Goal: Information Seeking & Learning: Learn about a topic

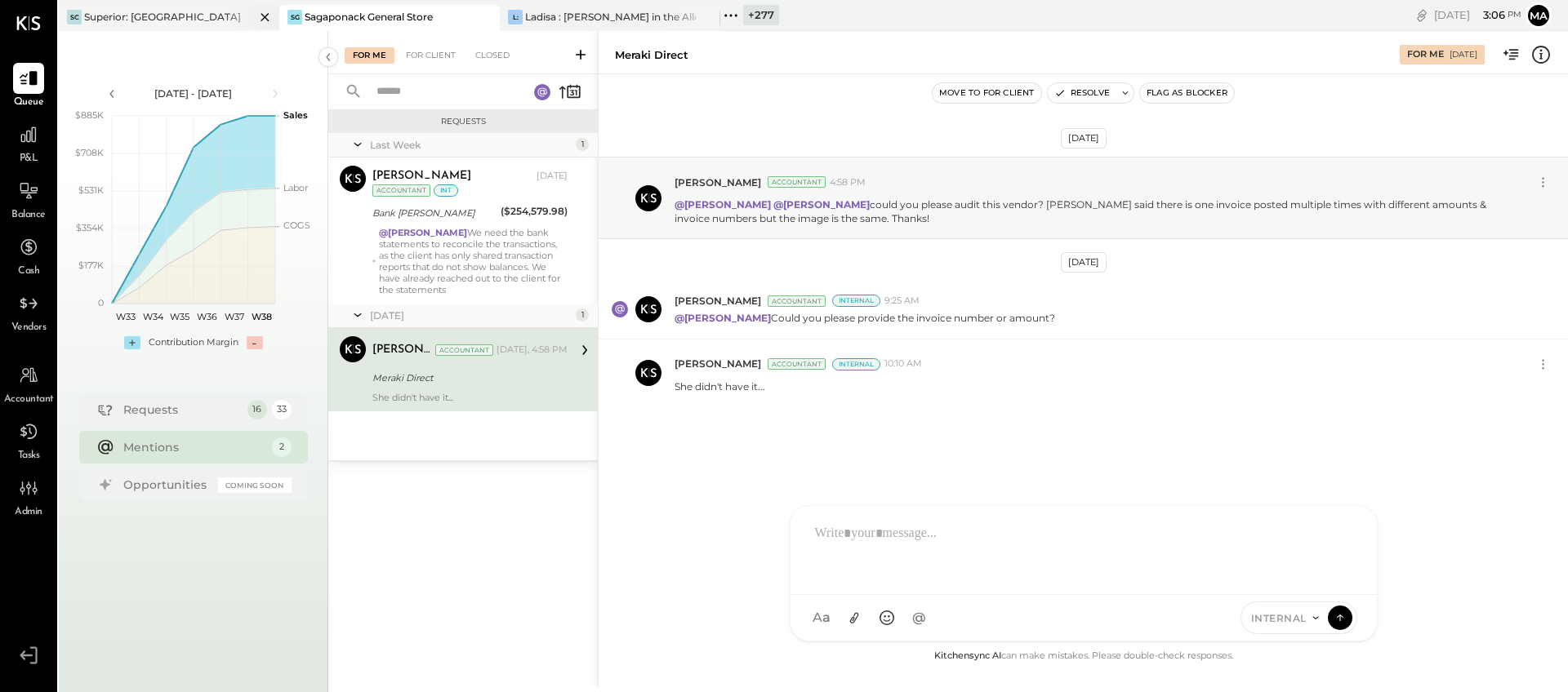
click at [261, 16] on icon at bounding box center [265, 17] width 20 height 20
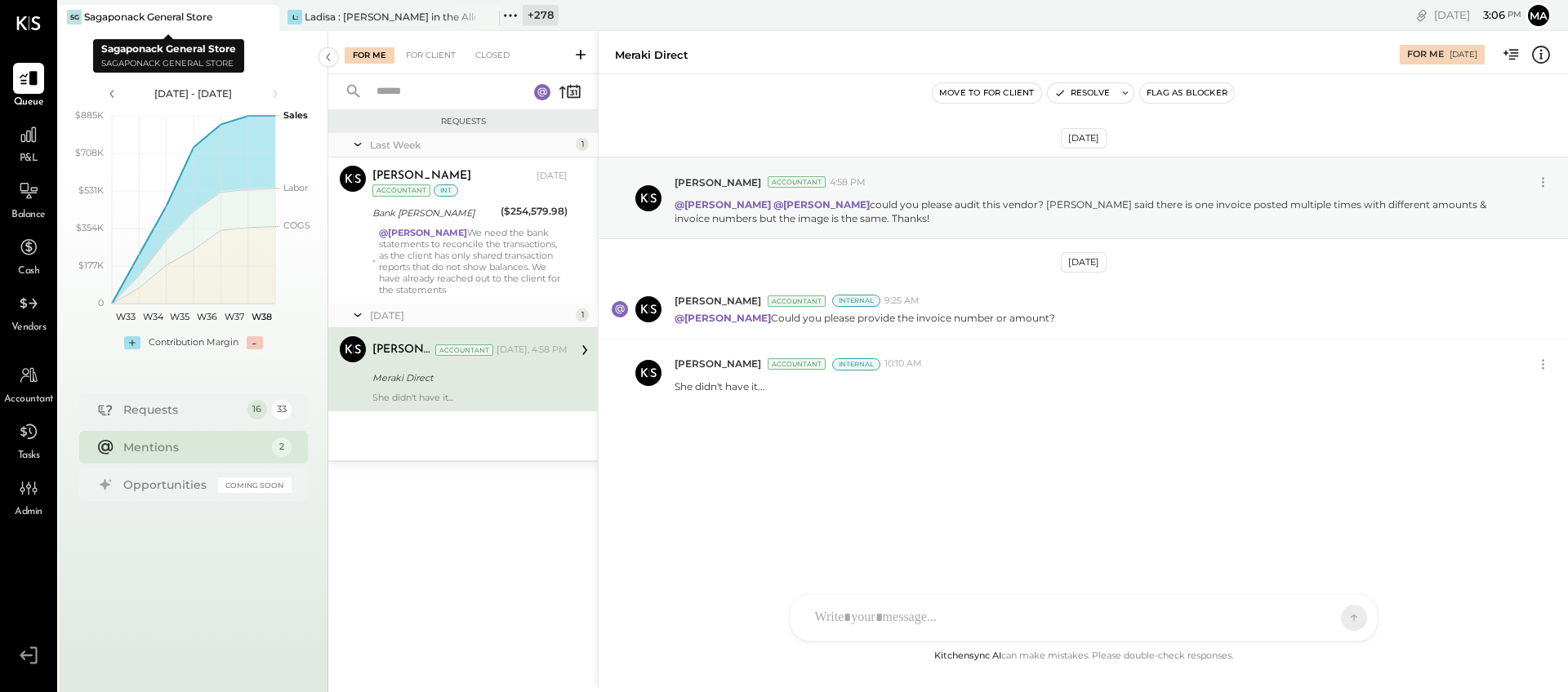
click at [261, 16] on icon at bounding box center [265, 17] width 20 height 20
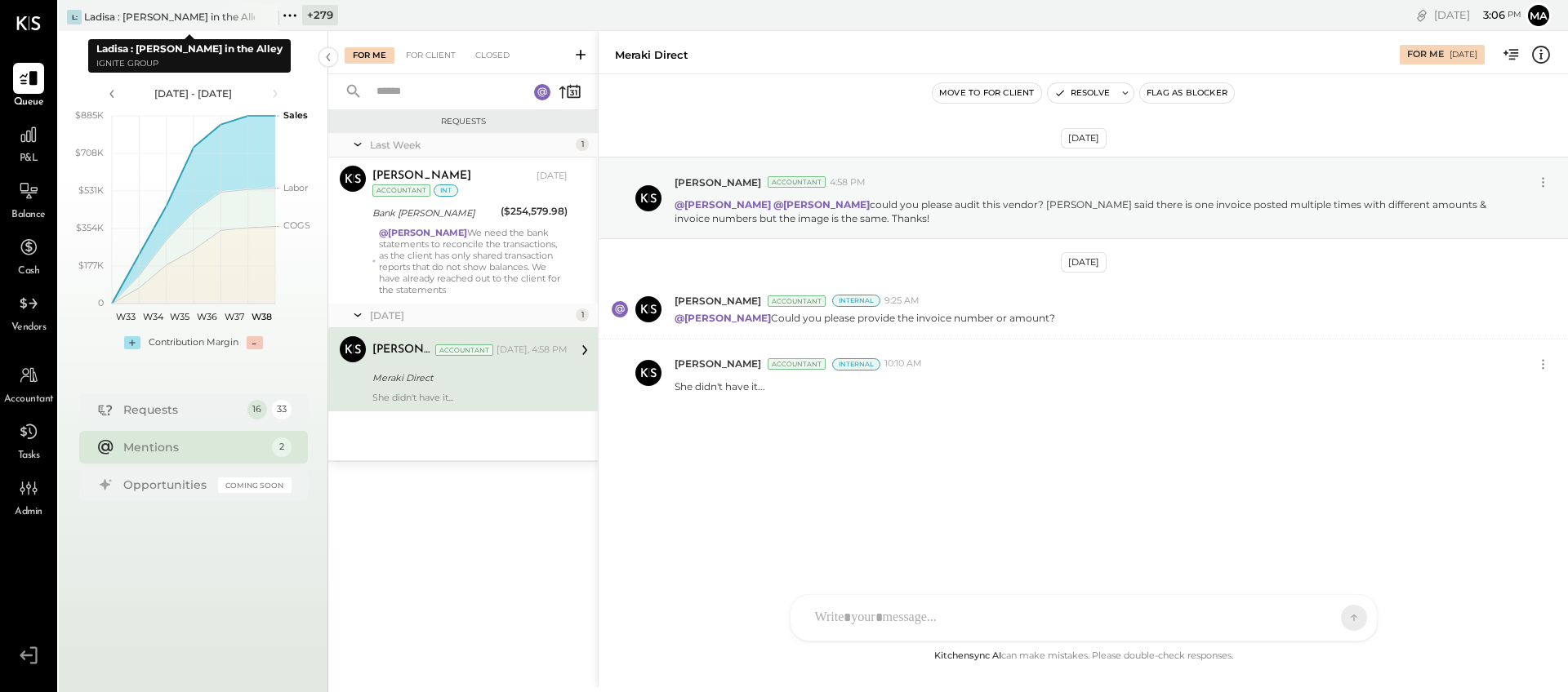
click at [261, 16] on icon at bounding box center [265, 17] width 20 height 20
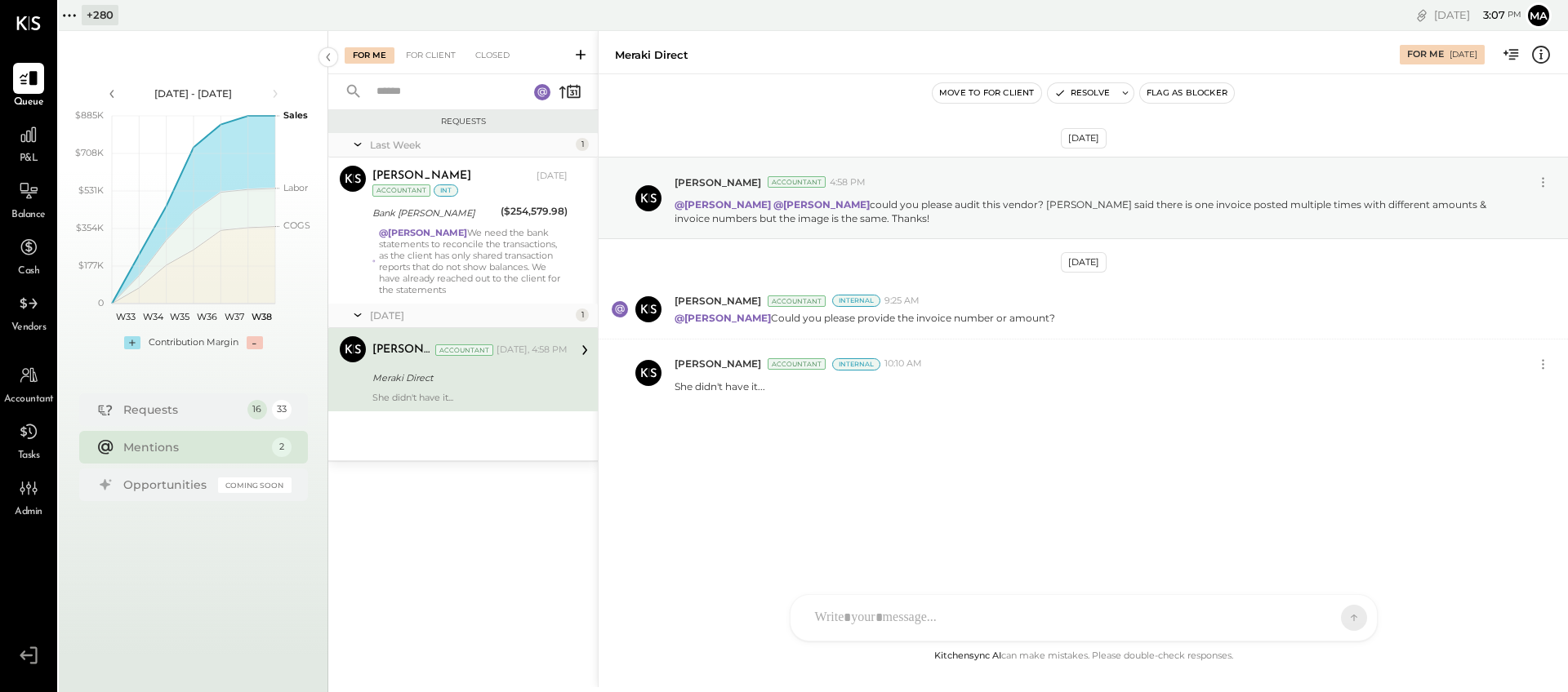
click at [67, 18] on icon at bounding box center [69, 15] width 21 height 21
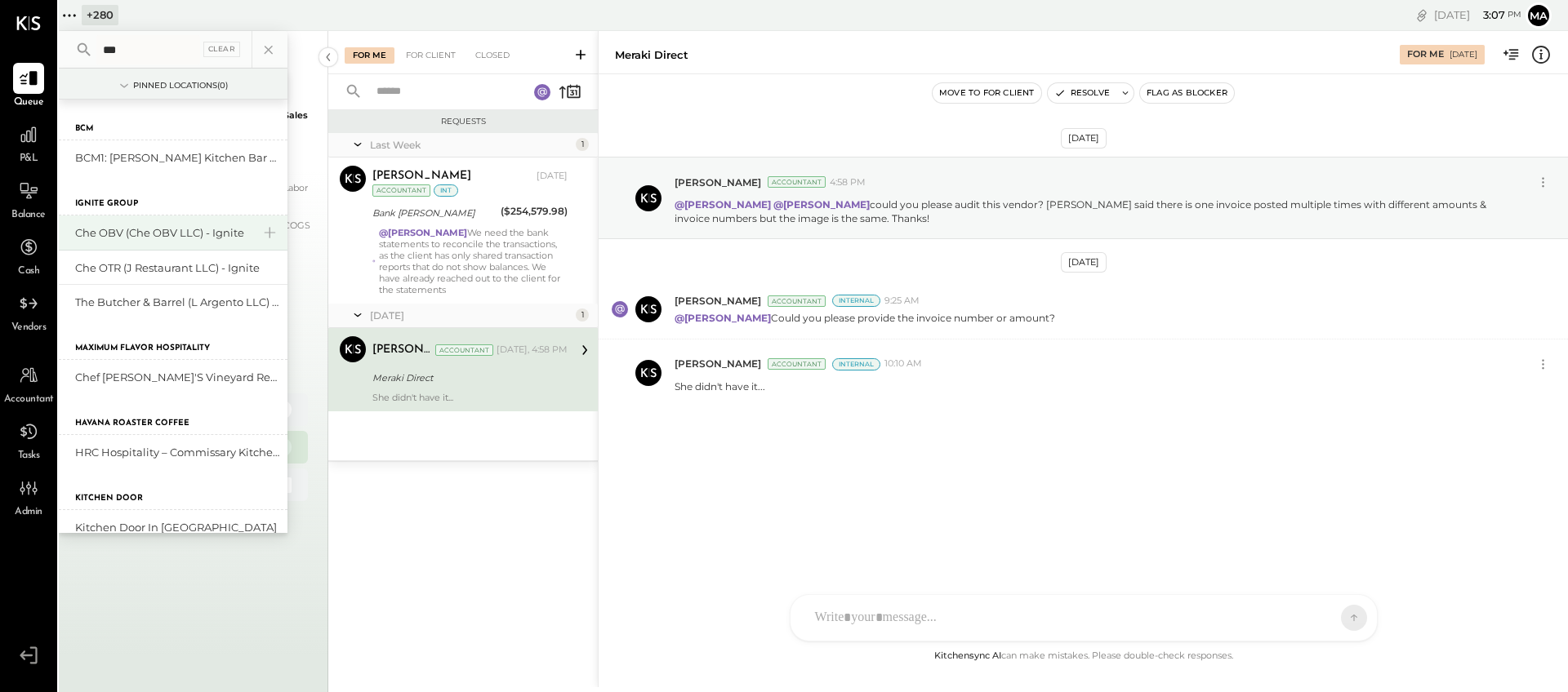
type input "***"
click at [168, 232] on div "Che OBV (Che OBV LLC) - Ignite" at bounding box center [163, 232] width 177 height 15
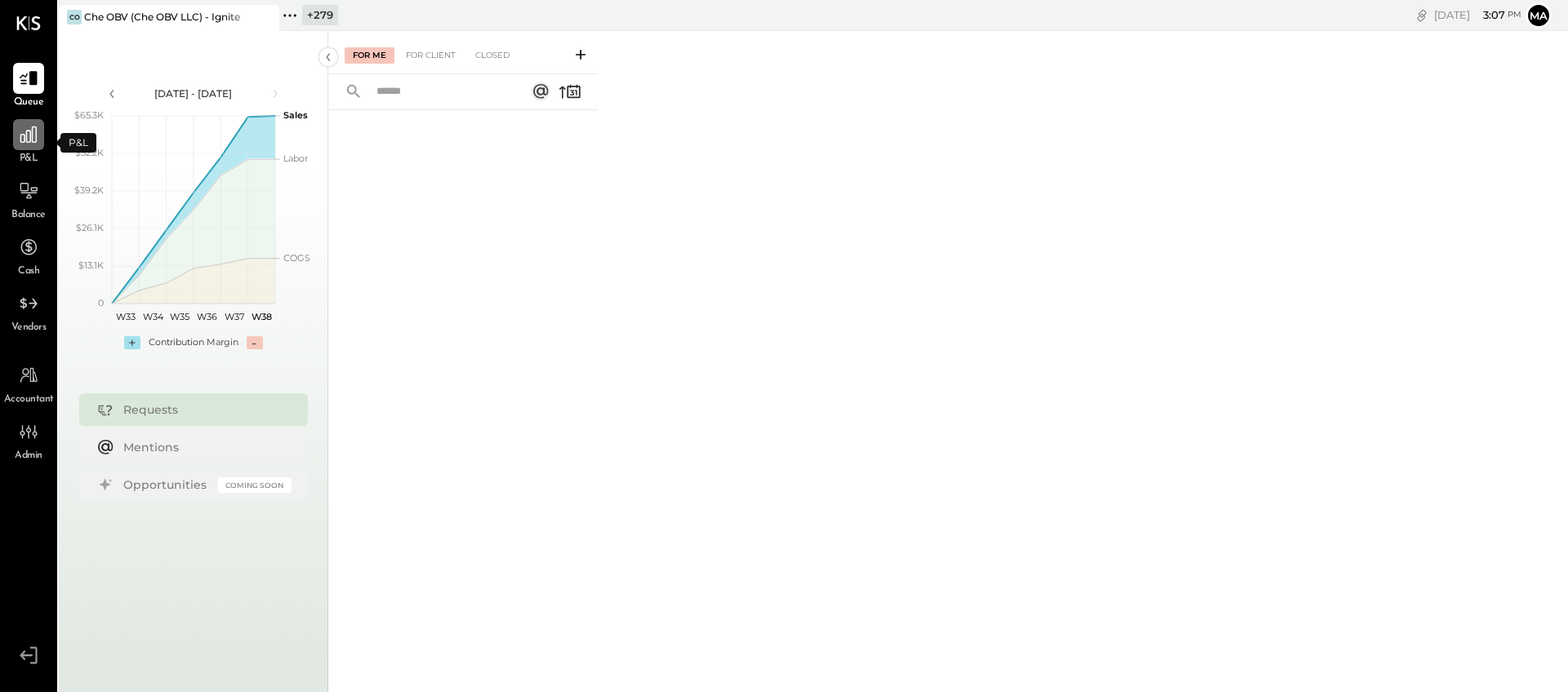
click at [27, 144] on icon at bounding box center [28, 134] width 21 height 21
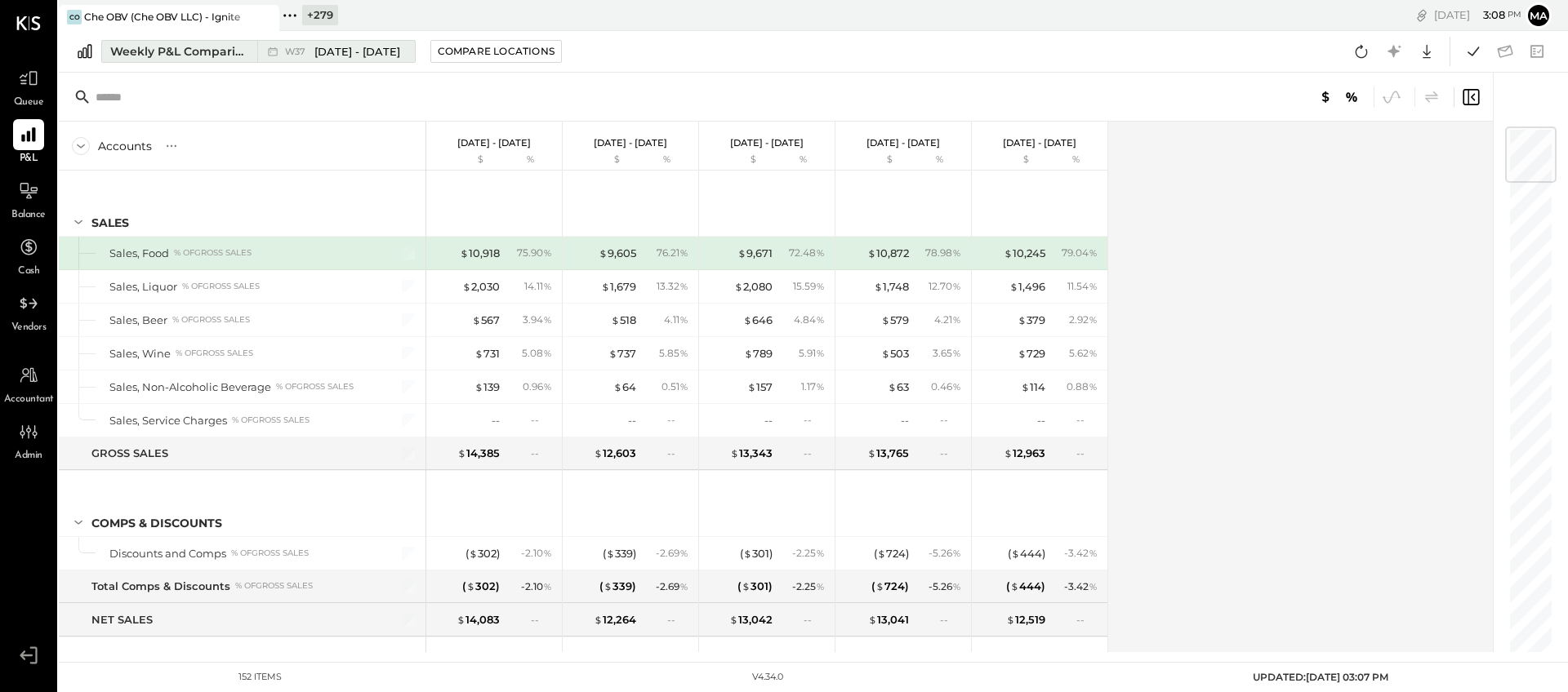
click at [236, 45] on div "Weekly P&L Comparison" at bounding box center [179, 52] width 138 height 16
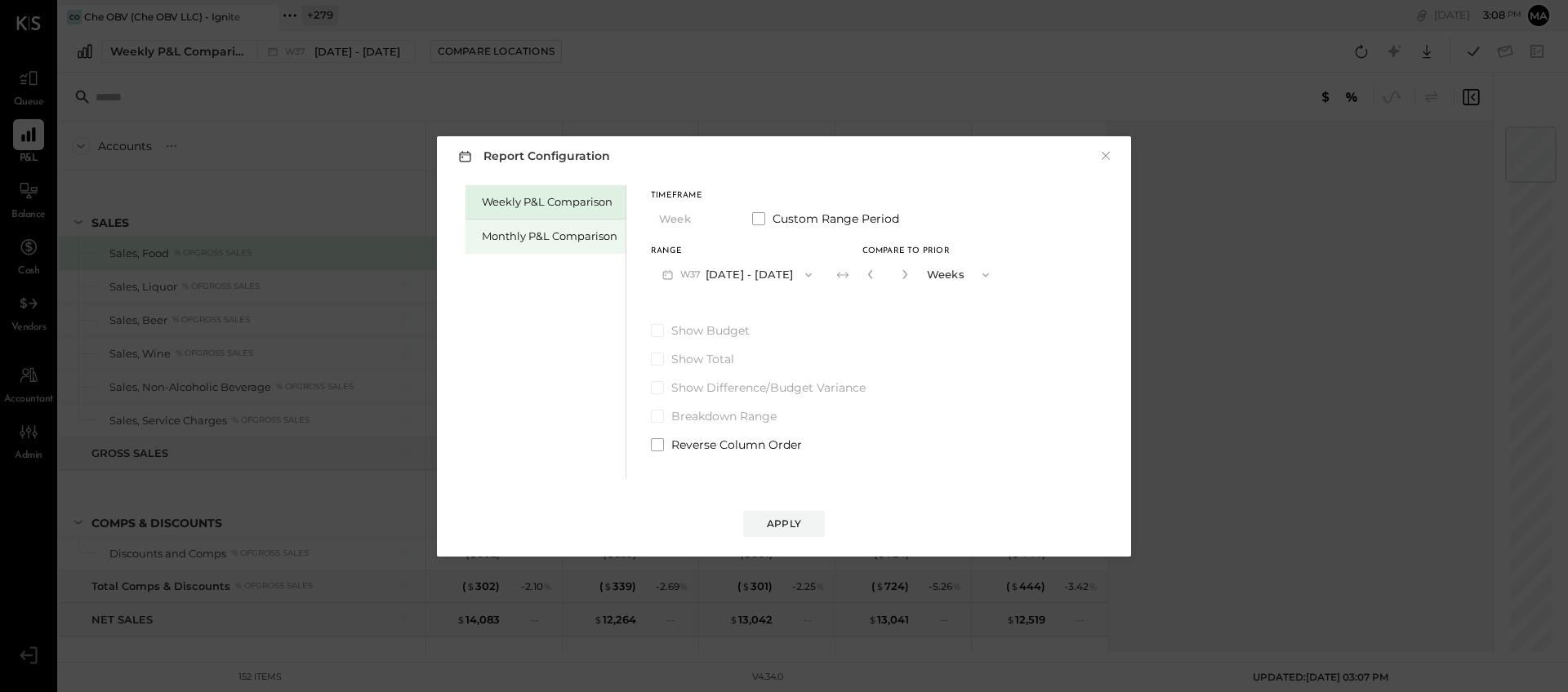
click at [532, 242] on div "Monthly P&L Comparison" at bounding box center [549, 236] width 136 height 15
click at [765, 271] on button "M09 [DATE] - [DATE]" at bounding box center [737, 274] width 172 height 30
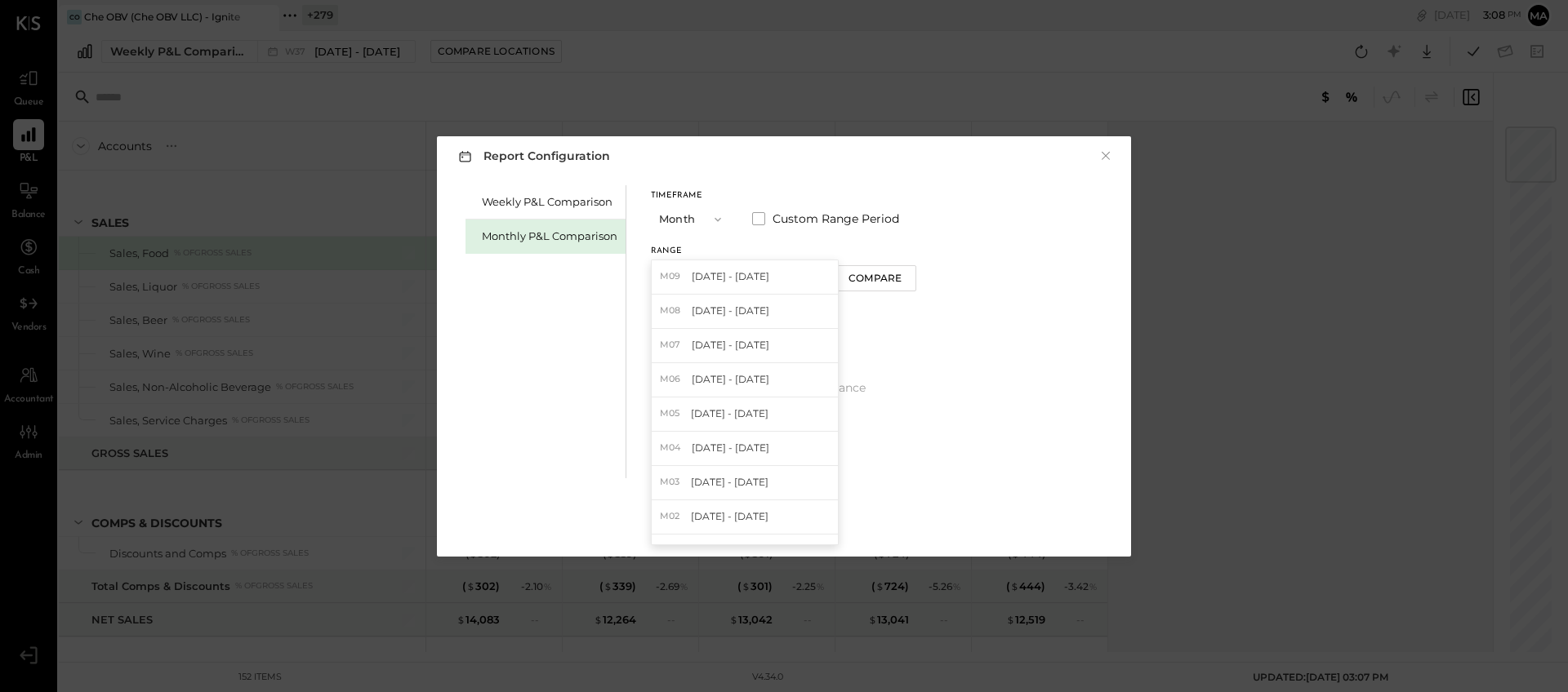
drag, startPoint x: 750, startPoint y: 307, endPoint x: 856, endPoint y: 307, distance: 106.0
click at [750, 307] on span "[DATE] - [DATE]" at bounding box center [730, 310] width 77 height 14
click at [869, 282] on div "Compare" at bounding box center [875, 278] width 53 height 14
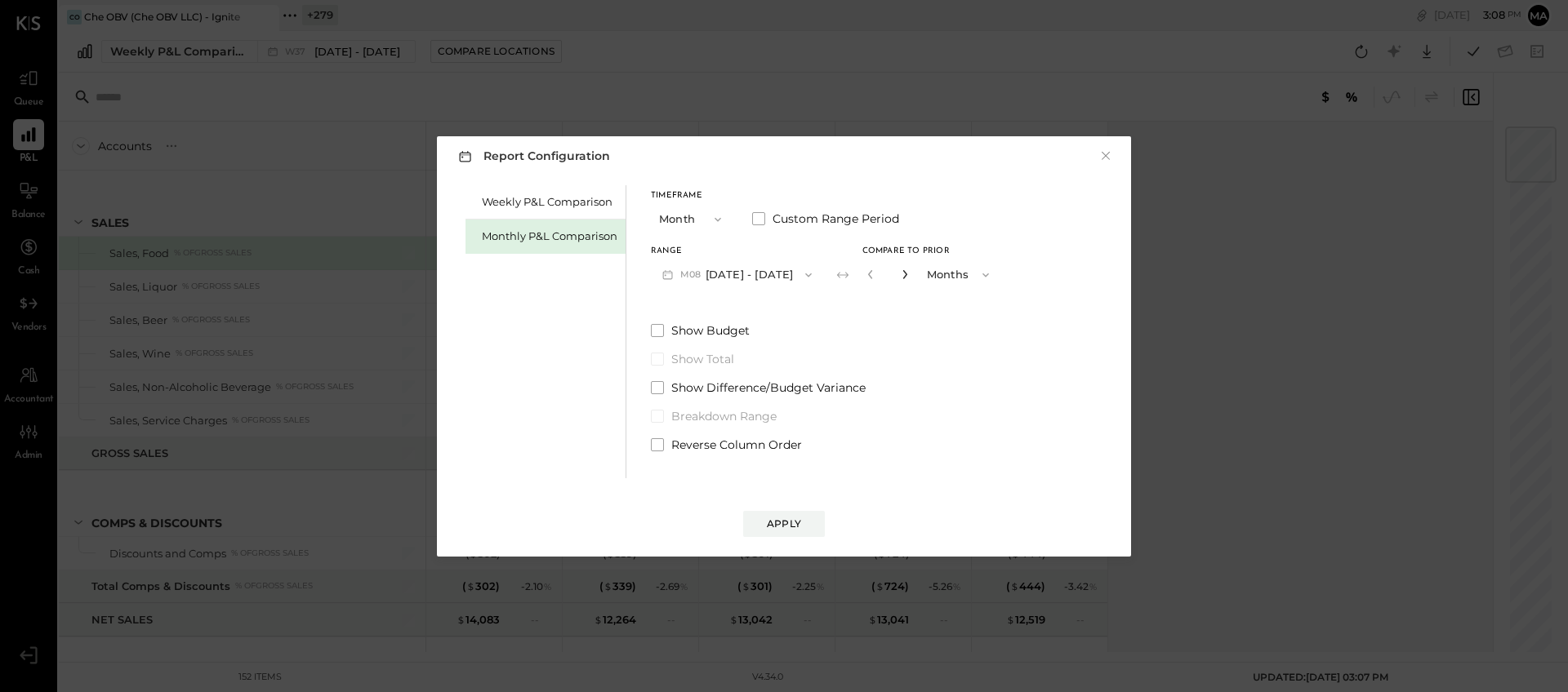
click at [903, 273] on icon "button" at bounding box center [905, 275] width 4 height 9
drag, startPoint x: 898, startPoint y: 273, endPoint x: 872, endPoint y: 427, distance: 156.2
click at [903, 273] on icon "button" at bounding box center [905, 275] width 4 height 9
type input "*"
click at [791, 520] on div "Apply" at bounding box center [784, 524] width 35 height 14
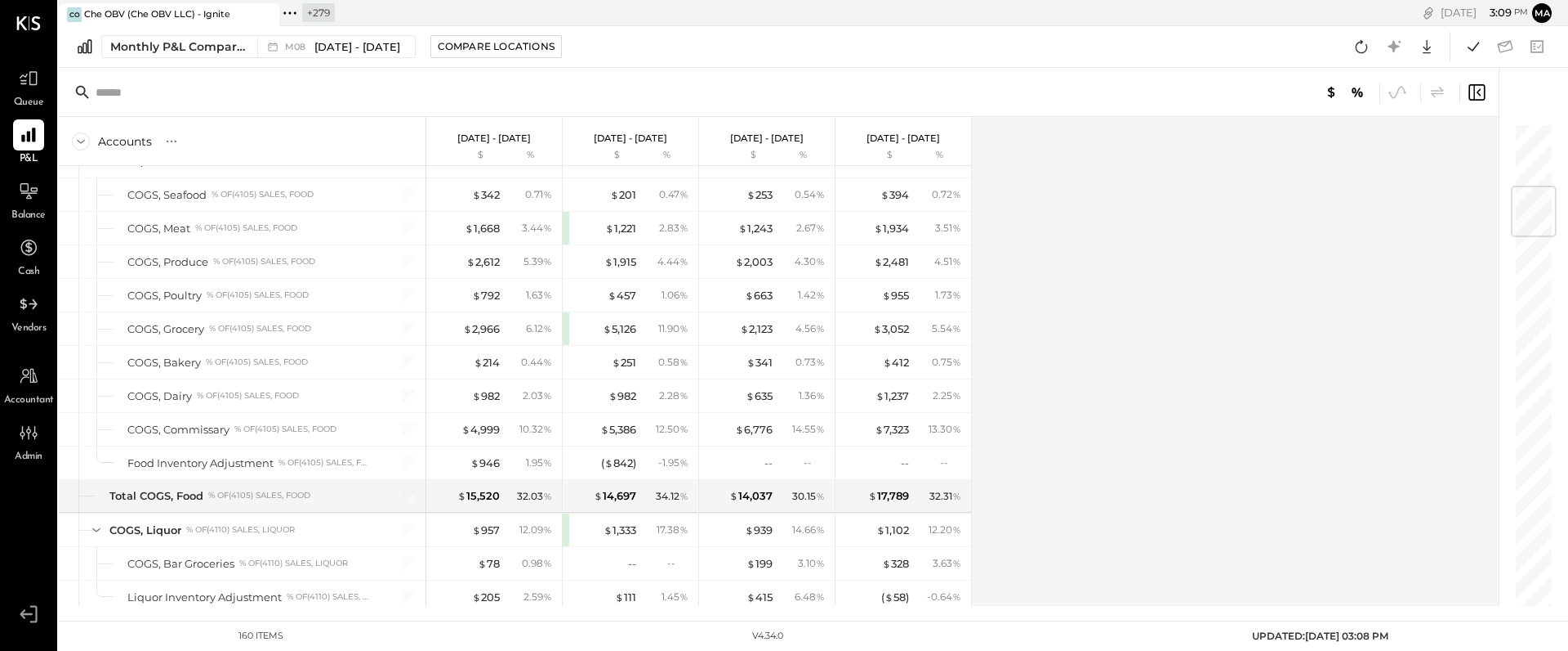
scroll to position [533, 0]
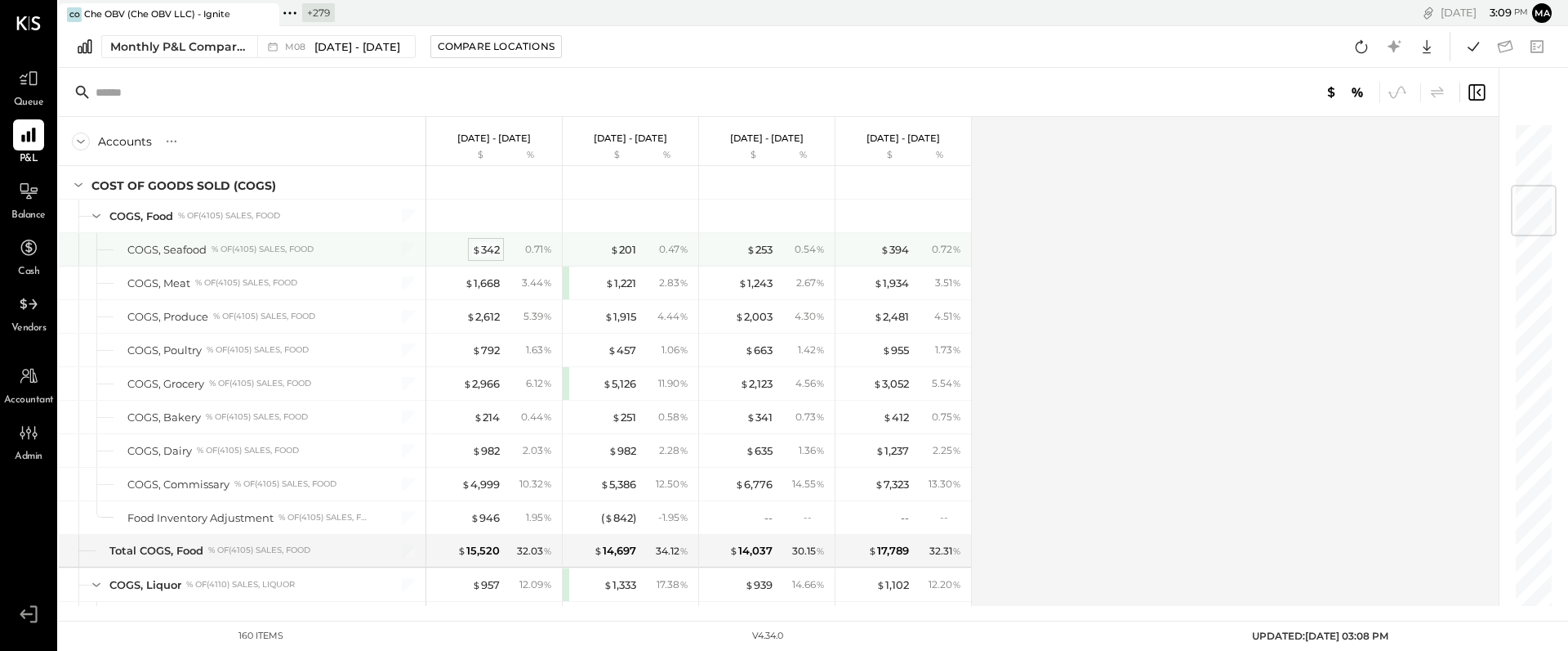
click at [490, 247] on div "$ 342" at bounding box center [486, 249] width 27 height 16
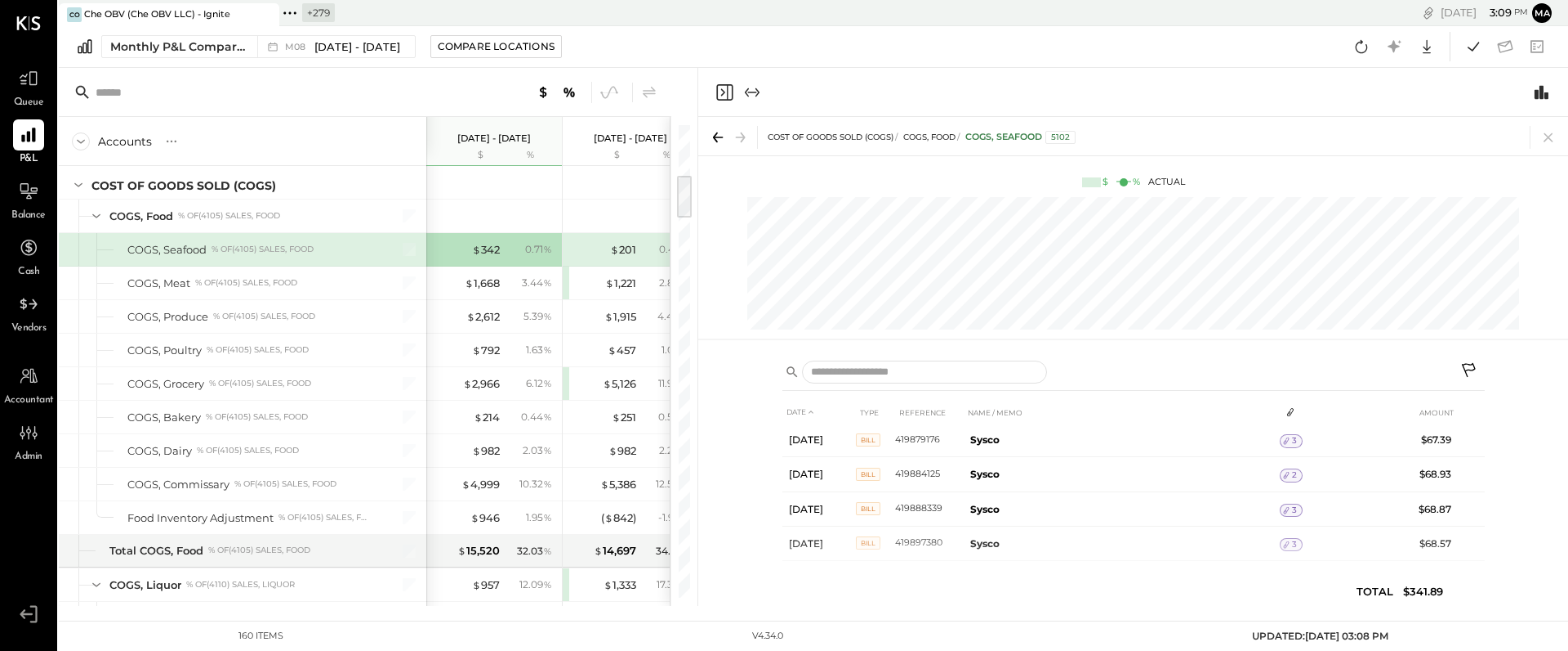
scroll to position [125, 0]
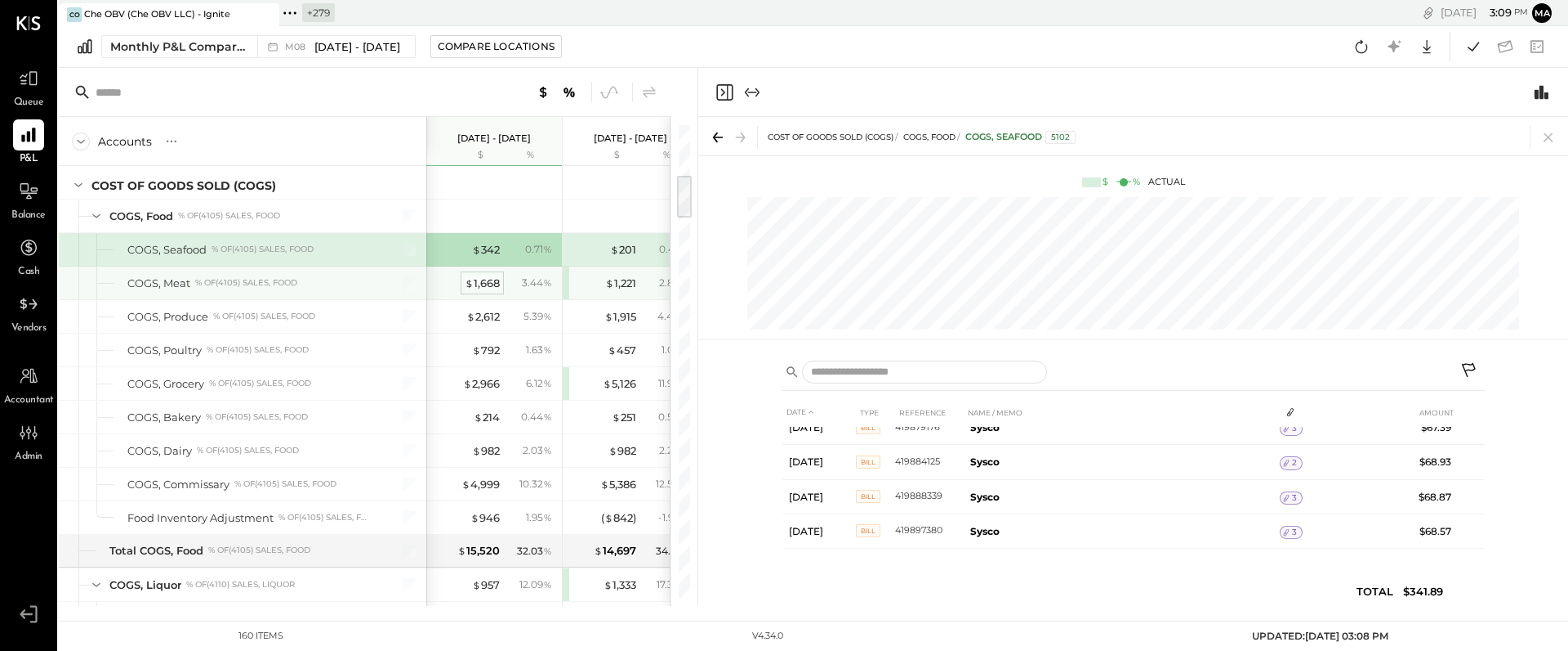
click at [487, 286] on div "$ 1,668" at bounding box center [482, 283] width 36 height 16
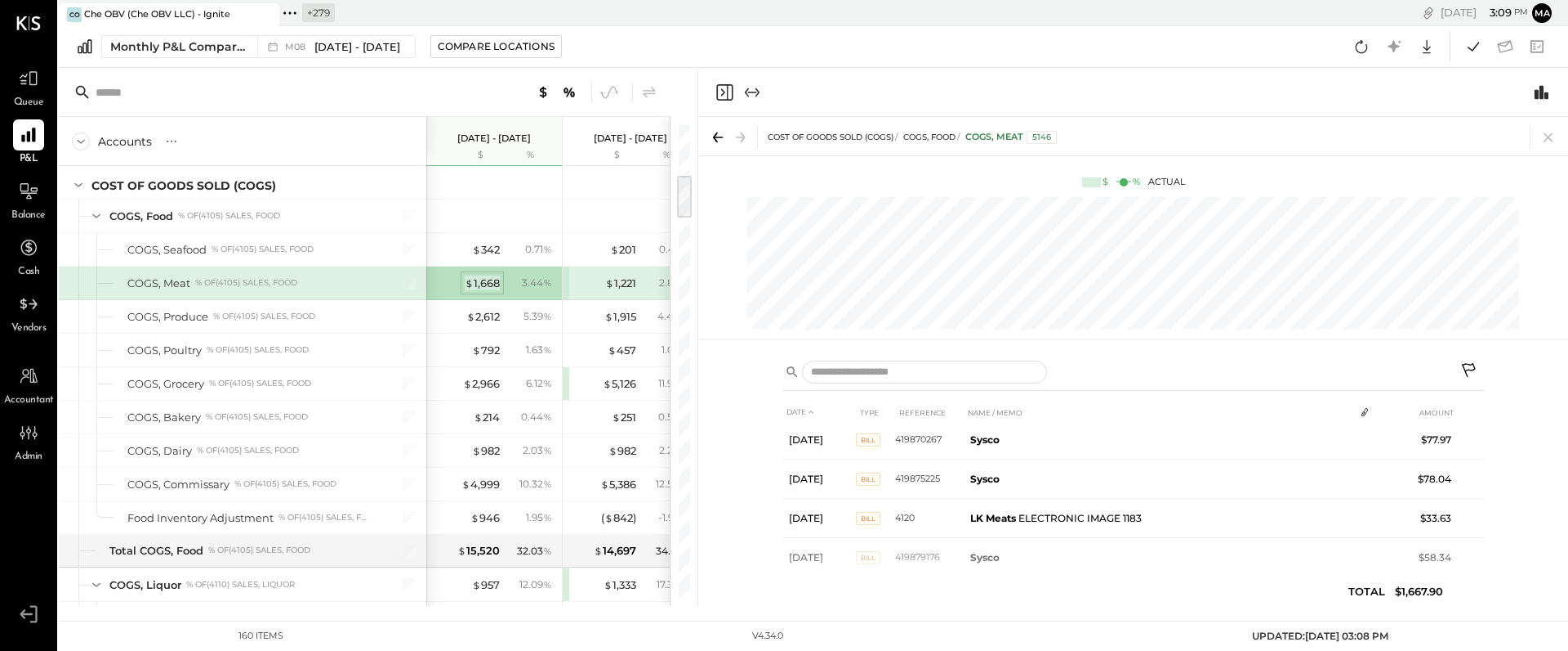
scroll to position [132, 0]
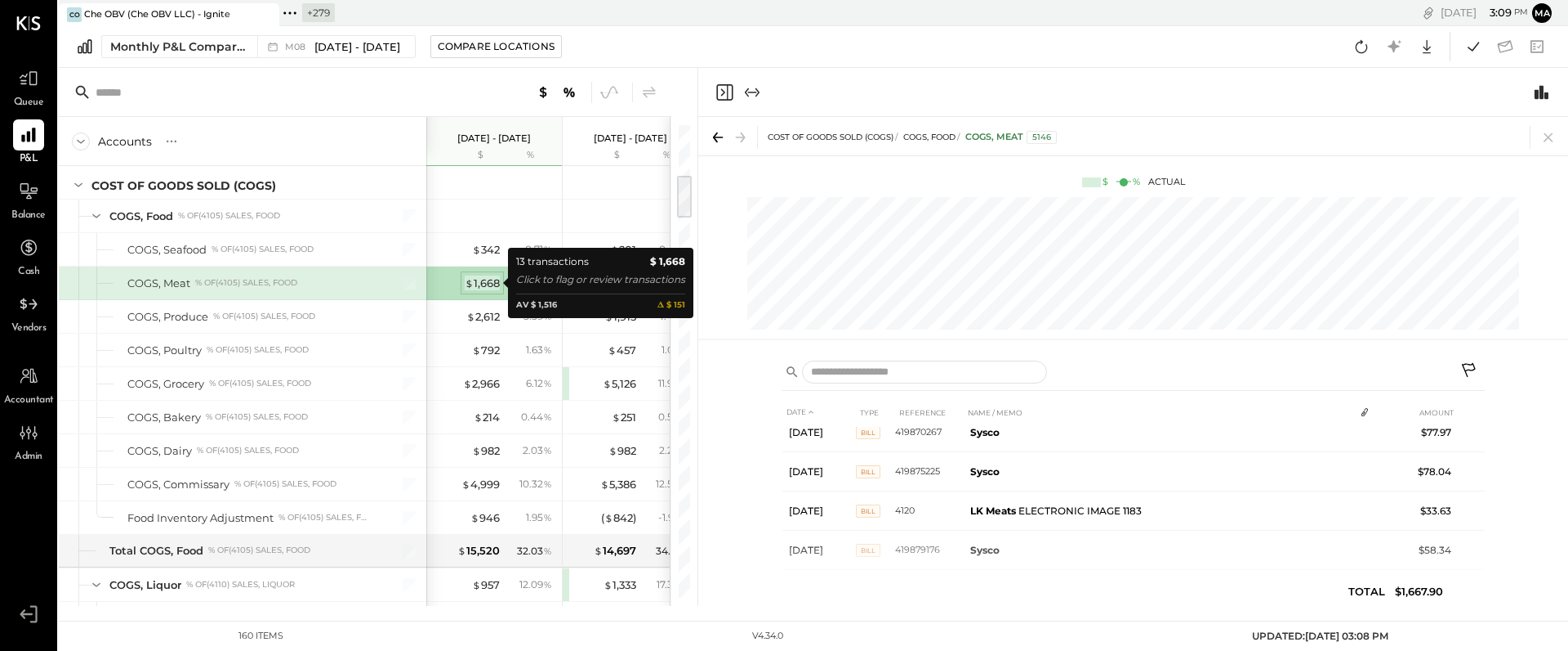
click at [484, 283] on div "$ 1,668" at bounding box center [482, 283] width 36 height 16
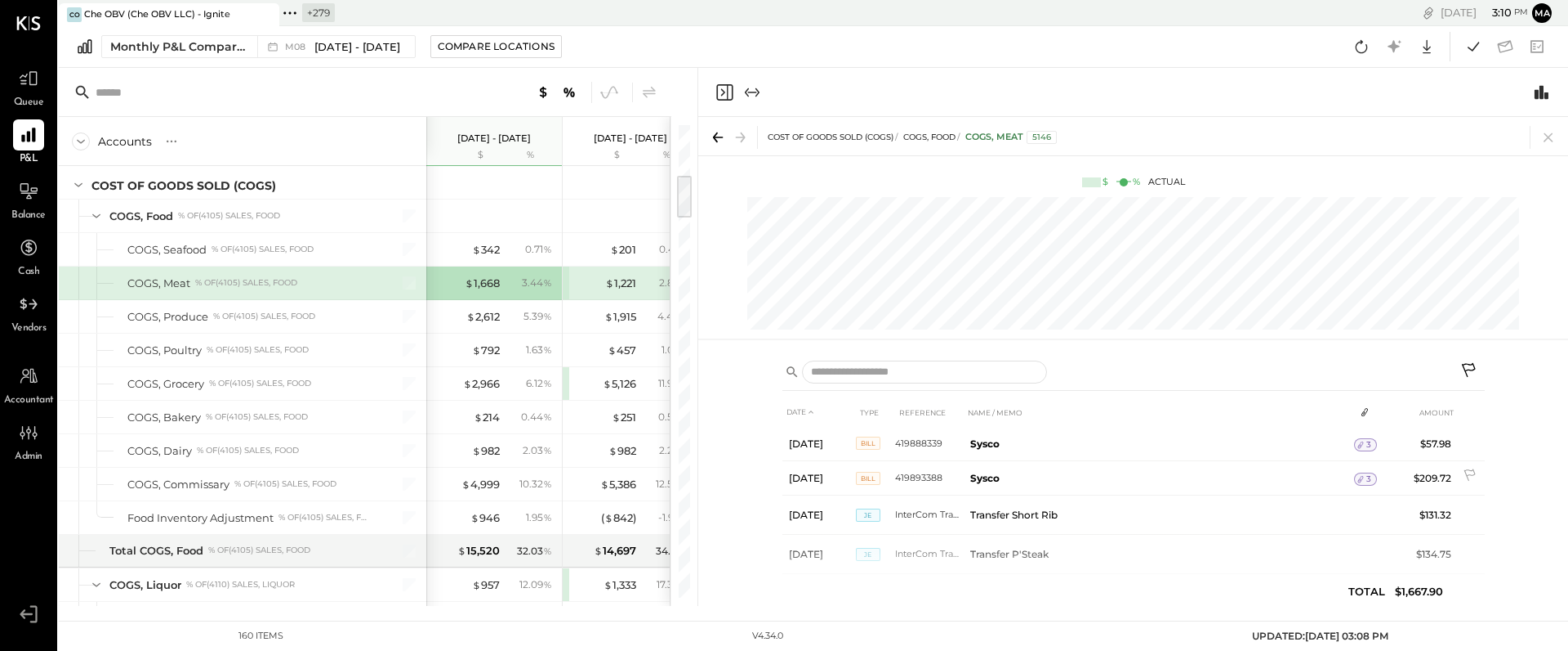
scroll to position [351, 0]
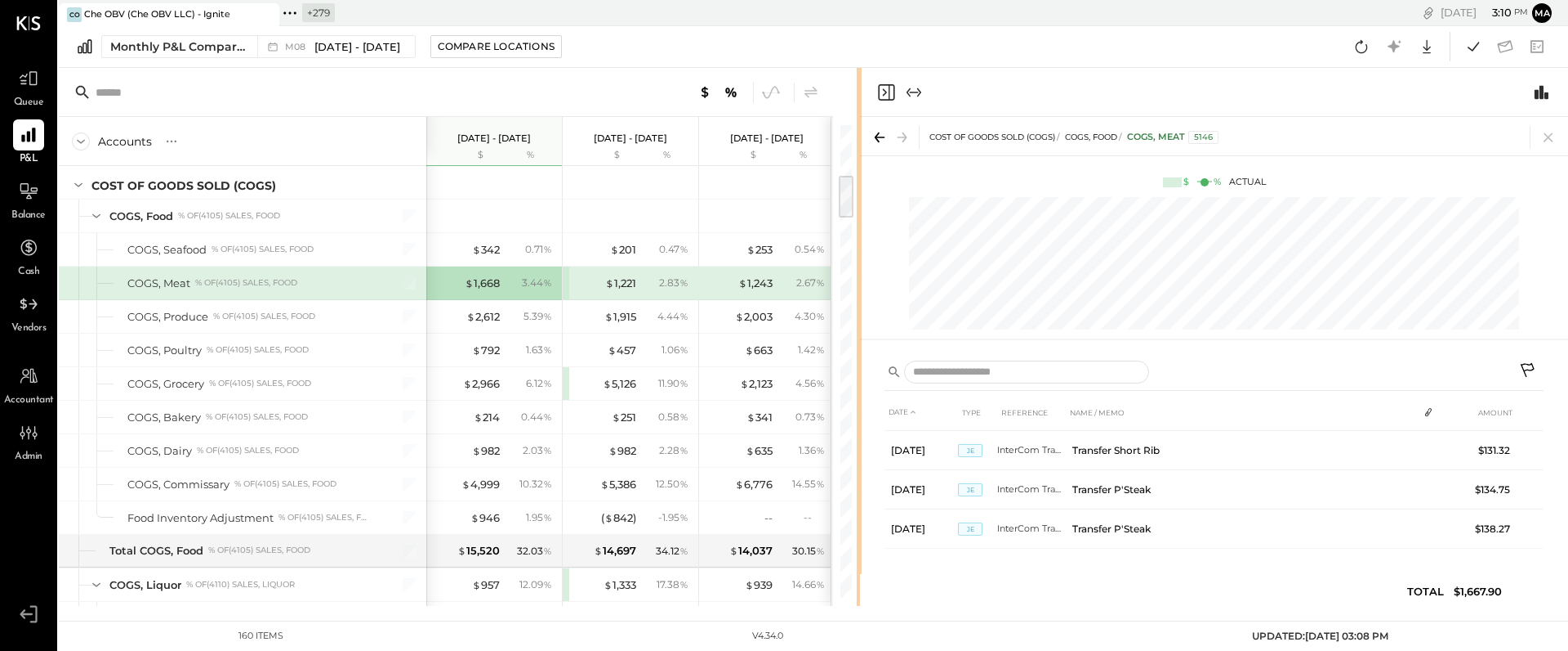
drag, startPoint x: 697, startPoint y: 511, endPoint x: 835, endPoint y: 500, distance: 138.4
click at [861, 510] on div "Accounts S % GL [DATE] - [DATE] $ % [DATE] - [DATE] $ % [DATE] - [DATE] $ % [DA…" at bounding box center [814, 336] width 1510 height 538
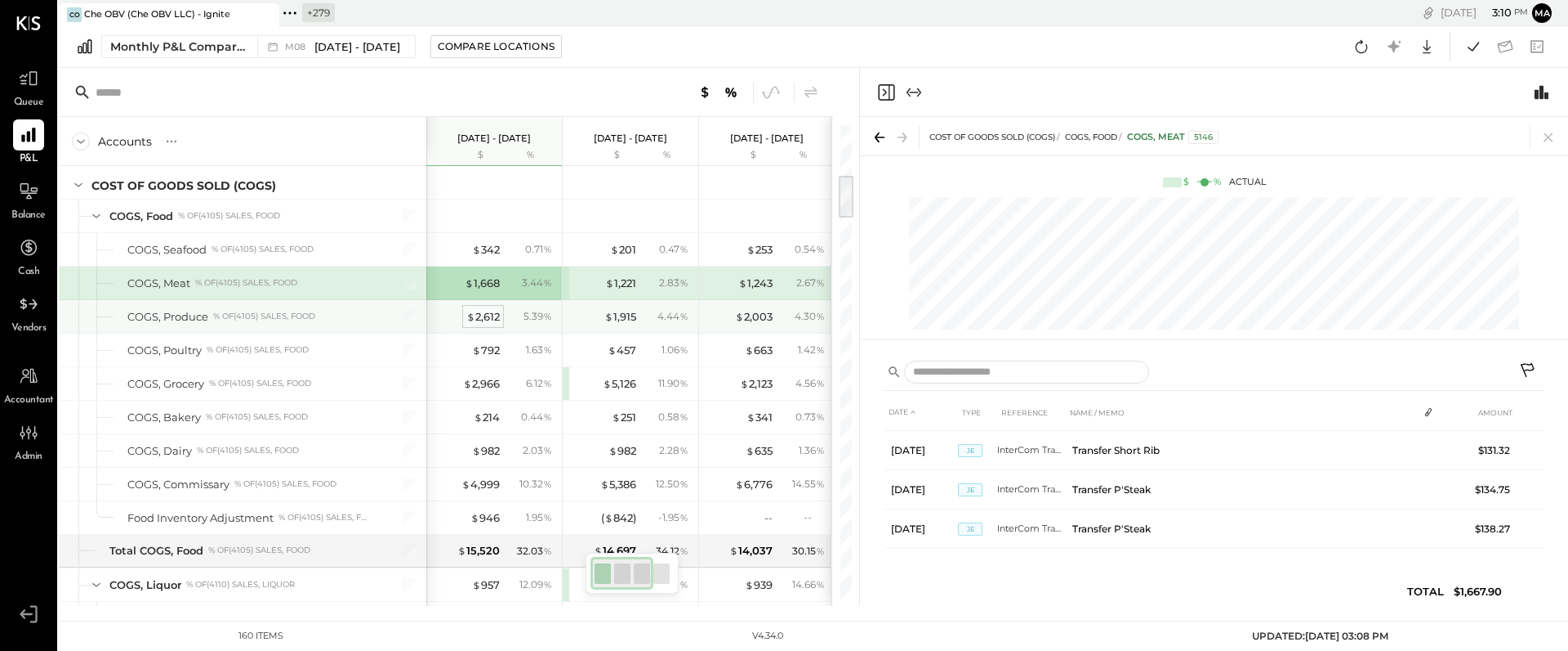
click at [481, 320] on div "$ 2,612" at bounding box center [483, 316] width 34 height 16
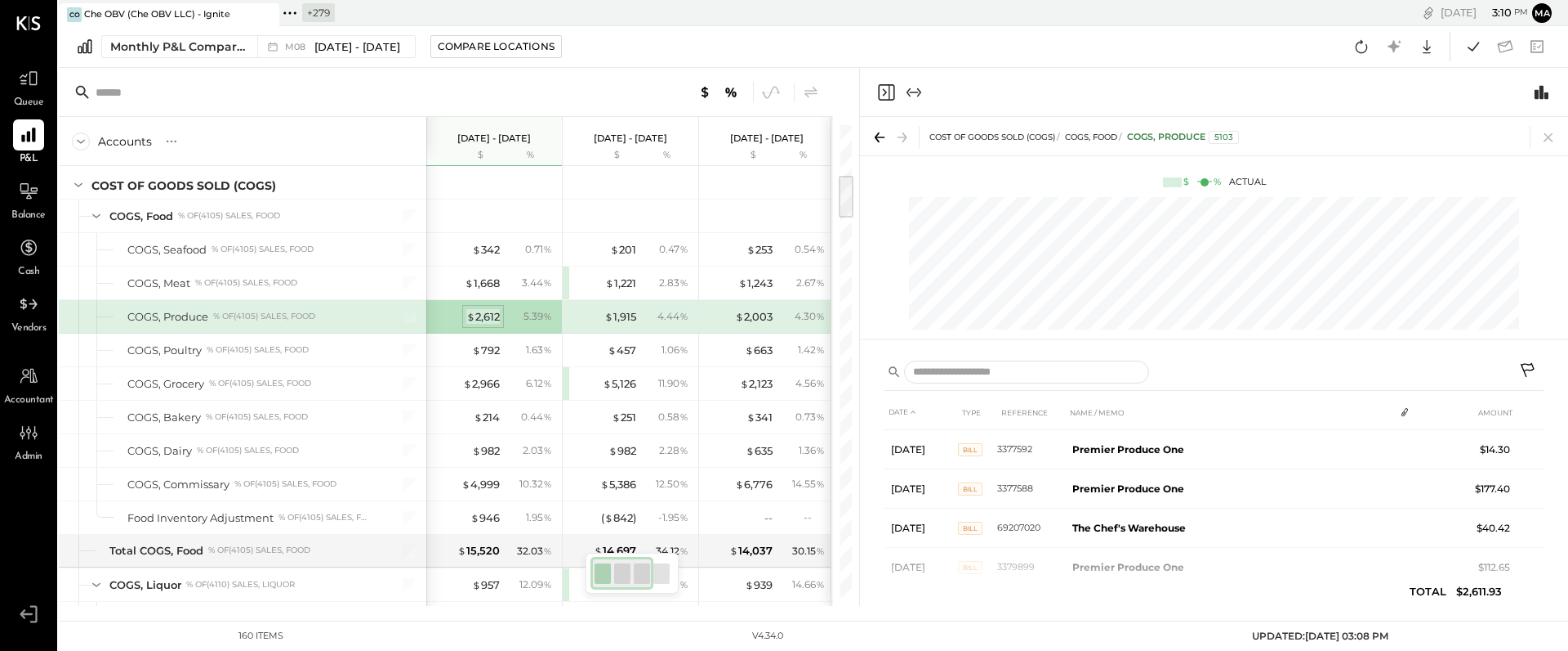
scroll to position [387, 0]
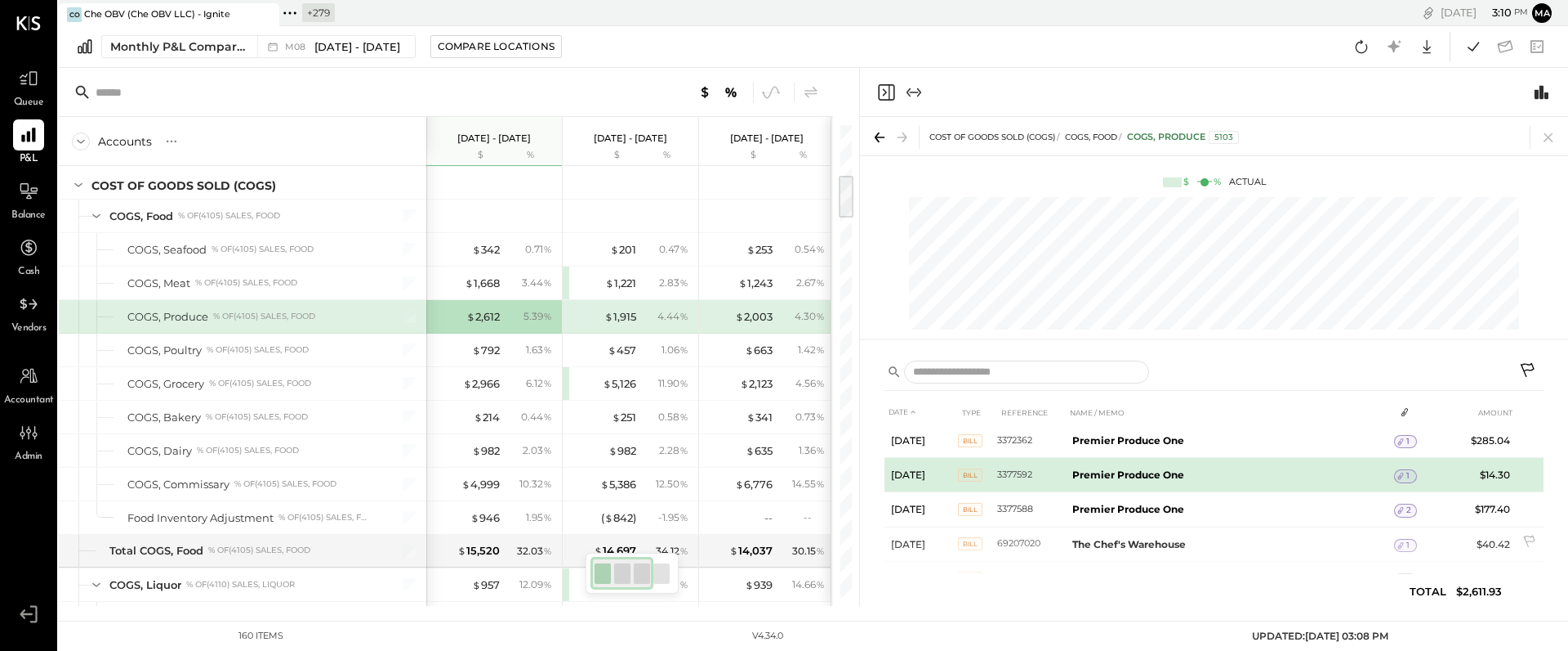
scroll to position [327, 0]
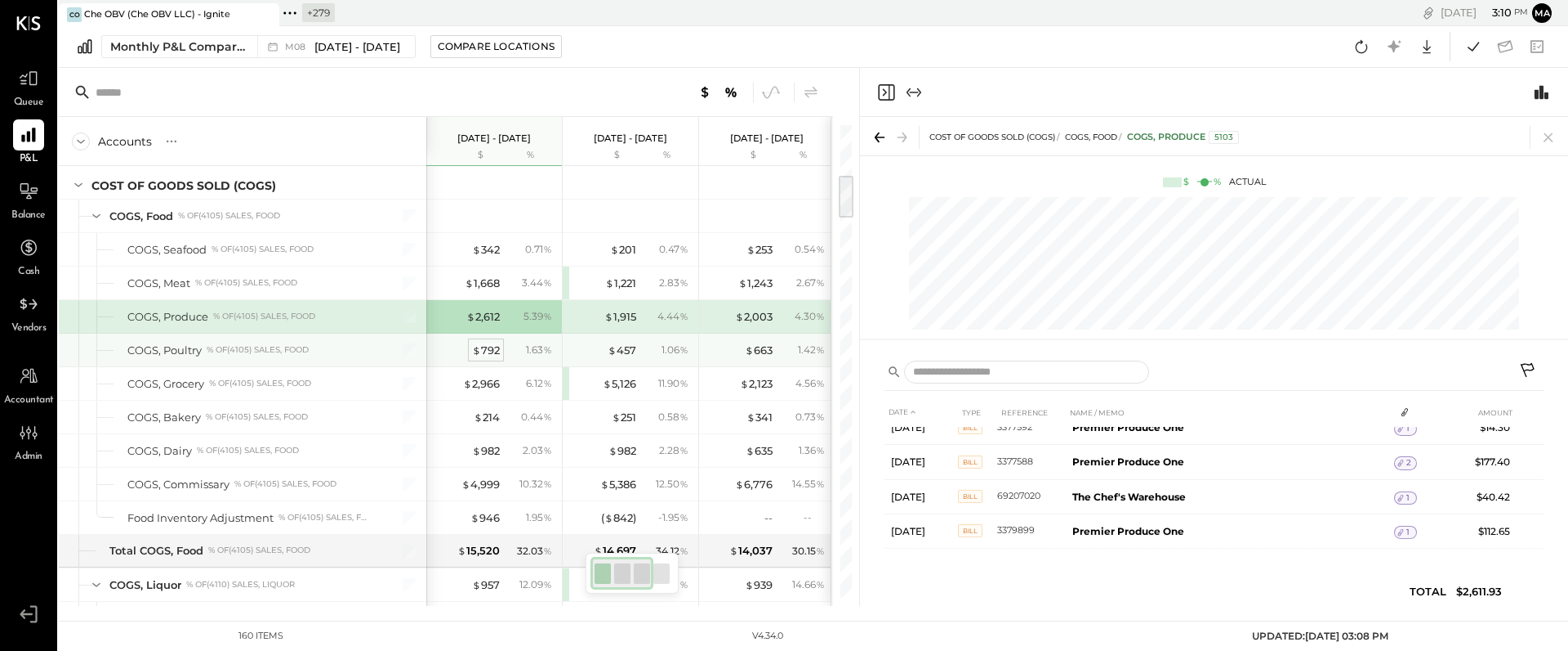
click at [492, 351] on div "$ 792" at bounding box center [486, 350] width 27 height 16
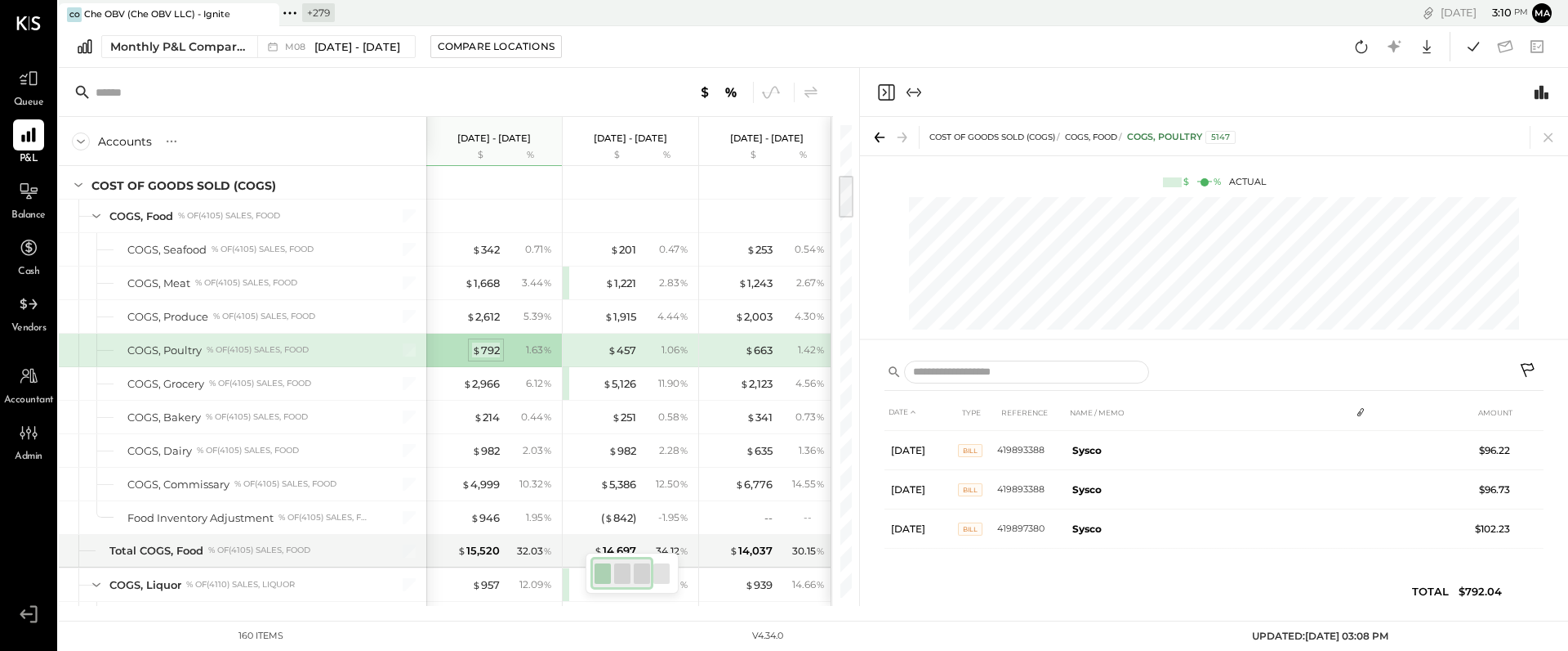
scroll to position [154, 0]
click at [490, 387] on div "$ 2,966" at bounding box center [481, 383] width 36 height 16
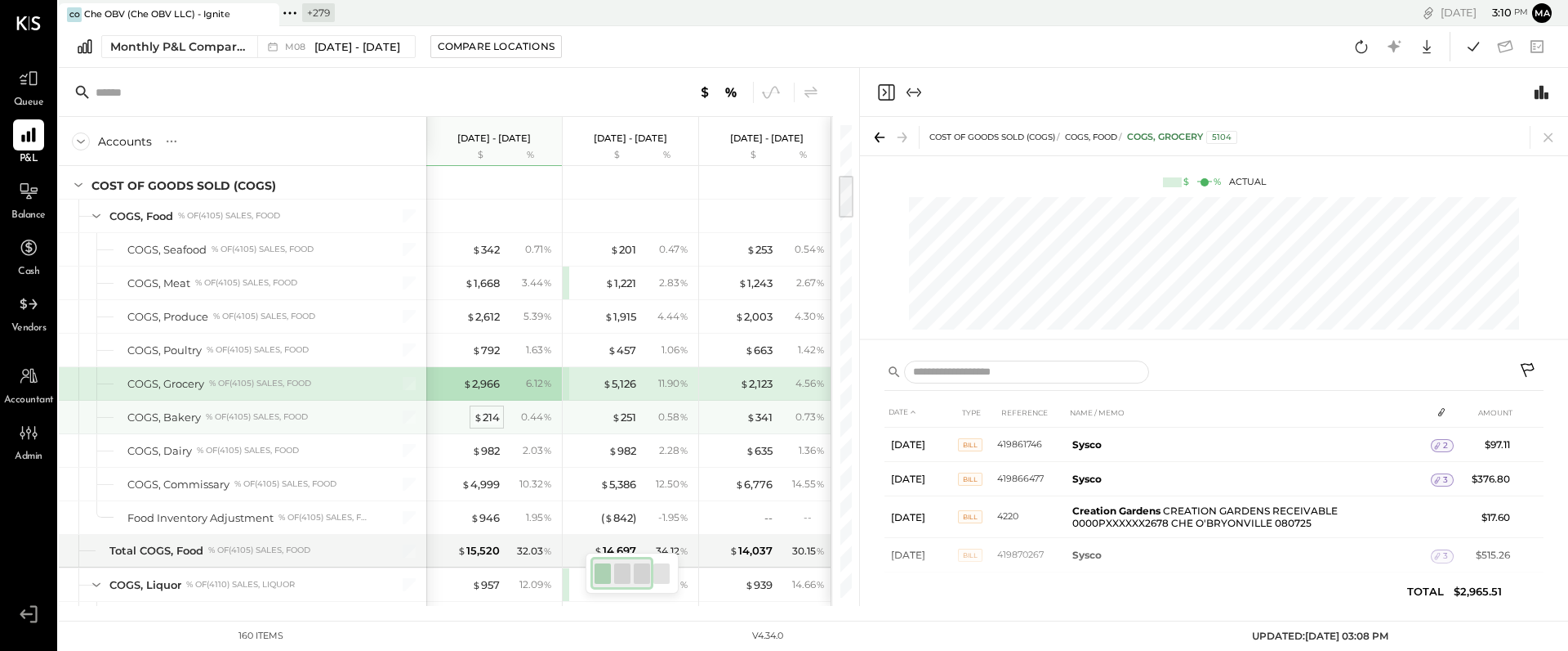
click at [486, 411] on div "$ 214" at bounding box center [487, 417] width 26 height 16
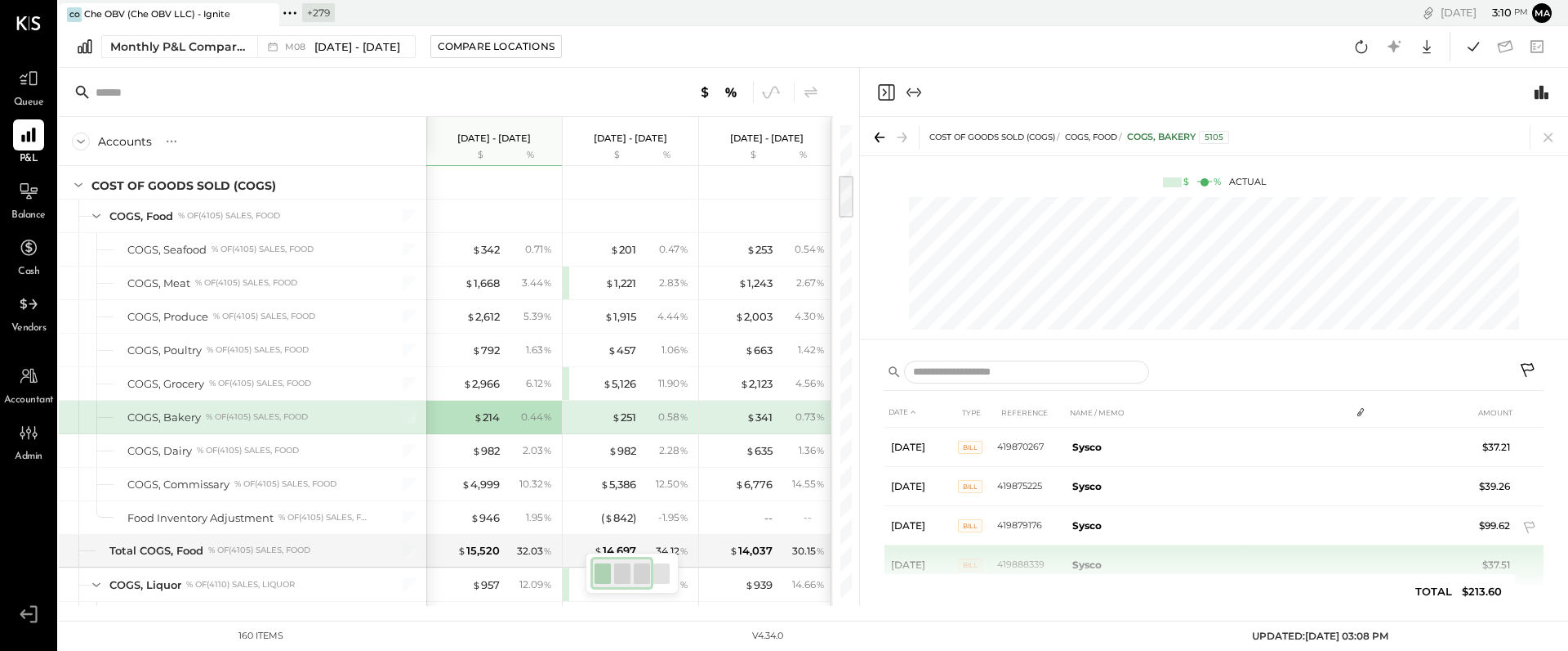
scroll to position [36, 0]
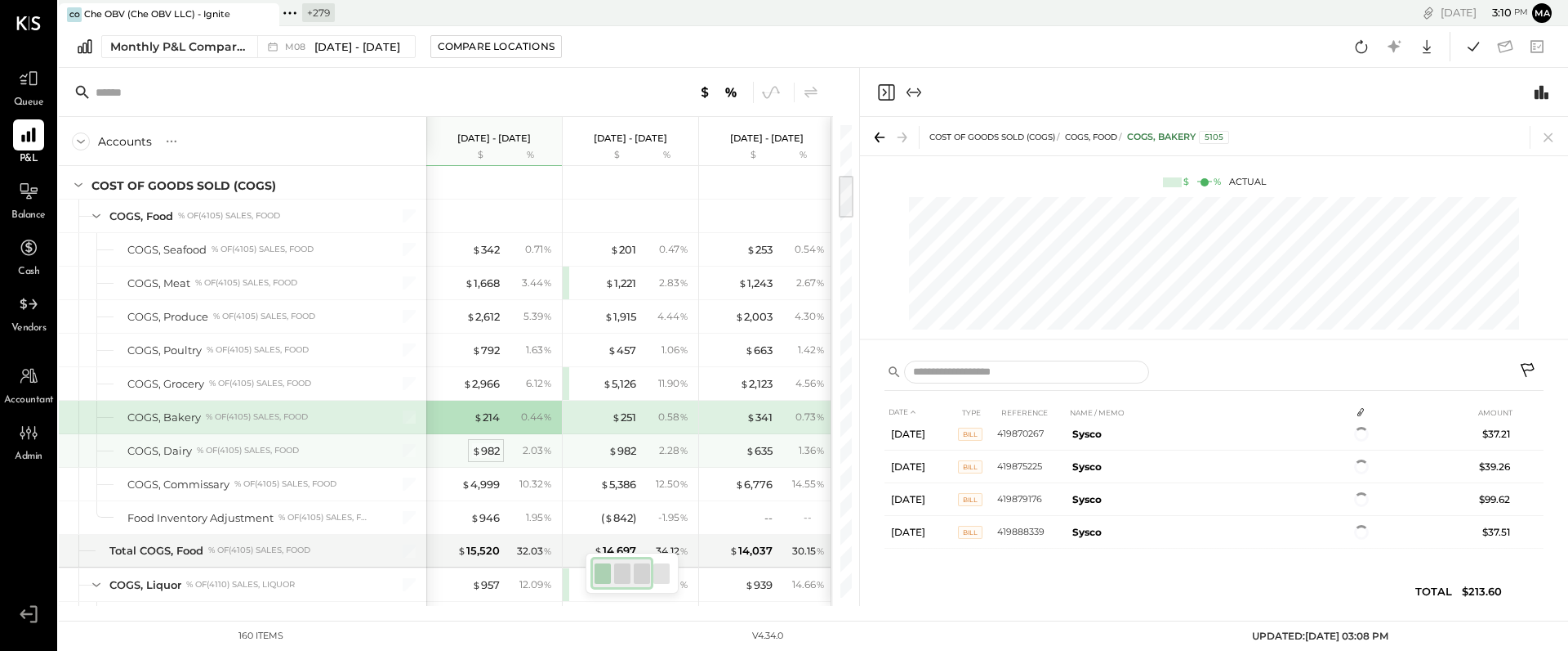
click at [486, 449] on div "$ 982" at bounding box center [486, 450] width 27 height 16
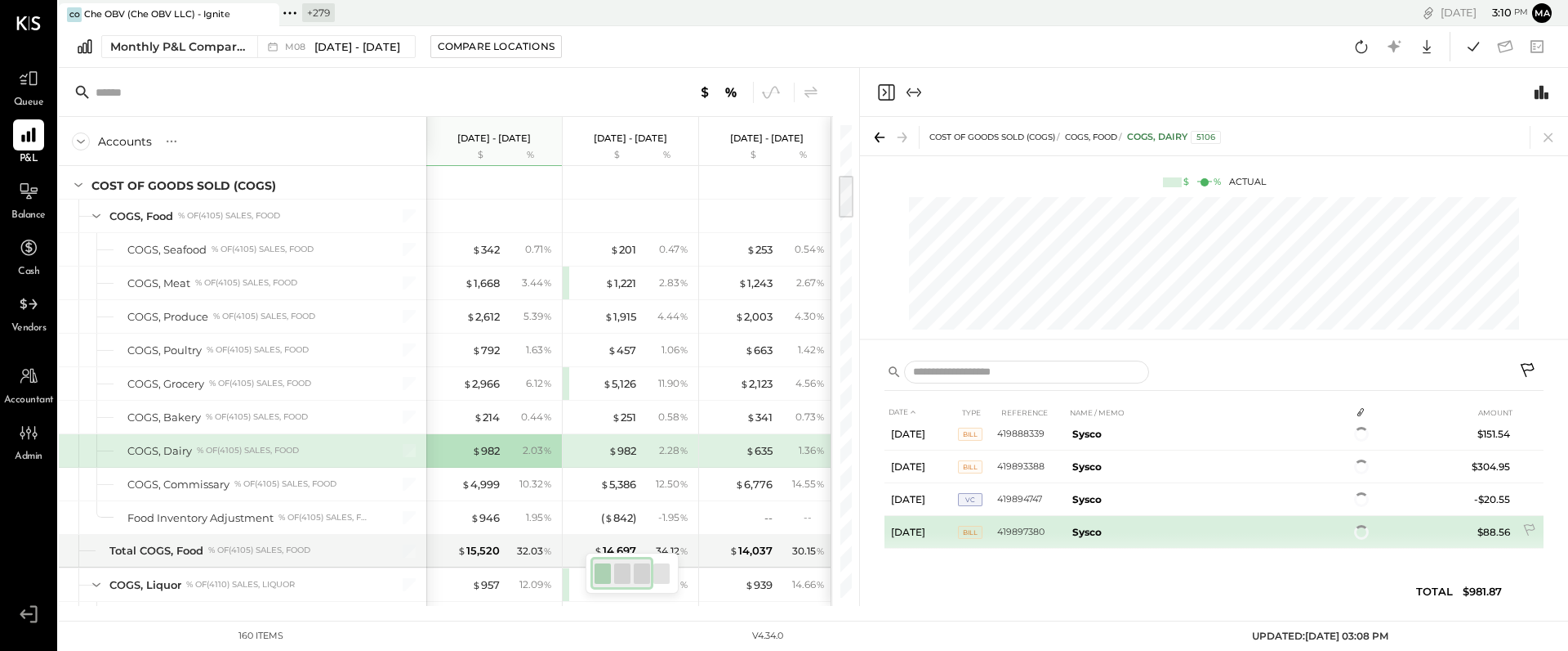
scroll to position [216, 0]
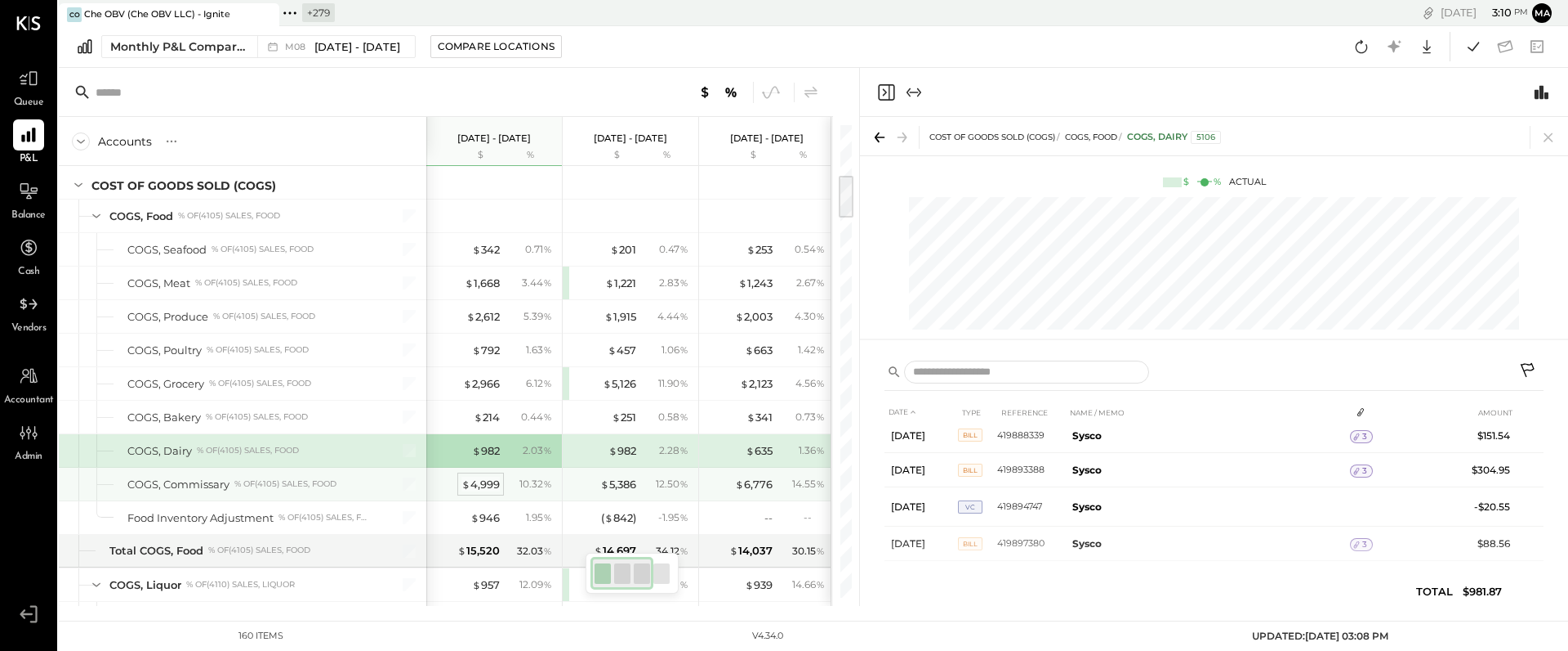
click at [483, 486] on div "$ 4,999" at bounding box center [481, 484] width 38 height 16
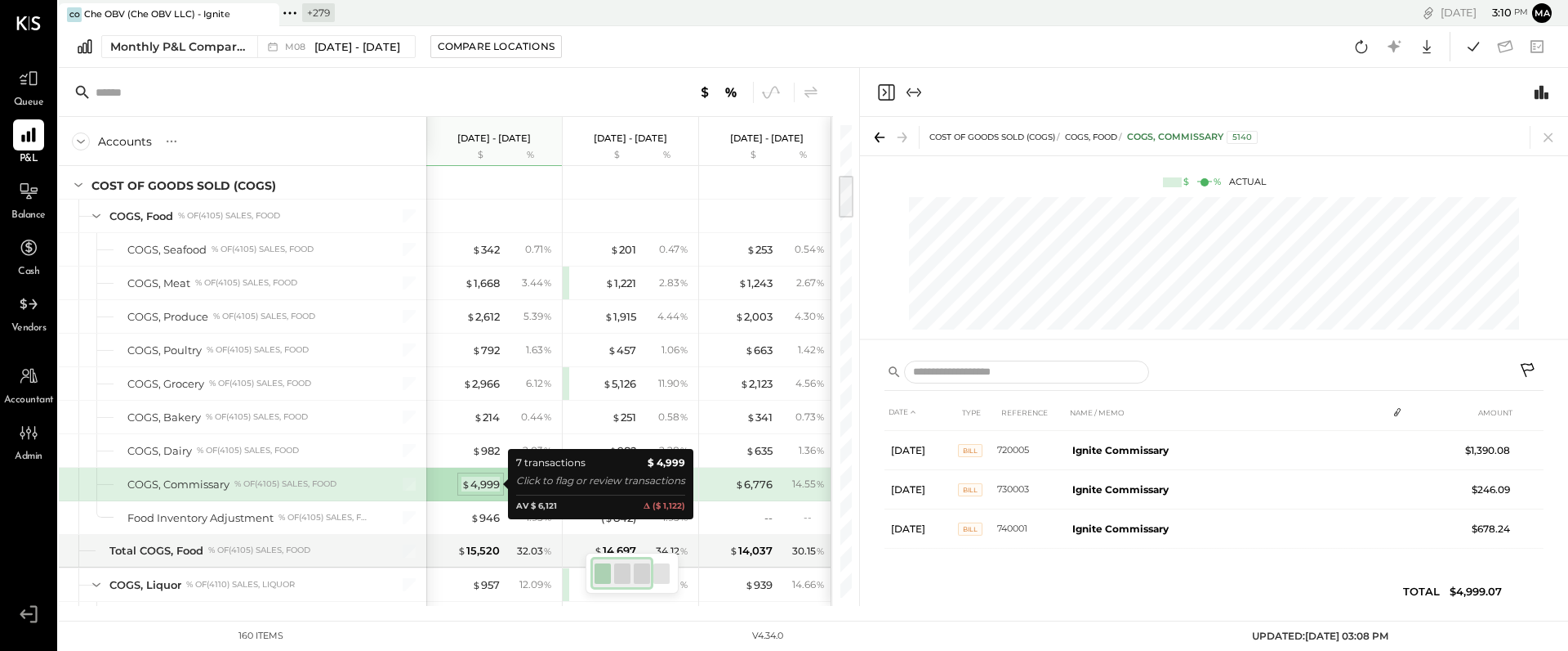
scroll to position [154, 0]
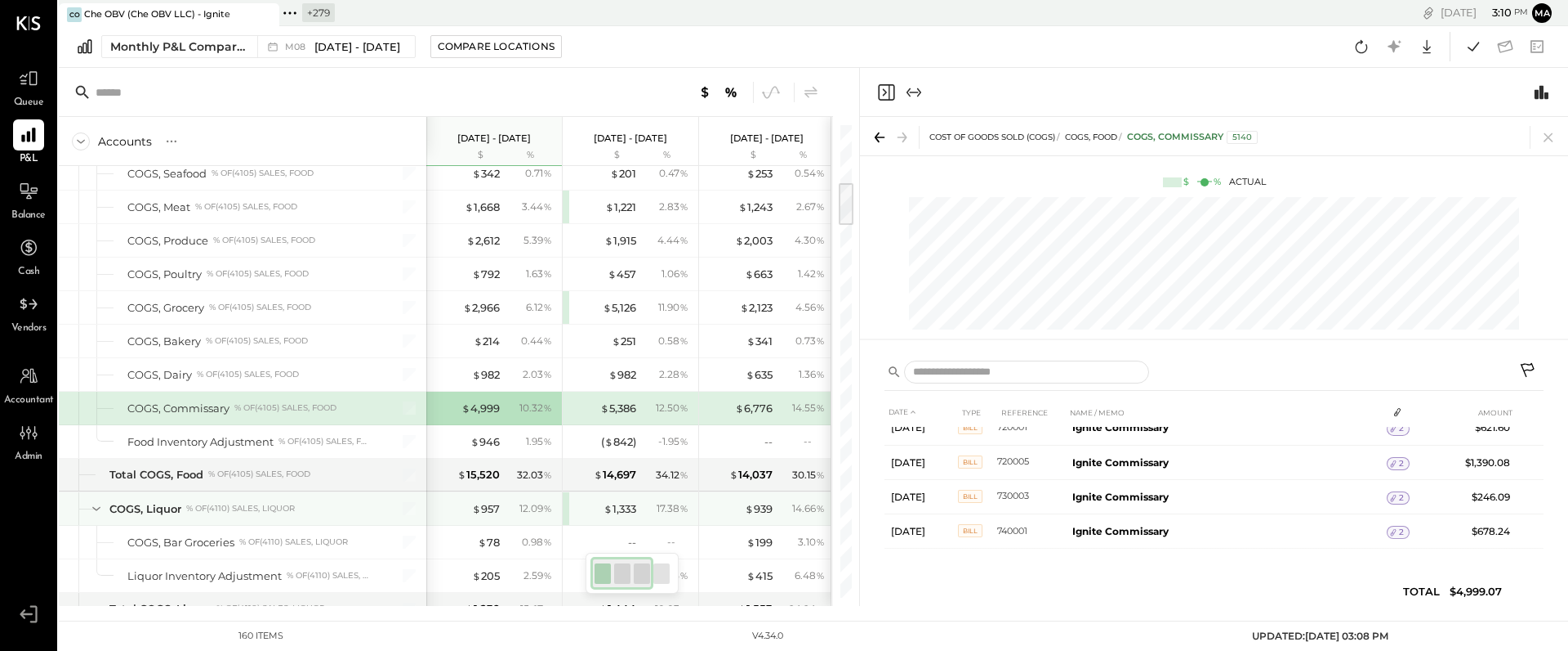
scroll to position [628, 0]
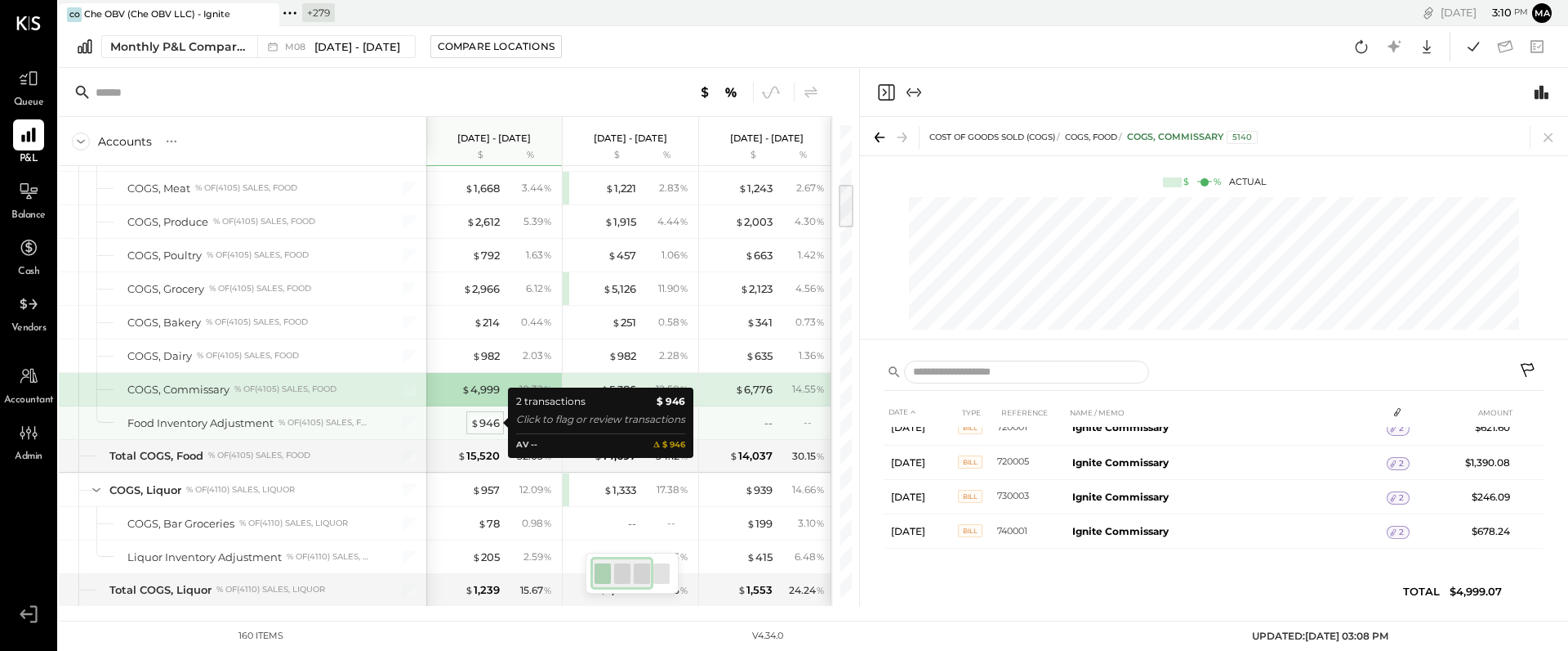
click at [483, 420] on div "$ 946" at bounding box center [485, 422] width 29 height 16
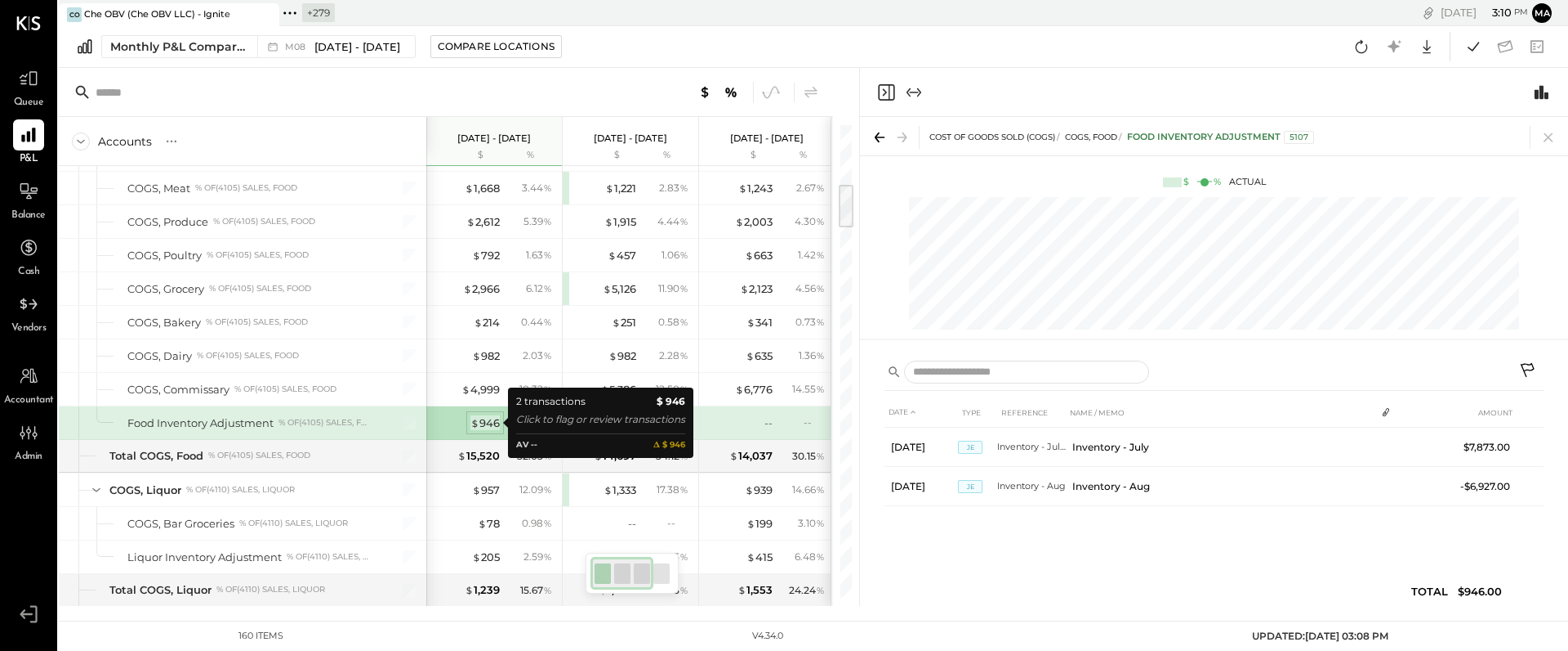
scroll to position [0, 0]
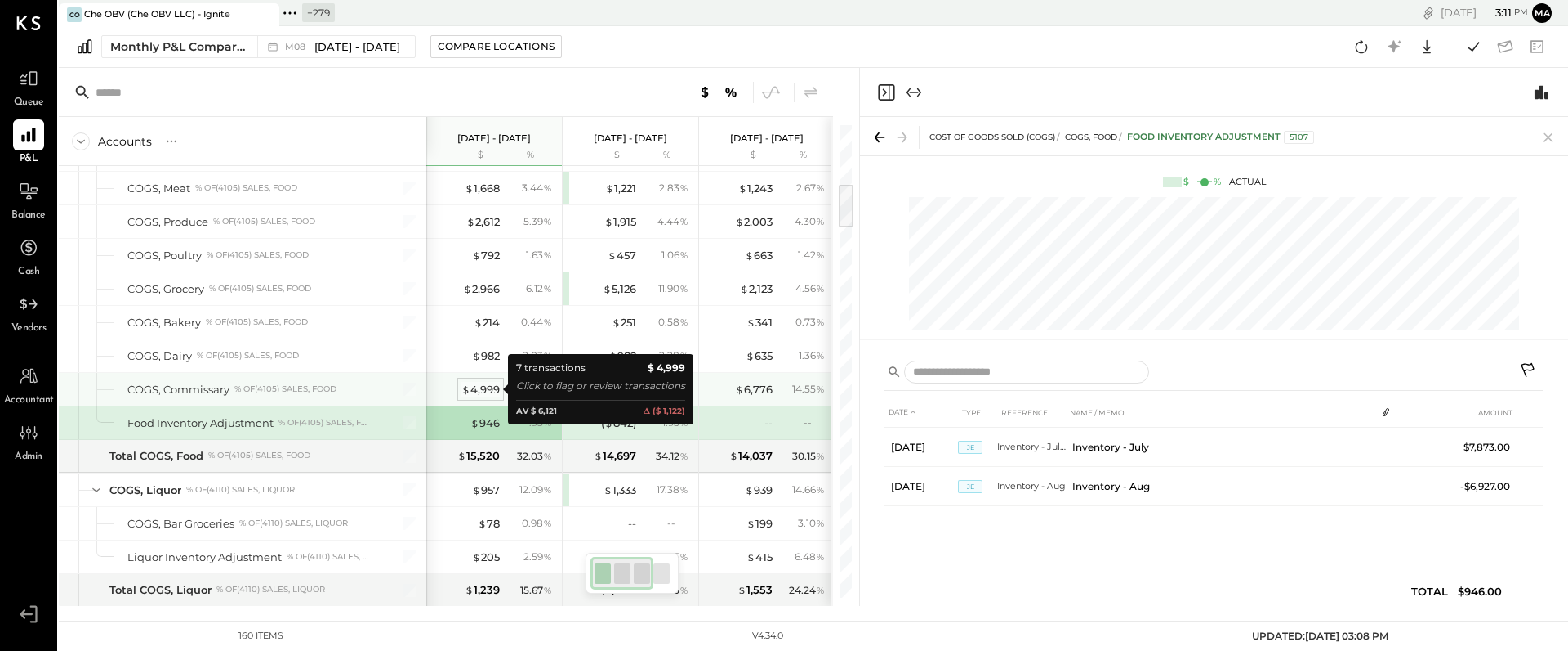
click at [478, 388] on div "$ 4,999" at bounding box center [481, 389] width 38 height 16
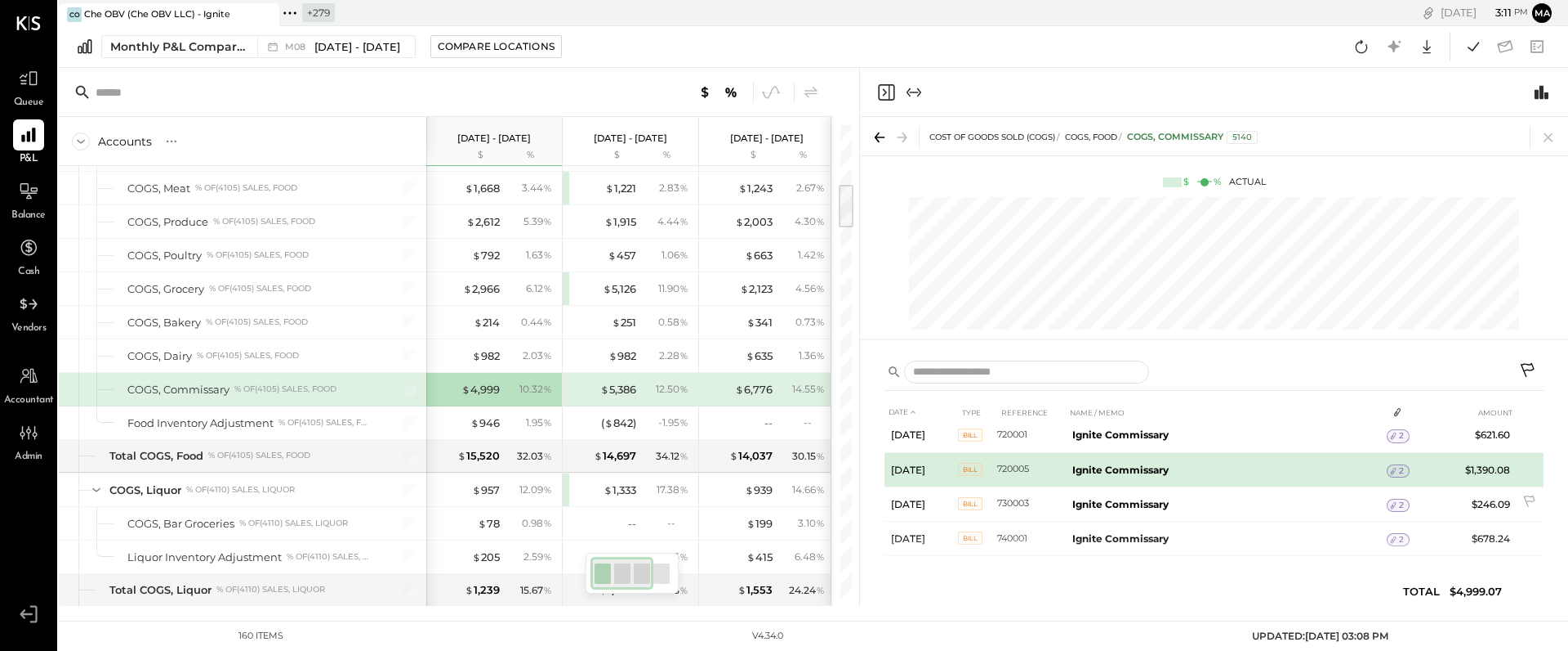
scroll to position [120, 0]
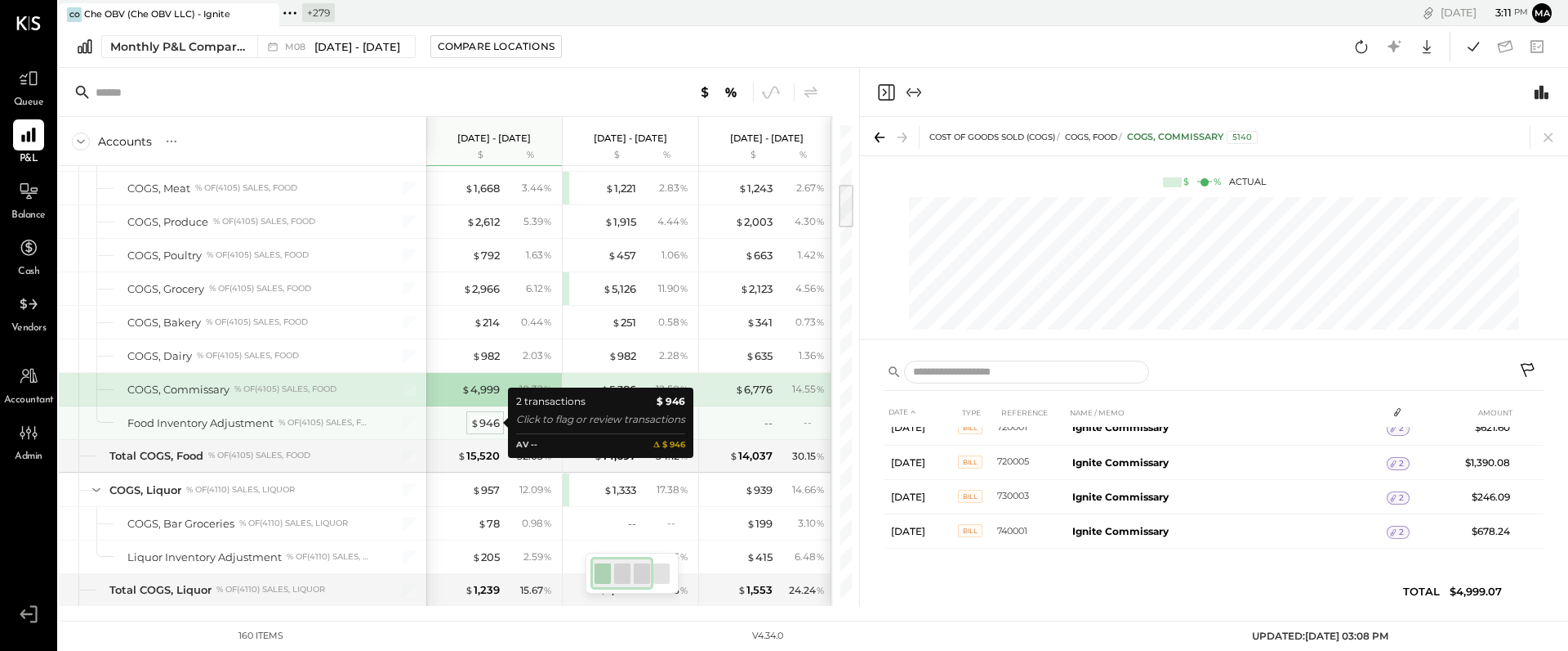
click at [485, 420] on div "$ 946" at bounding box center [485, 422] width 29 height 16
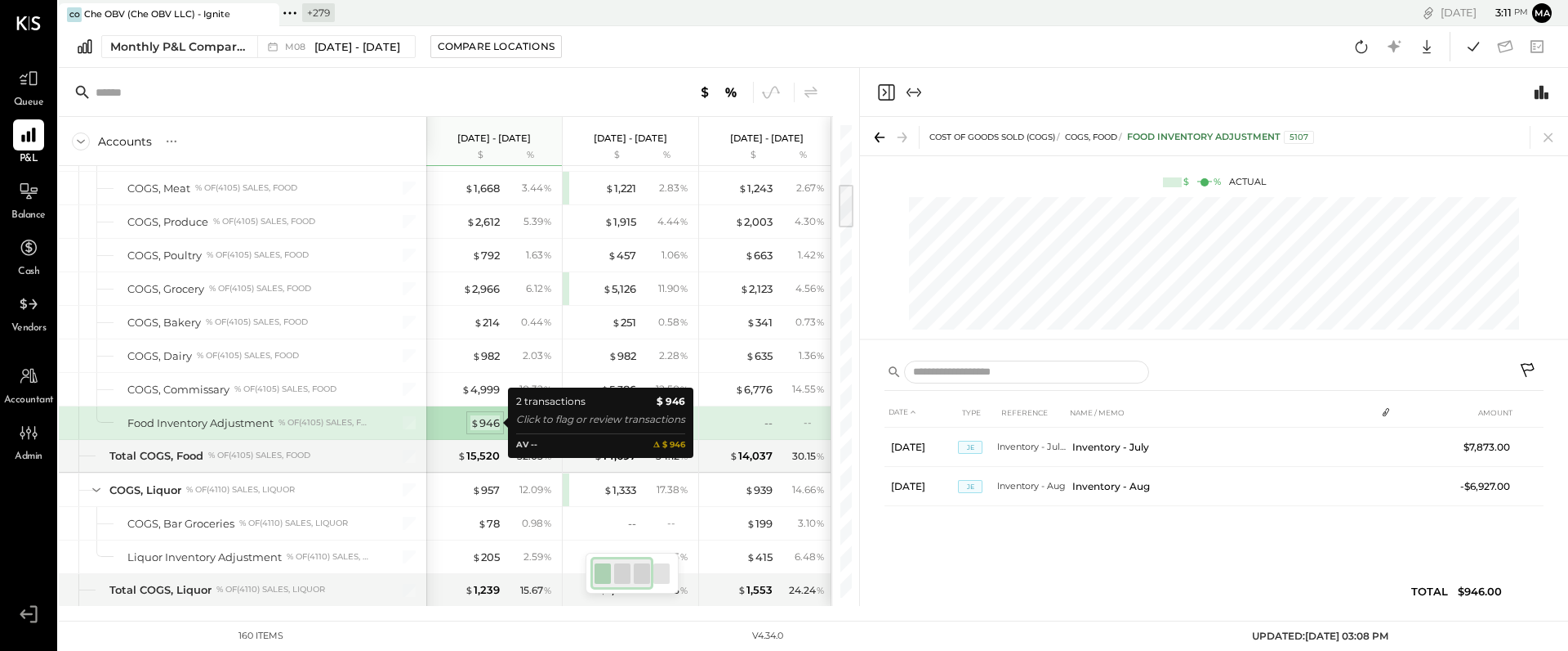
scroll to position [0, 0]
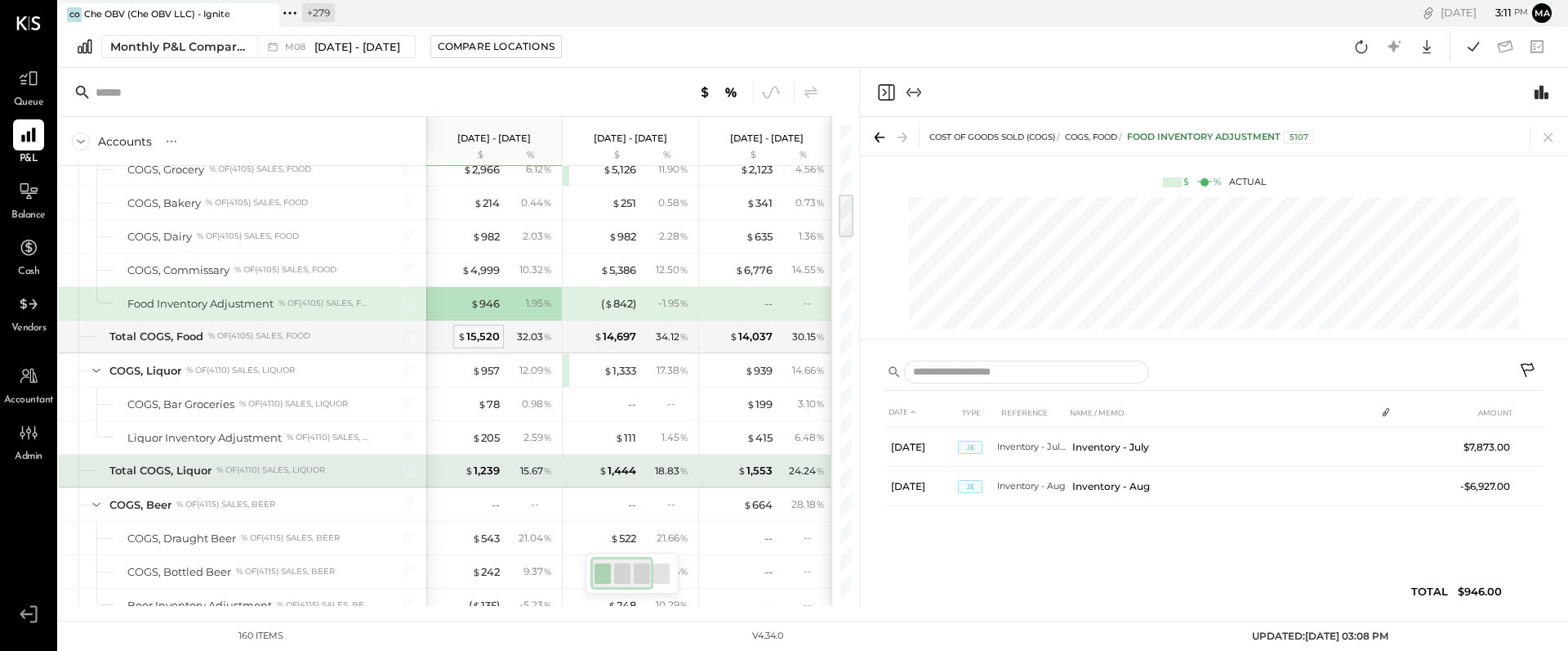
scroll to position [752, 0]
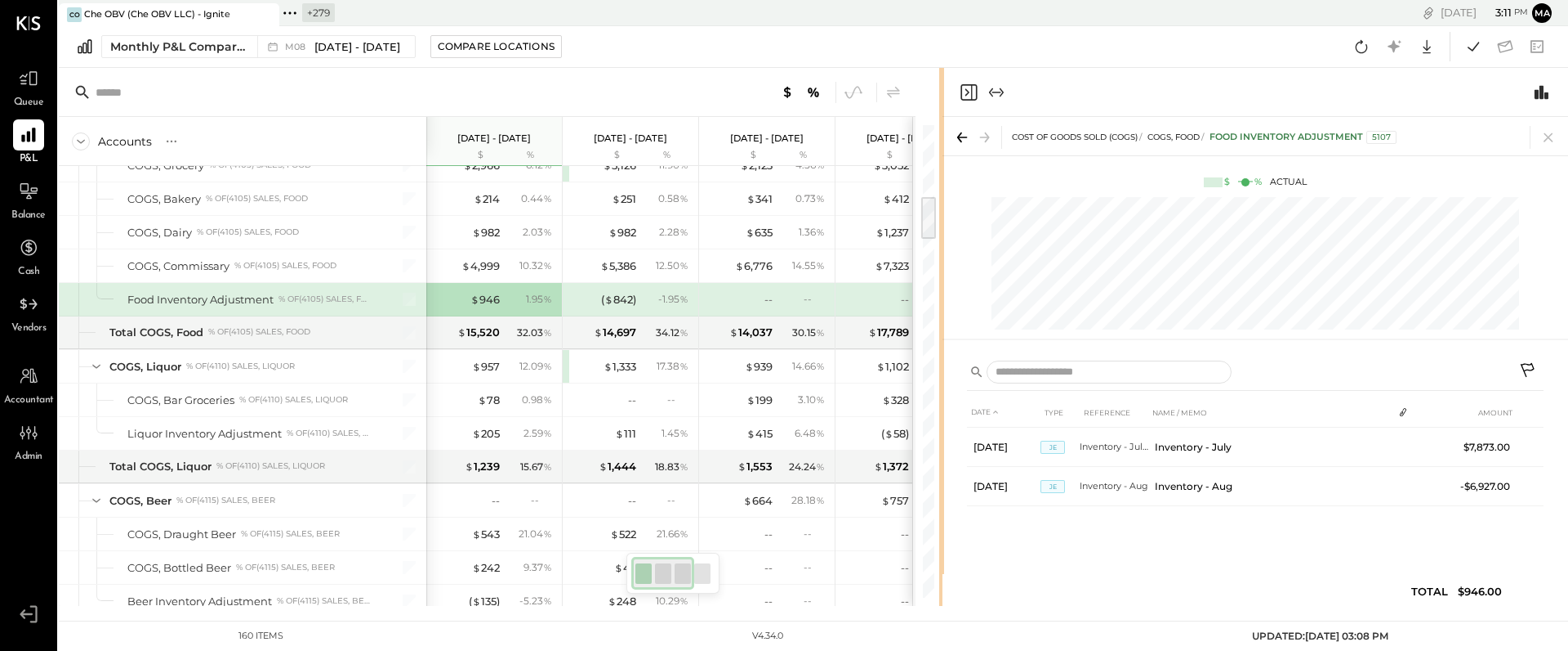
drag, startPoint x: 858, startPoint y: 389, endPoint x: 944, endPoint y: 383, distance: 86.2
click at [944, 383] on div "Accounts S % GL [DATE] - [DATE] $ % [DATE] - [DATE] $ % [DATE] - [DATE] $ % [DA…" at bounding box center [814, 336] width 1510 height 538
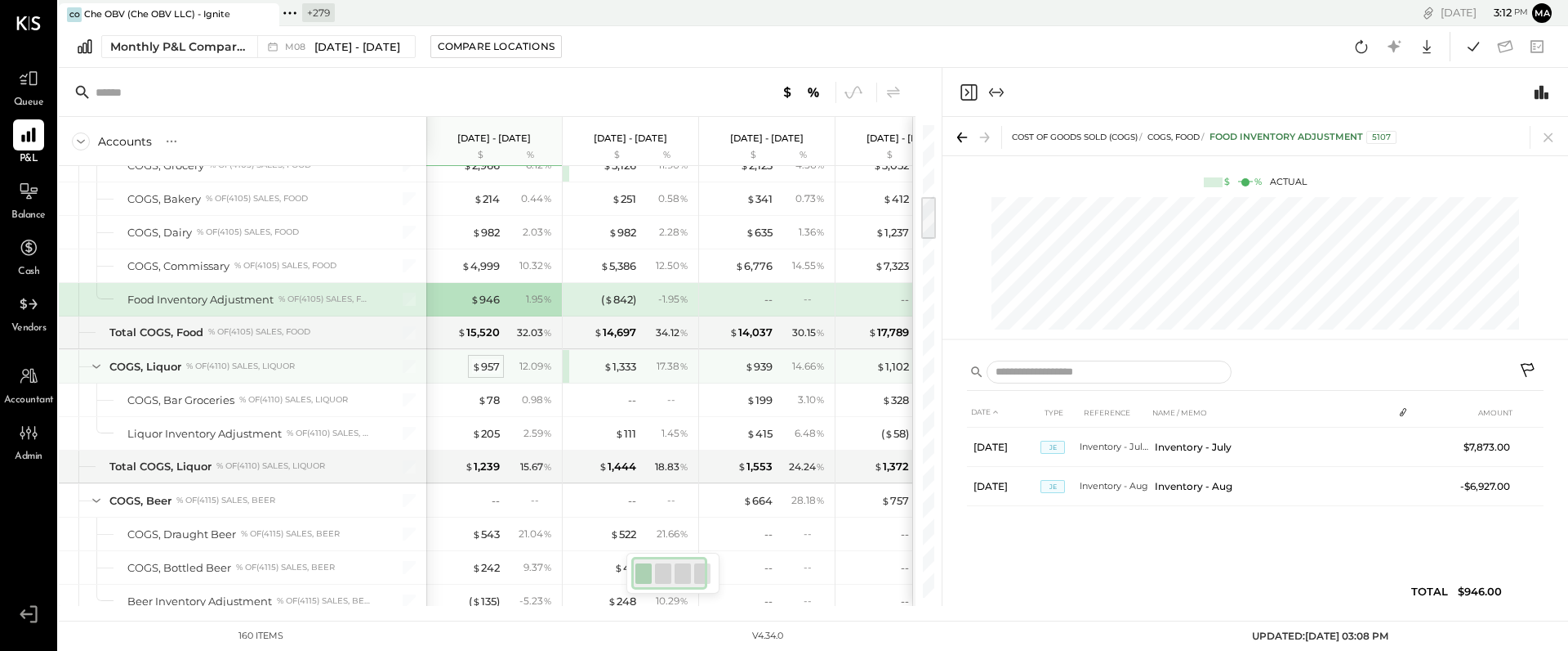
click at [486, 367] on div "$ 957" at bounding box center [486, 367] width 27 height 16
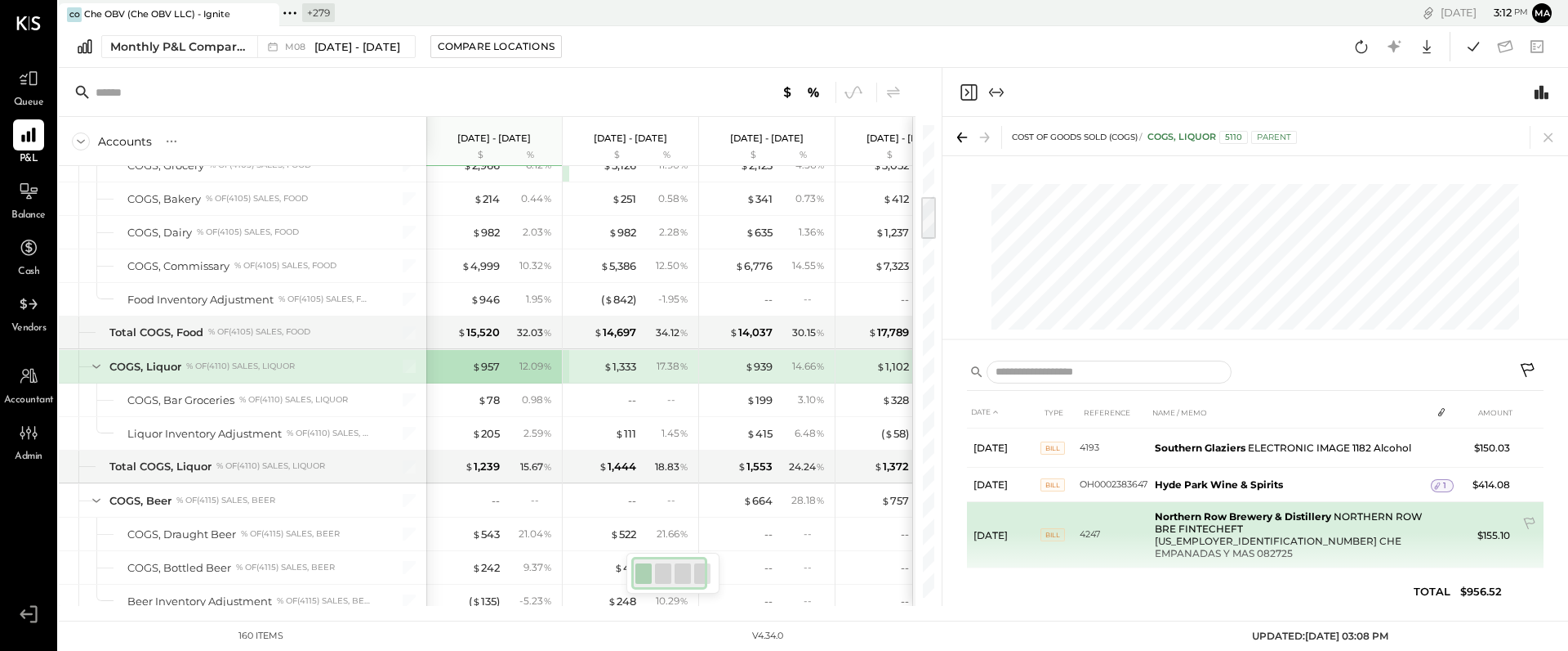
scroll to position [41, 0]
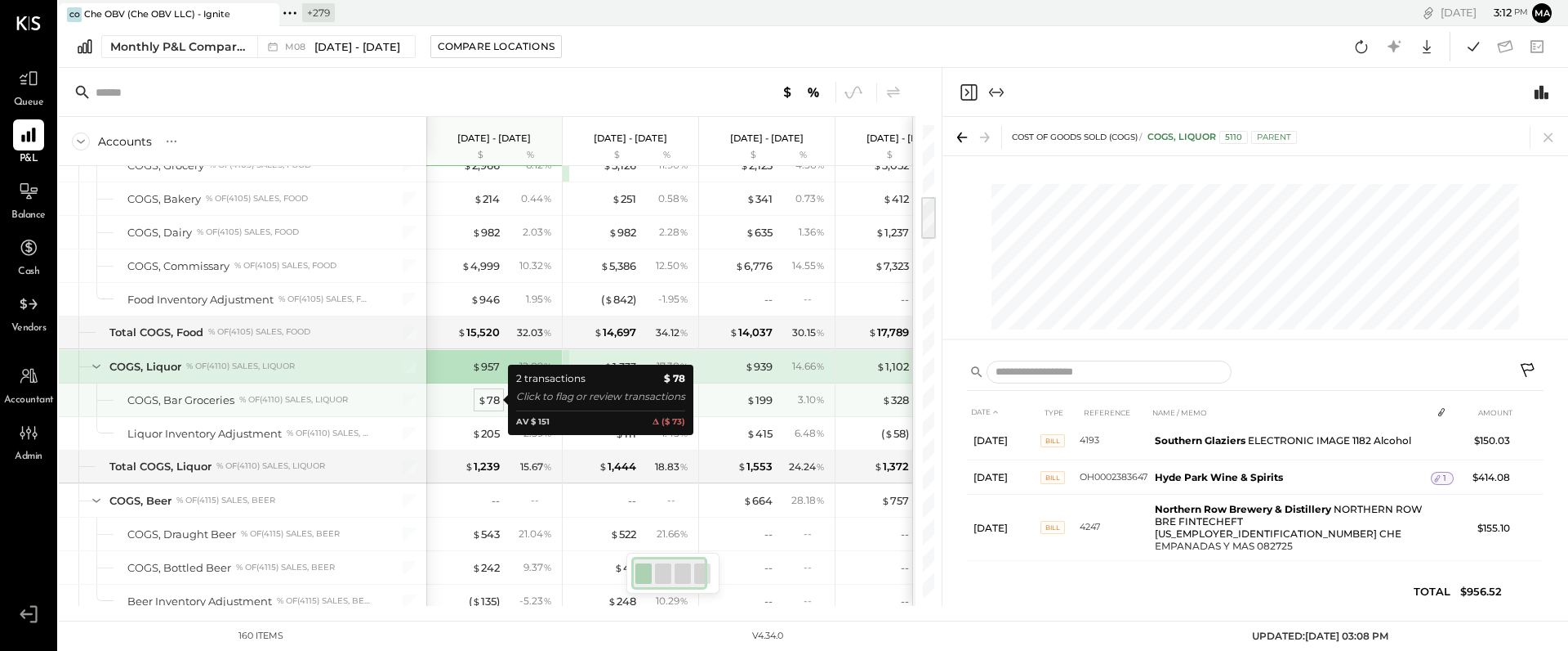
click at [493, 399] on div "$ 78" at bounding box center [488, 399] width 22 height 16
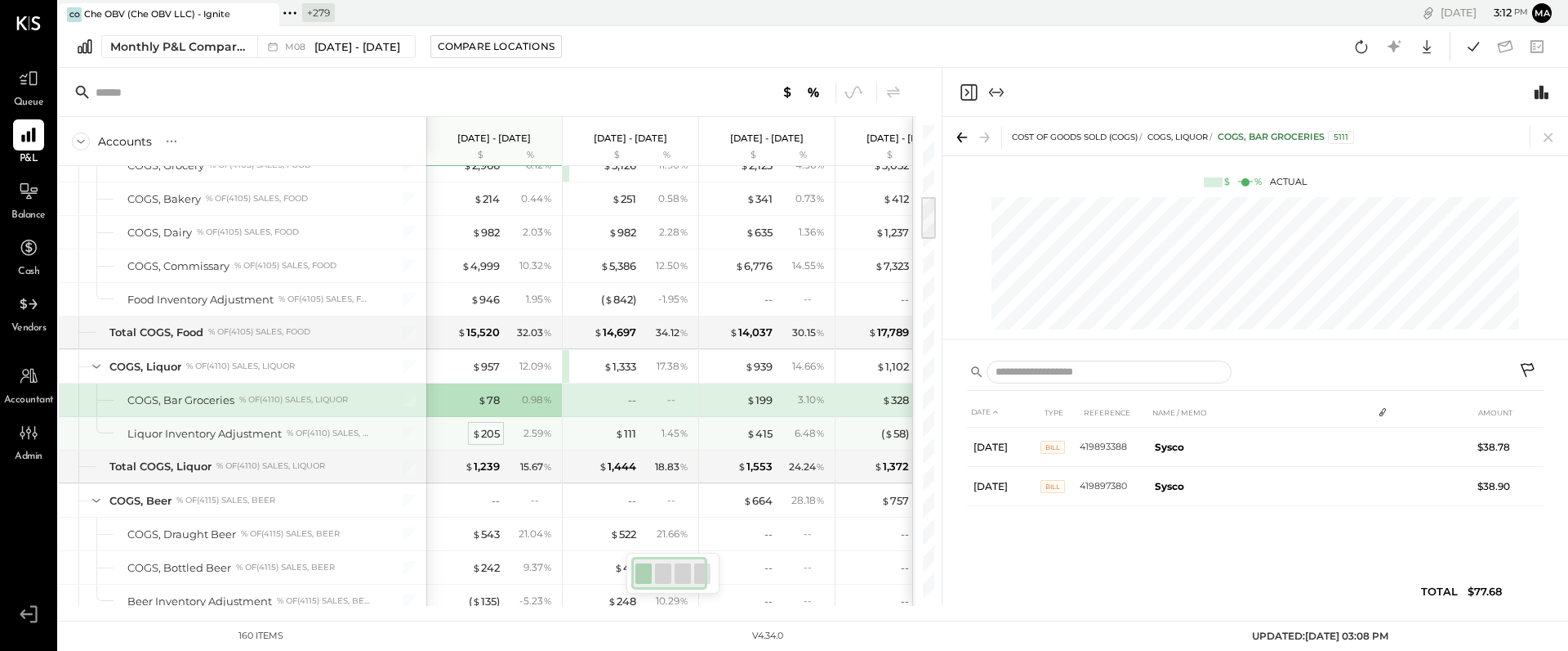
click at [490, 430] on div "$ 205" at bounding box center [486, 433] width 27 height 16
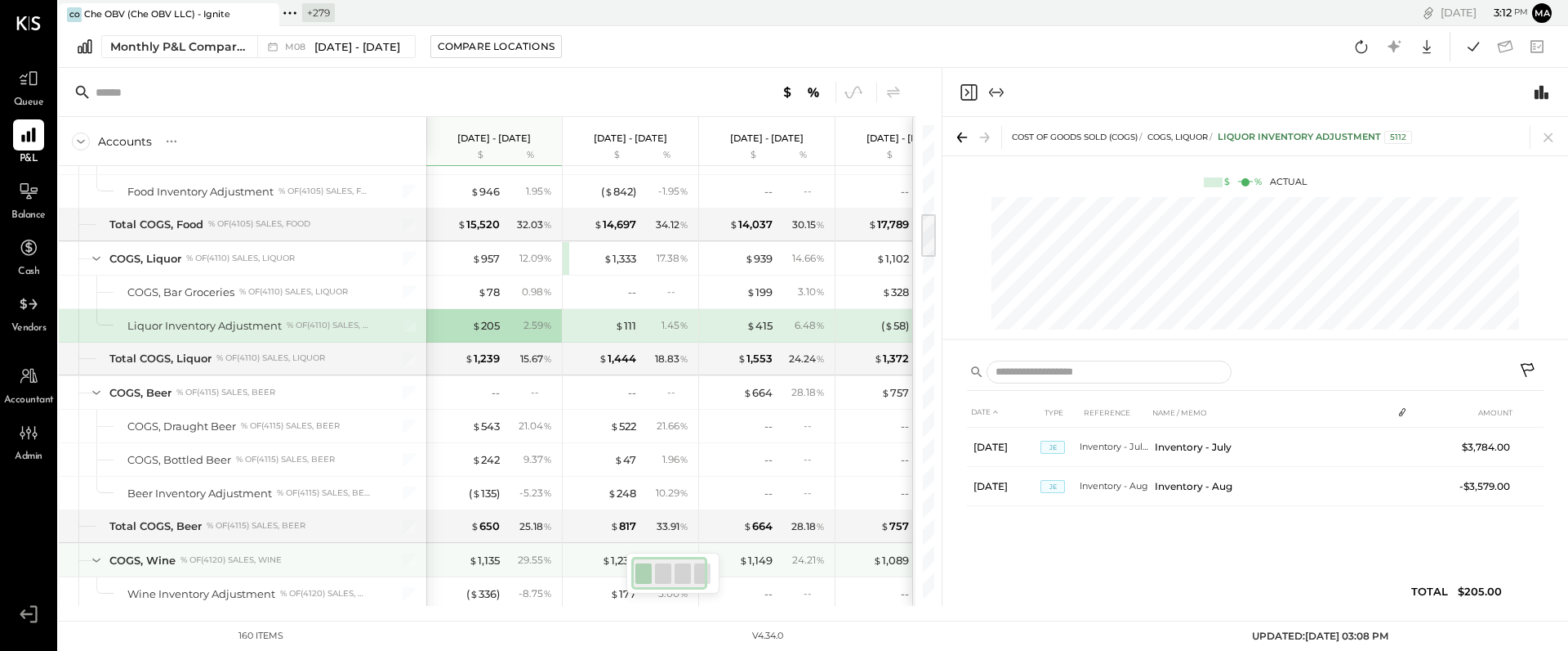
scroll to position [939, 0]
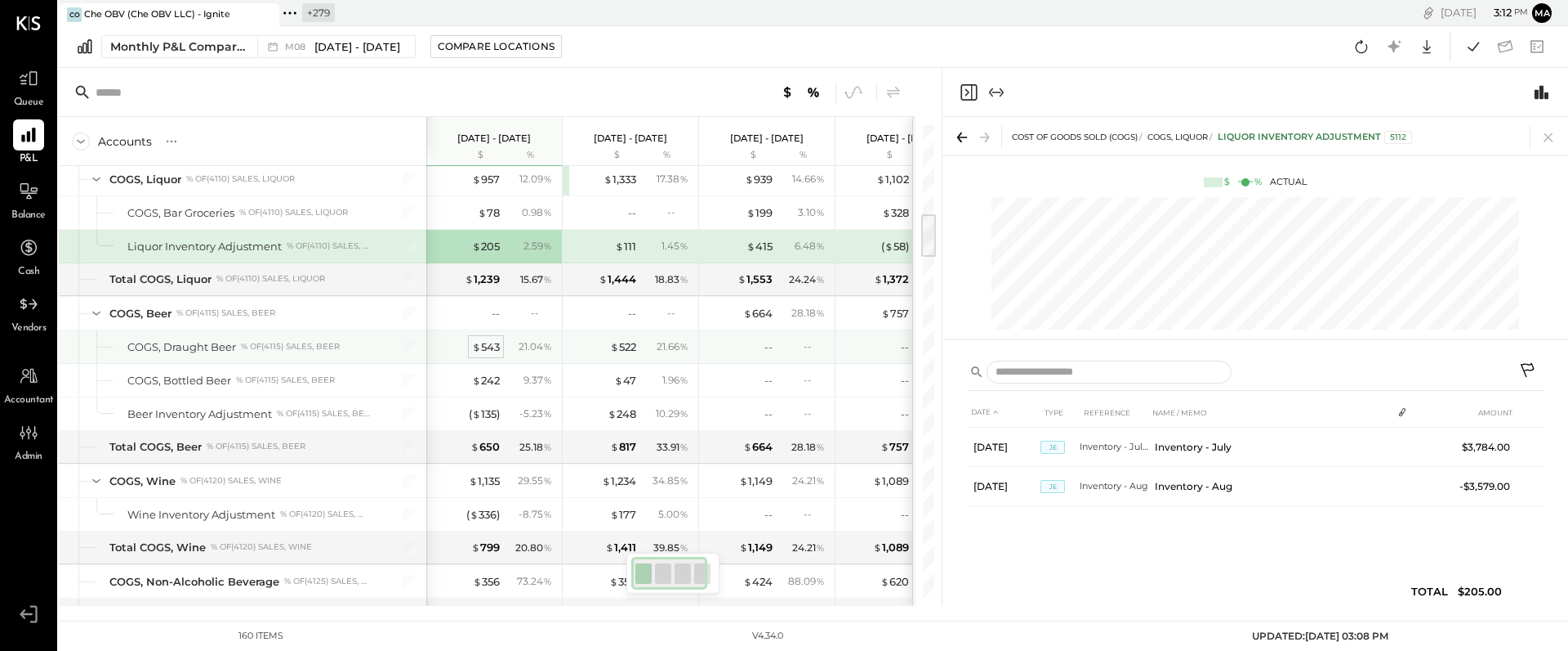
click at [486, 344] on div "$ 543" at bounding box center [486, 346] width 27 height 16
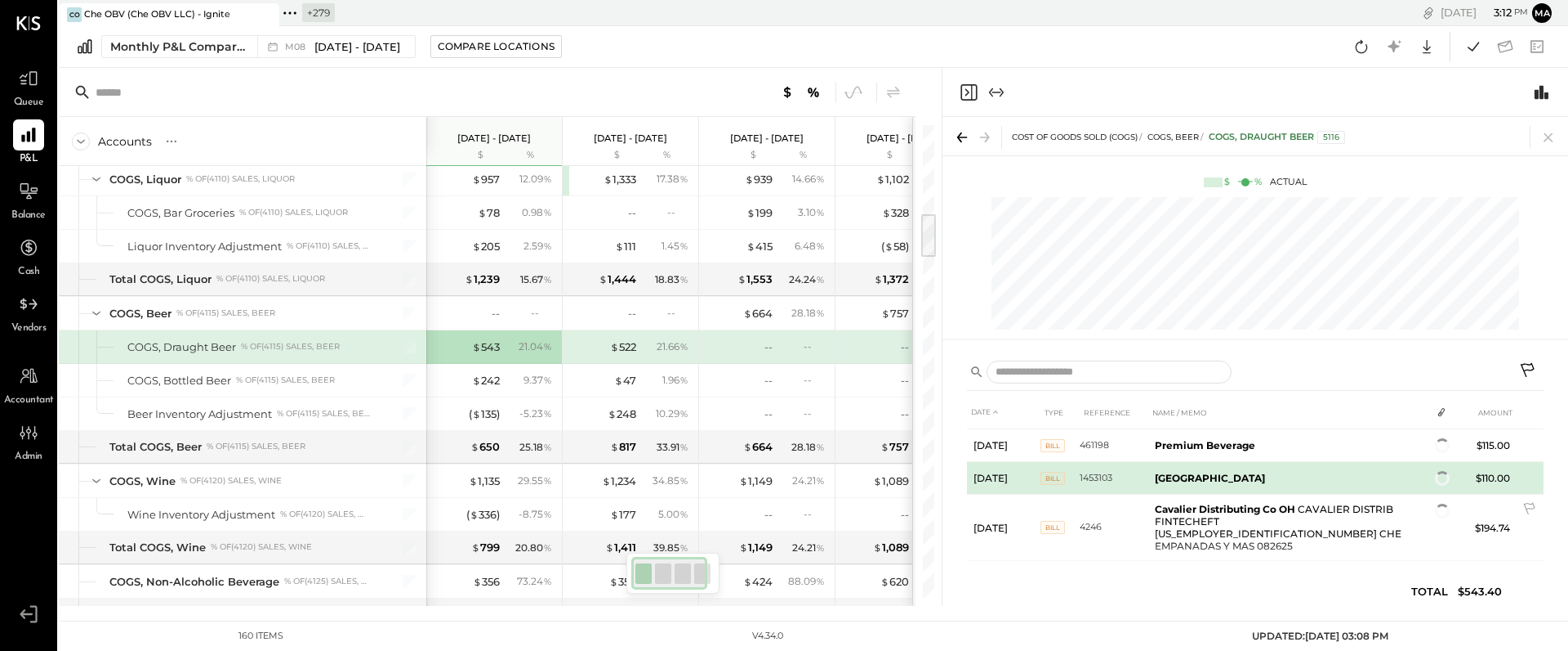
scroll to position [106, 0]
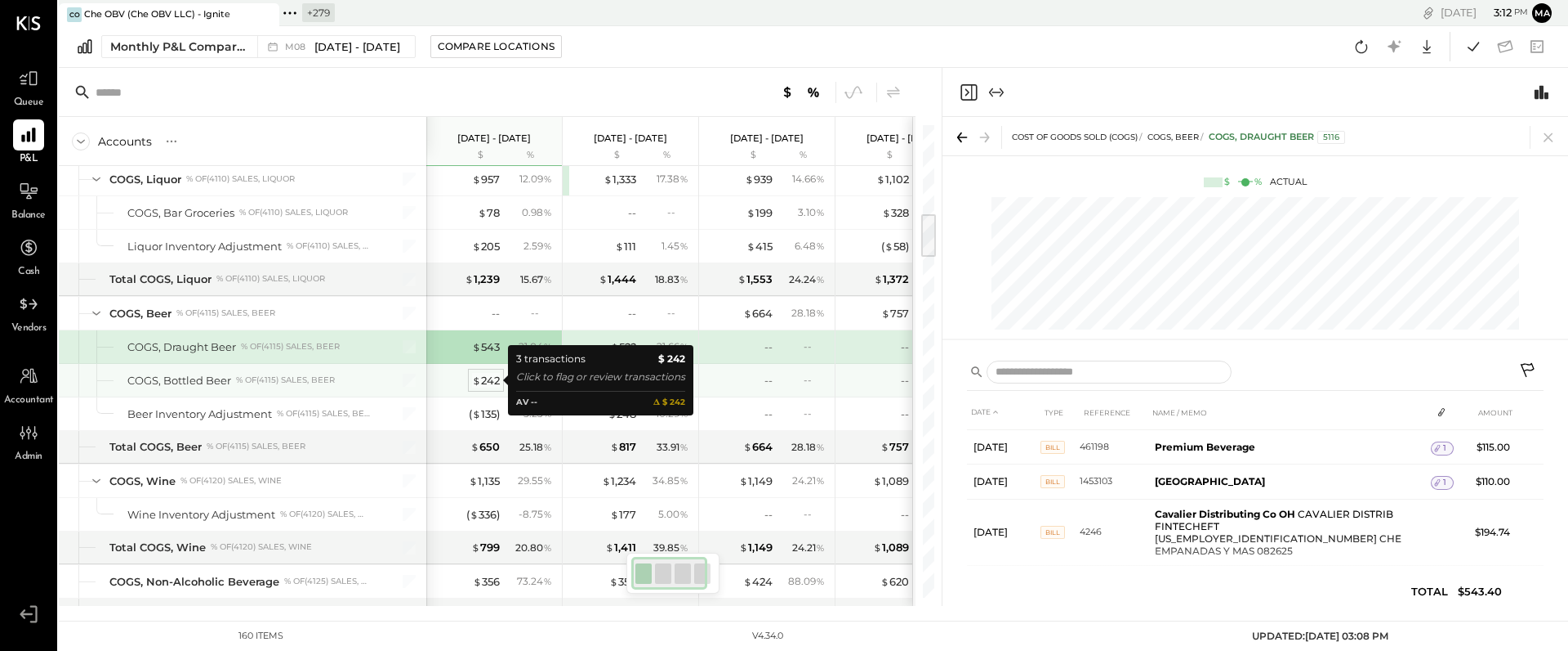
click at [485, 380] on div "$ 242" at bounding box center [486, 380] width 27 height 16
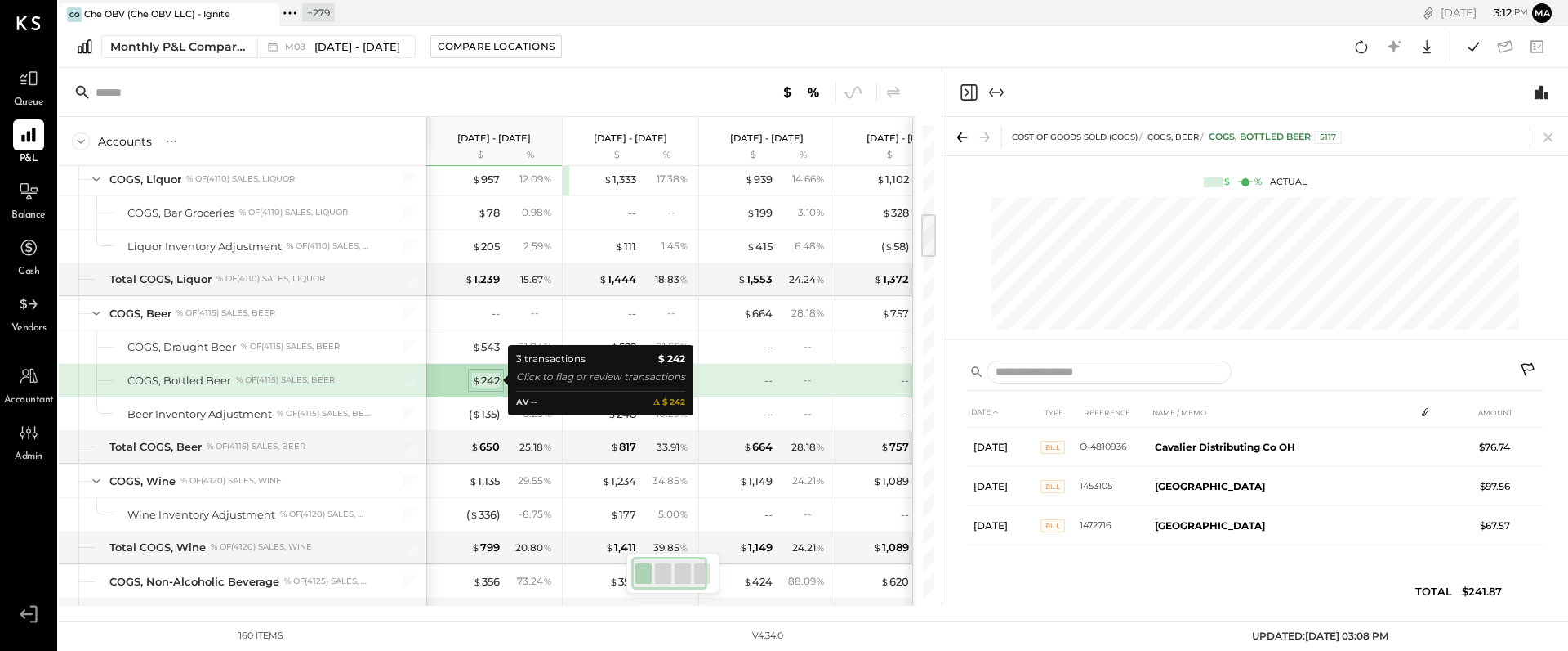
scroll to position [0, 0]
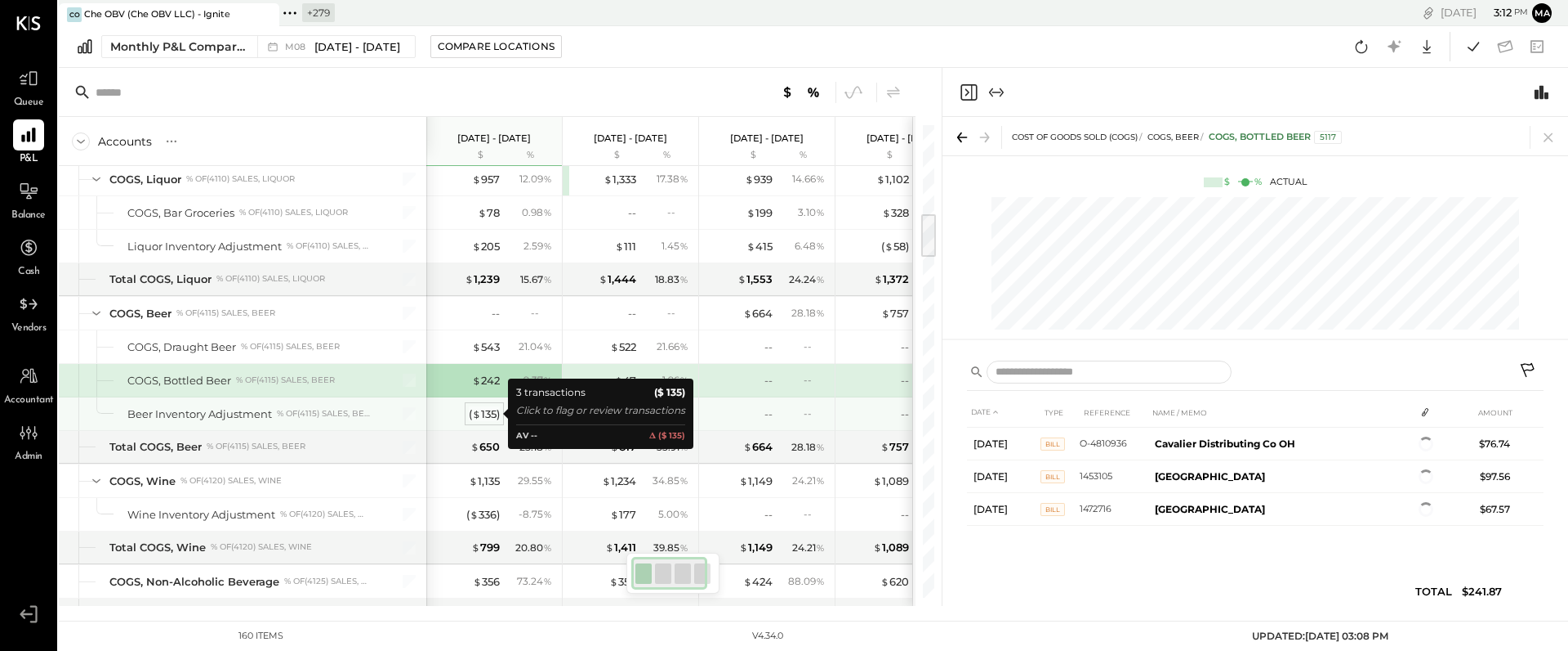
click at [486, 409] on div "( $ 135 )" at bounding box center [485, 414] width 31 height 16
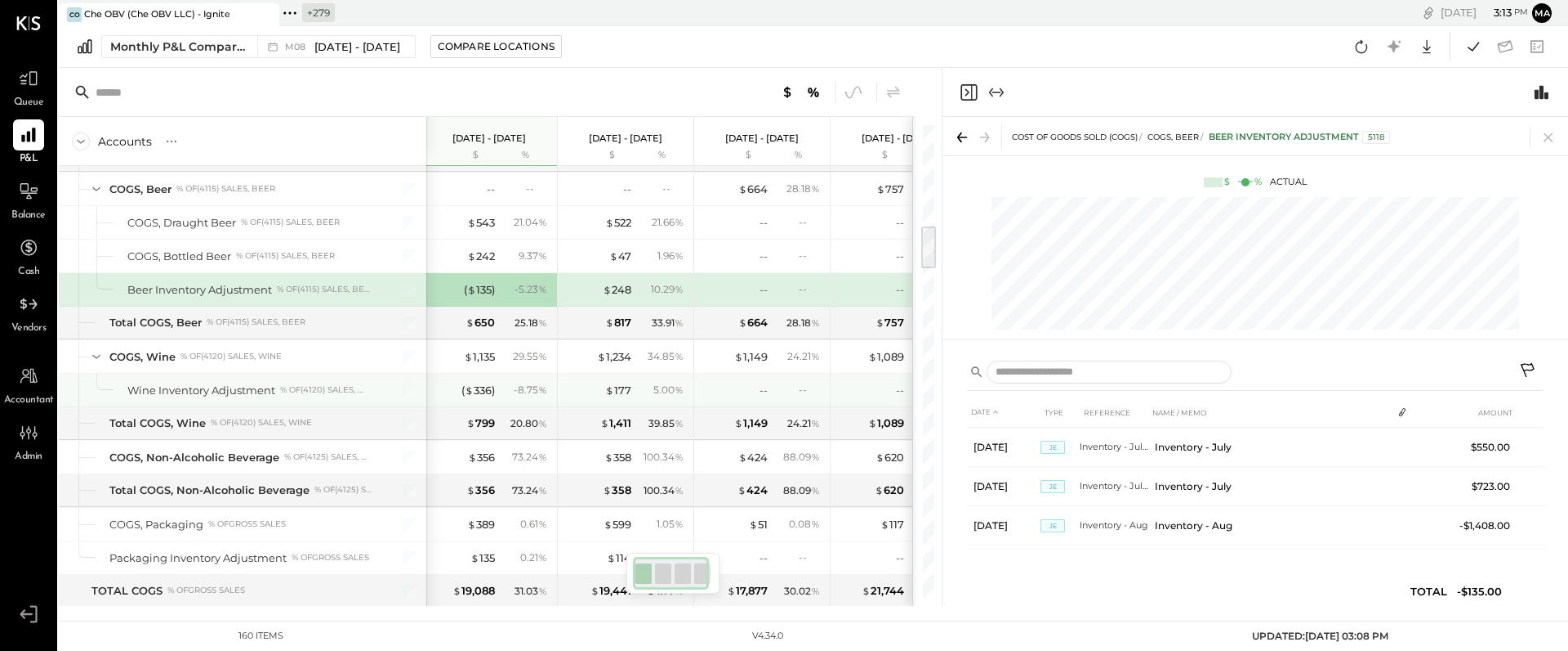
scroll to position [0, 11]
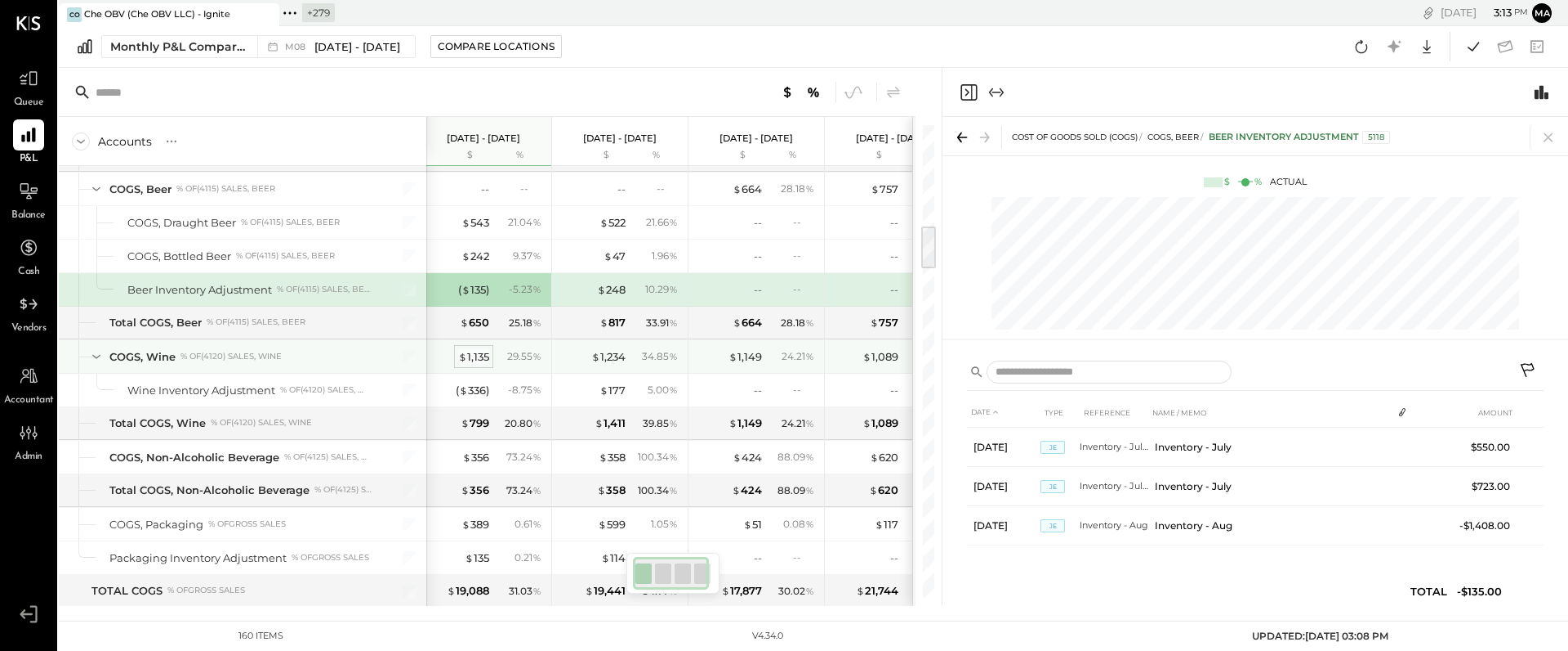
click at [478, 355] on div "$ 1,135" at bounding box center [474, 356] width 31 height 16
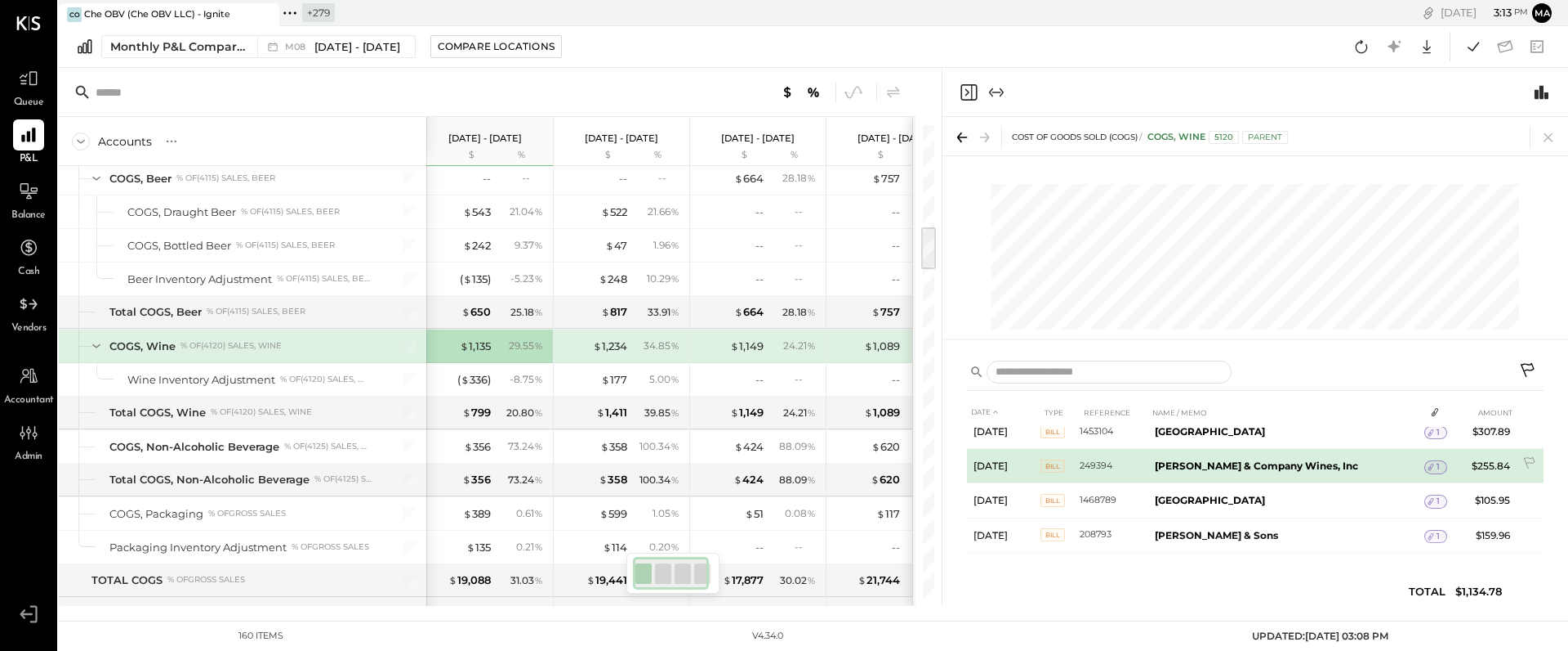
scroll to position [51, 0]
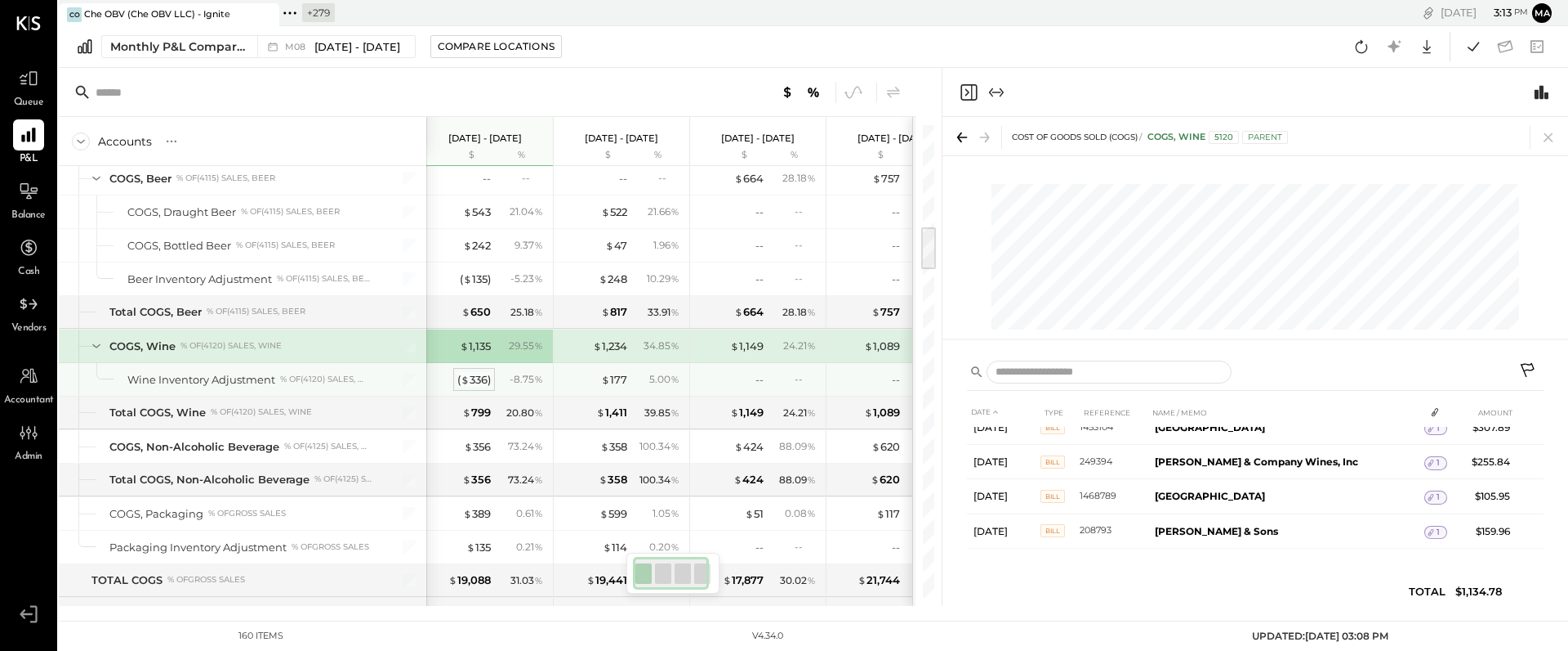
click at [475, 383] on div "( $ 336 )" at bounding box center [474, 379] width 34 height 16
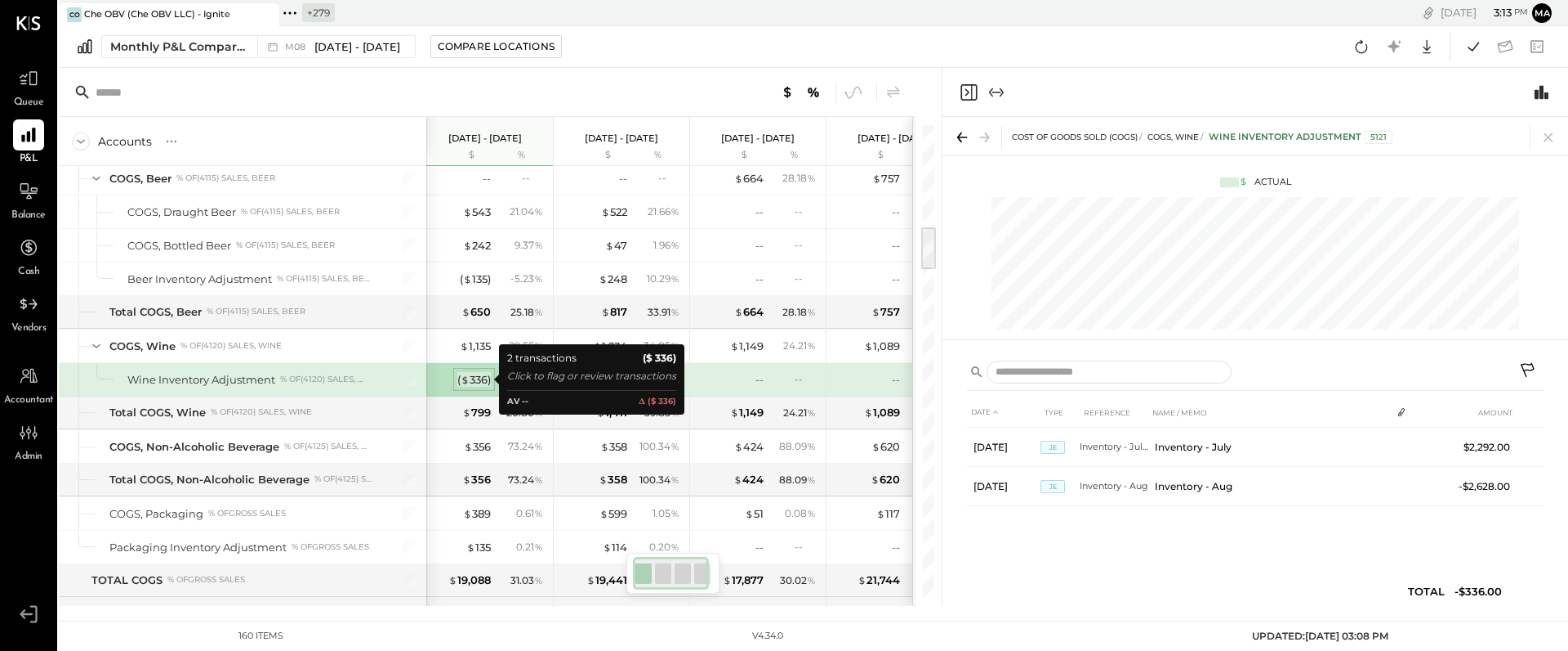
scroll to position [0, 0]
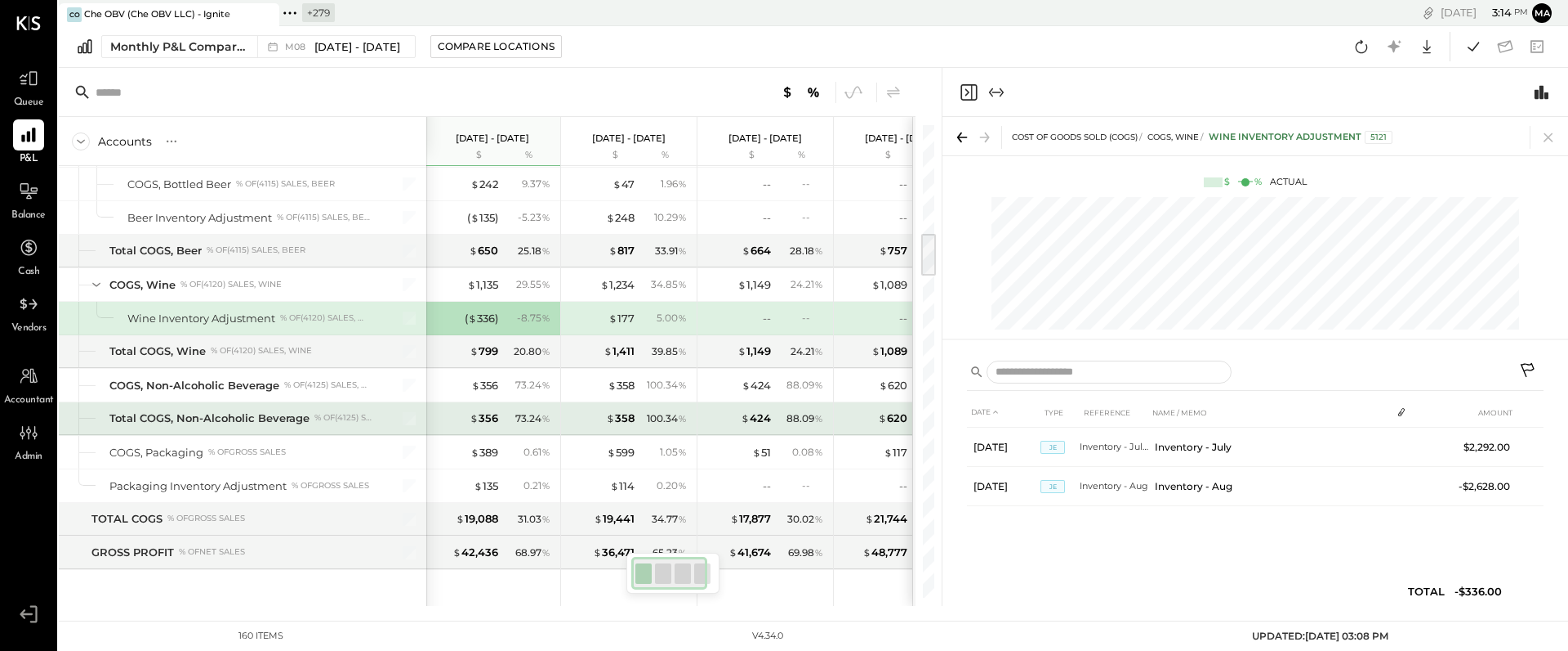
scroll to position [1196, 0]
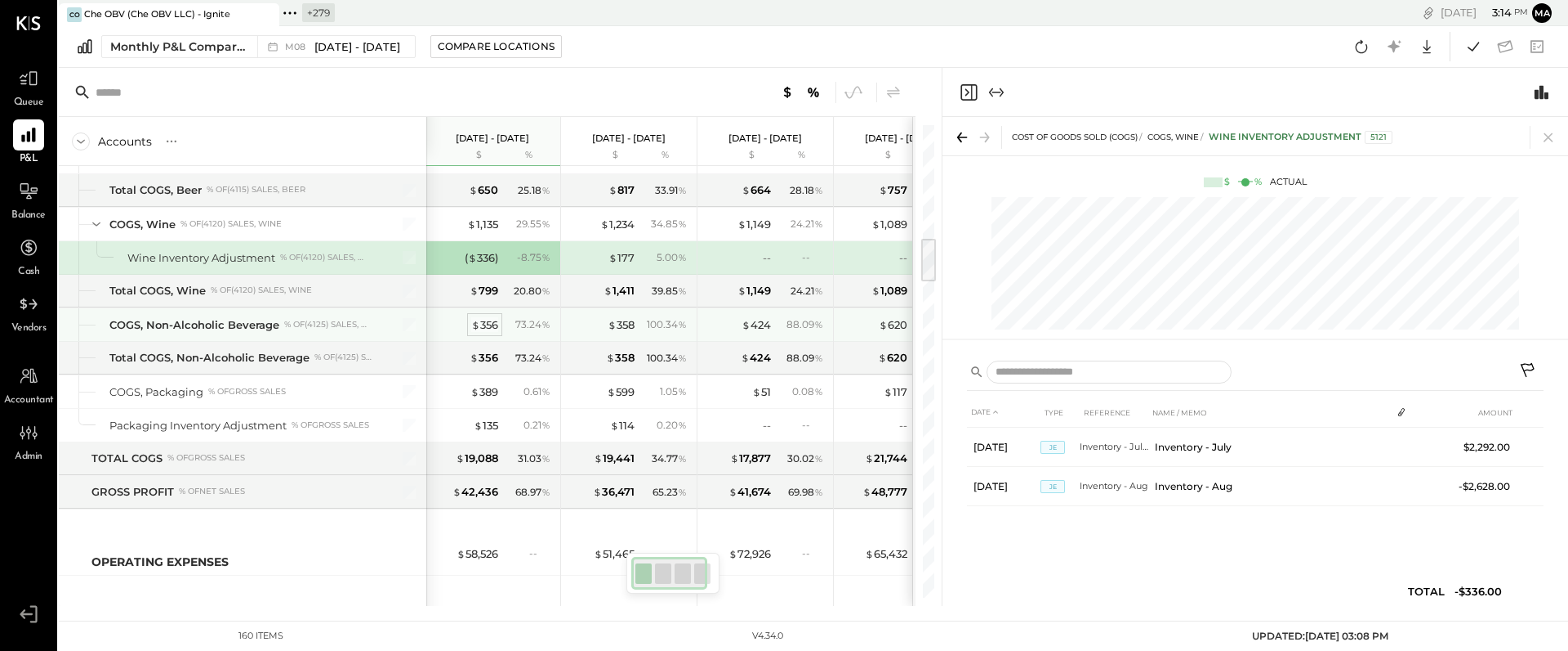
click at [482, 321] on div "$ 356" at bounding box center [485, 325] width 27 height 16
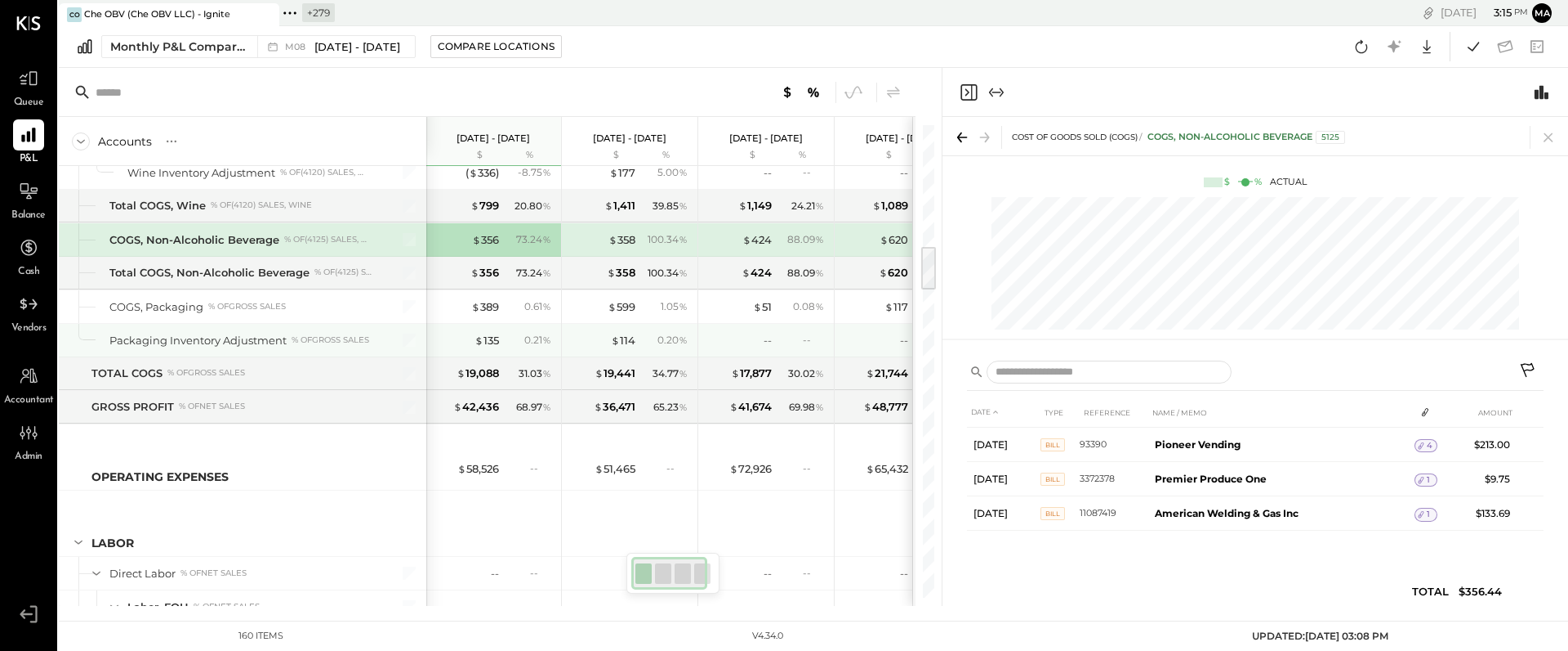
scroll to position [1277, 0]
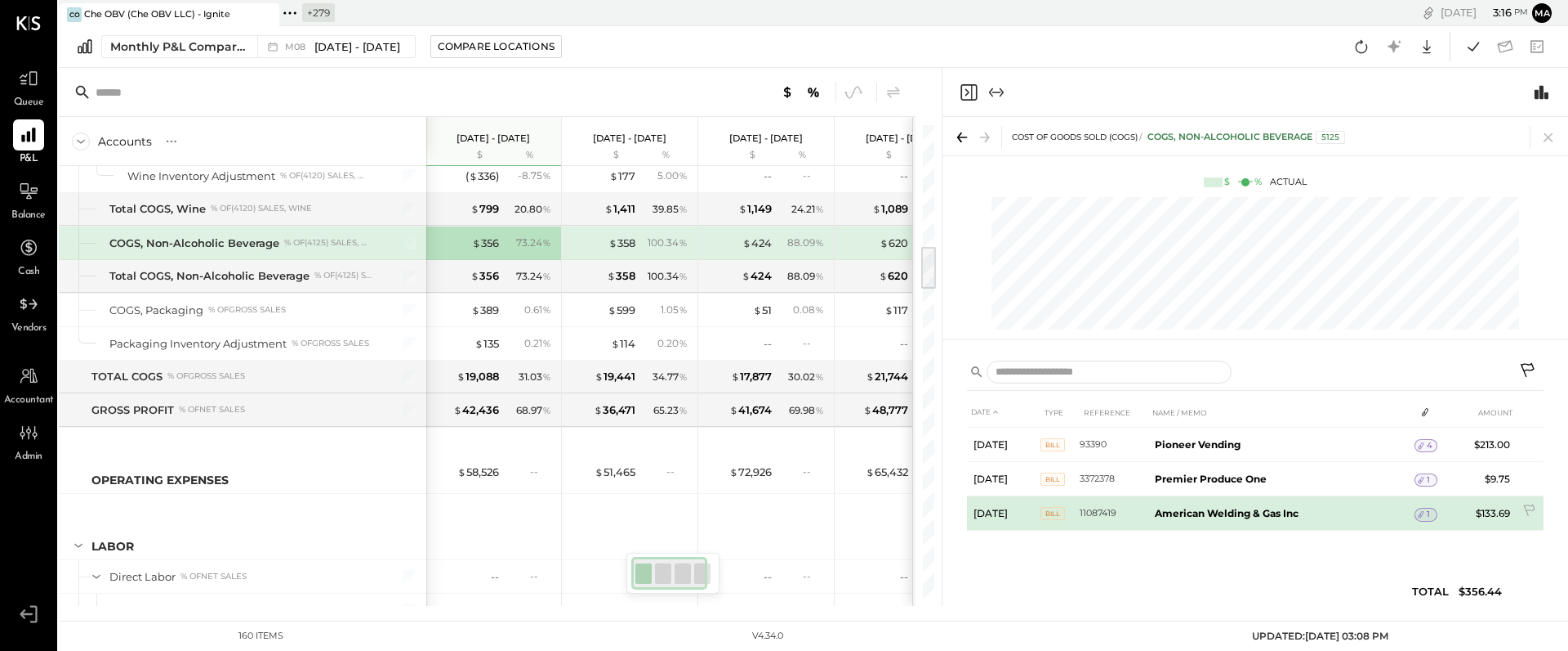
click at [1430, 510] on span "1" at bounding box center [1429, 514] width 4 height 12
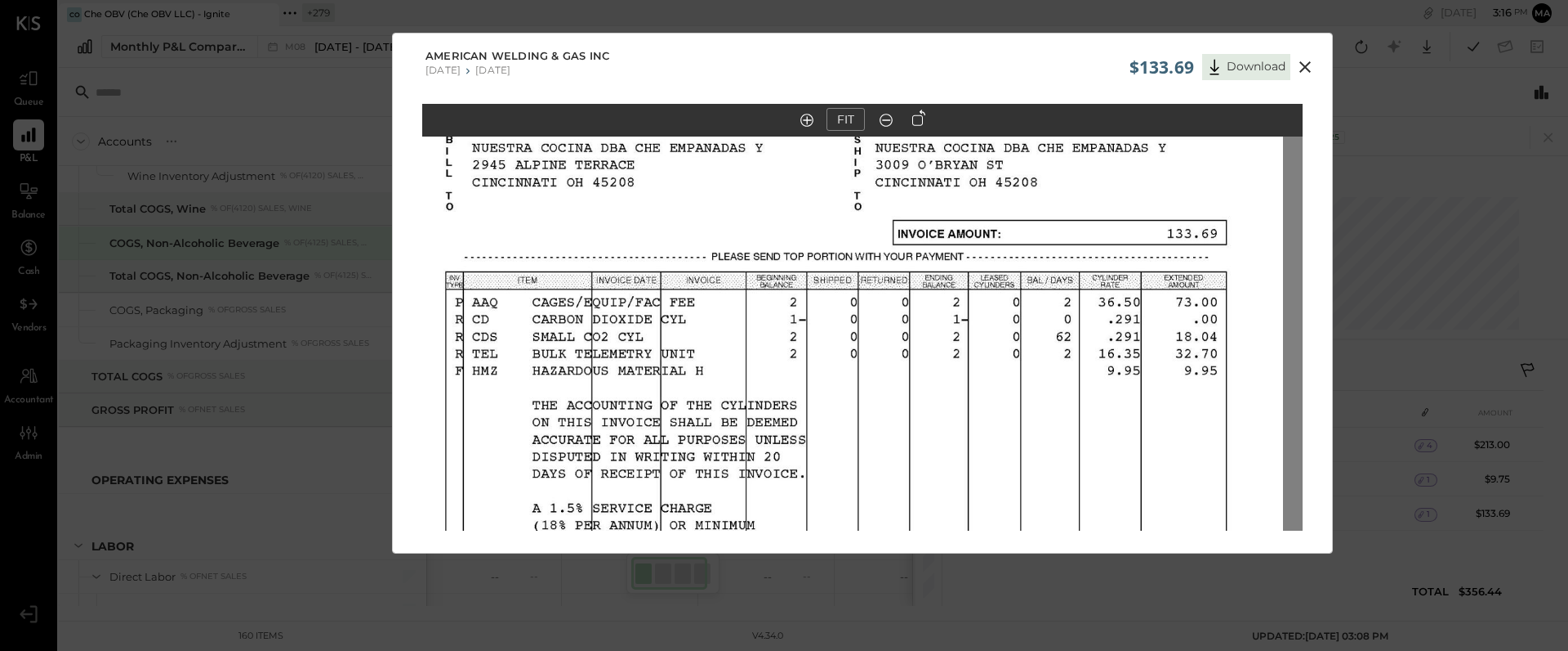
drag, startPoint x: 841, startPoint y: 294, endPoint x: 821, endPoint y: 459, distance: 166.2
click at [821, 459] on img at bounding box center [843, 460] width 880 height 1133
click at [1303, 64] on icon at bounding box center [1306, 67] width 20 height 20
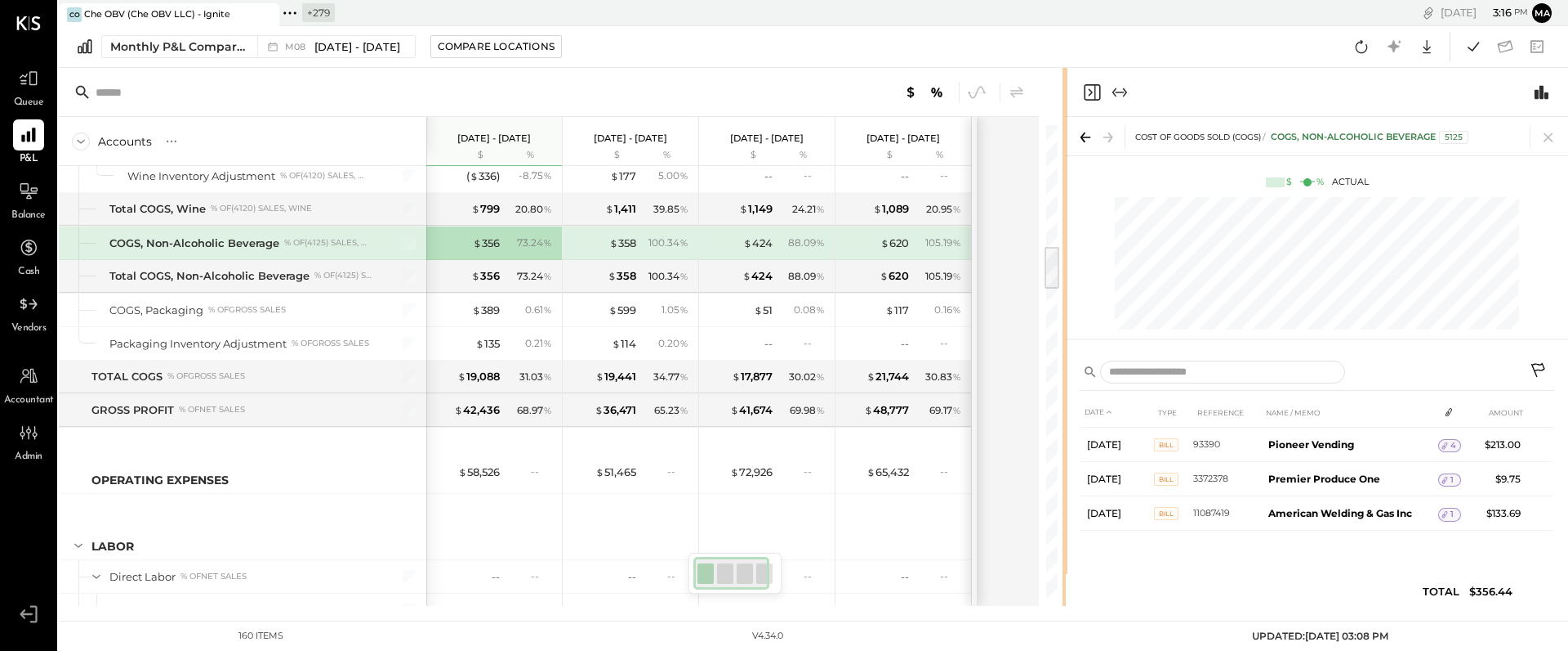
drag, startPoint x: 938, startPoint y: 324, endPoint x: 1064, endPoint y: 313, distance: 126.5
click at [1064, 313] on div at bounding box center [1064, 336] width 5 height 538
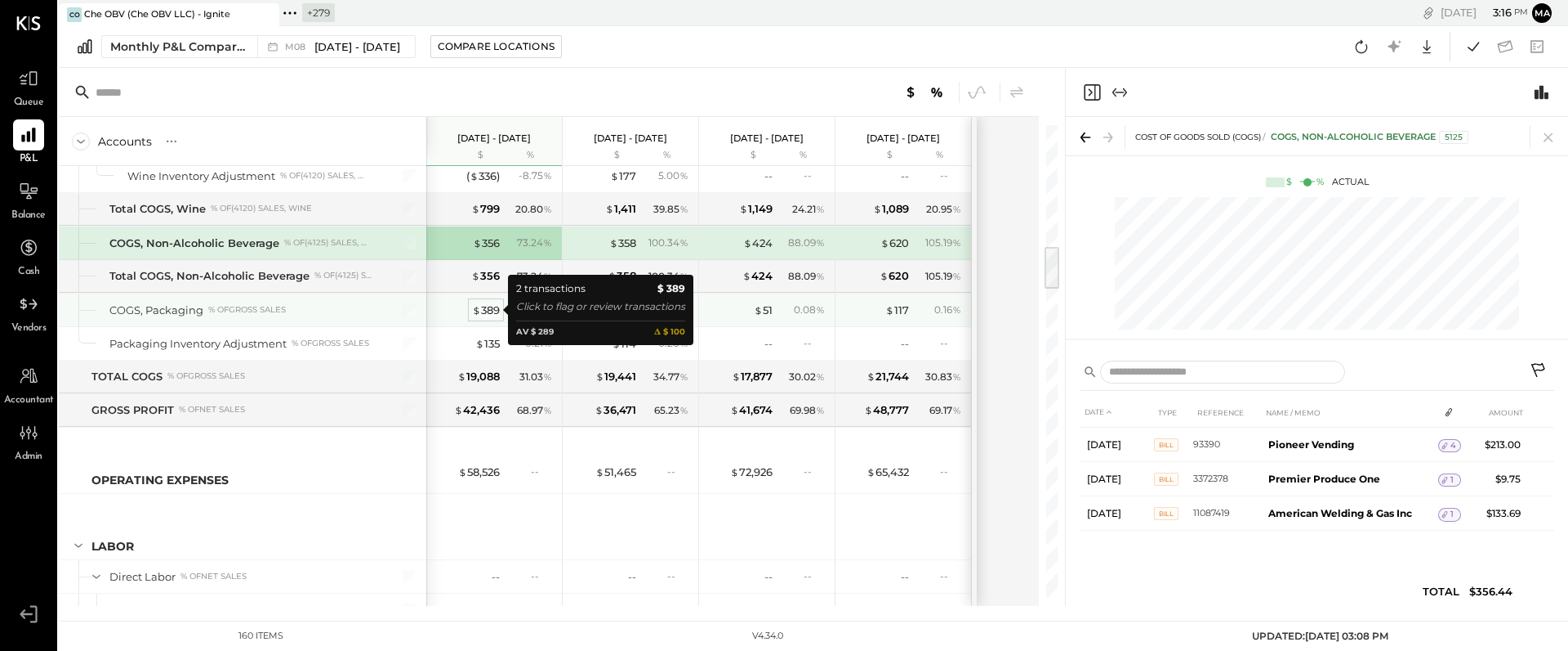
click at [488, 308] on div "$ 389" at bounding box center [486, 310] width 27 height 16
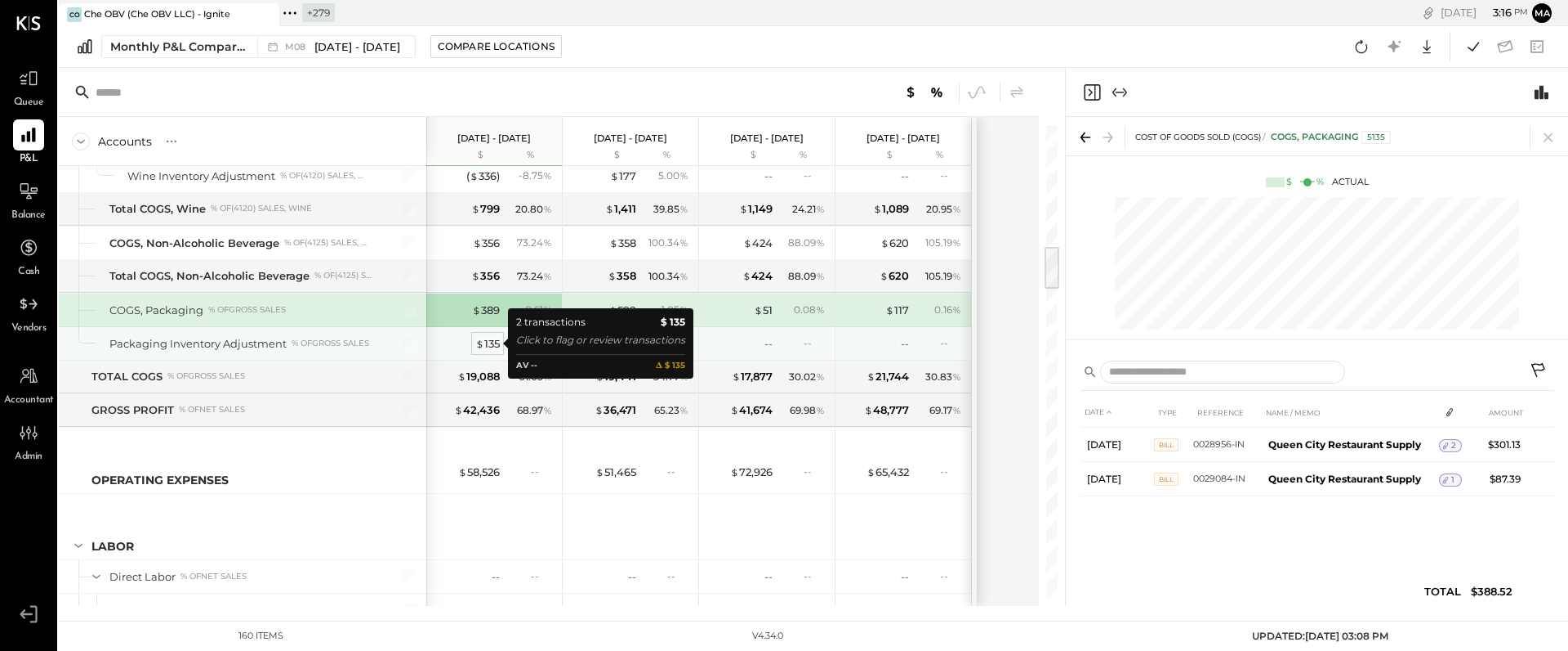
click at [493, 339] on div "$ 135" at bounding box center [487, 343] width 25 height 16
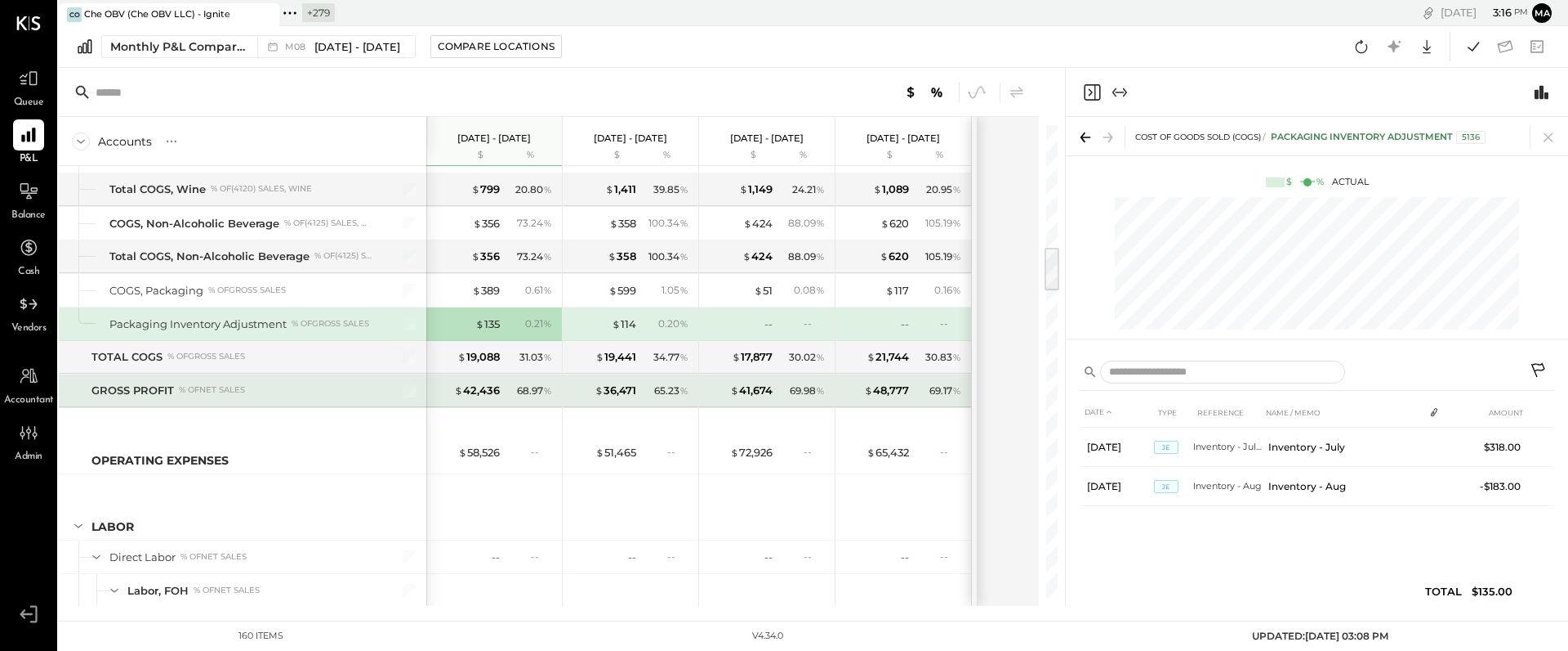
scroll to position [1290, 0]
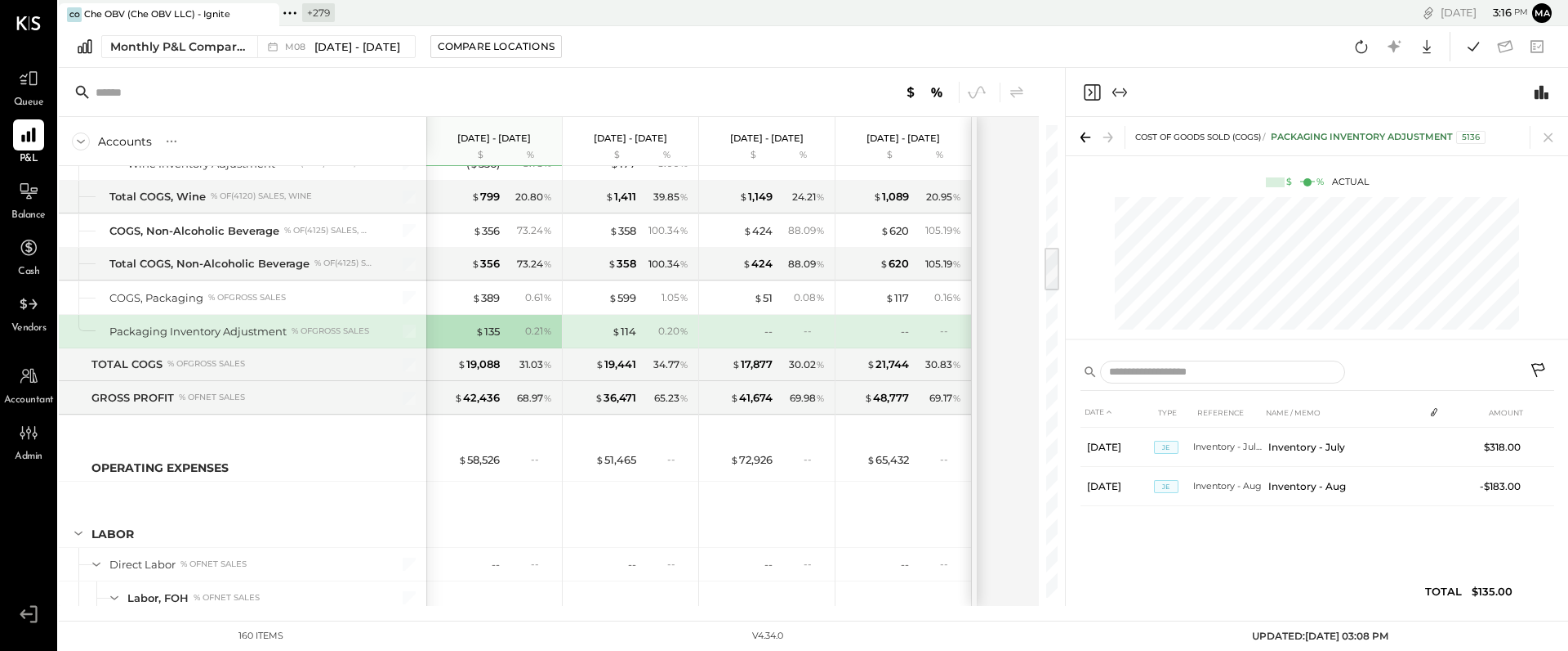
click at [1542, 367] on icon at bounding box center [1540, 372] width 20 height 20
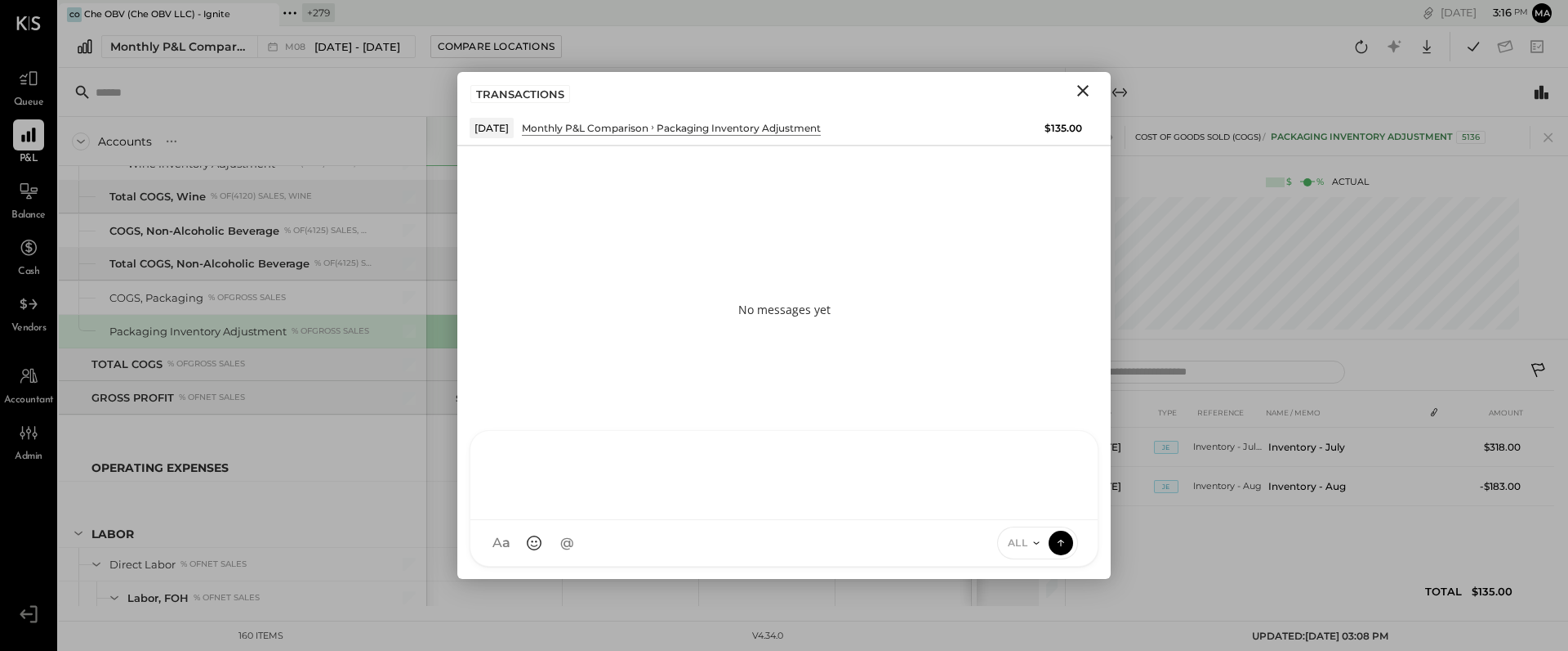
click at [767, 536] on div "AM [PERSON_NAME] I imeronijuan MA [PERSON_NAME] Ansari J jpennells J jpeyton S …" at bounding box center [784, 499] width 629 height 137
click at [1080, 88] on icon "Close" at bounding box center [1083, 90] width 12 height 12
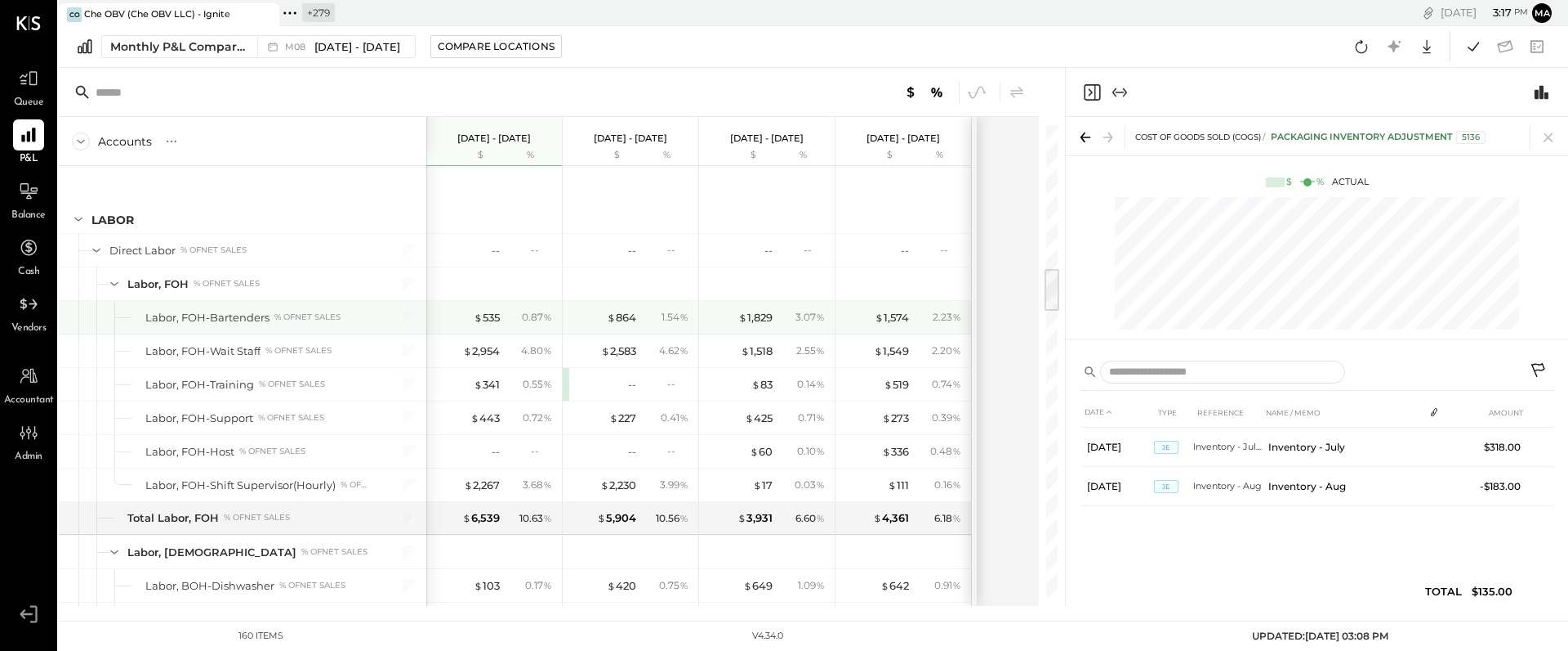
scroll to position [1512, 0]
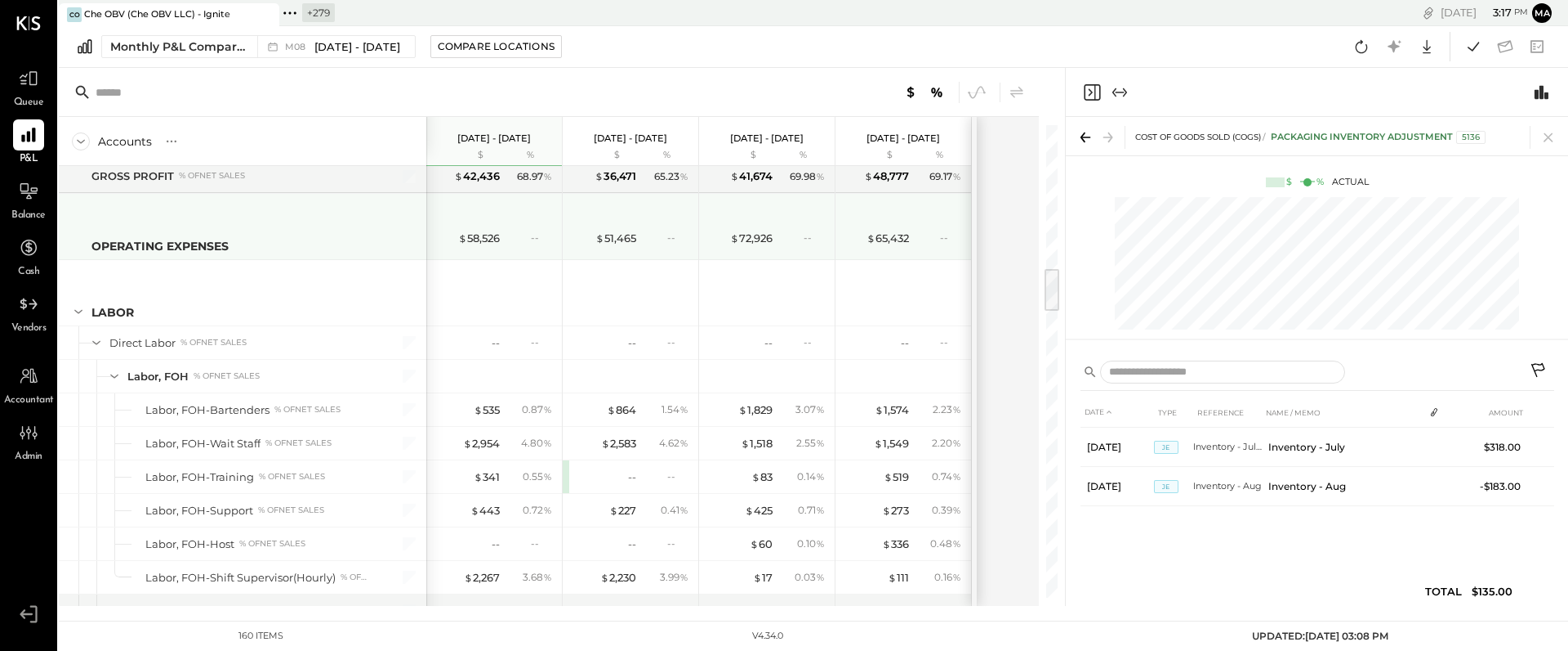
drag, startPoint x: 482, startPoint y: 238, endPoint x: 529, endPoint y: 237, distance: 47.0
click at [482, 238] on div "$ 58,526" at bounding box center [479, 238] width 42 height 16
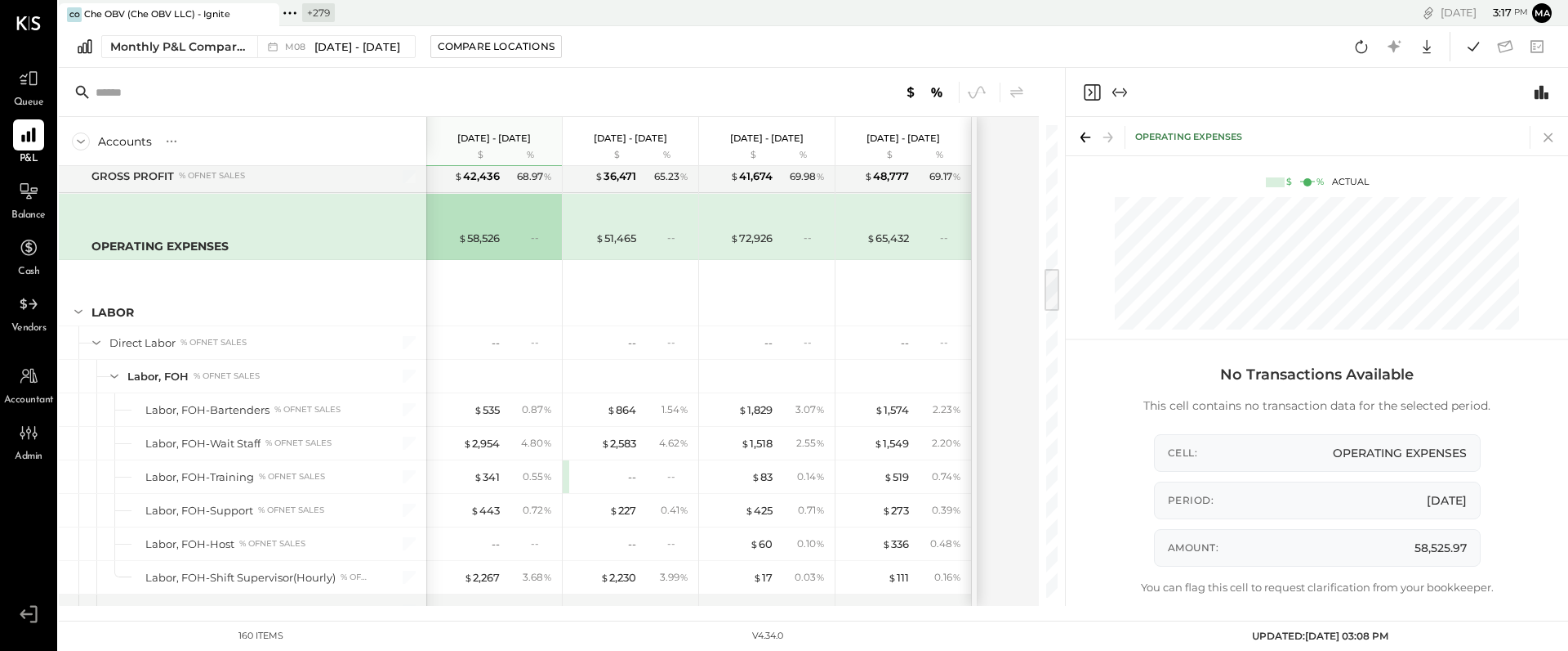
click at [1553, 138] on icon at bounding box center [1548, 137] width 23 height 23
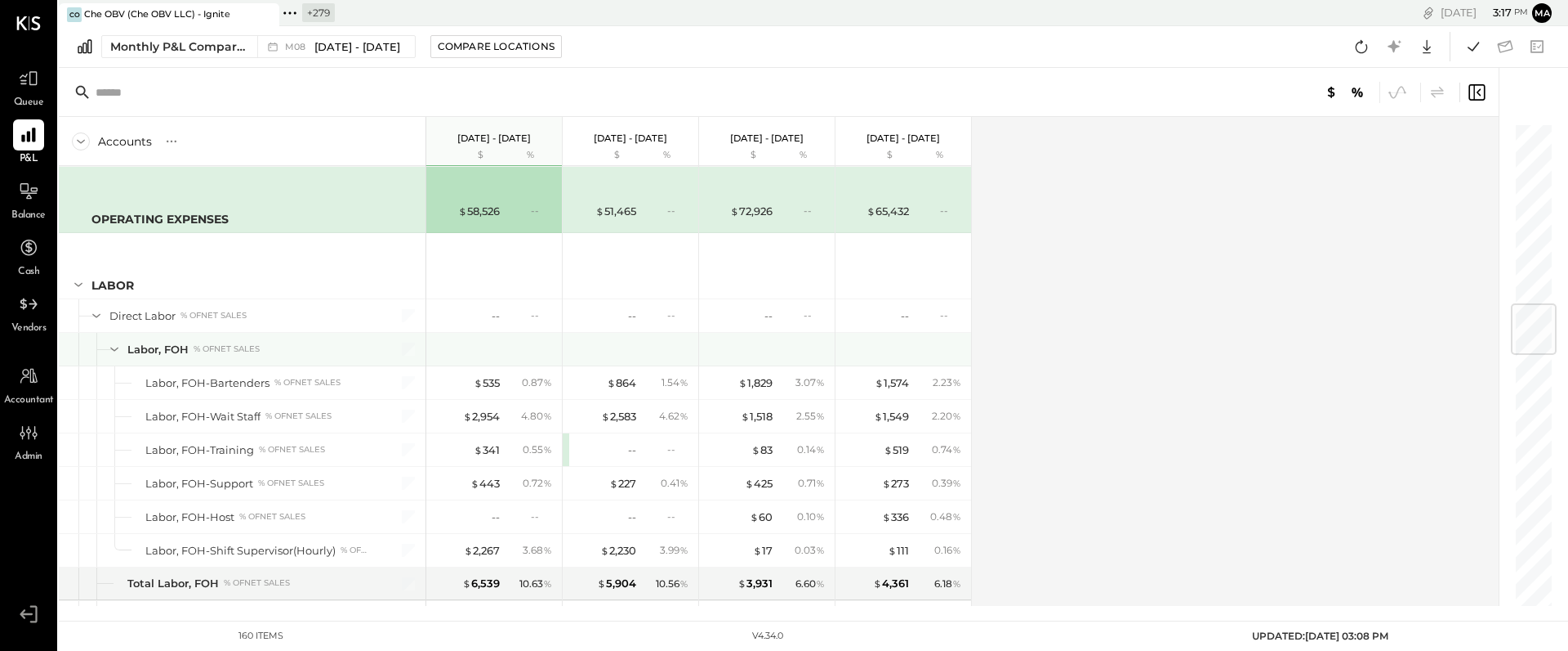
scroll to position [1545, 0]
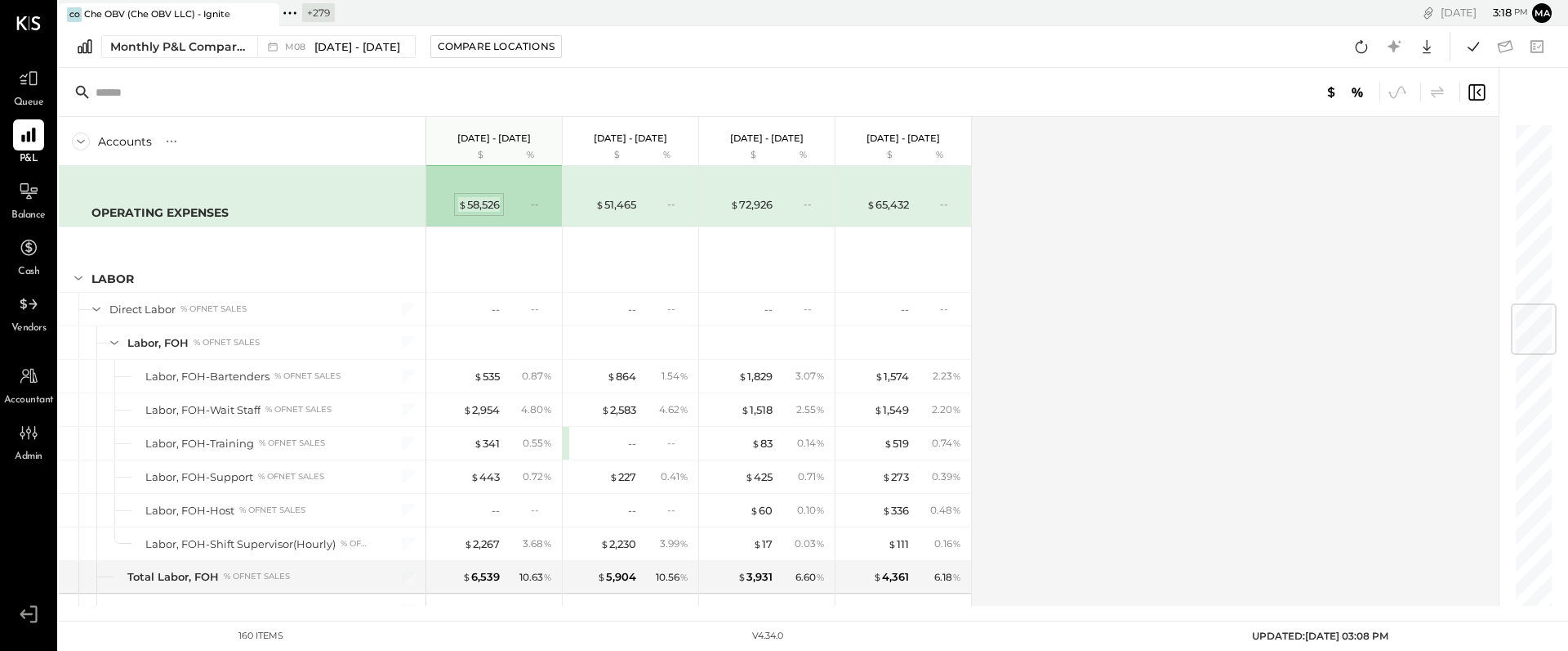
drag, startPoint x: 537, startPoint y: 203, endPoint x: 491, endPoint y: 205, distance: 46.0
click at [537, 203] on div "--" at bounding box center [541, 203] width 21 height 14
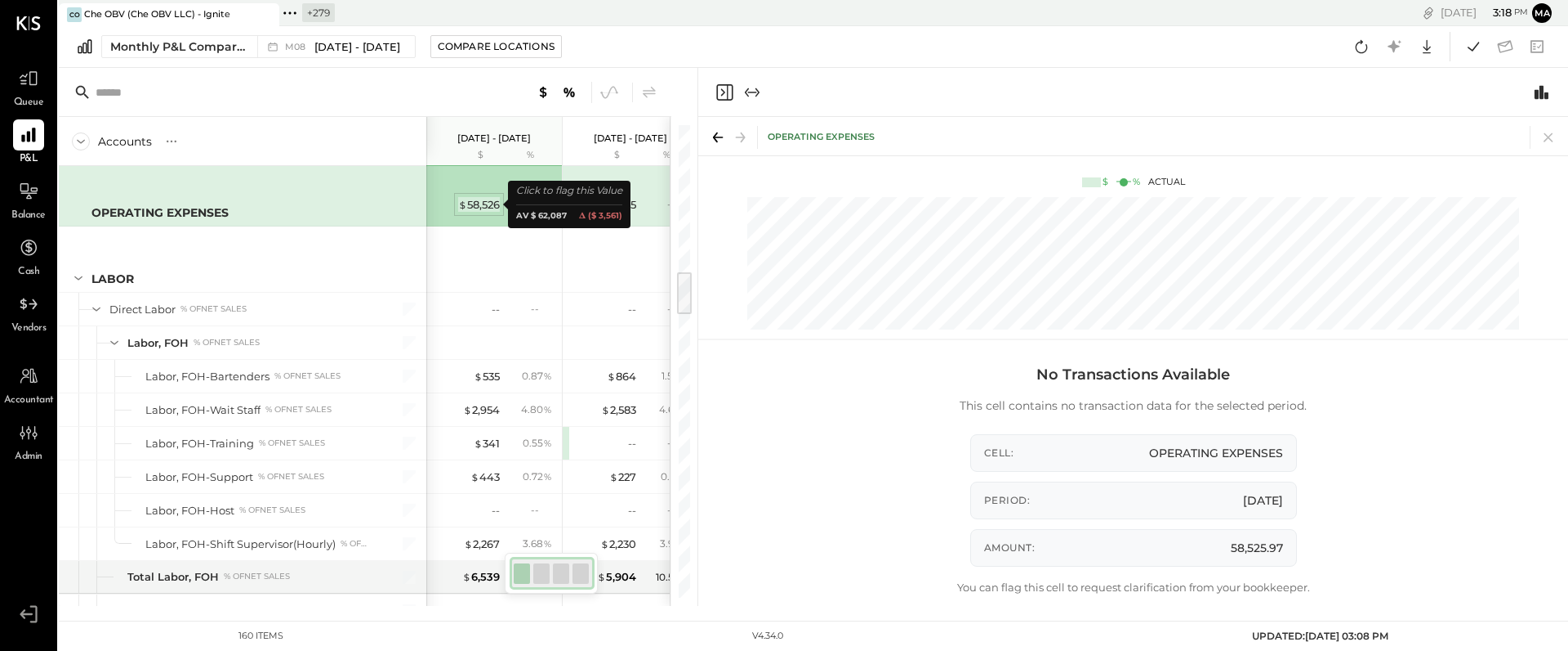
click at [483, 204] on div "$ 58,526" at bounding box center [479, 204] width 42 height 16
click at [1551, 136] on icon at bounding box center [1548, 137] width 23 height 23
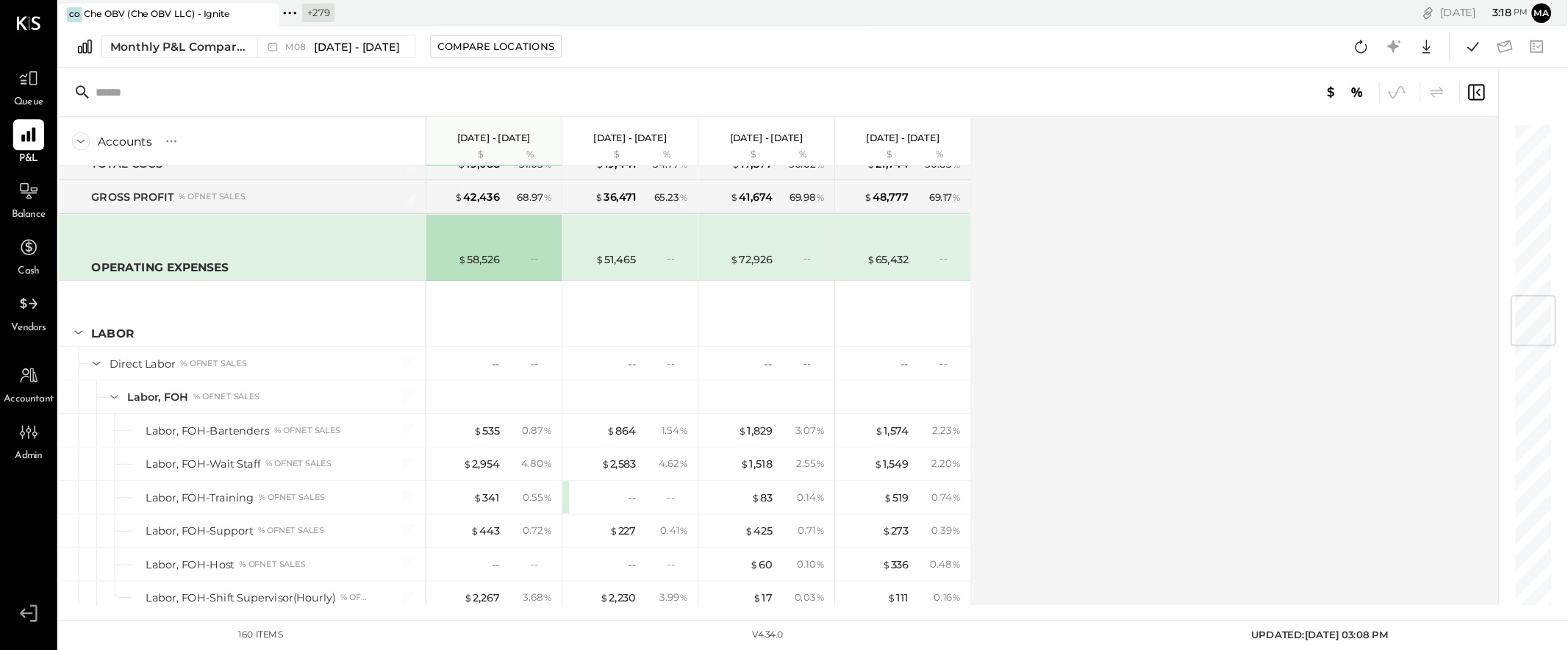
scroll to position [1326, 0]
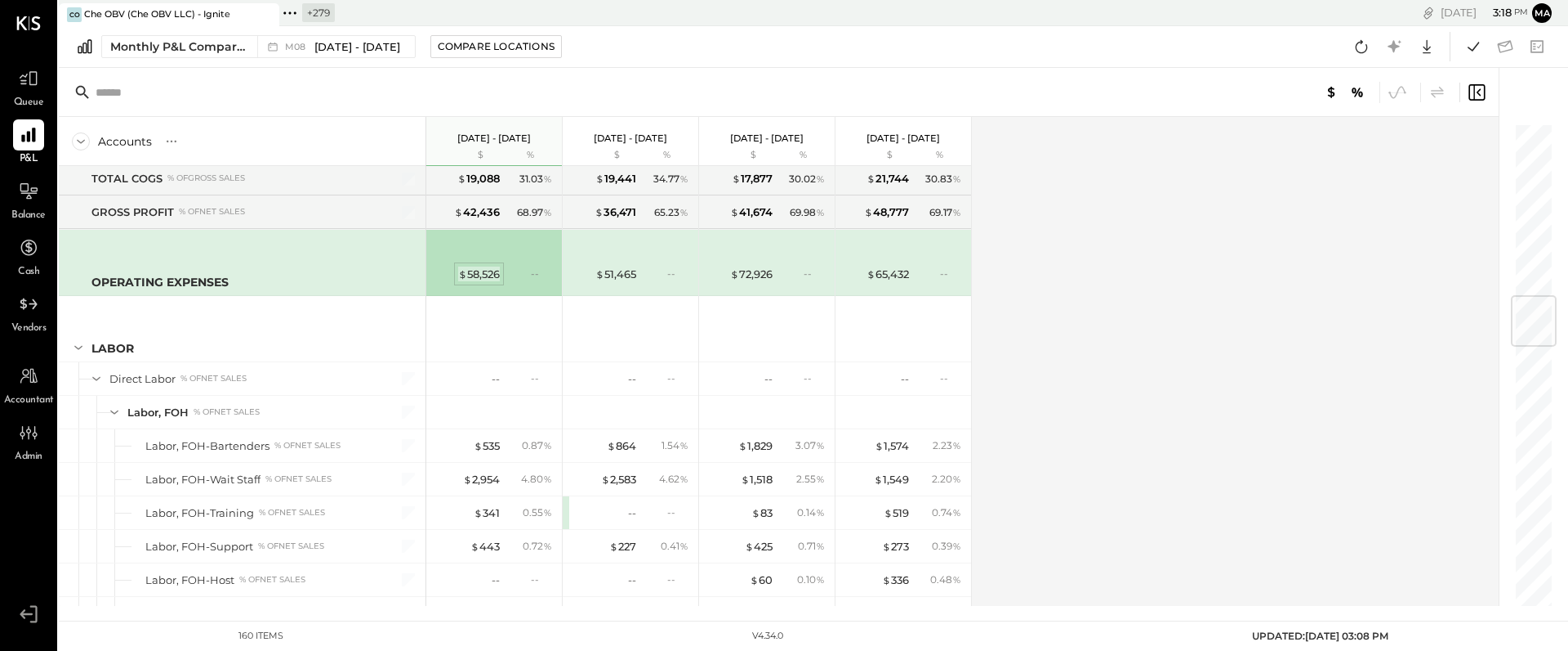
drag, startPoint x: 541, startPoint y: 271, endPoint x: 480, endPoint y: 276, distance: 61.2
click at [533, 271] on div "--" at bounding box center [541, 273] width 21 height 14
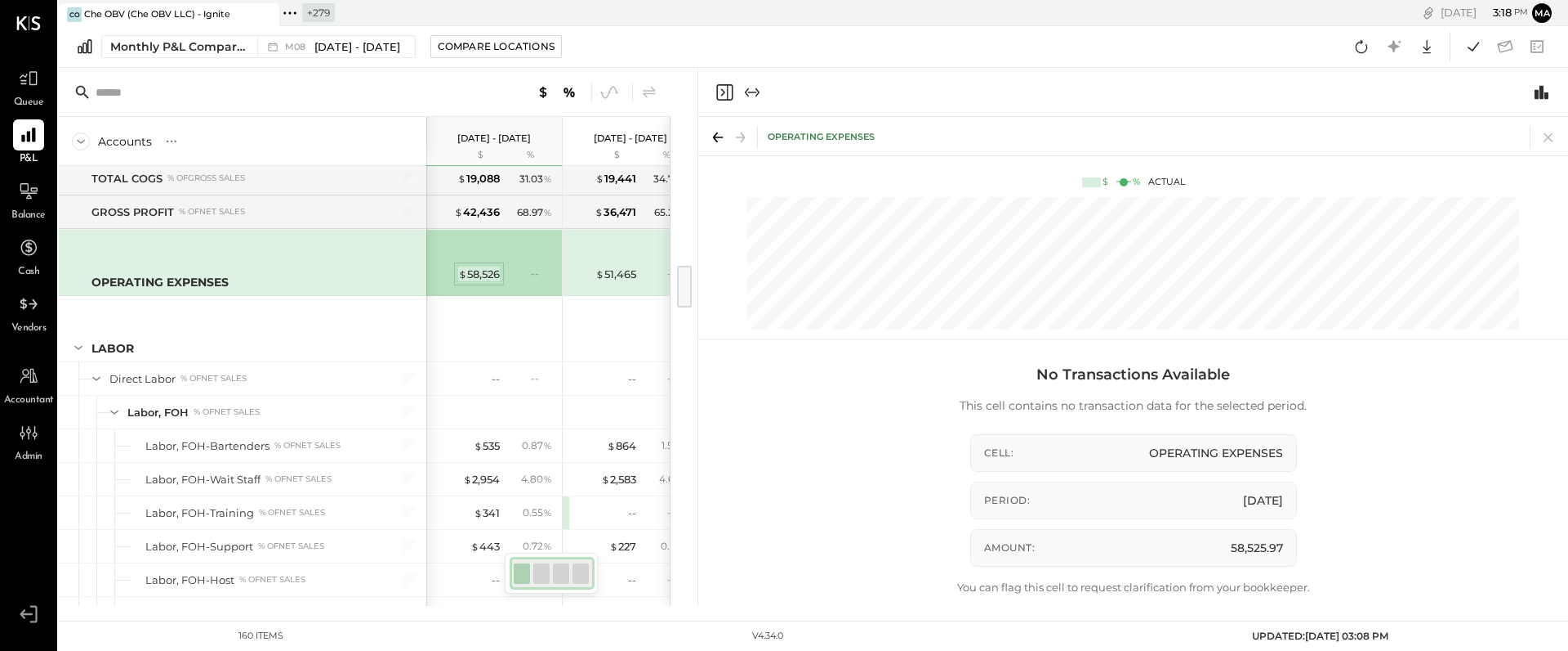
click at [480, 276] on div "$ 58,526" at bounding box center [479, 274] width 42 height 16
click at [1550, 130] on icon at bounding box center [1548, 137] width 23 height 23
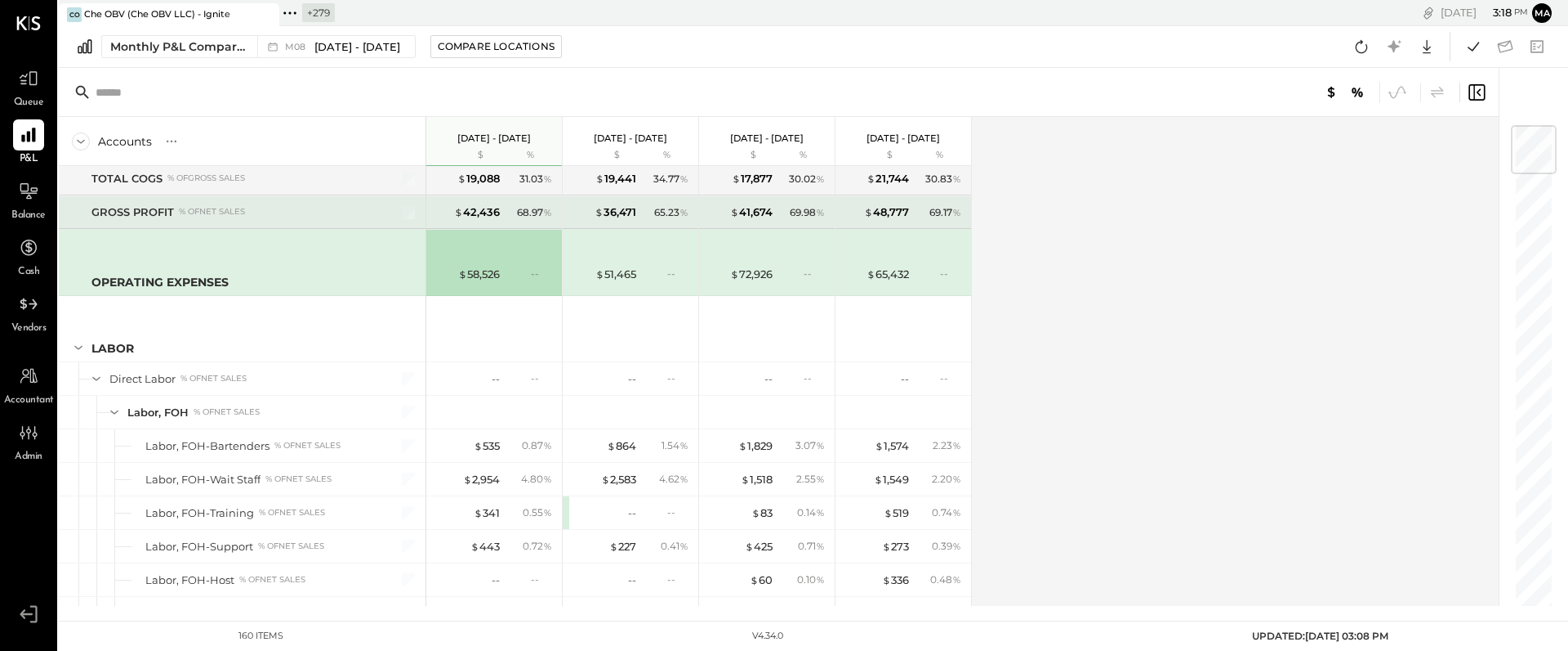
click at [551, 210] on span "%" at bounding box center [548, 212] width 9 height 13
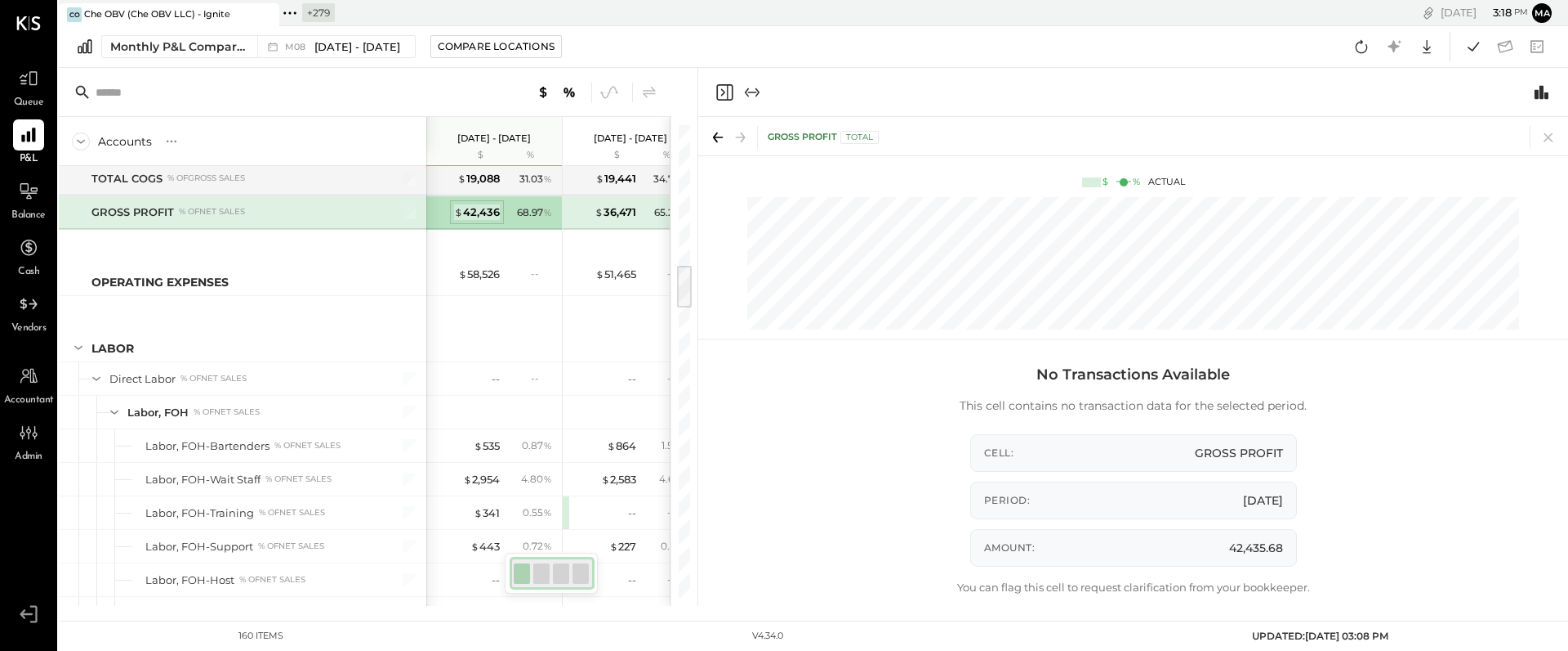
drag, startPoint x: 526, startPoint y: 209, endPoint x: 499, endPoint y: 212, distance: 27.2
click at [526, 210] on div "68.97 %" at bounding box center [535, 212] width 36 height 15
click at [487, 211] on div "$ 42,436" at bounding box center [477, 212] width 46 height 16
click at [1141, 604] on div "You can flag this cell to request clarification from your bookkeeper." at bounding box center [1133, 594] width 353 height 27
click at [1378, 541] on div "No Transactions Available This cell contains no transaction data for the select…" at bounding box center [1133, 486] width 702 height 257
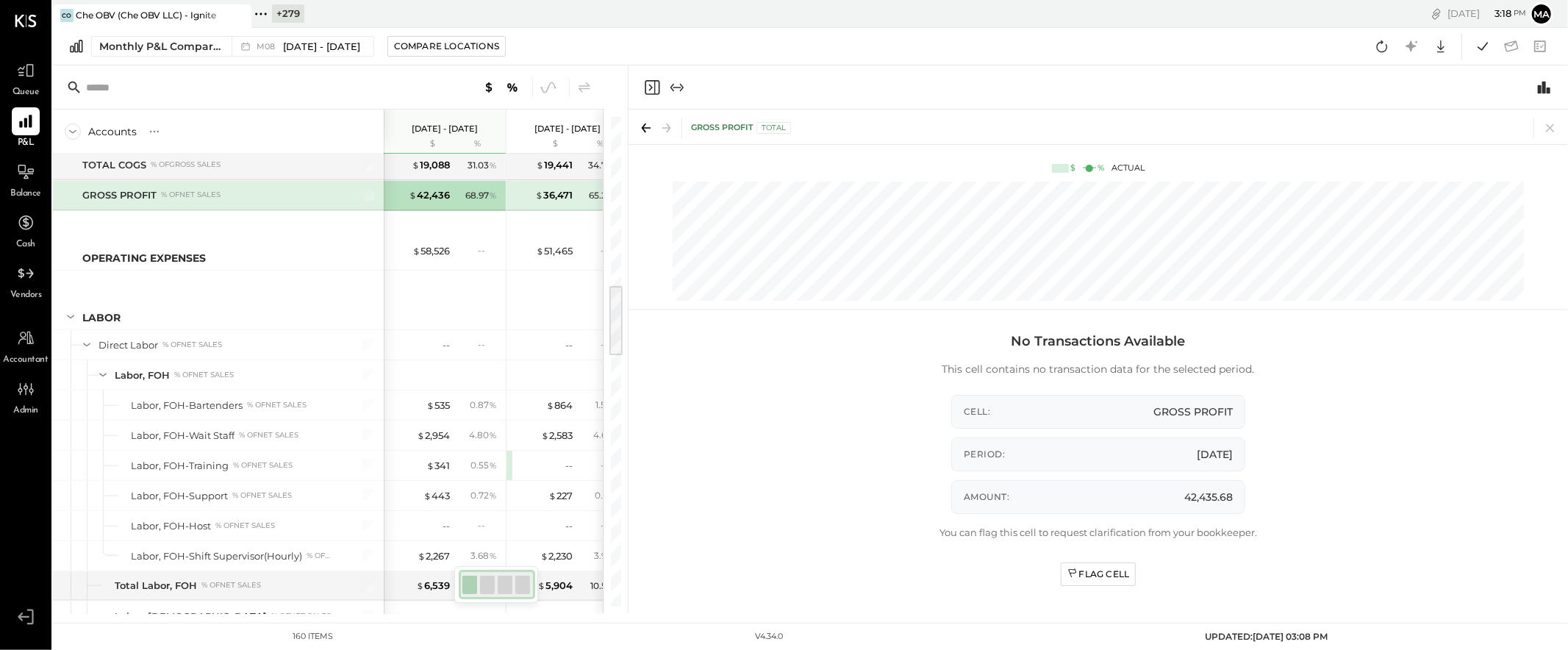
scroll to position [1326, 0]
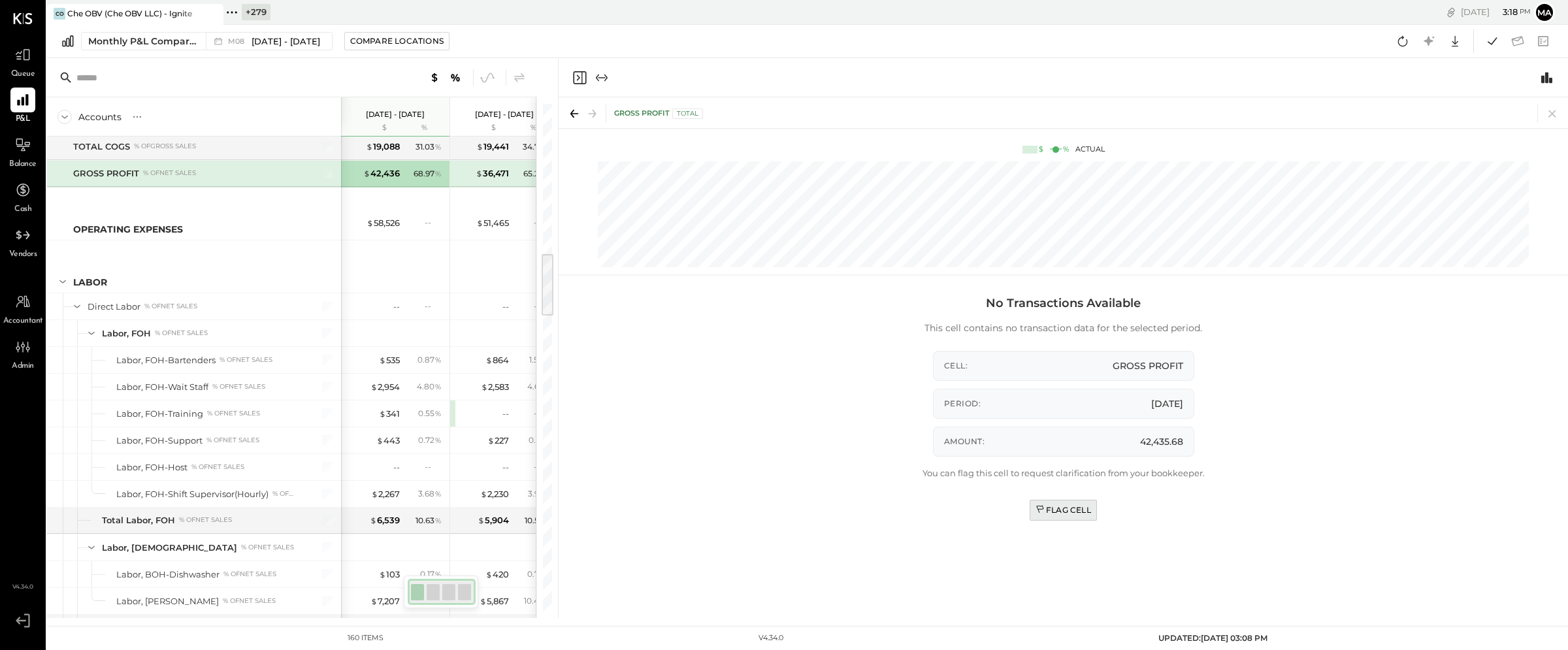
click at [1066, 509] on div "Flag Cell" at bounding box center [1063, 509] width 55 height 11
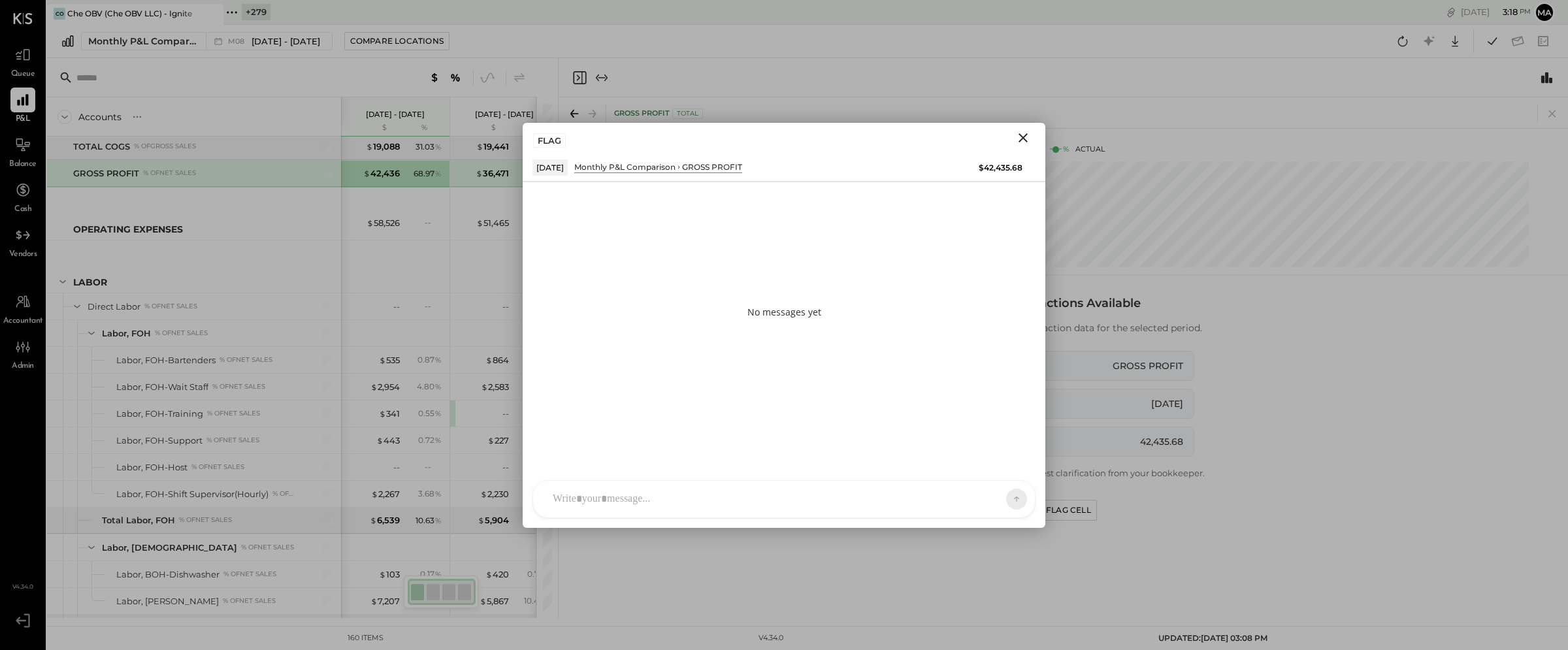
click at [710, 499] on div "AM [PERSON_NAME] I imeronijuan MA [PERSON_NAME] Ansari J jpennells J jpeyton S …" at bounding box center [784, 499] width 503 height 38
click at [1023, 134] on icon "Close" at bounding box center [1023, 138] width 16 height 16
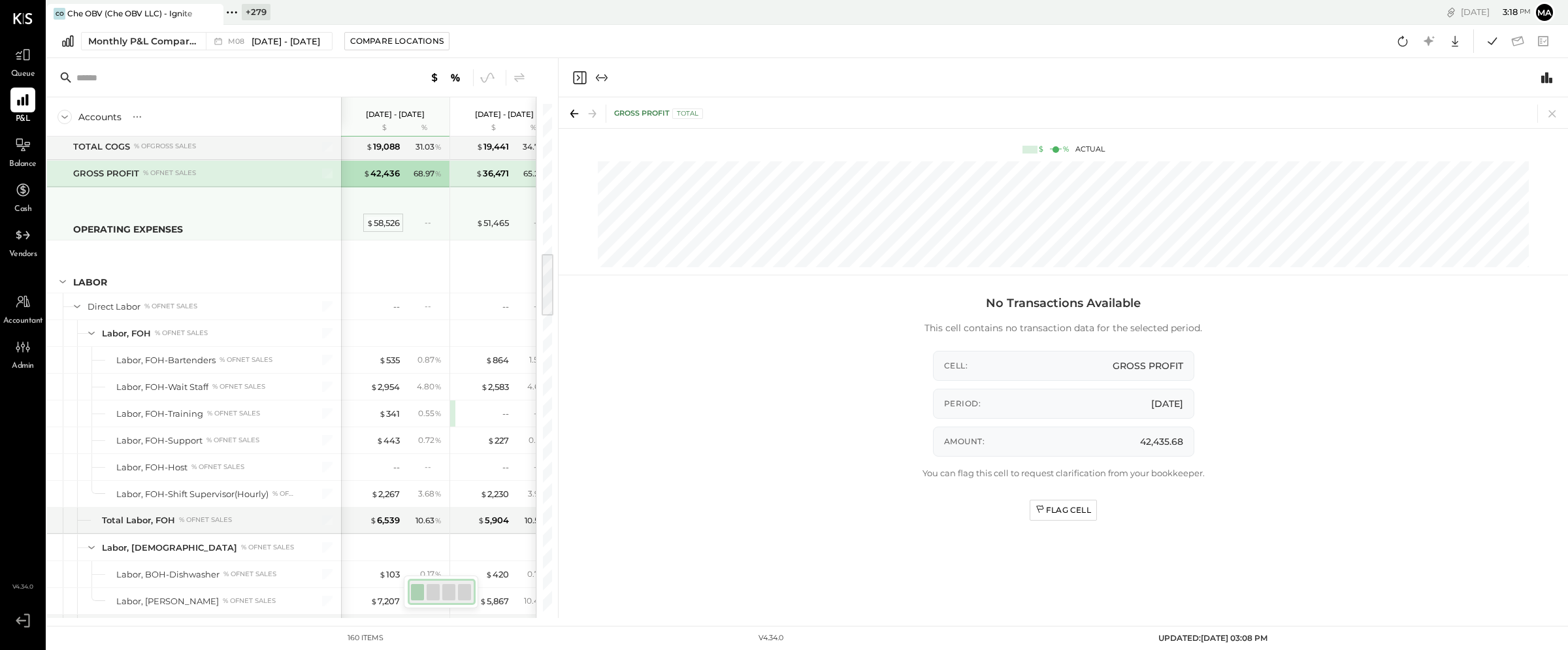
click at [377, 224] on div "$ 58,526" at bounding box center [383, 223] width 34 height 12
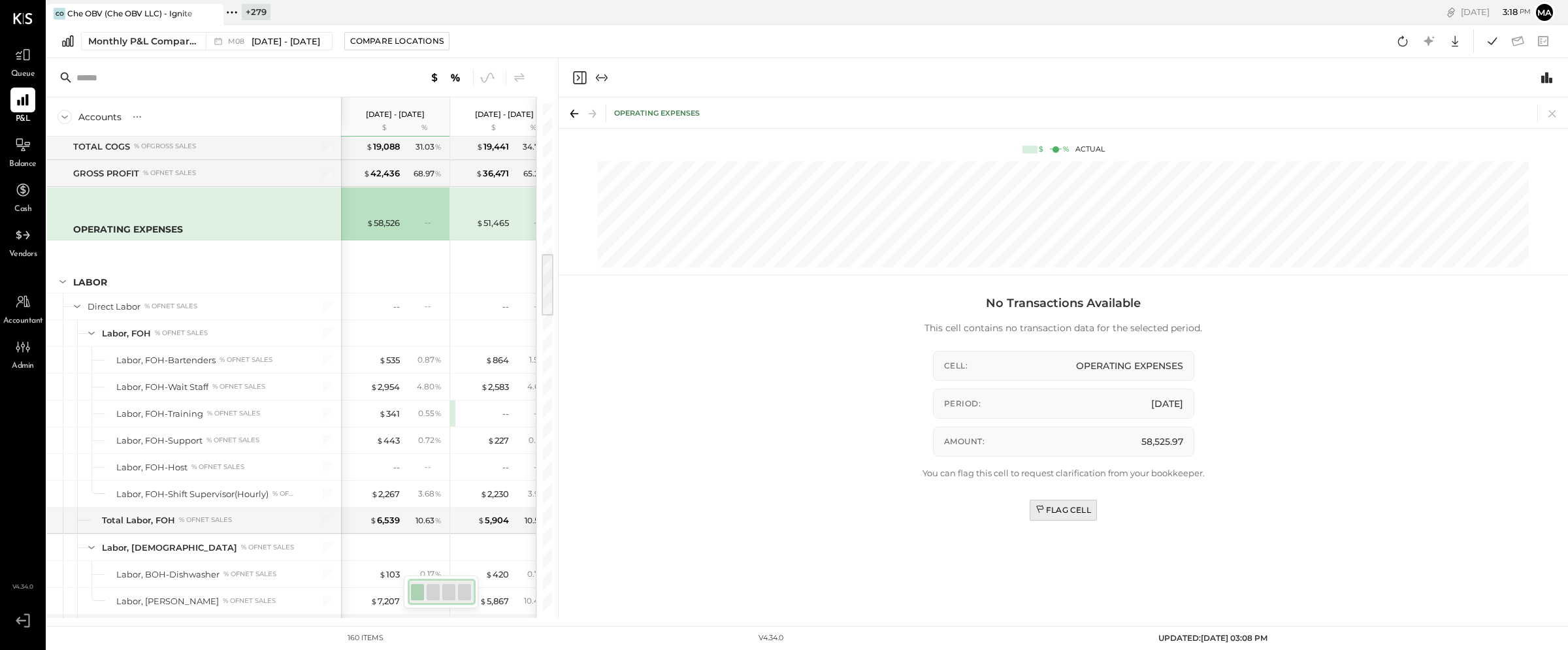
click at [1067, 506] on div "Flag Cell" at bounding box center [1063, 509] width 55 height 11
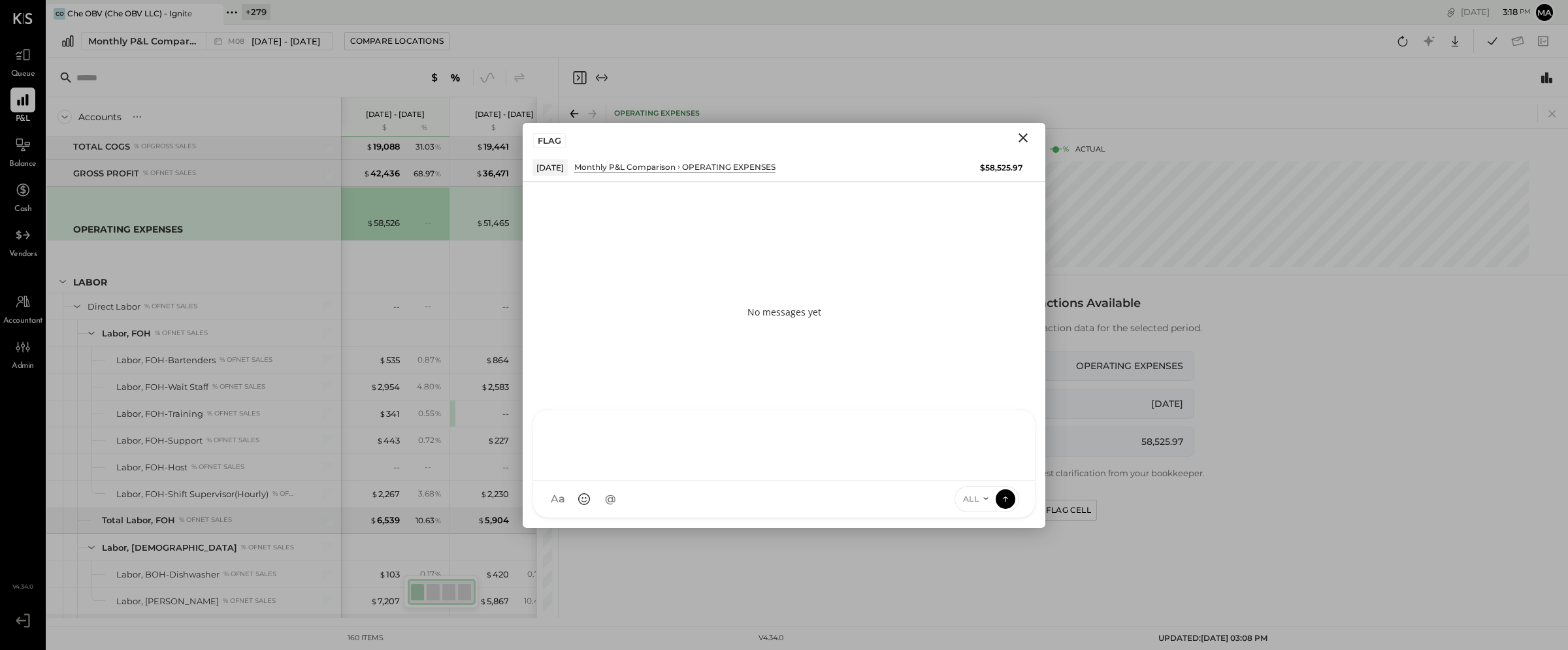
click at [624, 502] on div "AM [PERSON_NAME] I imeronijuan MA [PERSON_NAME] Ansari J jpennells J jpeyton S …" at bounding box center [784, 463] width 503 height 109
type input "****"
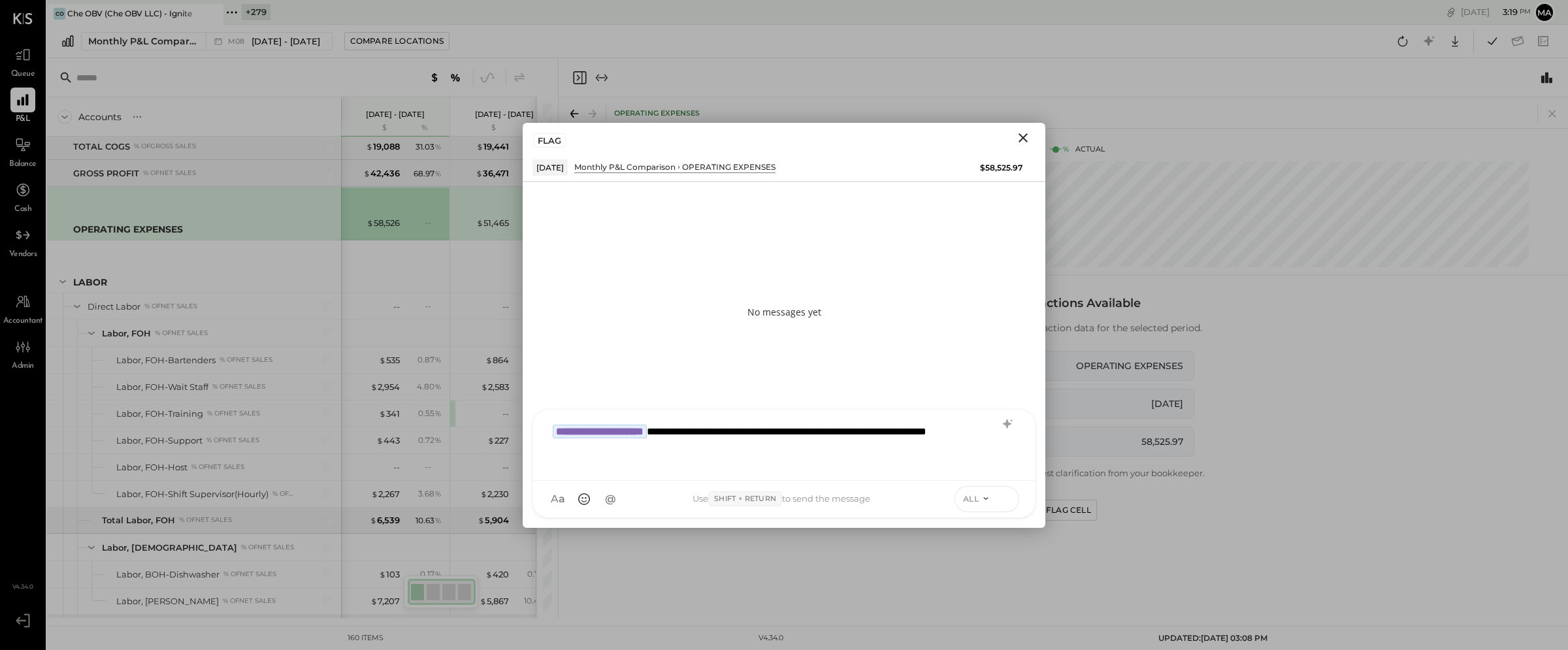
click at [1004, 496] on icon at bounding box center [1005, 497] width 5 height 3
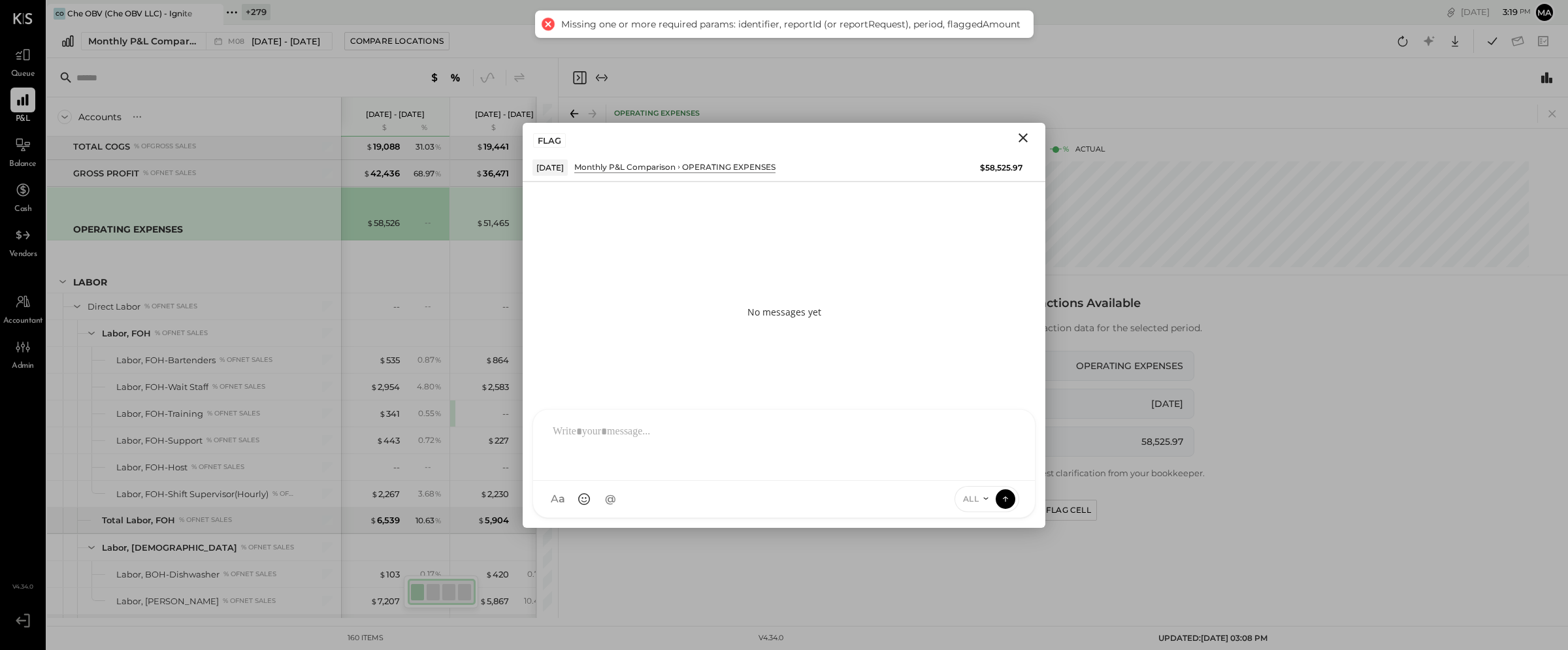
drag, startPoint x: 1022, startPoint y: 135, endPoint x: 1039, endPoint y: 142, distance: 18.4
click at [1021, 135] on icon "Close" at bounding box center [1023, 138] width 16 height 16
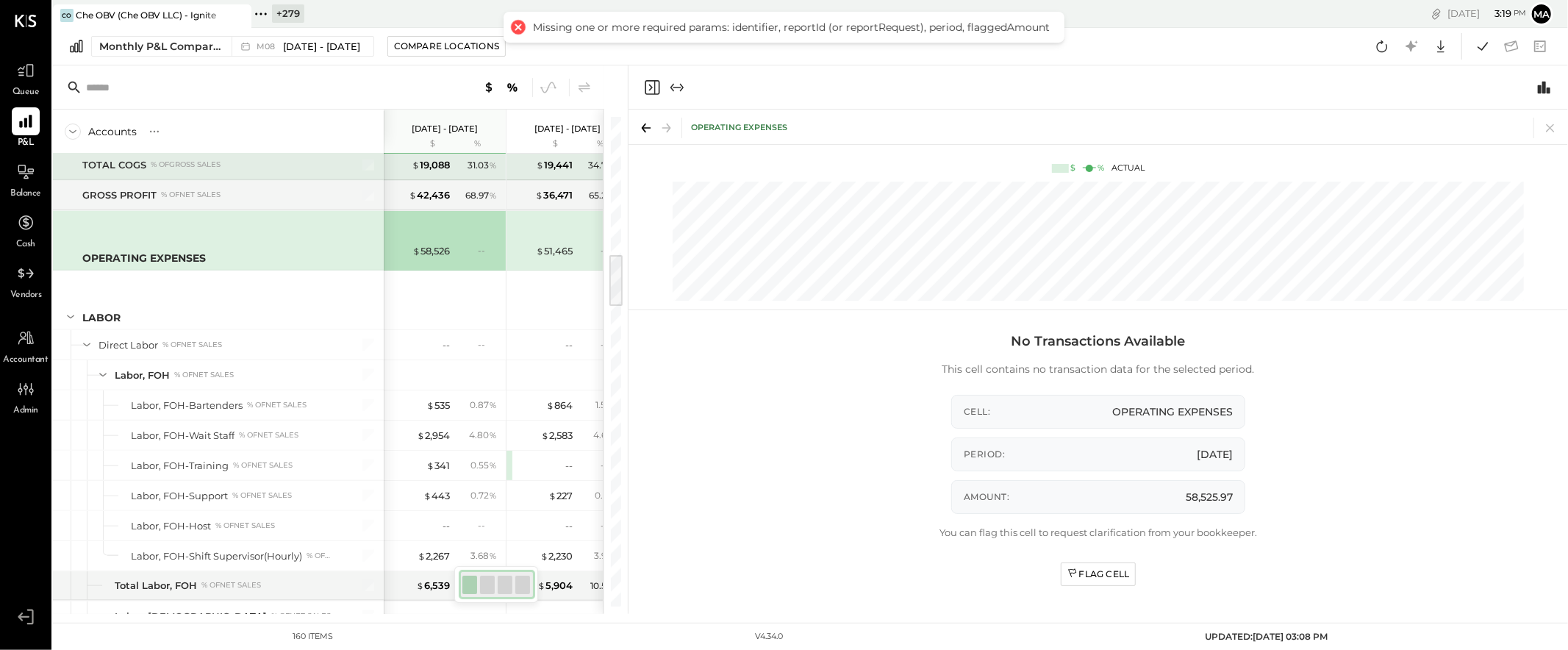
scroll to position [1261, 0]
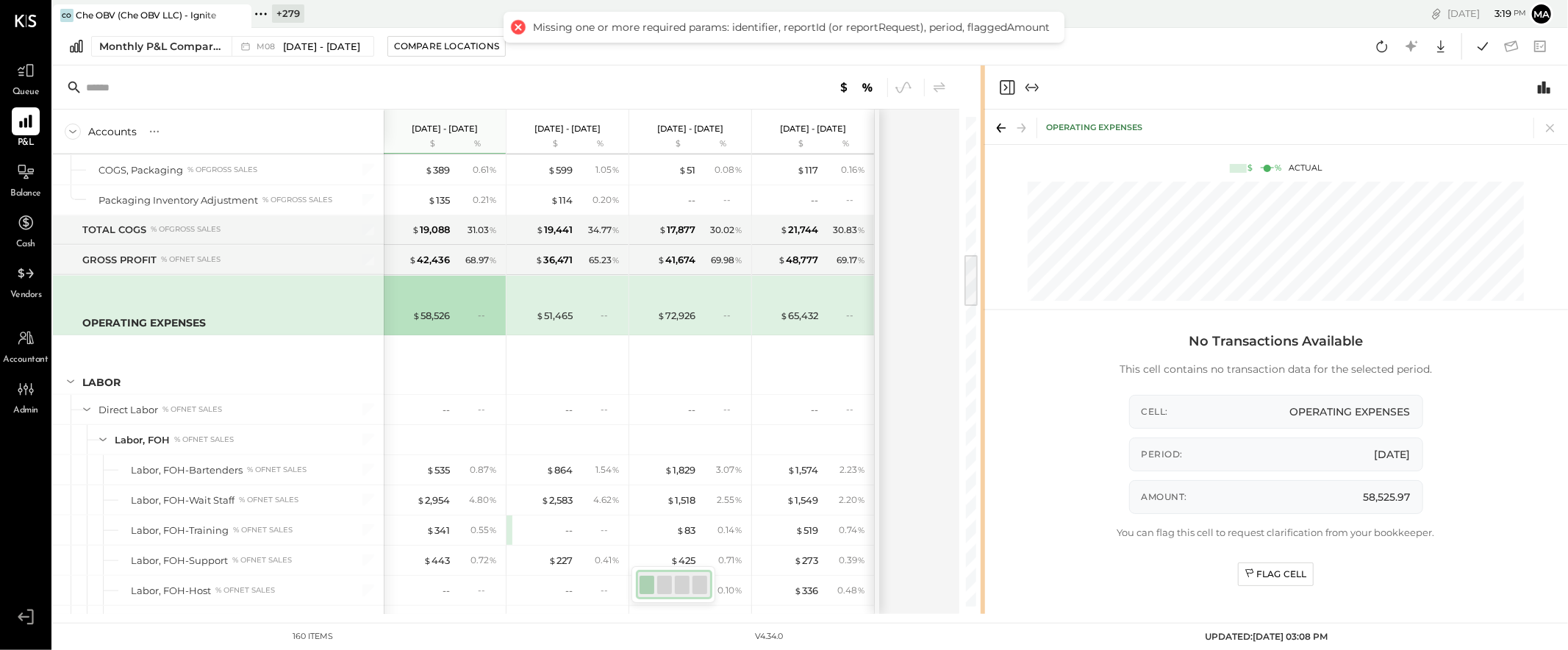
drag, startPoint x: 625, startPoint y: 308, endPoint x: 899, endPoint y: 291, distance: 274.5
click at [982, 302] on div at bounding box center [982, 339] width 4 height 548
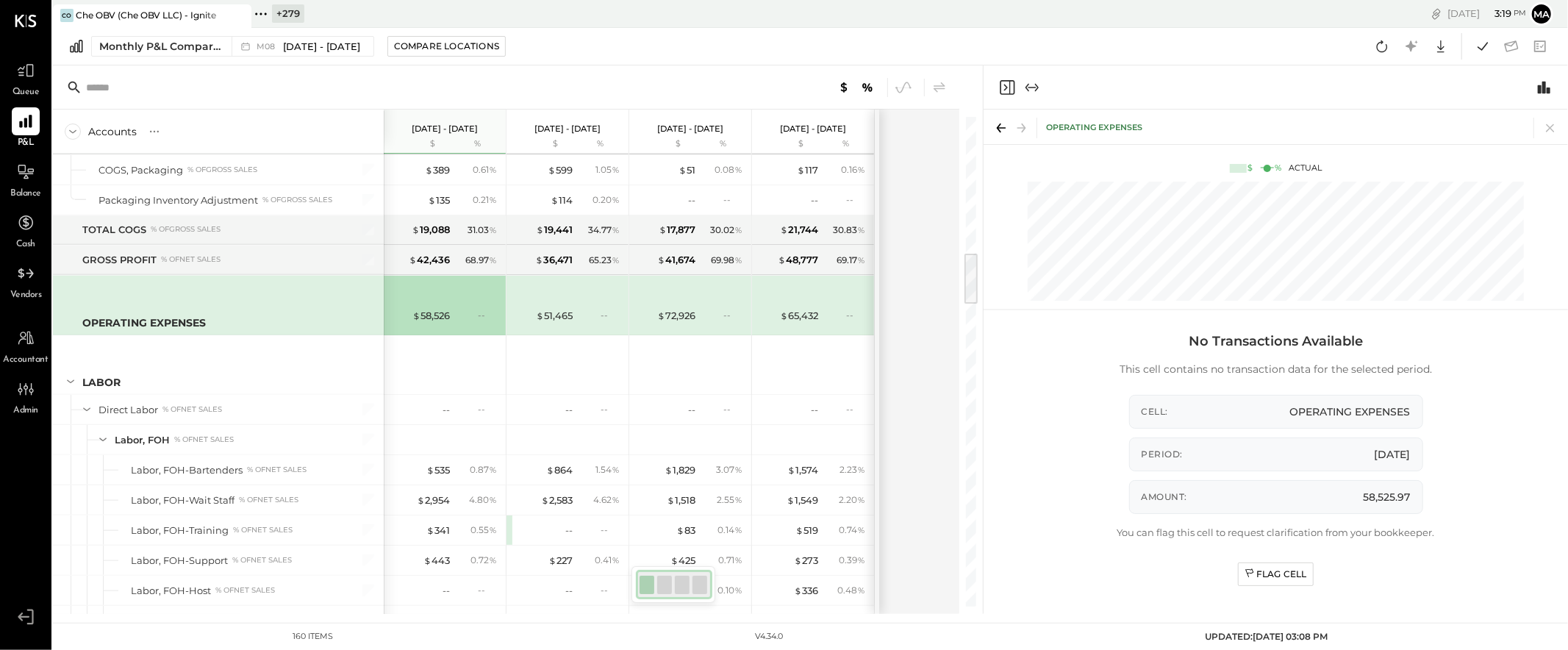
scroll to position [1242, 0]
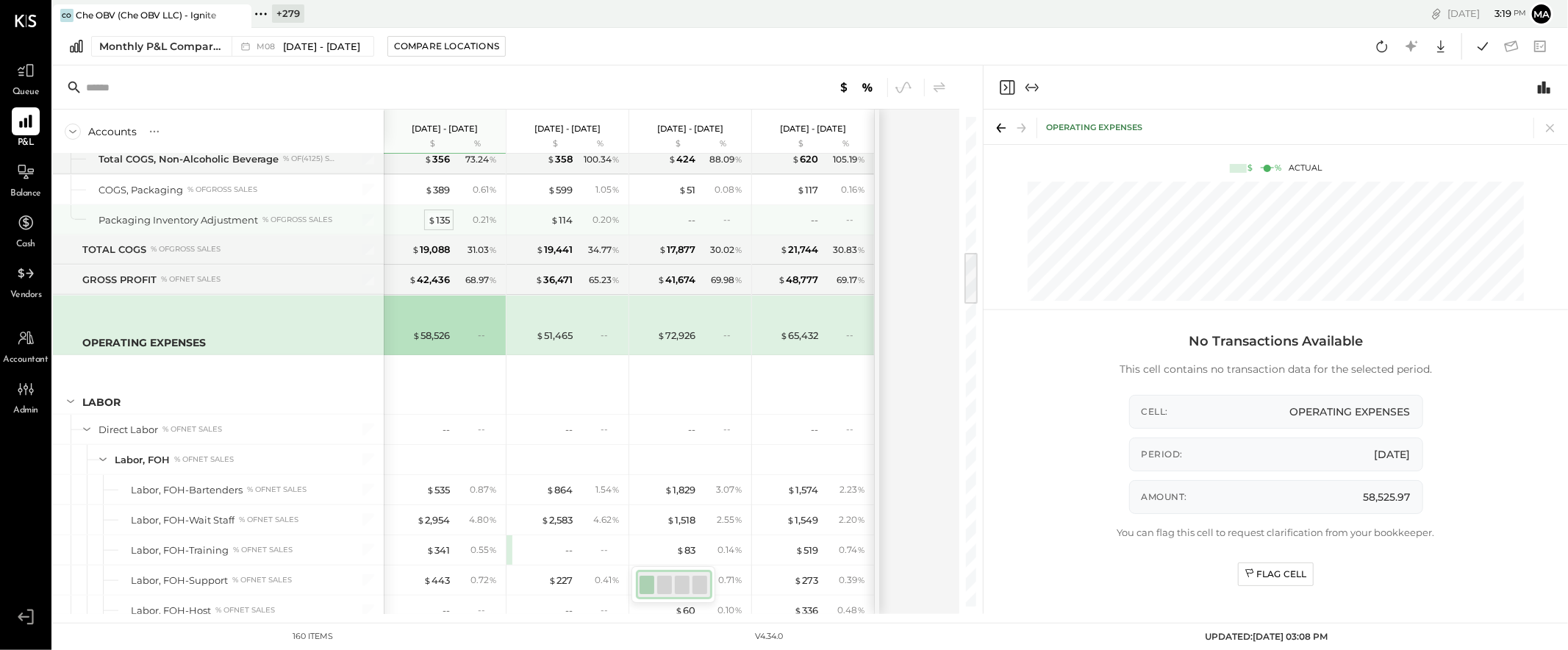
click at [448, 225] on div "$ 135" at bounding box center [439, 220] width 22 height 14
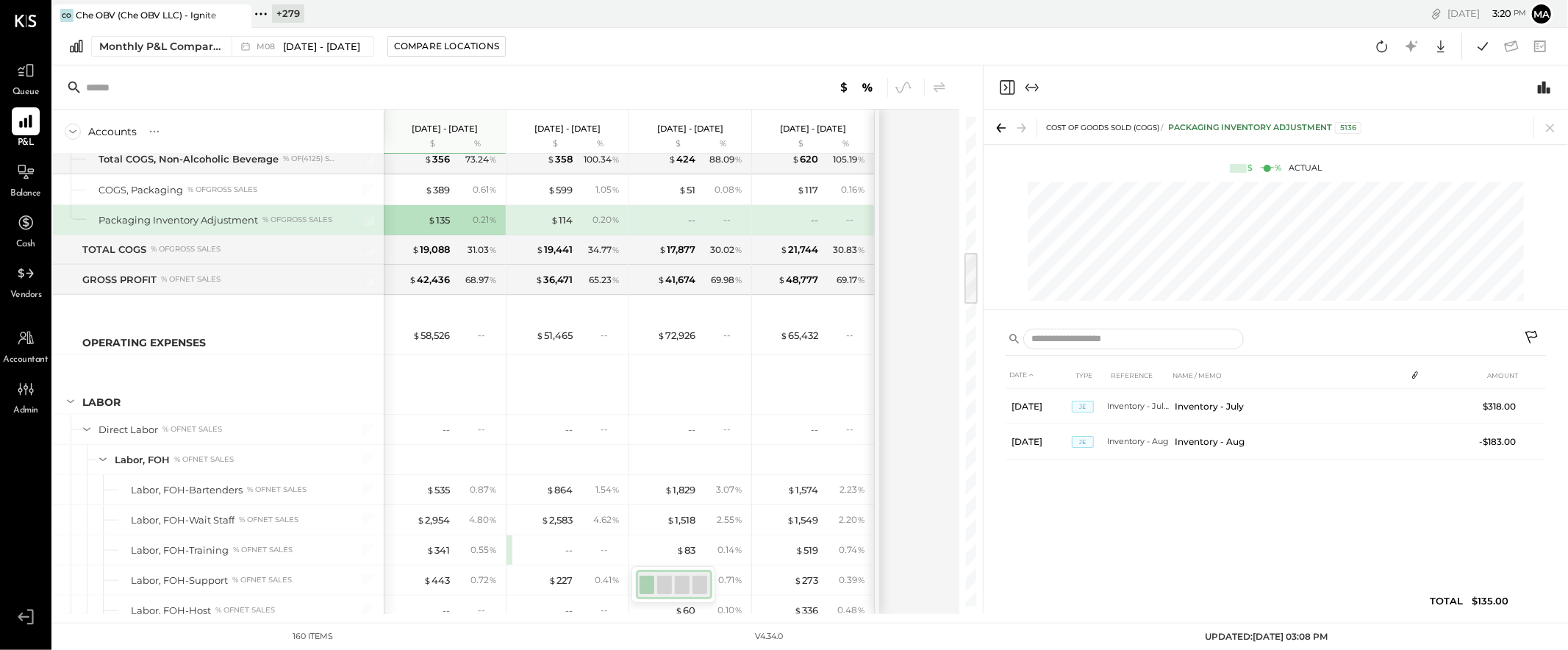
click at [1411, 333] on icon at bounding box center [1534, 339] width 18 height 18
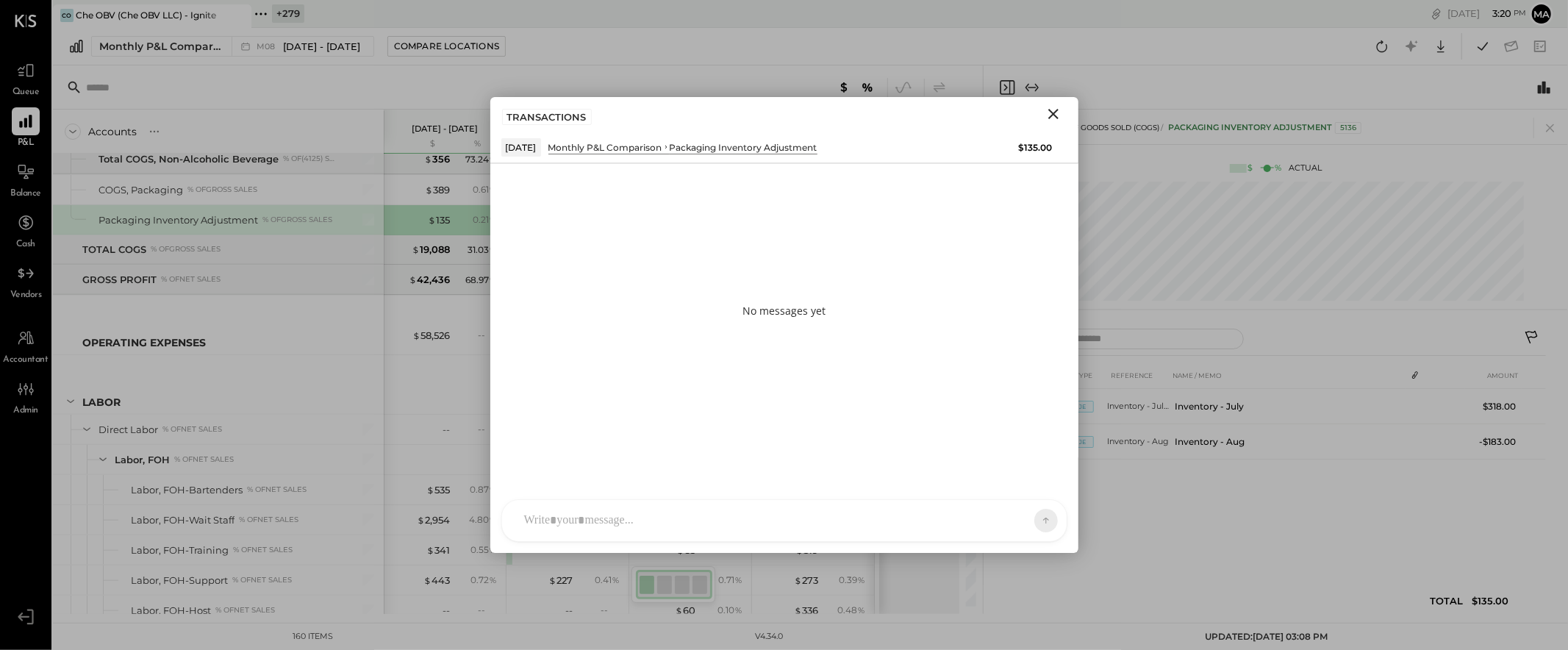
click at [827, 519] on div at bounding box center [771, 520] width 508 height 32
type input "******"
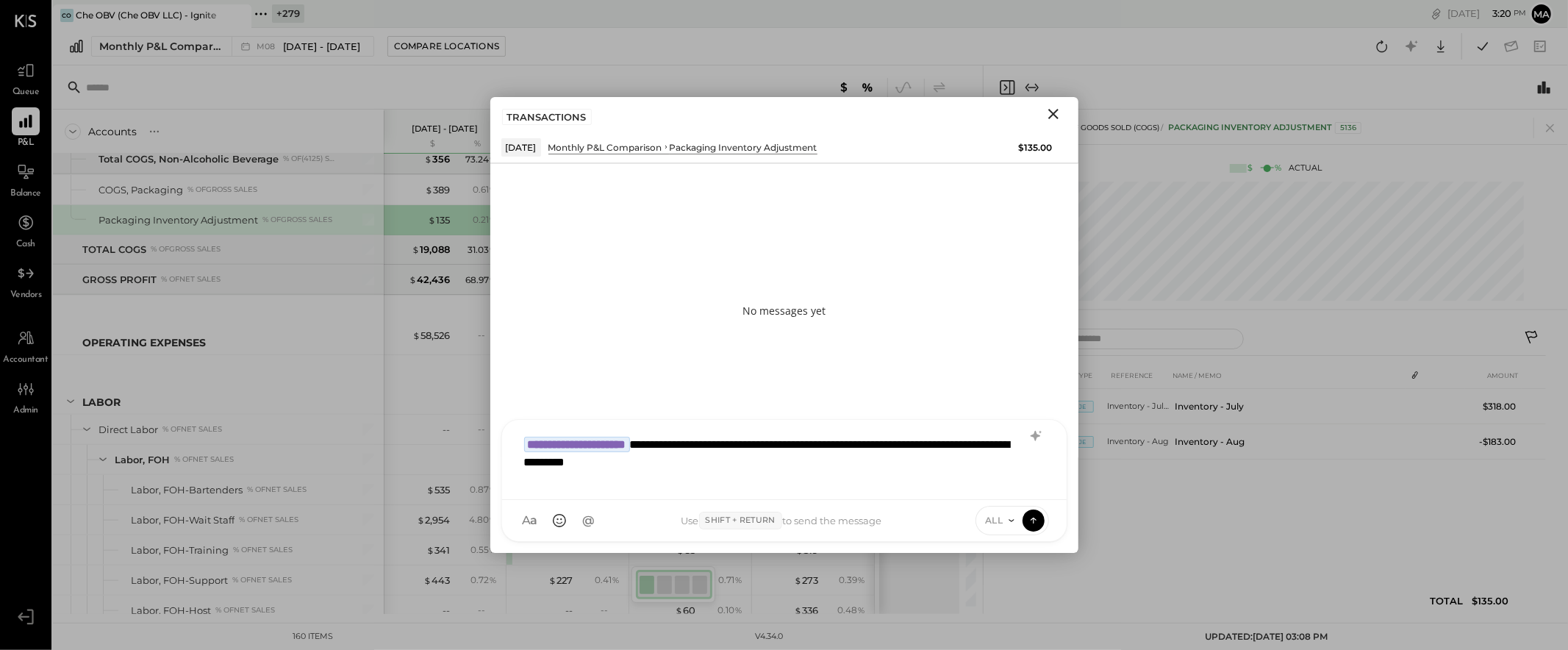
click at [652, 463] on div "**********" at bounding box center [784, 458] width 536 height 59
click at [1037, 519] on icon at bounding box center [1033, 520] width 13 height 15
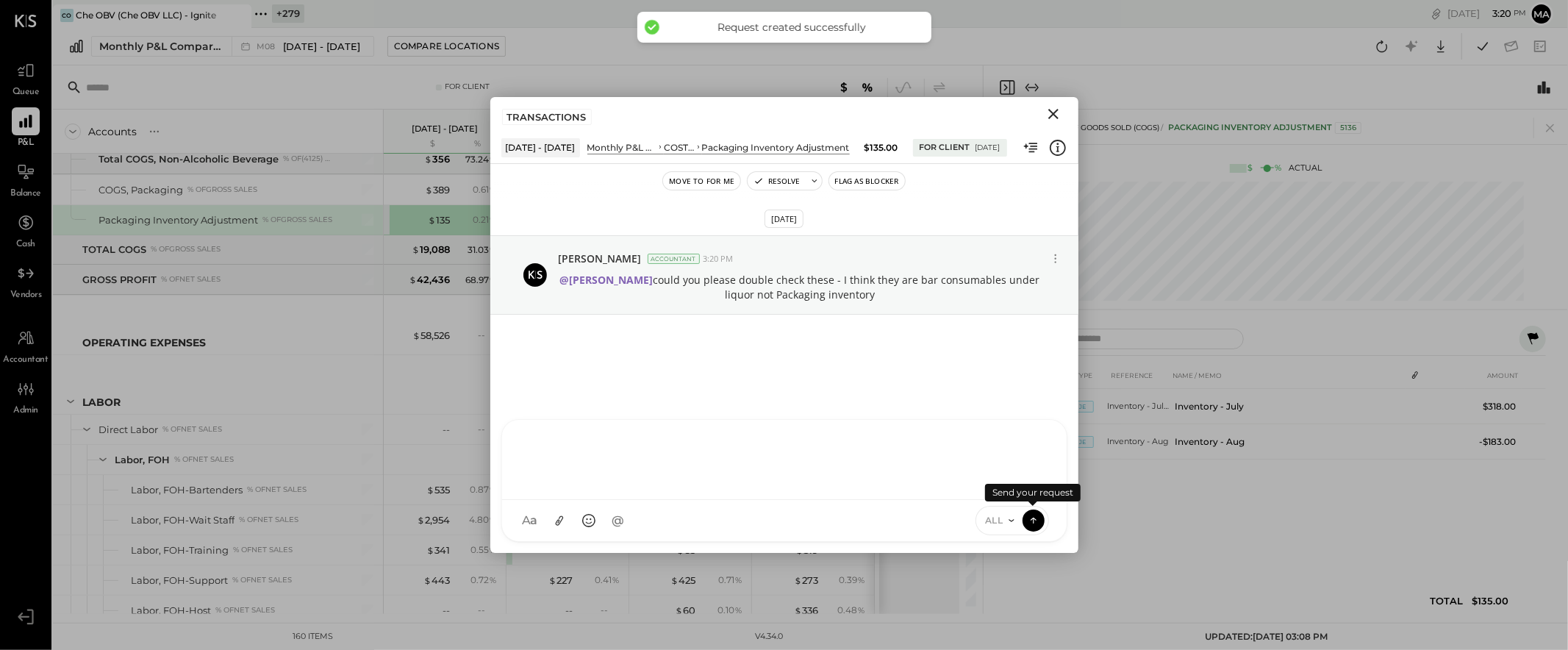
click at [1053, 112] on icon "Close" at bounding box center [1053, 114] width 11 height 11
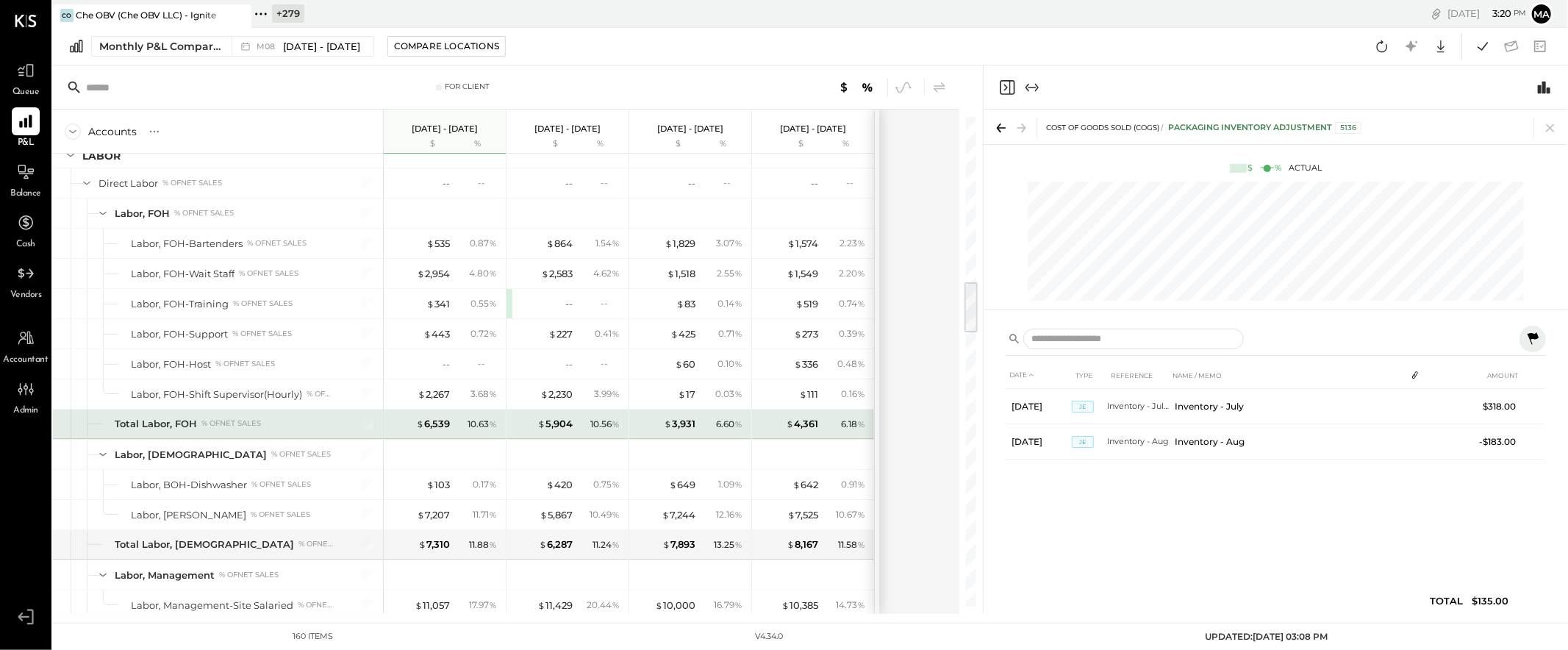
scroll to position [1523, 0]
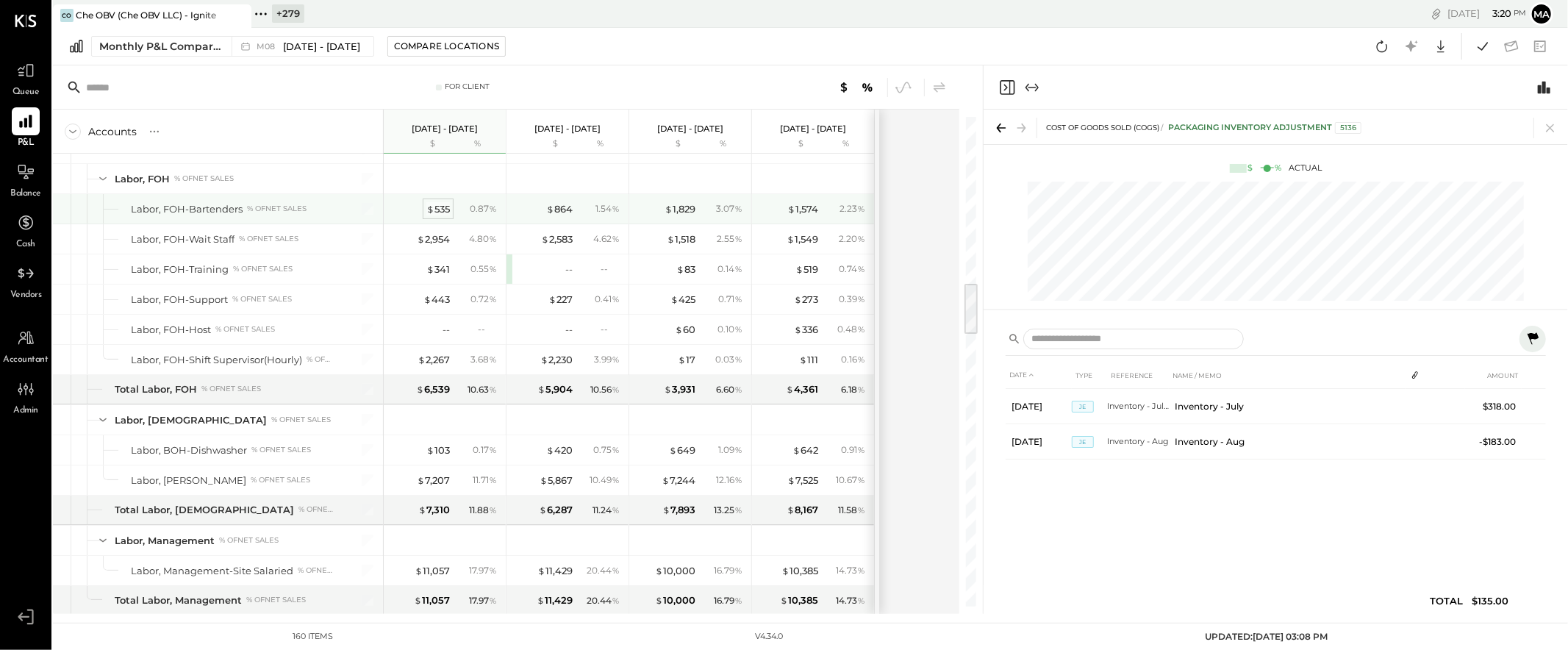
click at [440, 207] on div "$ 535" at bounding box center [438, 209] width 24 height 14
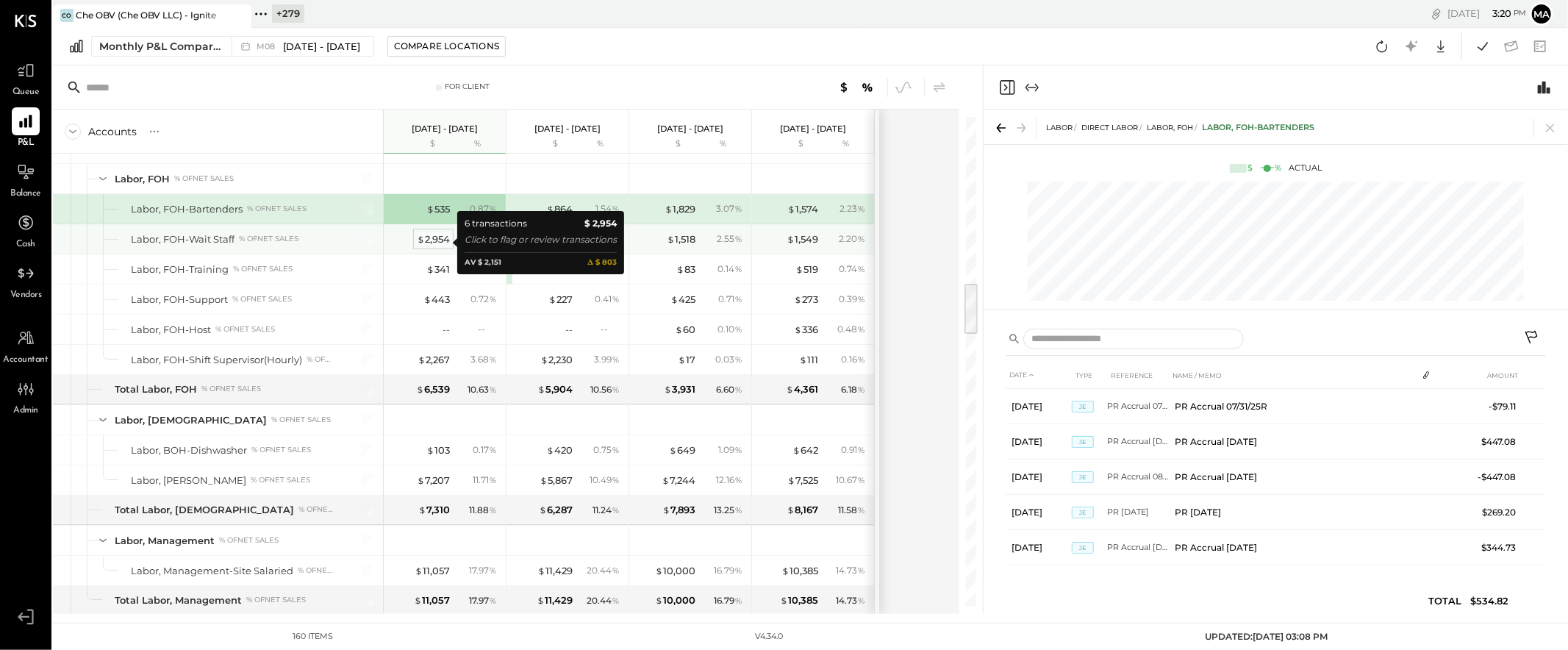
click at [437, 239] on div "$ 2,954" at bounding box center [433, 239] width 33 height 14
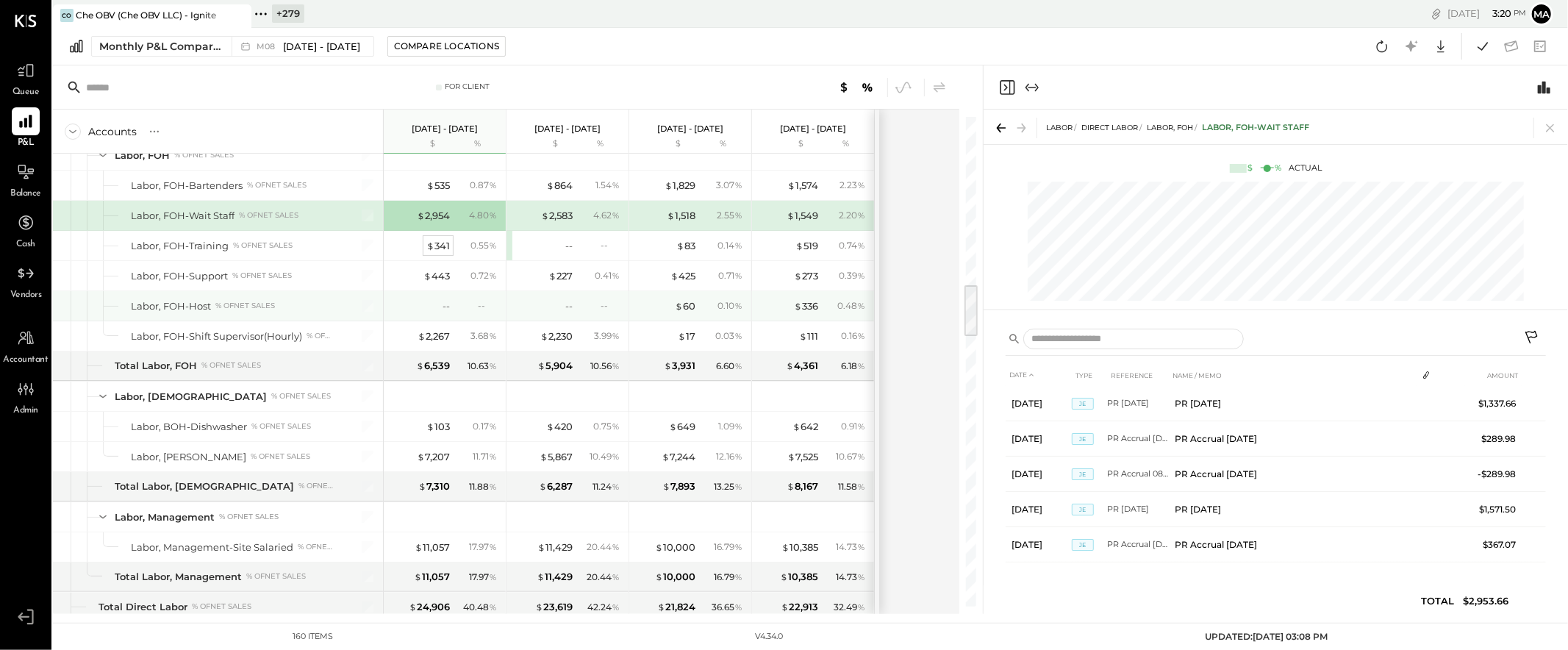
scroll to position [1530, 0]
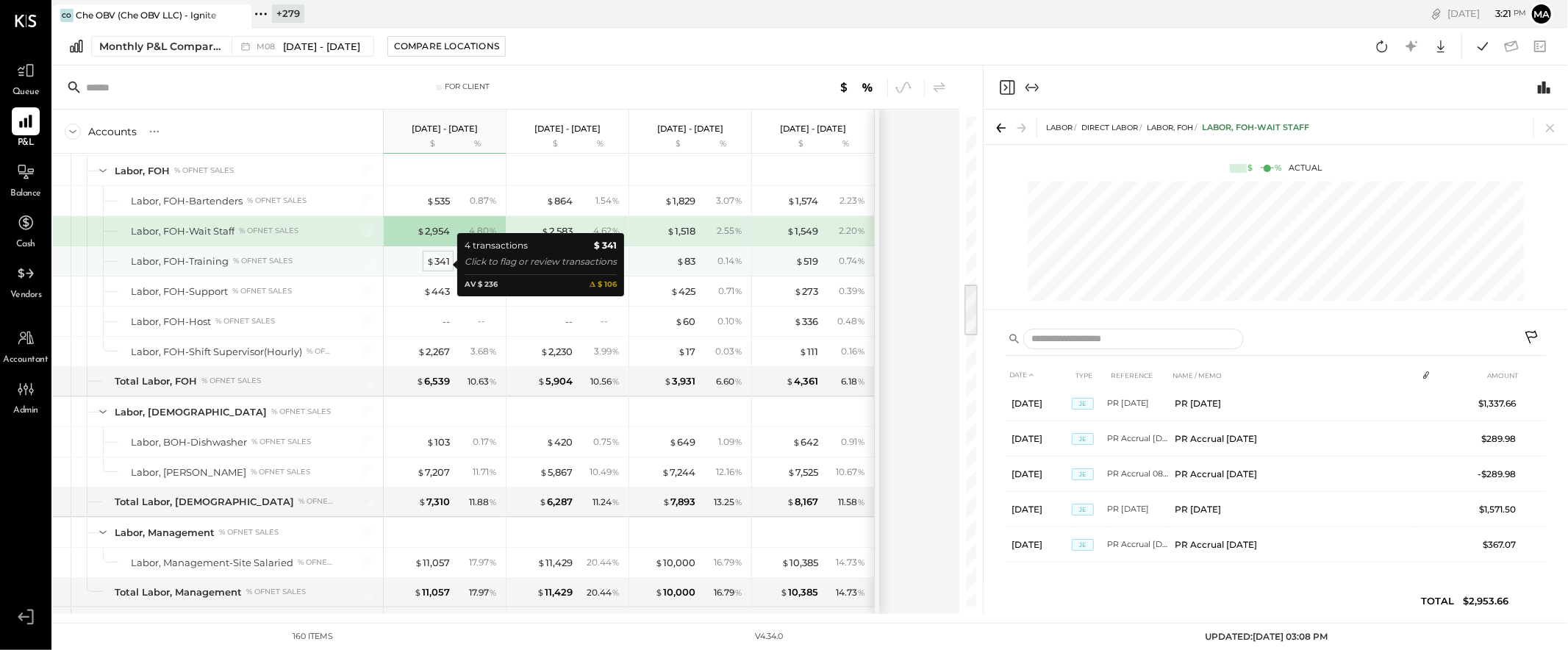
click at [437, 262] on div "$ 341" at bounding box center [438, 261] width 24 height 14
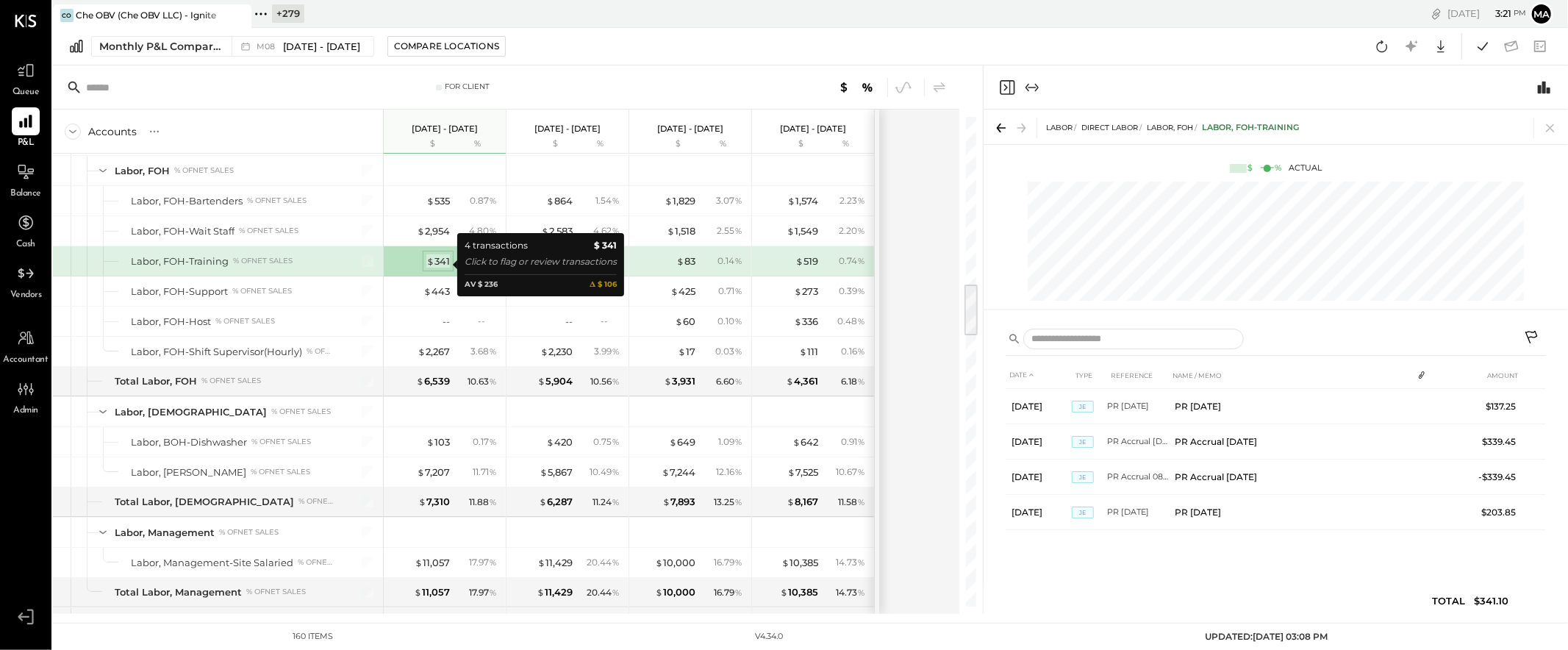
scroll to position [0, 0]
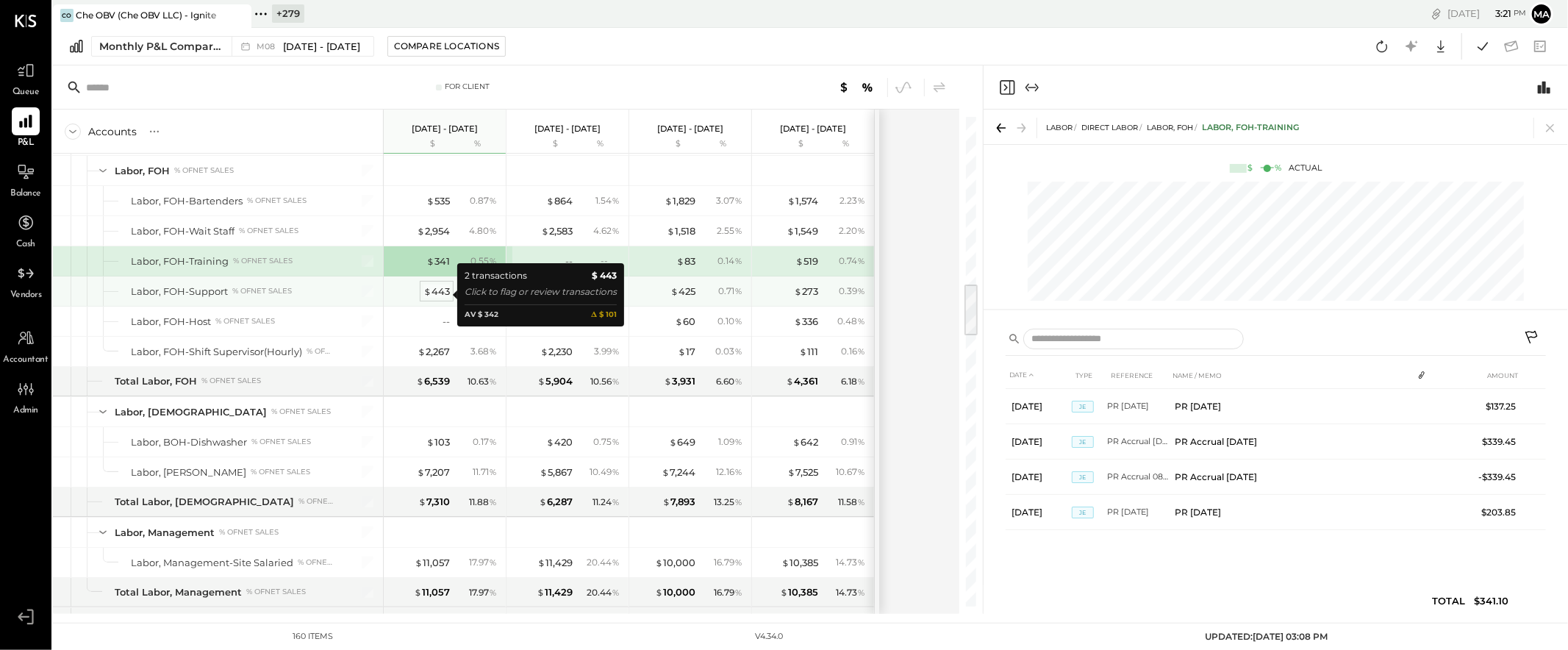
click at [437, 291] on div "$ 443" at bounding box center [436, 291] width 26 height 14
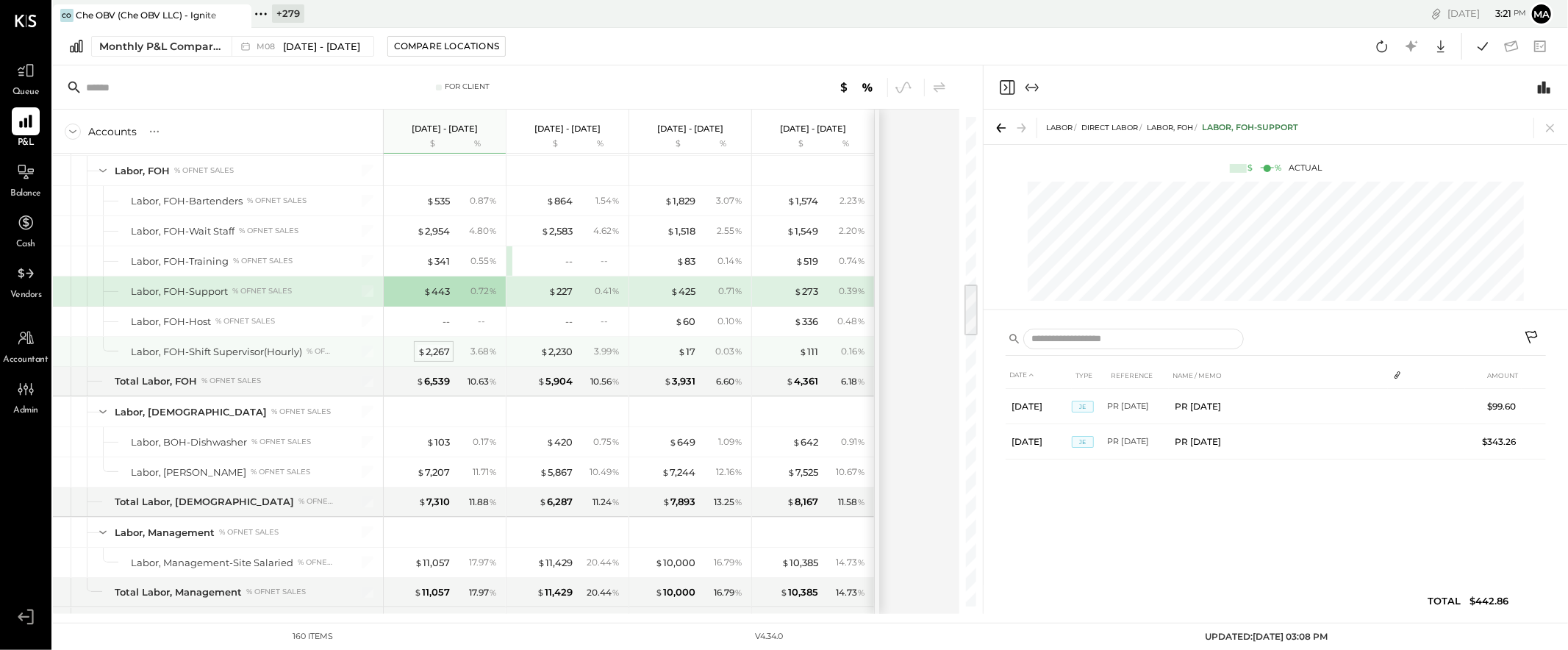
click at [442, 353] on div "$ 2,267" at bounding box center [433, 351] width 32 height 14
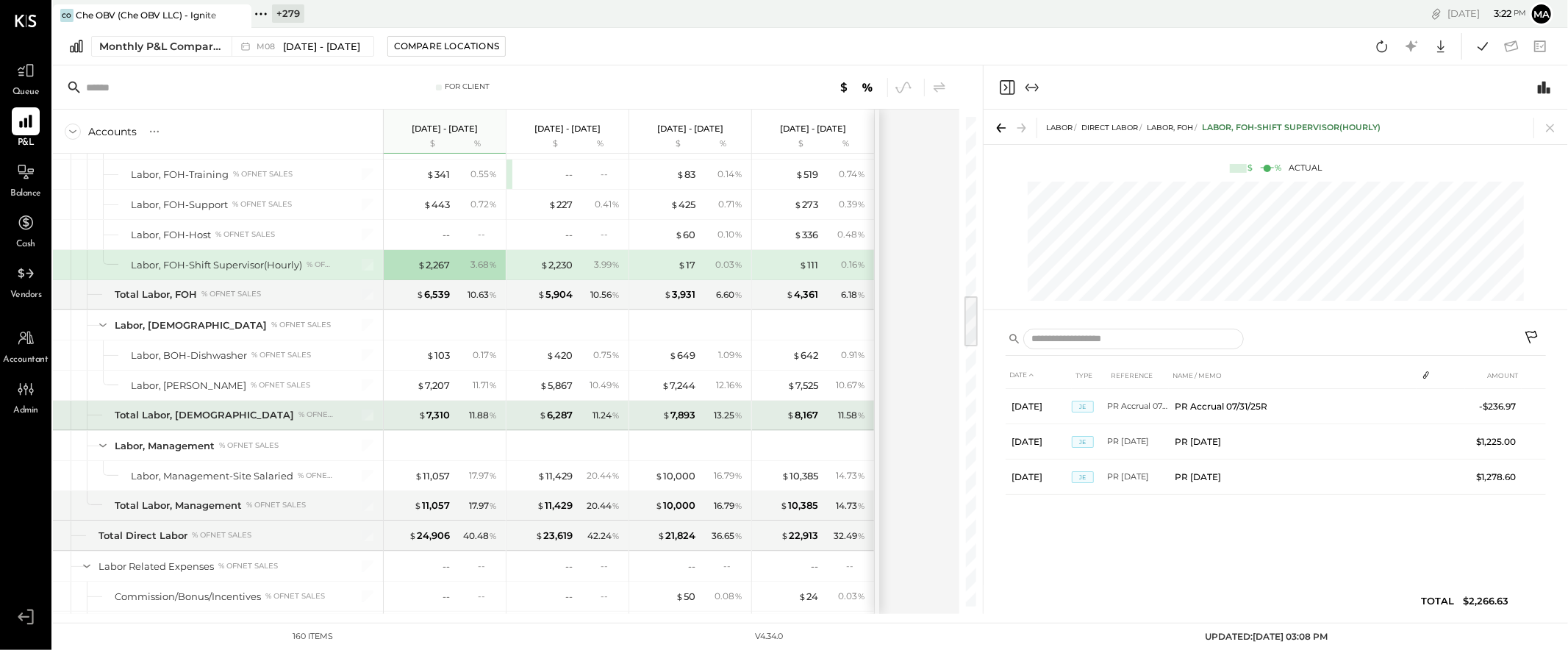
scroll to position [1648, 0]
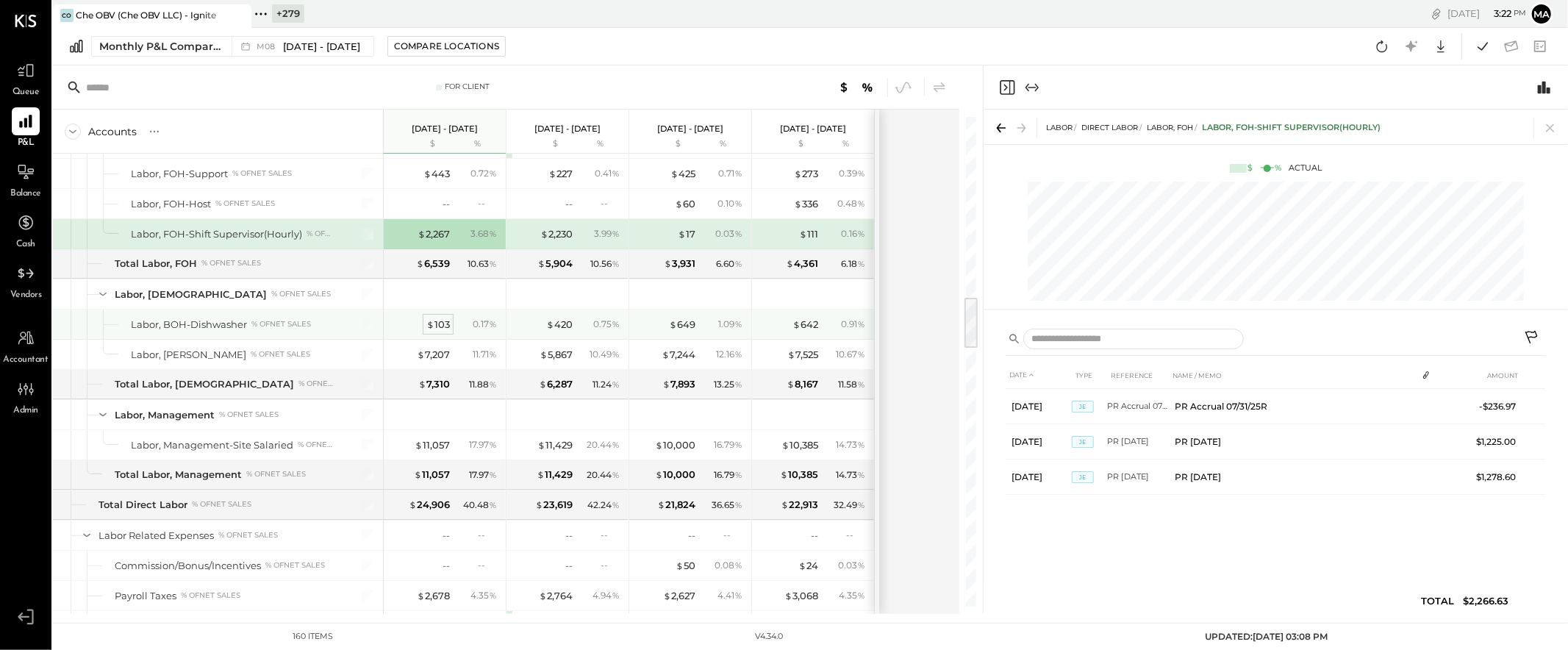
click at [440, 325] on div "$ 103" at bounding box center [438, 324] width 24 height 14
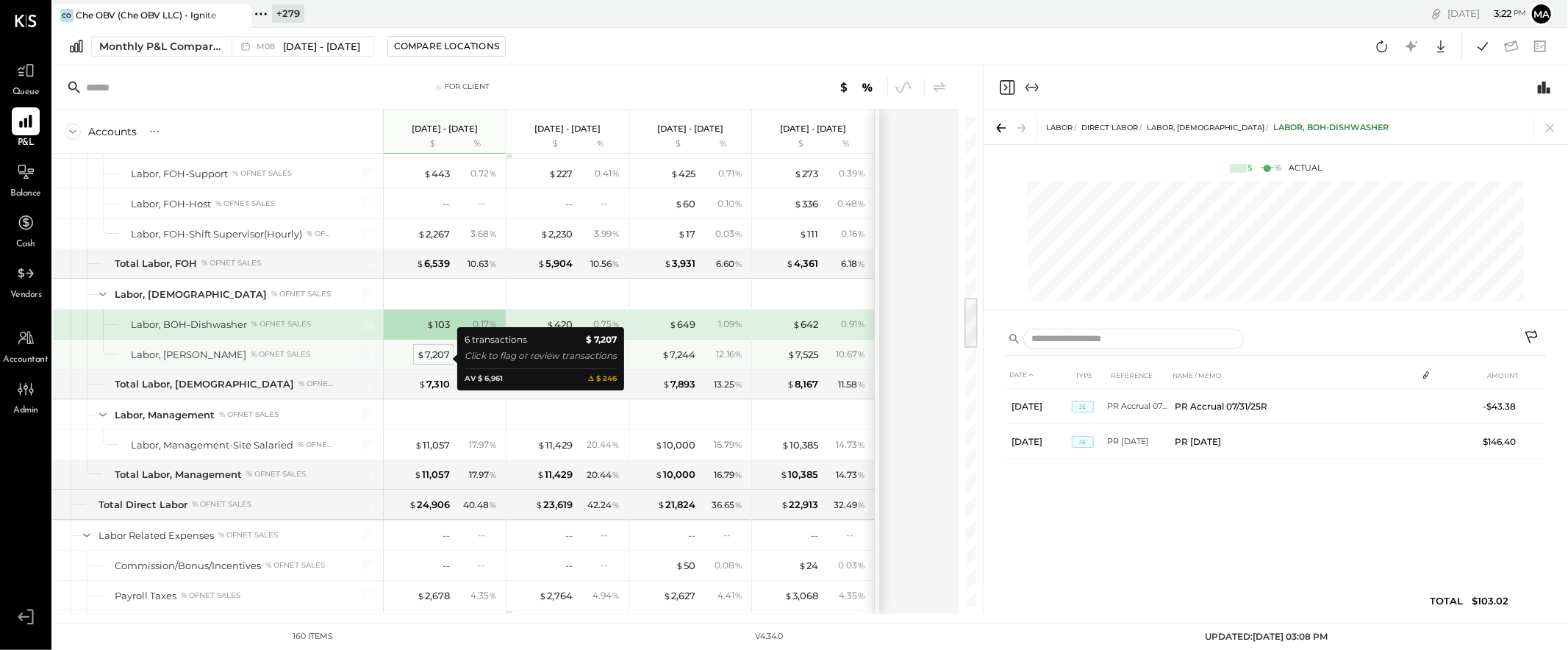
click at [440, 359] on div "$ 7,207" at bounding box center [433, 354] width 33 height 14
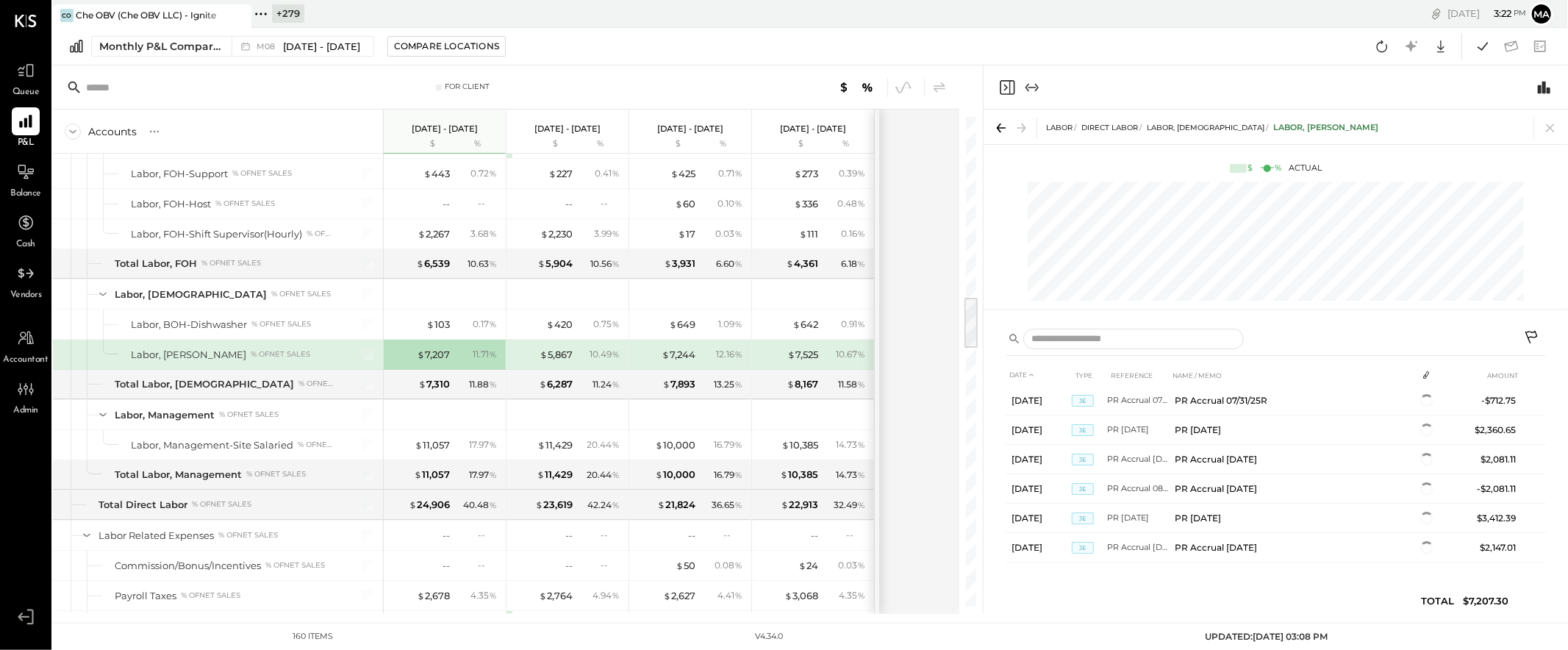
scroll to position [39, 0]
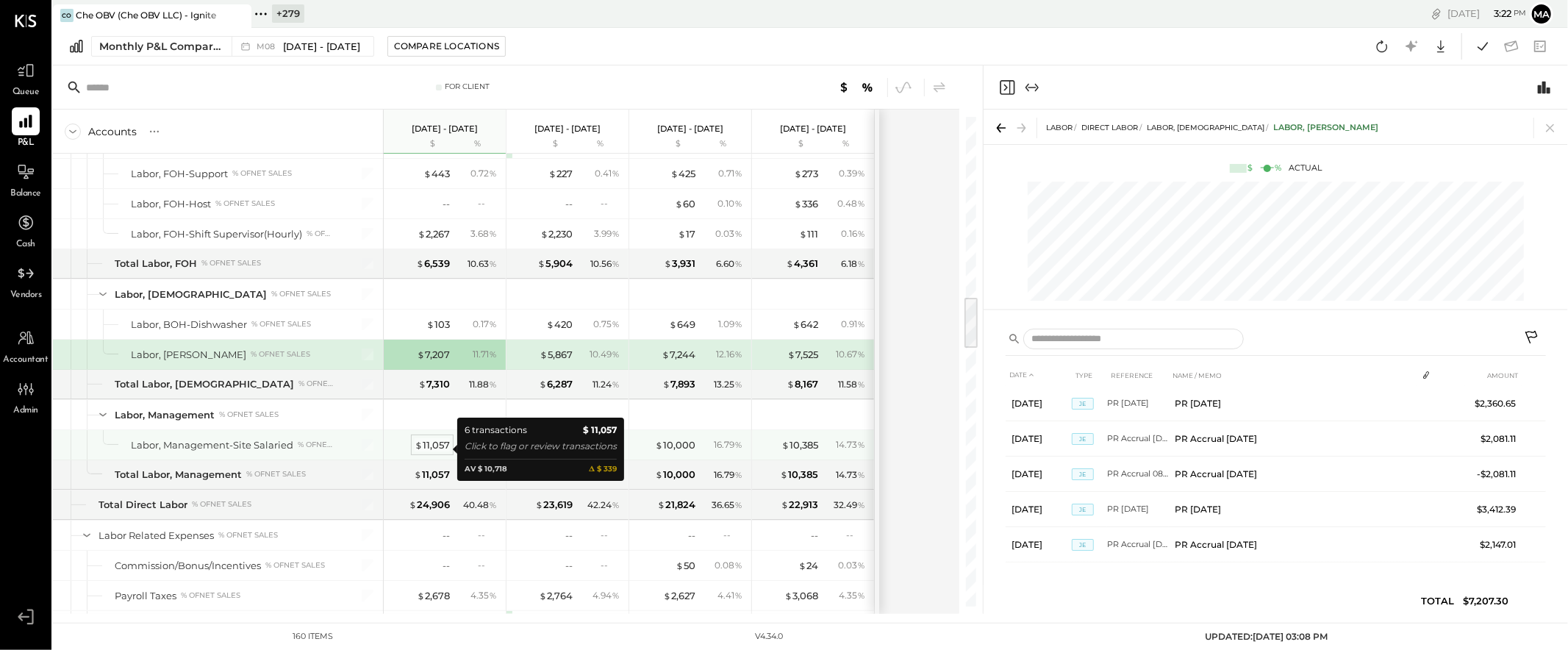
click at [433, 449] on div "$ 11,057" at bounding box center [432, 444] width 35 height 14
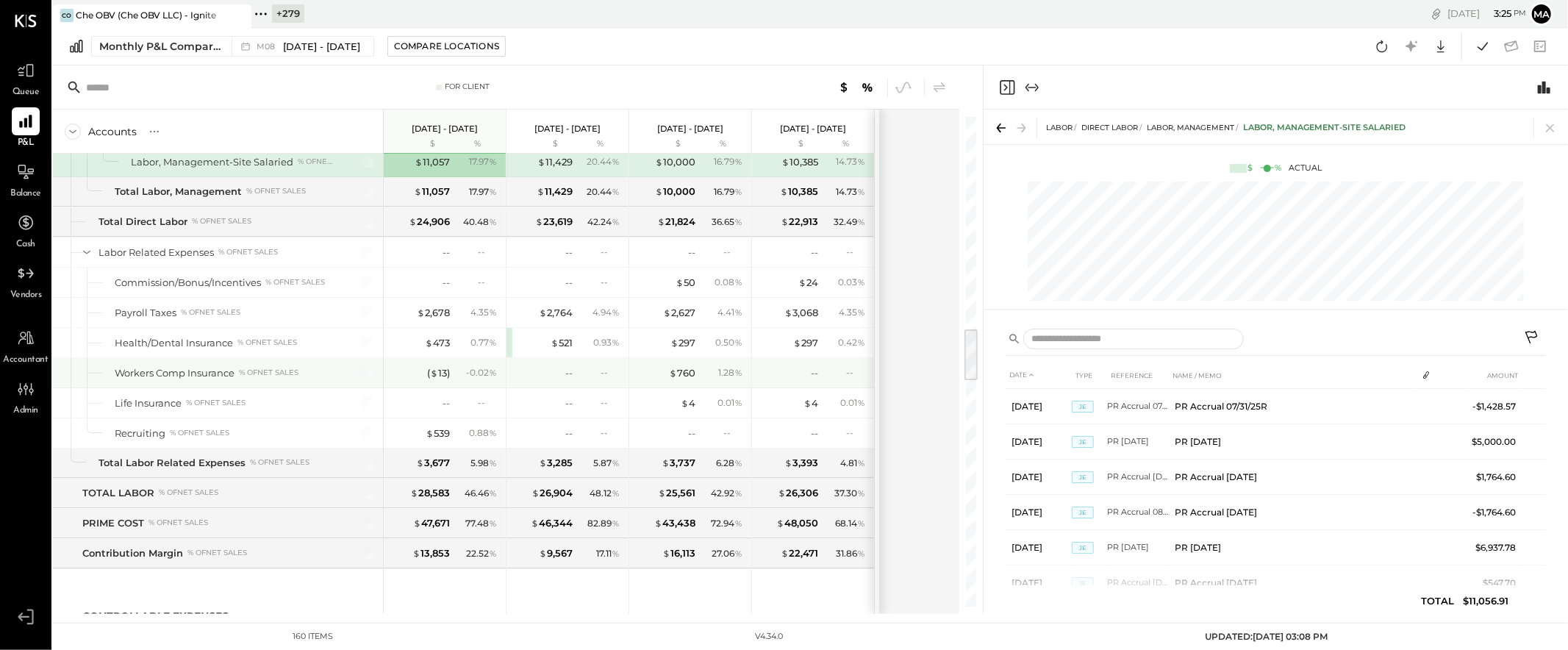
scroll to position [1945, 0]
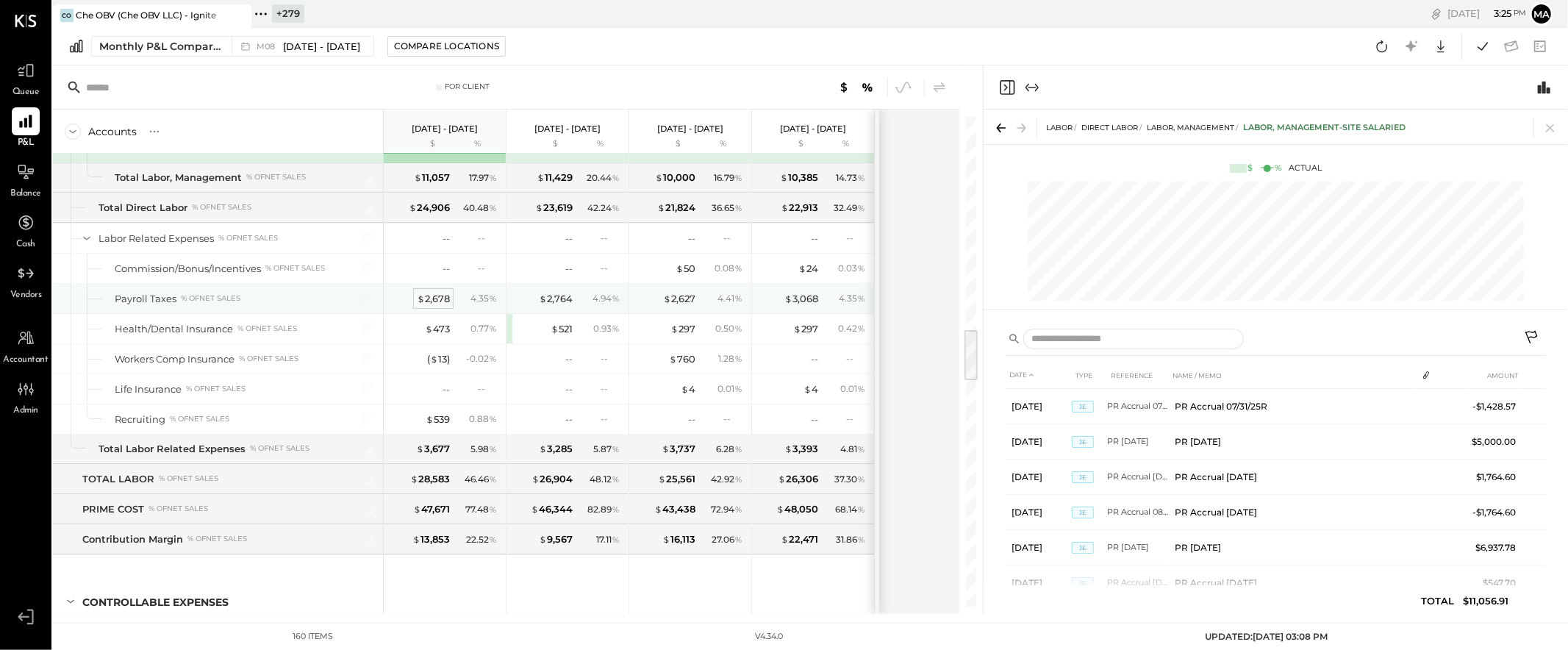
click at [439, 299] on div "$ 2,678" at bounding box center [433, 298] width 33 height 14
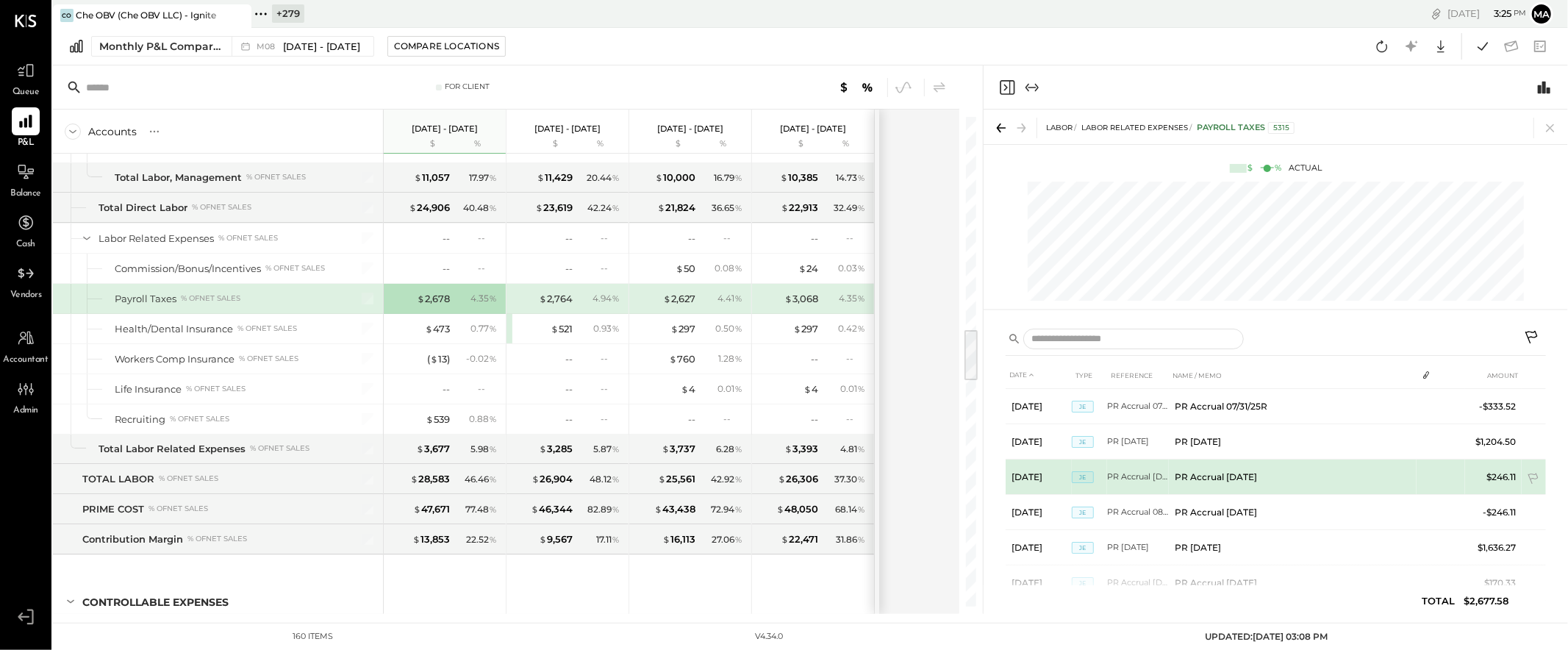
scroll to position [39, 0]
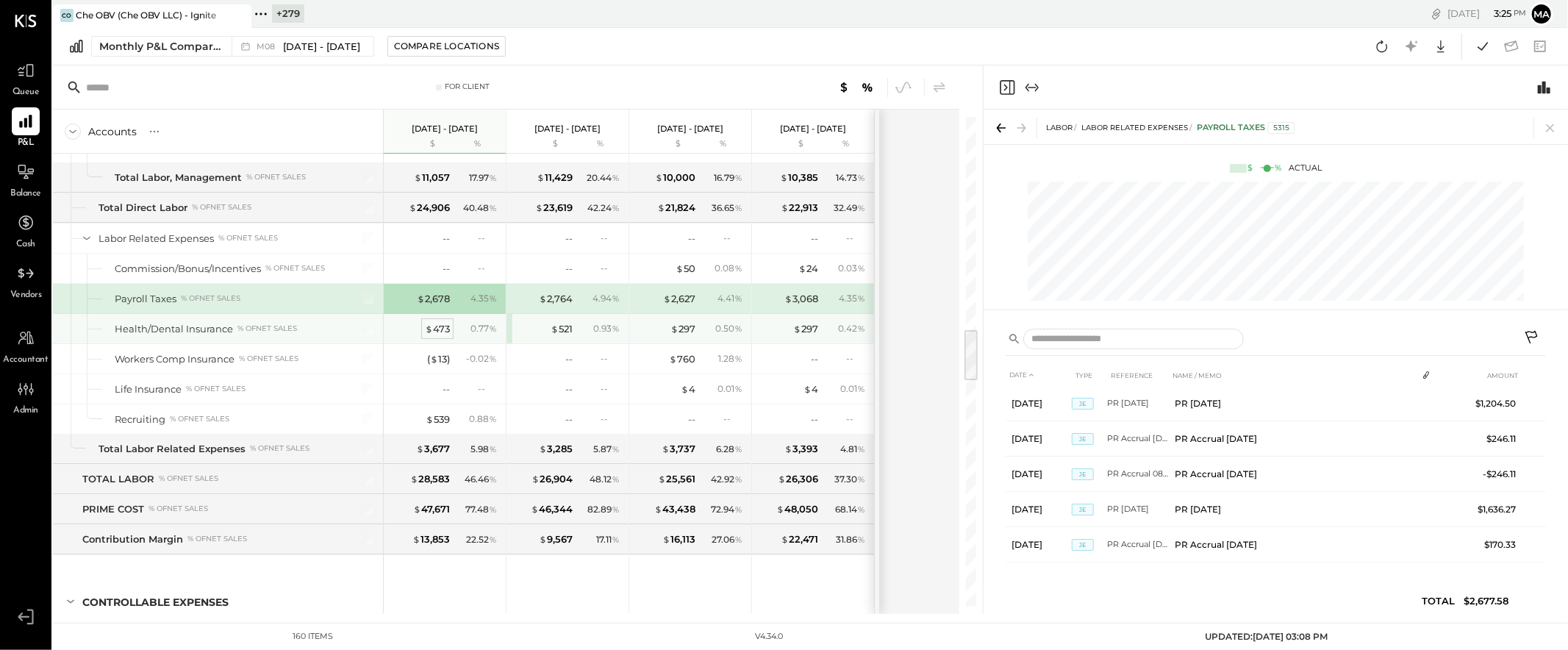
click at [437, 330] on div "$ 473" at bounding box center [437, 329] width 25 height 14
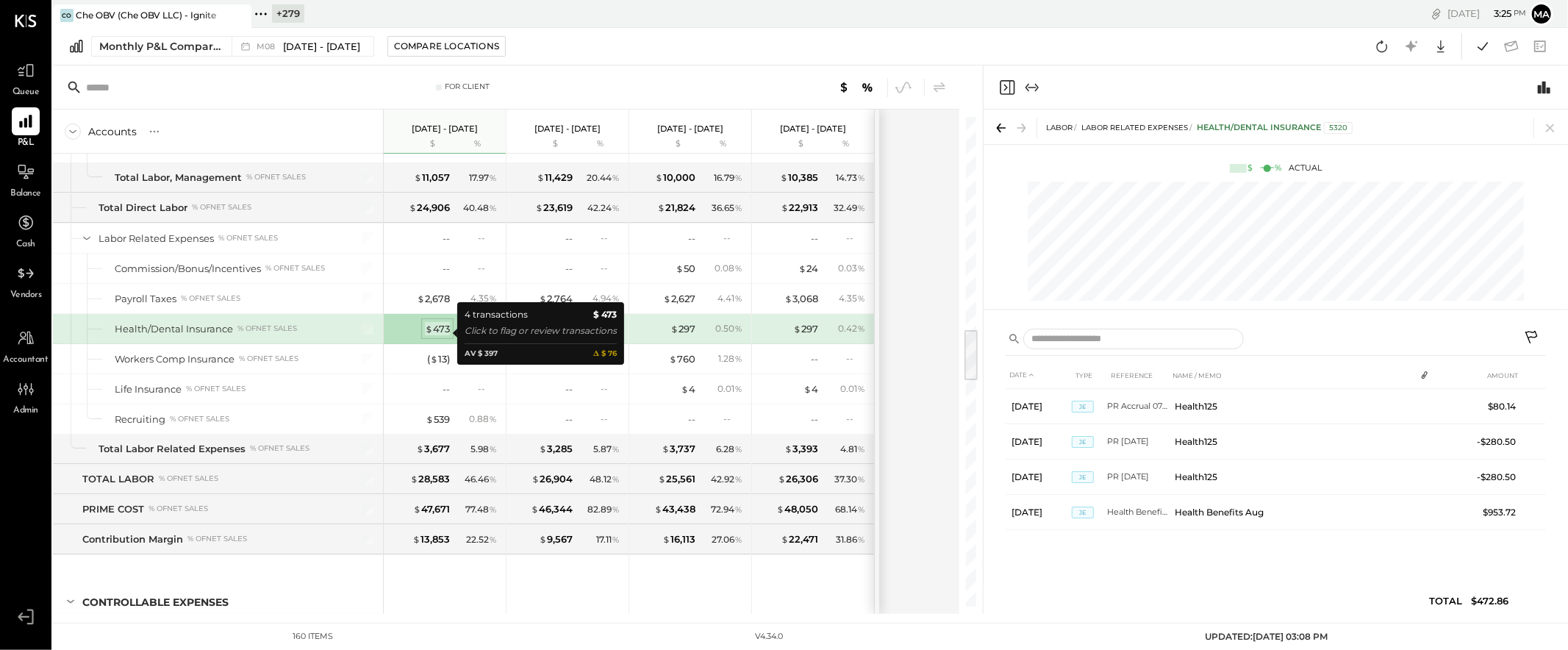
scroll to position [0, 0]
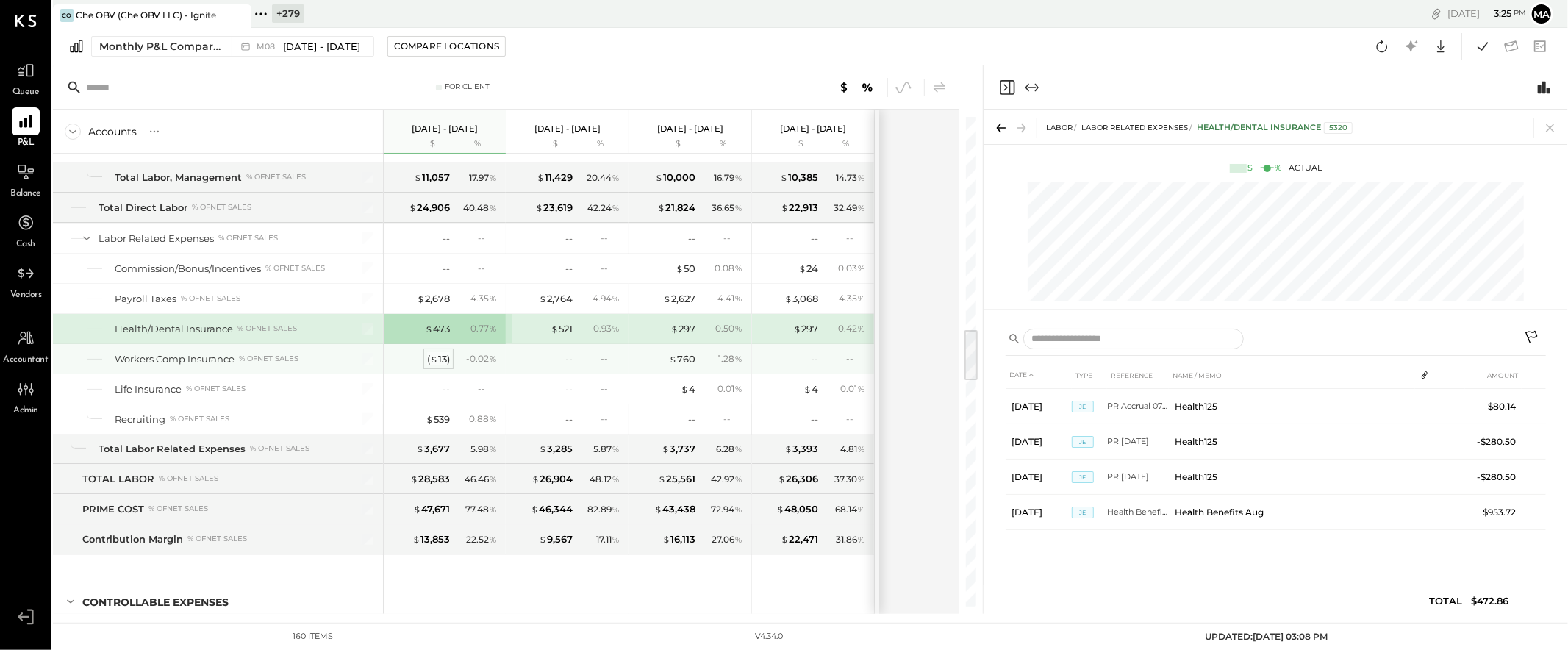
click at [438, 359] on div "( $ 13 )" at bounding box center [439, 358] width 23 height 14
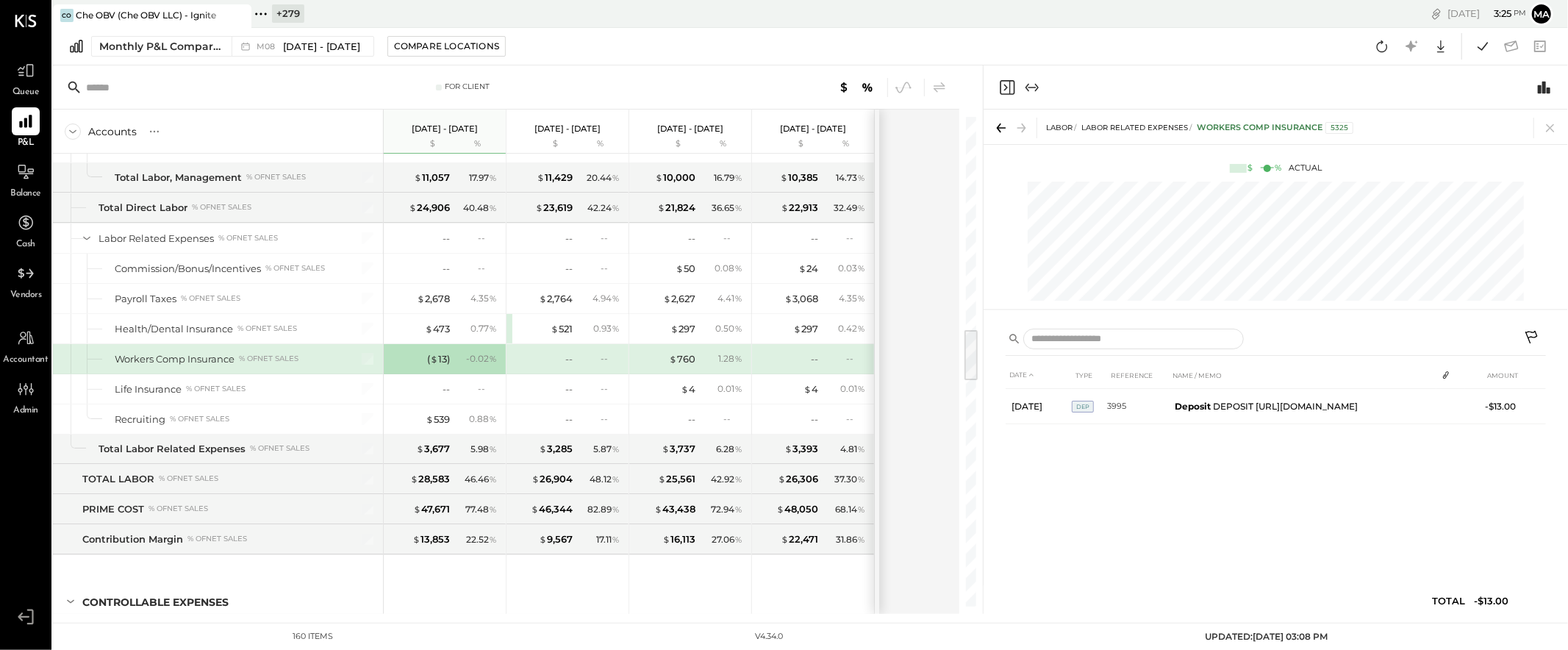
click at [1411, 332] on icon at bounding box center [1531, 336] width 12 height 12
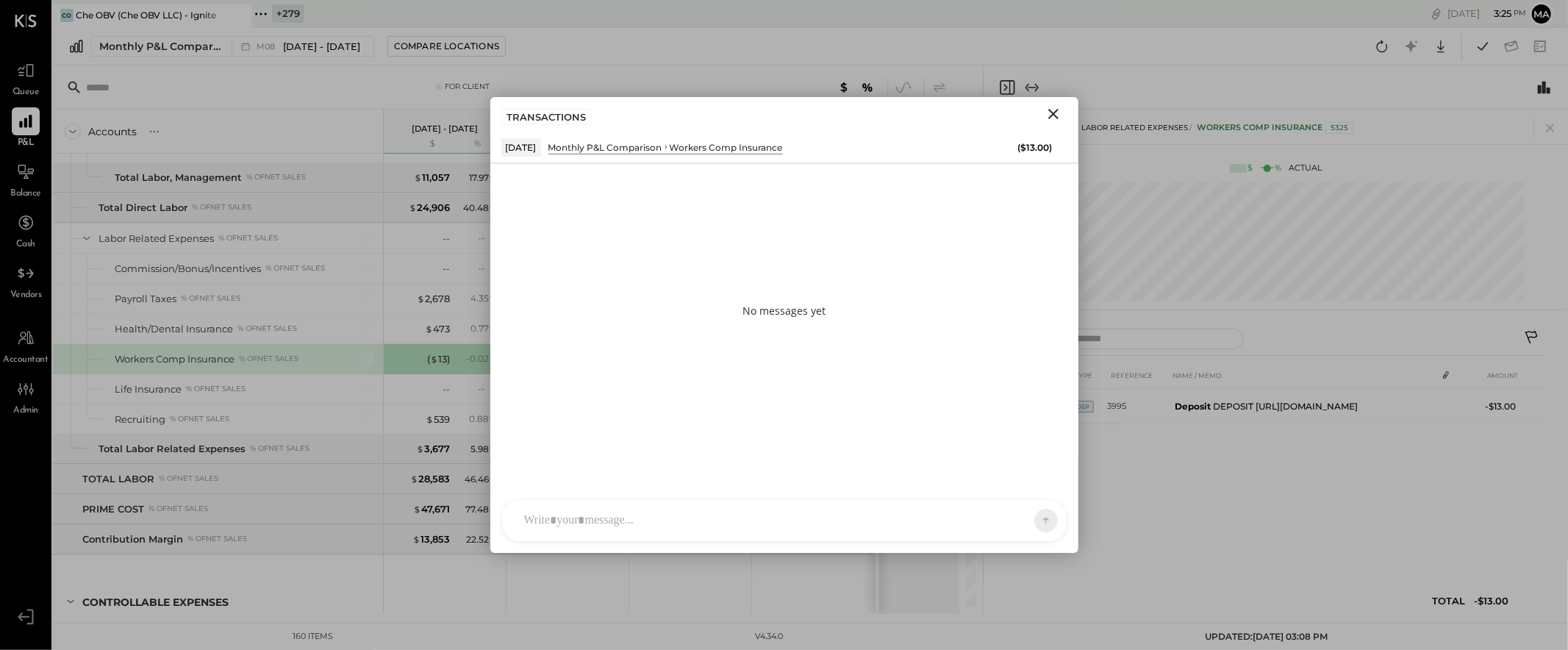
click at [778, 529] on div "AM [PERSON_NAME] I imeronijuan MA [PERSON_NAME] Ansari J jpennells J jpeyton S …" at bounding box center [784, 520] width 566 height 43
type input "******"
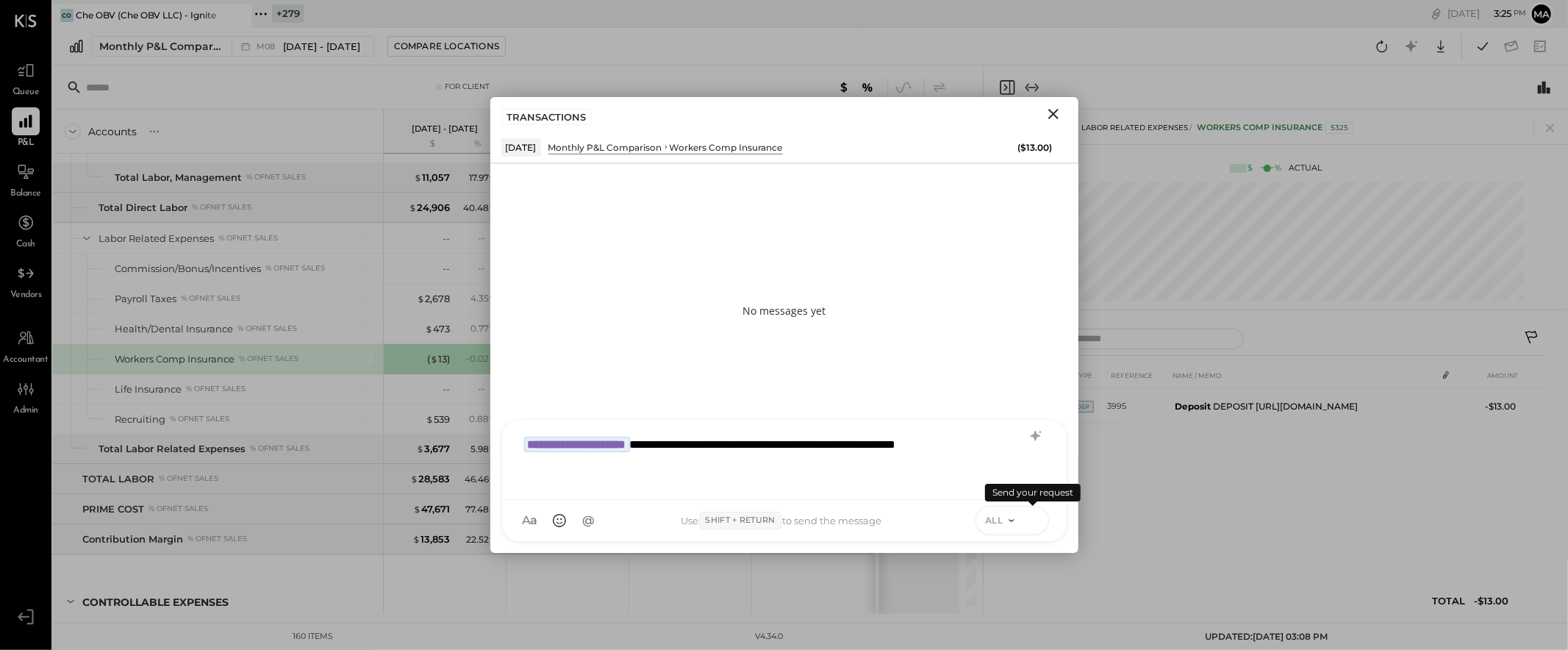
click at [1038, 517] on icon at bounding box center [1033, 520] width 13 height 15
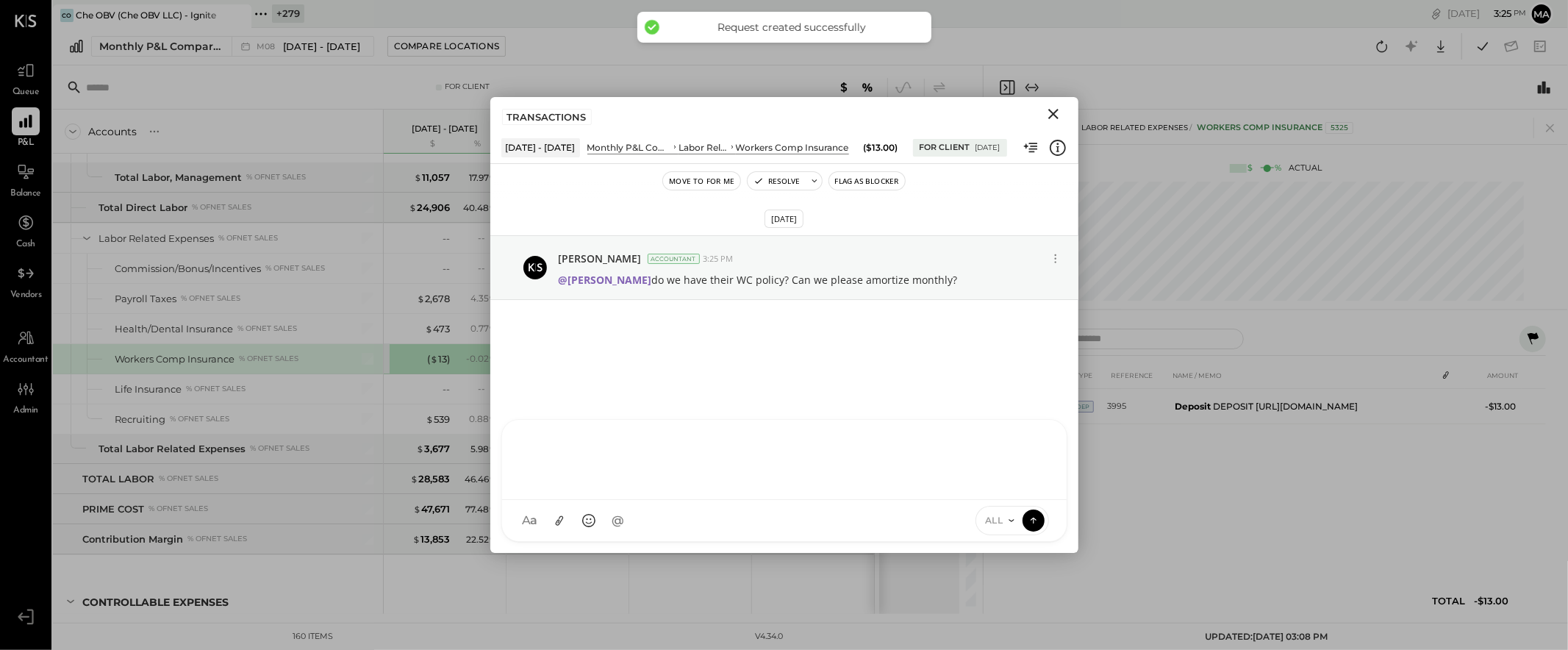
click at [1054, 111] on icon "Close" at bounding box center [1054, 114] width 18 height 18
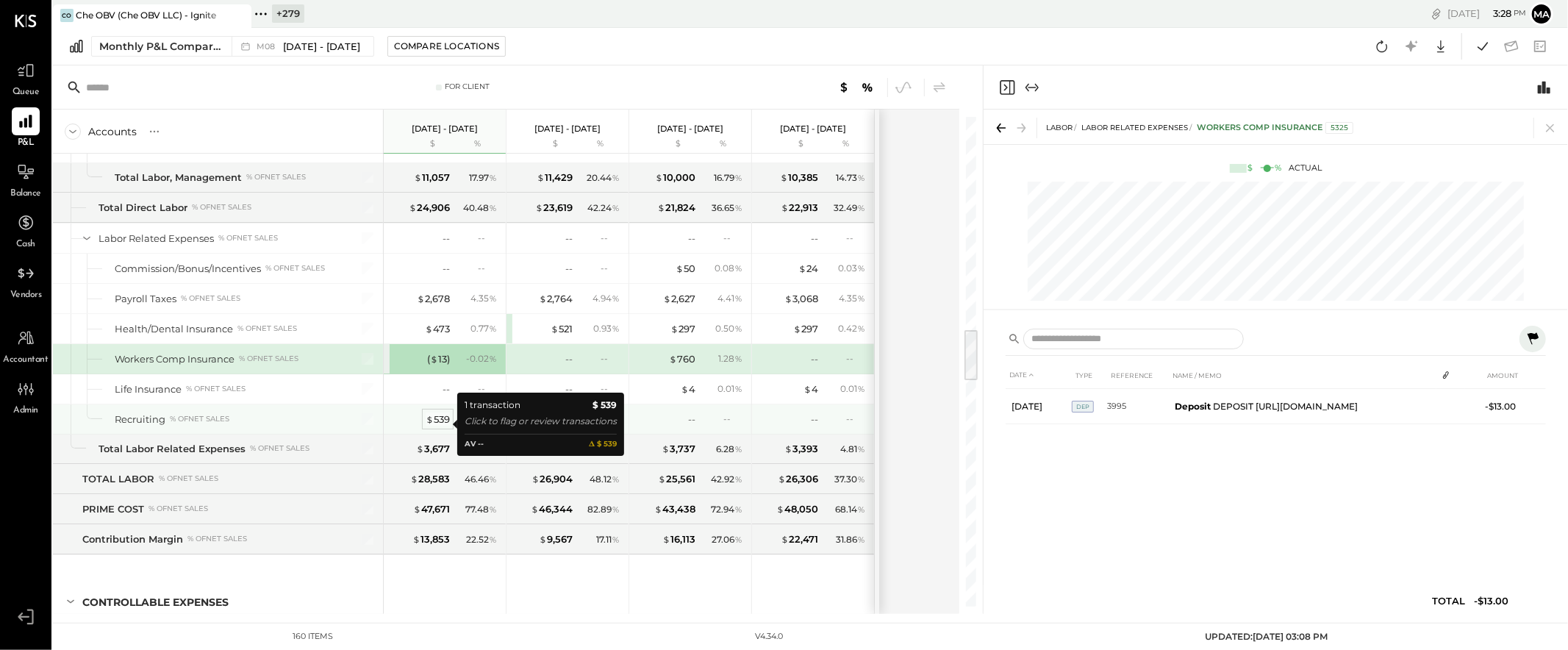
click at [441, 422] on div "$ 539" at bounding box center [438, 419] width 25 height 14
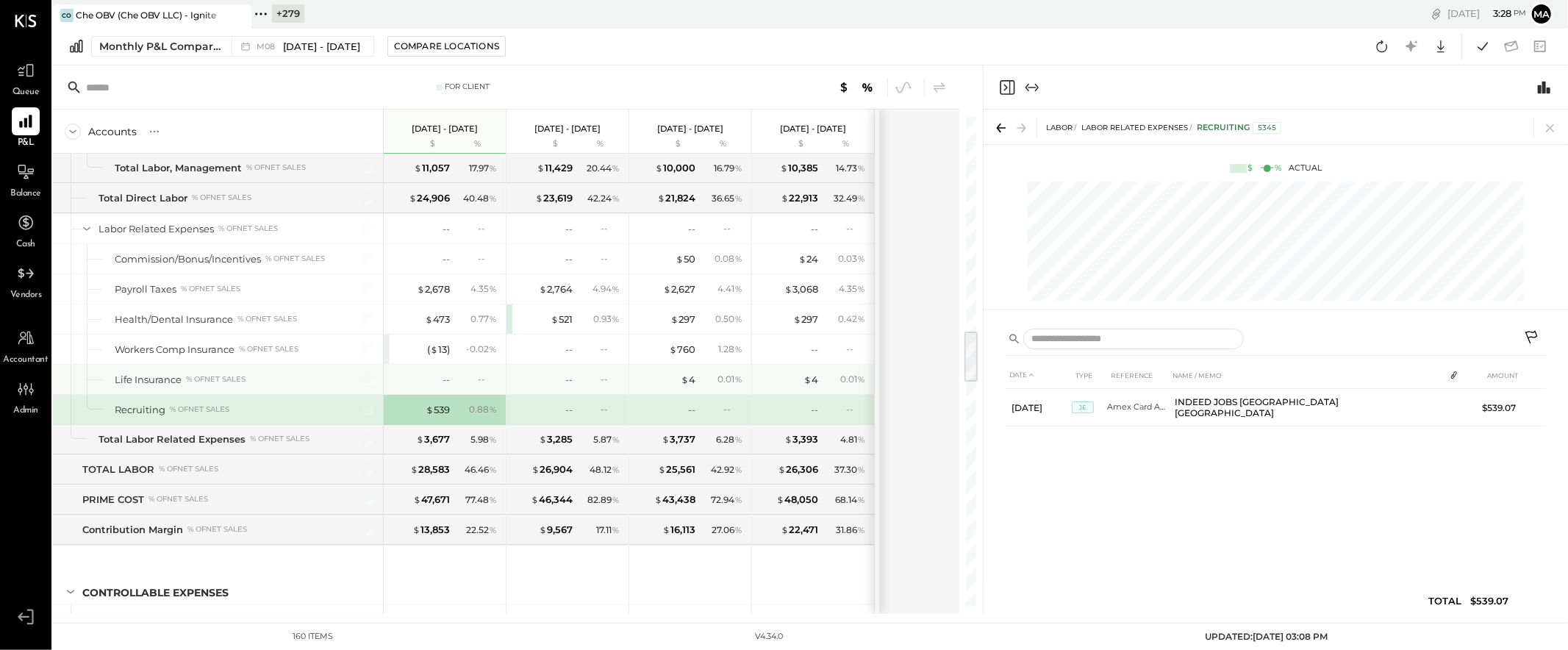
scroll to position [1958, 0]
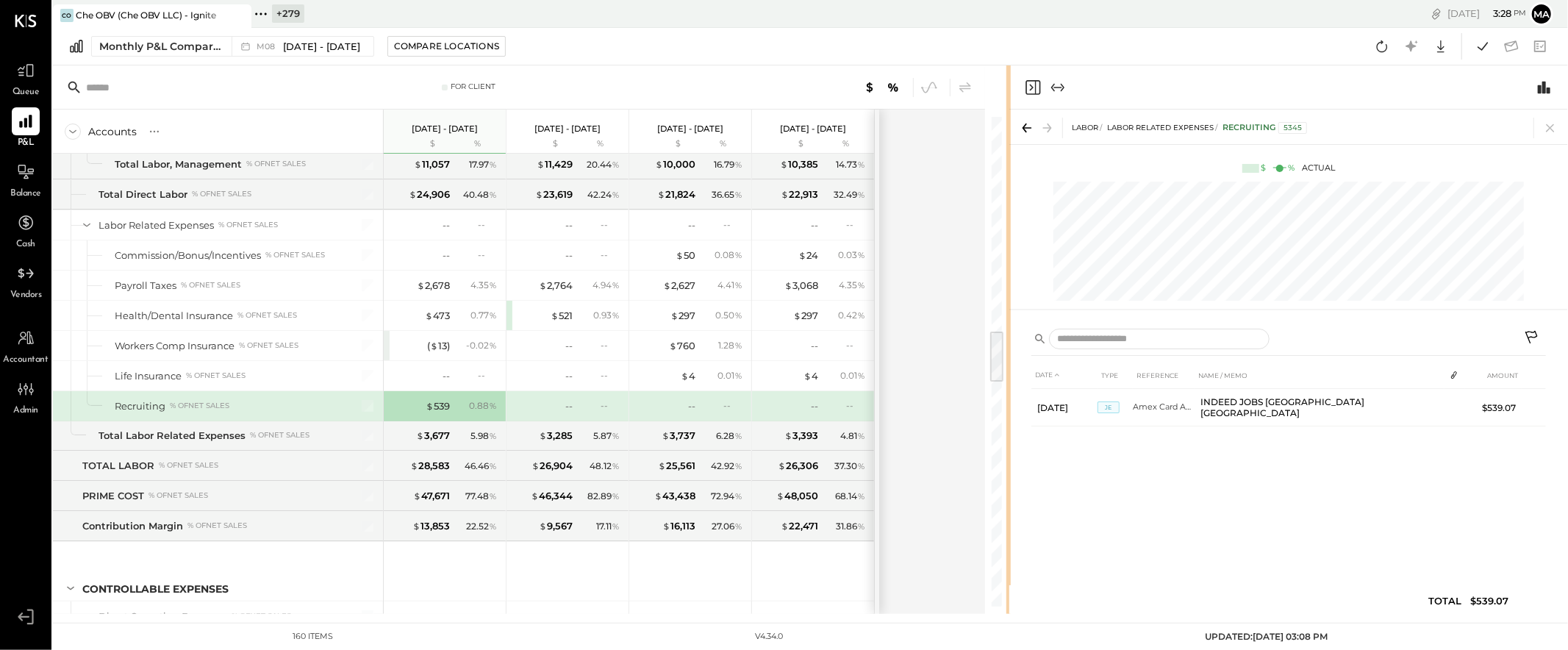
drag, startPoint x: 982, startPoint y: 461, endPoint x: 1009, endPoint y: 460, distance: 27.0
click at [1009, 460] on div "For Client Accounts S % GL [DATE] - [DATE] $ % [DATE] - [DATE] $ % [DATE] - [DA…" at bounding box center [811, 339] width 1516 height 548
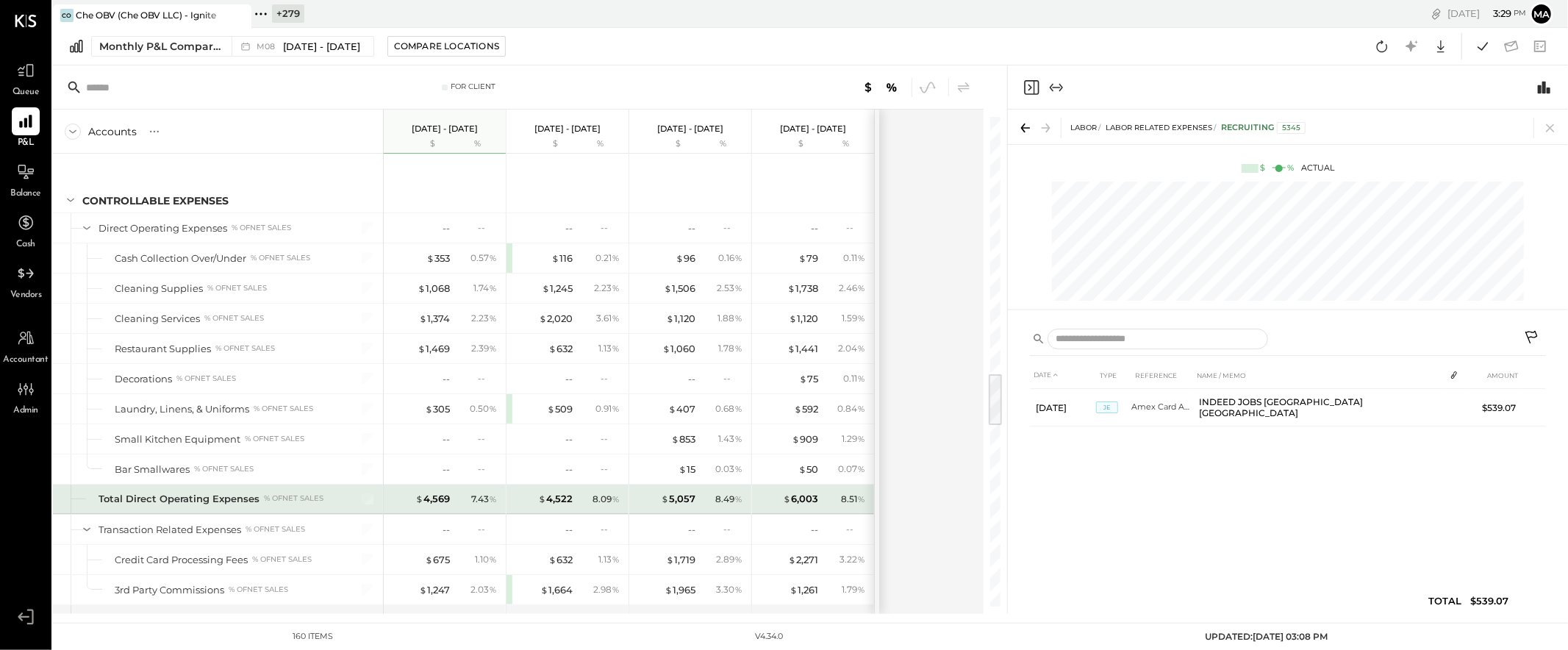
scroll to position [2348, 0]
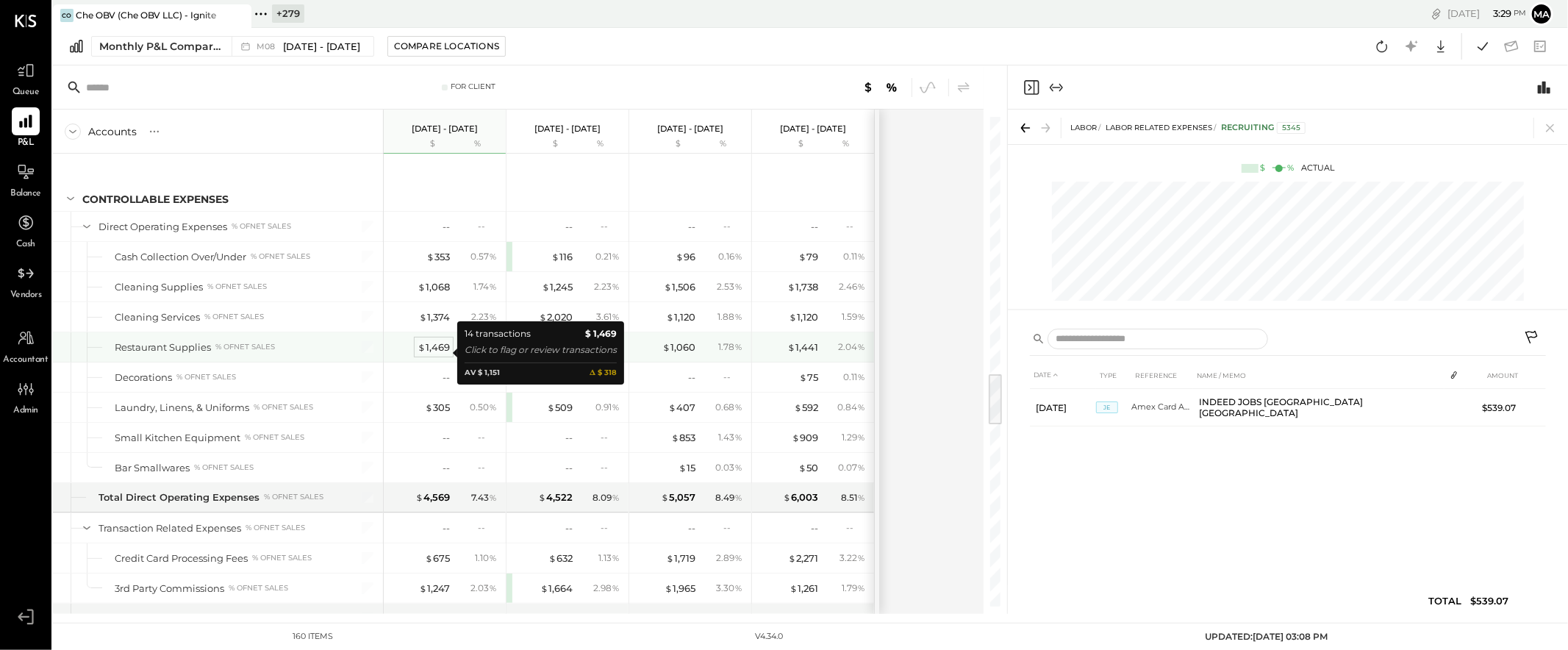
click at [433, 352] on div "$ 1,469" at bounding box center [433, 347] width 32 height 14
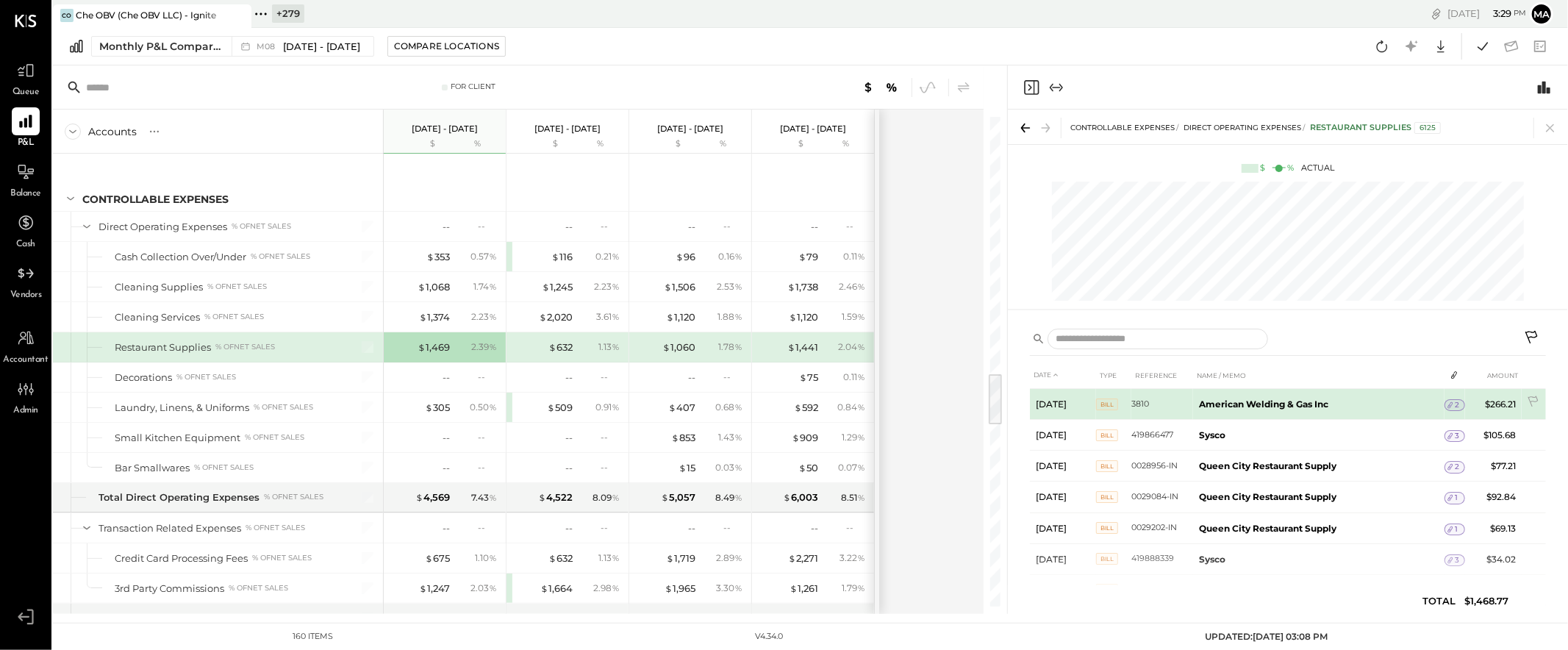
scroll to position [1, 0]
click at [1411, 401] on icon at bounding box center [1451, 404] width 11 height 11
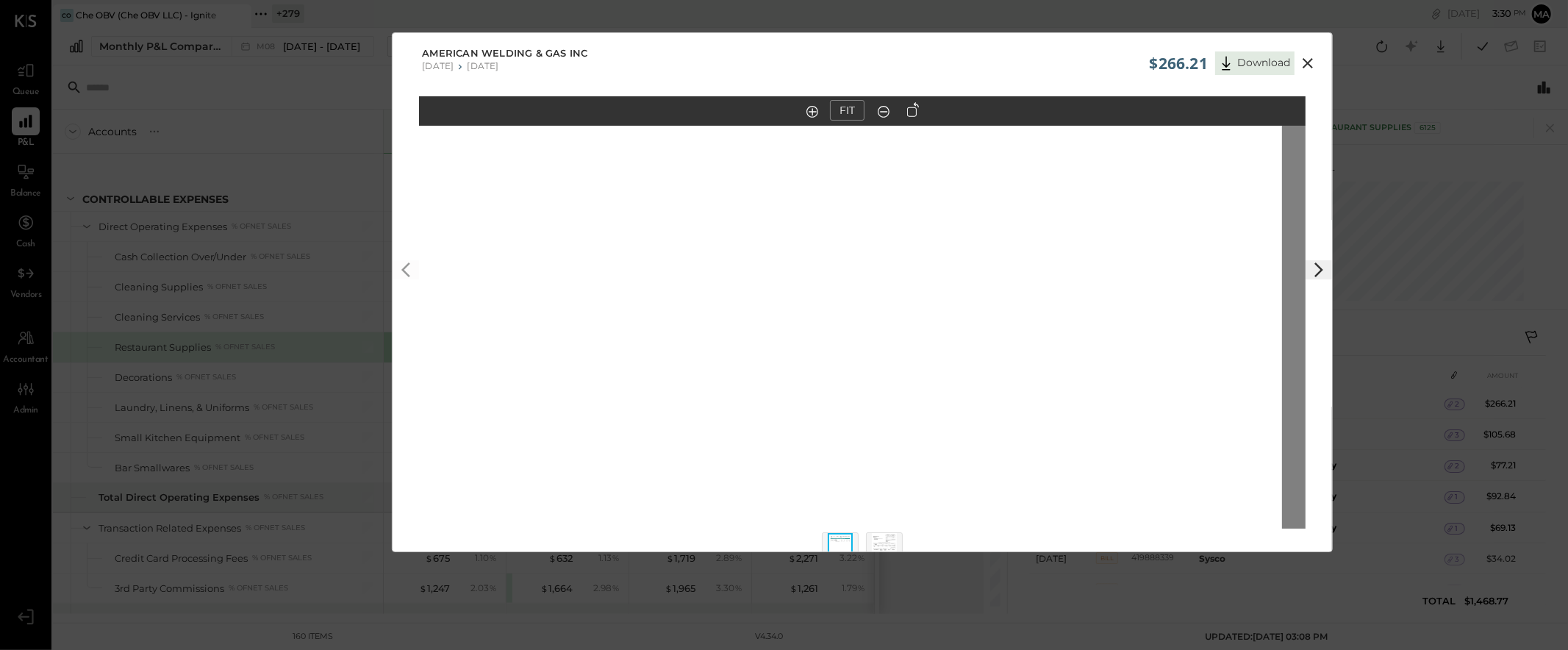
drag, startPoint x: 864, startPoint y: 385, endPoint x: 846, endPoint y: 189, distance: 196.8
click at [846, 188] on img at bounding box center [838, 76] width 887 height 1147
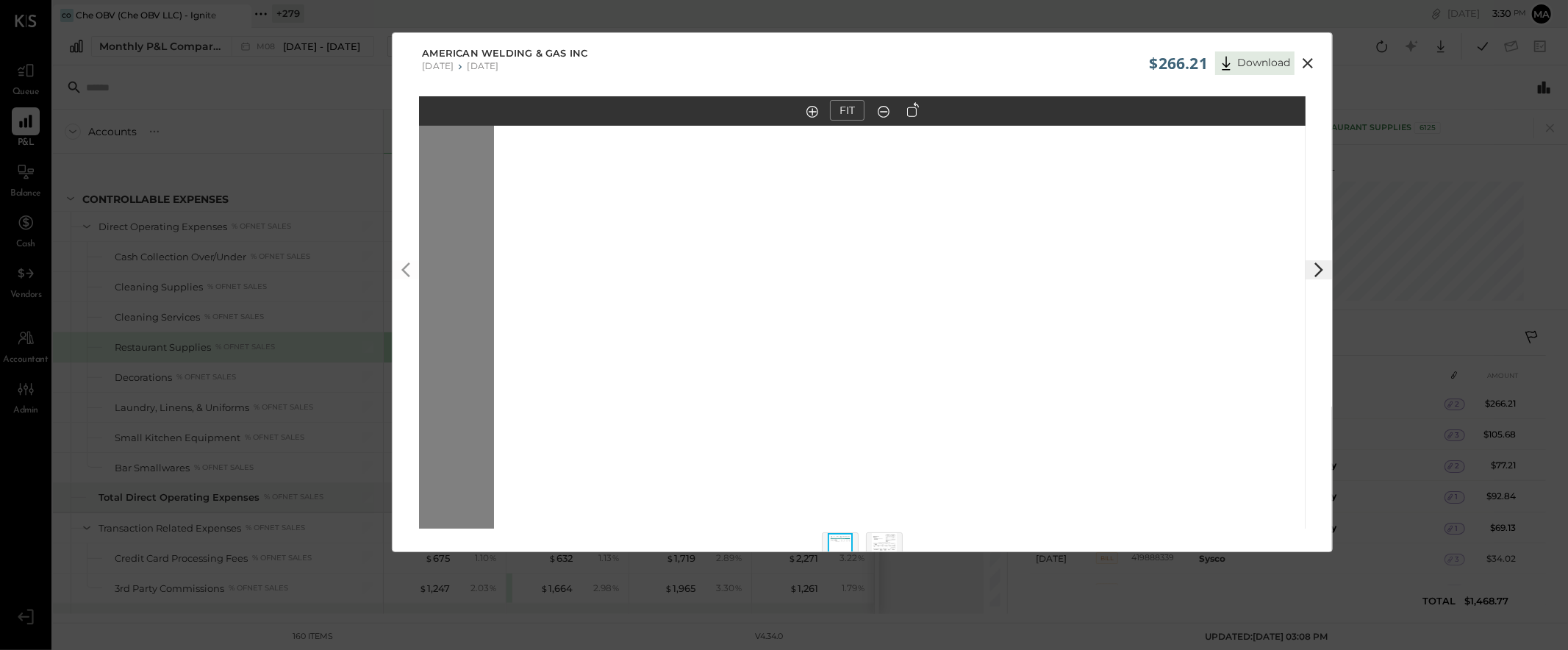
drag, startPoint x: 862, startPoint y: 259, endPoint x: 958, endPoint y: 311, distance: 109.2
click at [942, 479] on img at bounding box center [937, 359] width 887 height 1147
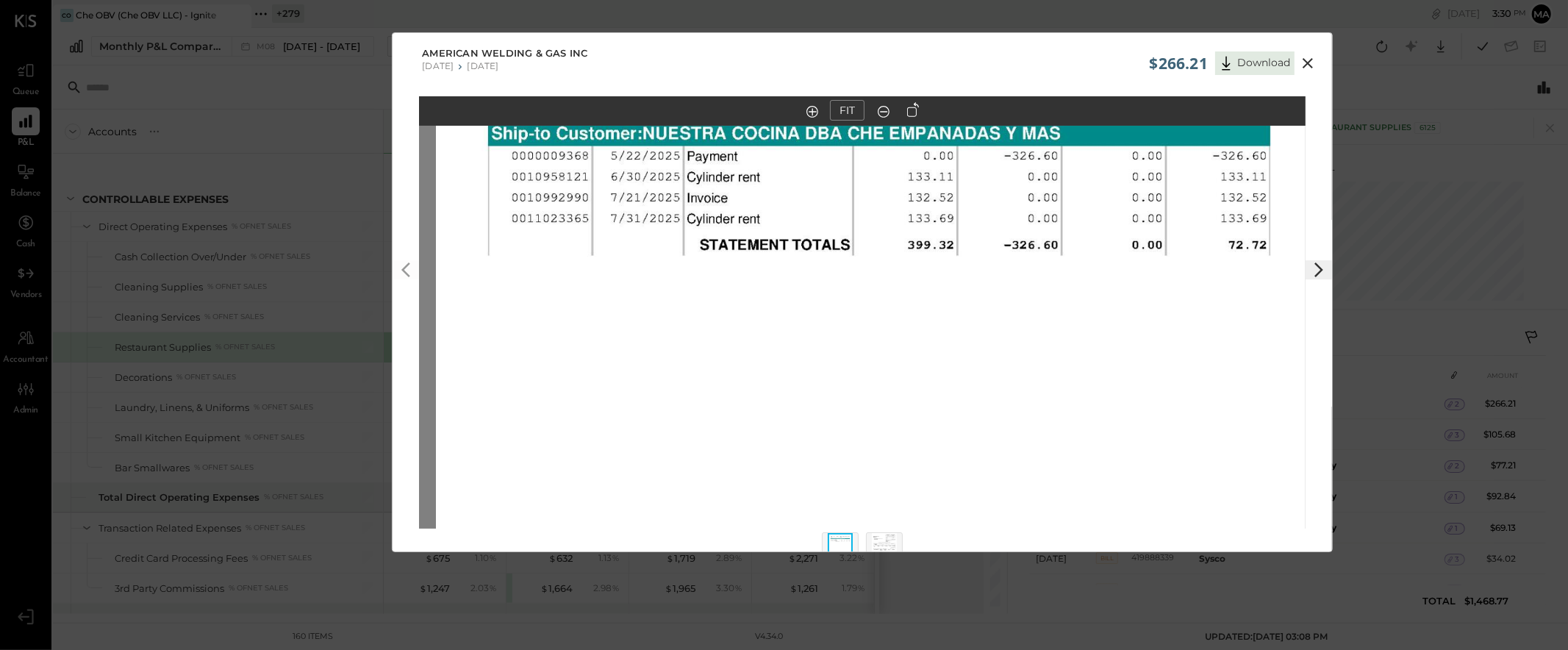
drag, startPoint x: 949, startPoint y: 175, endPoint x: 891, endPoint y: 411, distance: 243.0
click at [891, 411] on img at bounding box center [879, 549] width 887 height 1147
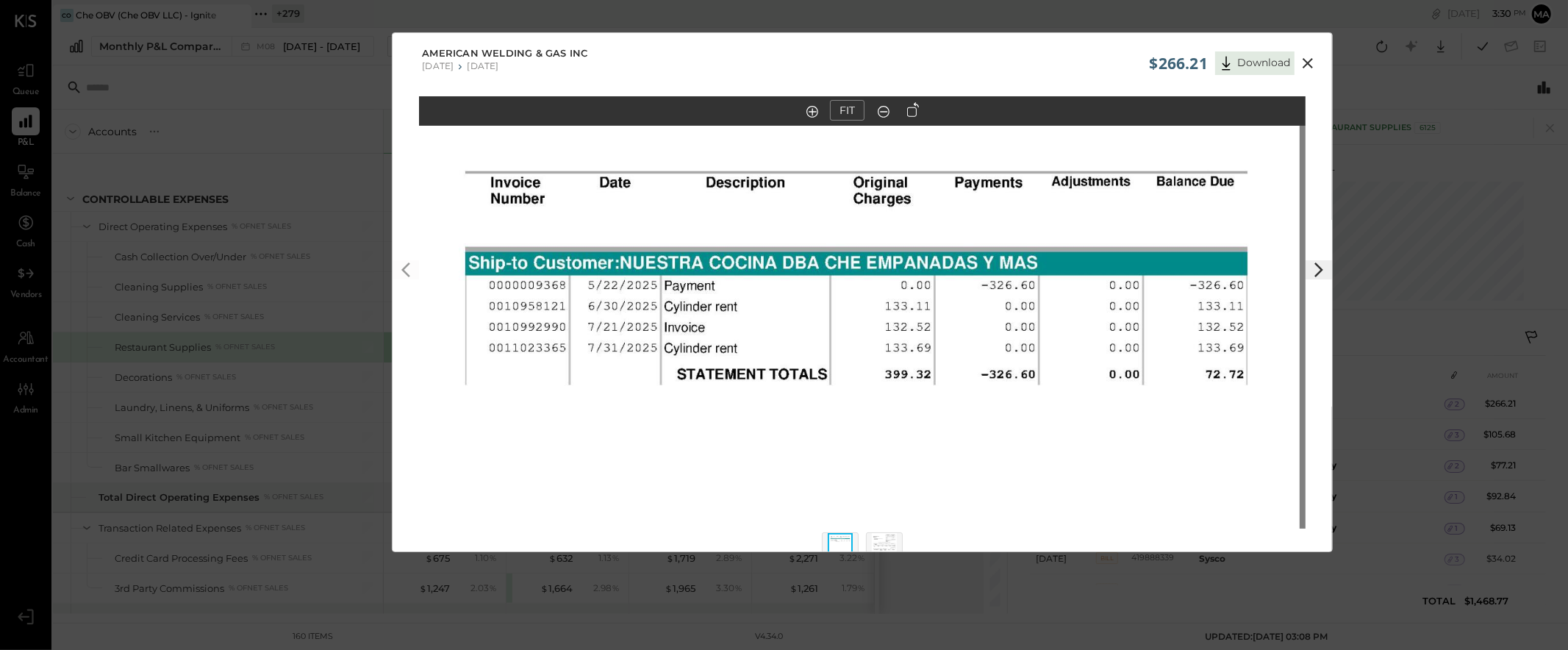
drag, startPoint x: 911, startPoint y: 304, endPoint x: 905, endPoint y: 330, distance: 26.7
click at [882, 542] on img at bounding box center [884, 548] width 25 height 32
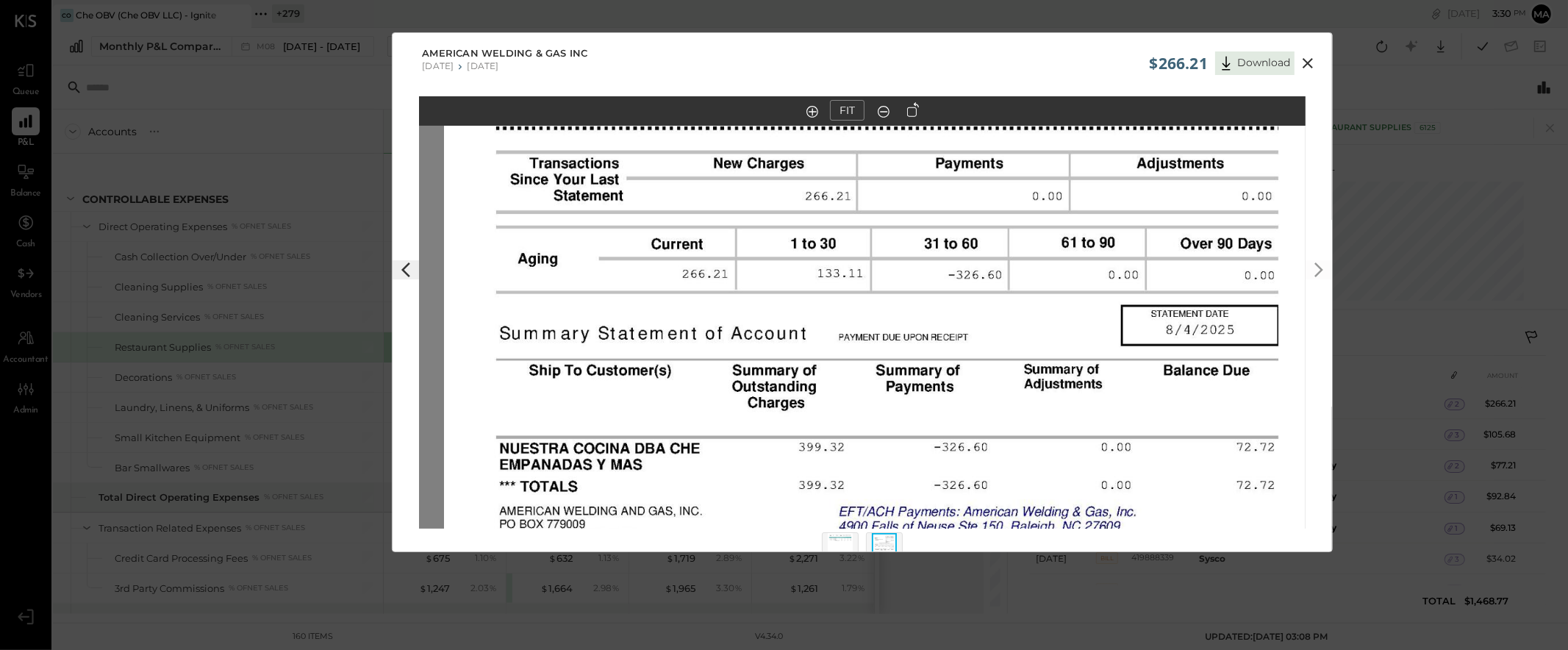
drag, startPoint x: 854, startPoint y: 393, endPoint x: 895, endPoint y: 350, distance: 59.4
click at [895, 350] on img at bounding box center [887, 357] width 887 height 1147
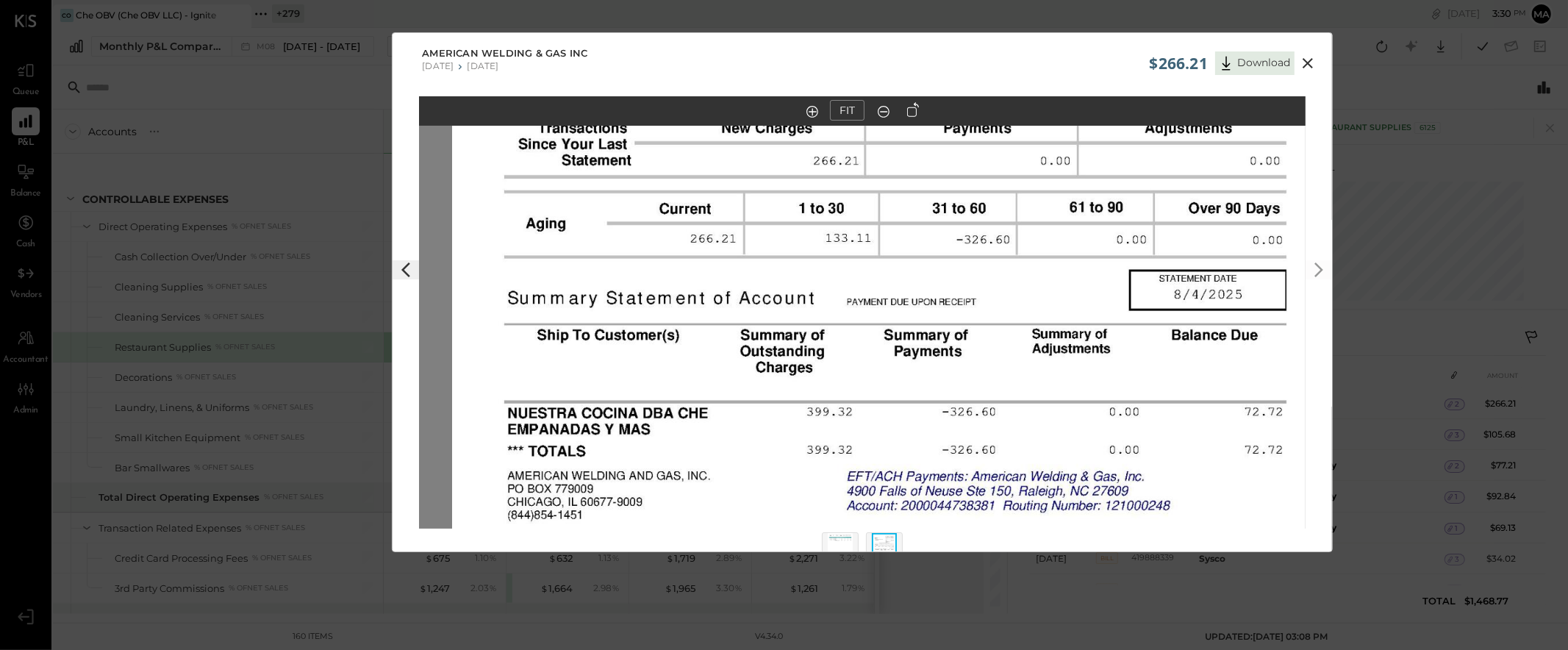
click at [842, 542] on img at bounding box center [840, 548] width 25 height 32
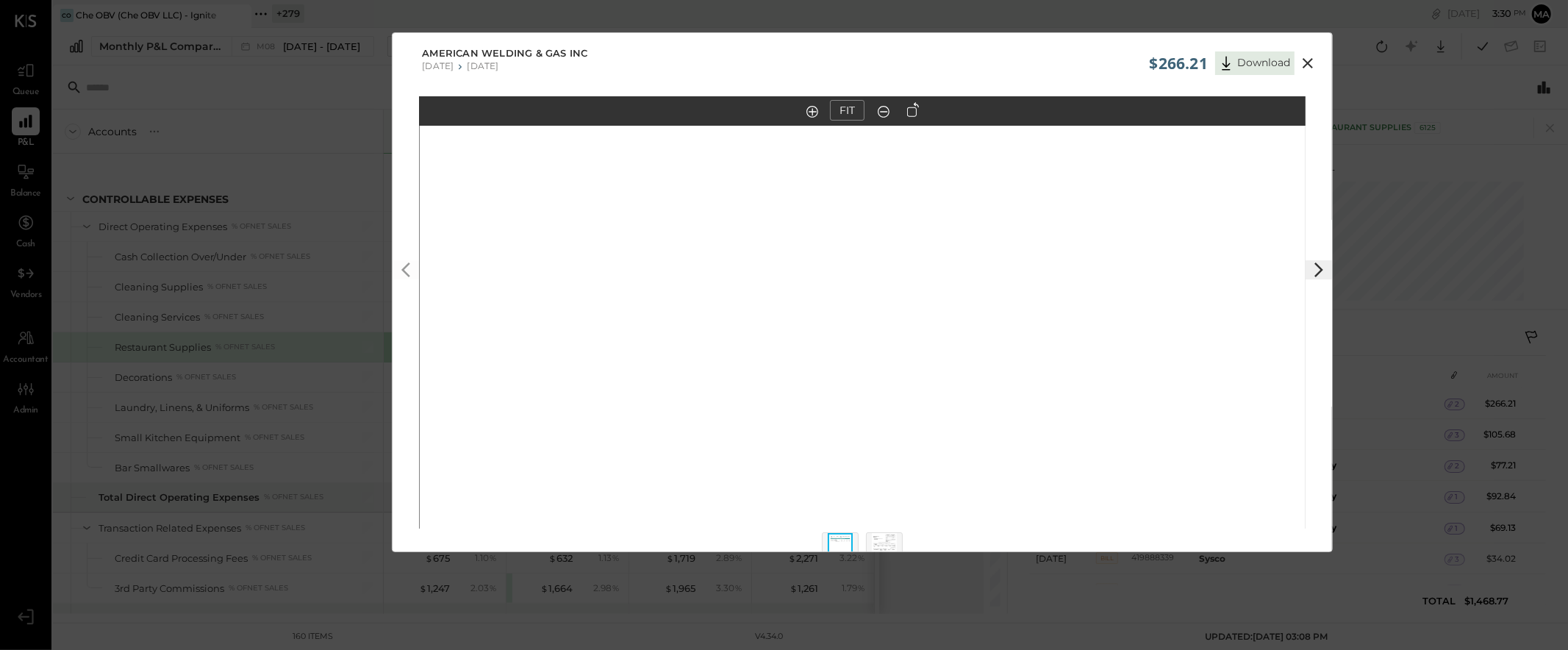
drag, startPoint x: 871, startPoint y: 251, endPoint x: 874, endPoint y: 514, distance: 263.0
click at [876, 522] on img at bounding box center [863, 320] width 887 height 1147
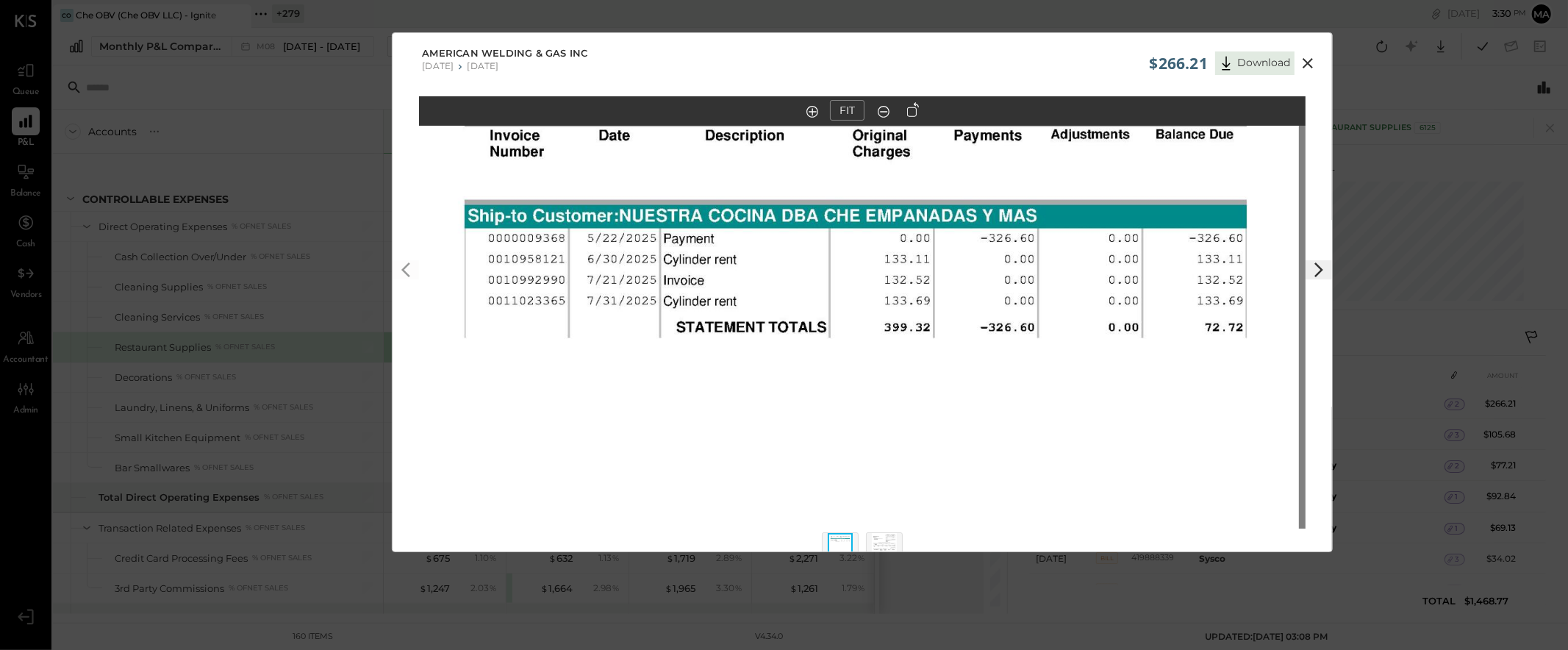
drag, startPoint x: 864, startPoint y: 236, endPoint x: 856, endPoint y: 281, distance: 45.7
click at [856, 281] on img at bounding box center [855, 632] width 887 height 1147
click at [1307, 60] on icon at bounding box center [1308, 63] width 18 height 18
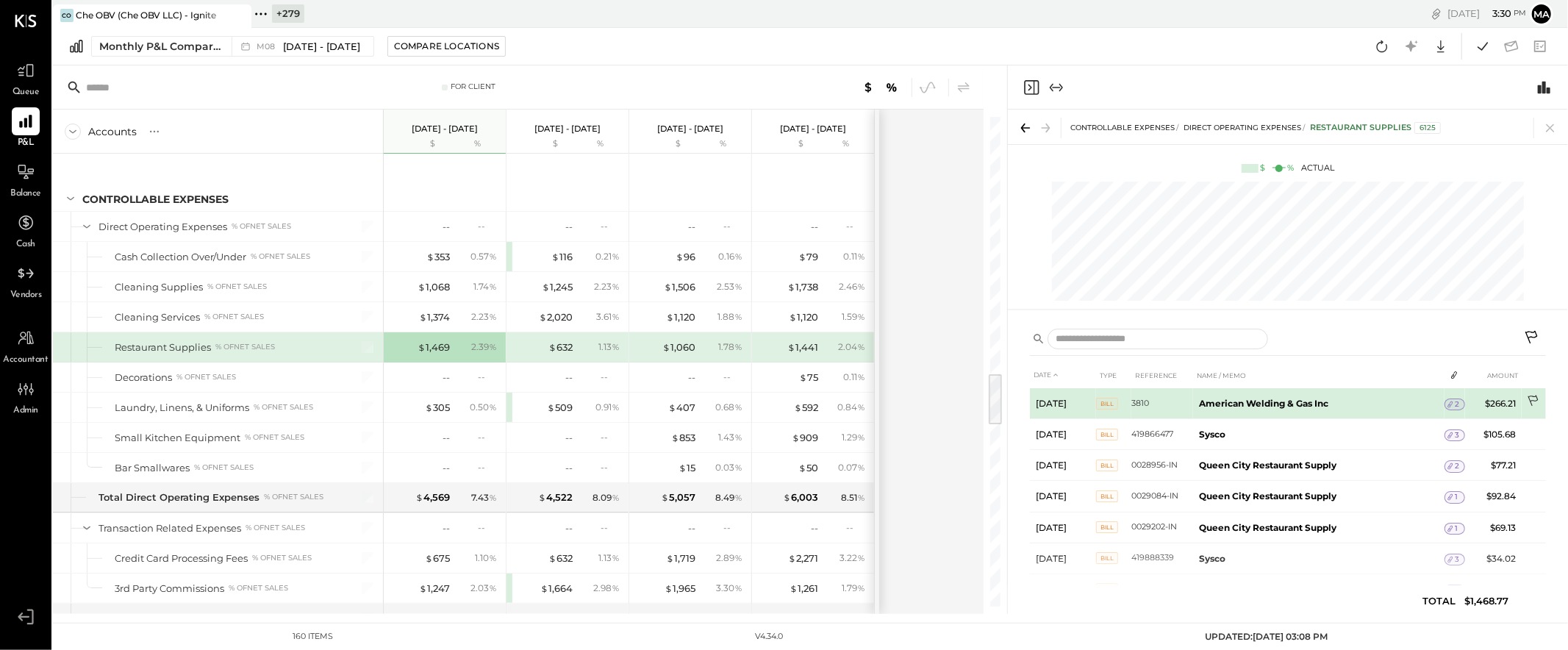
click at [1411, 400] on icon at bounding box center [1534, 402] width 15 height 15
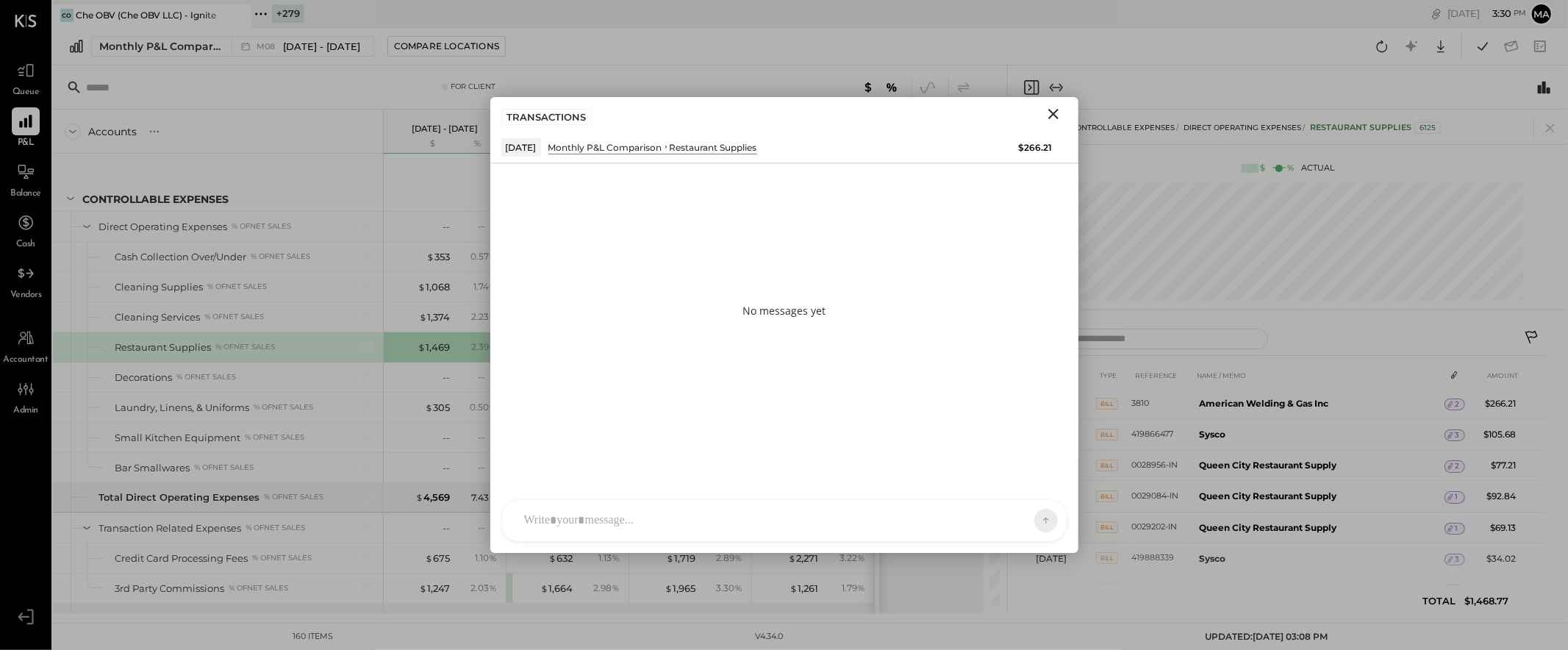
click at [825, 515] on div at bounding box center [784, 520] width 565 height 41
type input "******"
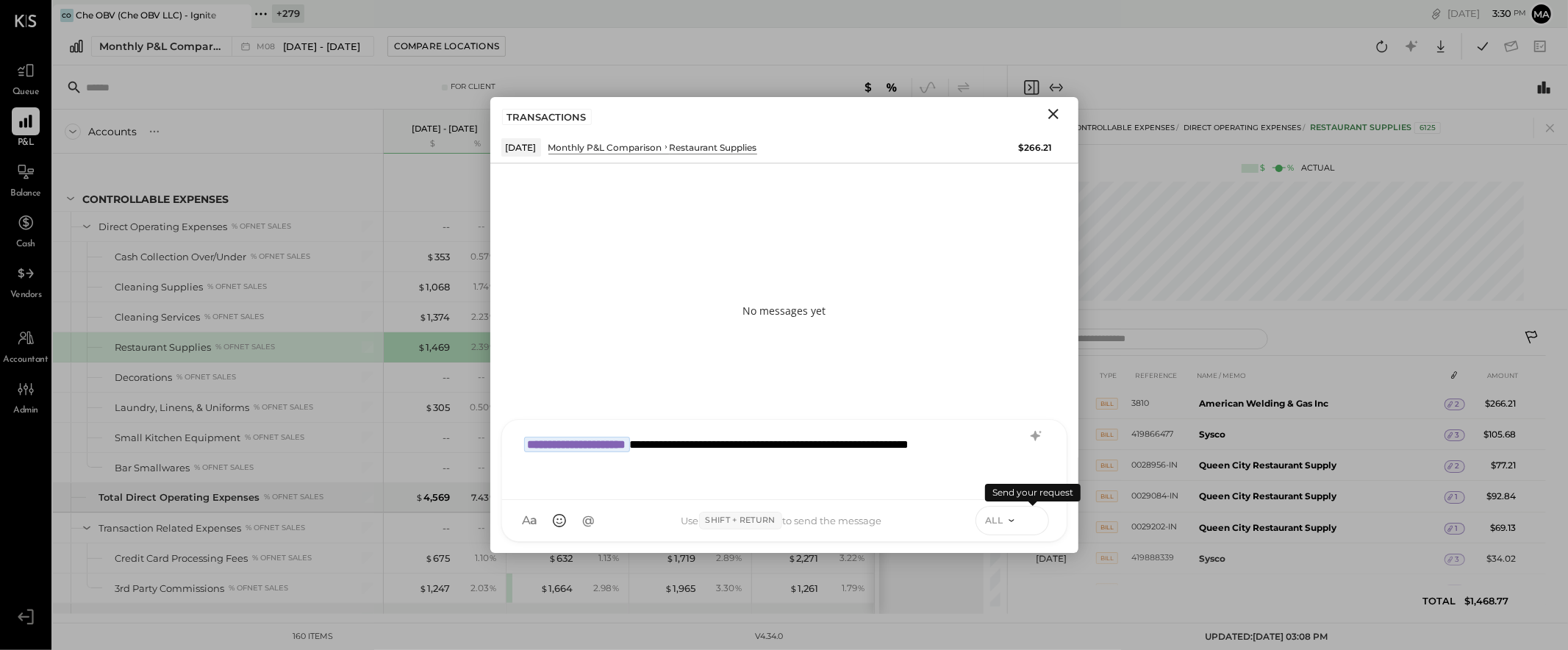
click at [1034, 520] on icon at bounding box center [1033, 520] width 13 height 15
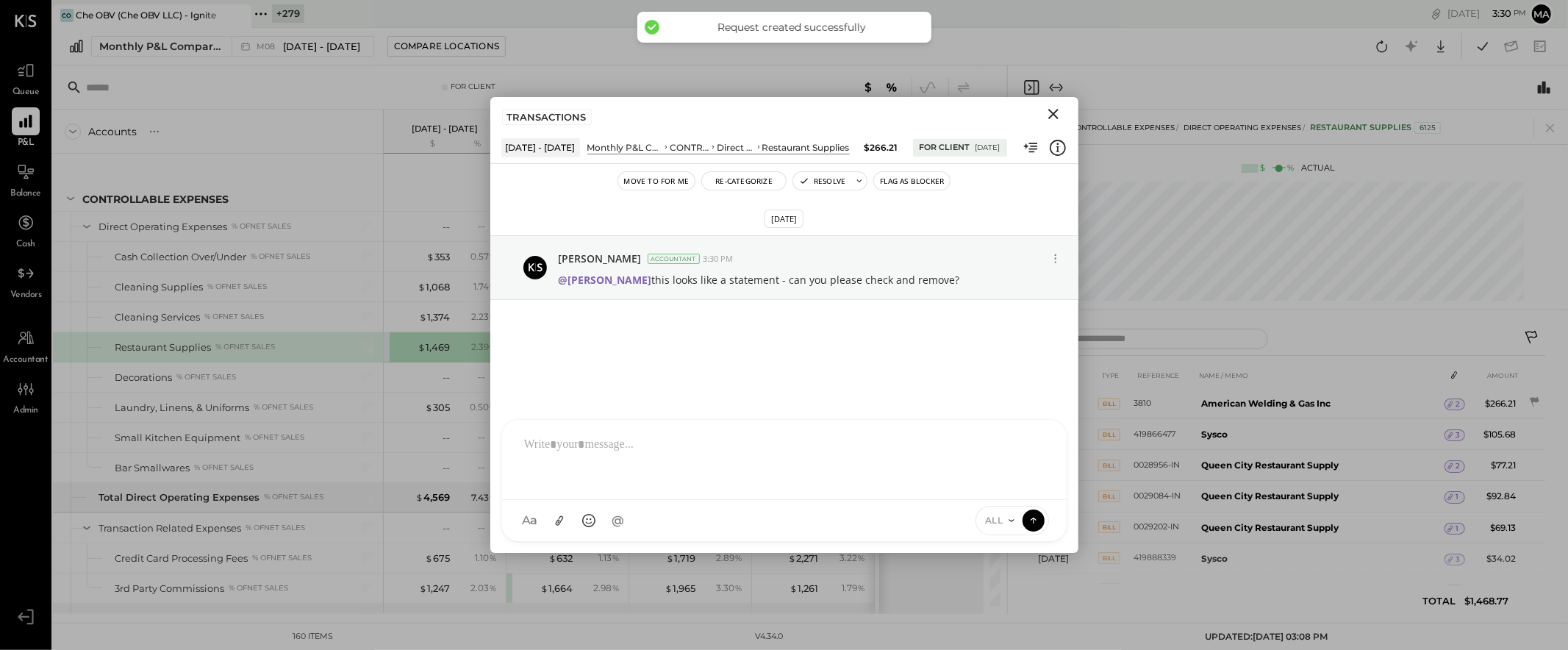
click at [1055, 111] on icon "Close" at bounding box center [1054, 114] width 18 height 18
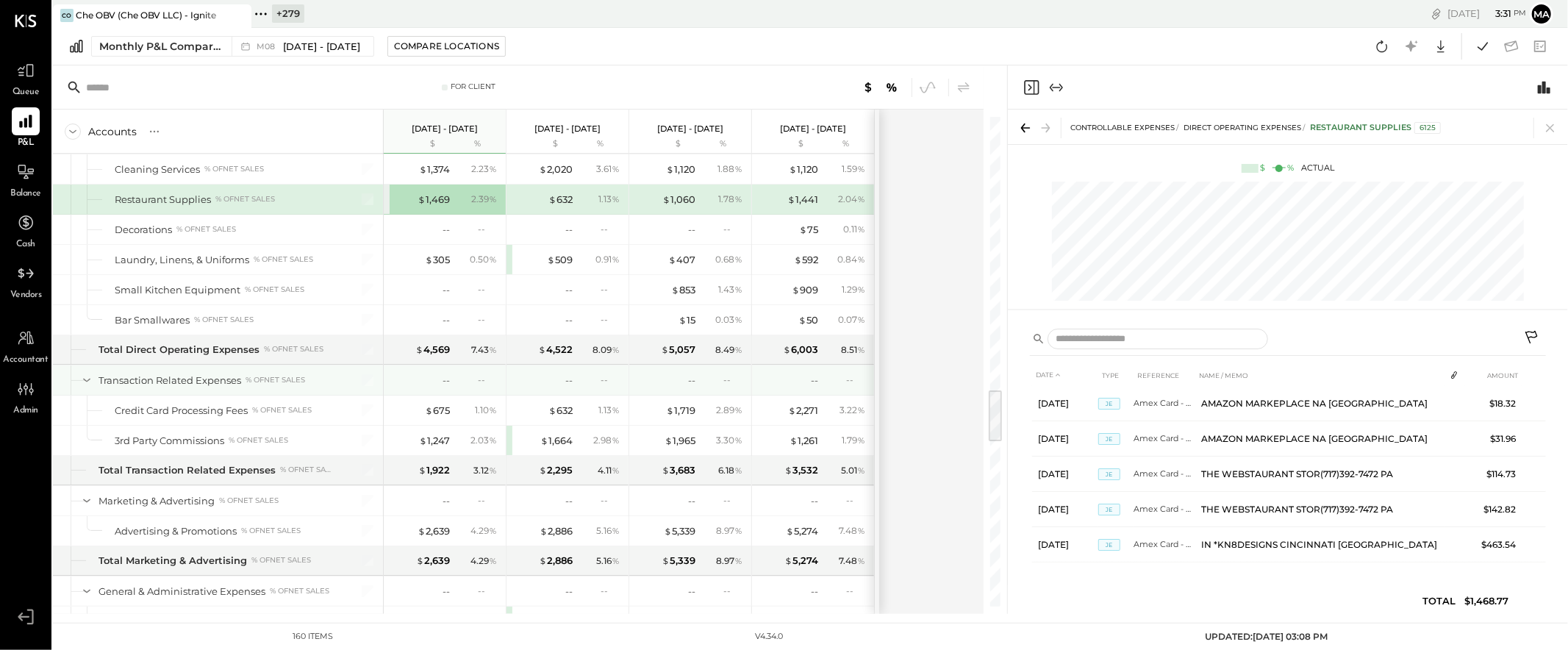
scroll to position [2497, 0]
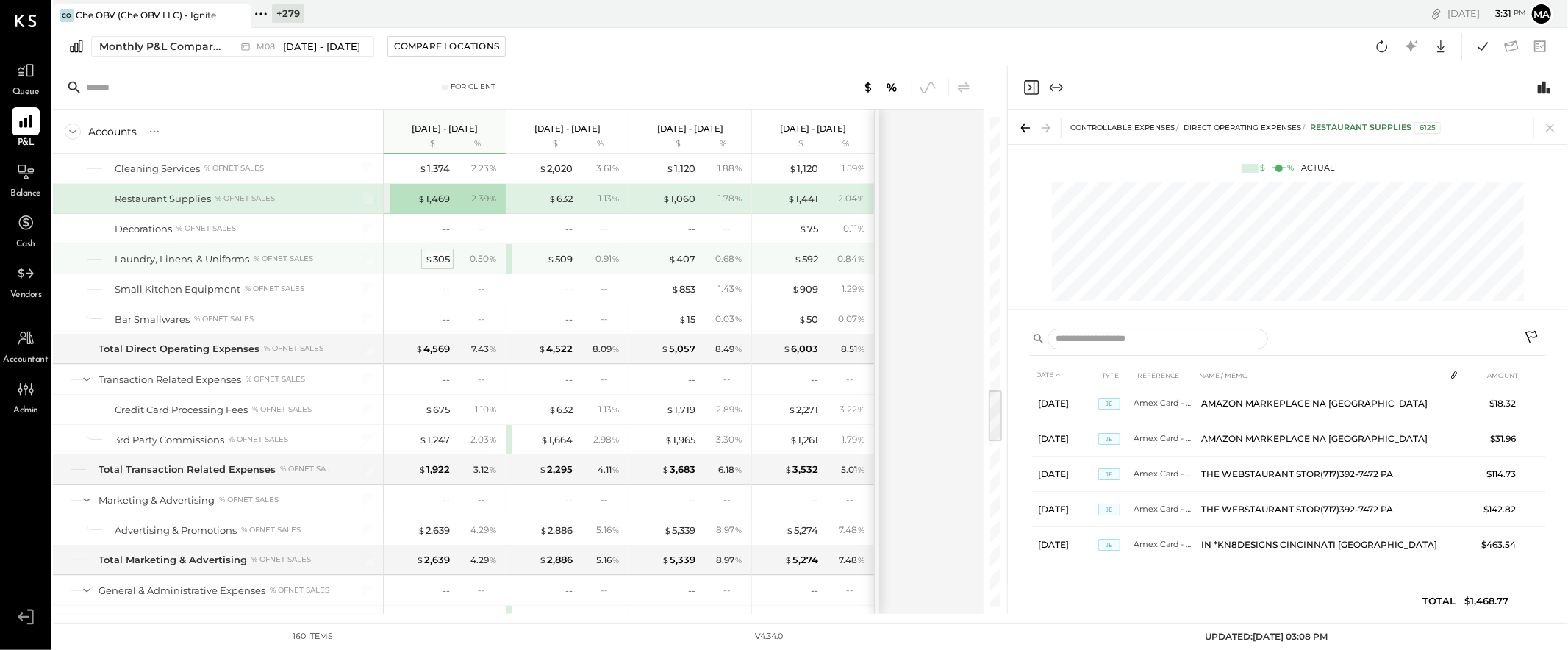
click at [442, 263] on div "$ 305" at bounding box center [437, 259] width 25 height 14
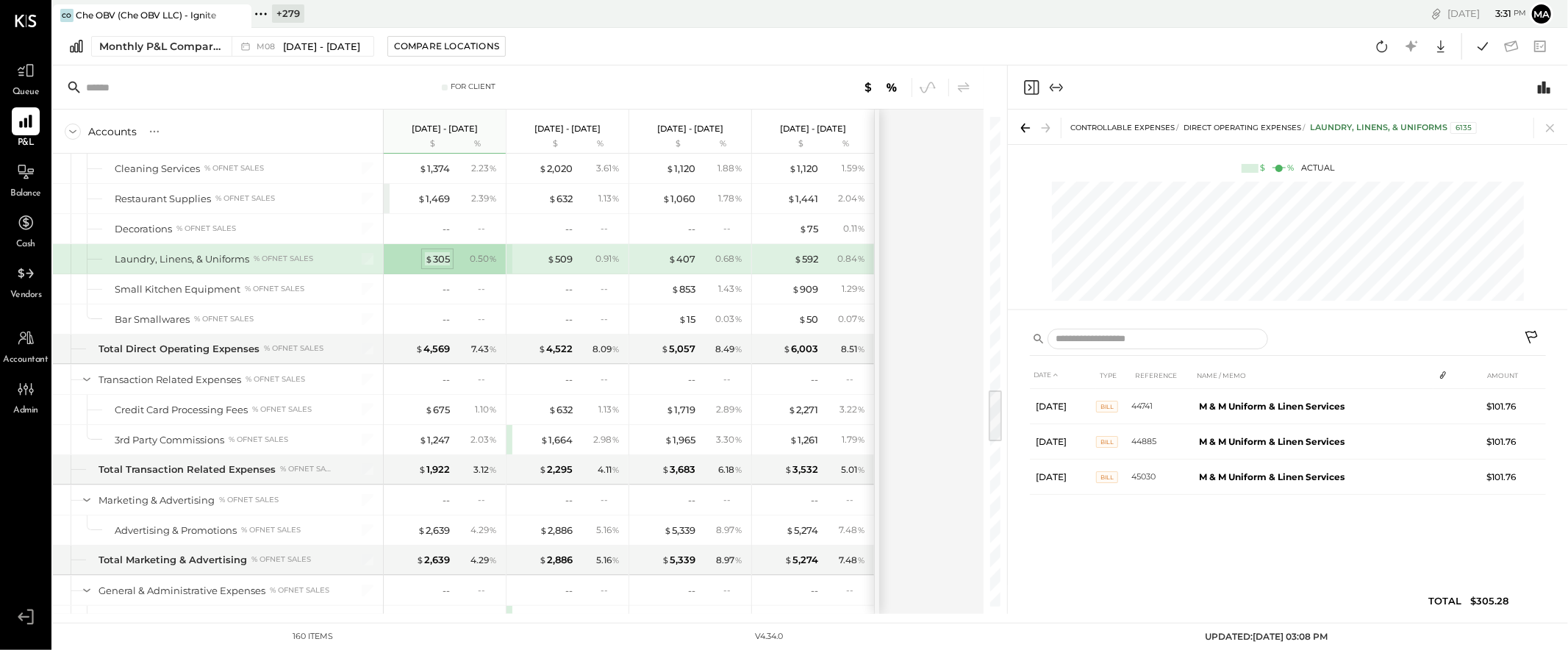
scroll to position [0, 0]
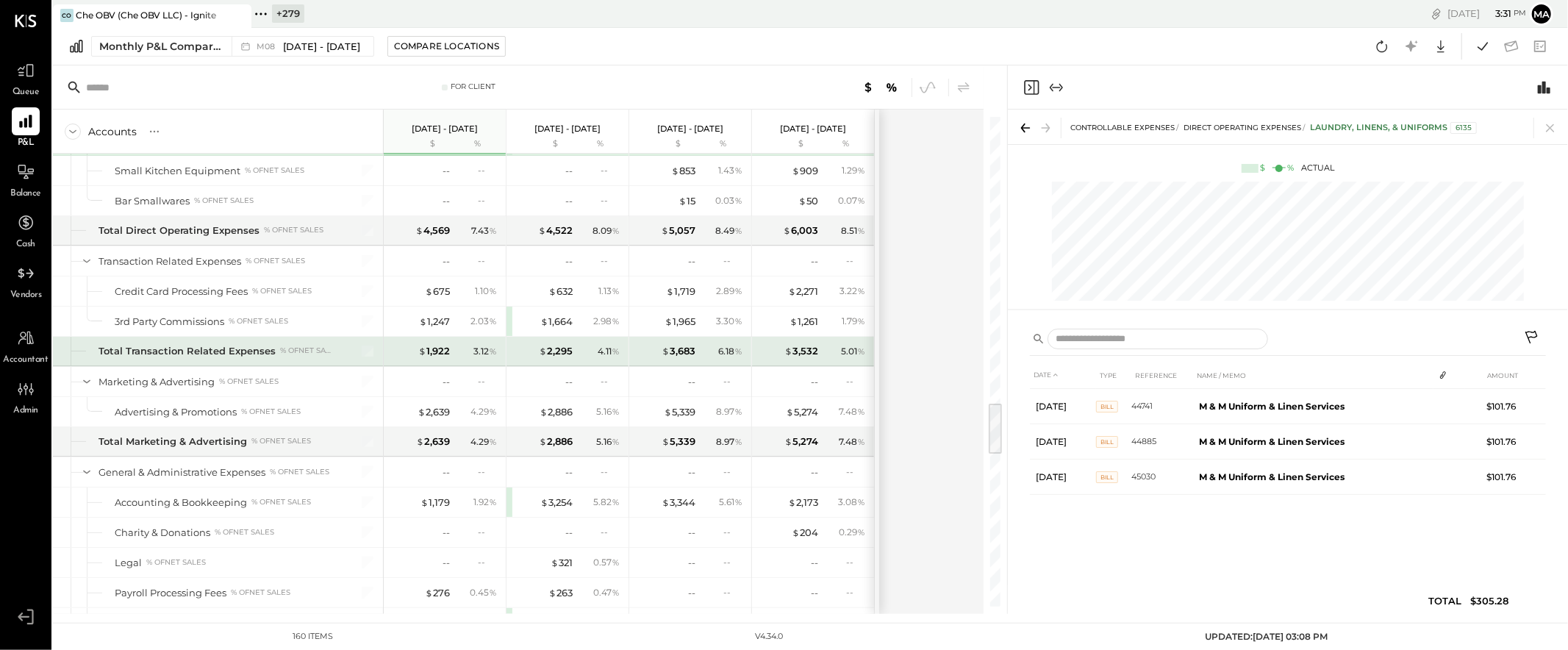
scroll to position [2619, 0]
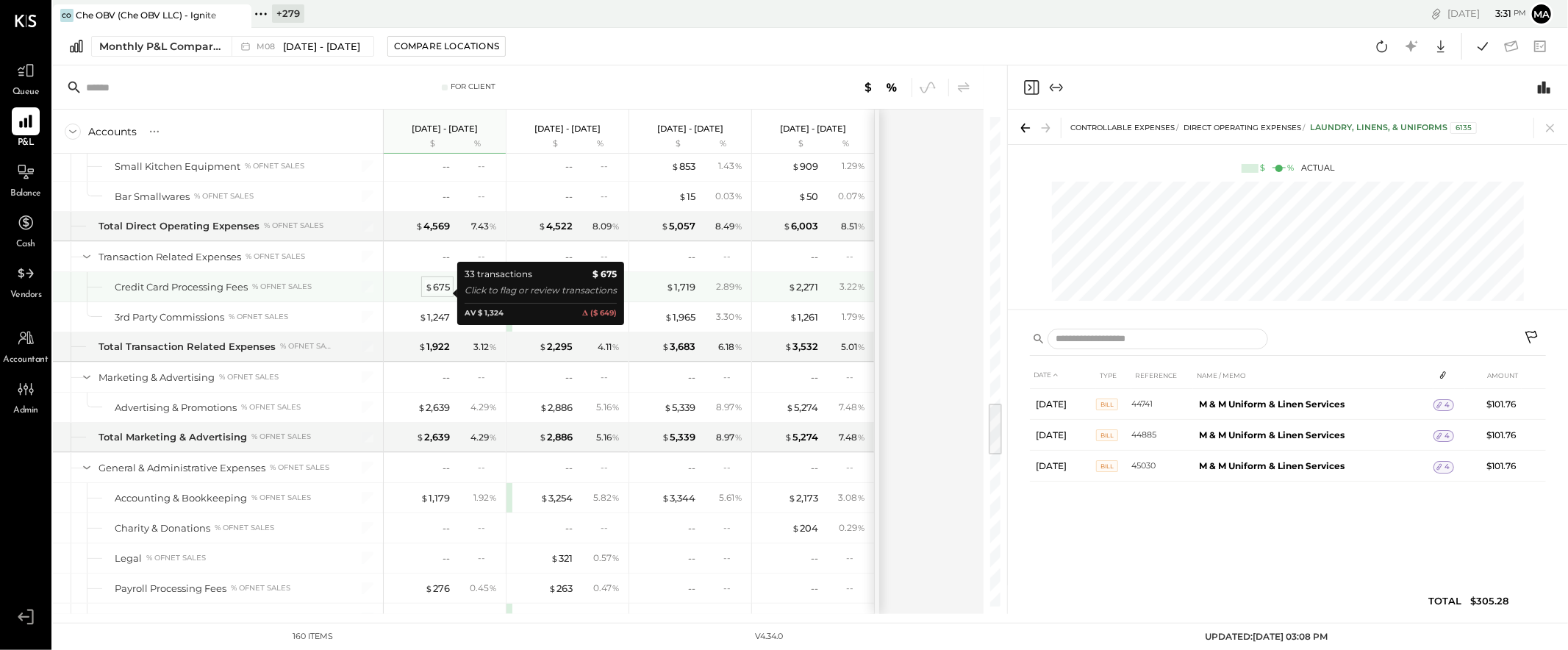
click at [435, 291] on div "$ 675" at bounding box center [437, 287] width 25 height 14
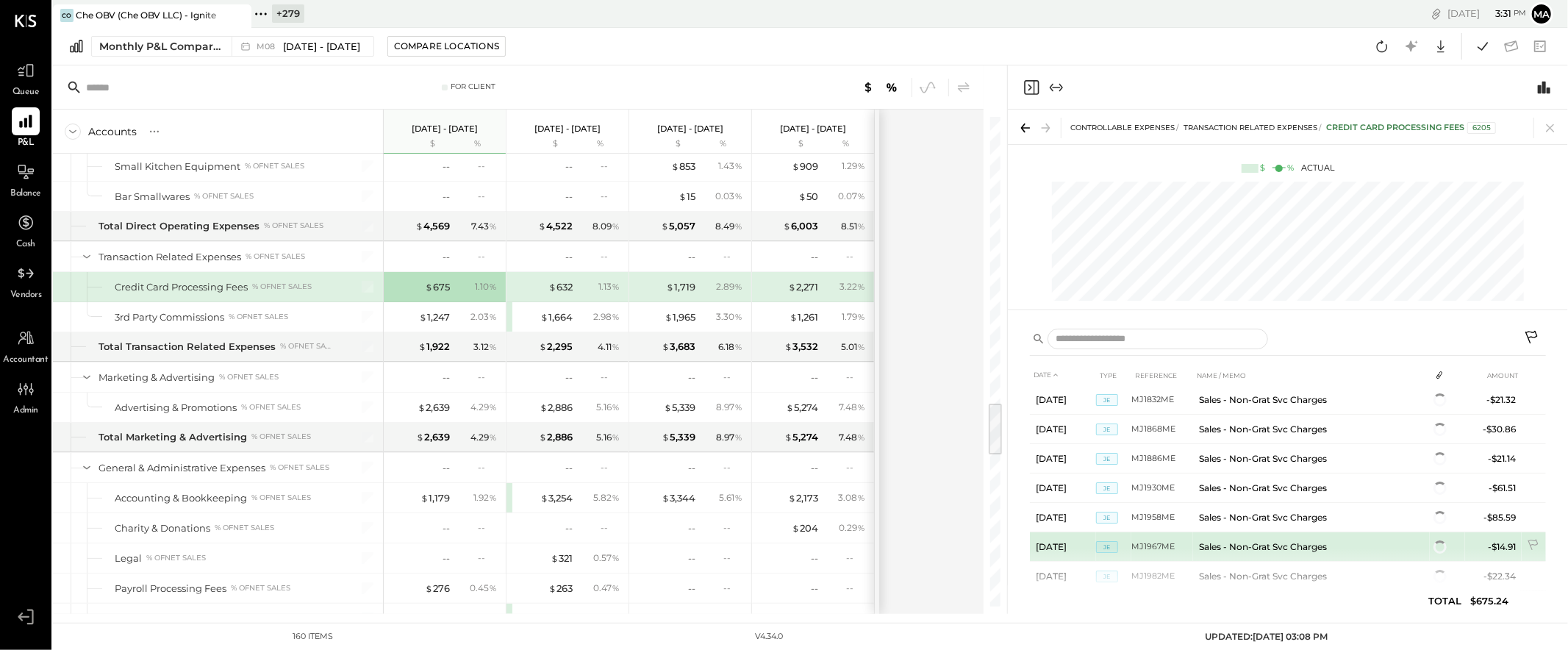
scroll to position [238, 0]
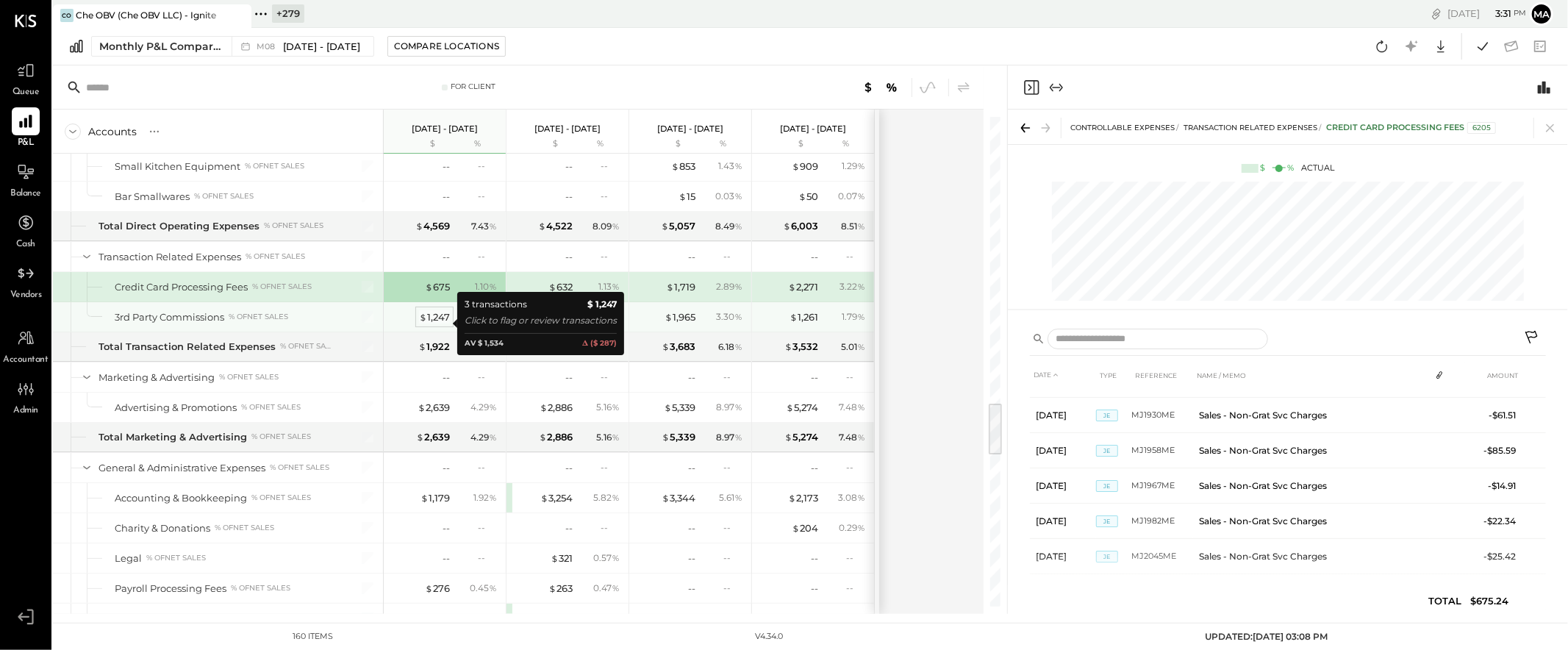
click at [437, 323] on div "$ 1,247" at bounding box center [435, 316] width 31 height 14
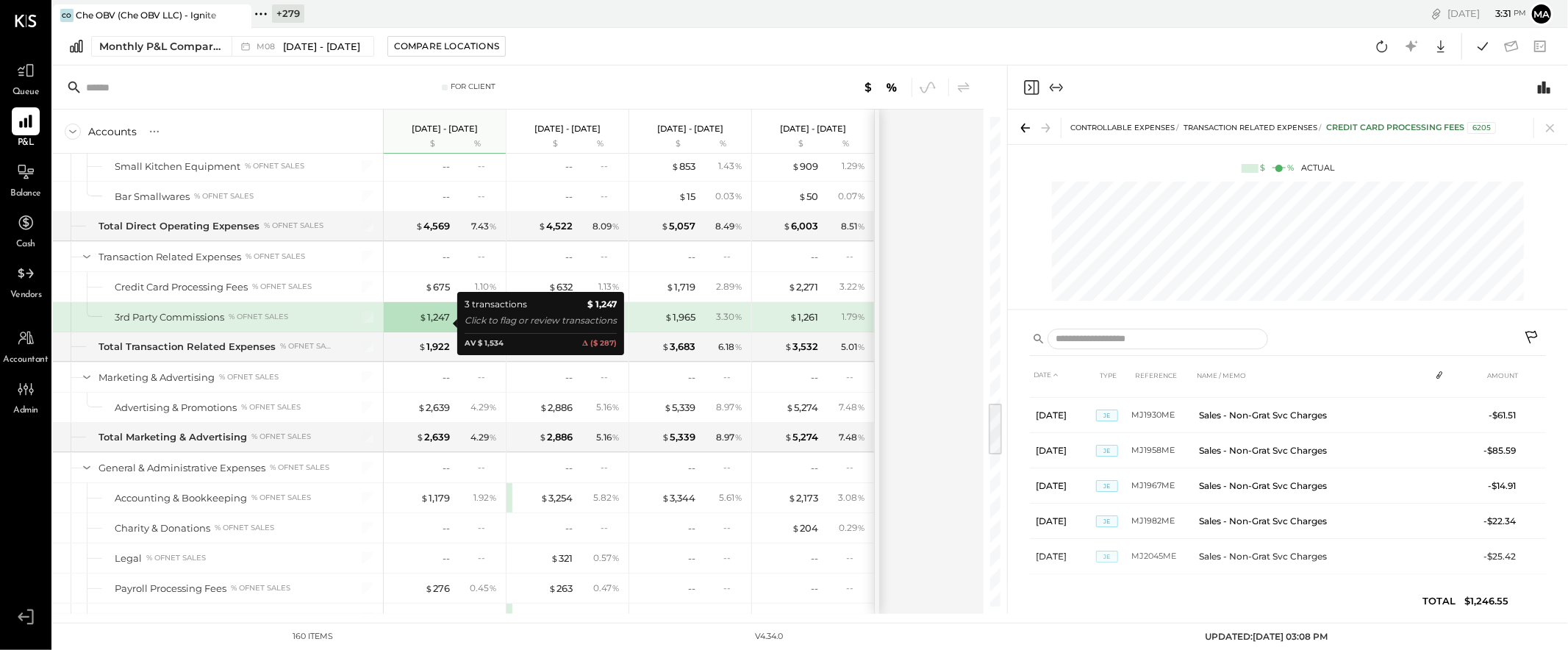
scroll to position [0, 0]
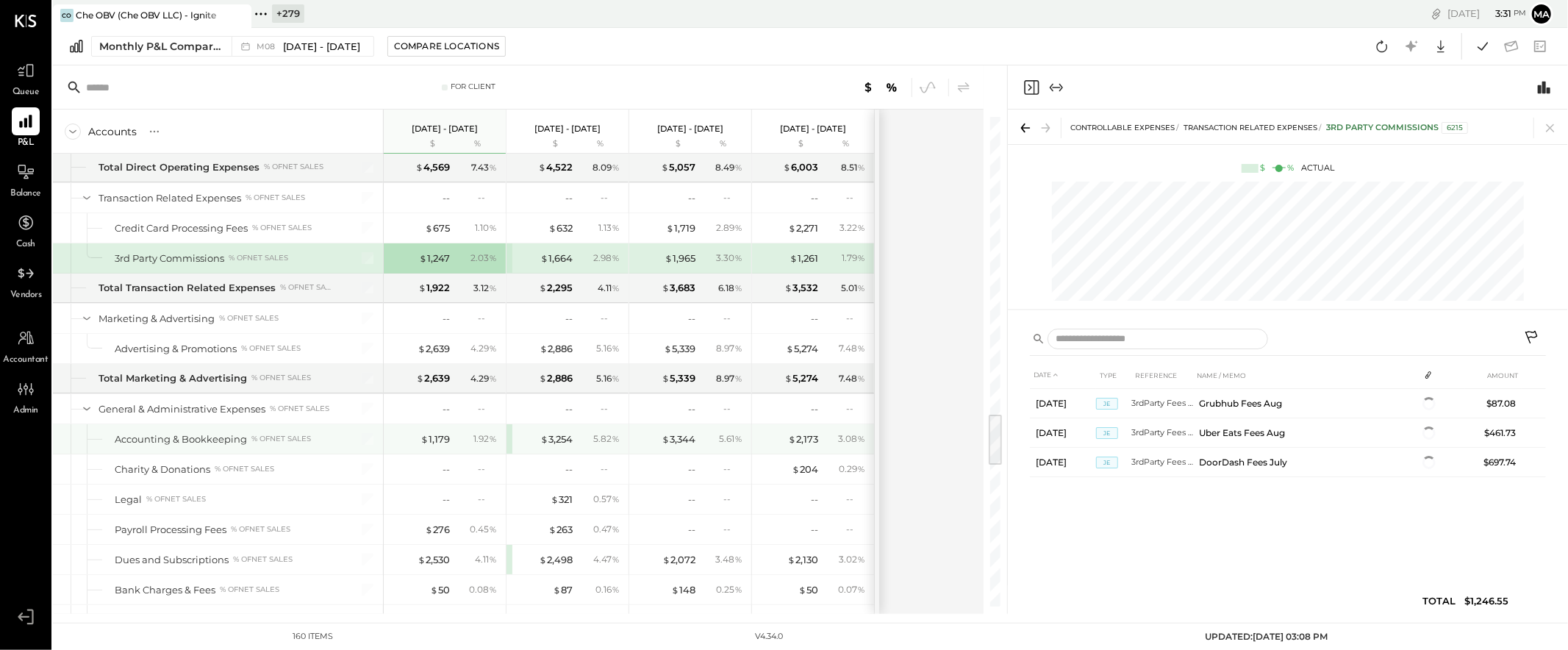
scroll to position [2734, 0]
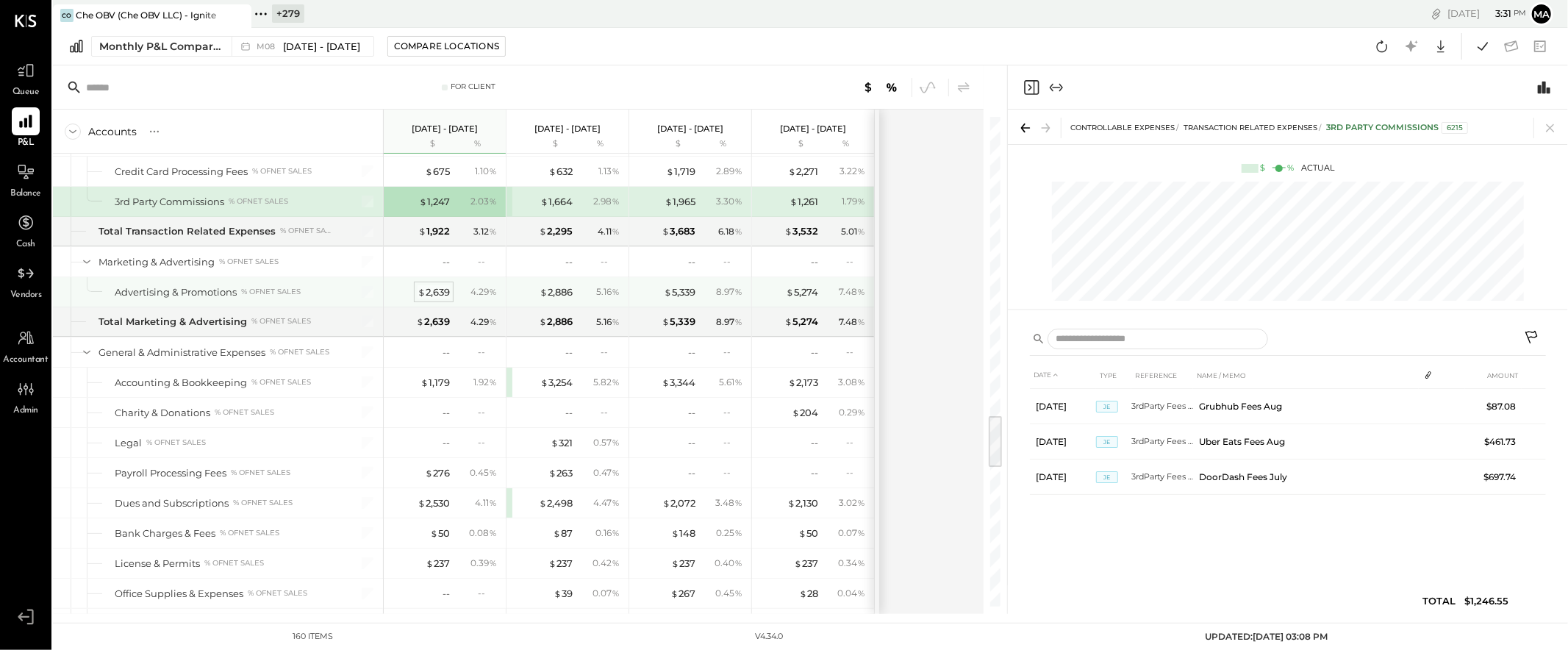
click at [433, 298] on div "$ 2,639" at bounding box center [433, 292] width 32 height 14
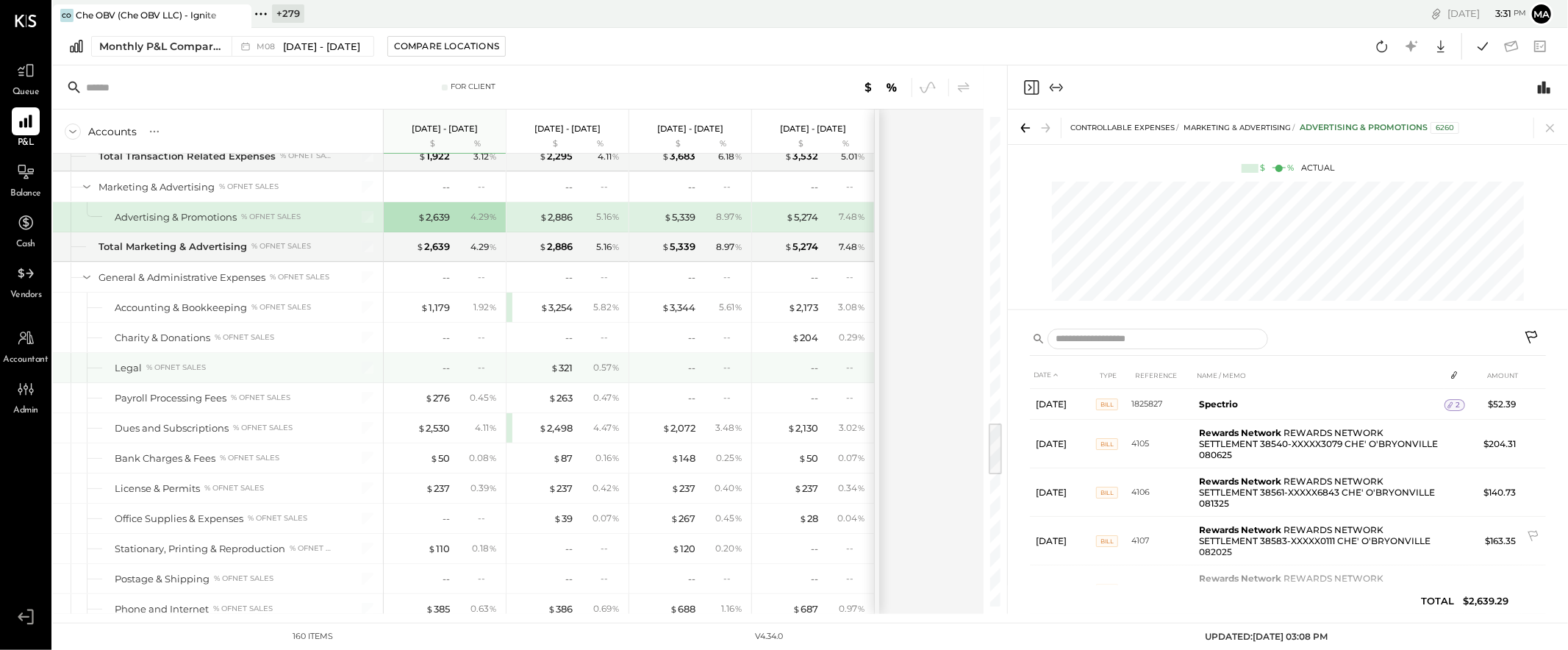
scroll to position [2816, 0]
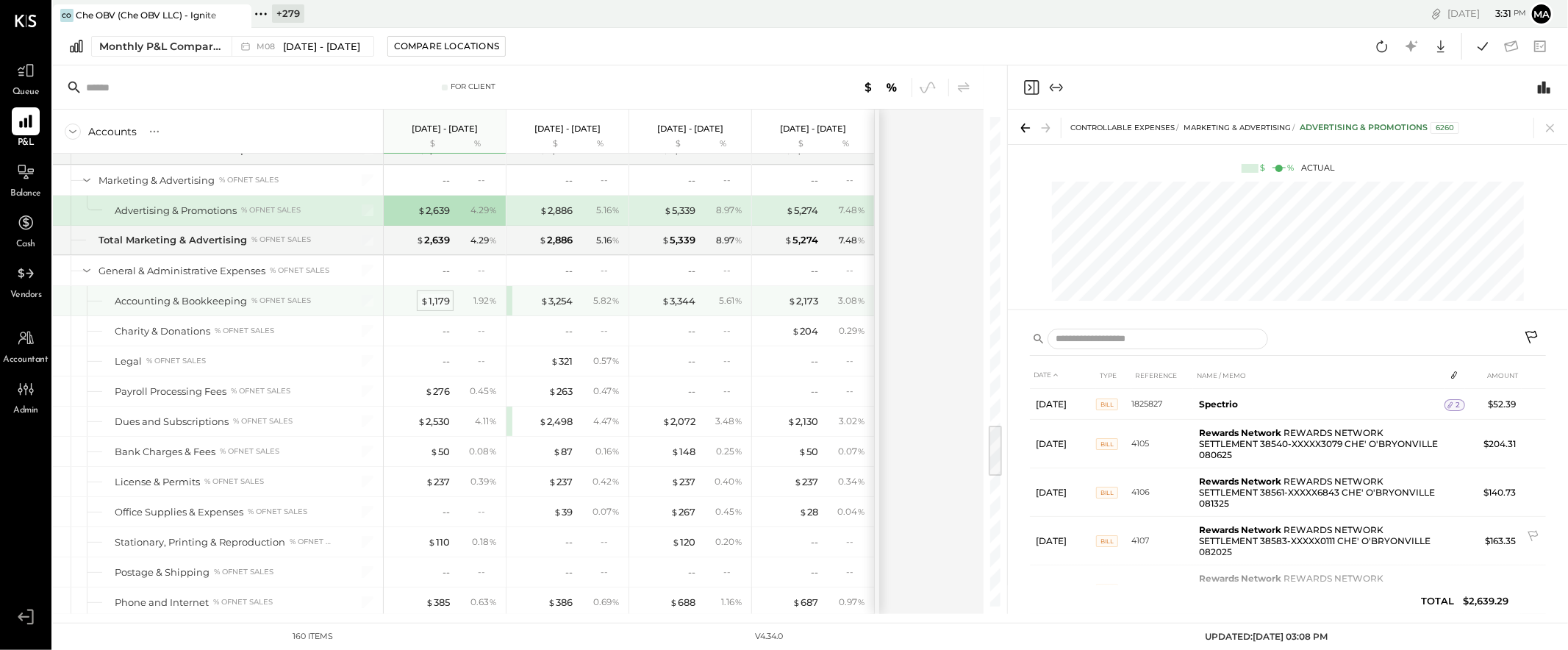
click at [434, 302] on div "$ 1,179" at bounding box center [435, 301] width 30 height 14
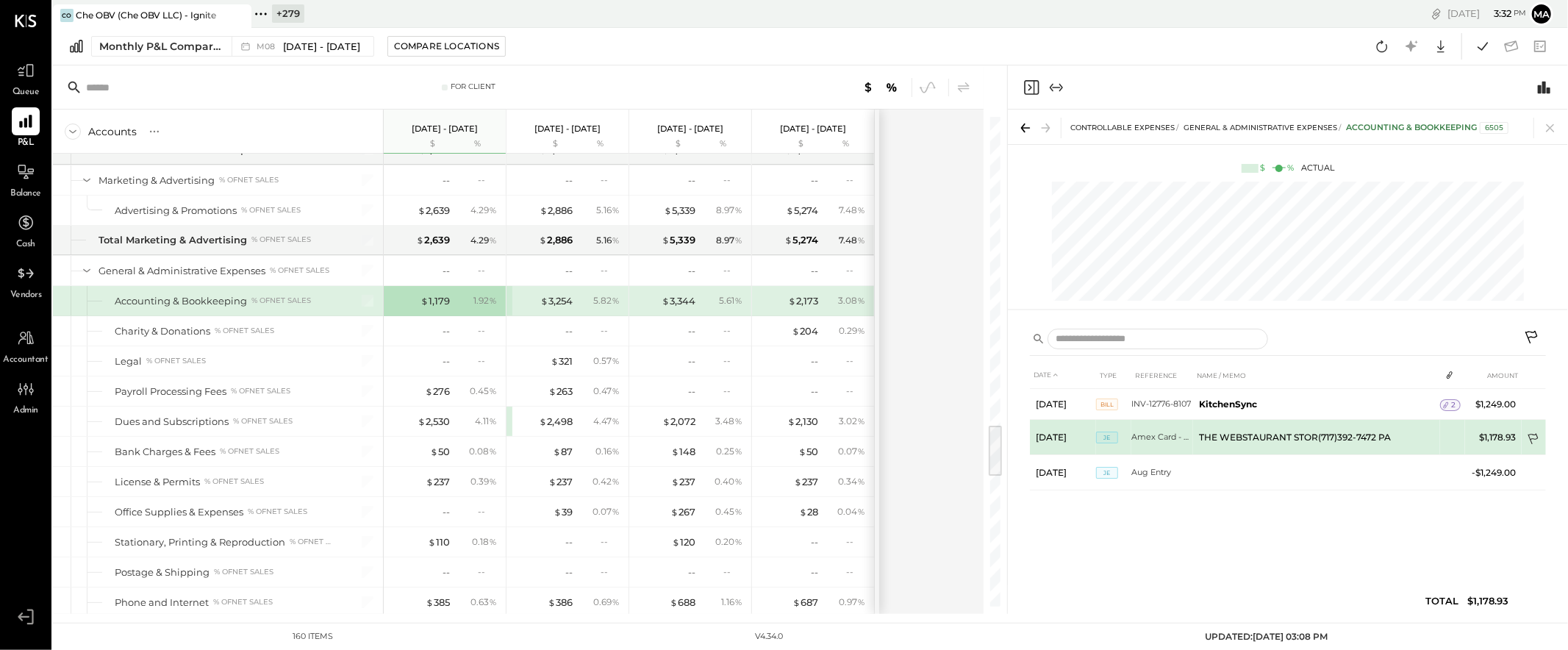
click at [1411, 436] on icon at bounding box center [1534, 440] width 15 height 15
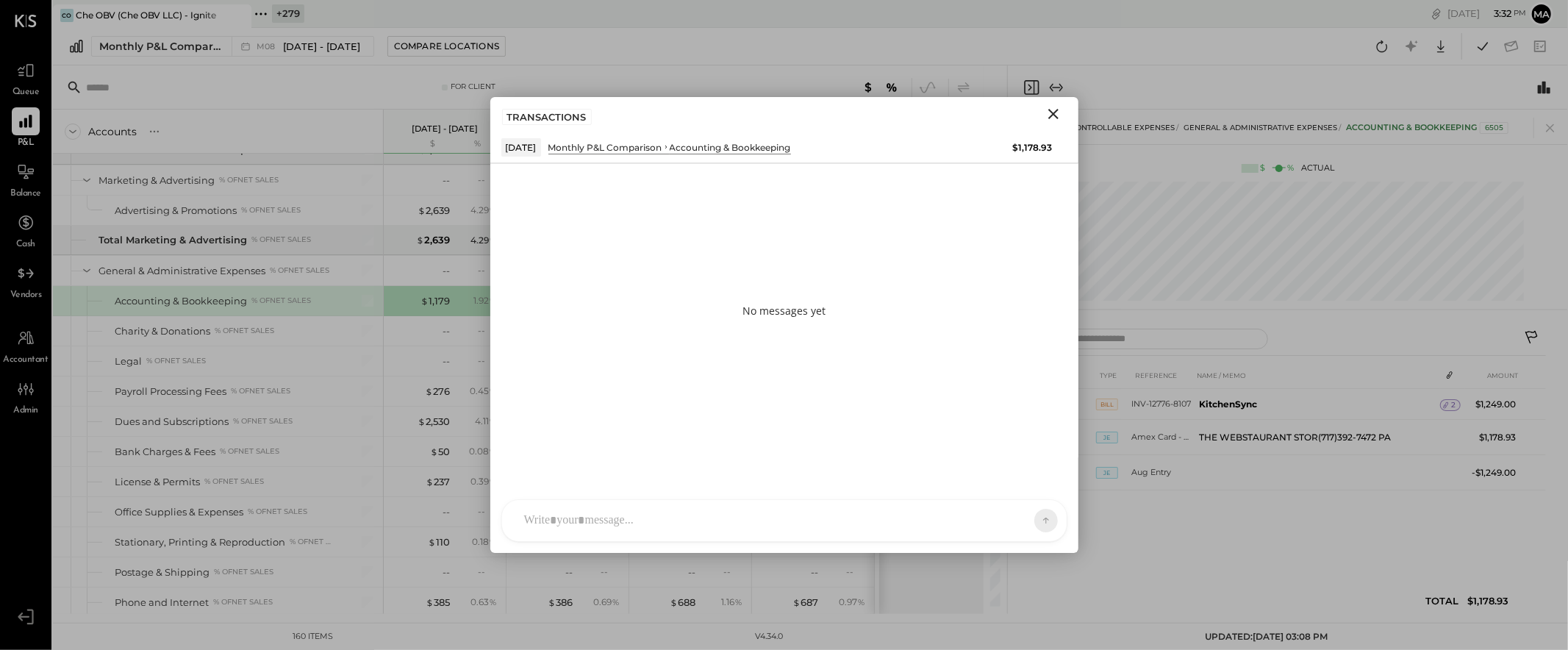
click at [844, 524] on div "AM [PERSON_NAME] I imeronijuan MA [PERSON_NAME] Ansari J jpennells J jpeyton S …" at bounding box center [784, 520] width 566 height 43
type input "******"
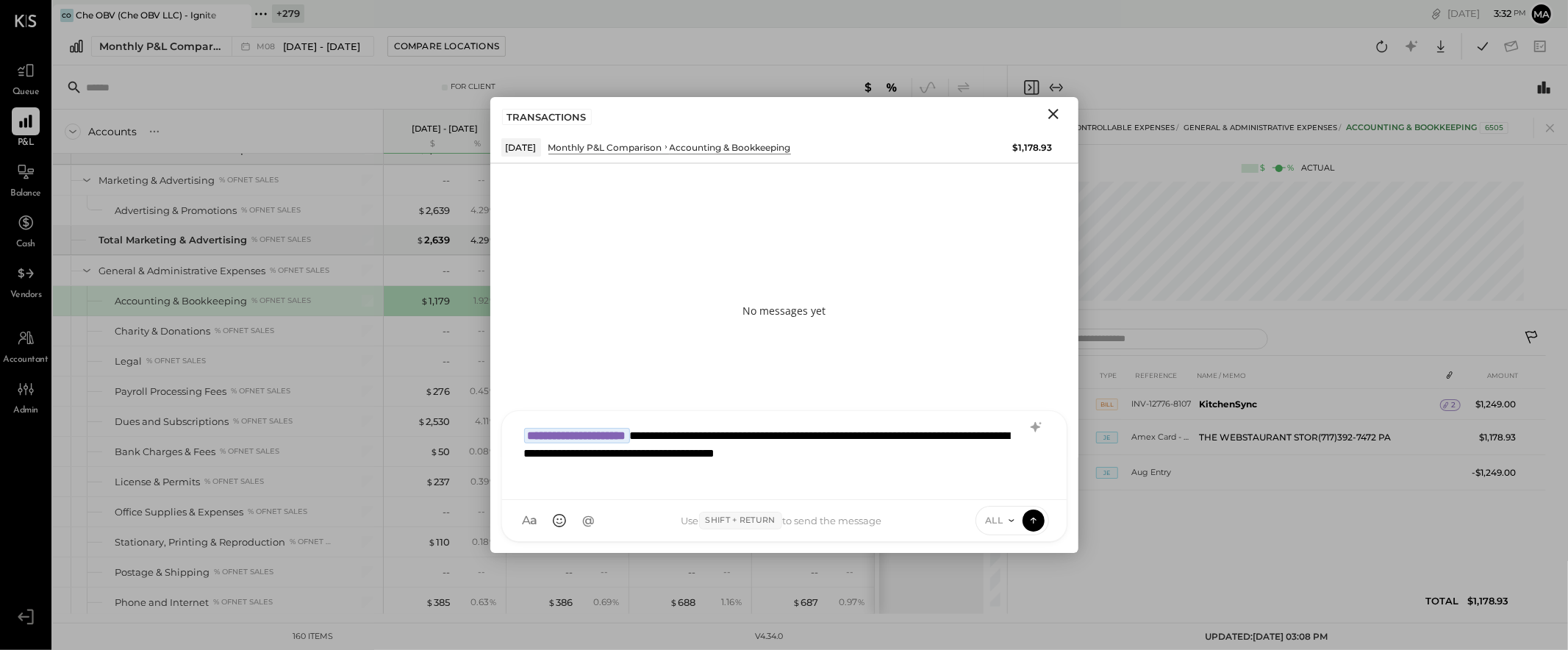
click at [586, 475] on div "**********" at bounding box center [784, 453] width 536 height 67
click at [1034, 518] on icon at bounding box center [1032, 518] width 6 height 3
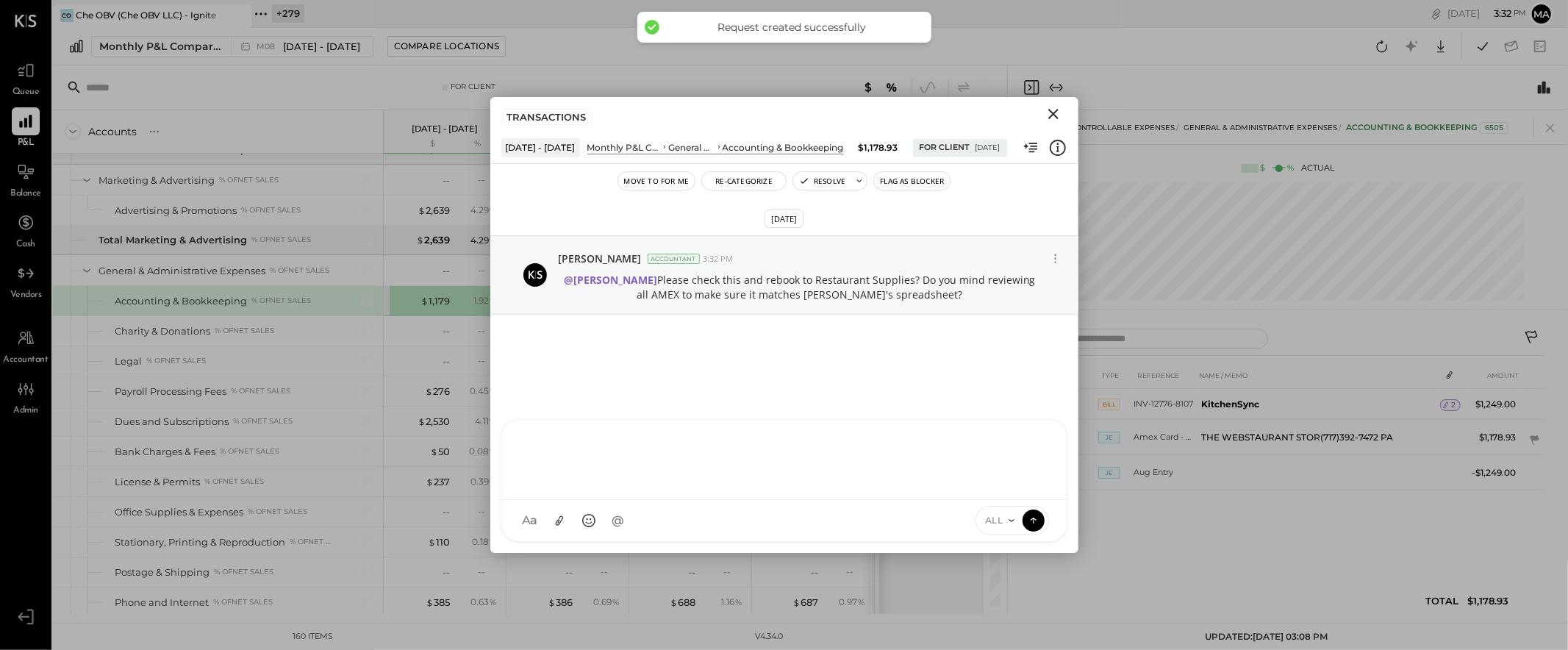
click at [1051, 115] on icon "Close" at bounding box center [1053, 114] width 11 height 11
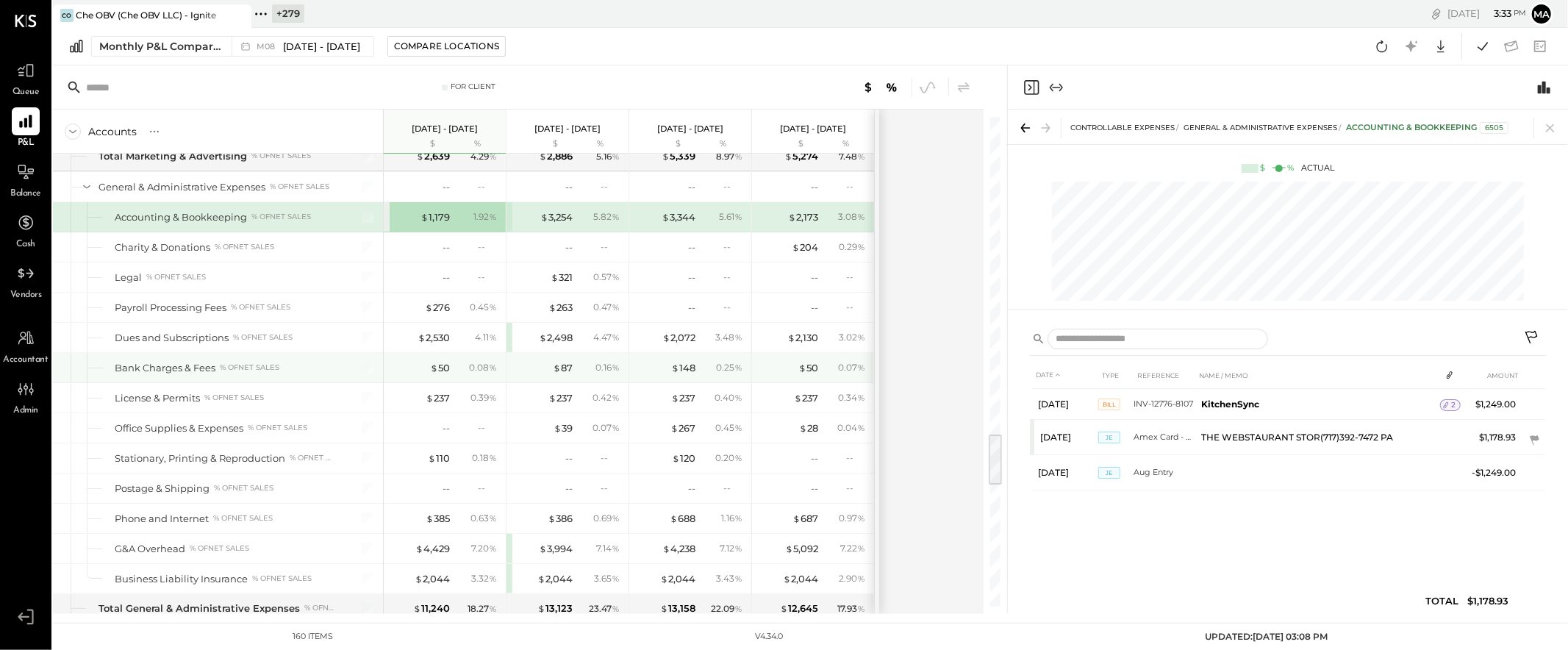
scroll to position [2898, 0]
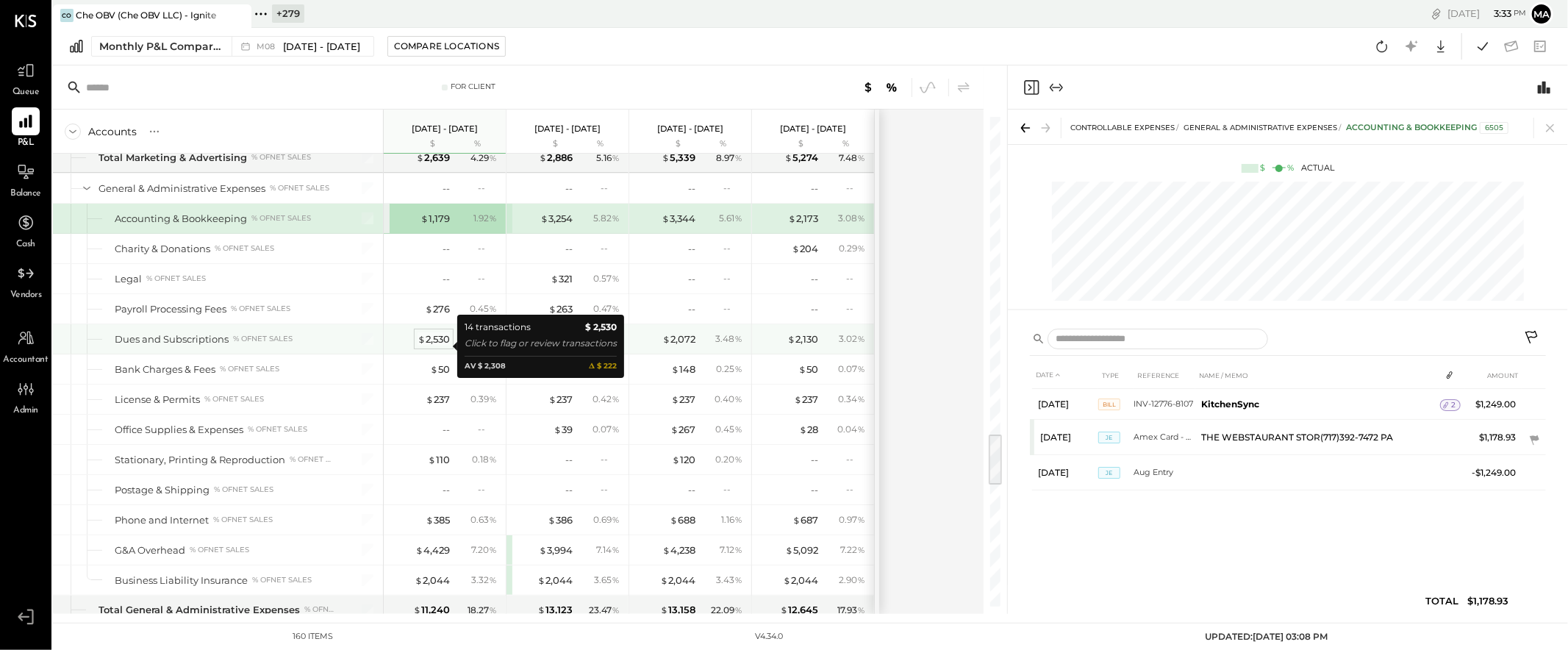
click at [439, 346] on div "$ 2,530" at bounding box center [433, 339] width 32 height 14
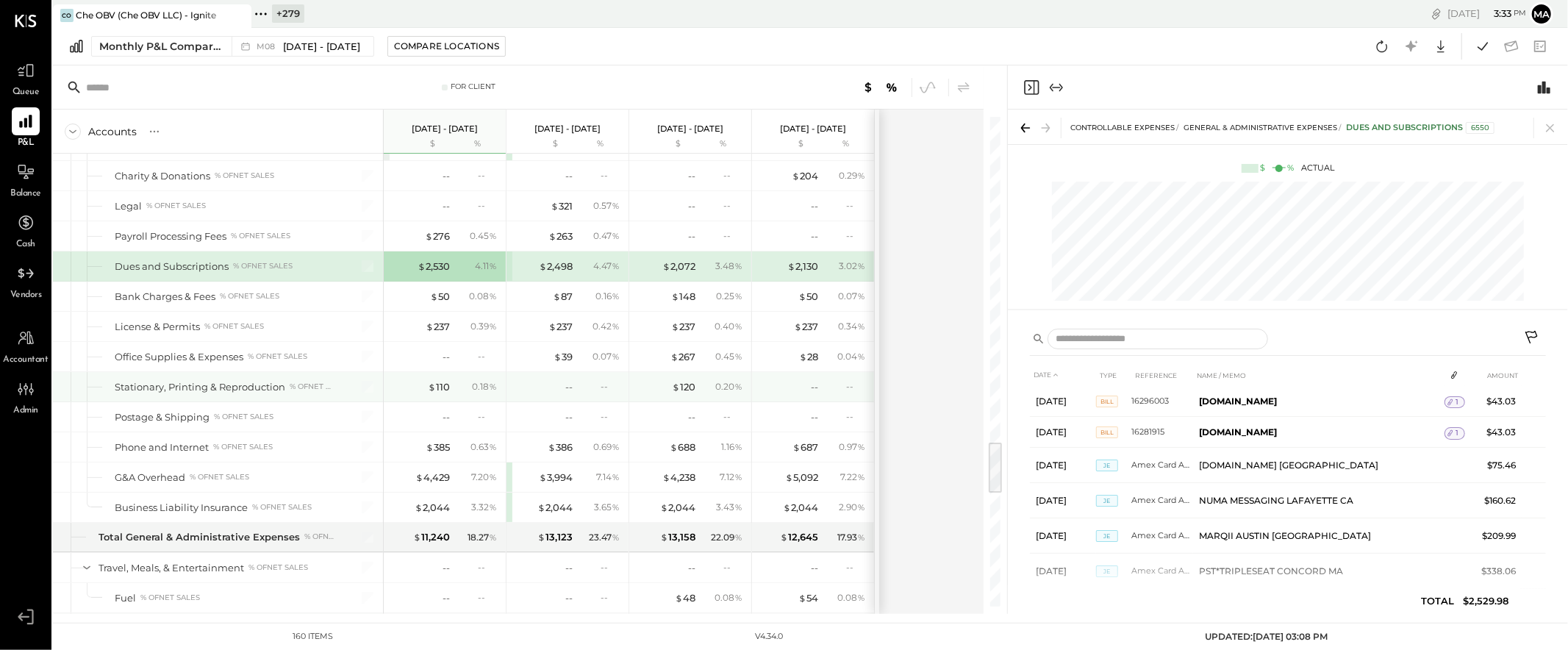
scroll to position [2972, 0]
click at [440, 390] on div "$ 110" at bounding box center [439, 385] width 22 height 14
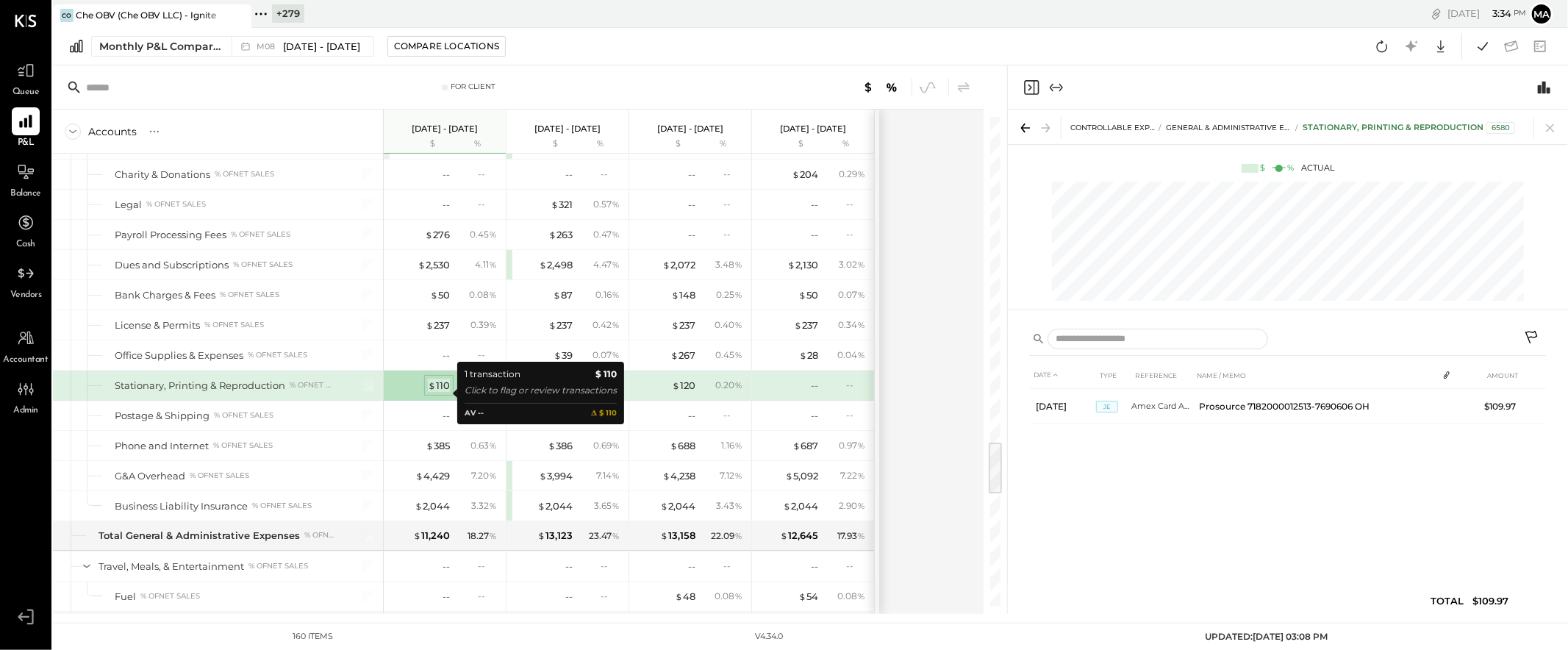
scroll to position [0, 0]
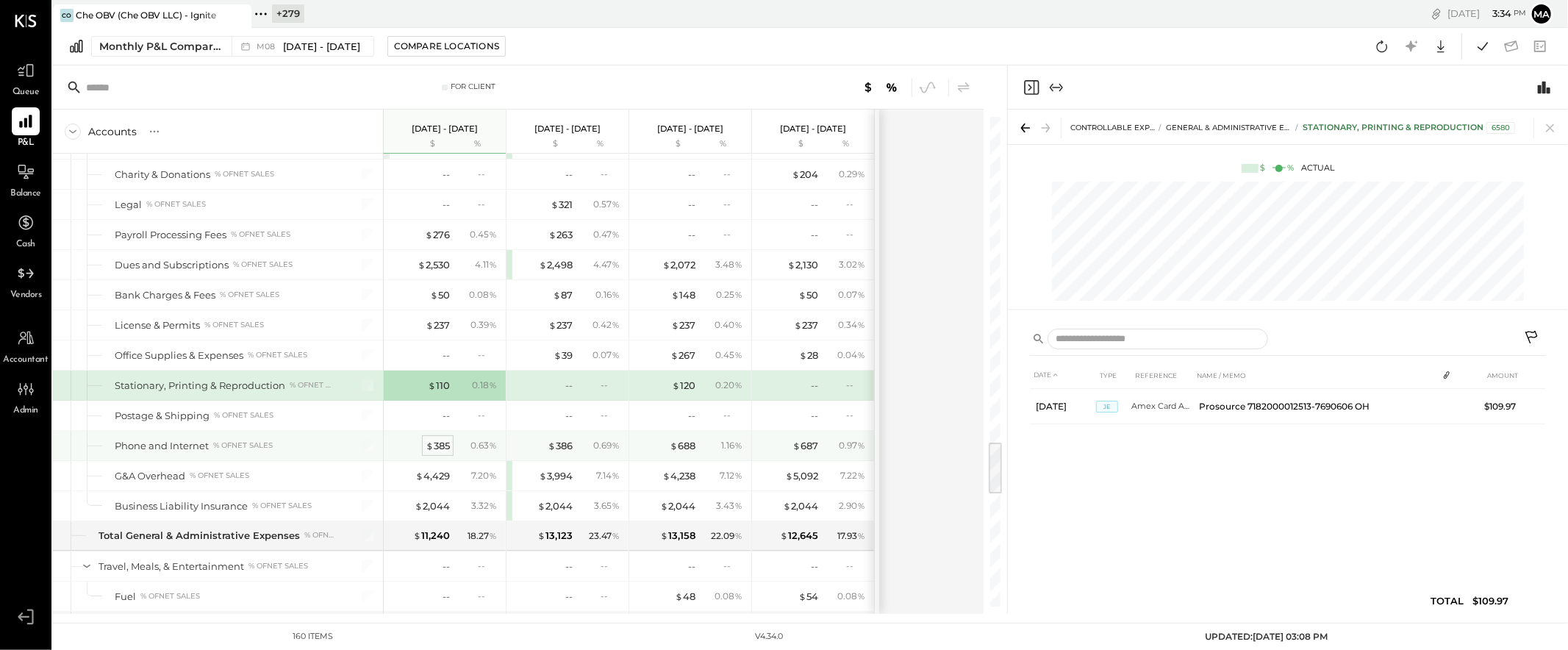
click at [448, 448] on div "$ 385" at bounding box center [438, 445] width 25 height 14
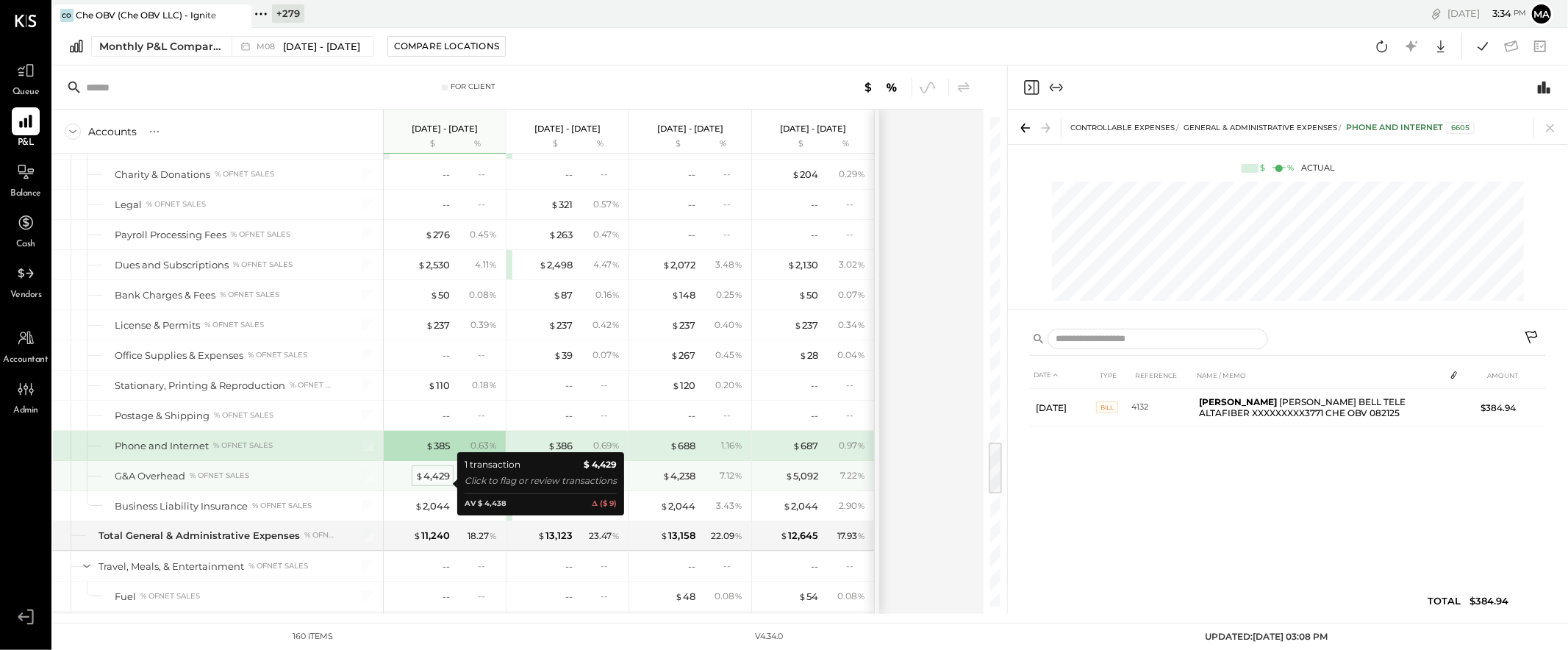
click at [438, 480] on div "$ 4,429" at bounding box center [433, 475] width 34 height 14
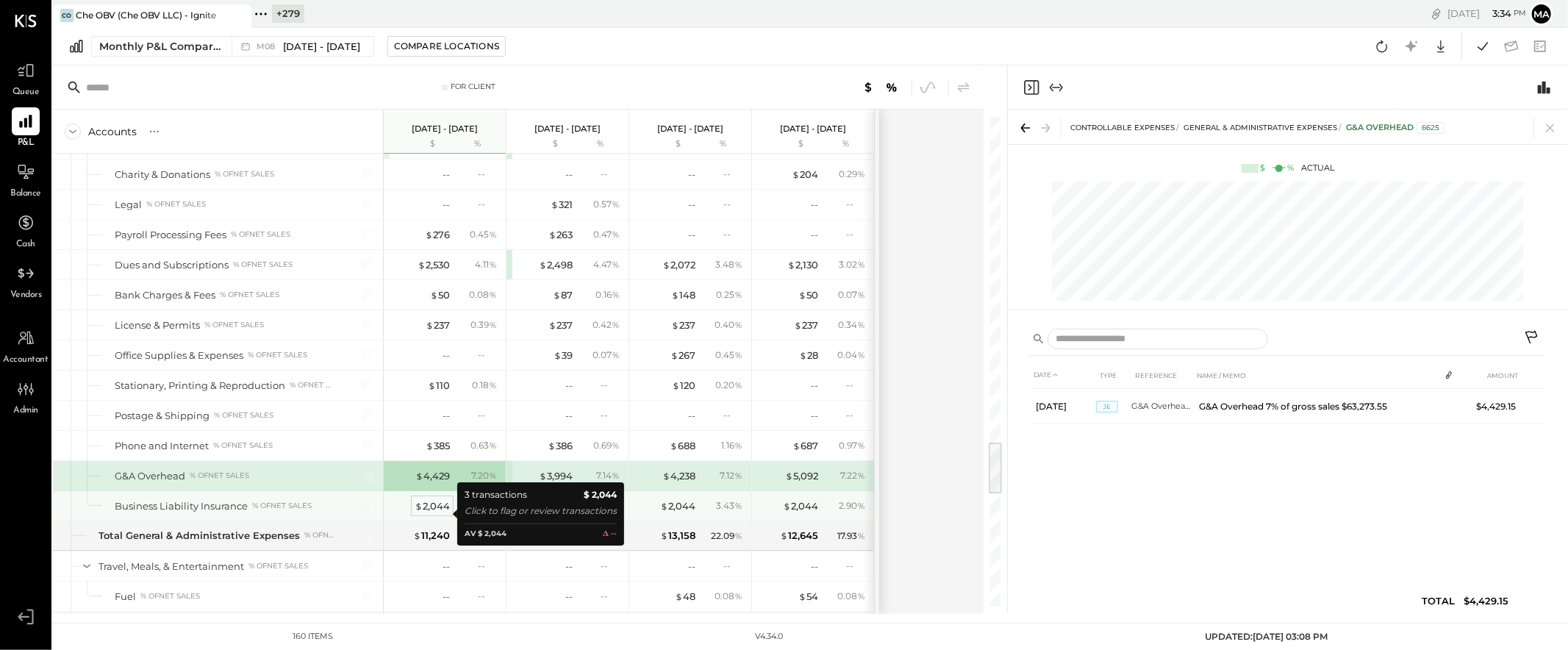
click at [435, 513] on div "$ 2,044" at bounding box center [432, 506] width 35 height 14
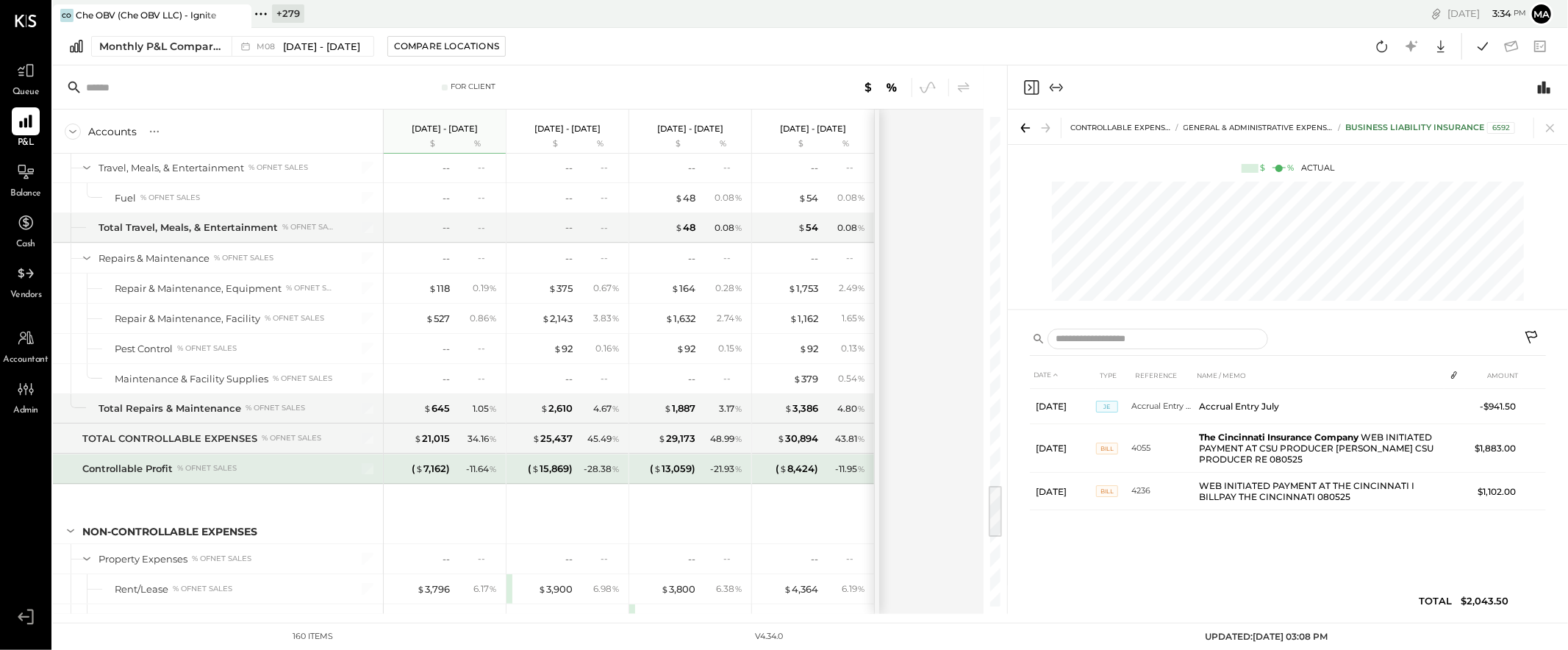
scroll to position [3381, 0]
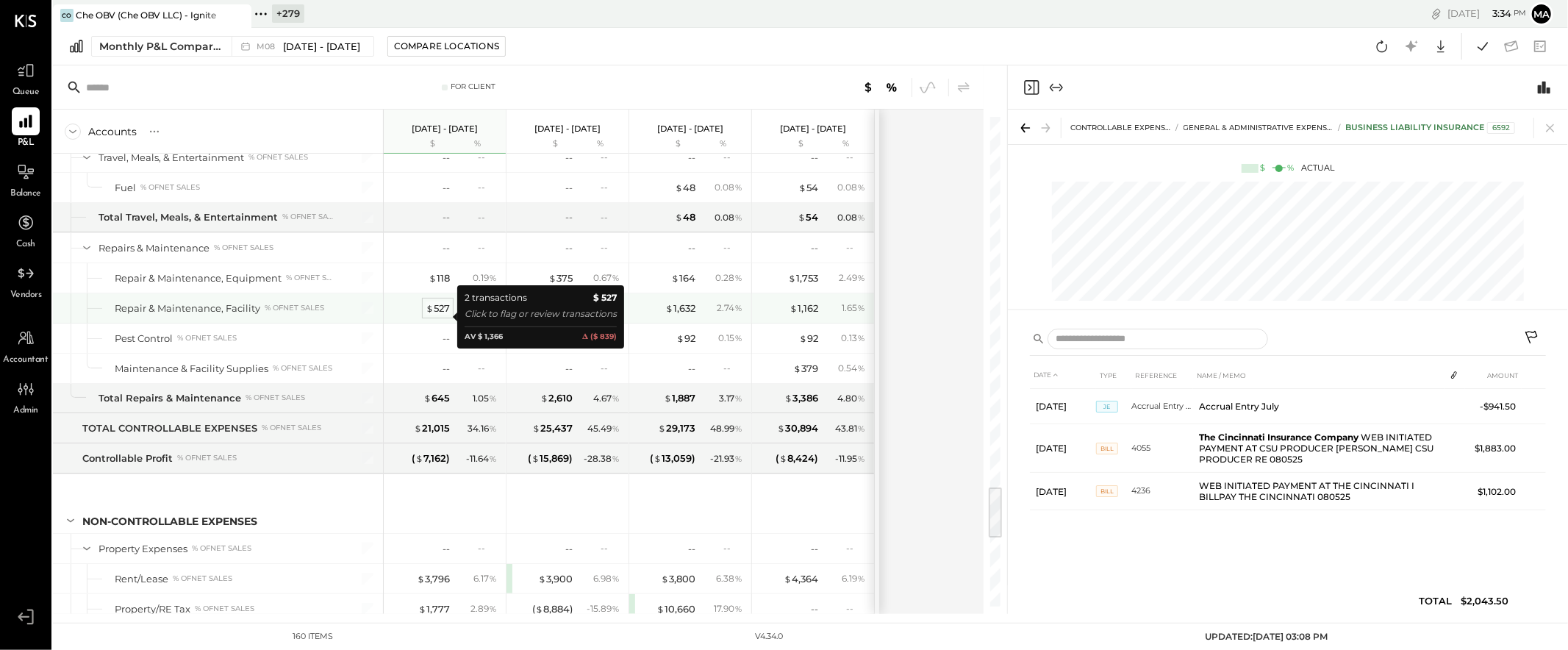
click at [439, 316] on div "$ 527" at bounding box center [438, 308] width 25 height 14
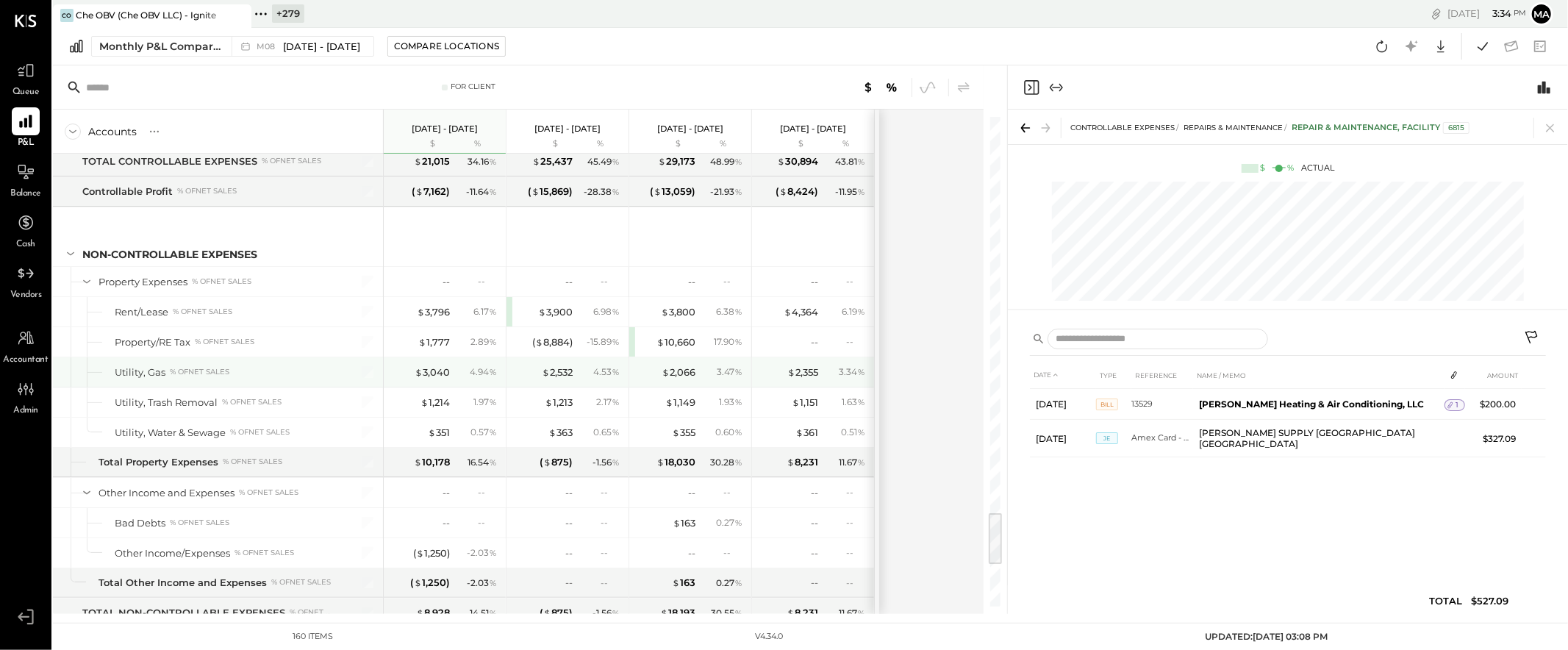
scroll to position [3653, 0]
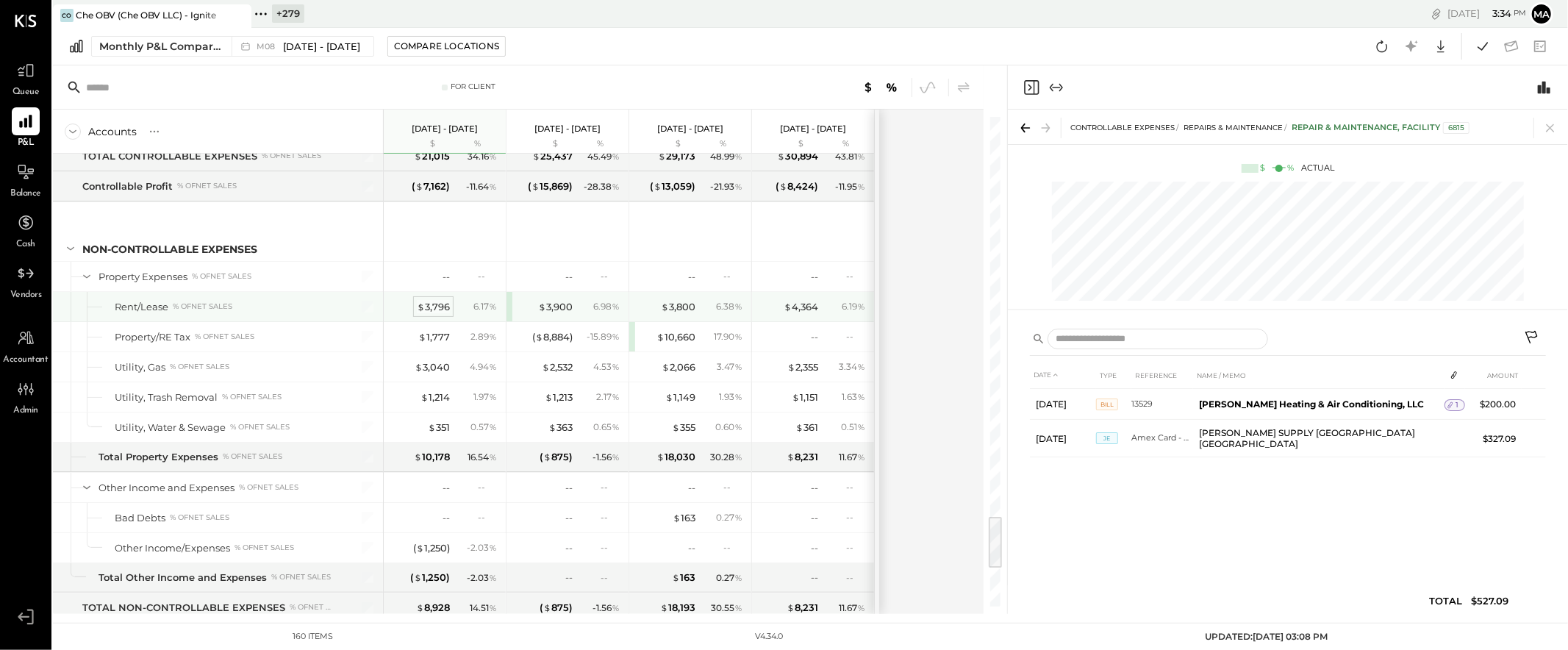
click at [437, 310] on div "$ 3,796" at bounding box center [433, 307] width 33 height 14
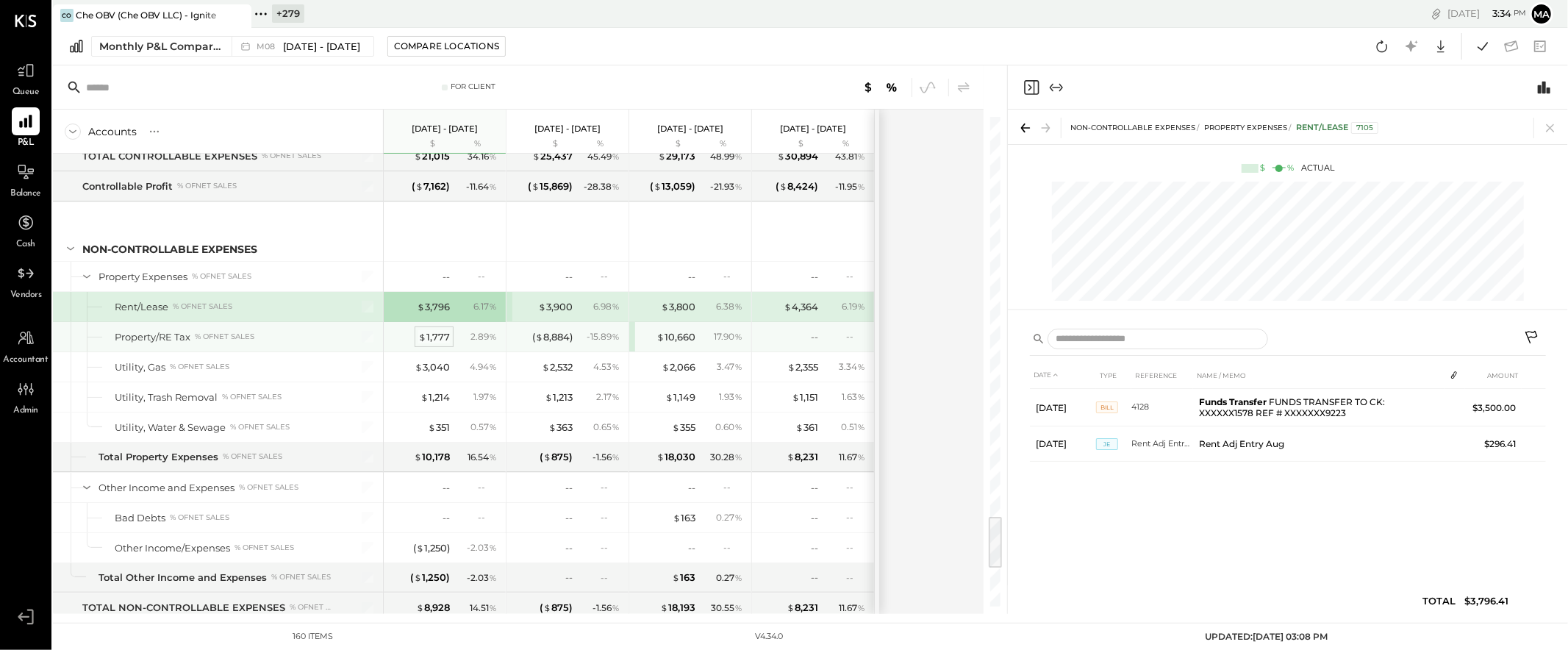
click at [438, 344] on div "$ 1,777" at bounding box center [434, 337] width 32 height 14
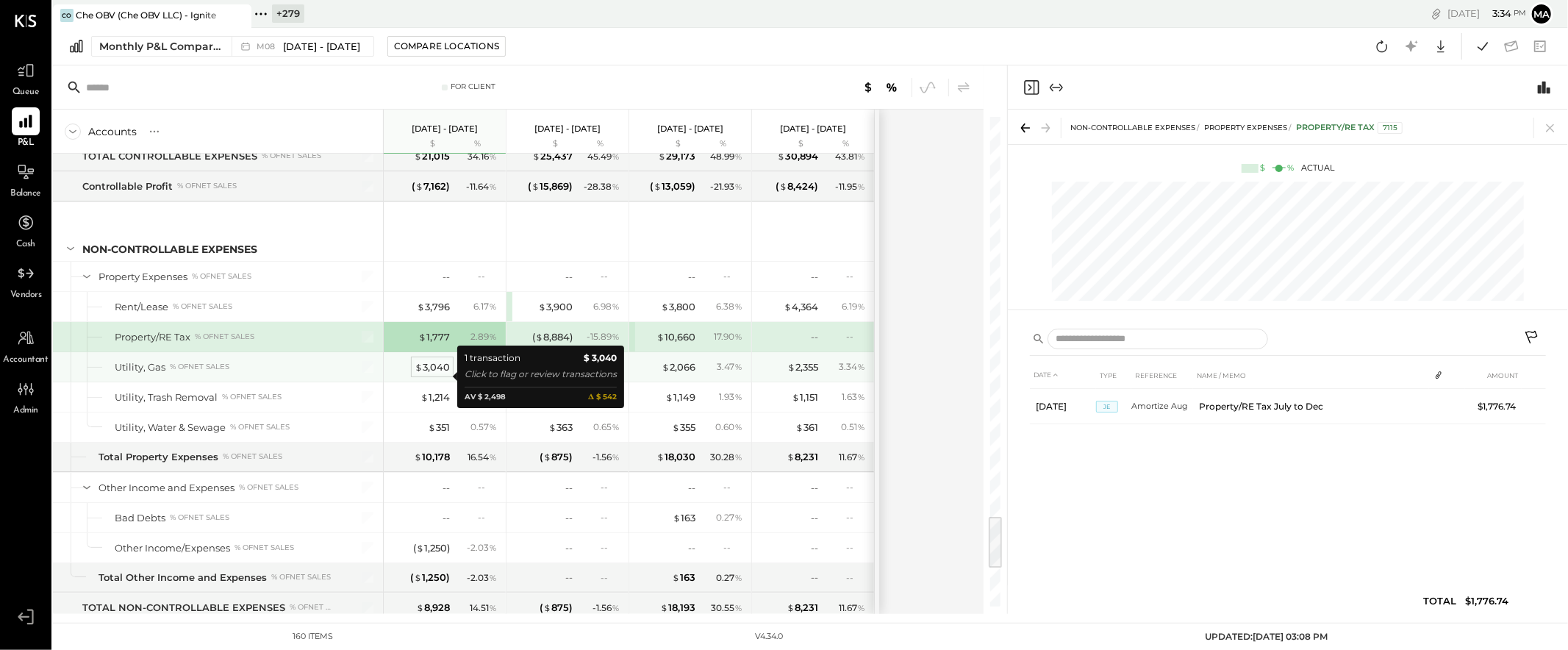
click at [439, 374] on div "$ 3,040" at bounding box center [432, 366] width 35 height 14
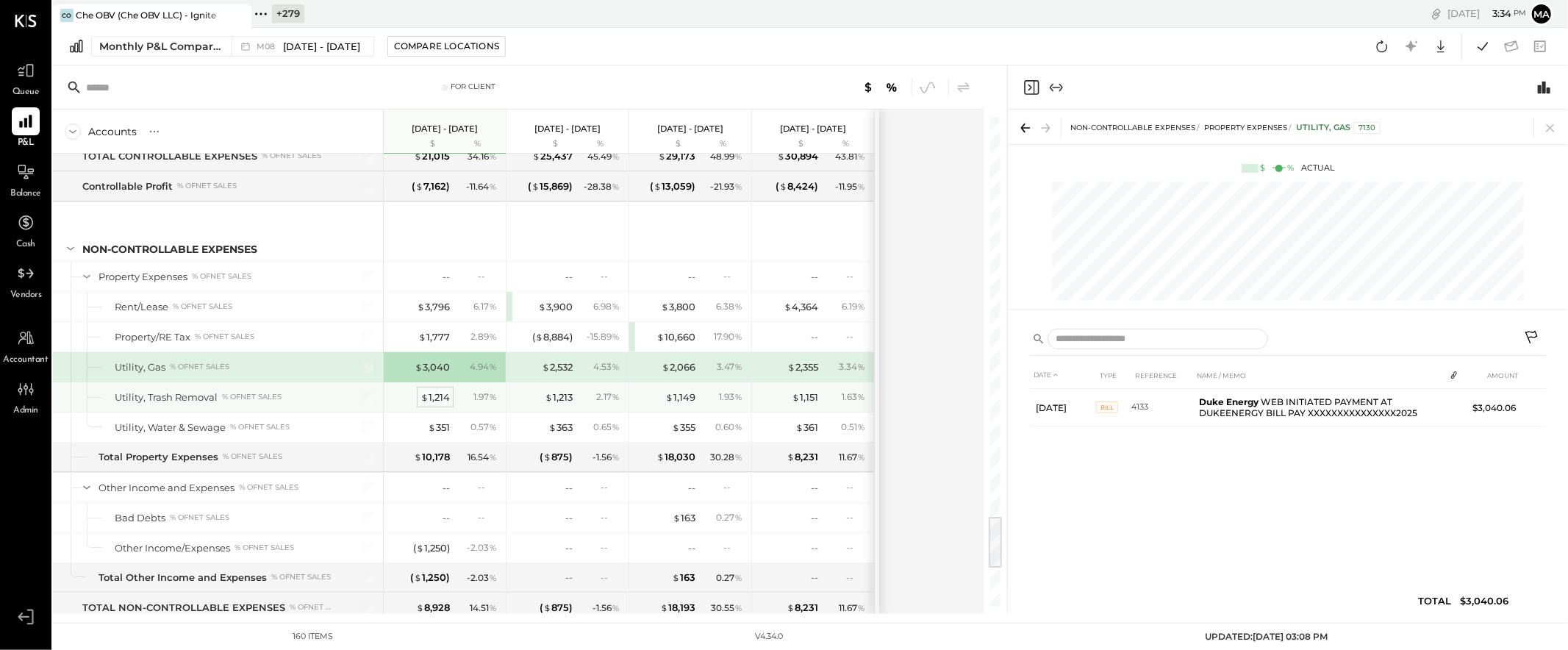
click at [439, 404] on div "$ 1,214" at bounding box center [435, 397] width 30 height 14
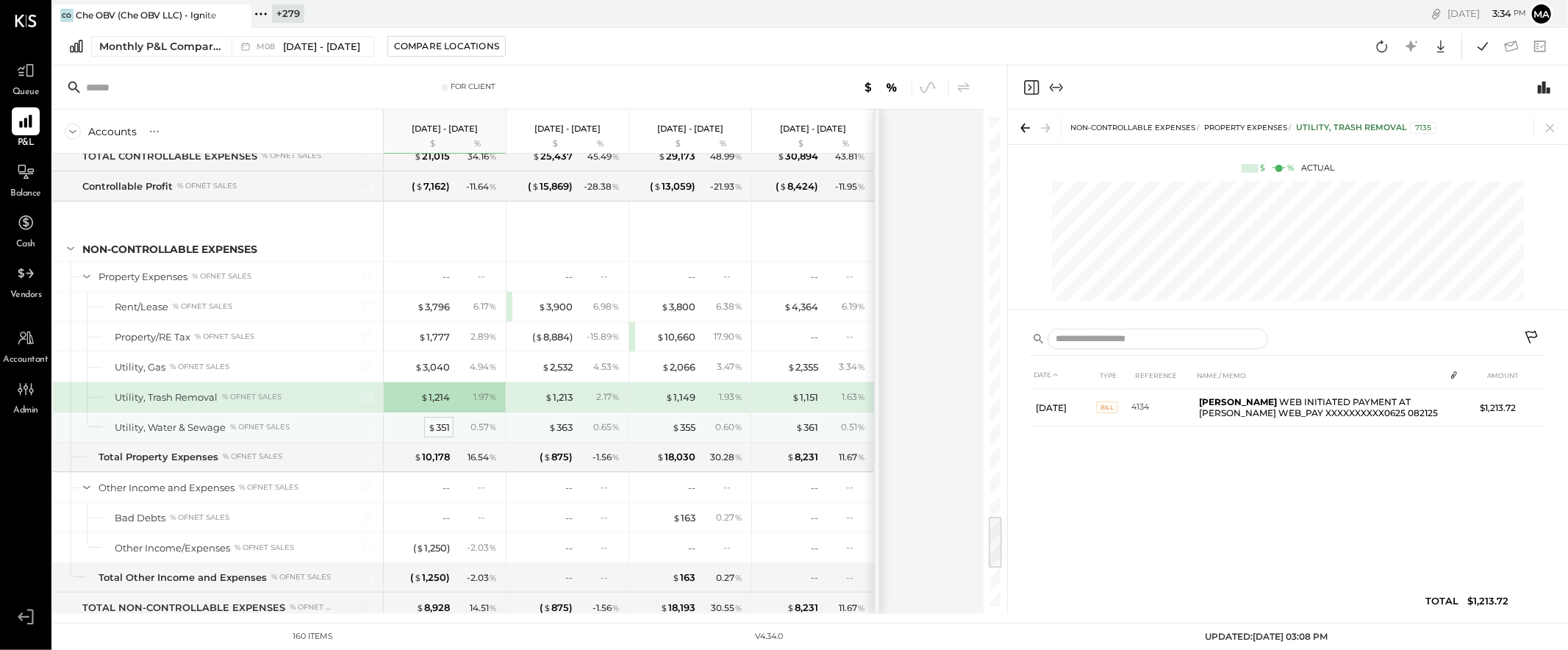
click at [438, 434] on div "$ 351" at bounding box center [439, 427] width 22 height 14
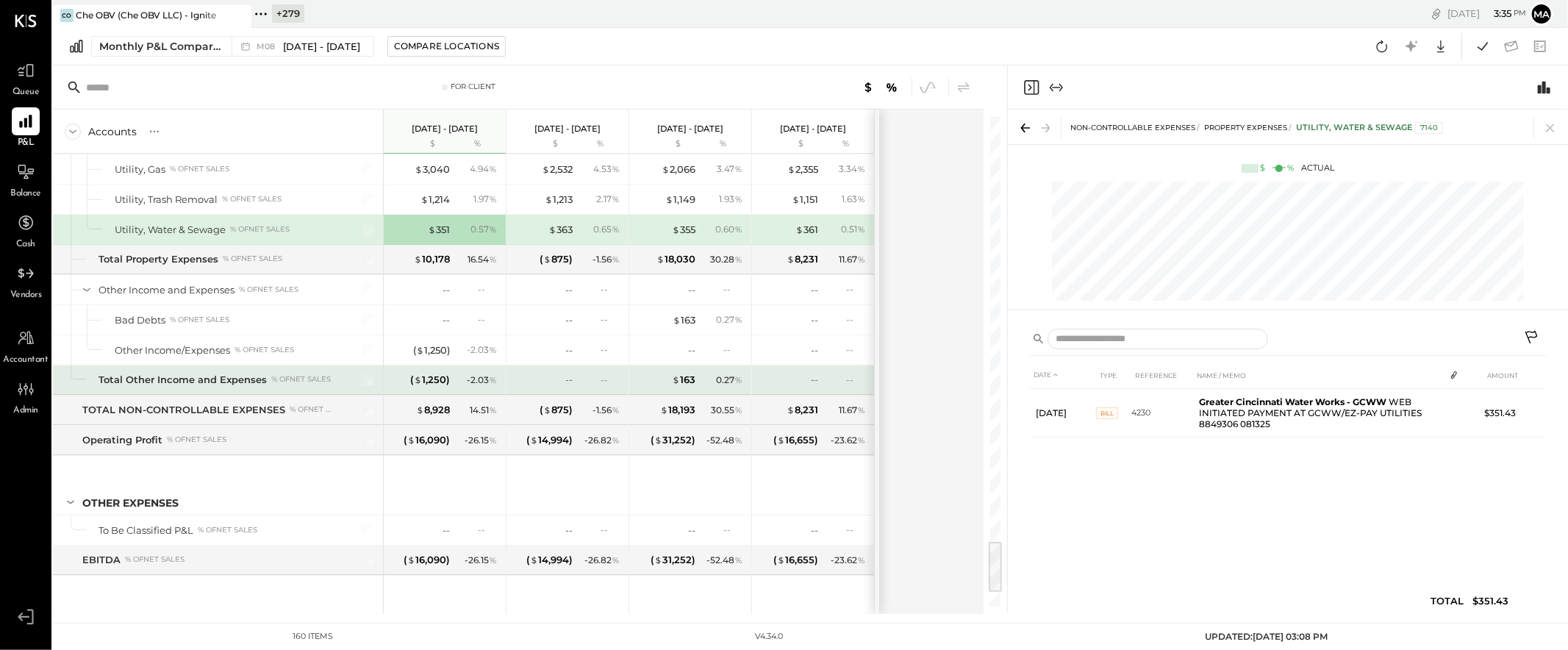
scroll to position [3877, 0]
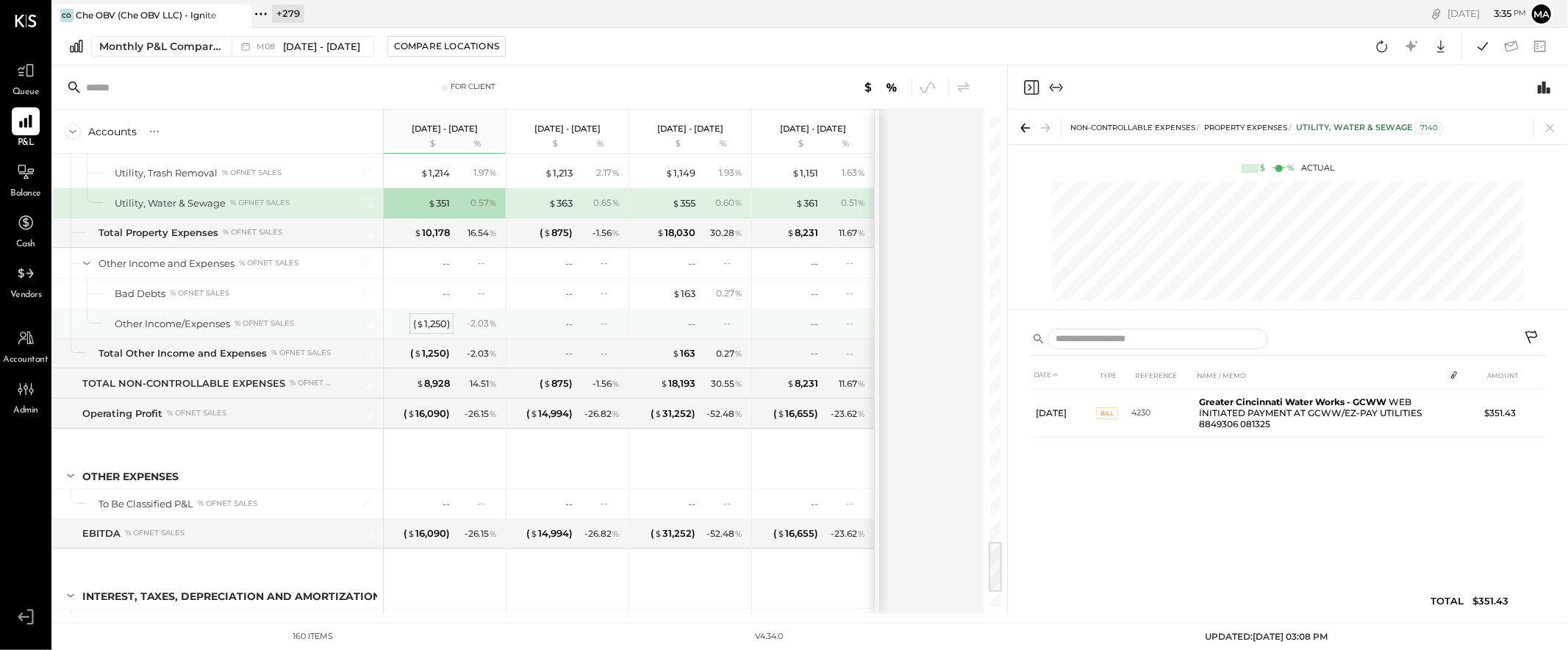
click at [437, 330] on div "( $ 1,250 )" at bounding box center [431, 323] width 37 height 14
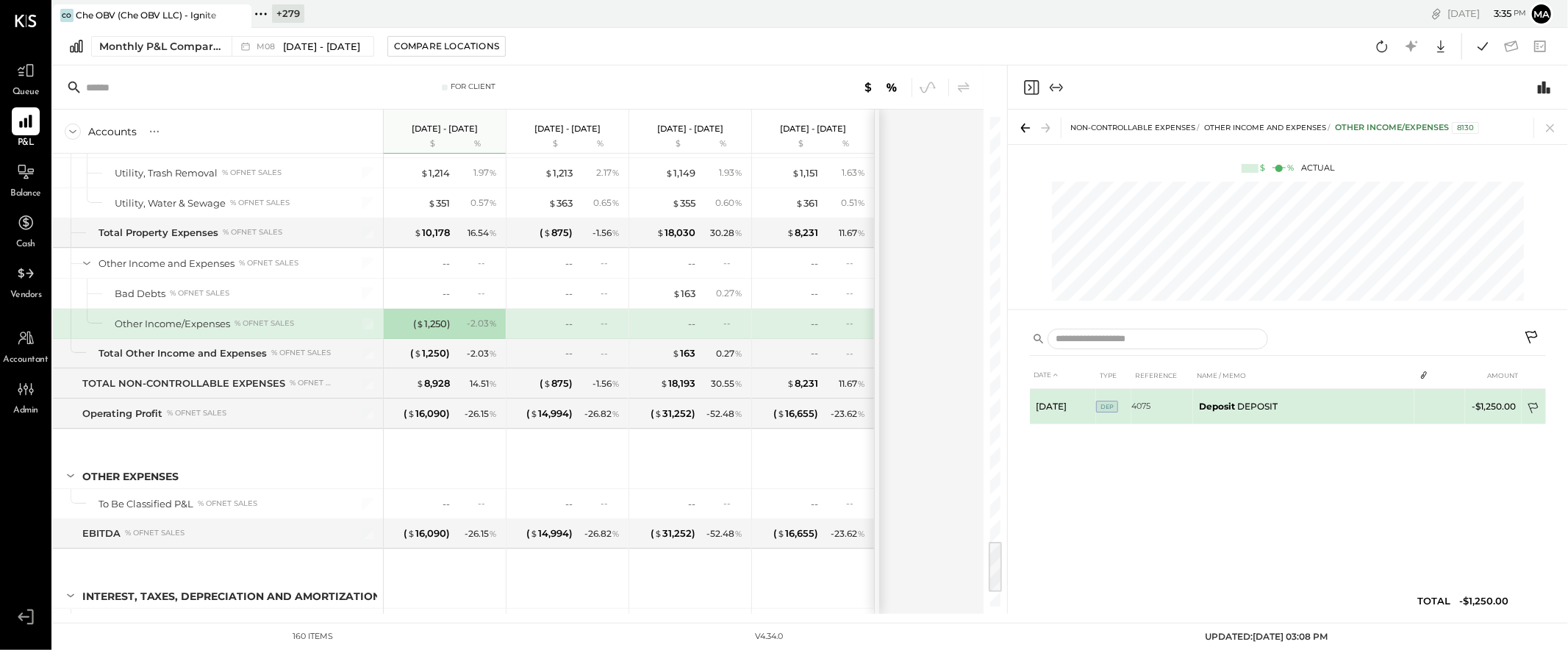
click at [1411, 404] on icon at bounding box center [1534, 409] width 15 height 15
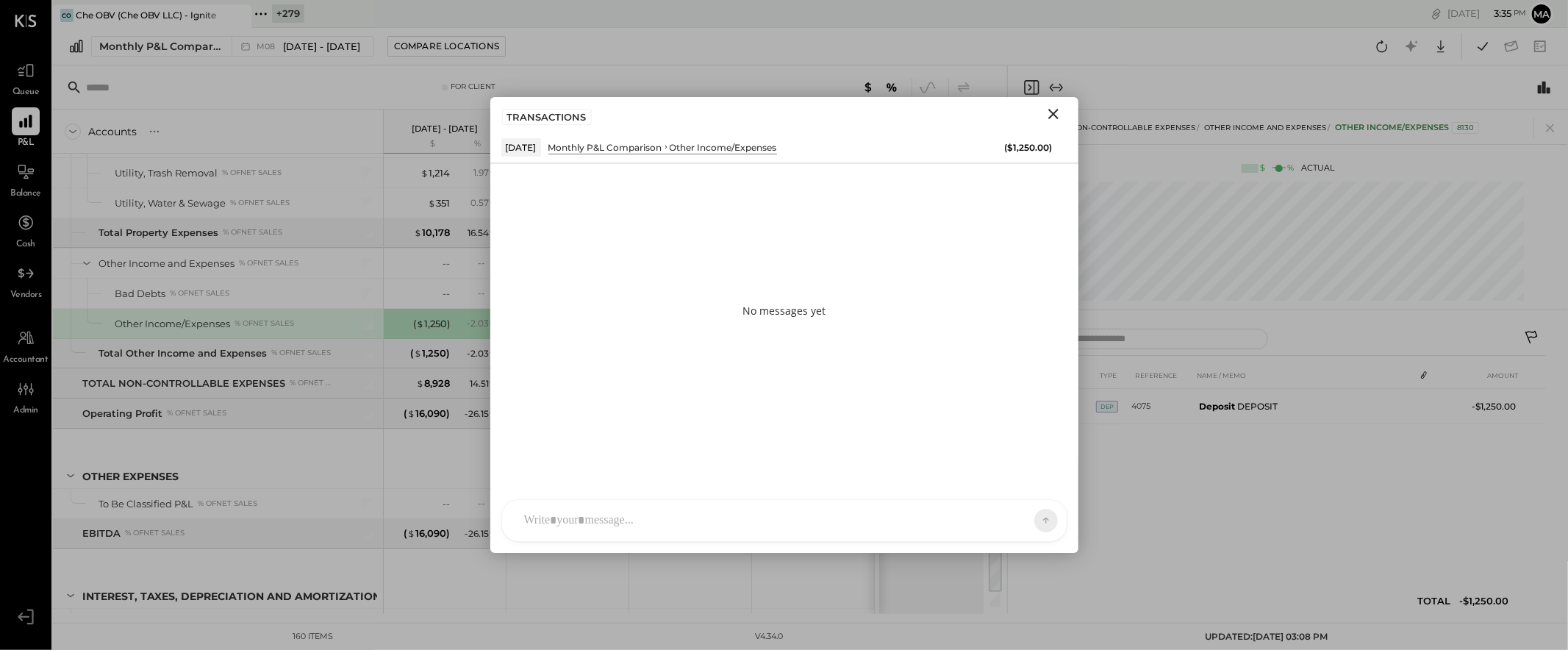
click at [901, 517] on div "AM [PERSON_NAME] I imeronijuan MA [PERSON_NAME] Ansari J jpennells J jpeyton S …" at bounding box center [784, 520] width 566 height 43
type input "******"
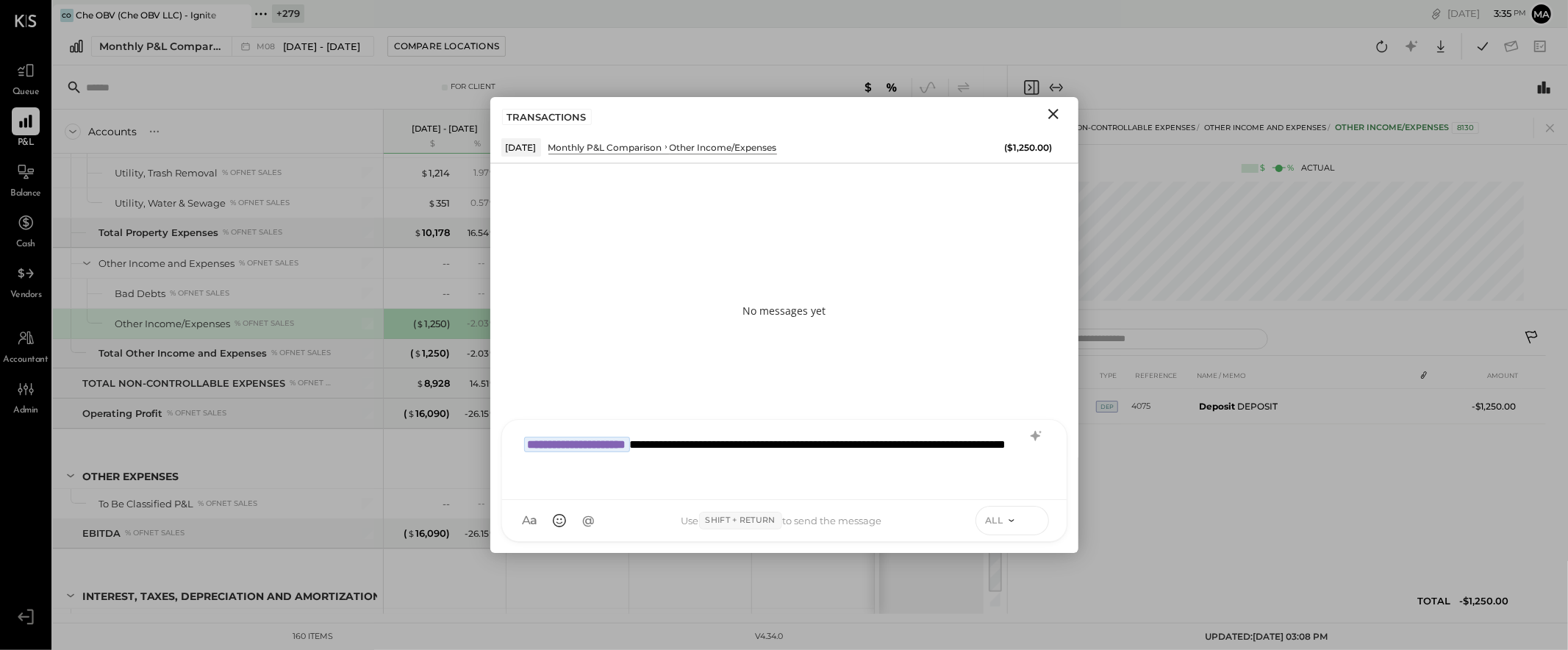
click at [1034, 519] on icon at bounding box center [1033, 520] width 13 height 15
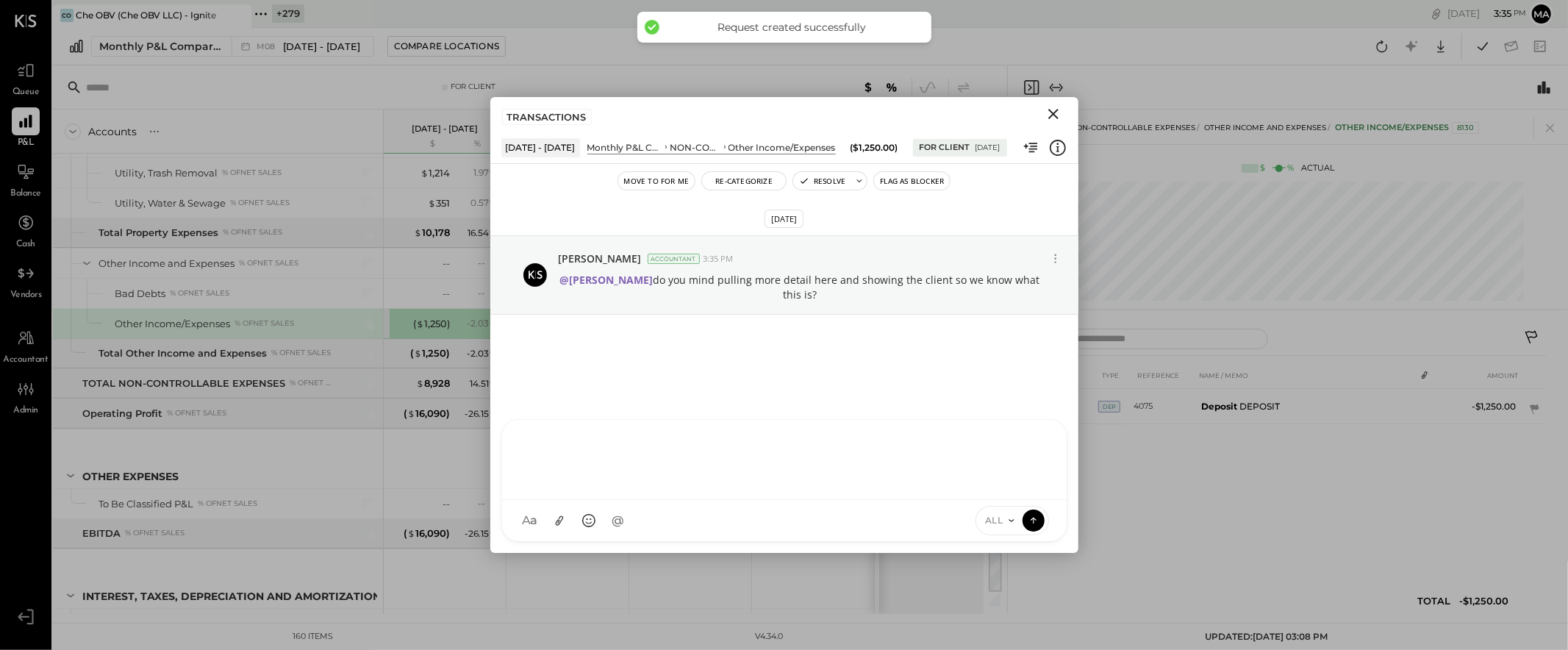
click at [1053, 113] on icon "Close" at bounding box center [1053, 114] width 11 height 11
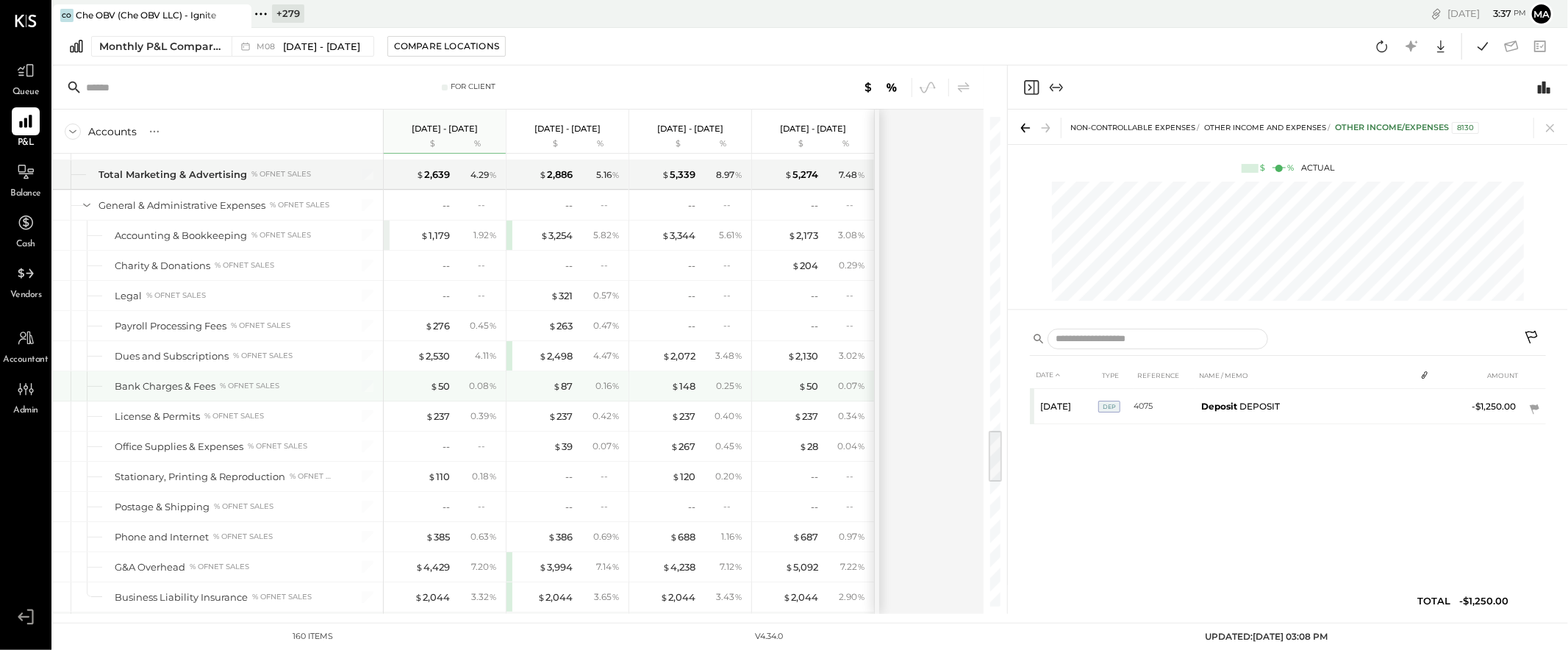
scroll to position [2800, 0]
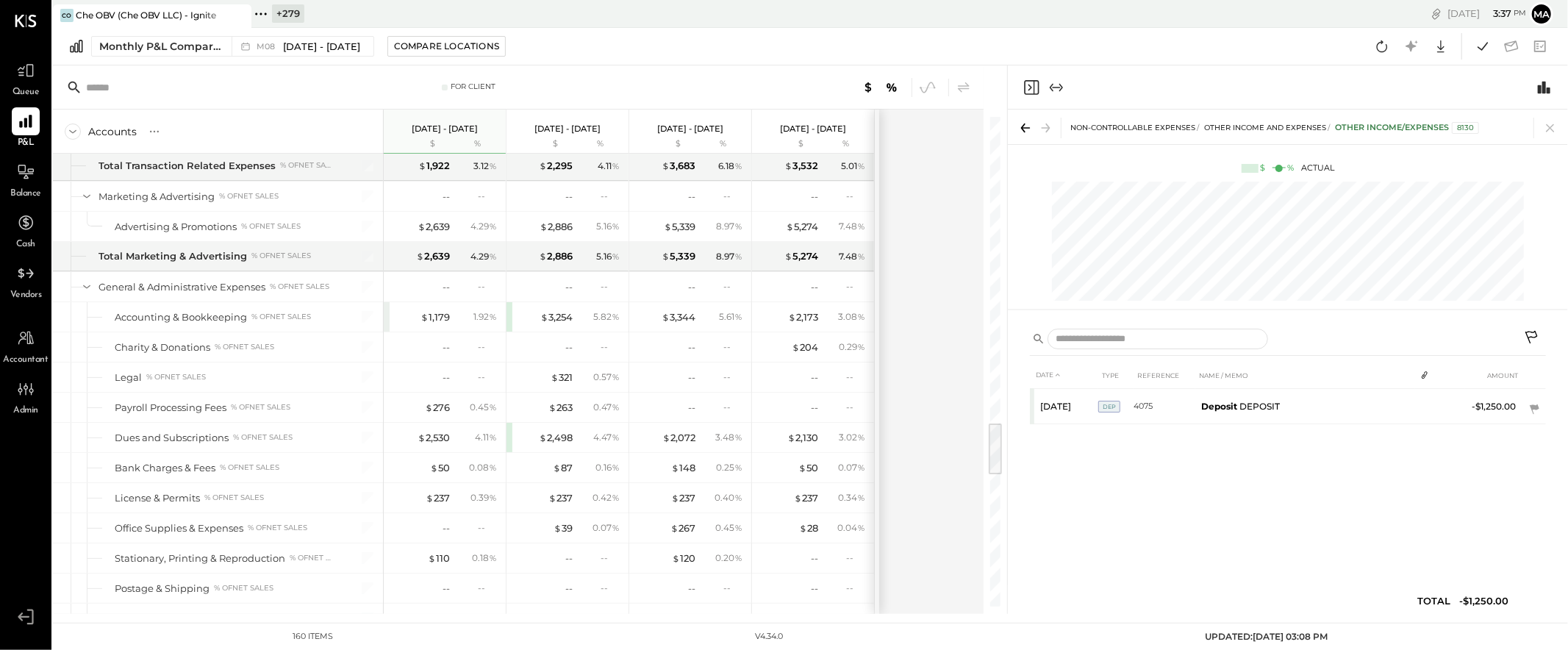
click at [258, 11] on icon at bounding box center [261, 13] width 19 height 19
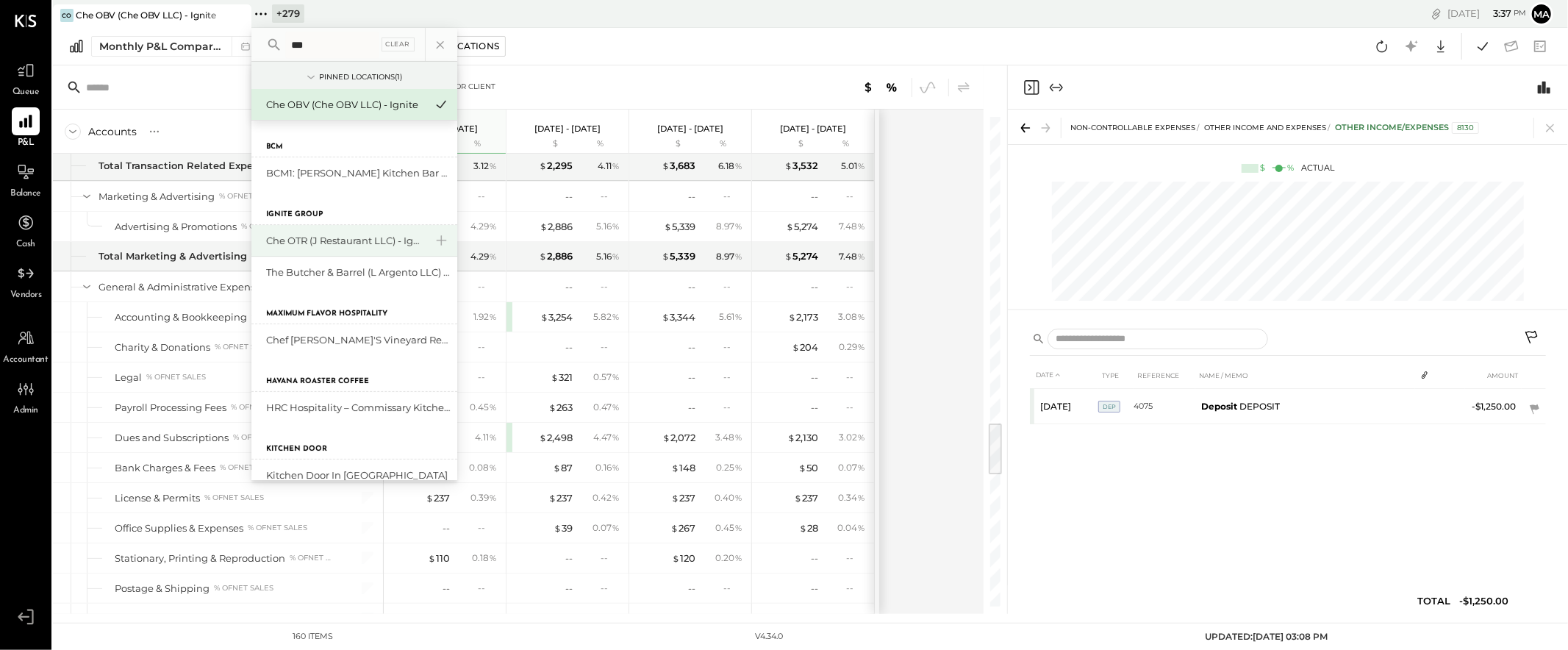
type input "***"
click at [352, 238] on div "Che OTR (J Restaurant LLC) - Ignite" at bounding box center [346, 240] width 159 height 14
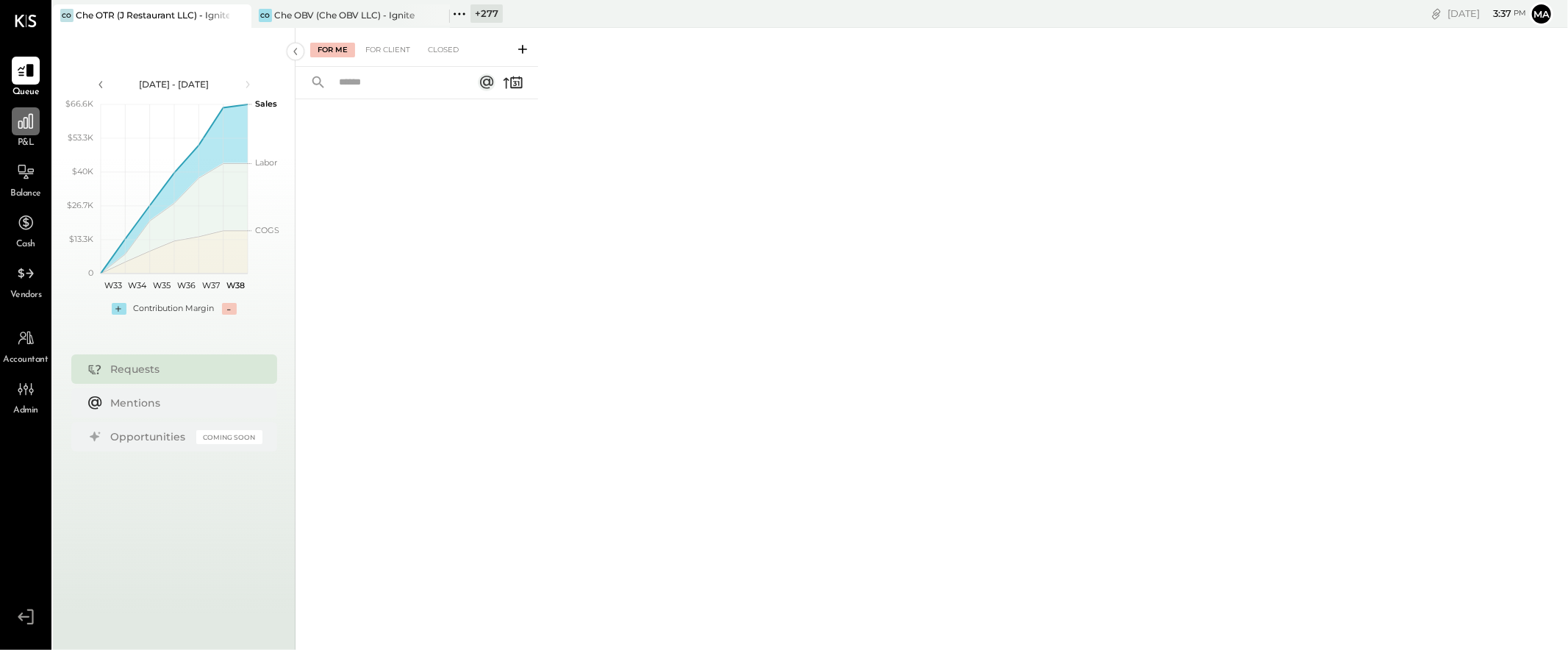
click at [22, 122] on icon at bounding box center [25, 121] width 15 height 15
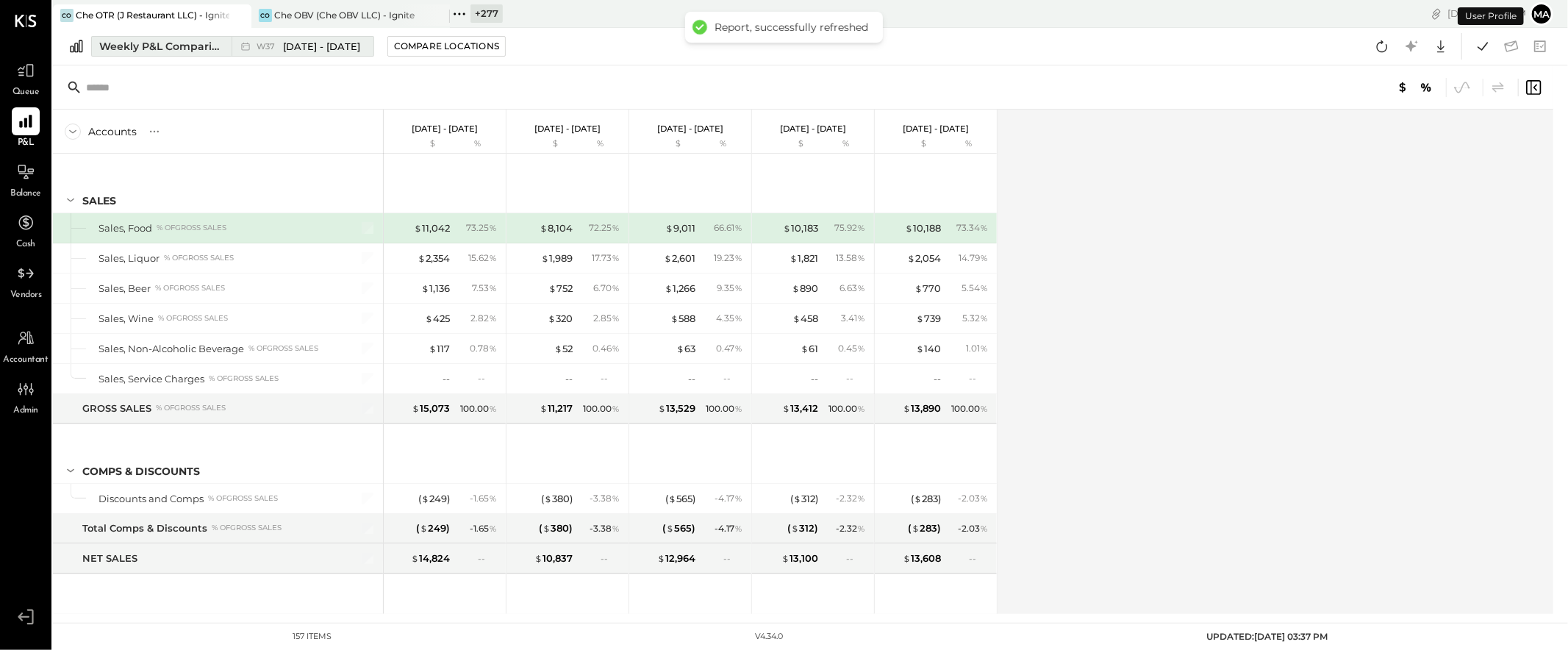
click at [204, 40] on div "Weekly P&L Comparison" at bounding box center [161, 47] width 124 height 15
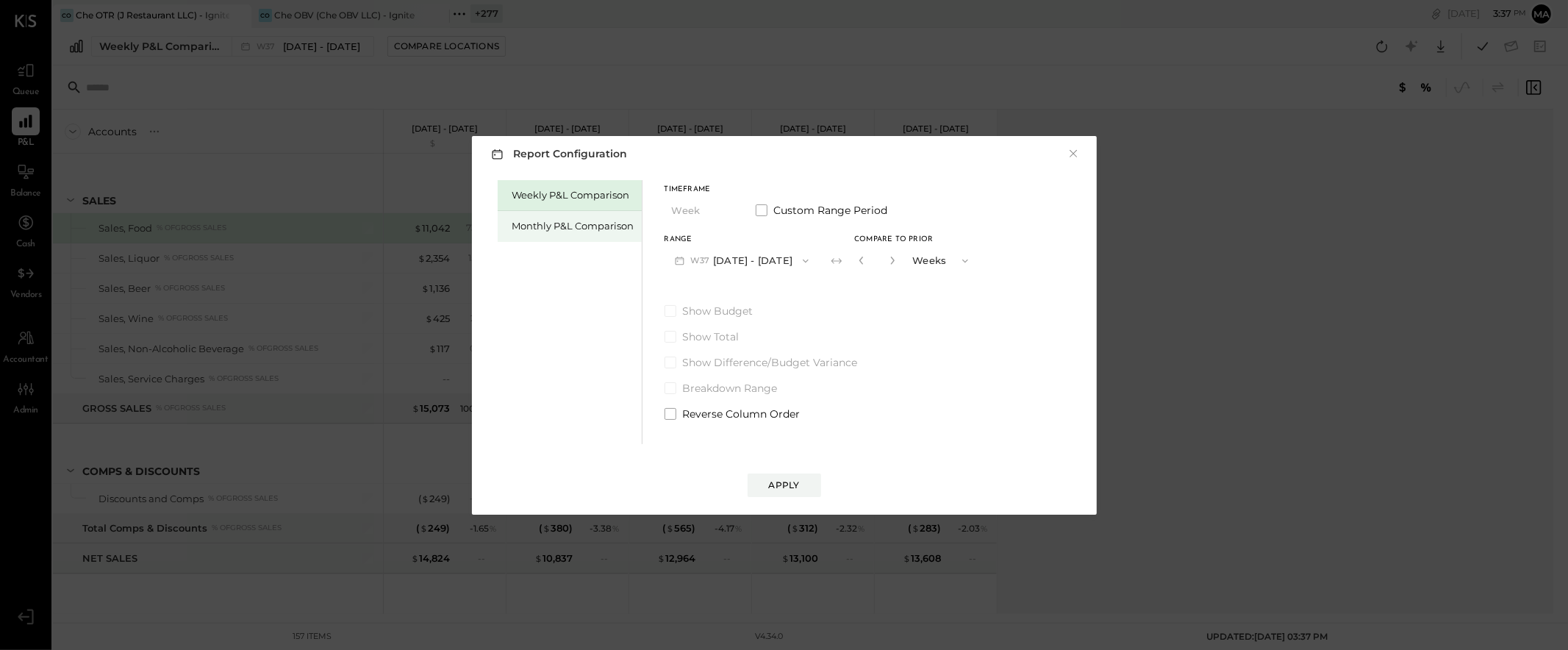
click at [585, 230] on div "Monthly P&L Comparison" at bounding box center [573, 225] width 122 height 14
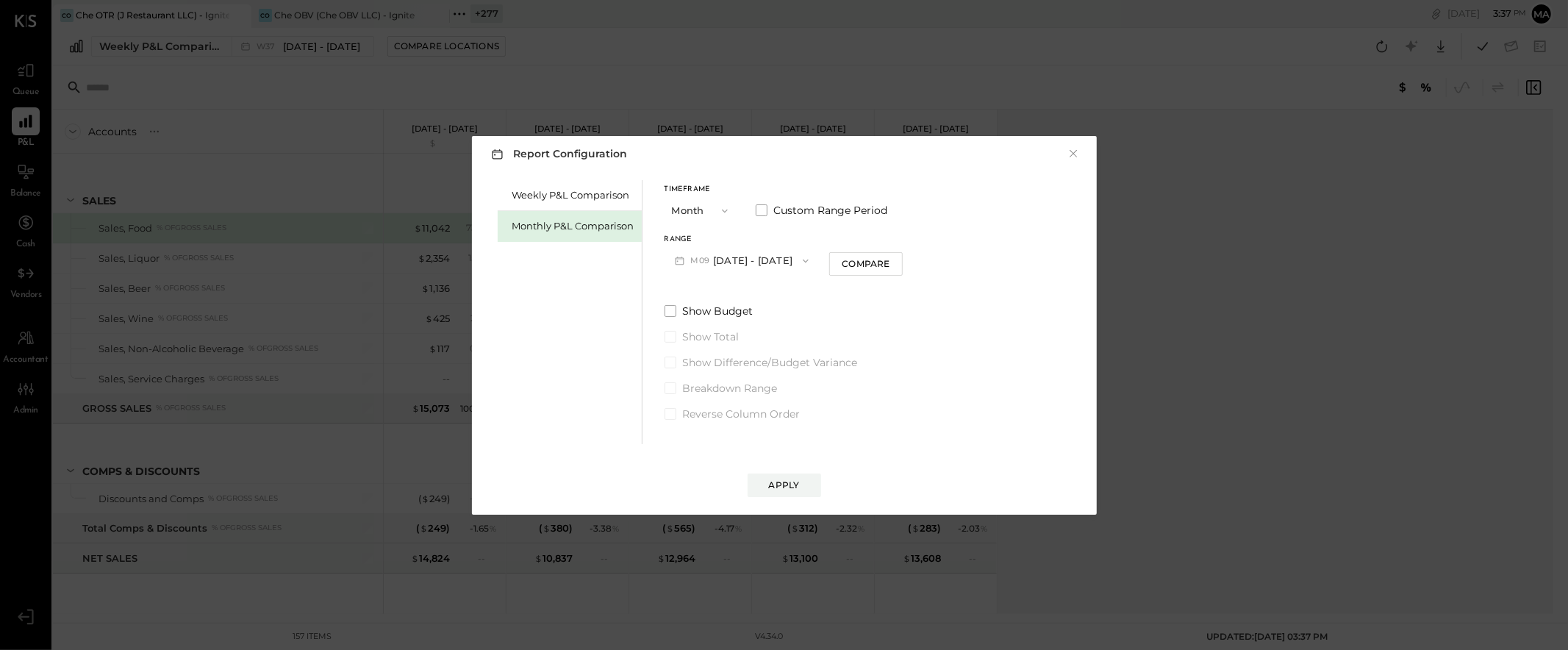
click at [783, 259] on button "M09 [DATE] - [DATE]" at bounding box center [741, 260] width 155 height 27
click at [765, 298] on div "M08 [DATE] - [DATE]" at bounding box center [749, 294] width 167 height 31
click at [868, 266] on div "Compare" at bounding box center [866, 263] width 48 height 12
click at [890, 261] on icon "button" at bounding box center [892, 260] width 9 height 9
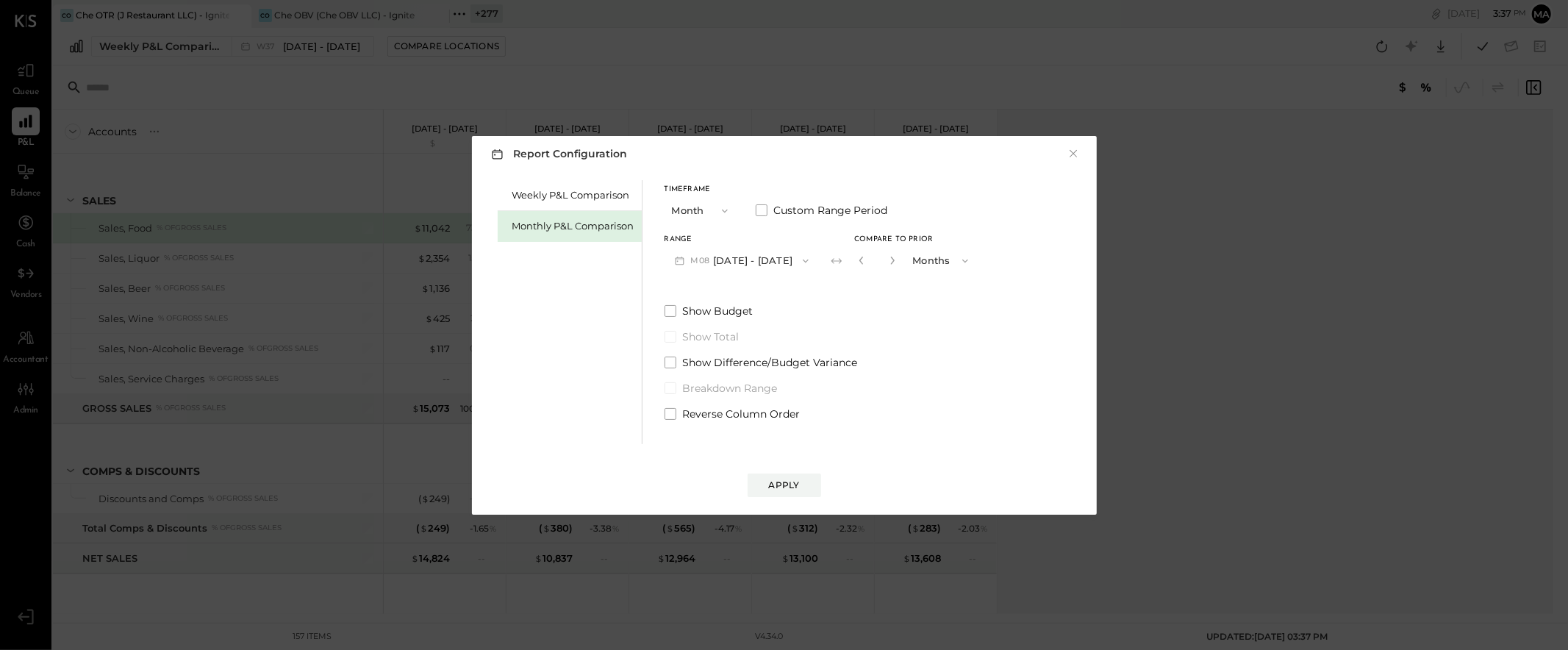
type input "*"
click at [781, 483] on div "Apply" at bounding box center [785, 484] width 31 height 12
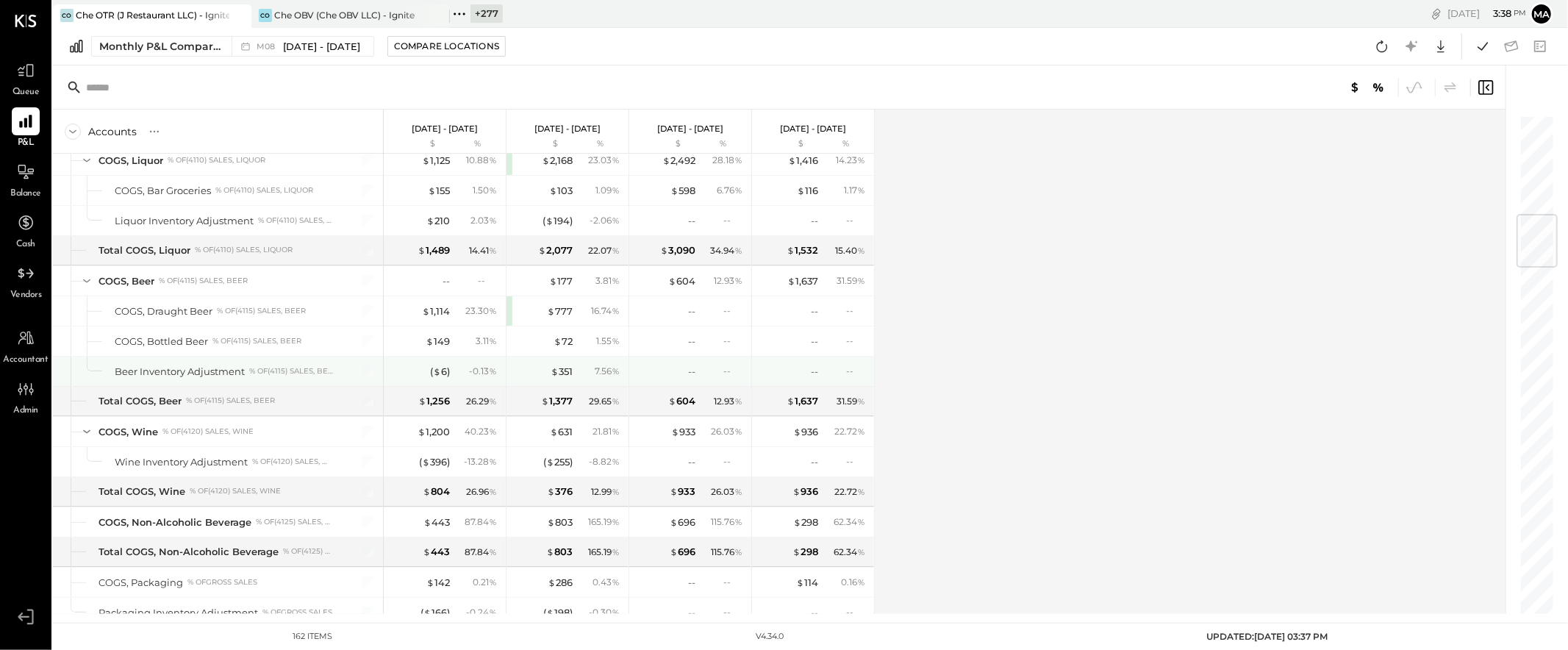
scroll to position [848, 0]
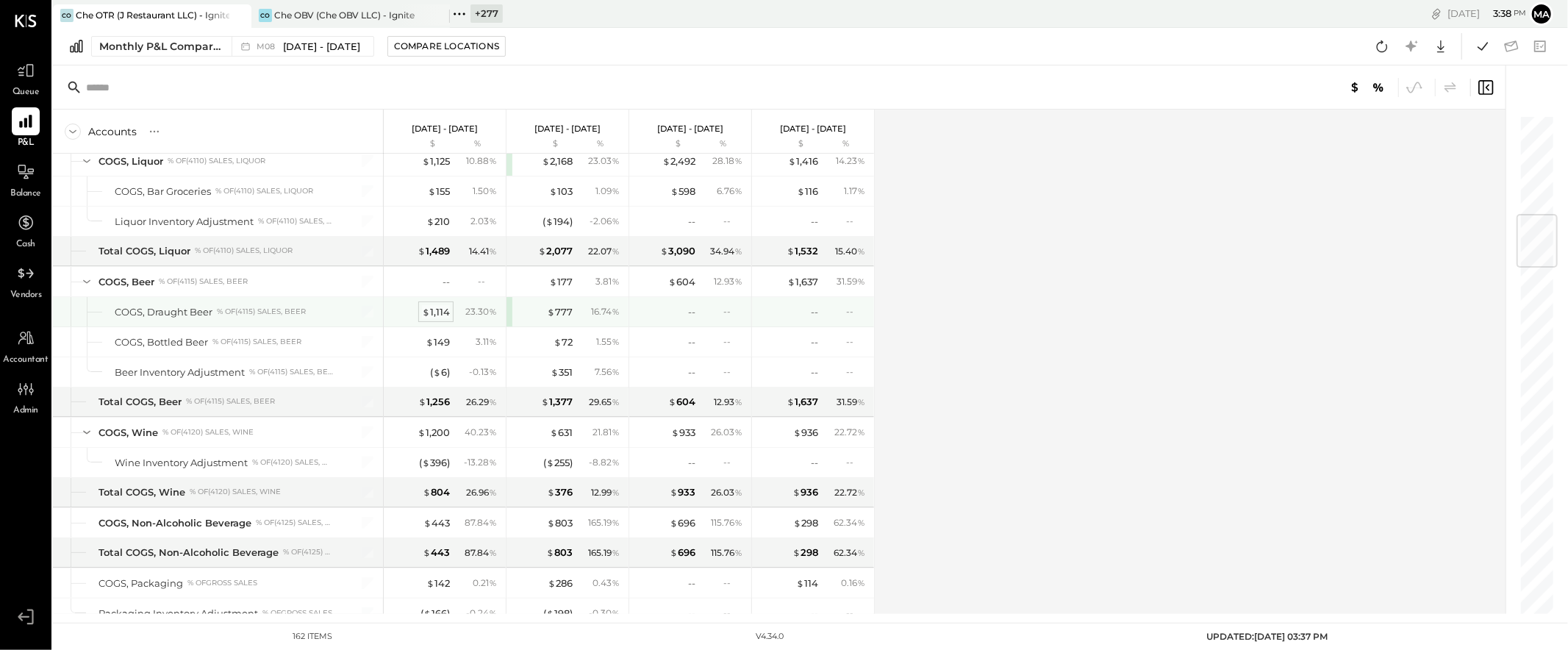
click at [437, 316] on div "$ 1,114" at bounding box center [436, 311] width 28 height 14
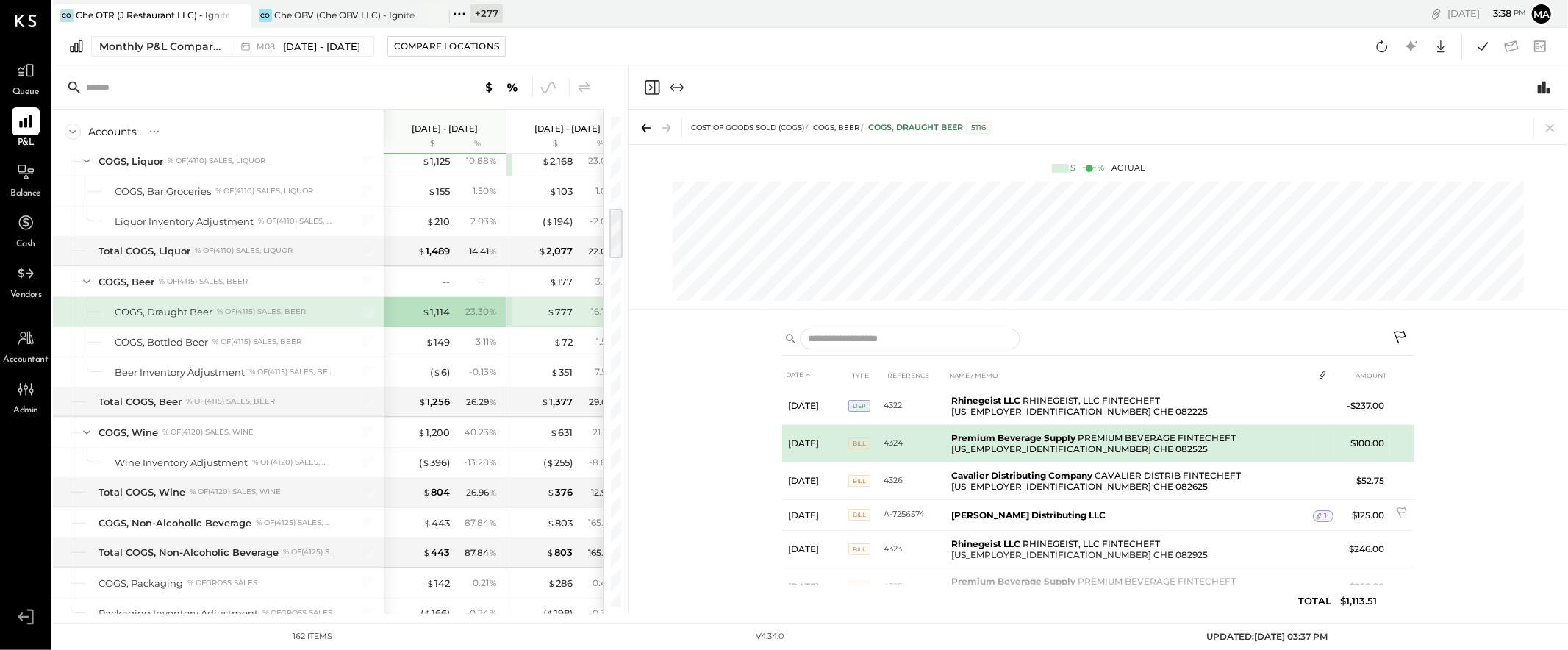
scroll to position [197, 0]
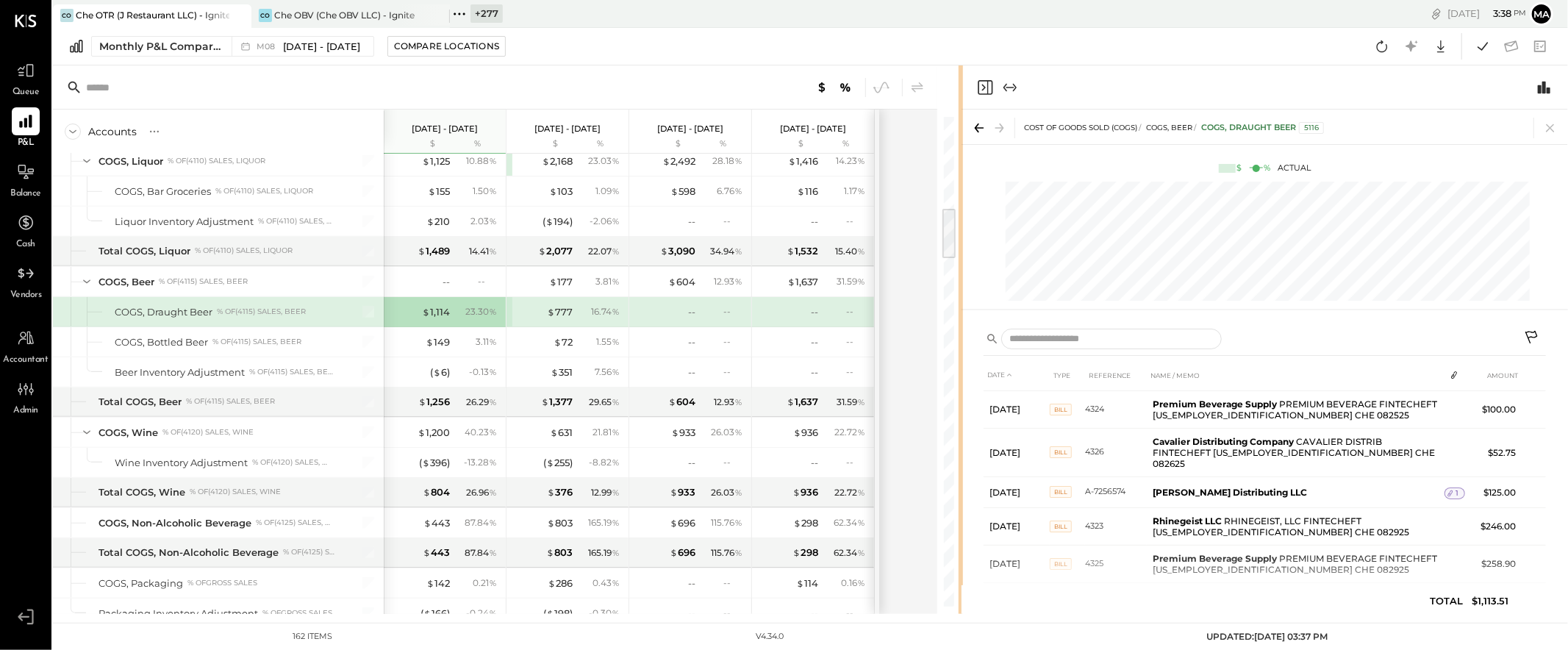
scroll to position [200, 0]
drag, startPoint x: 625, startPoint y: 326, endPoint x: 960, endPoint y: 312, distance: 335.3
click at [960, 312] on div at bounding box center [960, 339] width 4 height 548
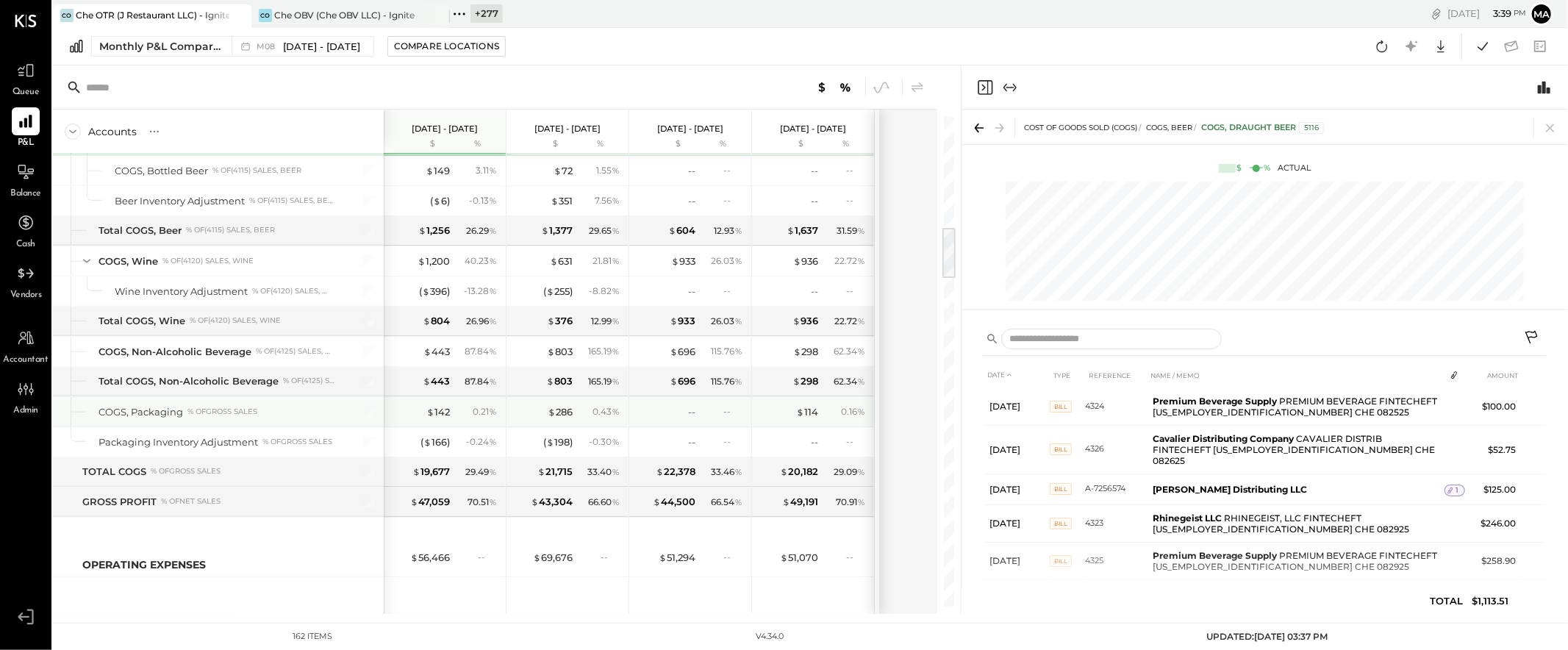
scroll to position [1034, 0]
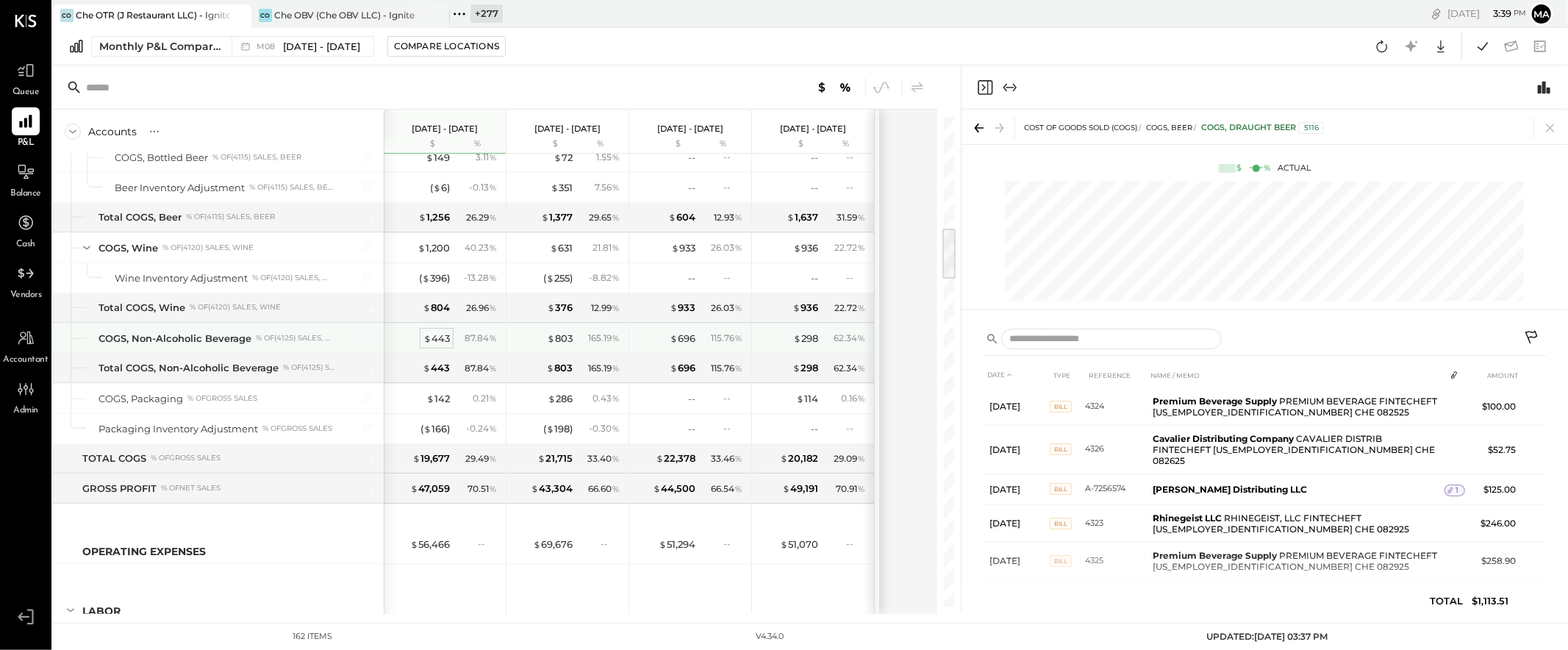
click at [439, 339] on div "$ 443" at bounding box center [436, 338] width 26 height 14
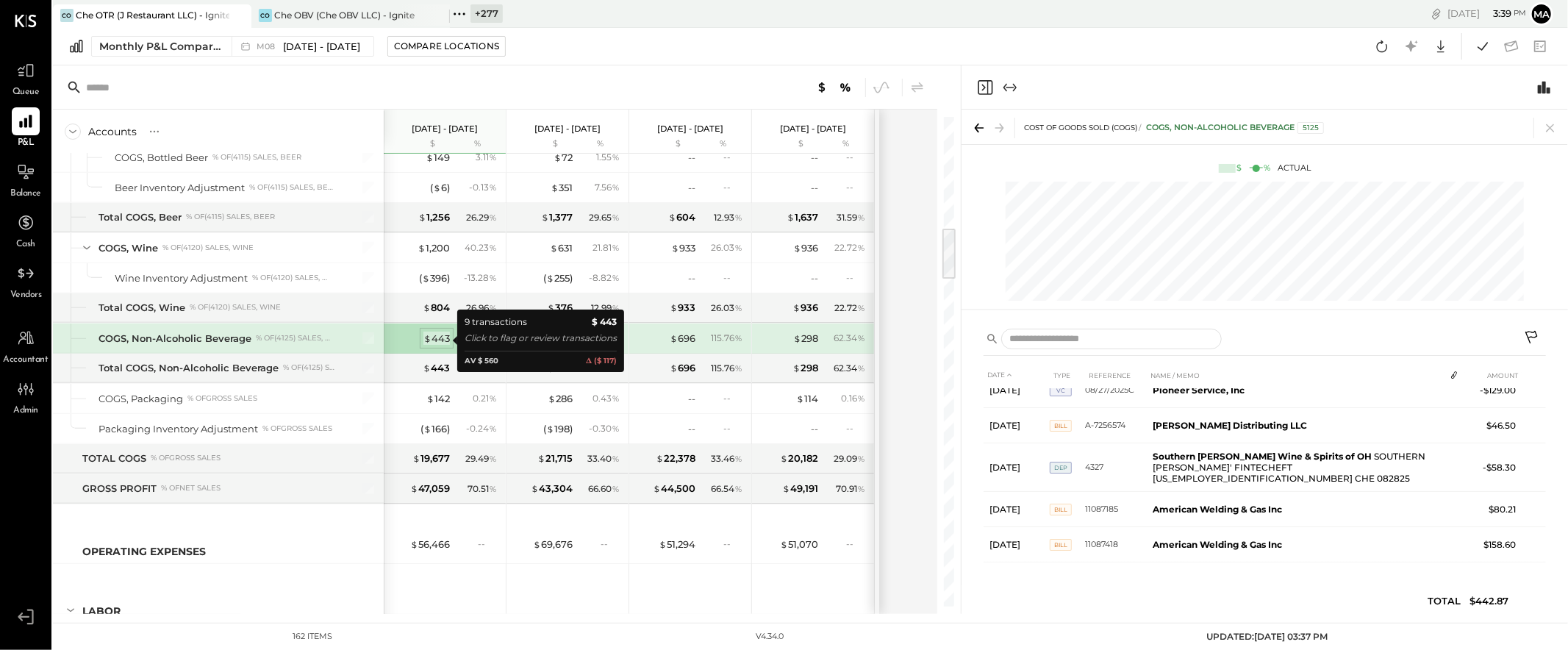
scroll to position [137, 0]
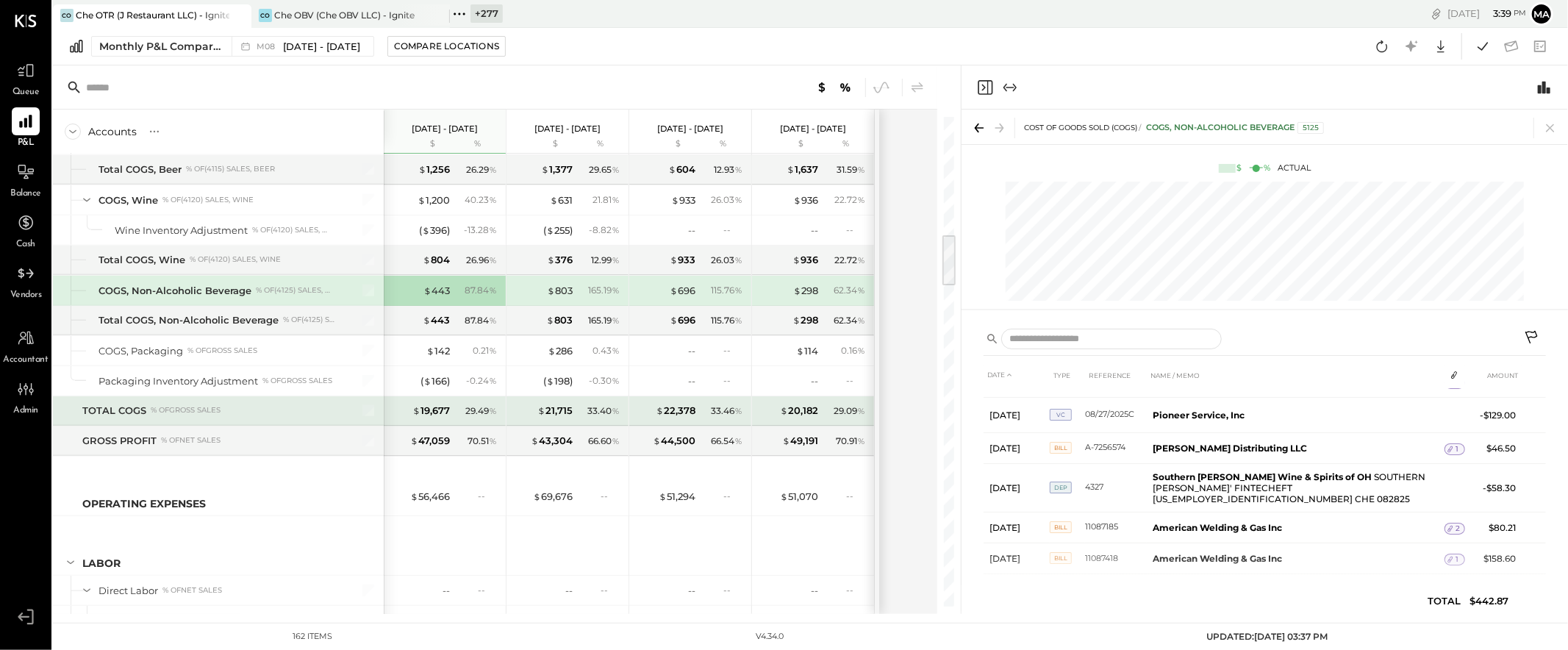
scroll to position [1101, 0]
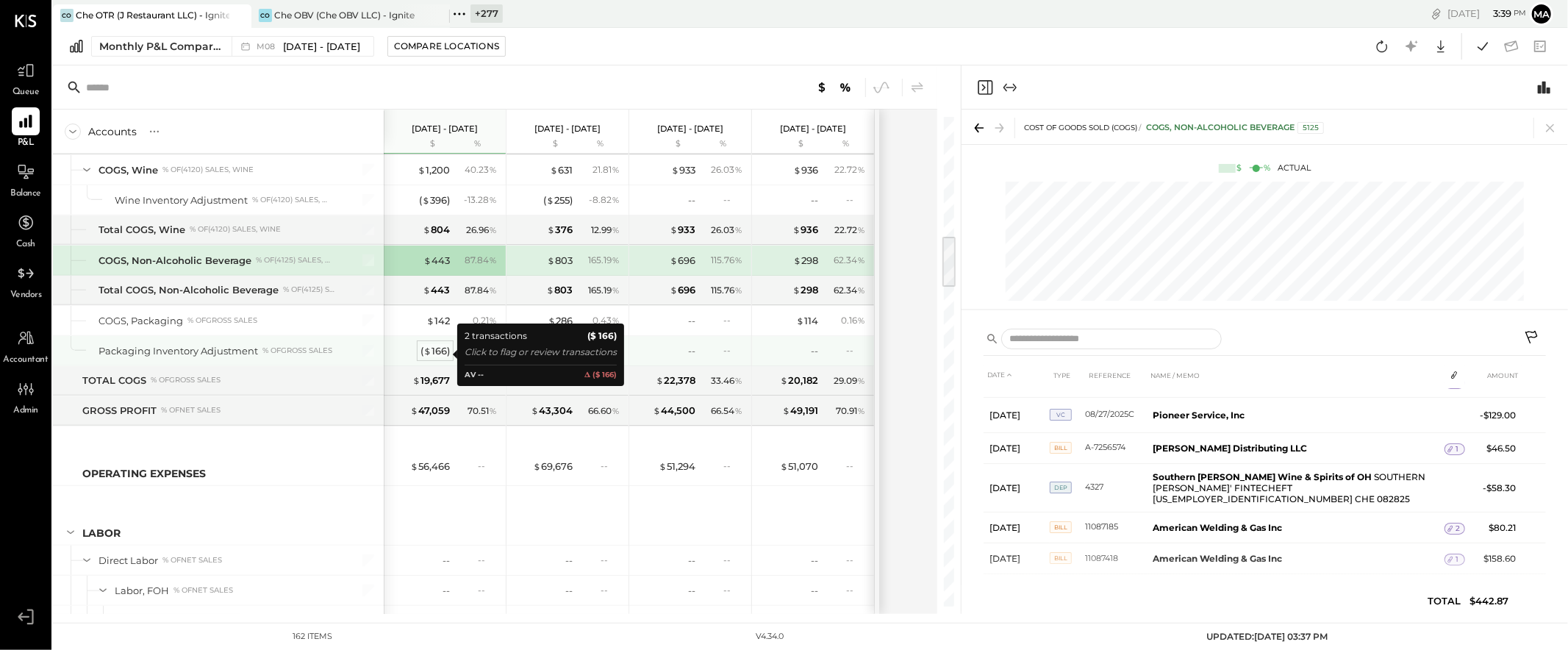
click at [439, 350] on div "( $ 166 )" at bounding box center [435, 351] width 30 height 14
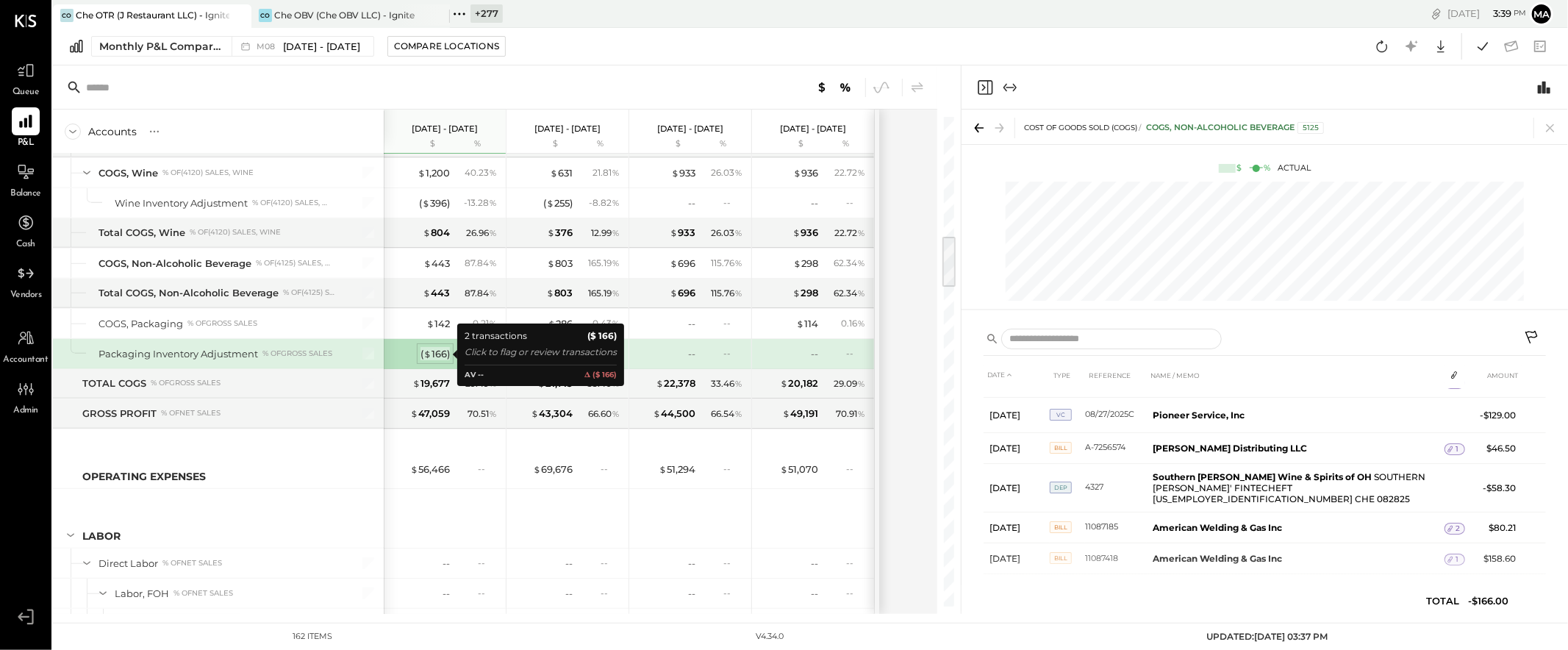
scroll to position [0, 0]
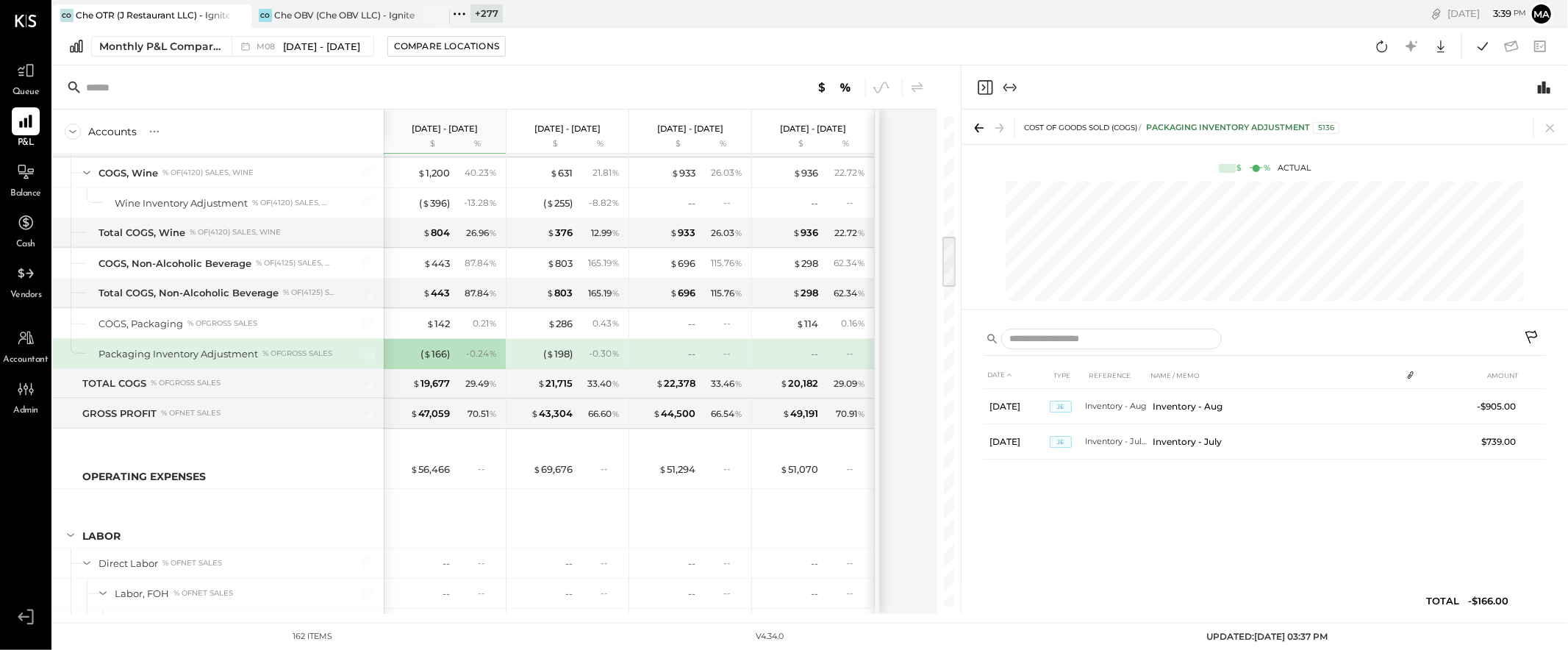
click at [1411, 331] on icon at bounding box center [1531, 336] width 12 height 12
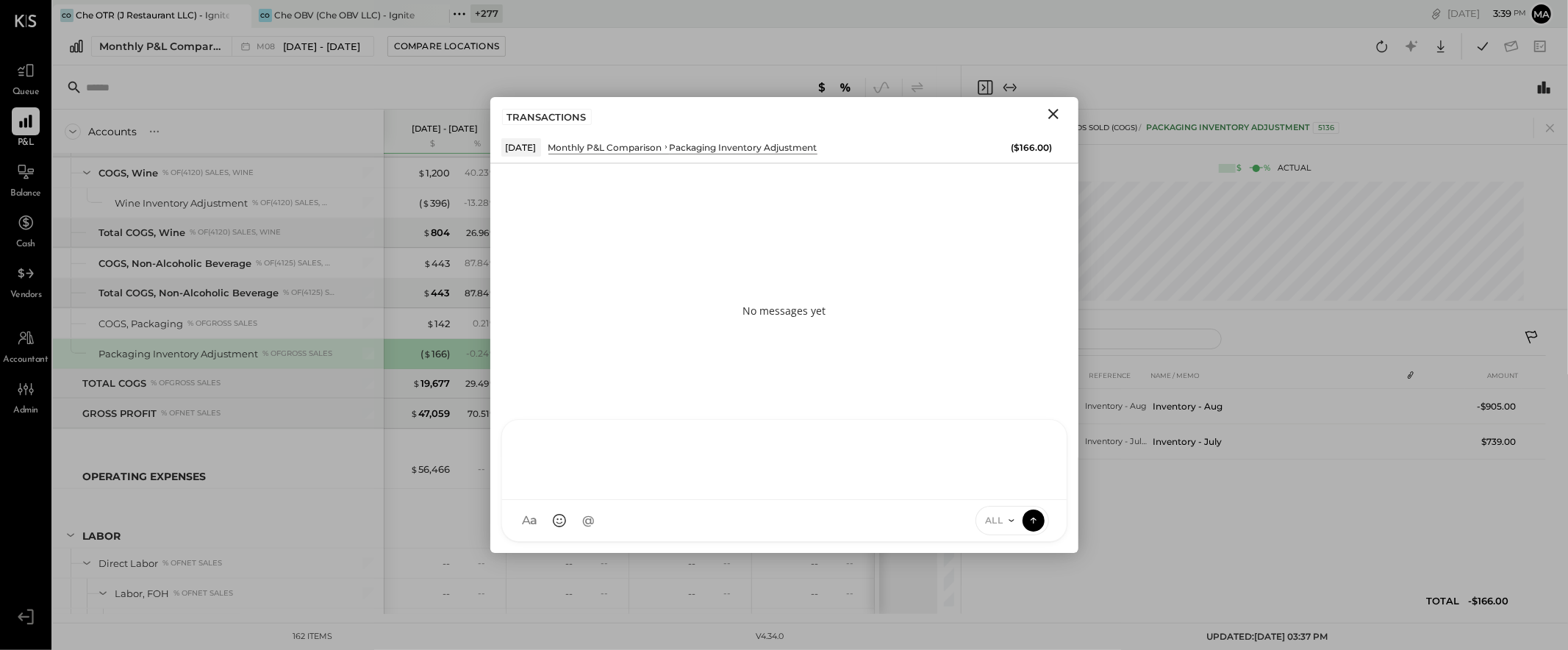
click at [777, 521] on div "AM [PERSON_NAME] I imeronijuan MA [PERSON_NAME] Ansari J jpennells J jpeyton S …" at bounding box center [784, 480] width 566 height 123
type input "******"
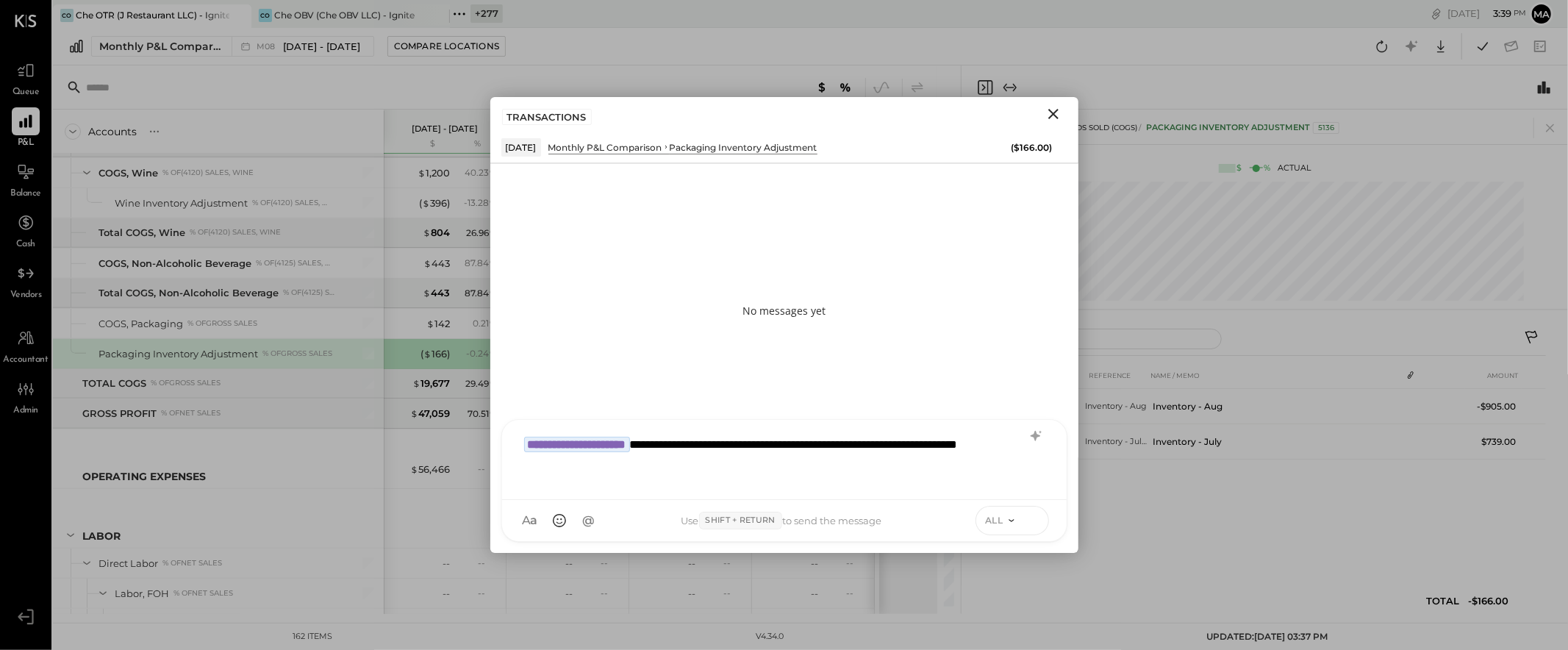
click at [1031, 518] on icon at bounding box center [1032, 518] width 6 height 3
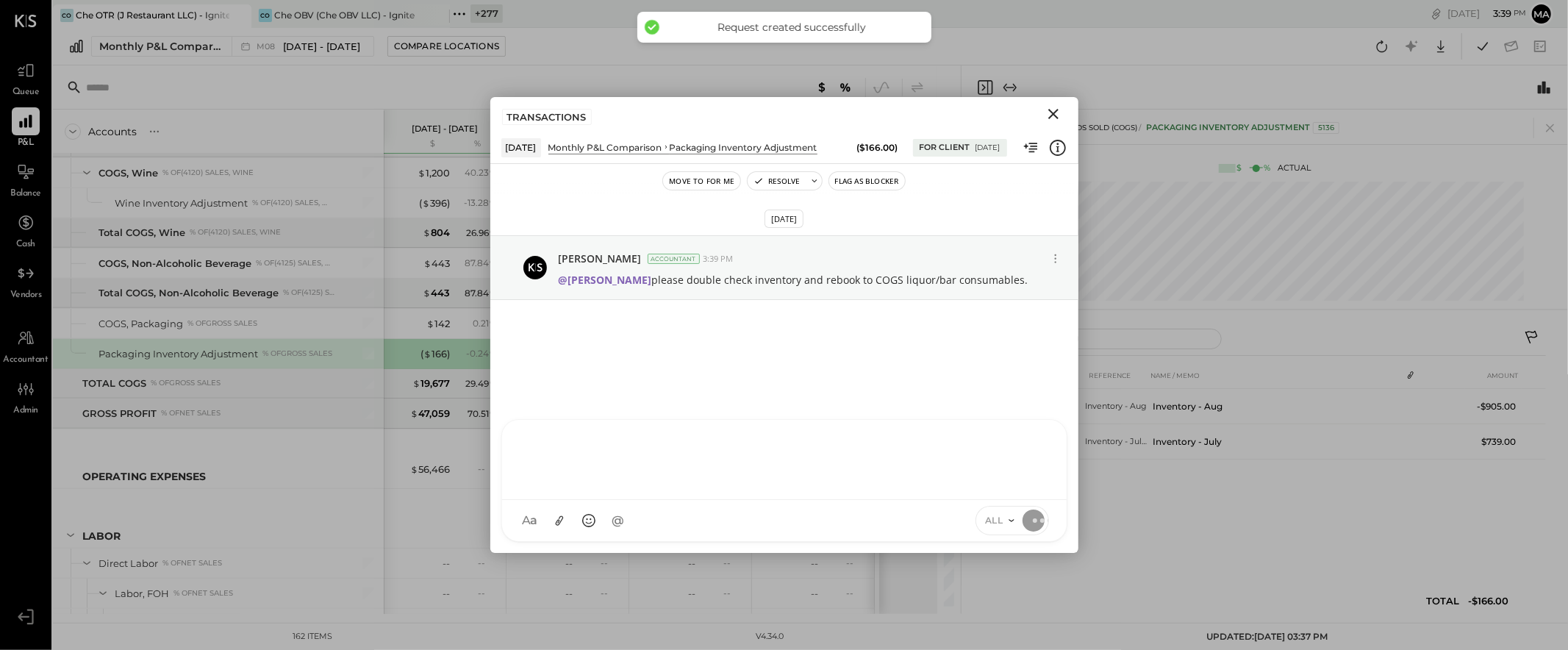
click at [1056, 112] on icon "Close" at bounding box center [1054, 114] width 18 height 18
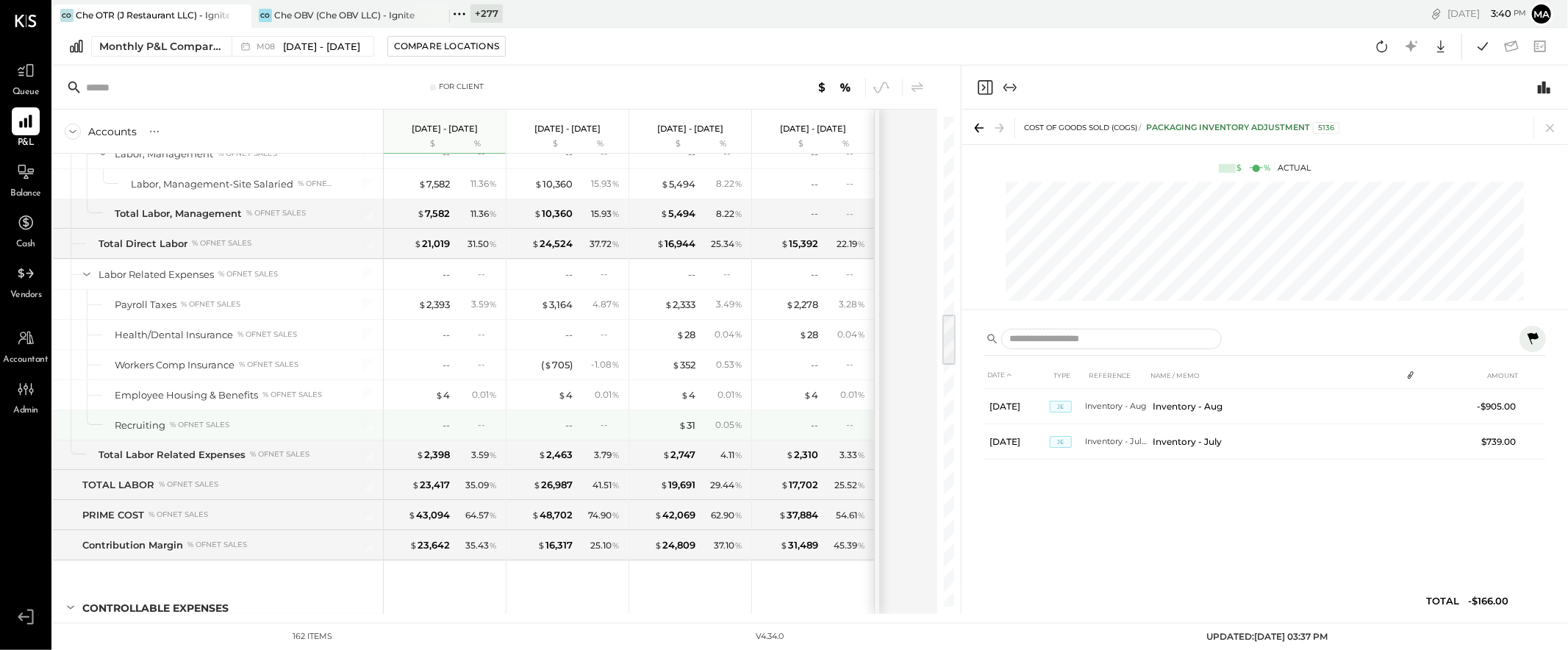
scroll to position [1850, 0]
click at [481, 365] on div "--" at bounding box center [487, 362] width 19 height 12
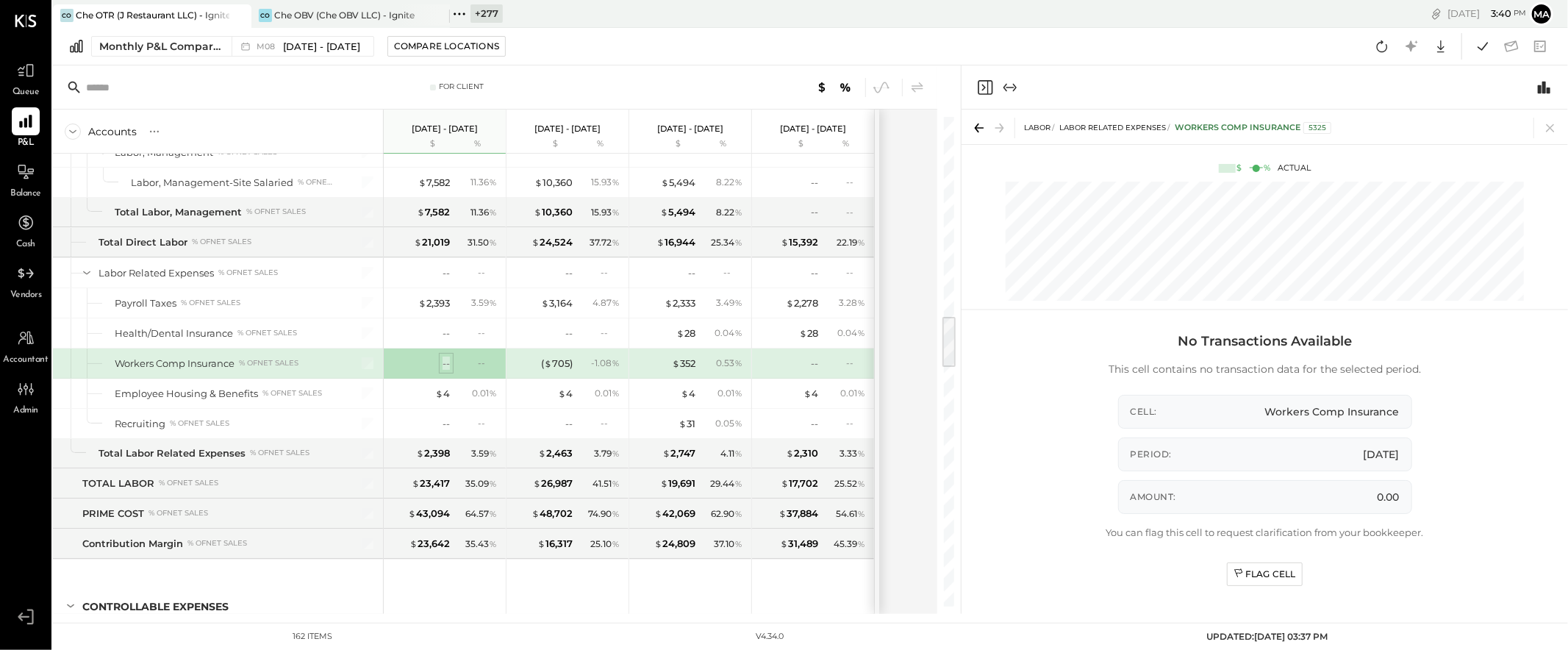
click at [444, 366] on div "--" at bounding box center [446, 363] width 7 height 14
click at [1270, 571] on div "Flag Cell" at bounding box center [1265, 573] width 62 height 12
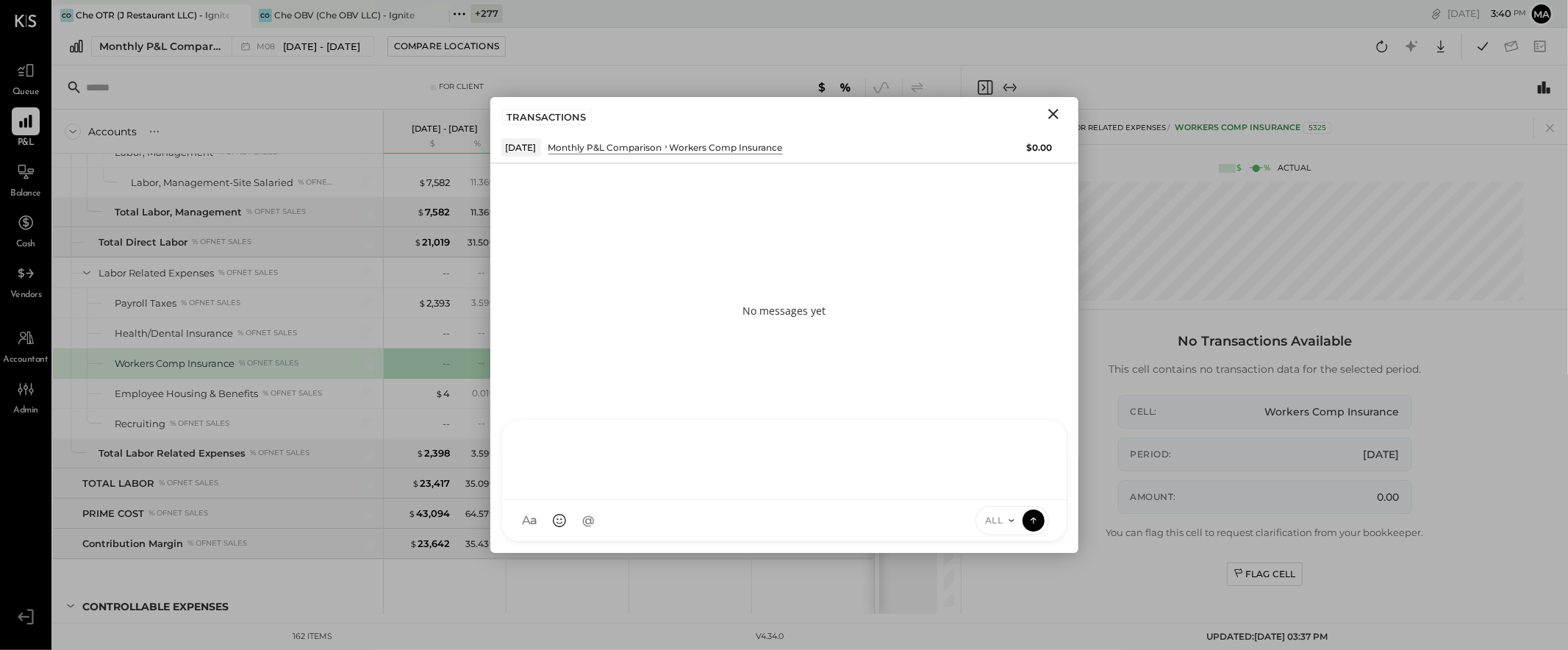
click at [896, 500] on div at bounding box center [784, 460] width 565 height 80
type input "******"
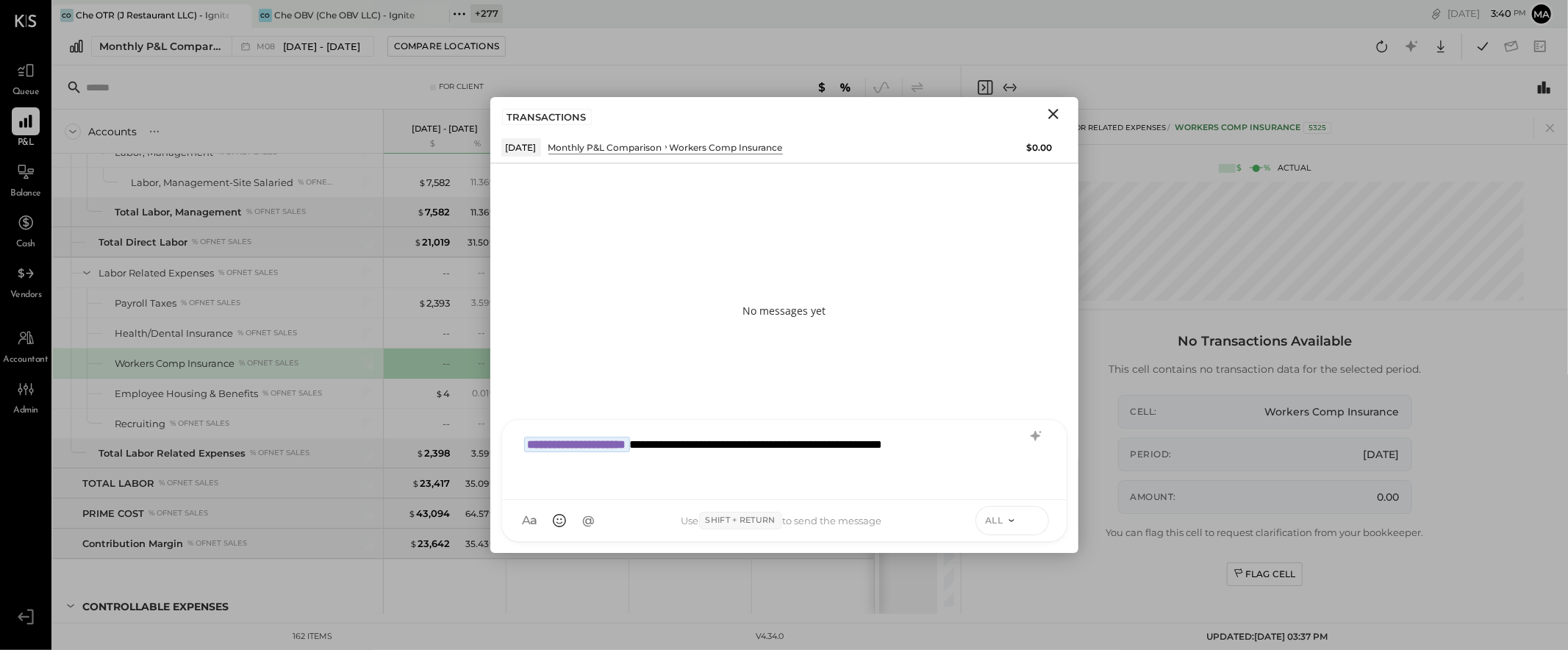
click at [1023, 520] on button at bounding box center [1033, 519] width 22 height 22
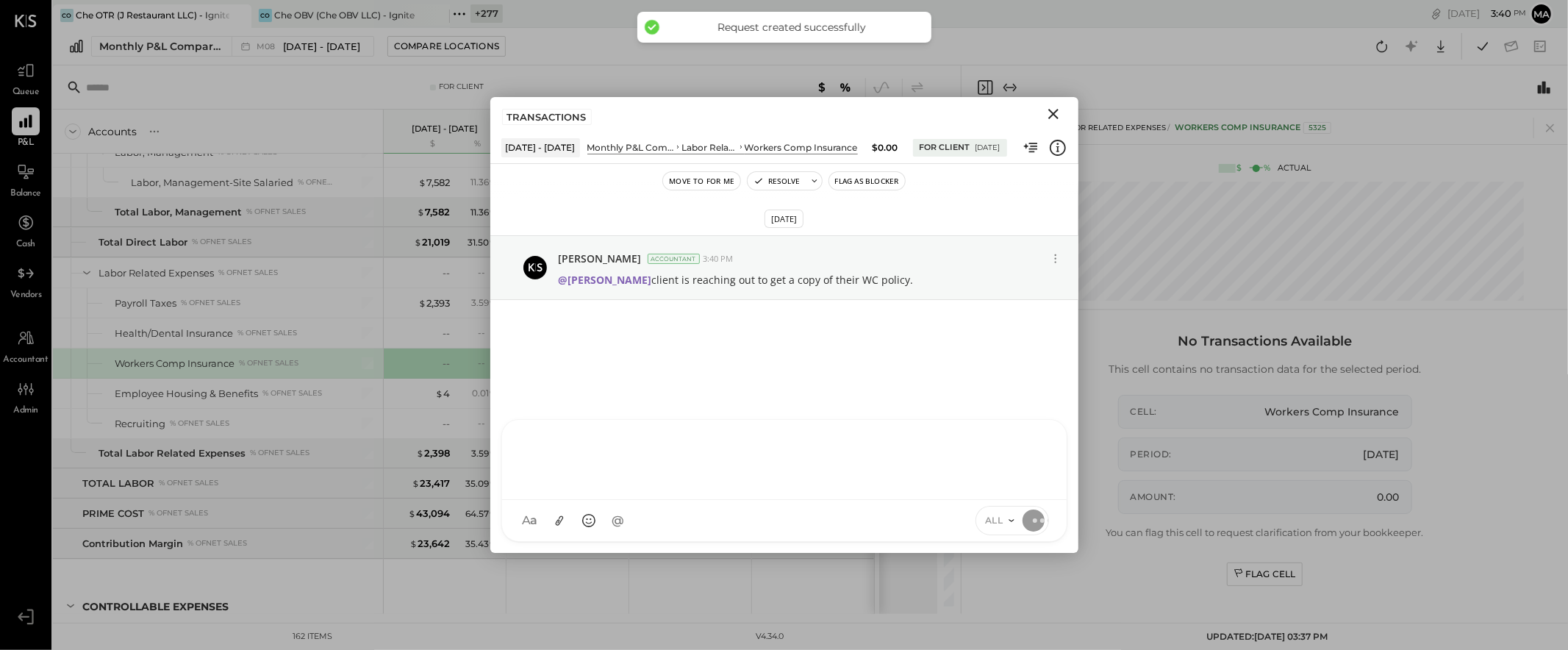
drag, startPoint x: 1055, startPoint y: 107, endPoint x: 1033, endPoint y: 125, distance: 28.4
click at [1055, 107] on icon "Close" at bounding box center [1054, 114] width 18 height 18
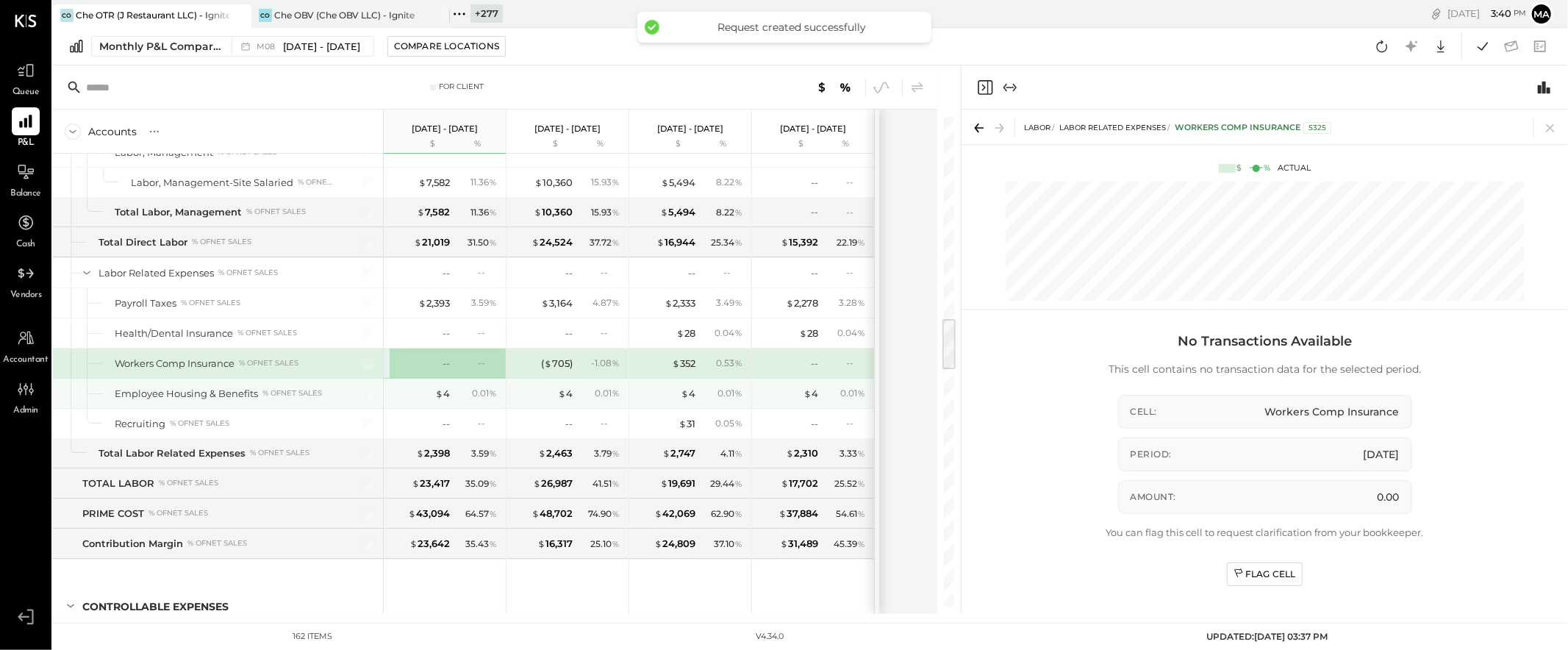
scroll to position [1871, 0]
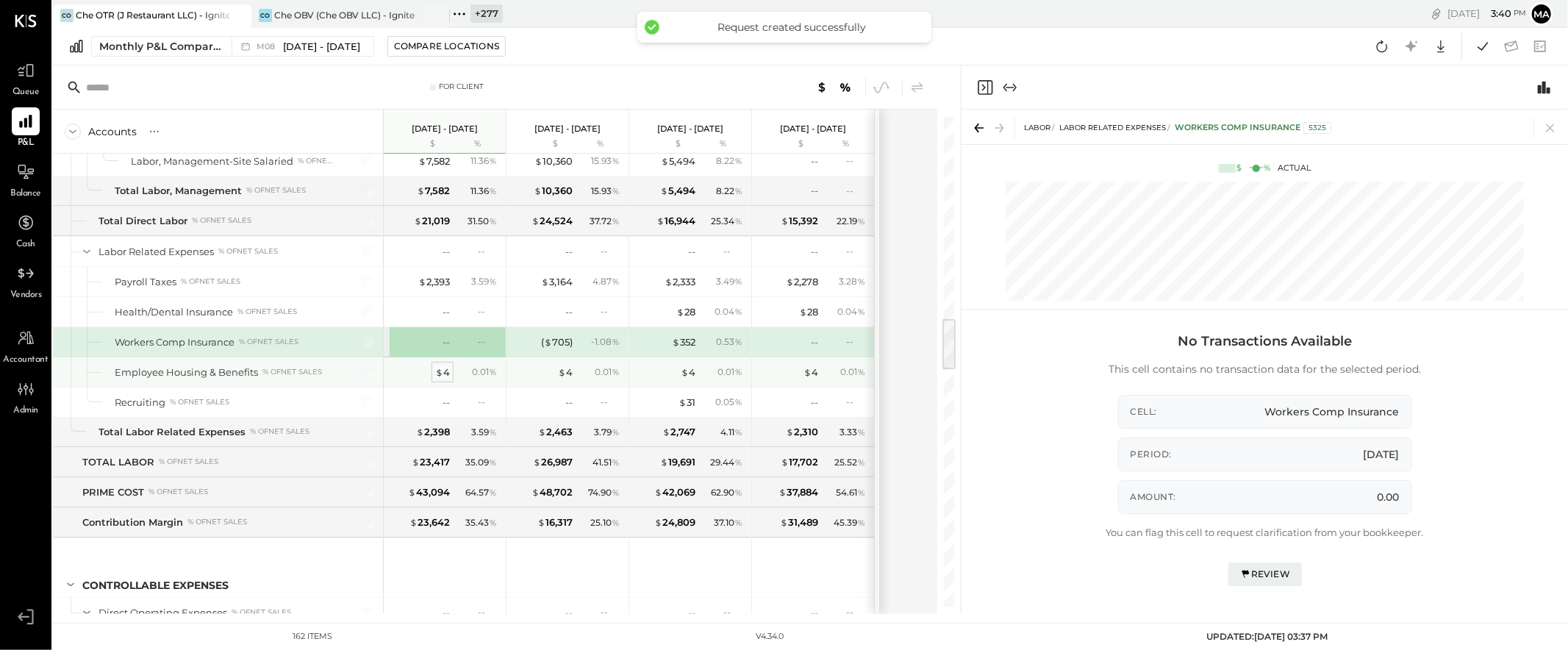
click at [441, 376] on span "$" at bounding box center [440, 371] width 8 height 11
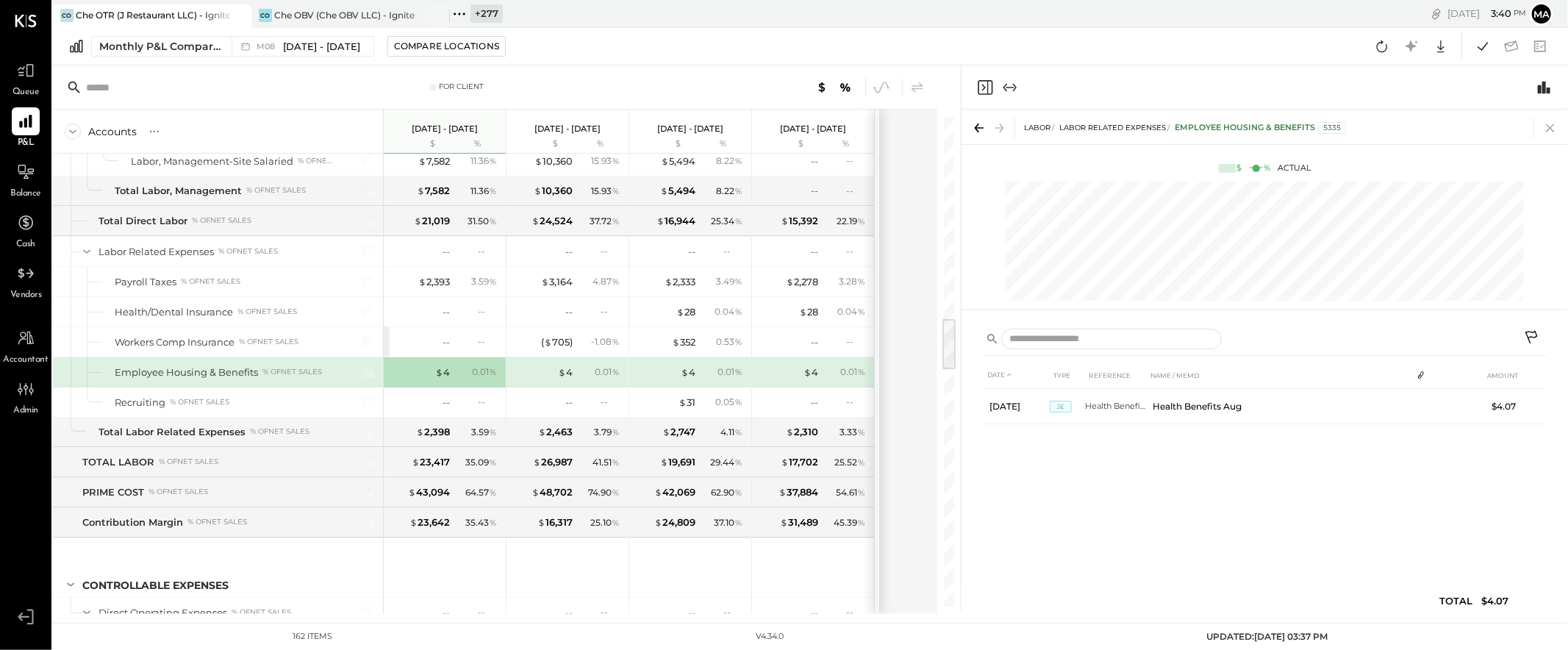
click at [1411, 125] on icon at bounding box center [1550, 127] width 21 height 20
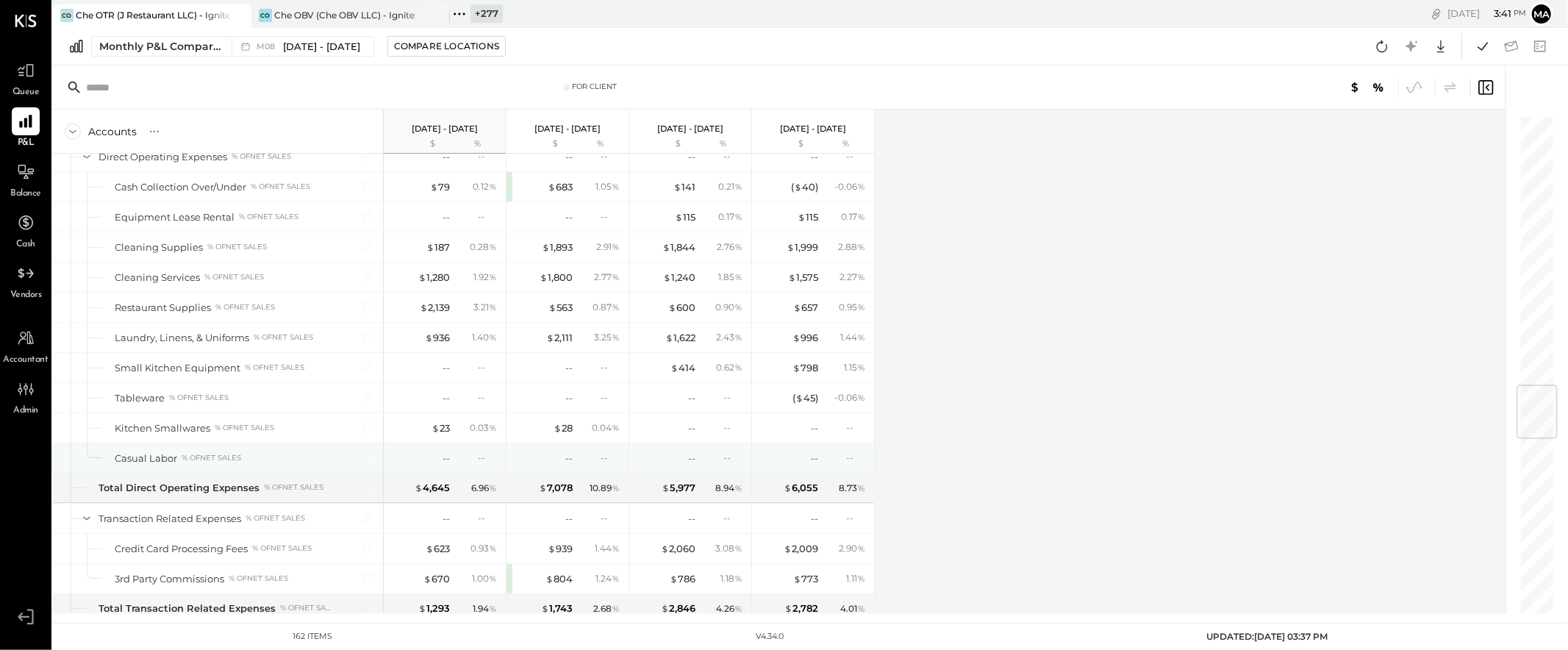
scroll to position [2303, 0]
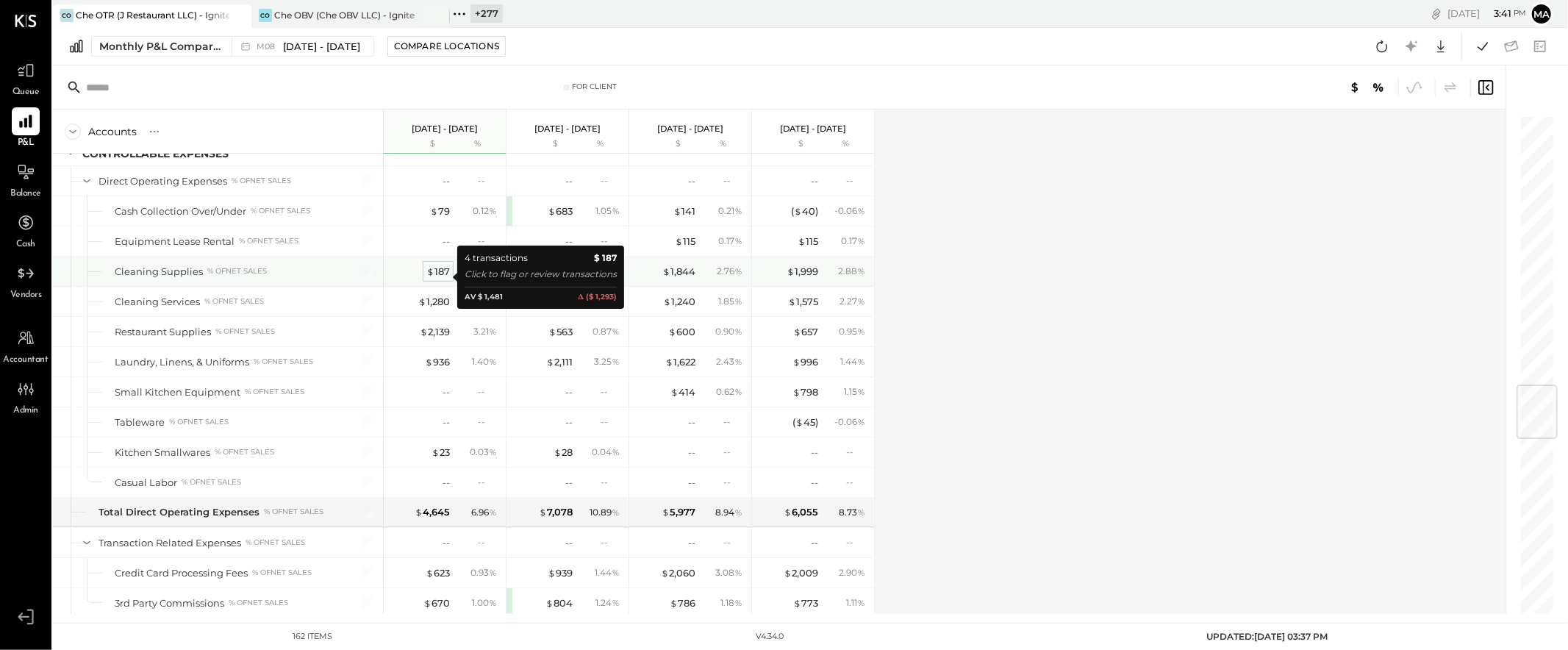
click at [440, 276] on div "$ 187" at bounding box center [438, 271] width 24 height 14
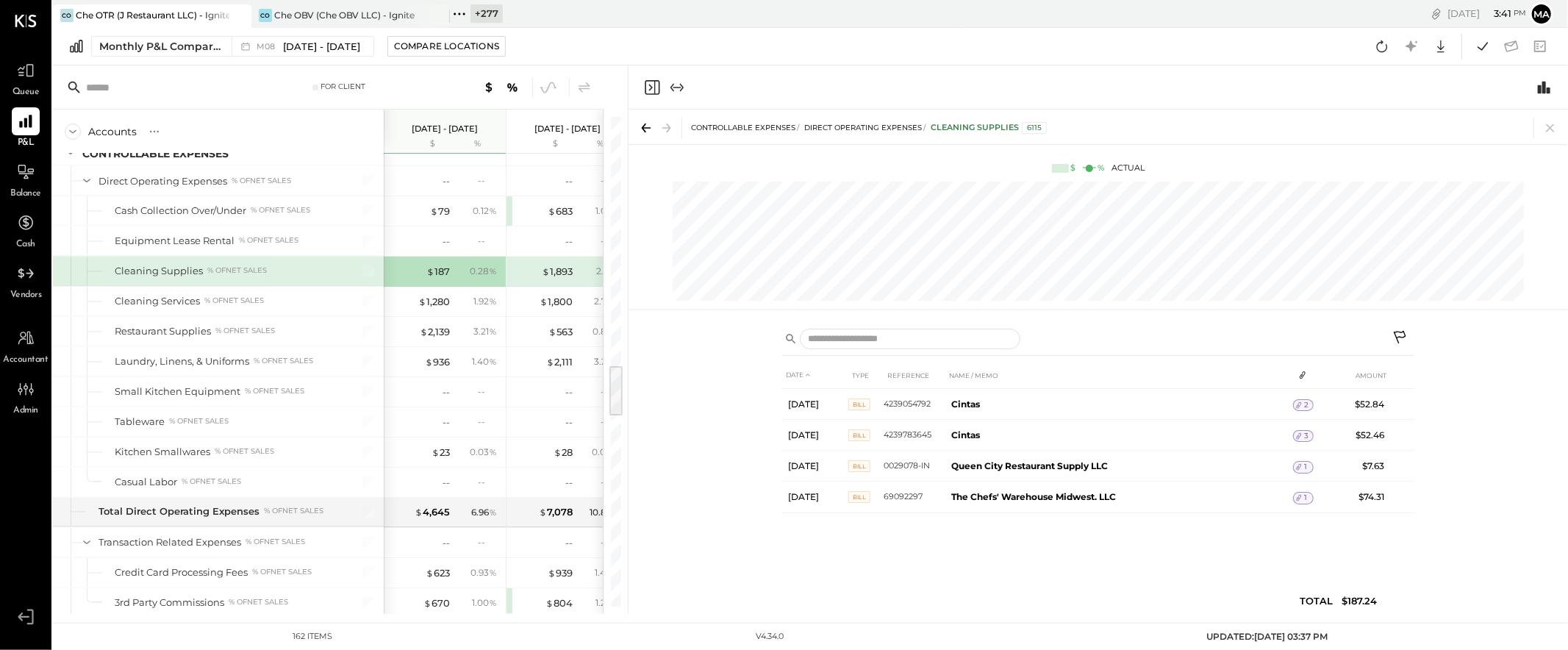
click at [624, 451] on div "For Client Accounts S % GL [DATE] - [DATE] $ % [DATE] - [DATE] $ % [DATE] - [DA…" at bounding box center [340, 339] width 575 height 548
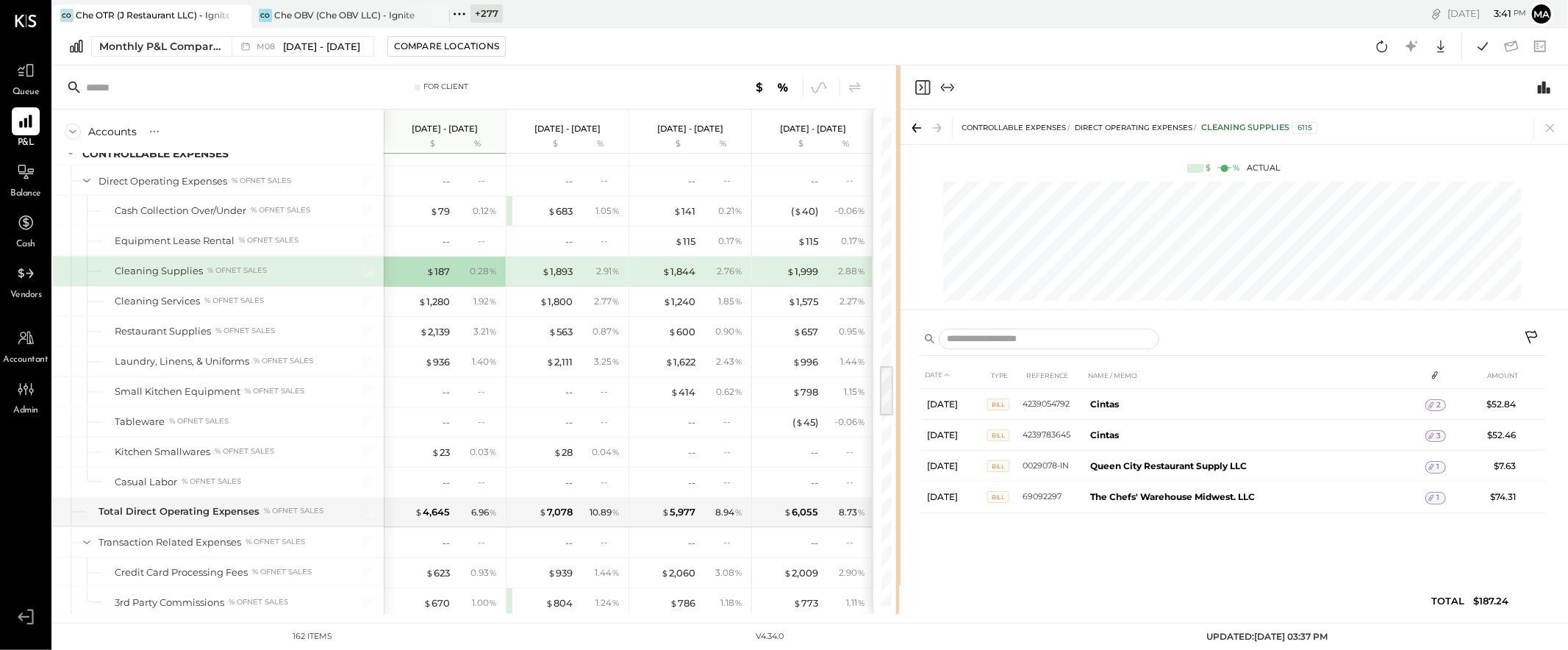
drag, startPoint x: 627, startPoint y: 451, endPoint x: 899, endPoint y: 439, distance: 272.3
click at [899, 439] on div "For Client Accounts S % GL [DATE] - [DATE] $ % [DATE] - [DATE] $ % [DATE] - [DA…" at bounding box center [811, 339] width 1516 height 548
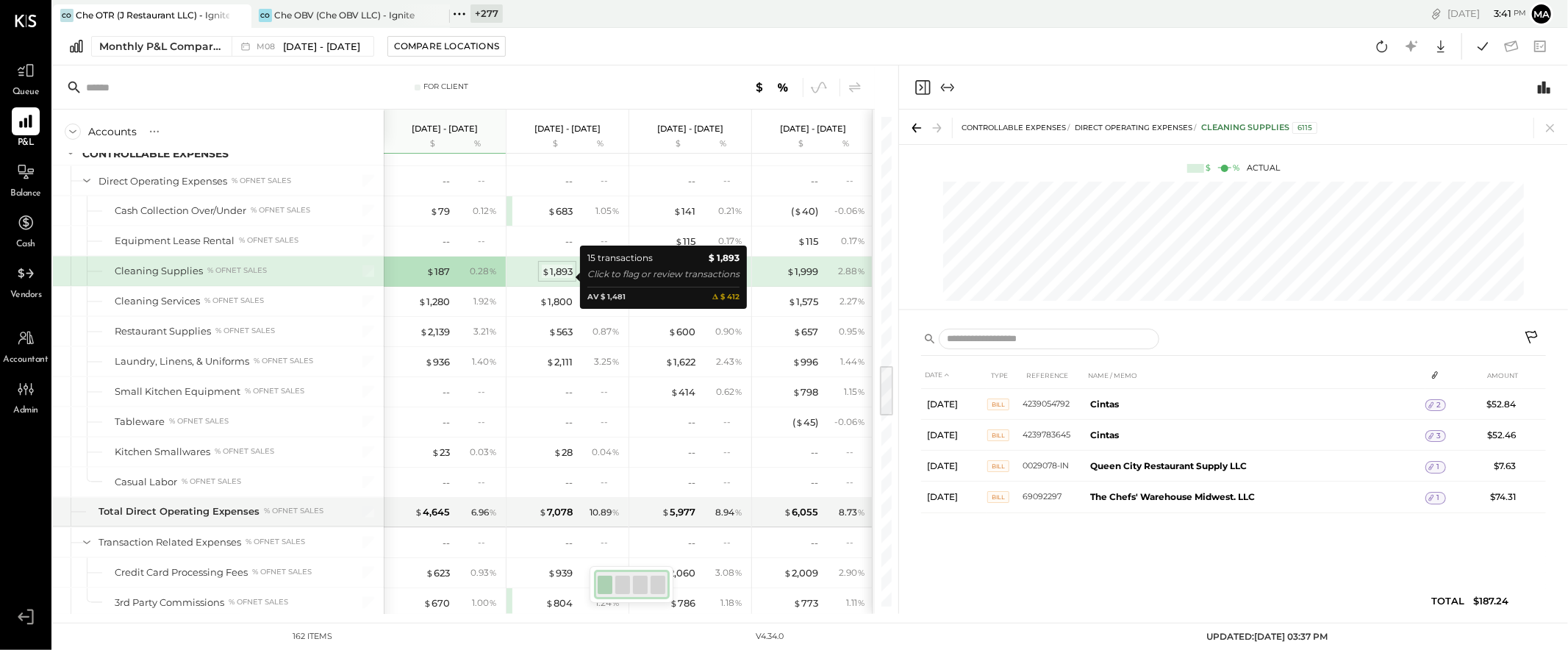
click at [563, 275] on div "$ 1,893" at bounding box center [558, 271] width 31 height 14
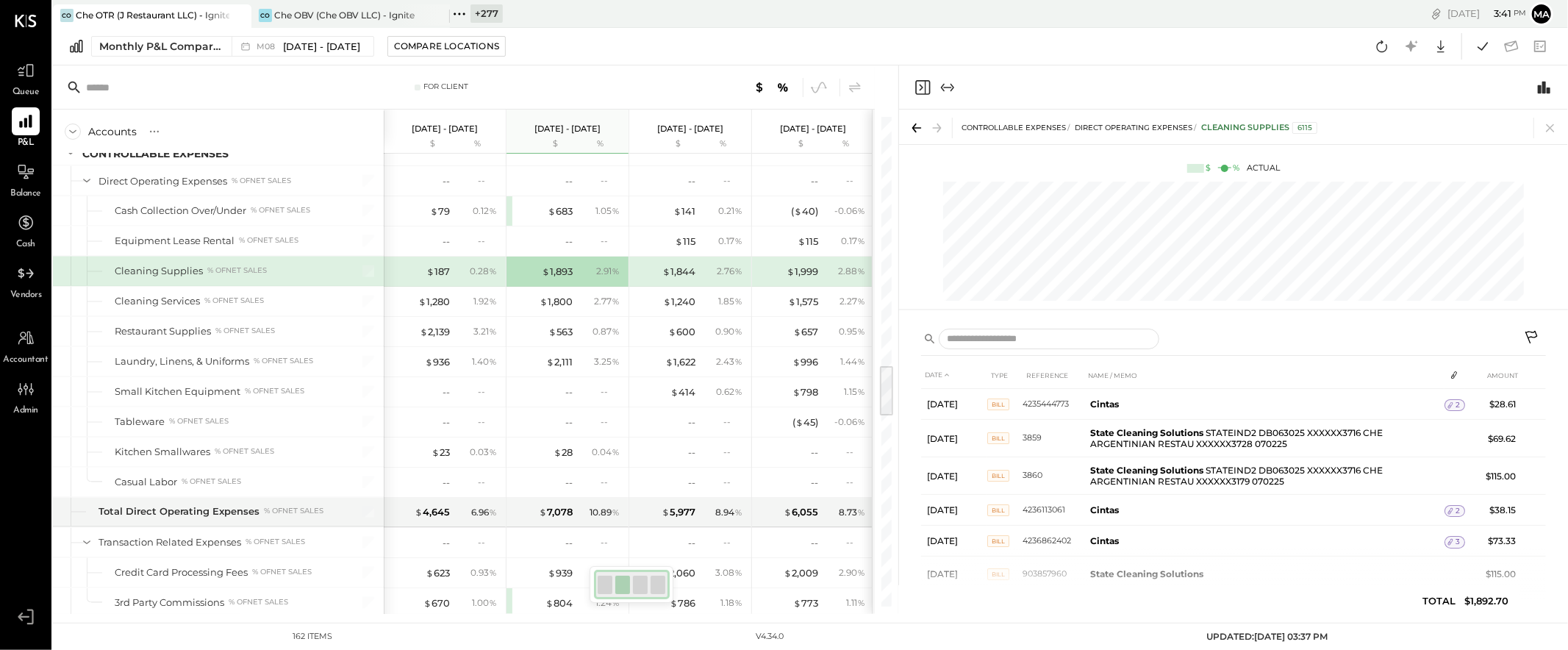
click at [422, 274] on div "$ 187" at bounding box center [421, 271] width 59 height 14
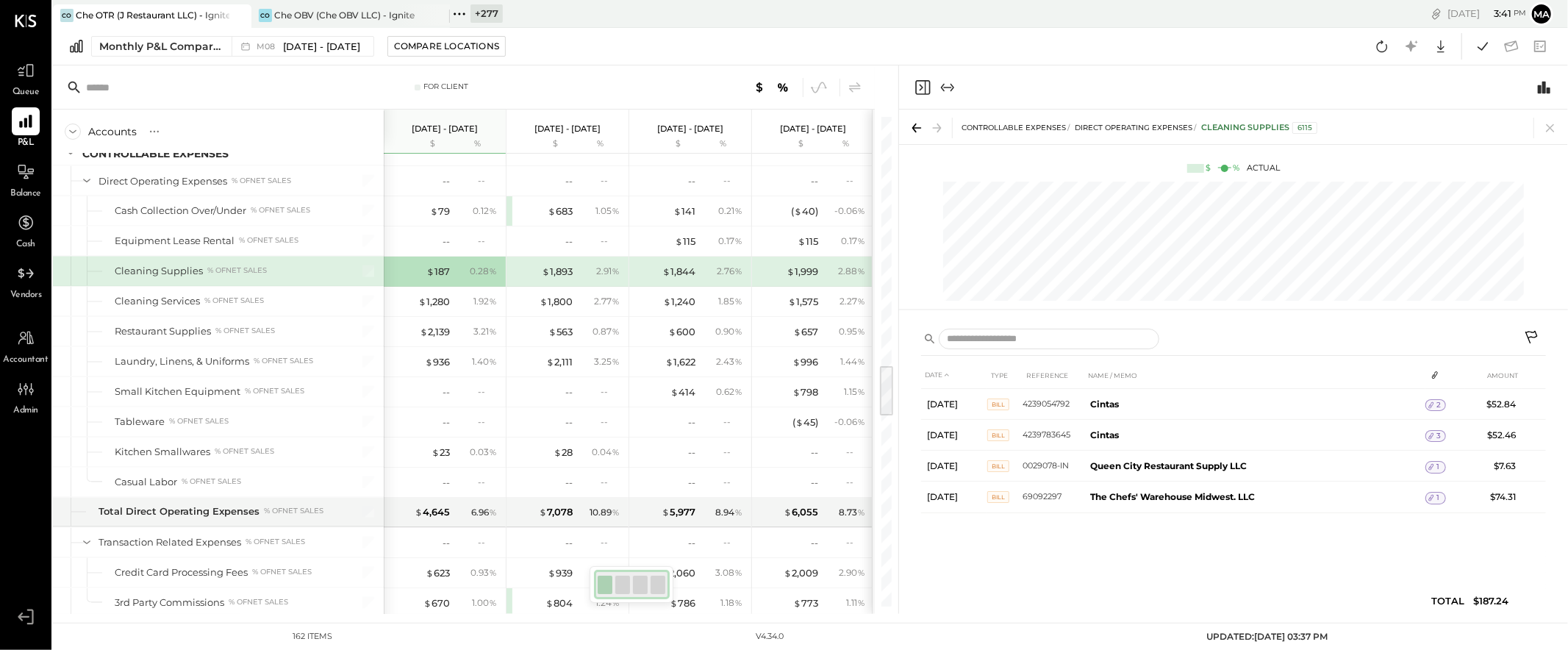
click at [487, 275] on div "0.28 %" at bounding box center [483, 271] width 27 height 13
drag, startPoint x: 465, startPoint y: 276, endPoint x: 744, endPoint y: 309, distance: 280.9
click at [465, 276] on div "0.28 %" at bounding box center [477, 271] width 48 height 13
click at [1411, 333] on icon at bounding box center [1534, 339] width 18 height 18
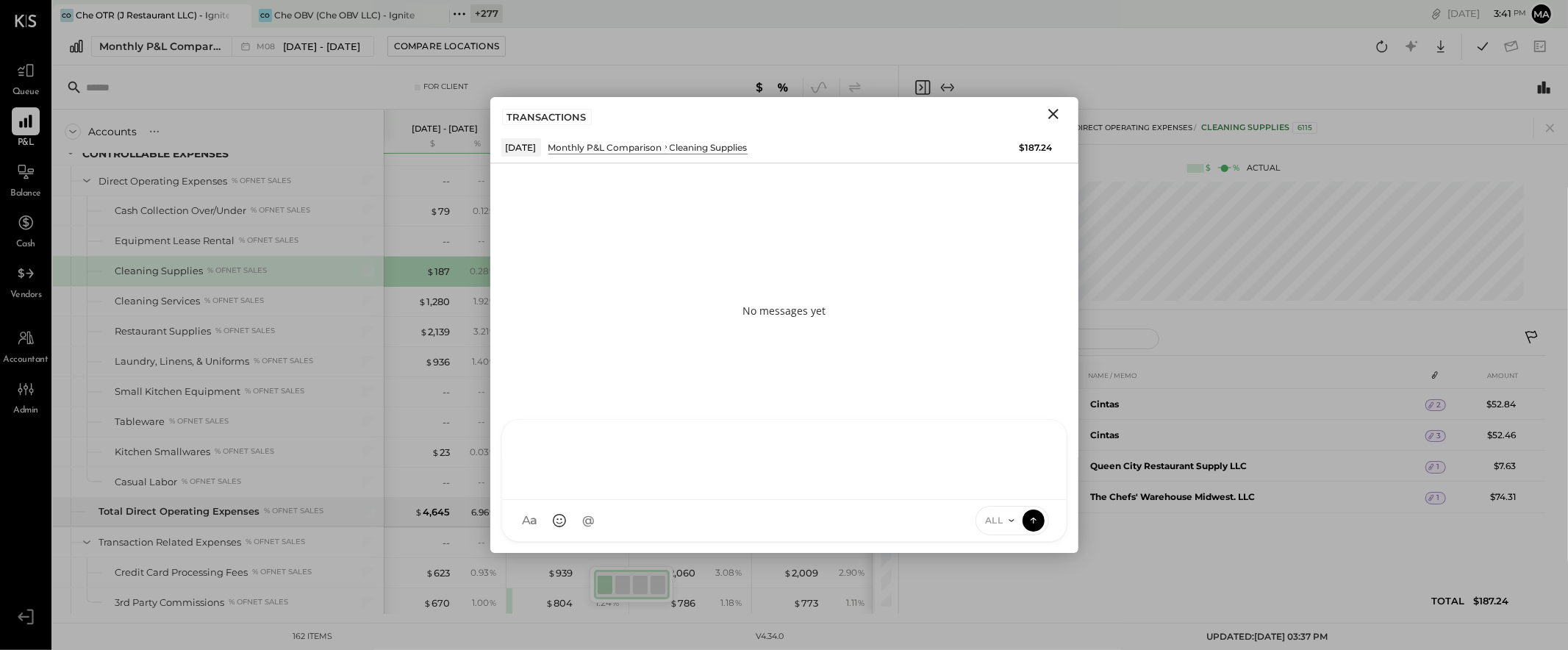
click at [685, 529] on div "AM [PERSON_NAME] I imeronijuan MA [PERSON_NAME] Ansari J jpennells J jpeyton S …" at bounding box center [784, 480] width 566 height 123
type input "*"
click at [655, 408] on span "jpennells" at bounding box center [644, 409] width 116 height 14
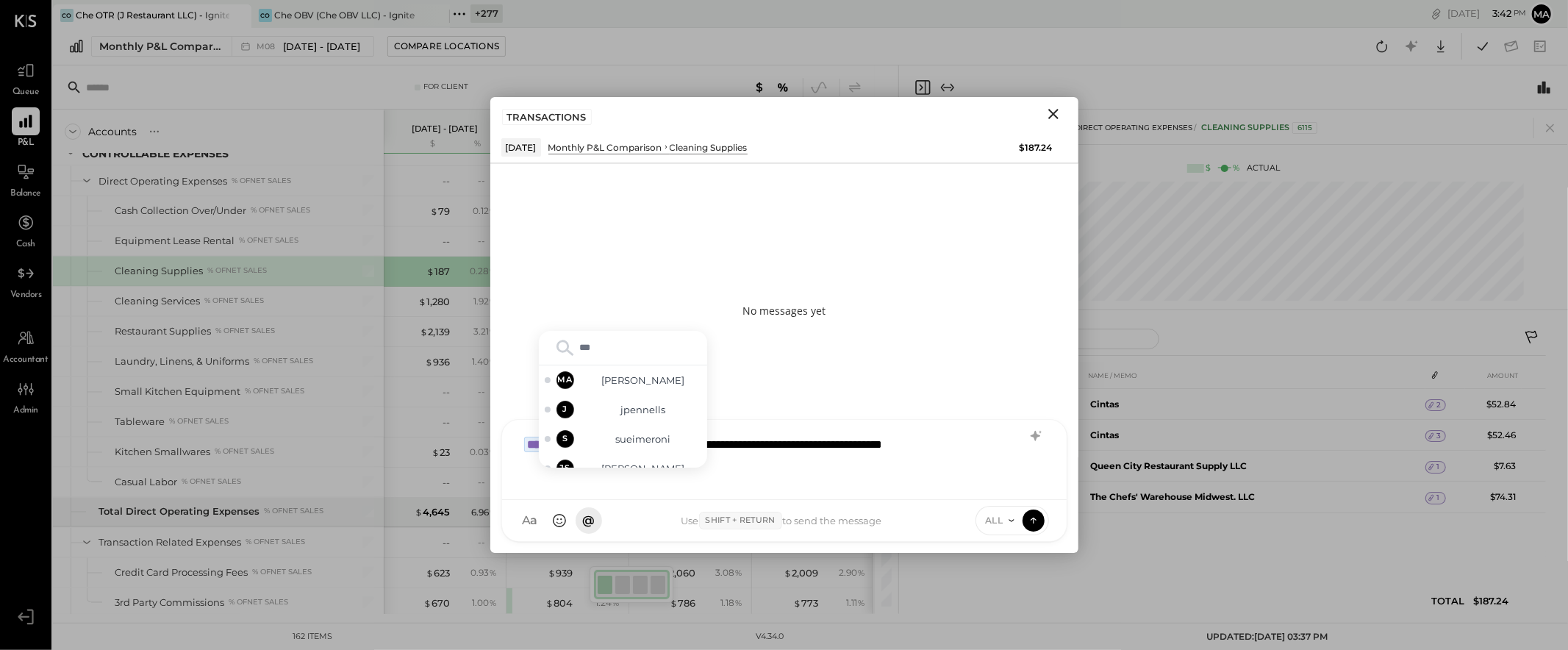
type input "****"
click at [660, 446] on span "[PERSON_NAME]" at bounding box center [644, 452] width 116 height 14
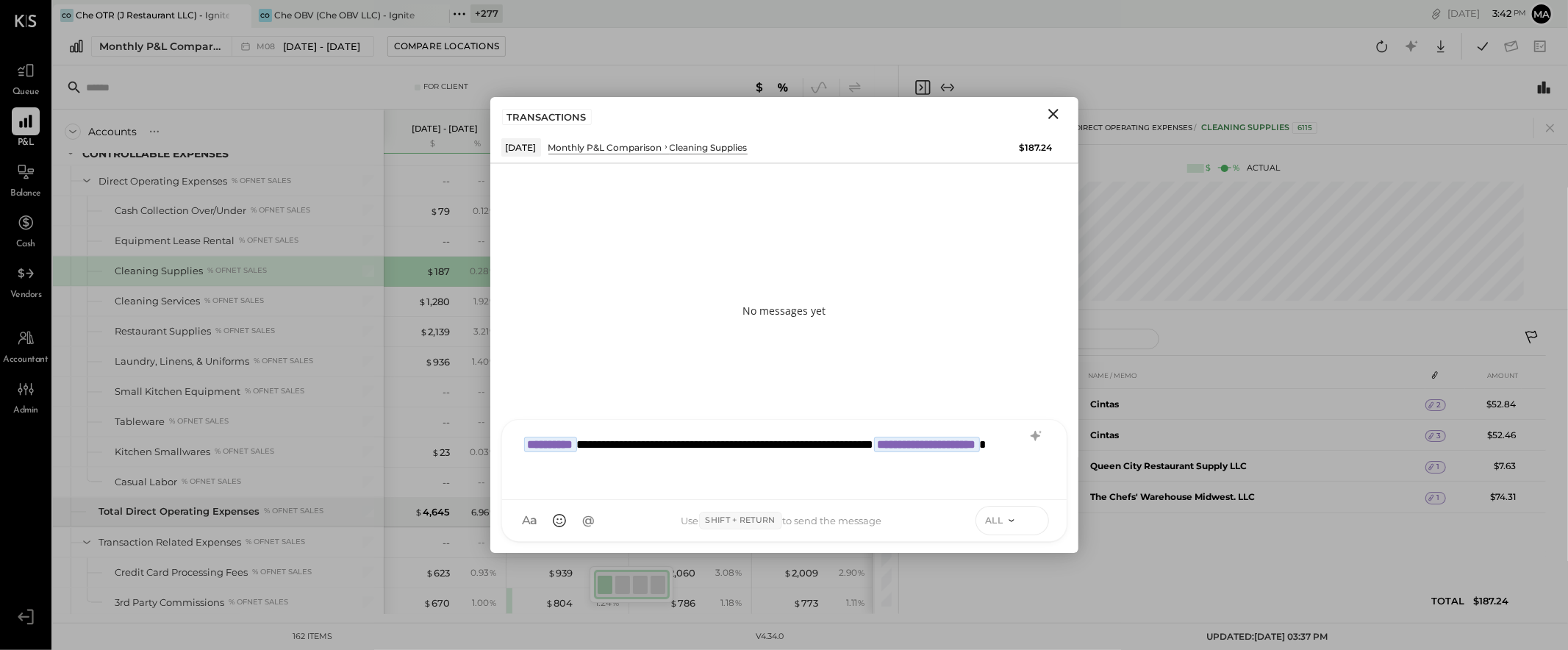
click at [1037, 518] on icon at bounding box center [1033, 520] width 13 height 15
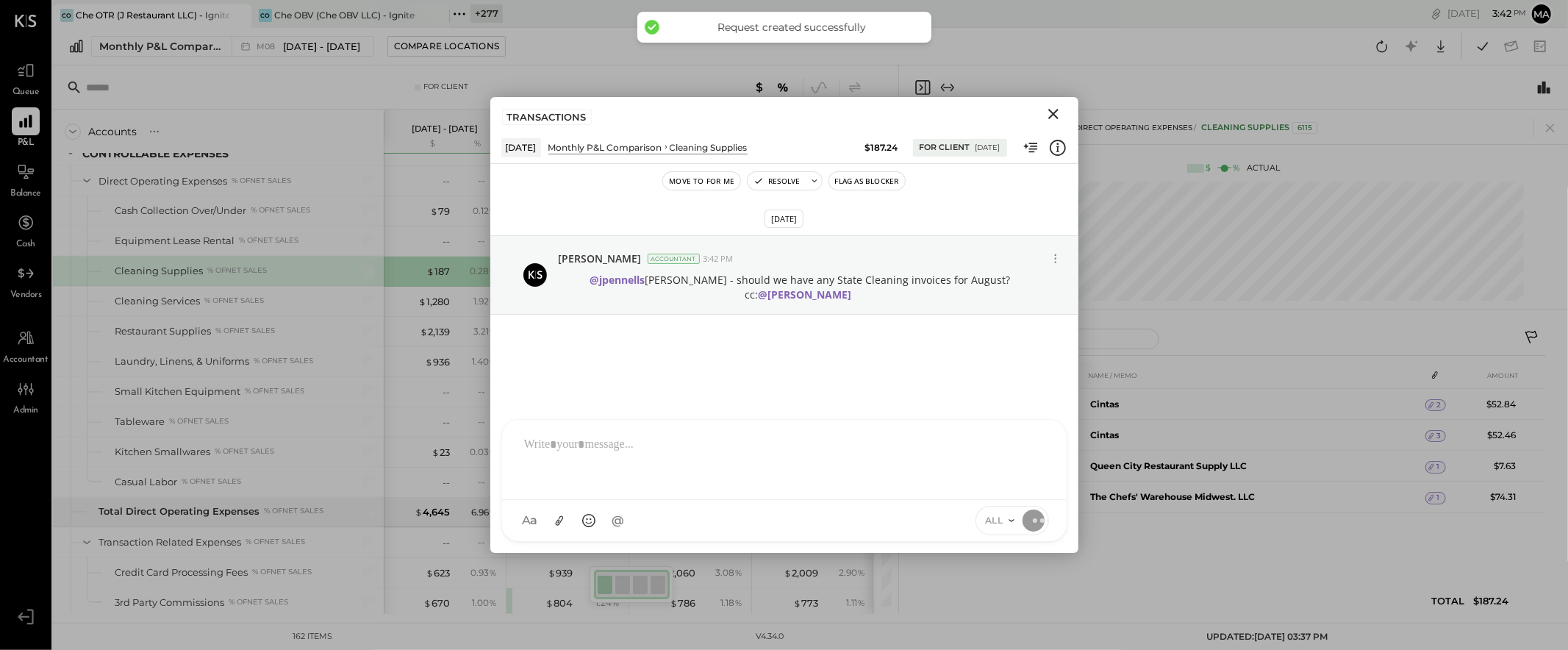
click at [1055, 113] on icon "Close" at bounding box center [1053, 114] width 11 height 11
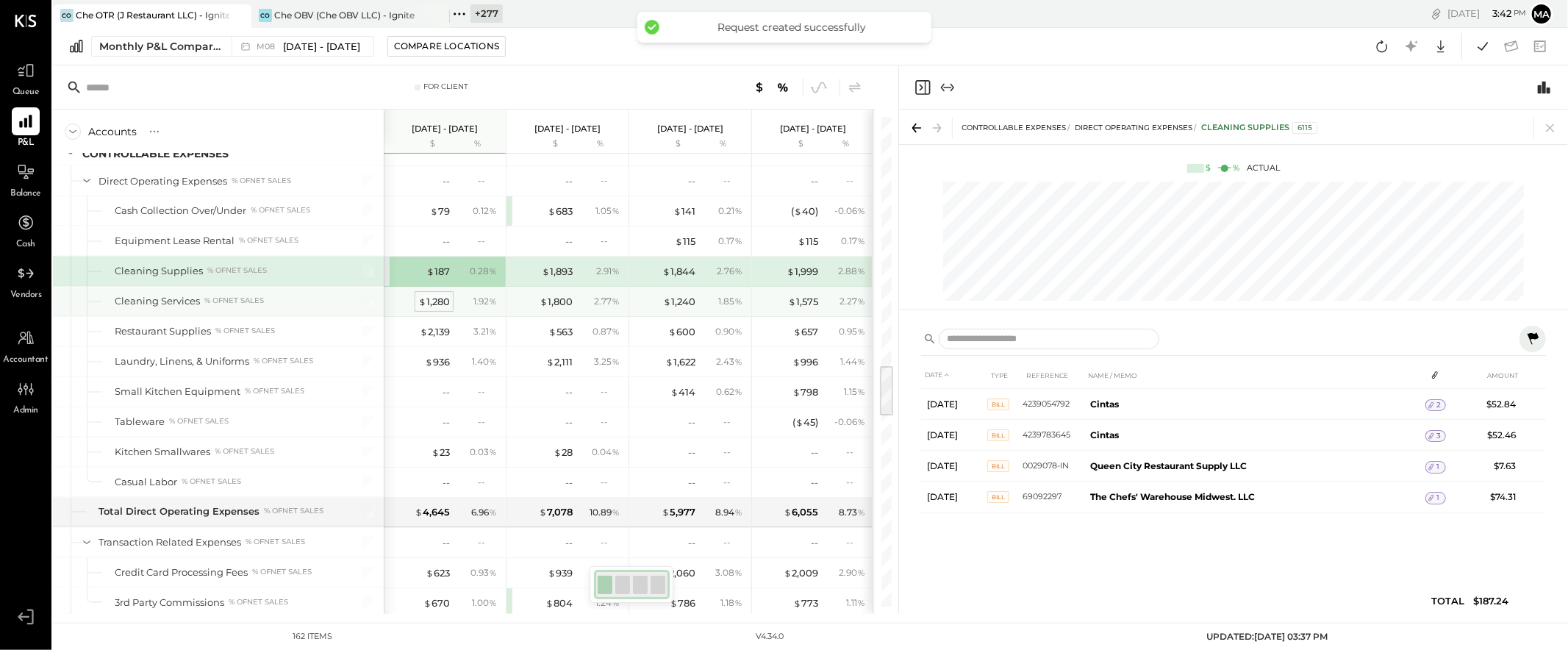
click at [434, 306] on div "$ 1,280" at bounding box center [434, 302] width 32 height 14
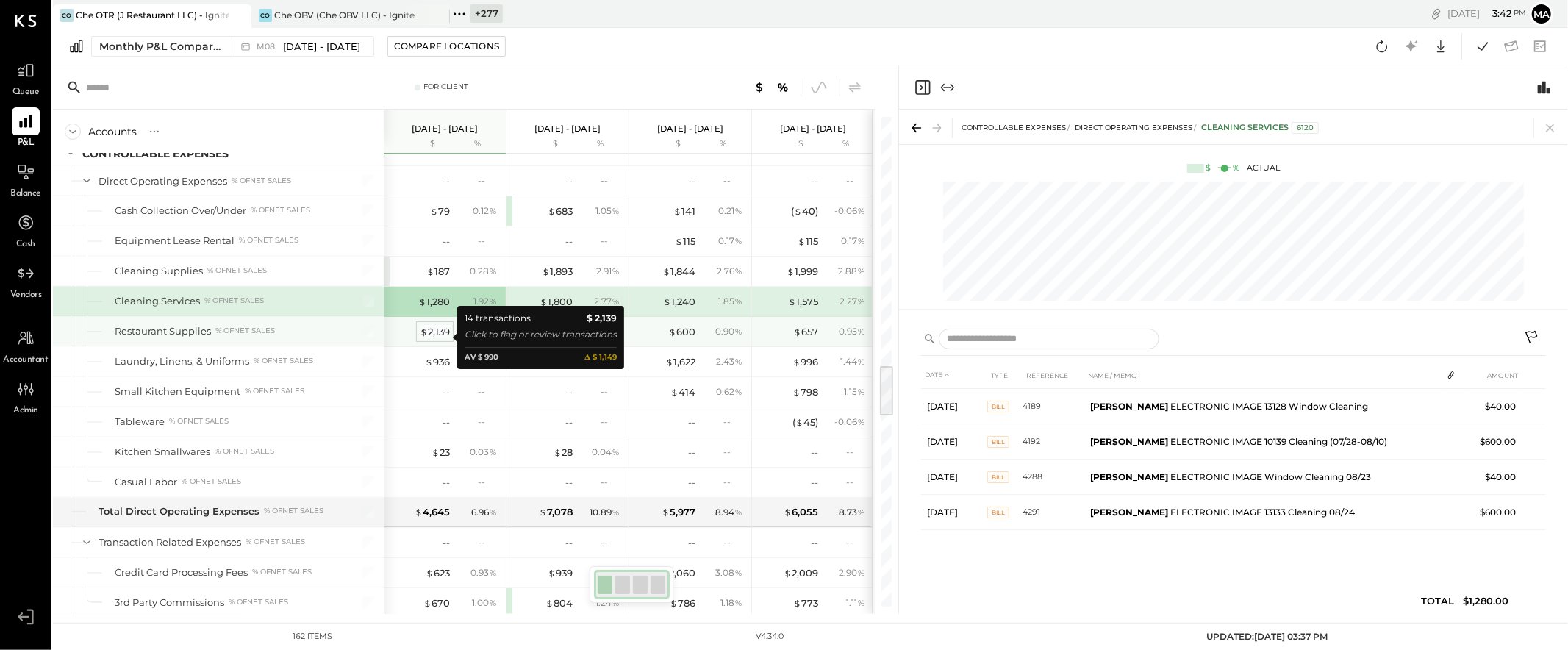
click at [437, 338] on div "$ 2,139" at bounding box center [435, 331] width 30 height 14
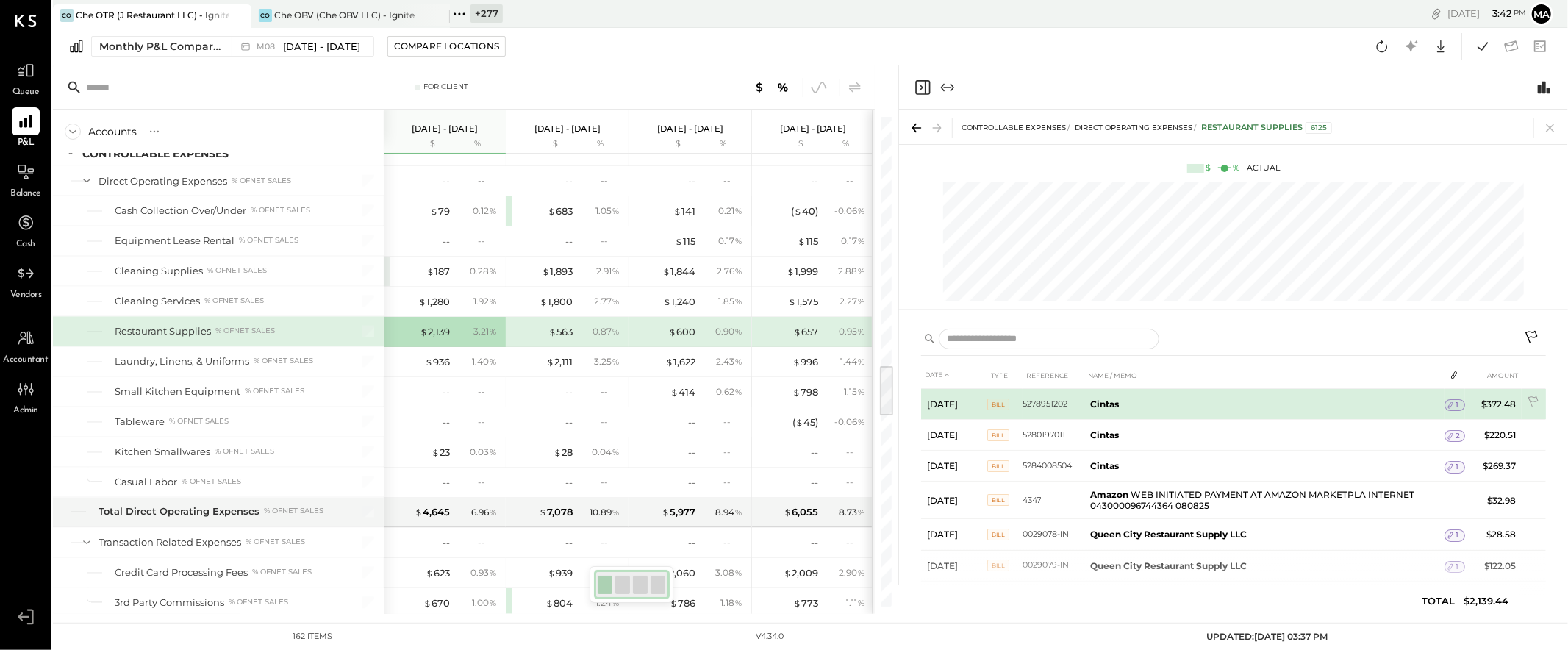
click at [1411, 401] on div "1" at bounding box center [1455, 405] width 21 height 11
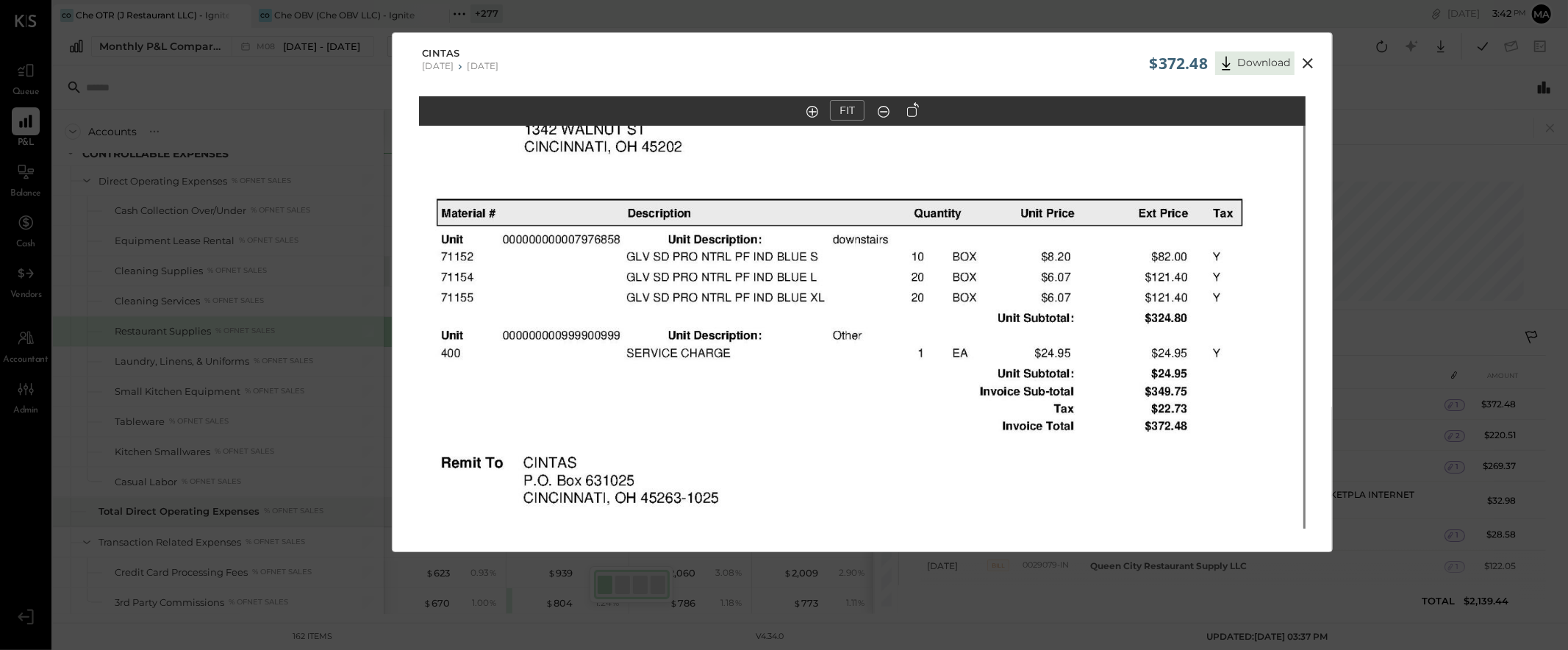
drag, startPoint x: 834, startPoint y: 293, endPoint x: 832, endPoint y: 428, distance: 135.0
click at [832, 428] on img at bounding box center [859, 429] width 887 height 1151
click at [1309, 61] on icon at bounding box center [1308, 63] width 11 height 11
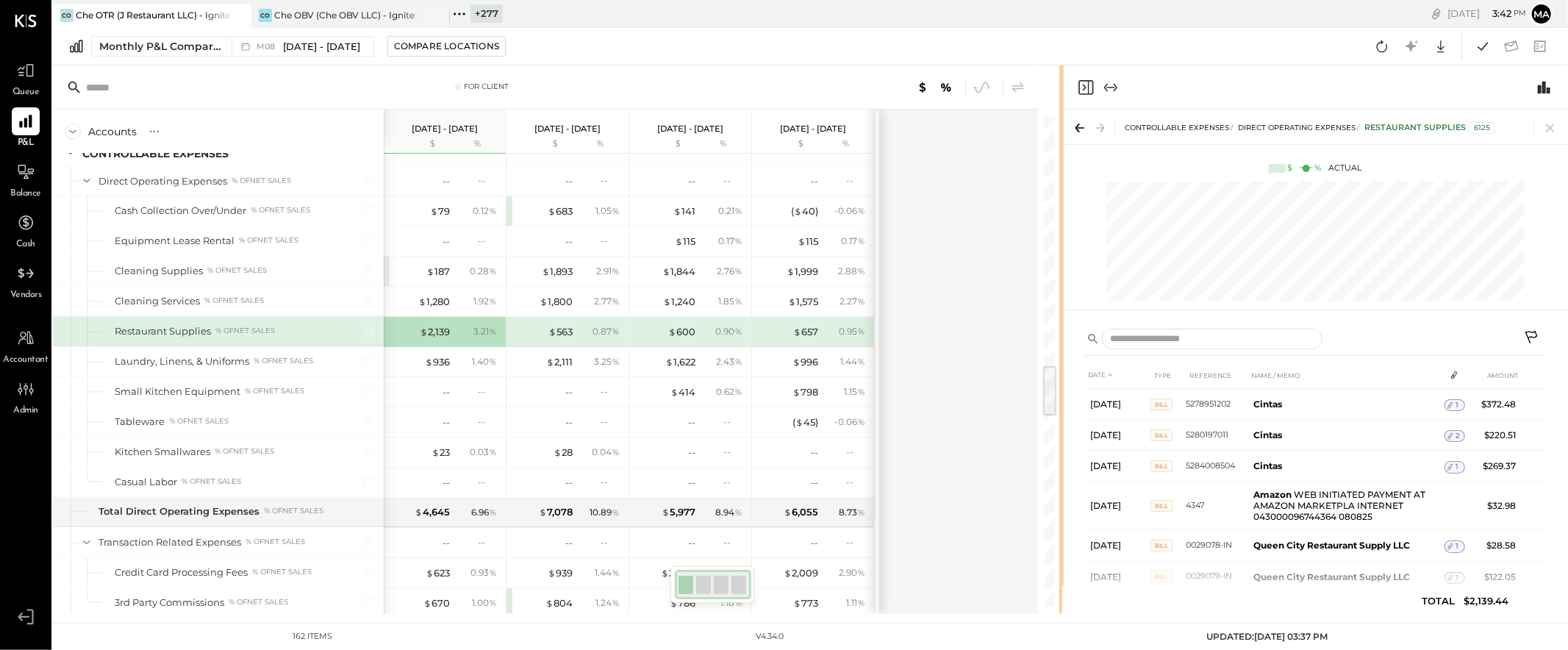
drag, startPoint x: 896, startPoint y: 329, endPoint x: 1062, endPoint y: 322, distance: 166.1
click at [1062, 322] on div "For Client Accounts S % GL [DATE] - [DATE] $ % [DATE] - [DATE] $ % [DATE] - [DA…" at bounding box center [811, 339] width 1516 height 548
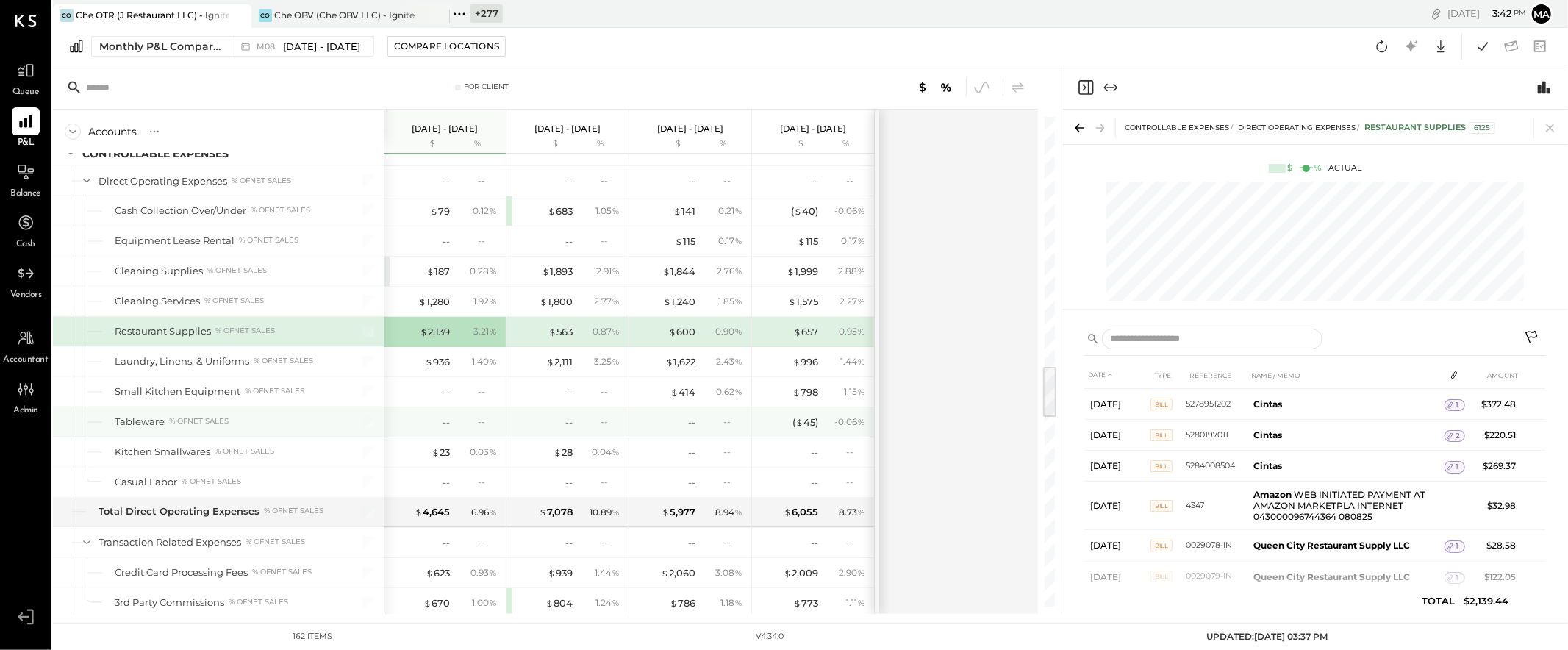
scroll to position [2333, 0]
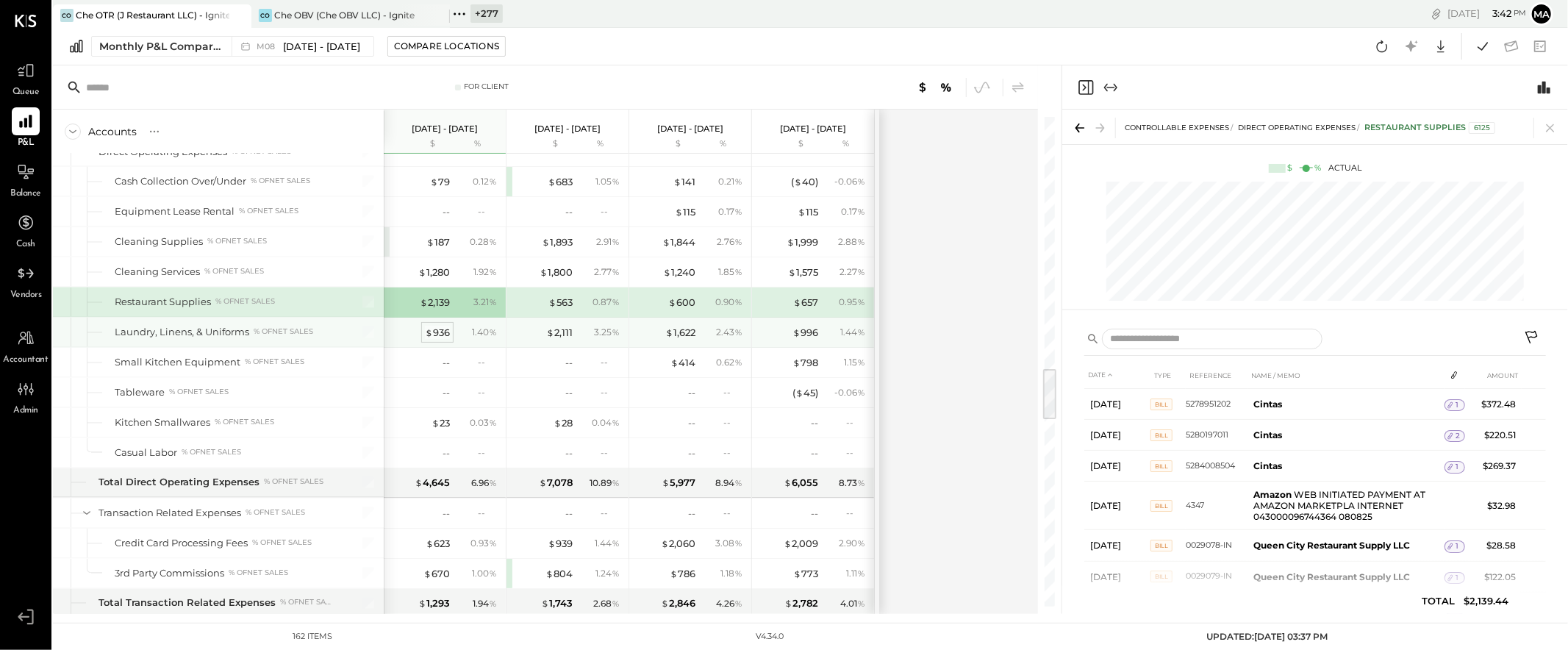
click at [438, 337] on div "$ 936" at bounding box center [437, 332] width 25 height 14
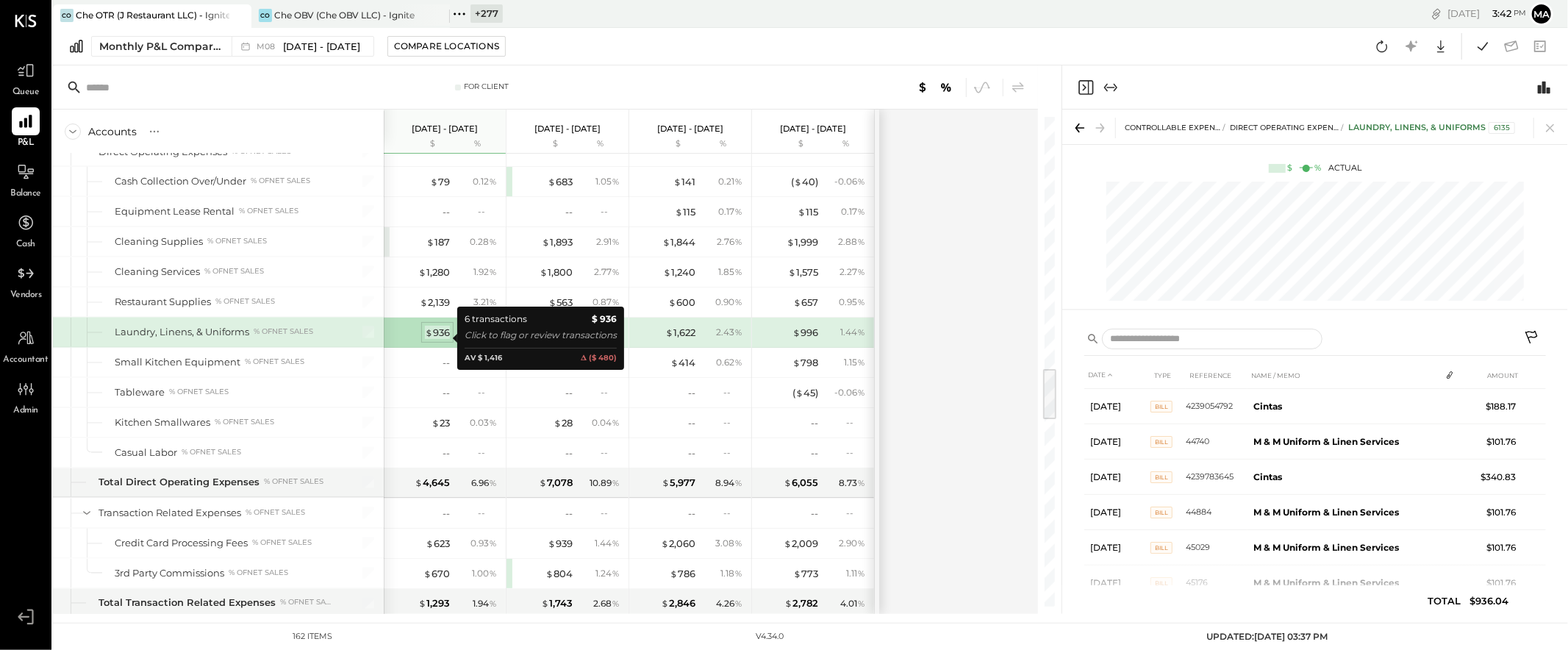
click at [438, 337] on div "$ 936" at bounding box center [437, 332] width 25 height 14
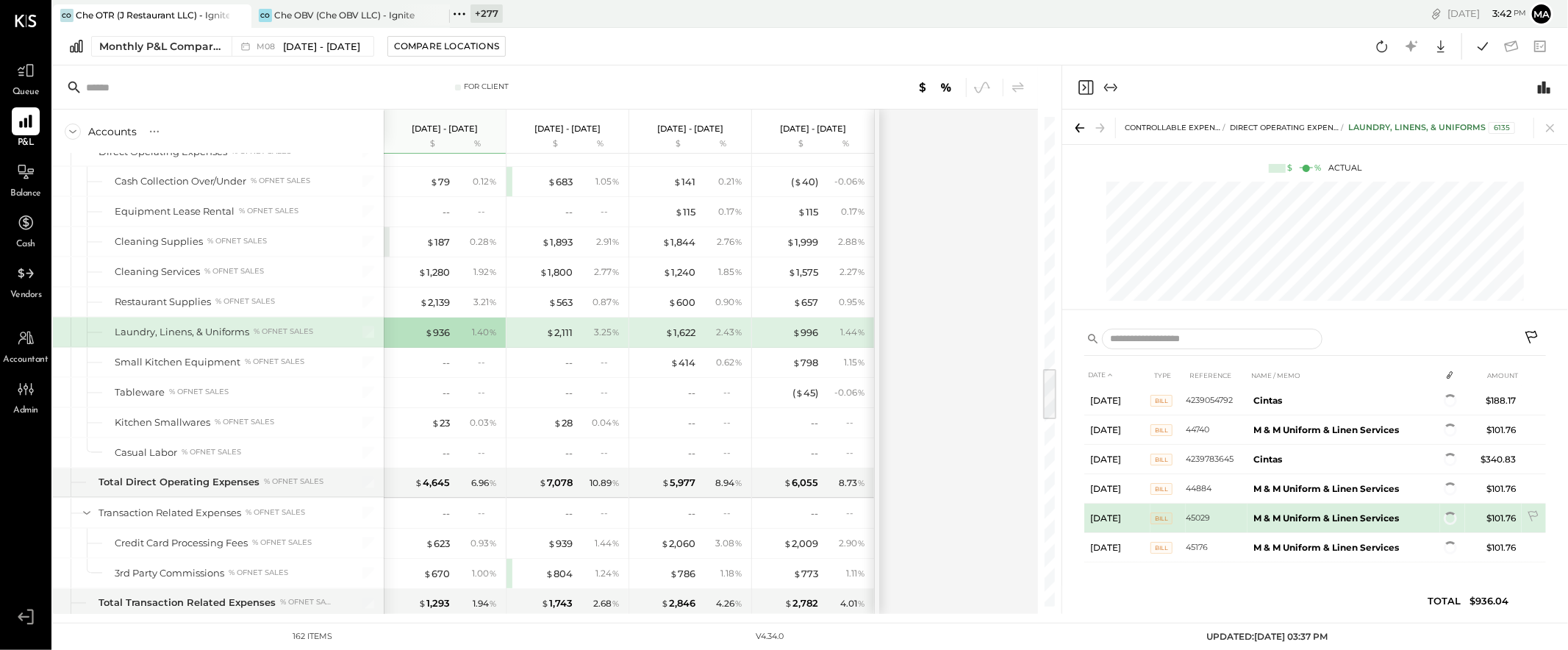
scroll to position [11, 0]
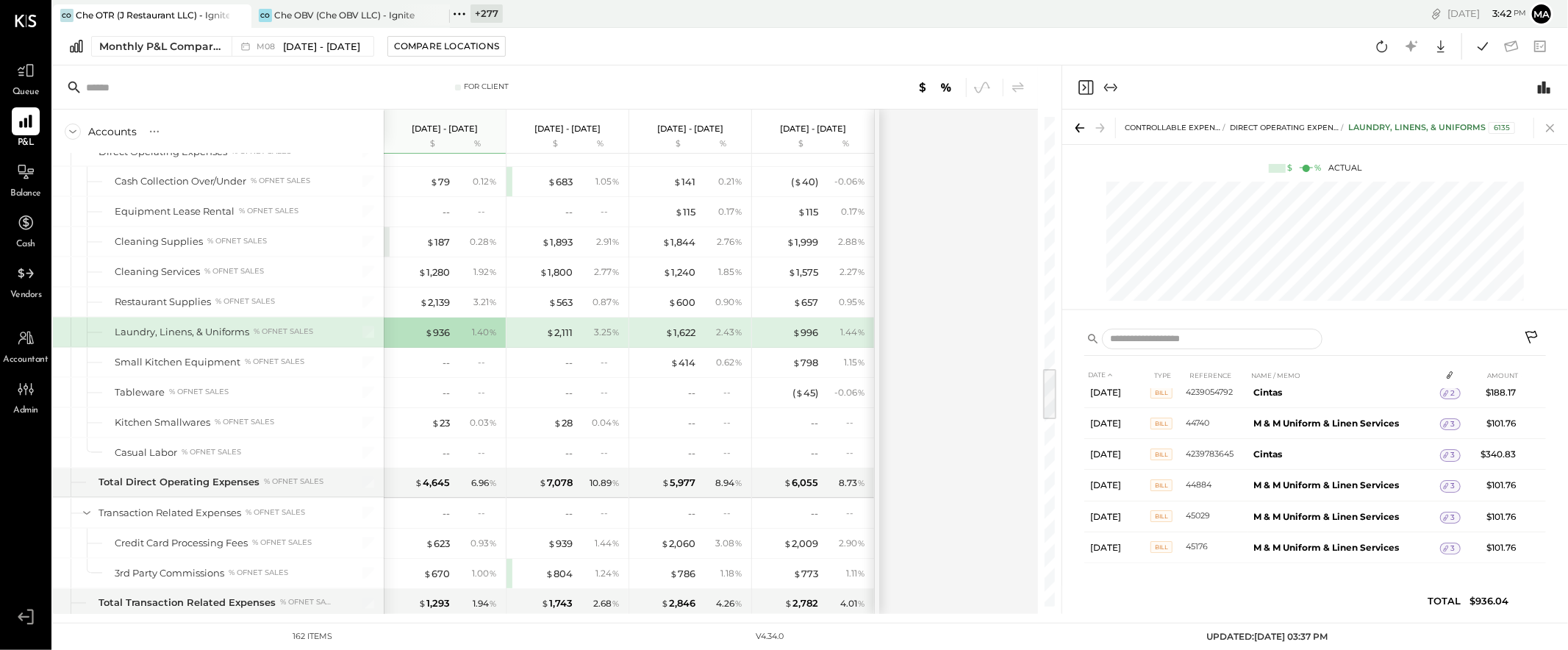
click at [1411, 125] on icon at bounding box center [1550, 127] width 21 height 20
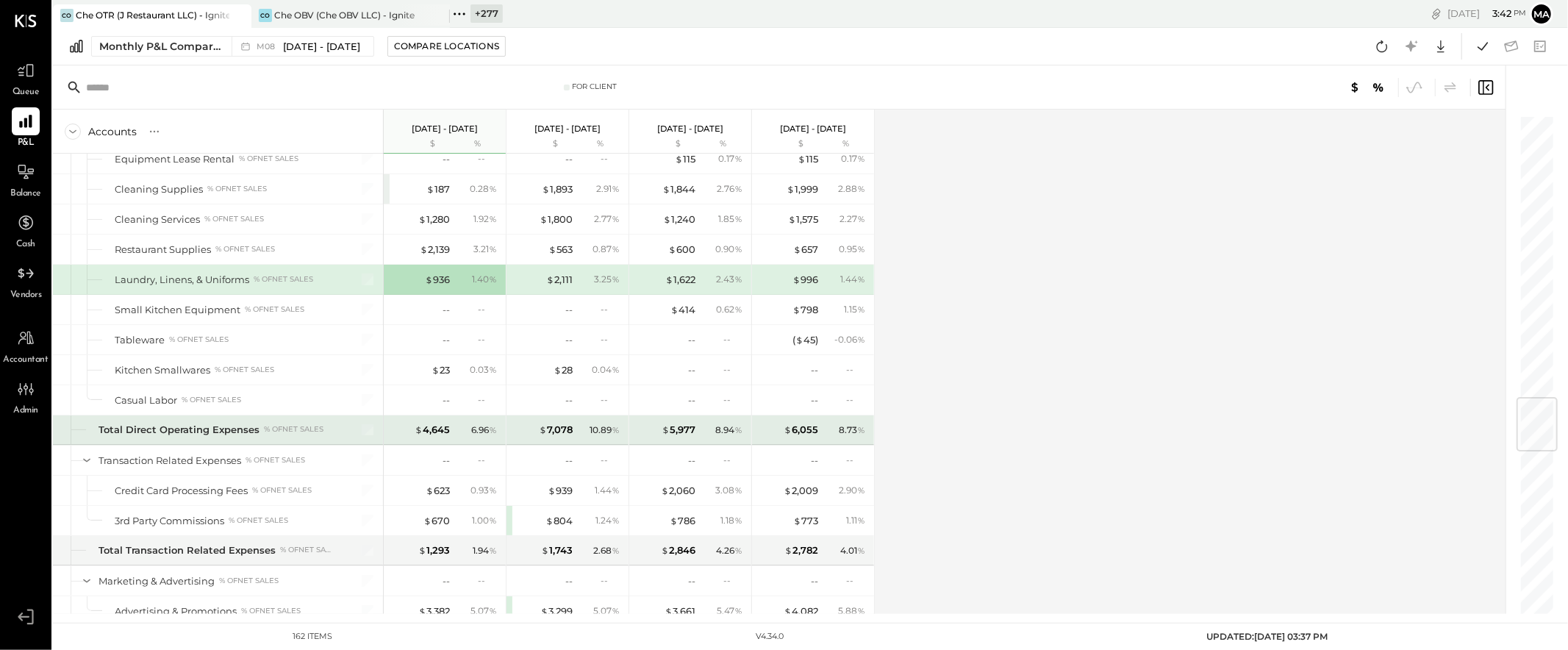
scroll to position [2424, 0]
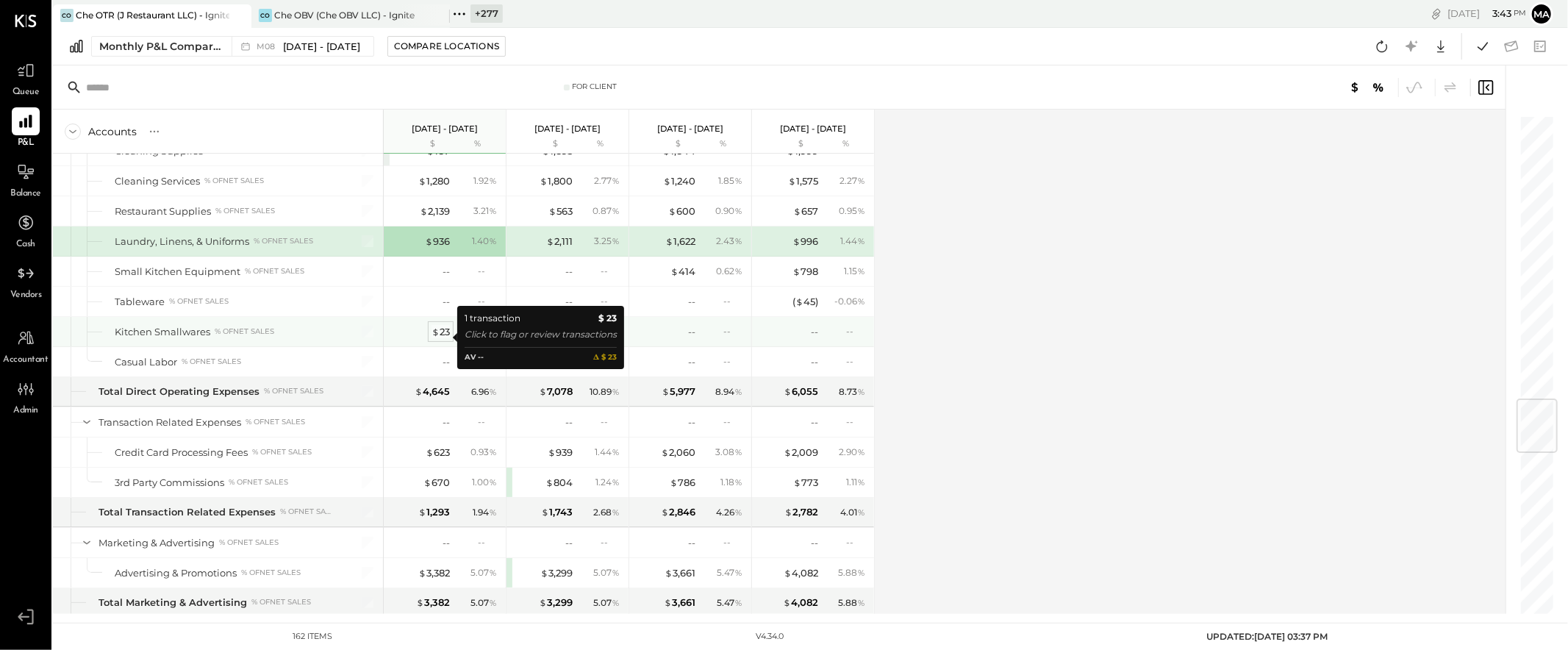
click at [443, 334] on div "$ 23" at bounding box center [440, 331] width 18 height 14
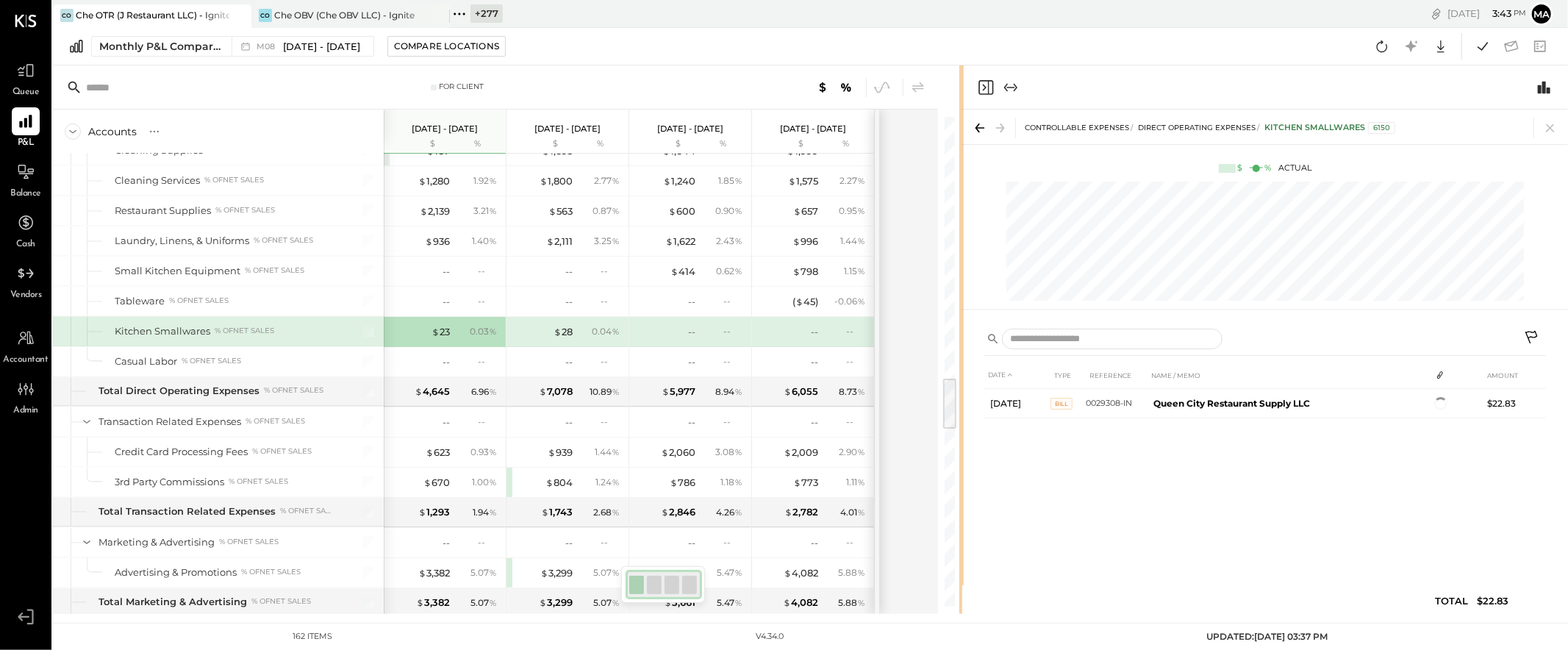
drag, startPoint x: 627, startPoint y: 377, endPoint x: 963, endPoint y: 357, distance: 336.6
click at [963, 357] on div "For Client Accounts S % GL [DATE] - [DATE] $ % [DATE] - [DATE] $ % [DATE] - [DA…" at bounding box center [811, 339] width 1516 height 548
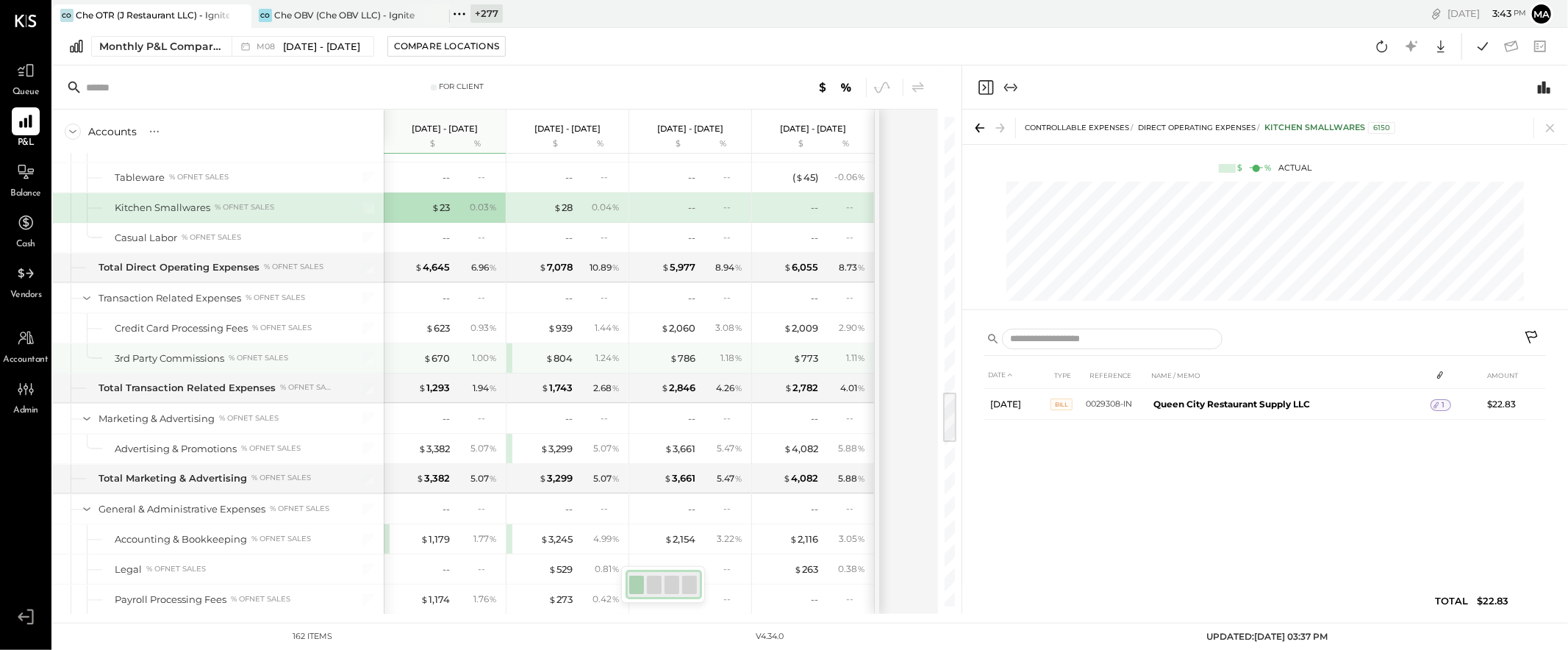
scroll to position [2547, 0]
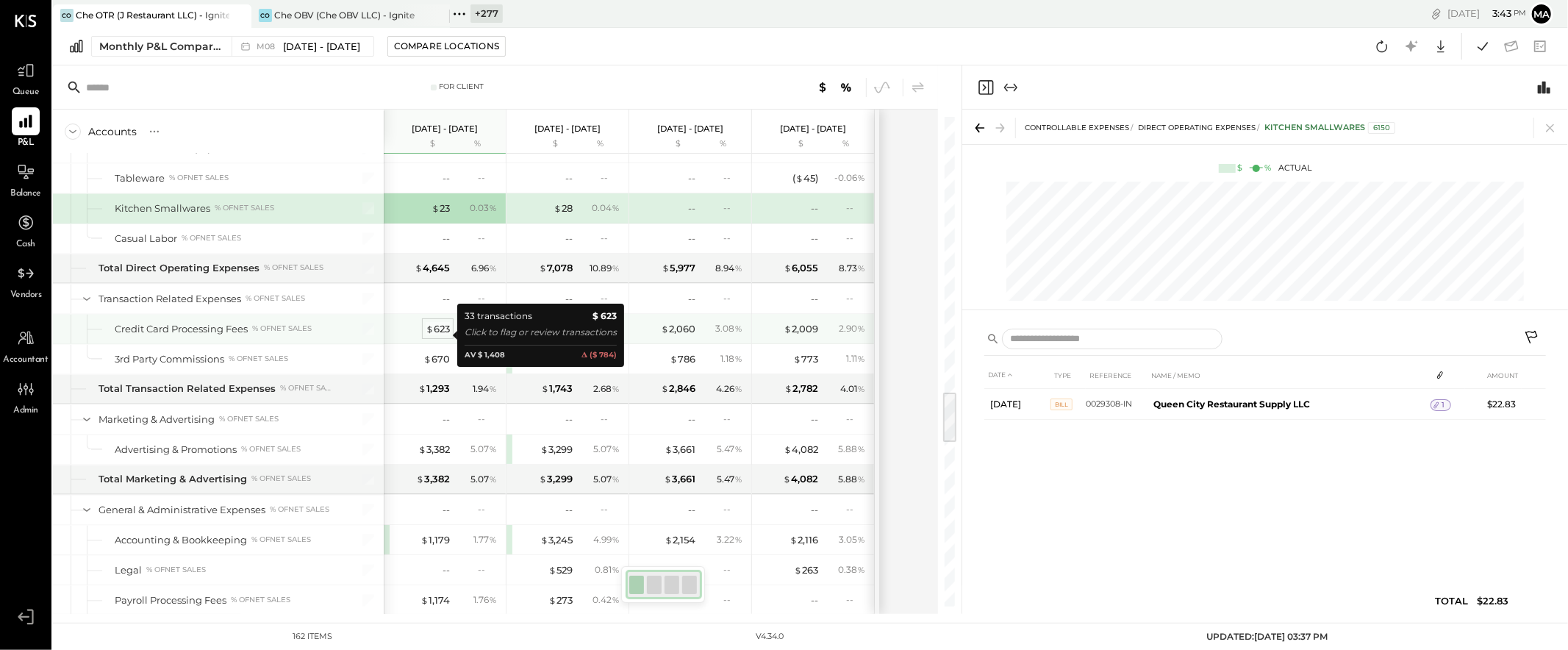
click at [439, 333] on div "$ 623" at bounding box center [438, 329] width 25 height 14
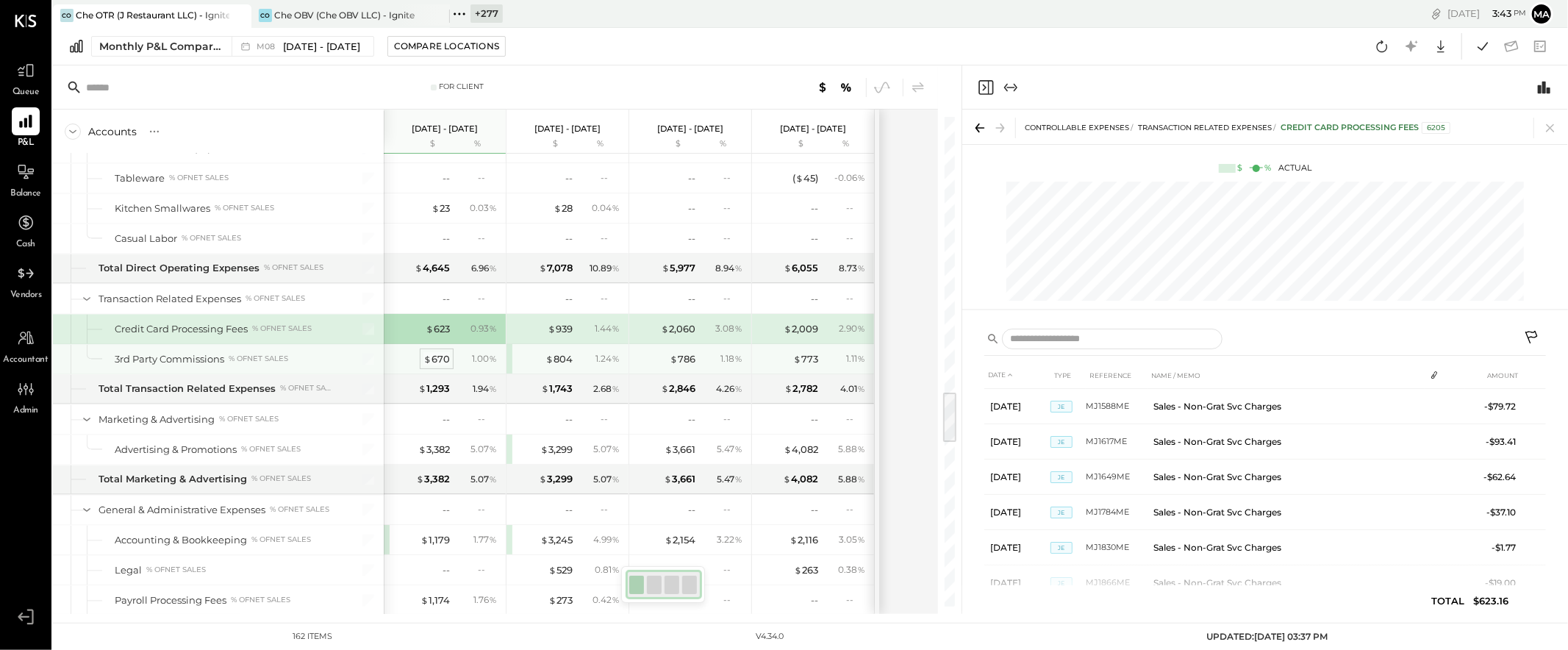
click at [437, 363] on div "$ 670" at bounding box center [436, 358] width 26 height 14
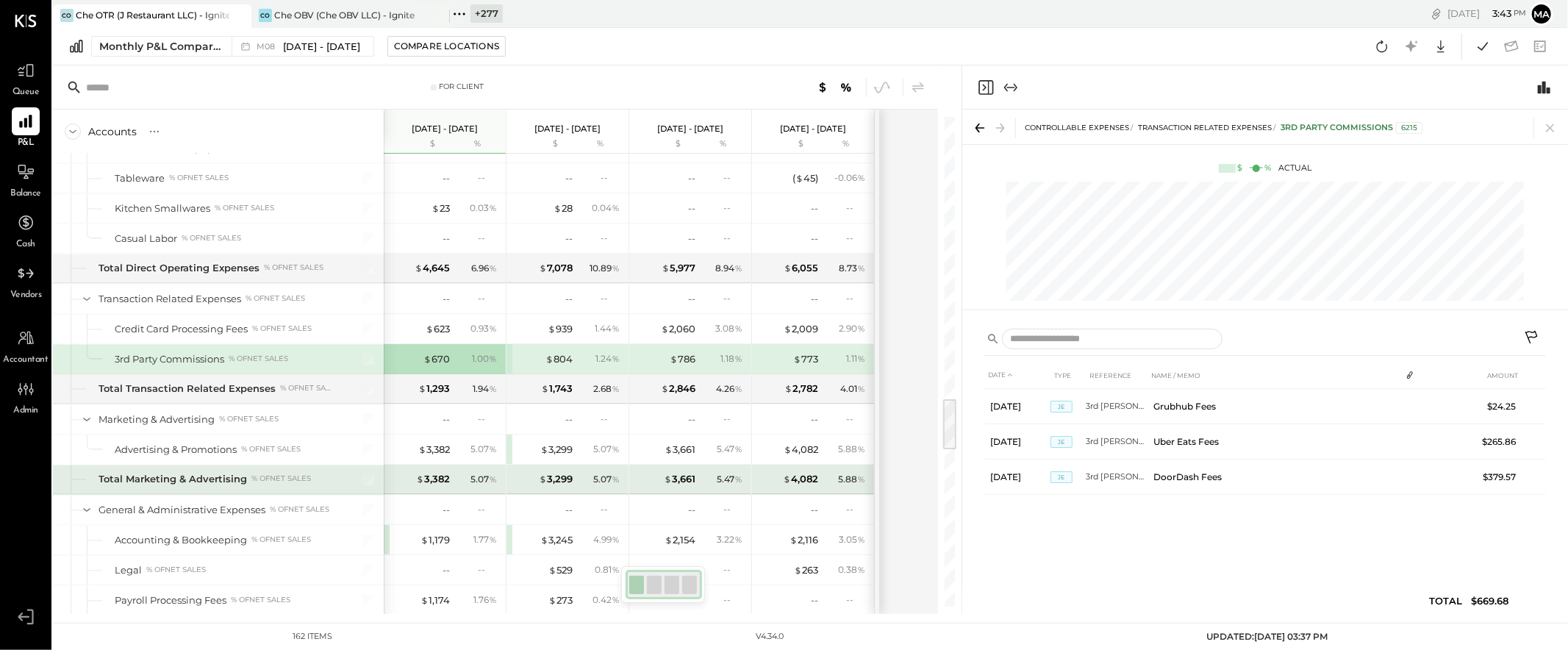
scroll to position [2611, 0]
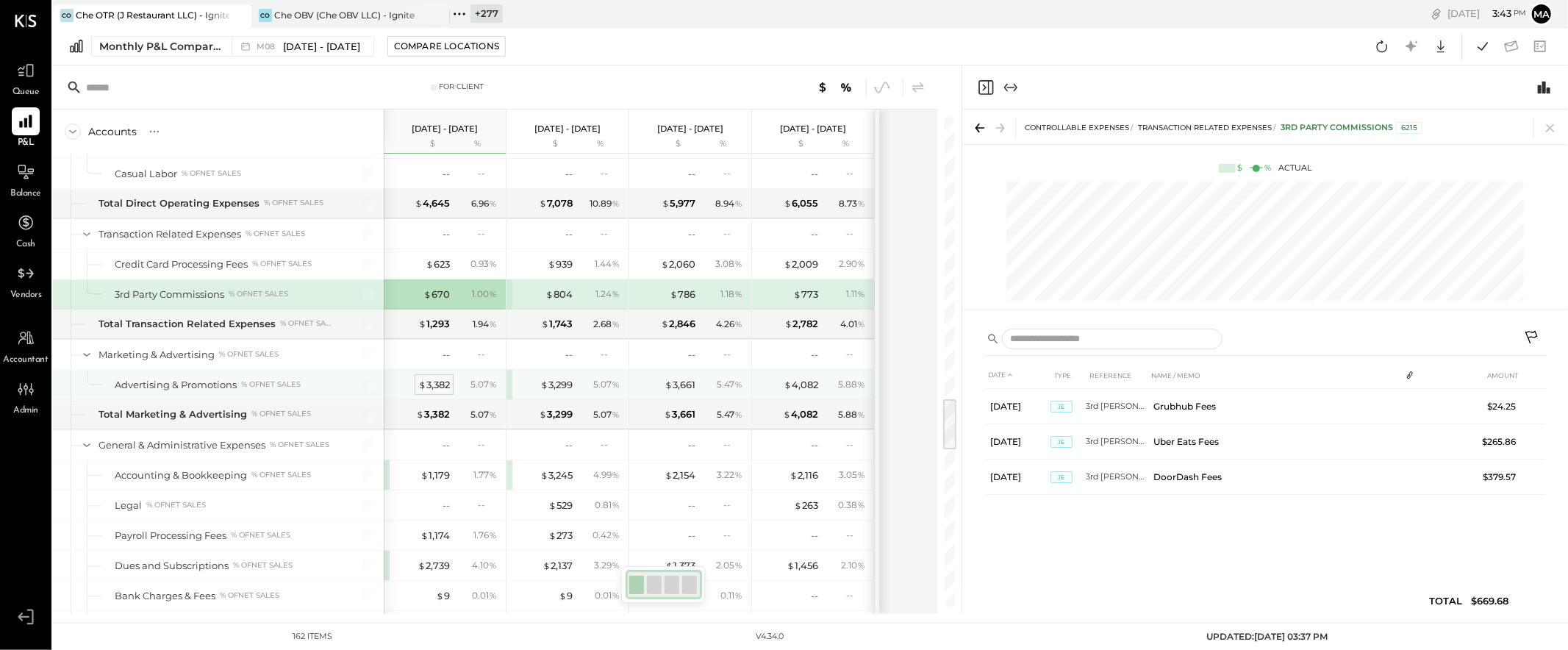
click at [435, 387] on div "$ 3,382" at bounding box center [434, 384] width 32 height 14
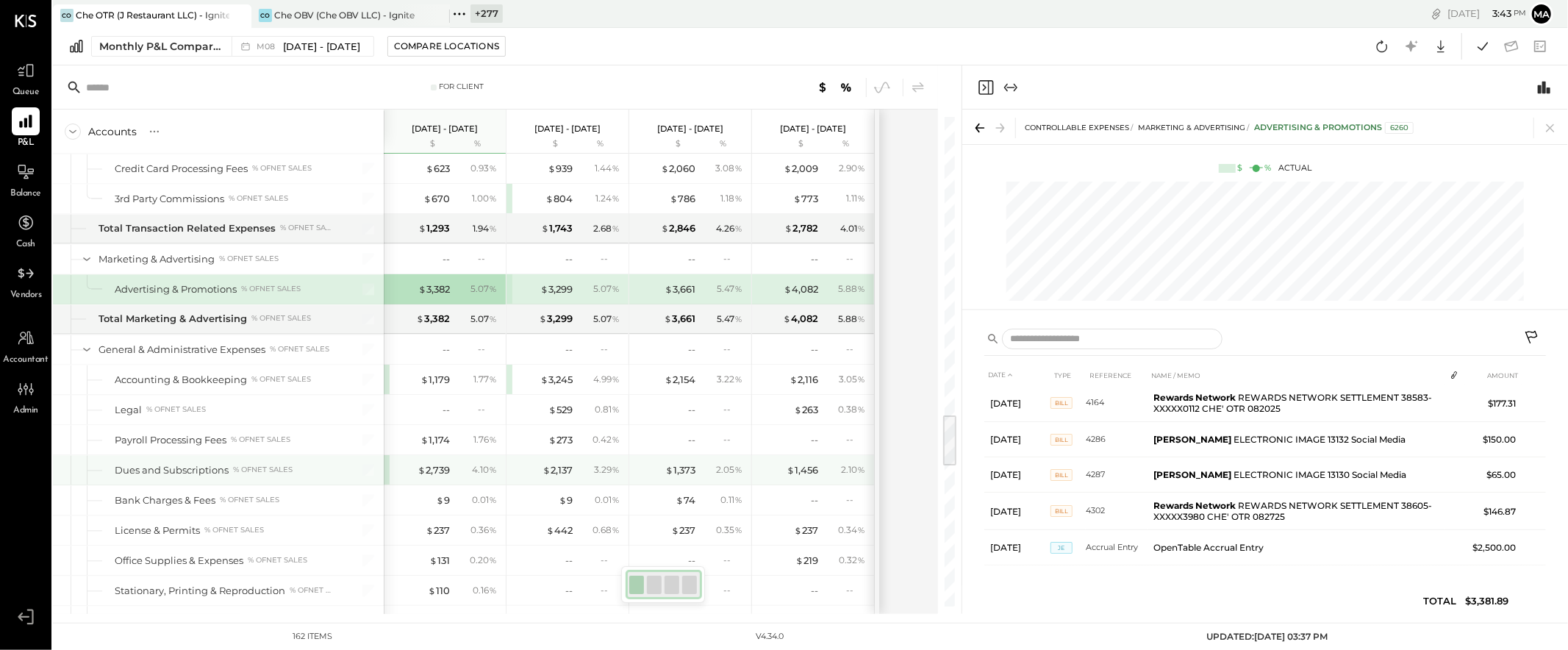
scroll to position [2781, 0]
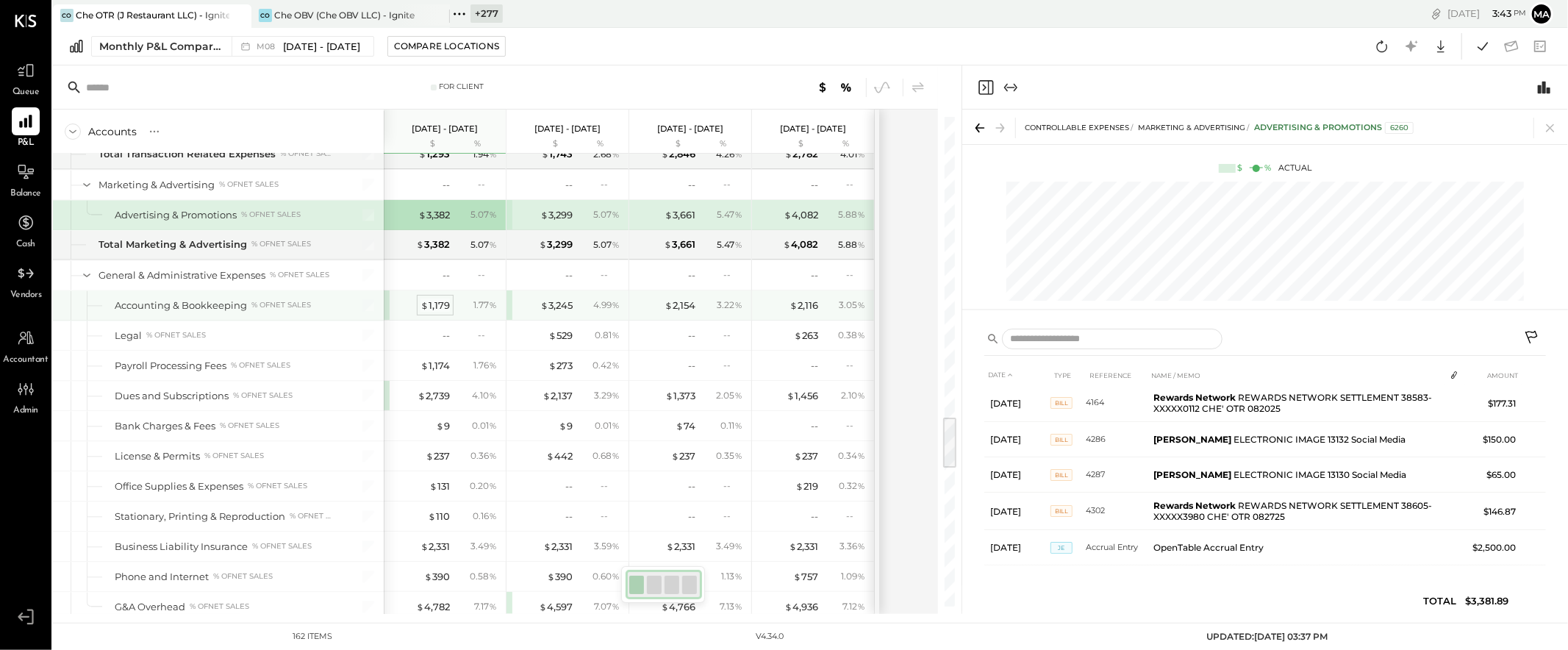
click at [440, 311] on div "$ 1,179" at bounding box center [435, 305] width 30 height 14
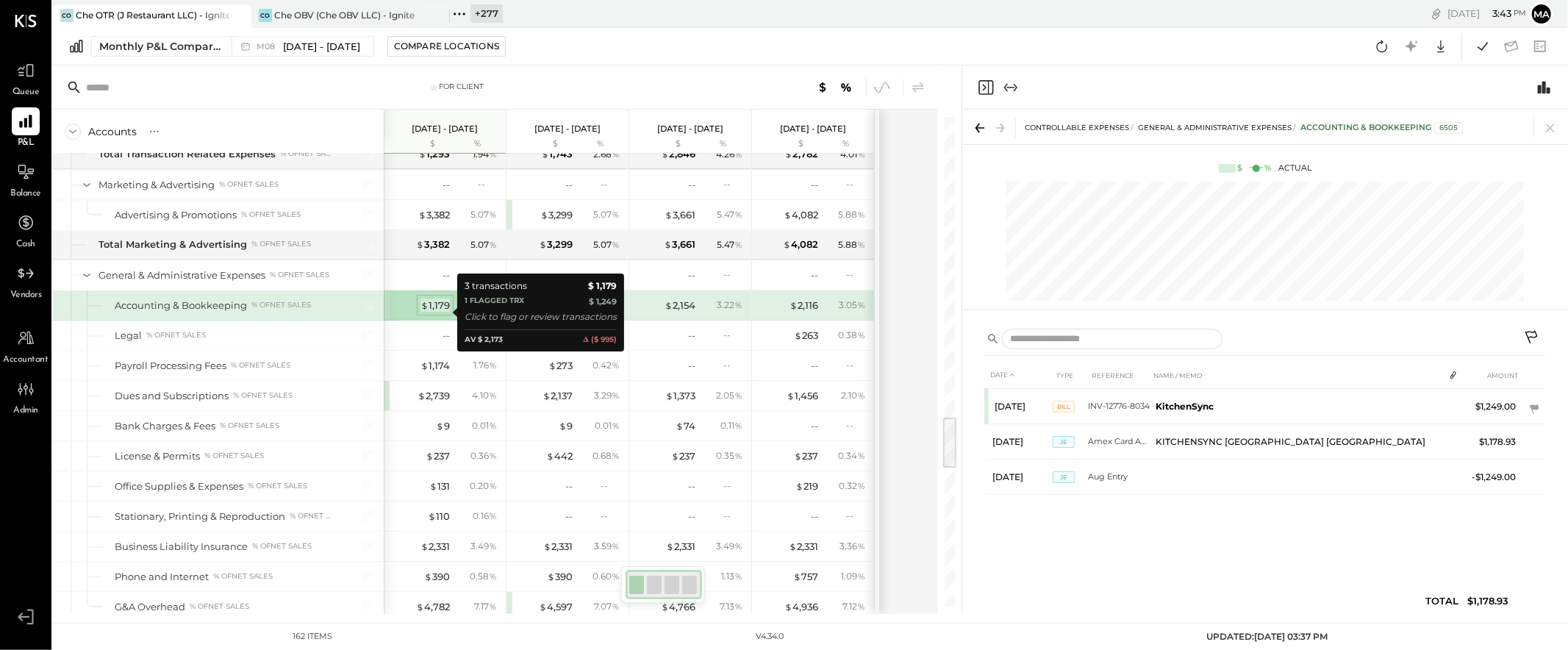
scroll to position [0, 0]
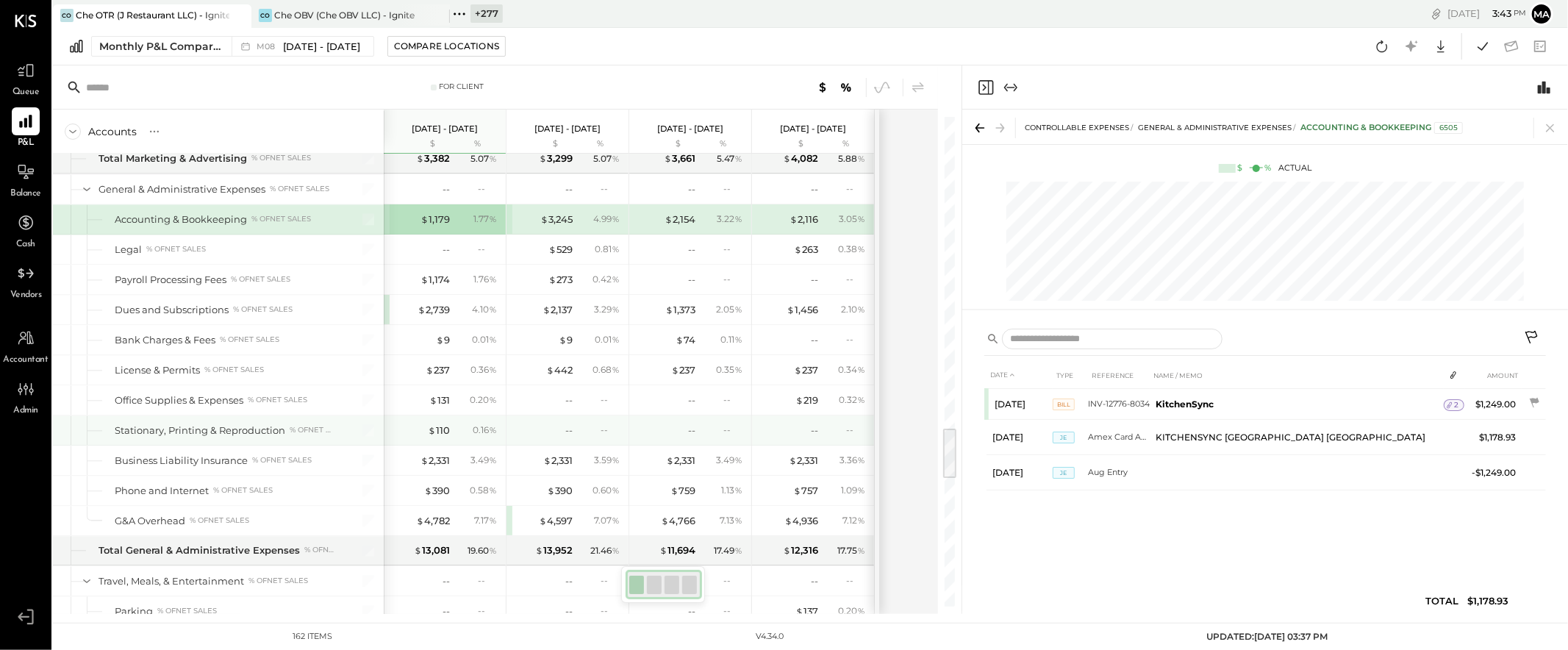
scroll to position [2880, 0]
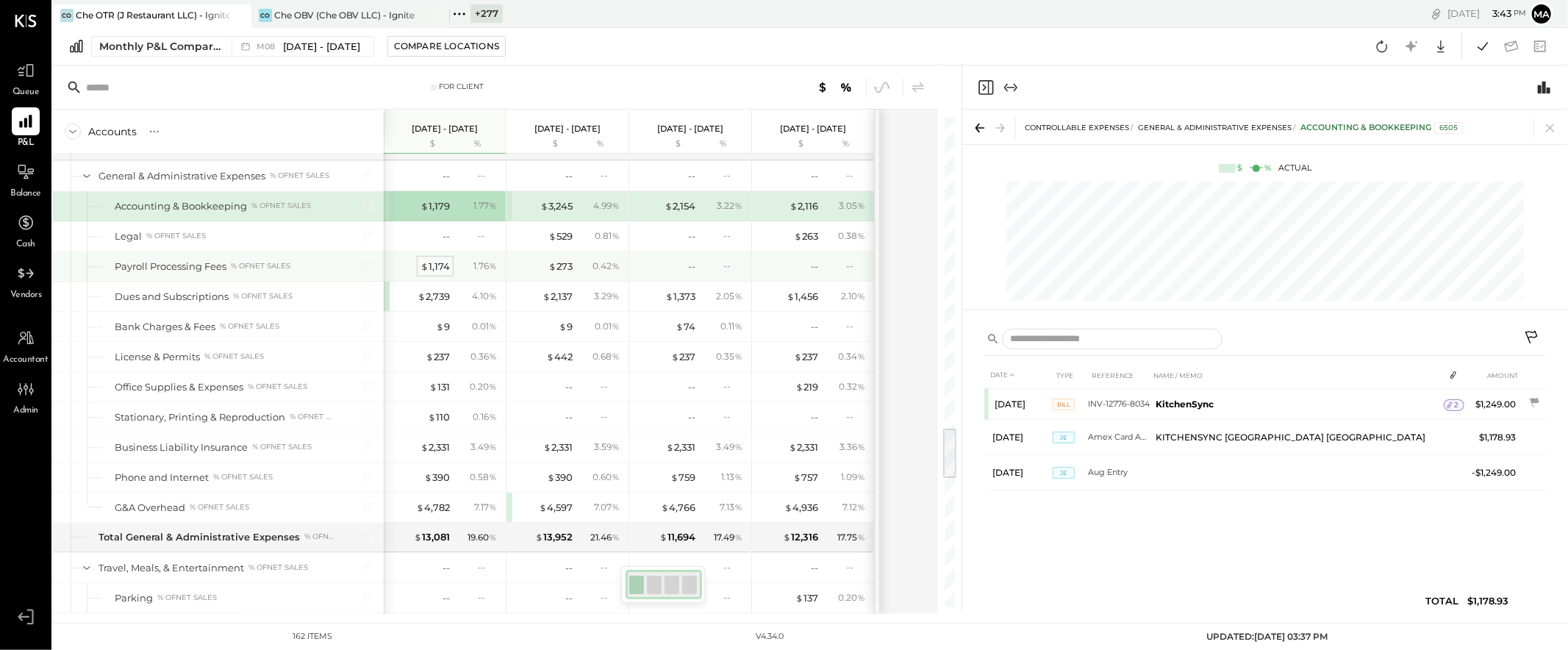
click at [434, 271] on div "$ 1,174" at bounding box center [435, 266] width 30 height 14
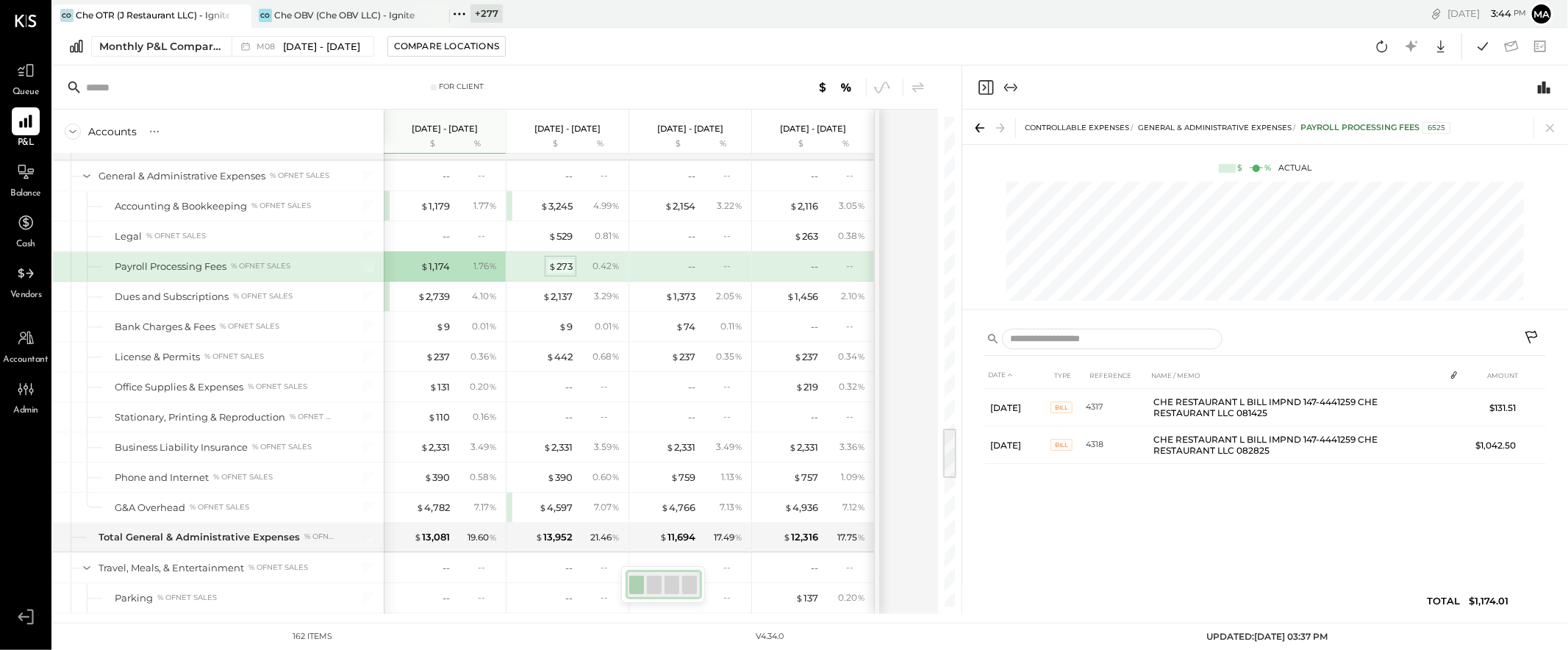
click at [566, 272] on div "$ 273" at bounding box center [561, 266] width 25 height 14
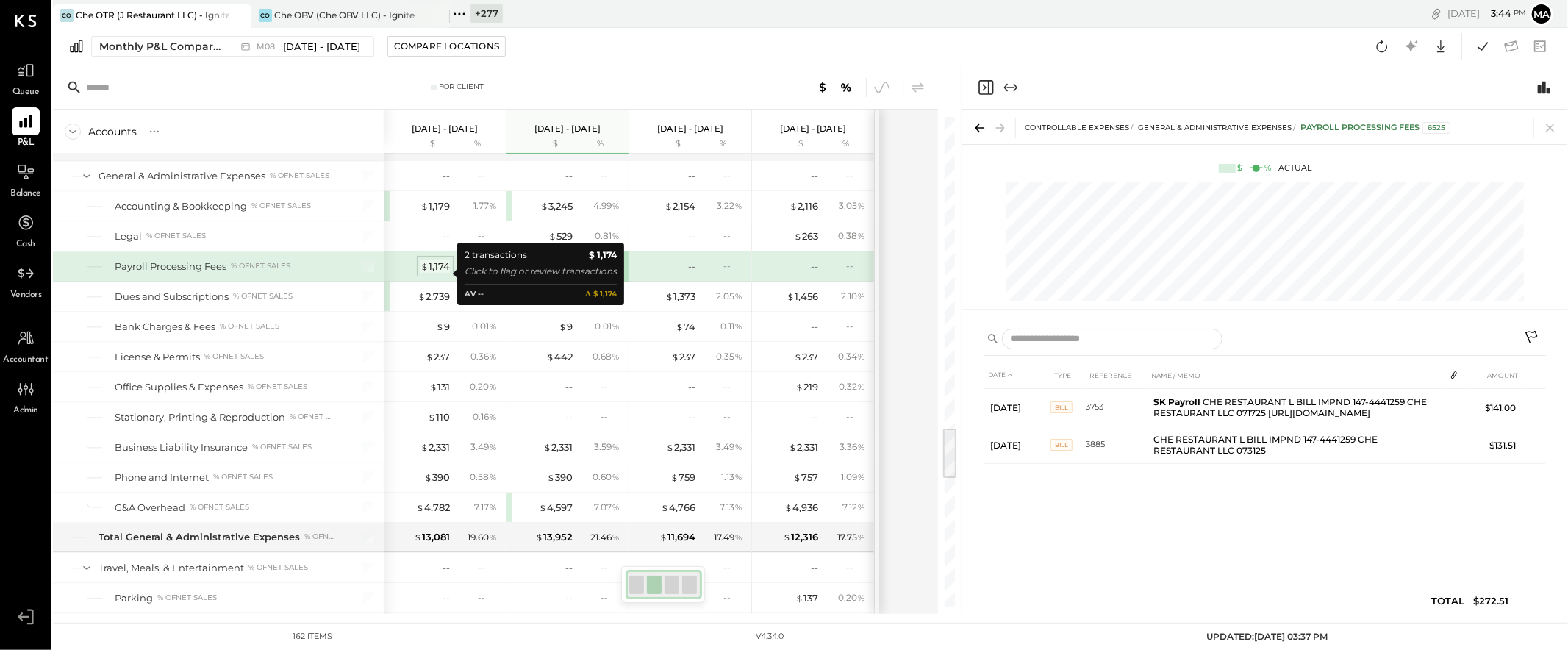
click at [434, 272] on div "$ 1,174" at bounding box center [435, 266] width 30 height 14
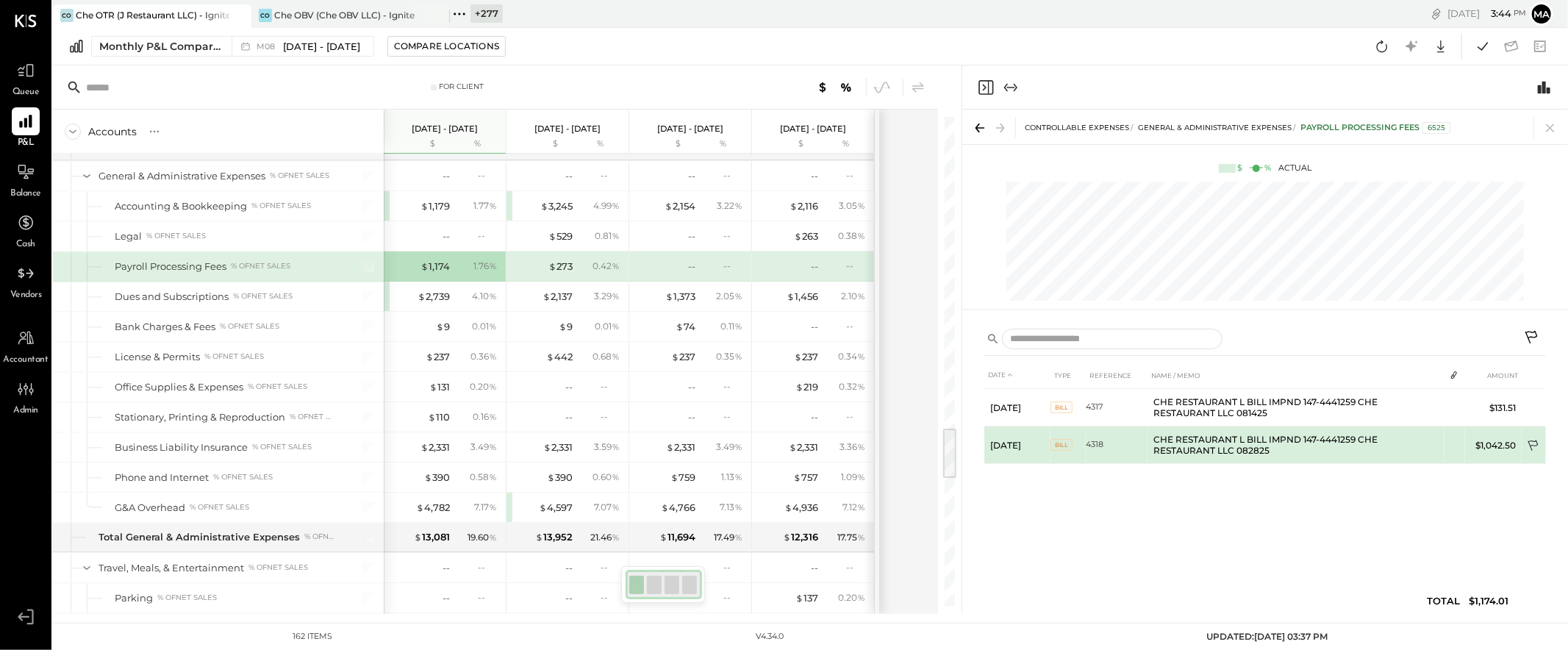
click at [1411, 440] on icon at bounding box center [1534, 447] width 15 height 15
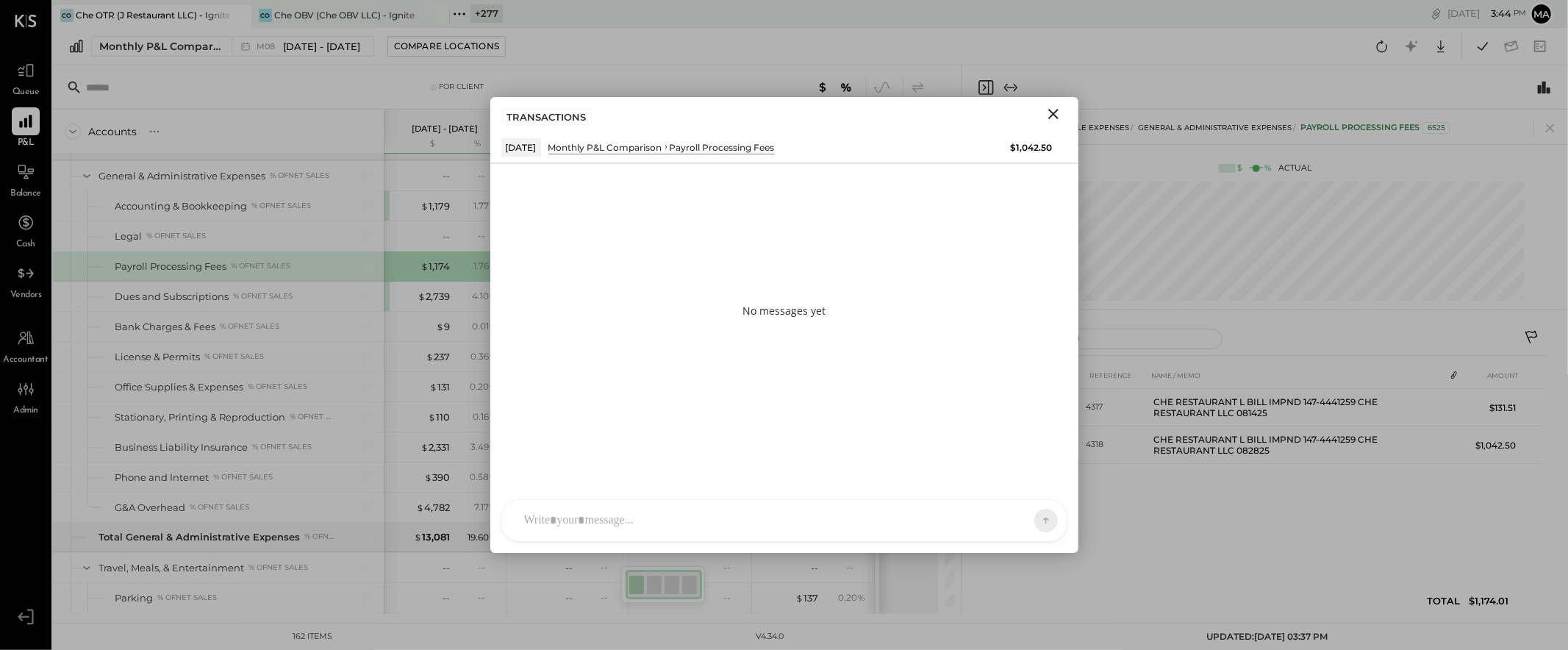
click at [948, 519] on div at bounding box center [784, 520] width 565 height 41
type input "******"
click at [1037, 520] on icon at bounding box center [1033, 520] width 13 height 15
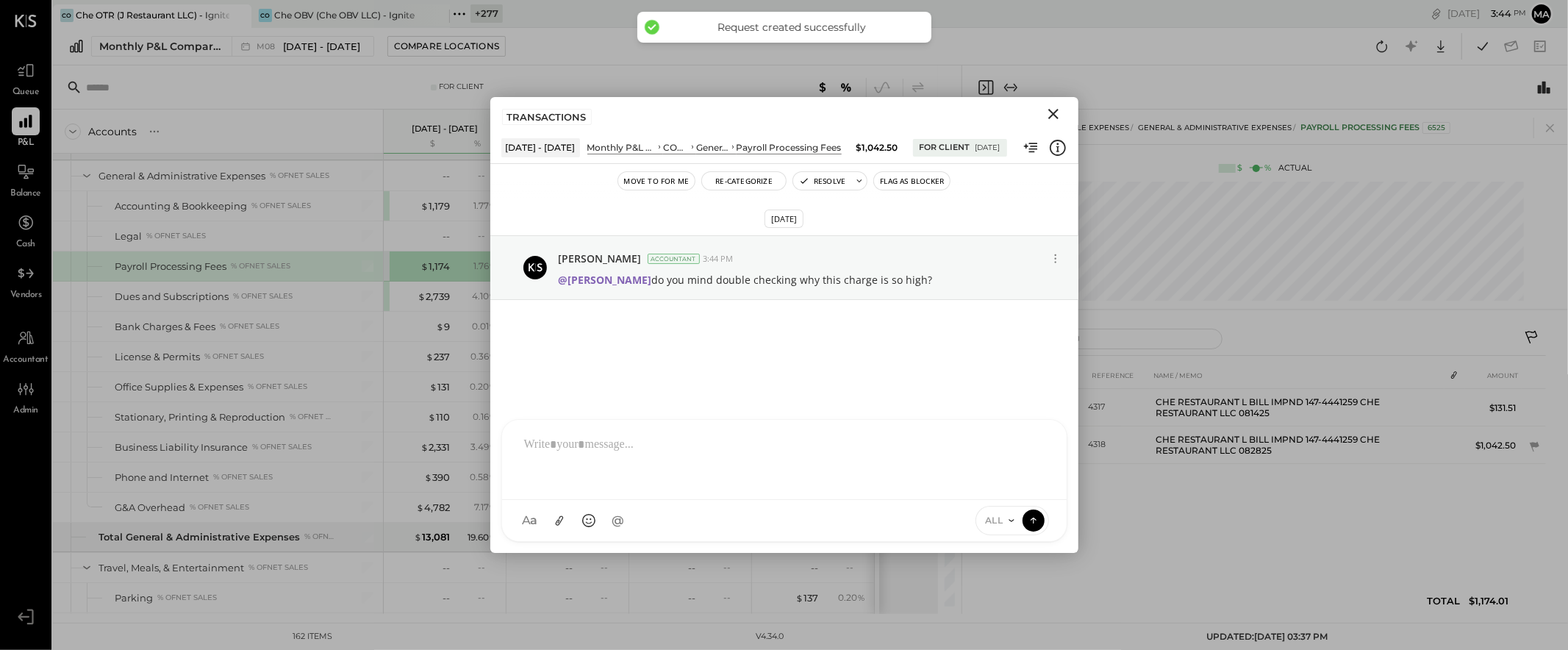
click at [1054, 112] on icon "Close" at bounding box center [1053, 114] width 11 height 11
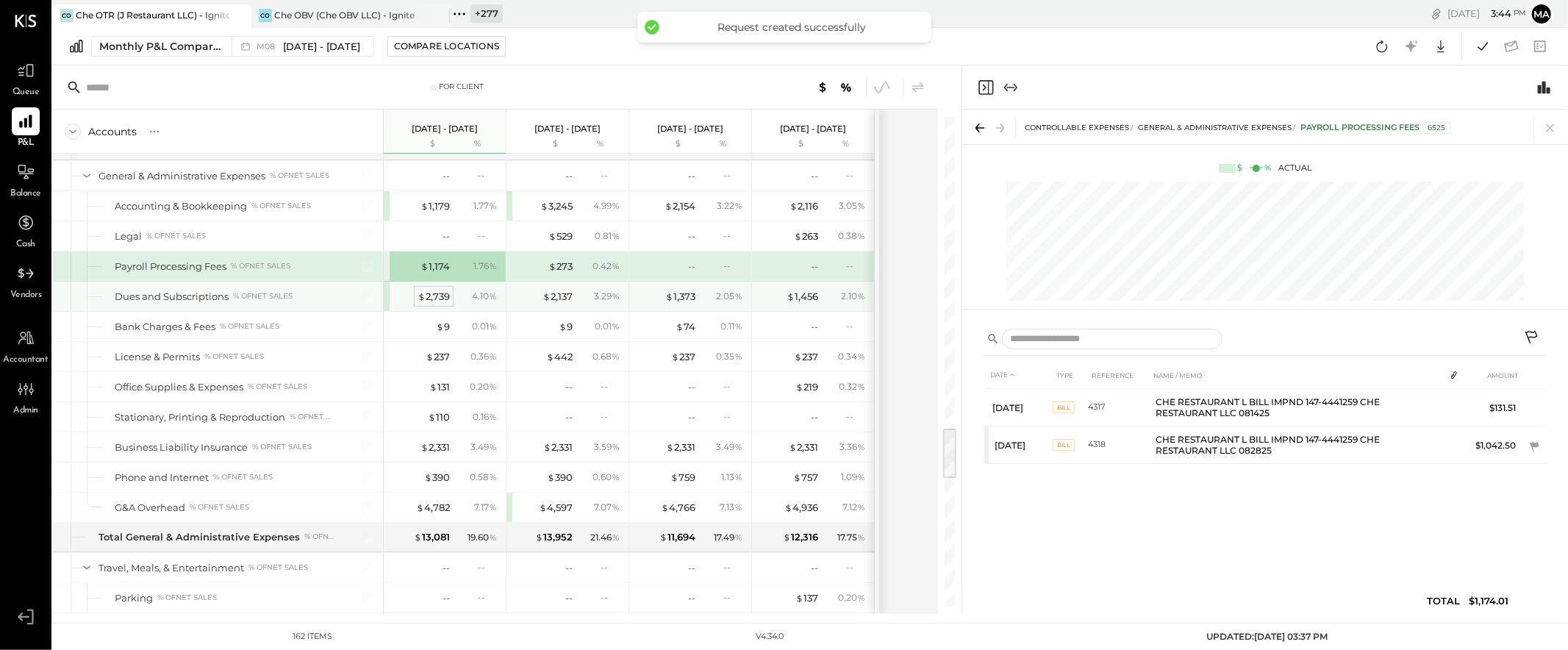
click at [430, 302] on div "$ 2,739" at bounding box center [433, 296] width 32 height 14
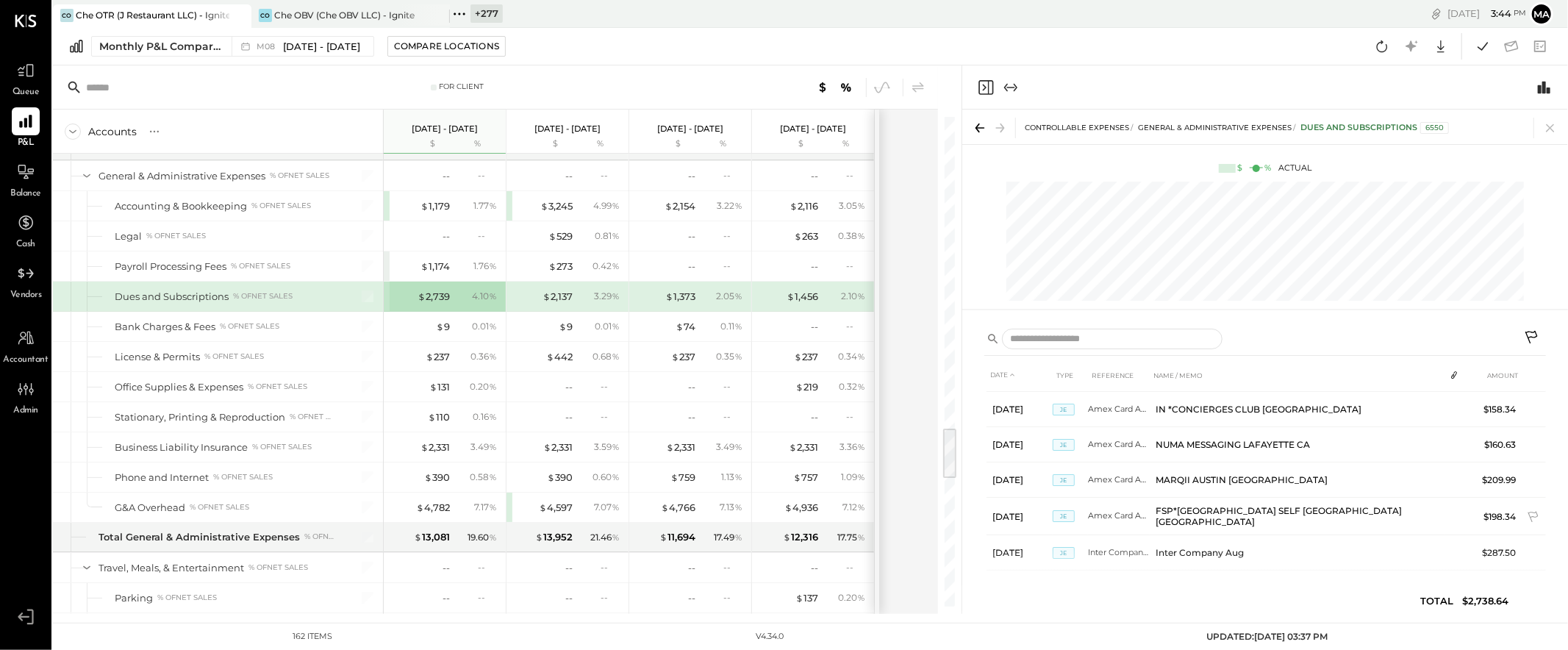
scroll to position [390, 0]
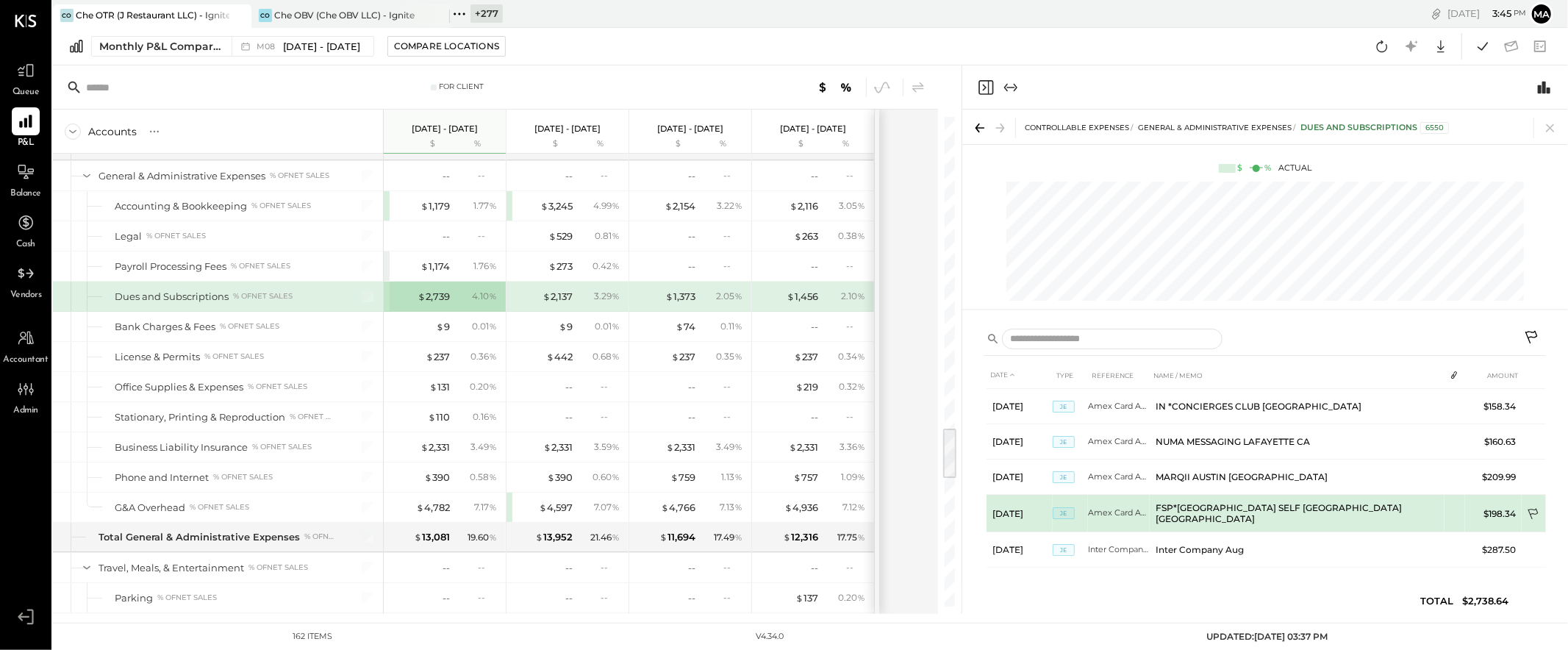
click at [1411, 508] on icon at bounding box center [1533, 513] width 11 height 11
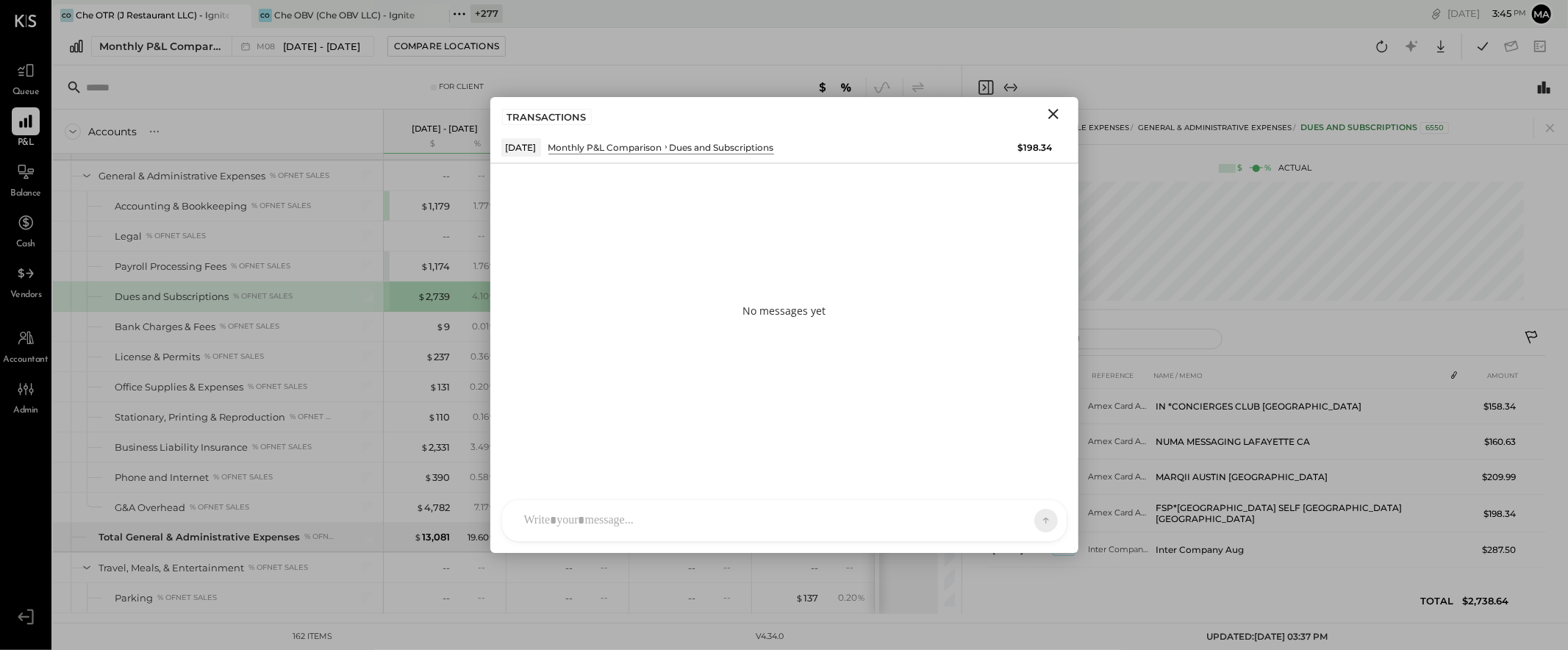
click at [928, 512] on div at bounding box center [771, 520] width 508 height 32
type input "******"
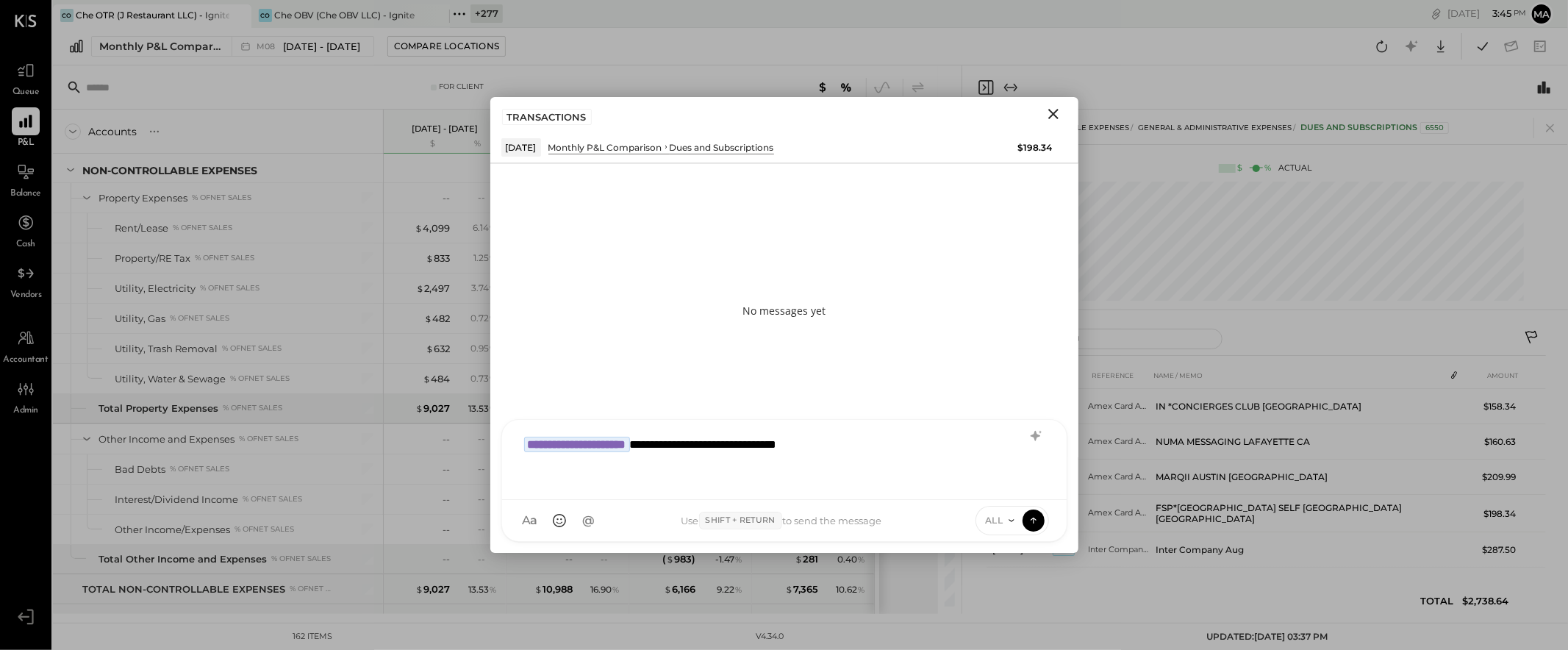
scroll to position [3343, 0]
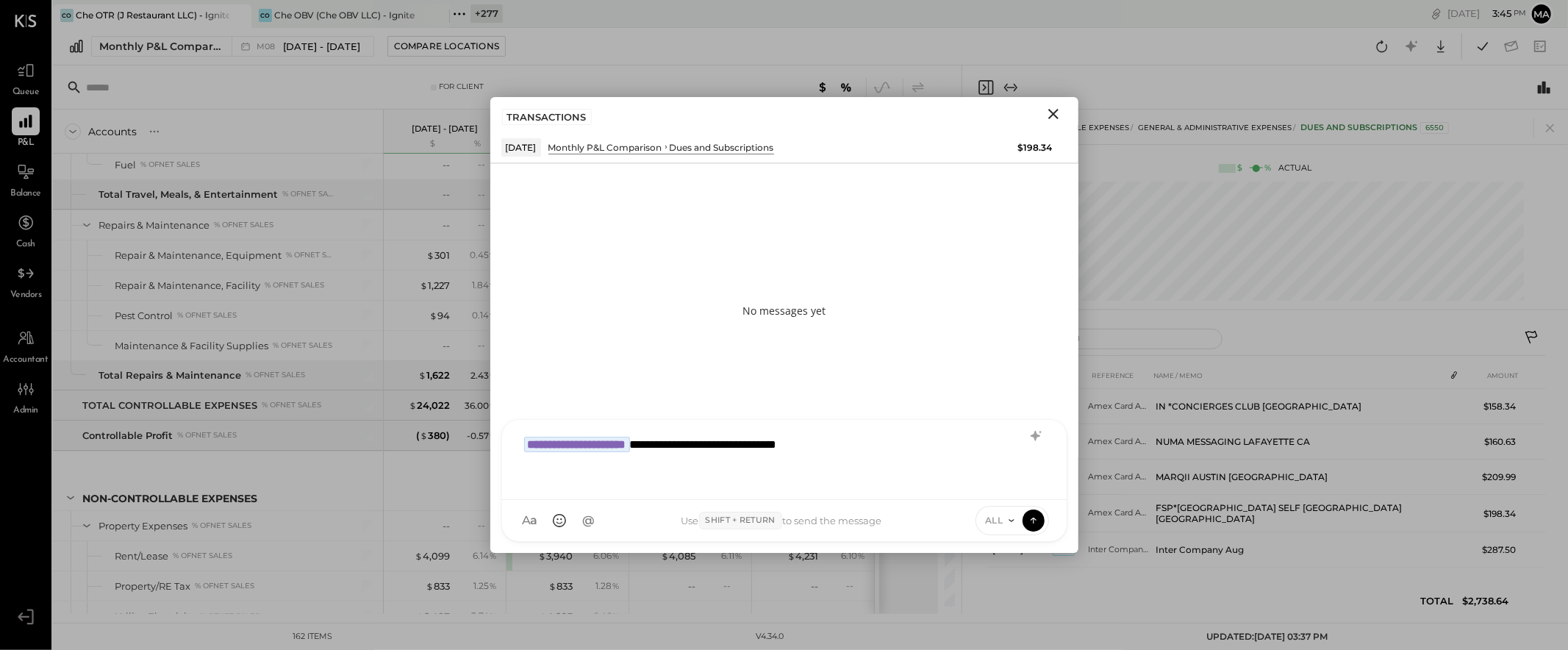
click at [907, 445] on div "**********" at bounding box center [784, 458] width 536 height 59
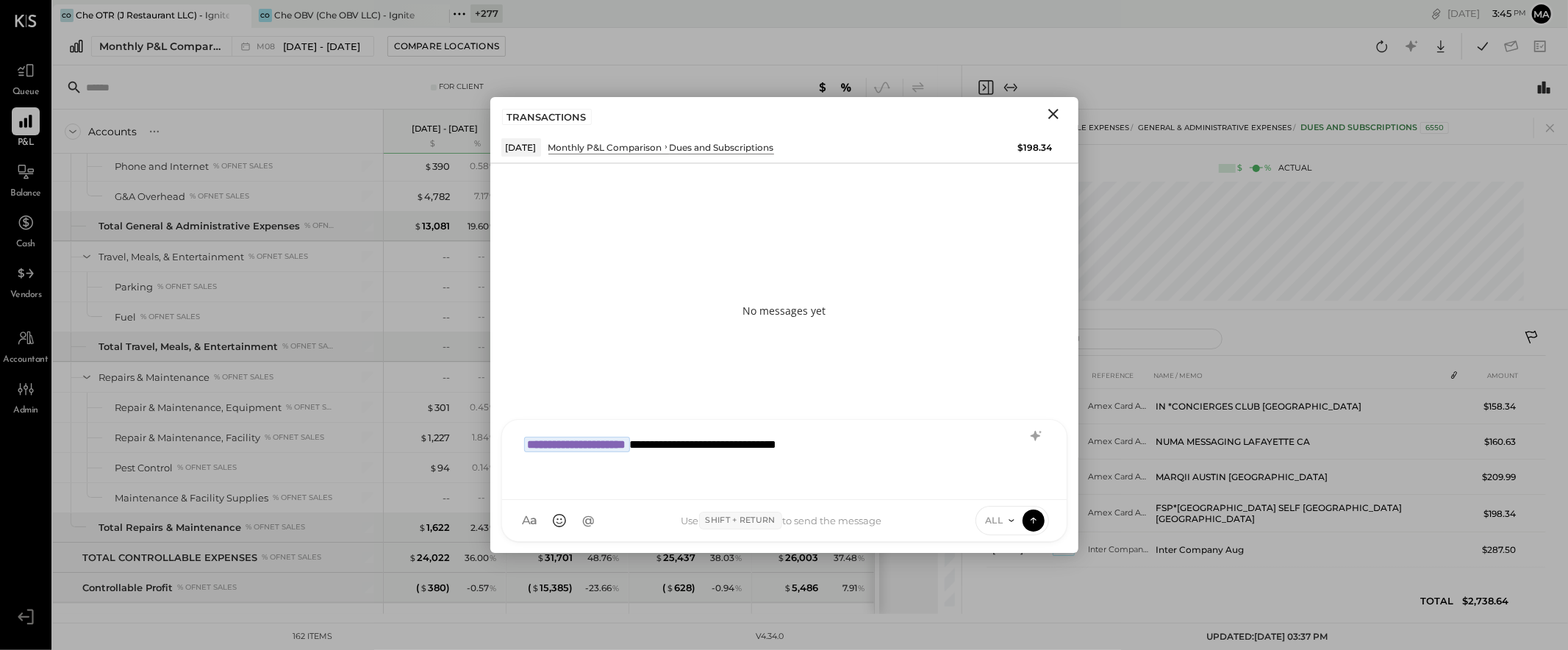
scroll to position [3183, 0]
click at [928, 447] on div "**********" at bounding box center [784, 458] width 536 height 59
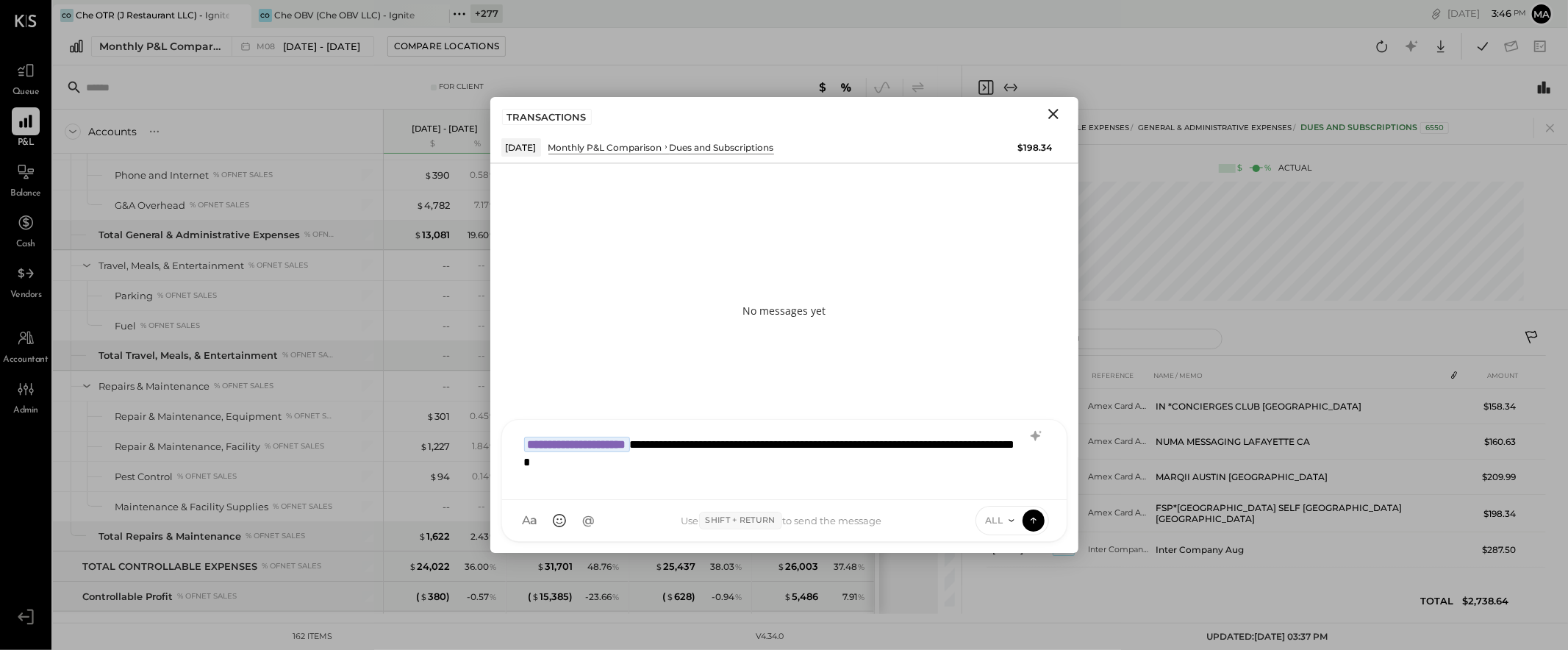
click at [936, 444] on div "**********" at bounding box center [784, 458] width 536 height 59
click at [1036, 520] on icon at bounding box center [1033, 520] width 13 height 15
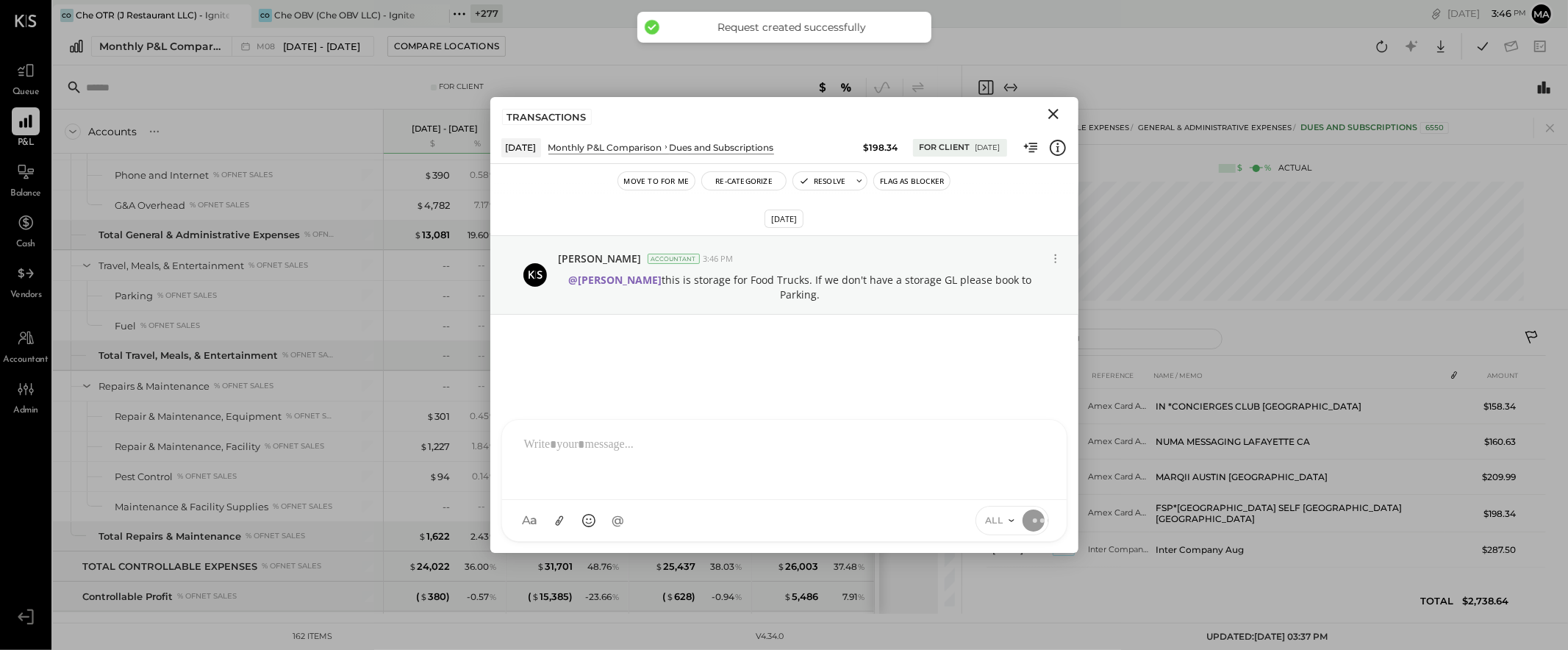
click at [1055, 113] on icon "Close" at bounding box center [1053, 114] width 11 height 11
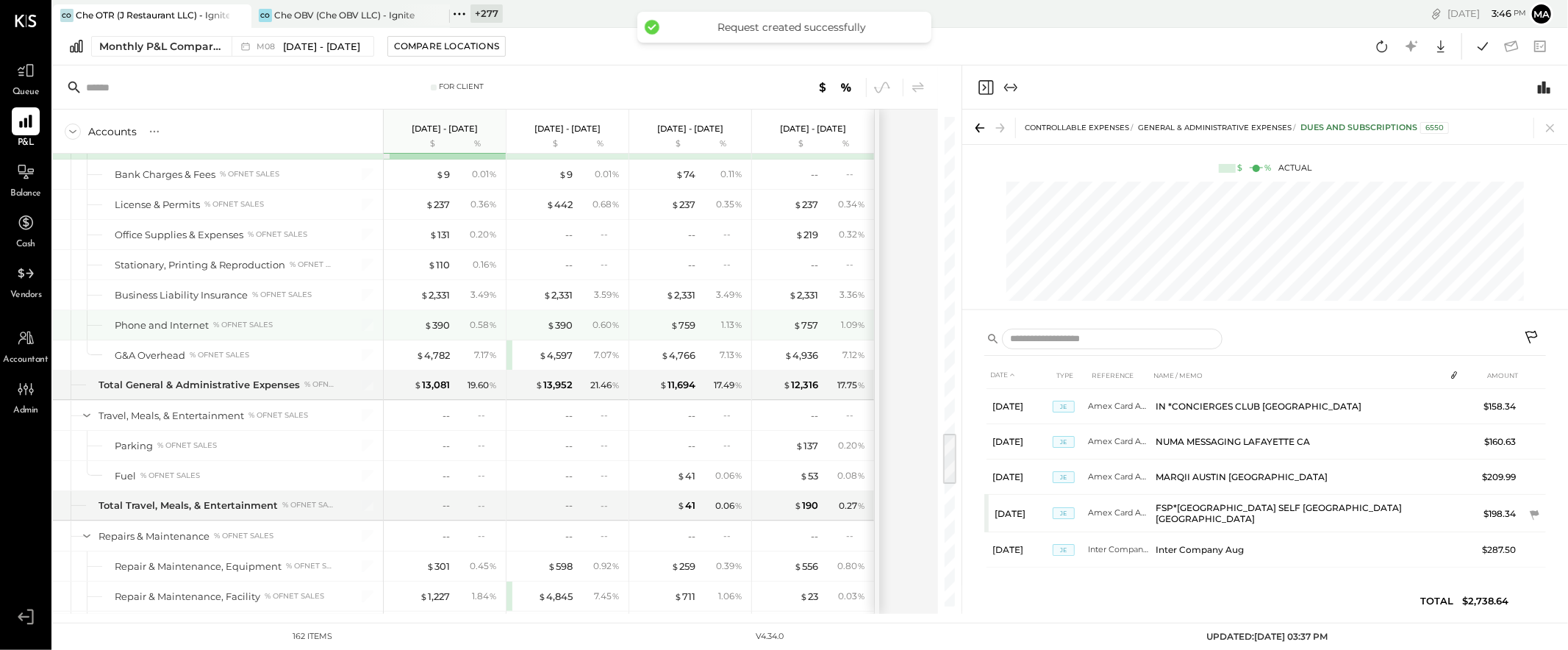
scroll to position [2930, 0]
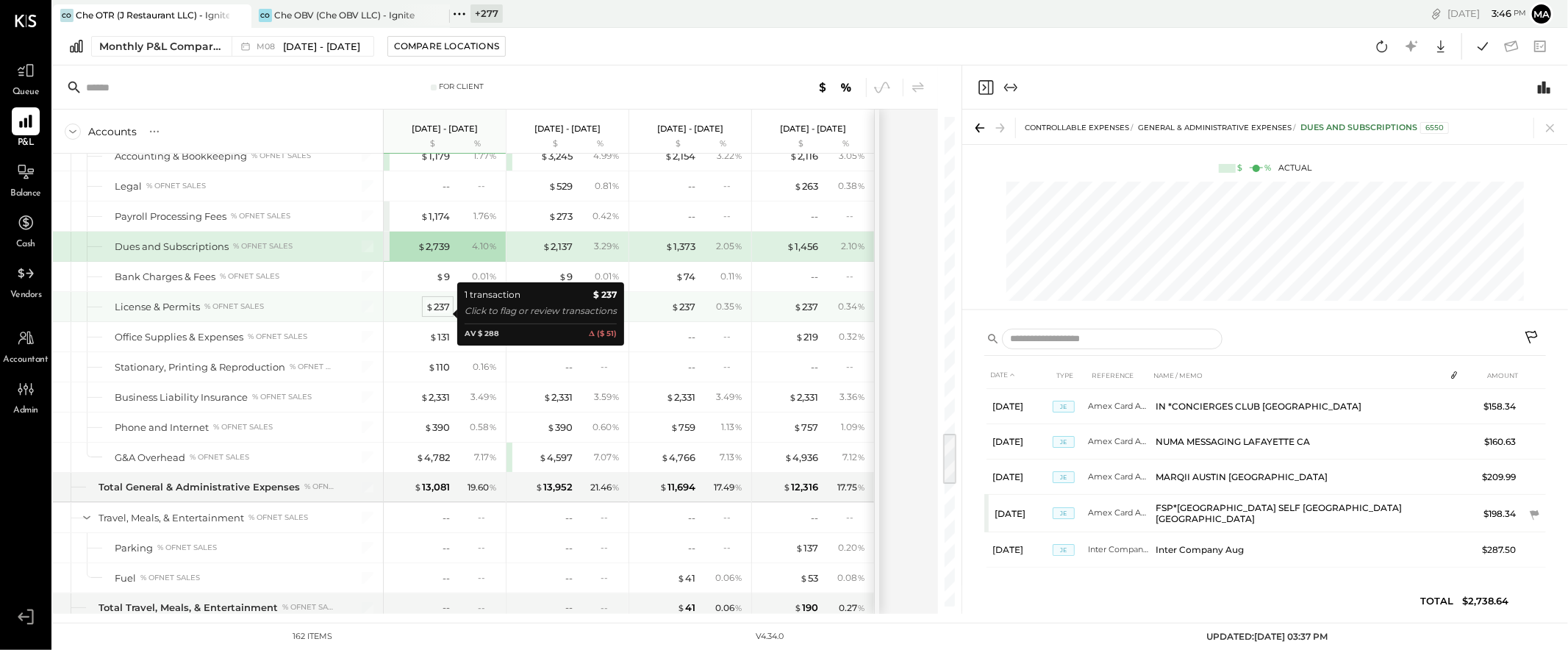
click at [444, 313] on div "$ 237" at bounding box center [438, 307] width 25 height 14
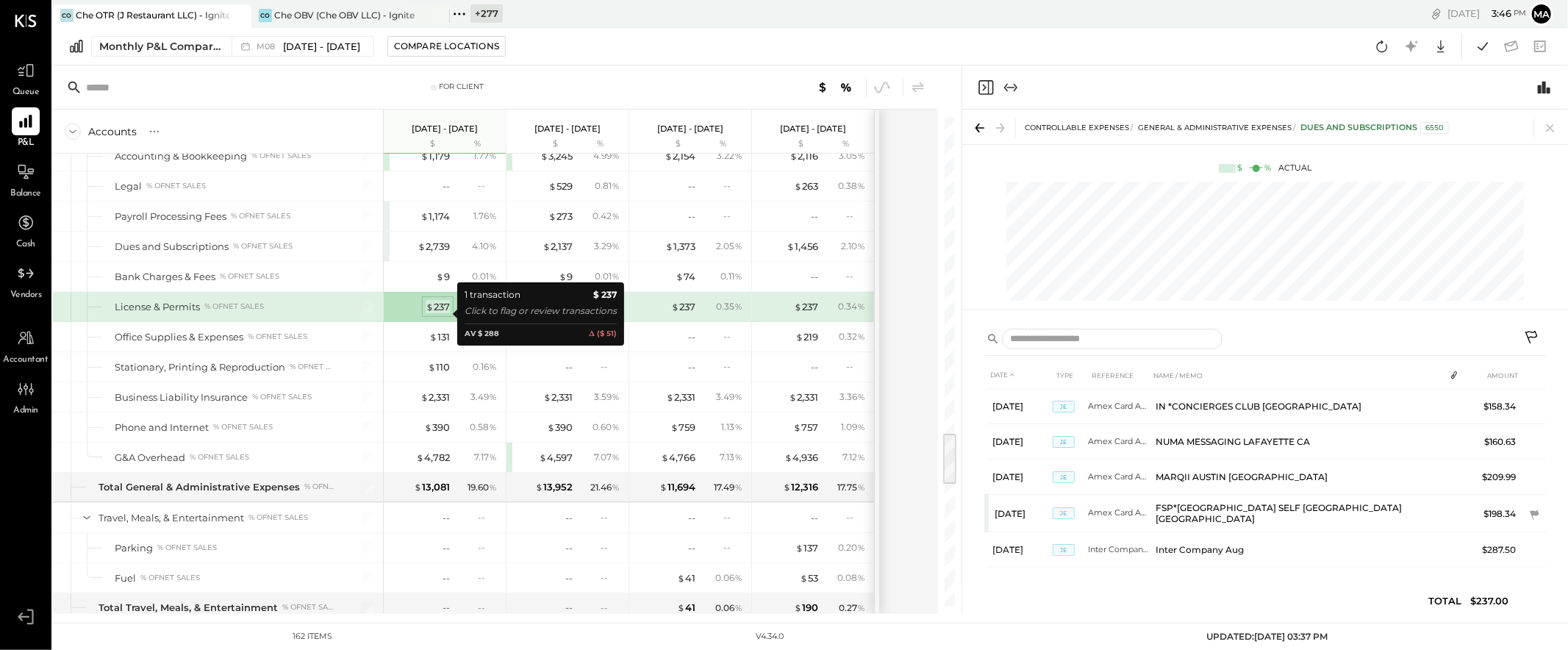
scroll to position [0, 0]
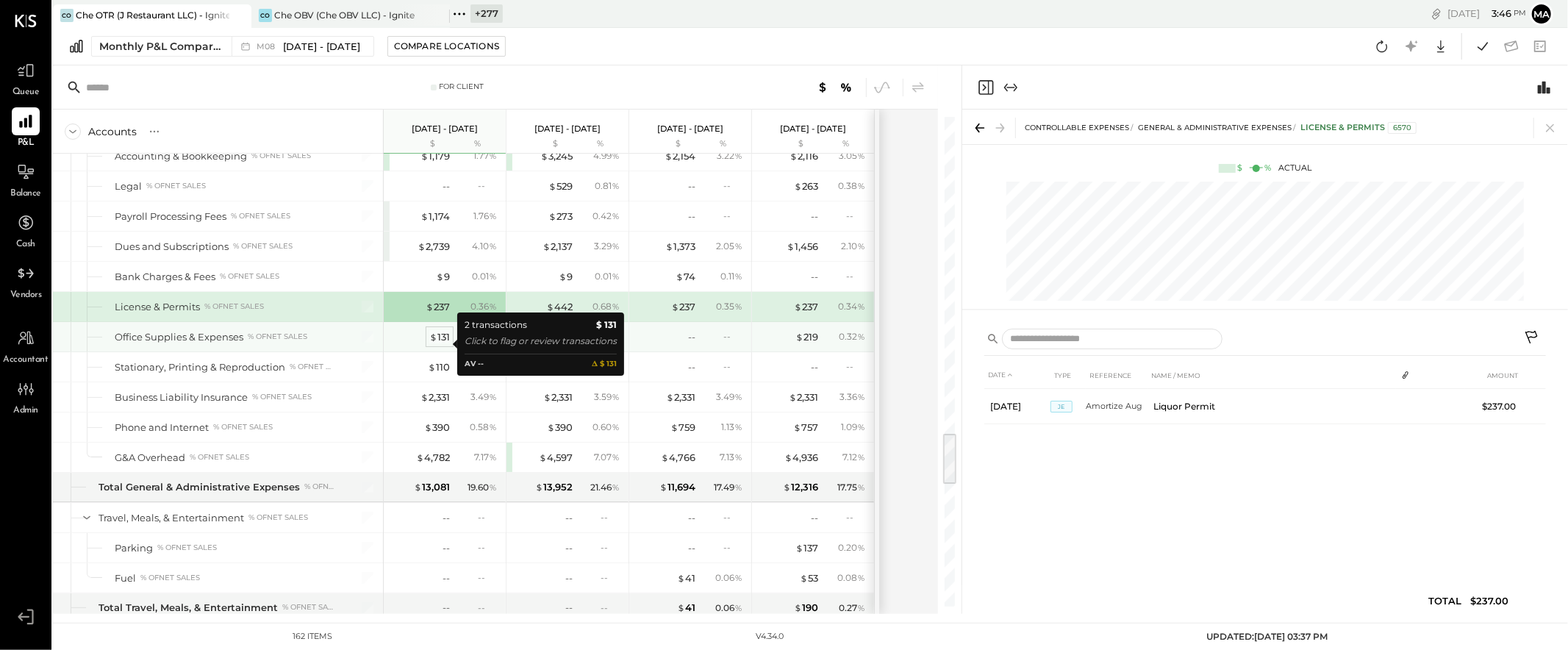
click at [442, 343] on div "$ 131" at bounding box center [440, 337] width 21 height 14
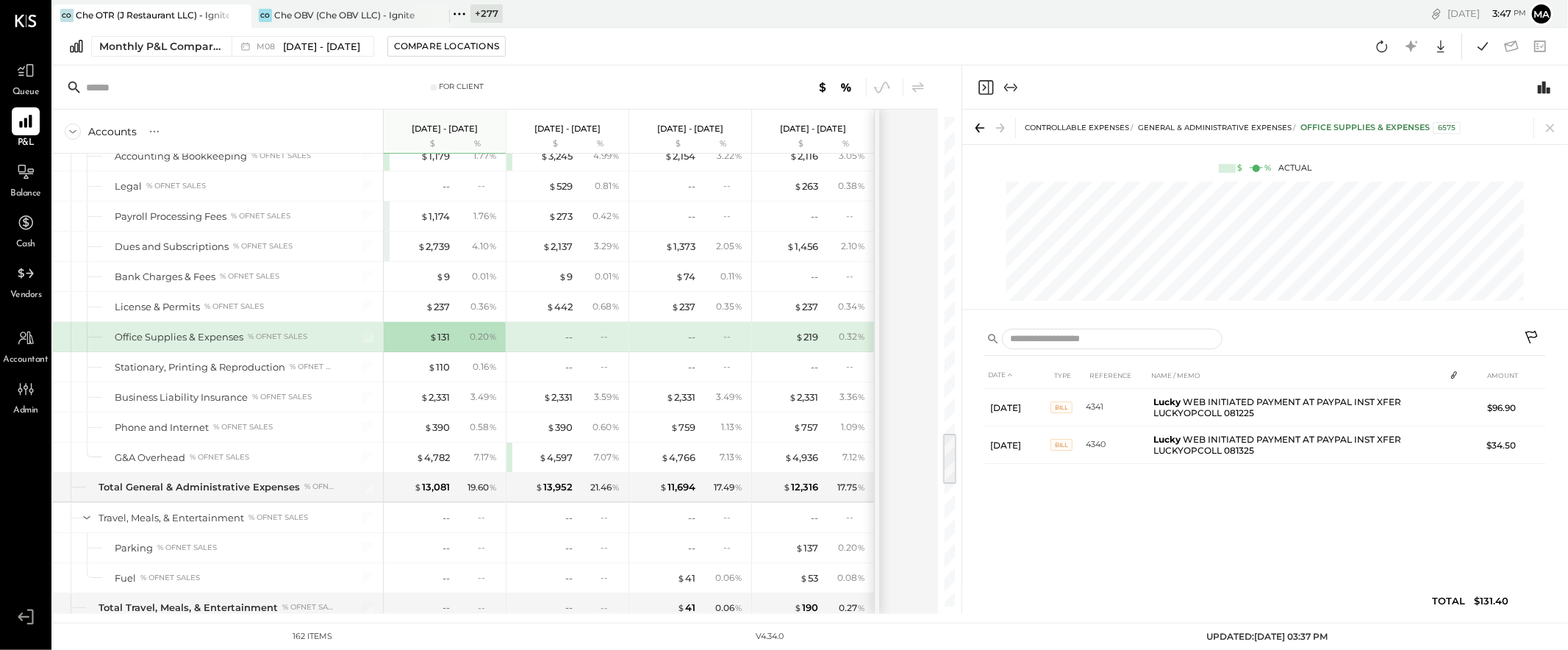
click at [1411, 334] on icon at bounding box center [1534, 339] width 18 height 18
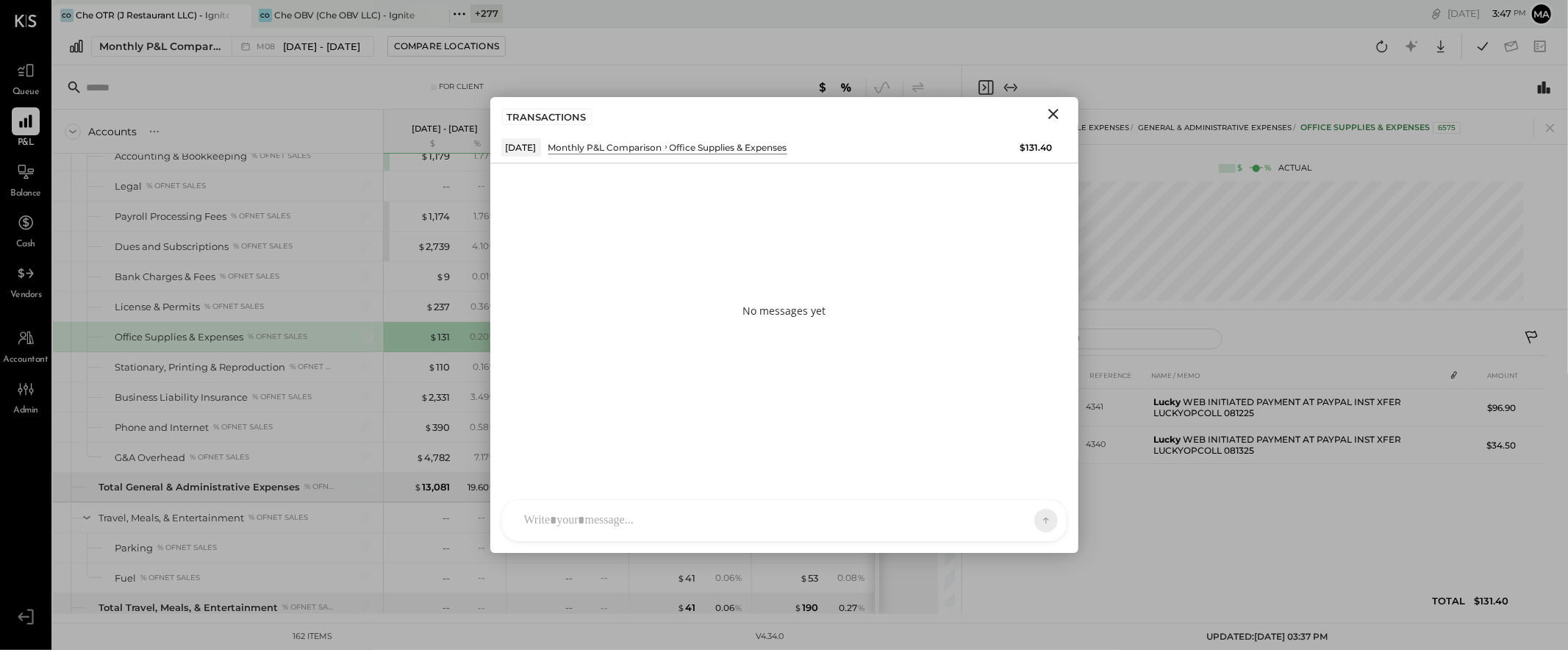
click at [719, 515] on div at bounding box center [771, 520] width 508 height 32
type input "***"
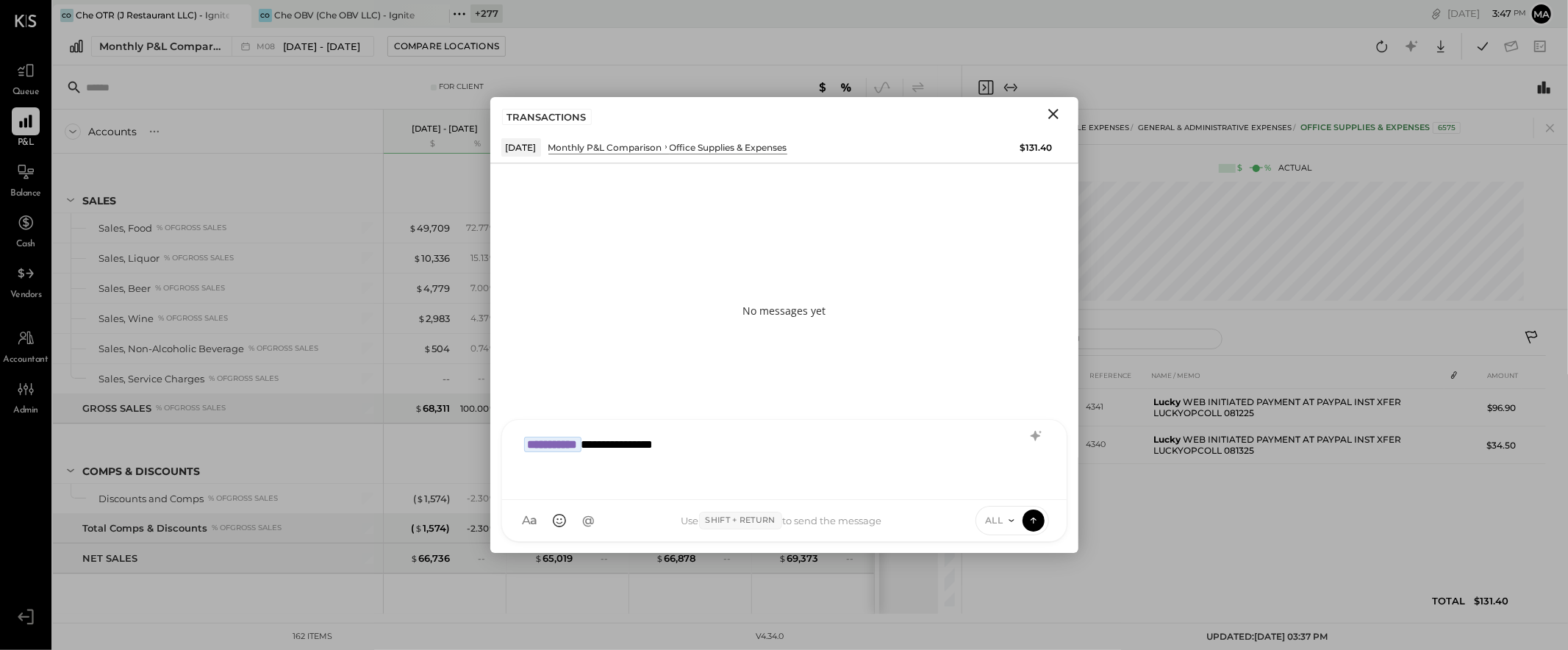
scroll to position [2930, 0]
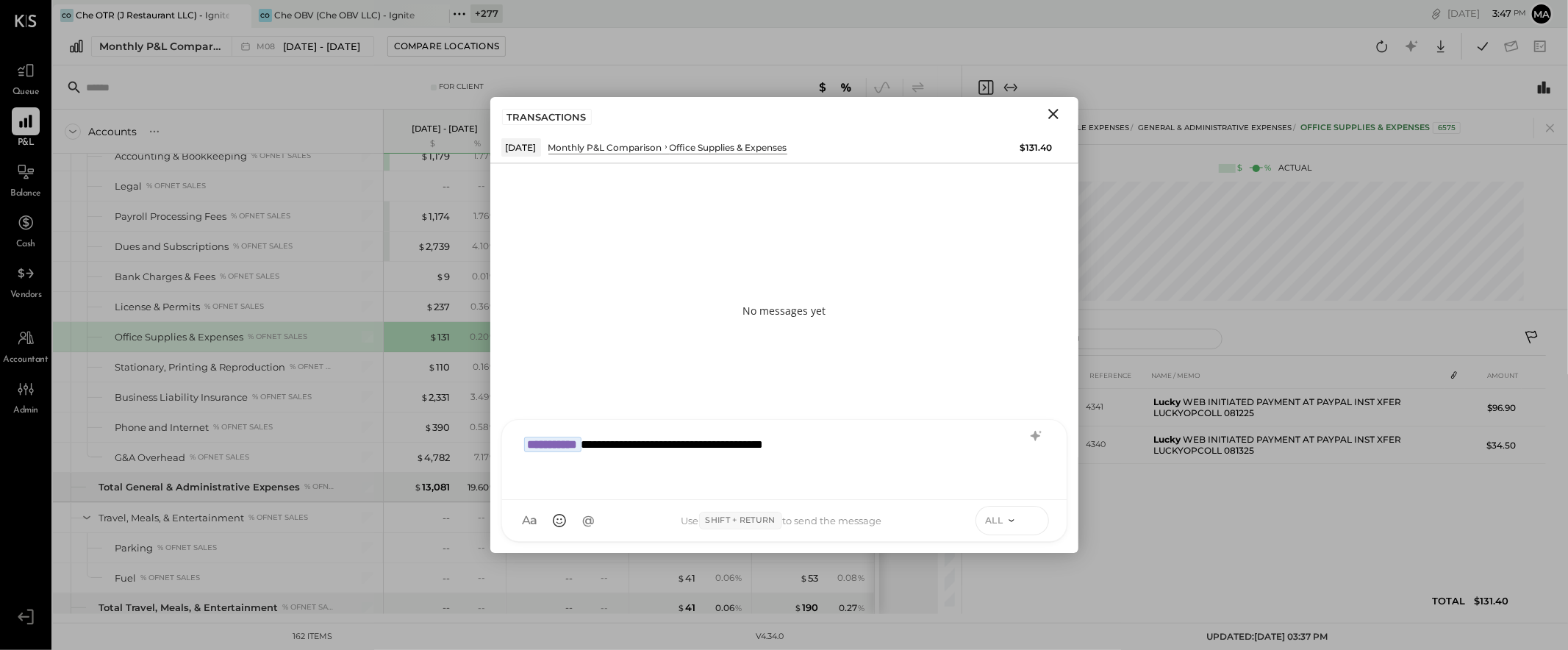
click at [1023, 517] on button at bounding box center [1033, 519] width 22 height 22
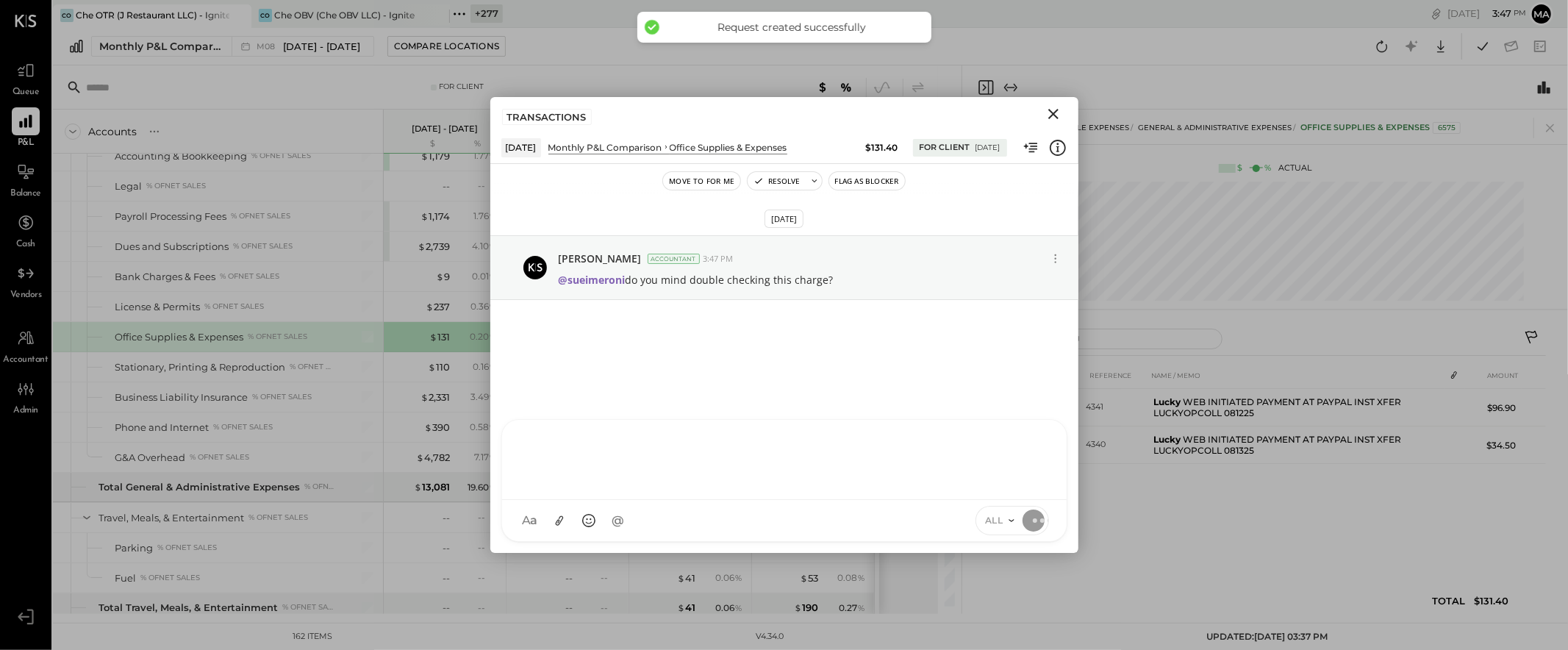
click at [1057, 111] on icon "Close" at bounding box center [1054, 114] width 18 height 18
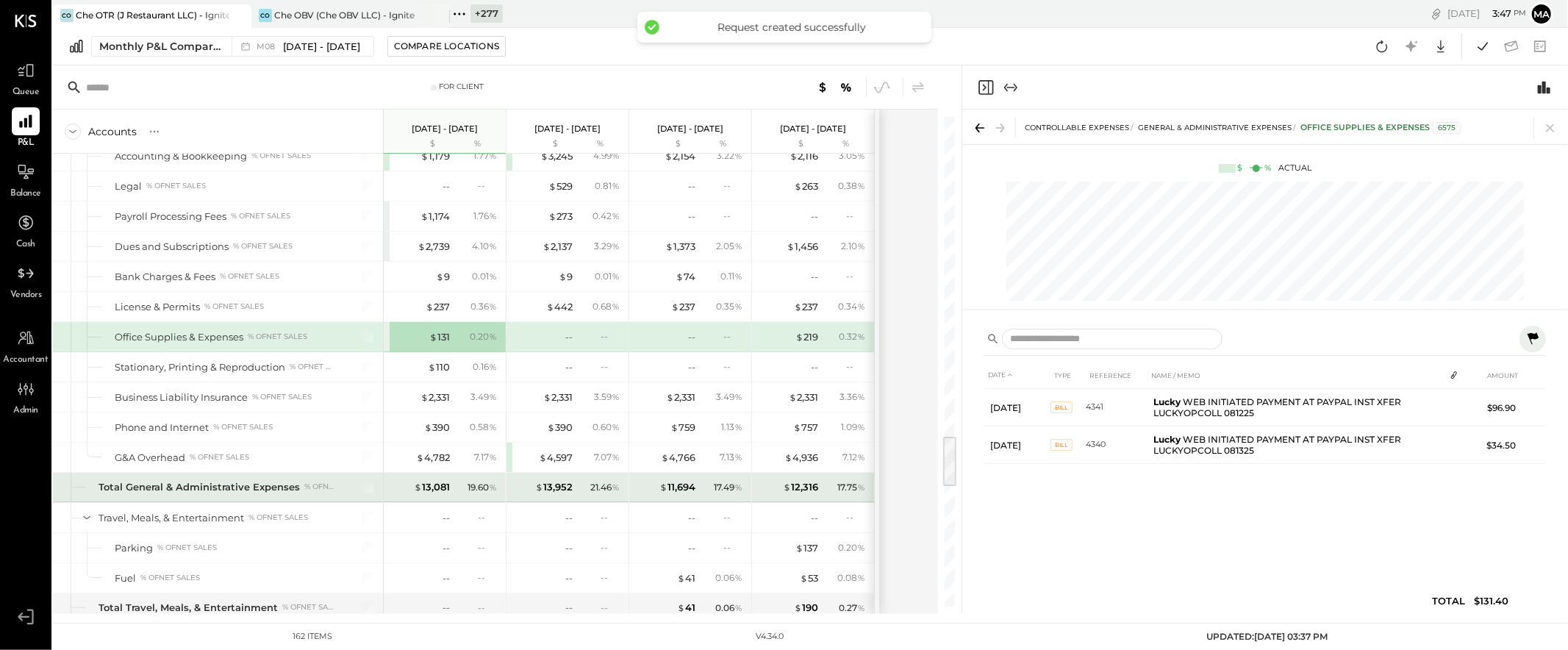
scroll to position [3041, 0]
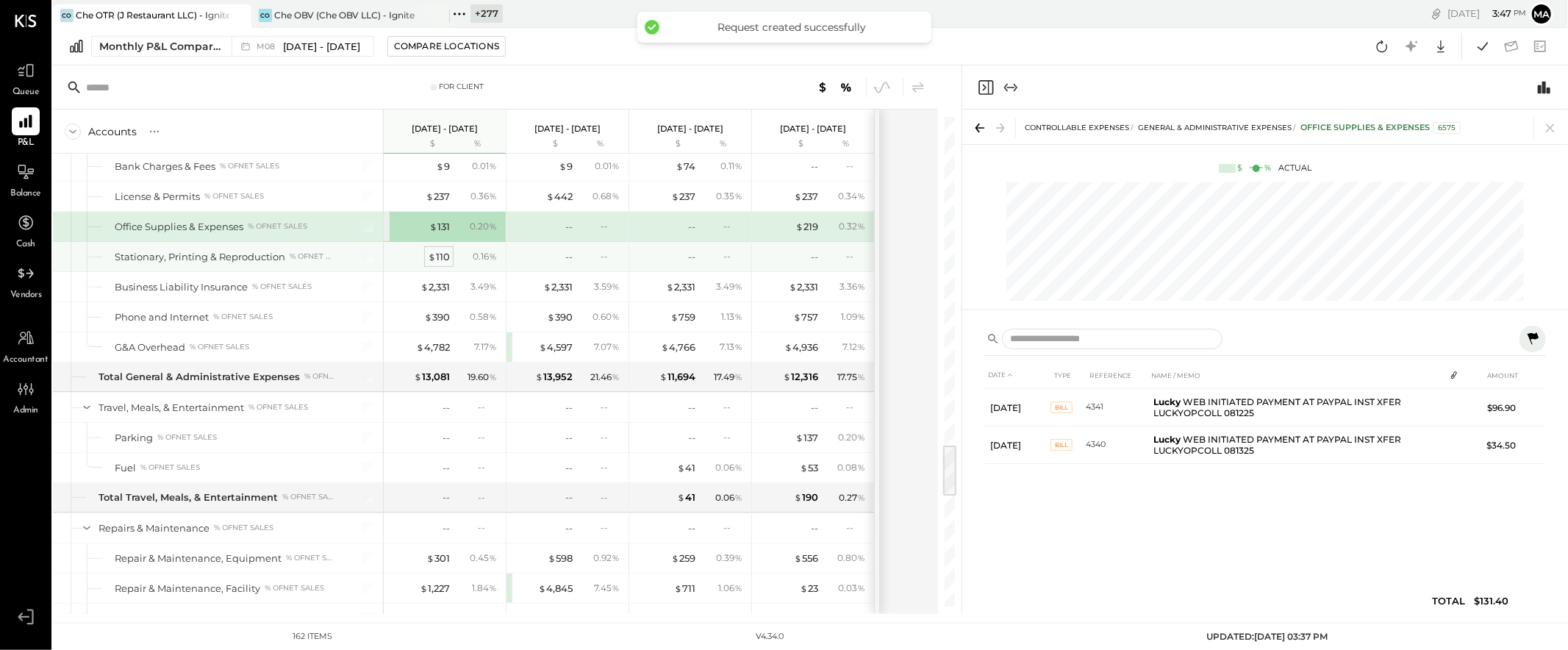
click at [438, 263] on div "$ 110" at bounding box center [439, 257] width 22 height 14
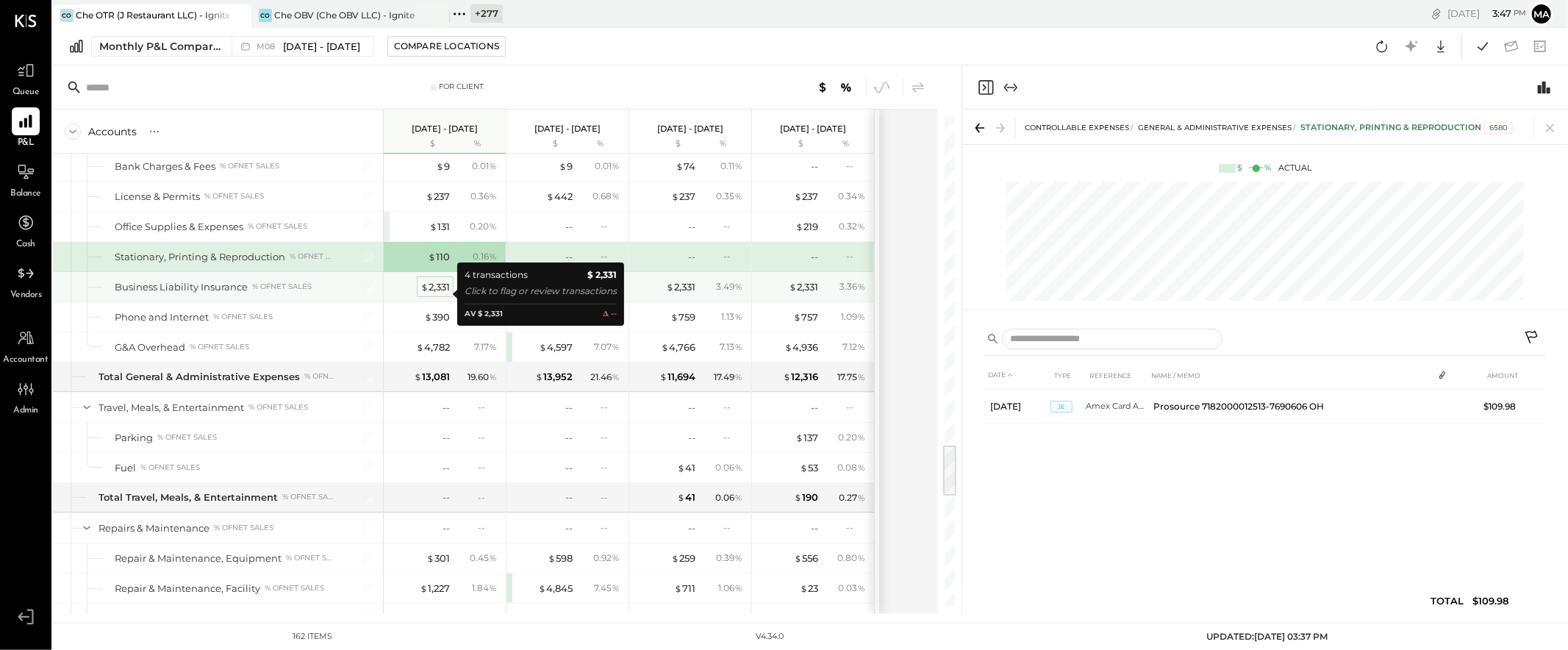
click at [440, 293] on div "$ 2,331" at bounding box center [435, 287] width 30 height 14
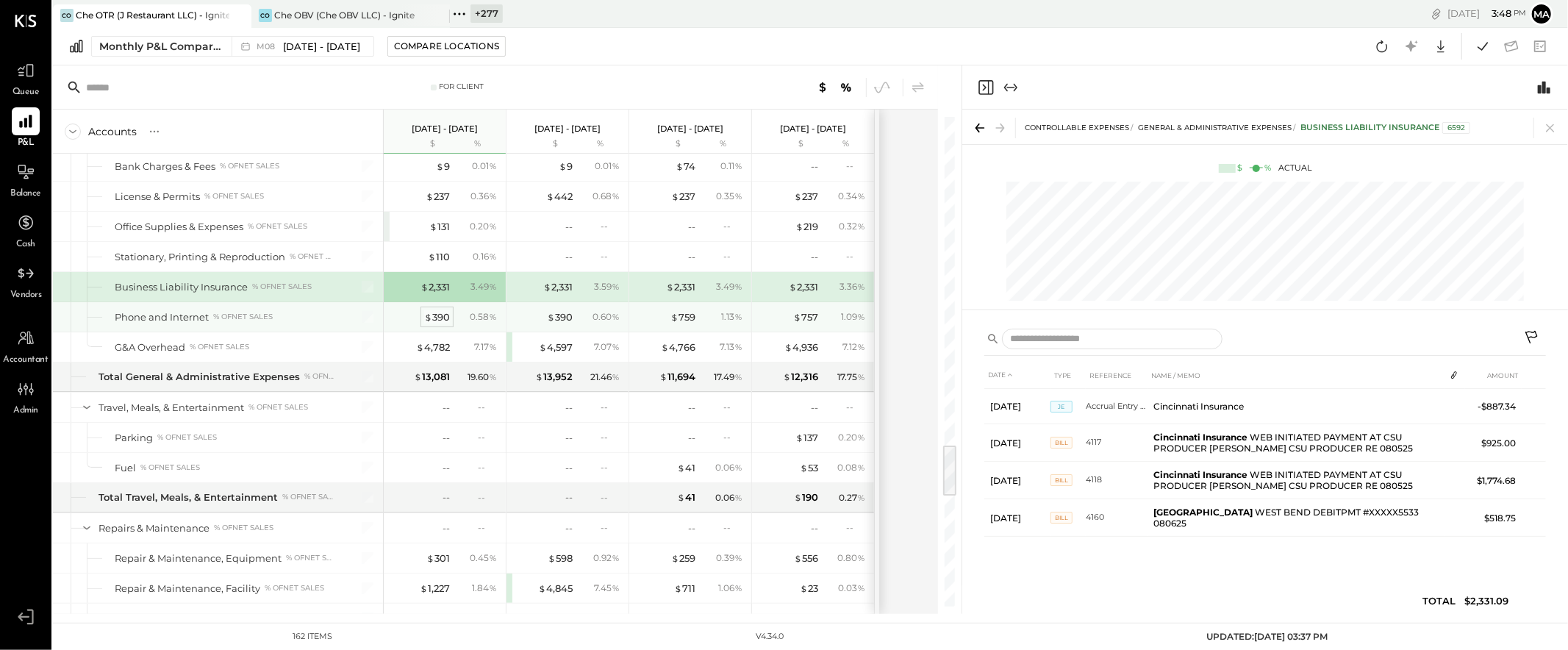
click at [437, 323] on div "$ 390" at bounding box center [436, 316] width 25 height 14
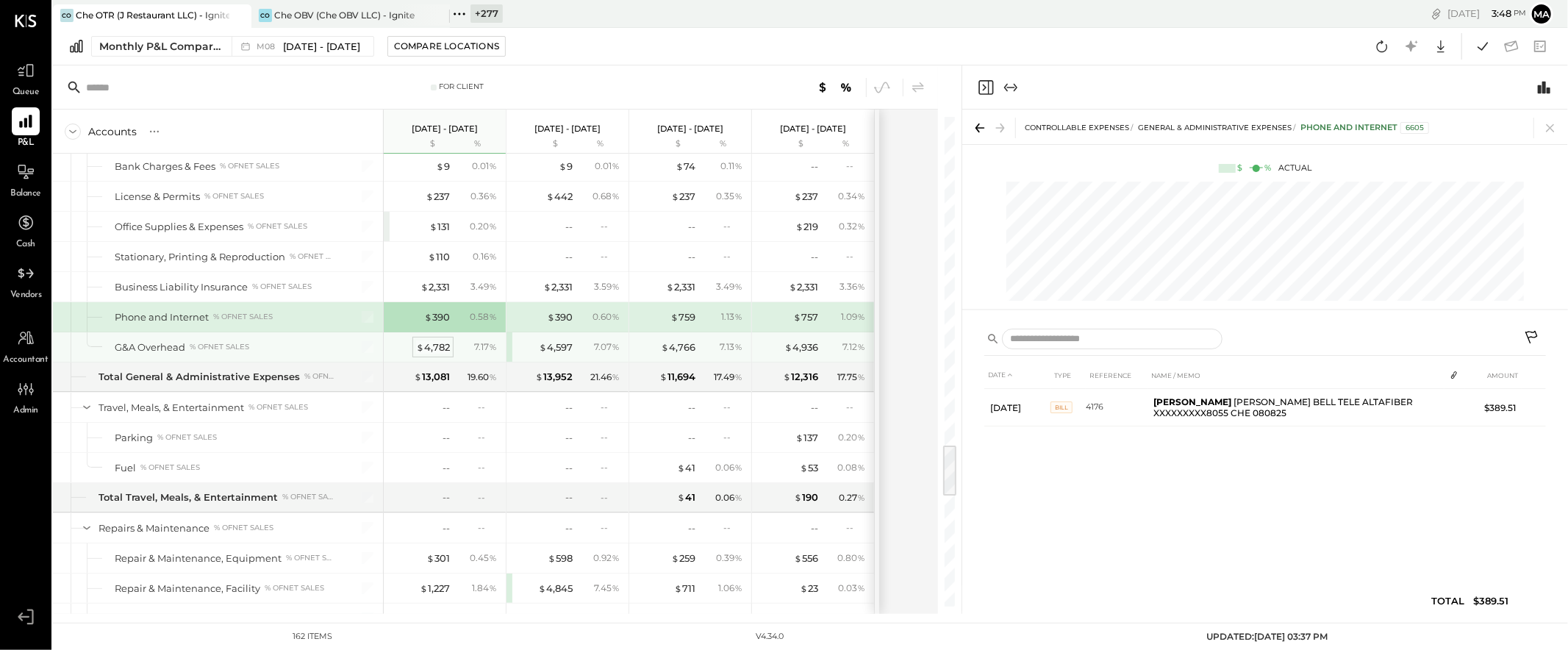
click at [437, 352] on div "$ 4,782" at bounding box center [432, 347] width 34 height 14
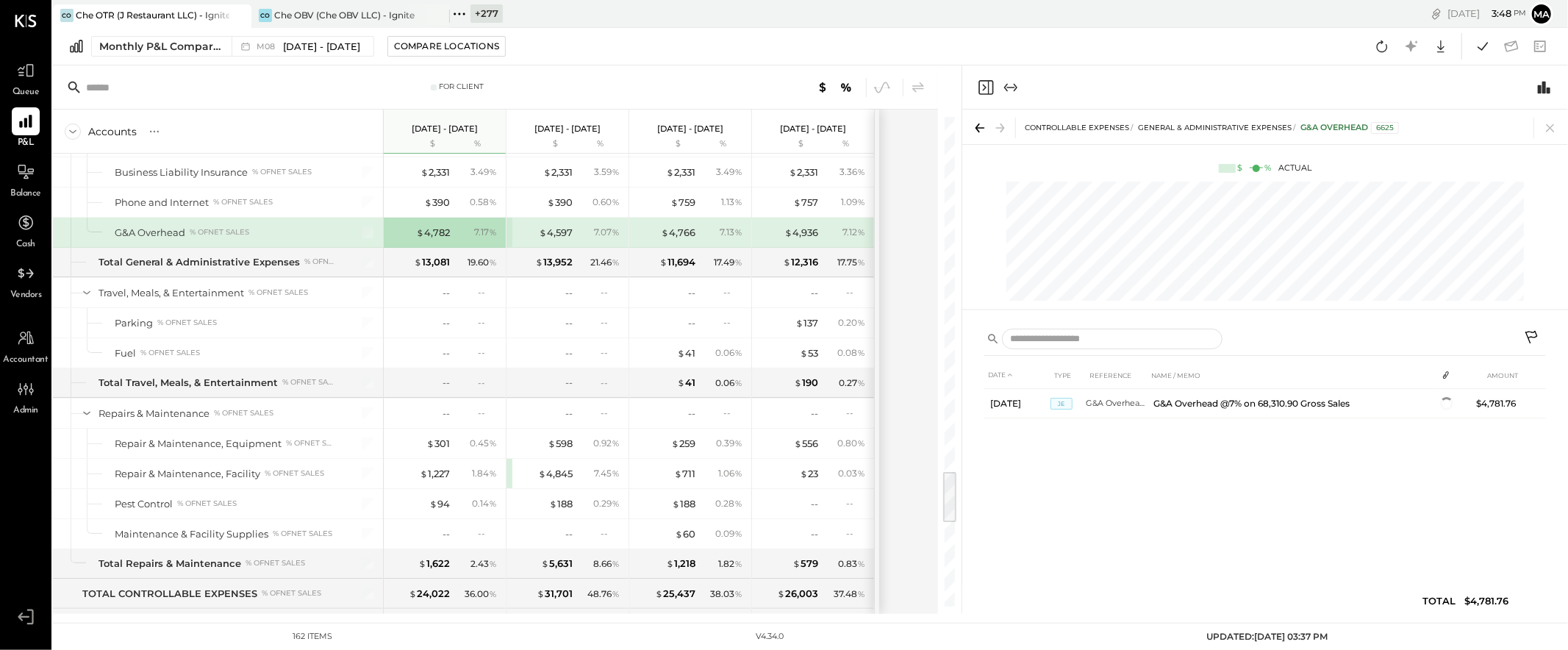
scroll to position [3366, 0]
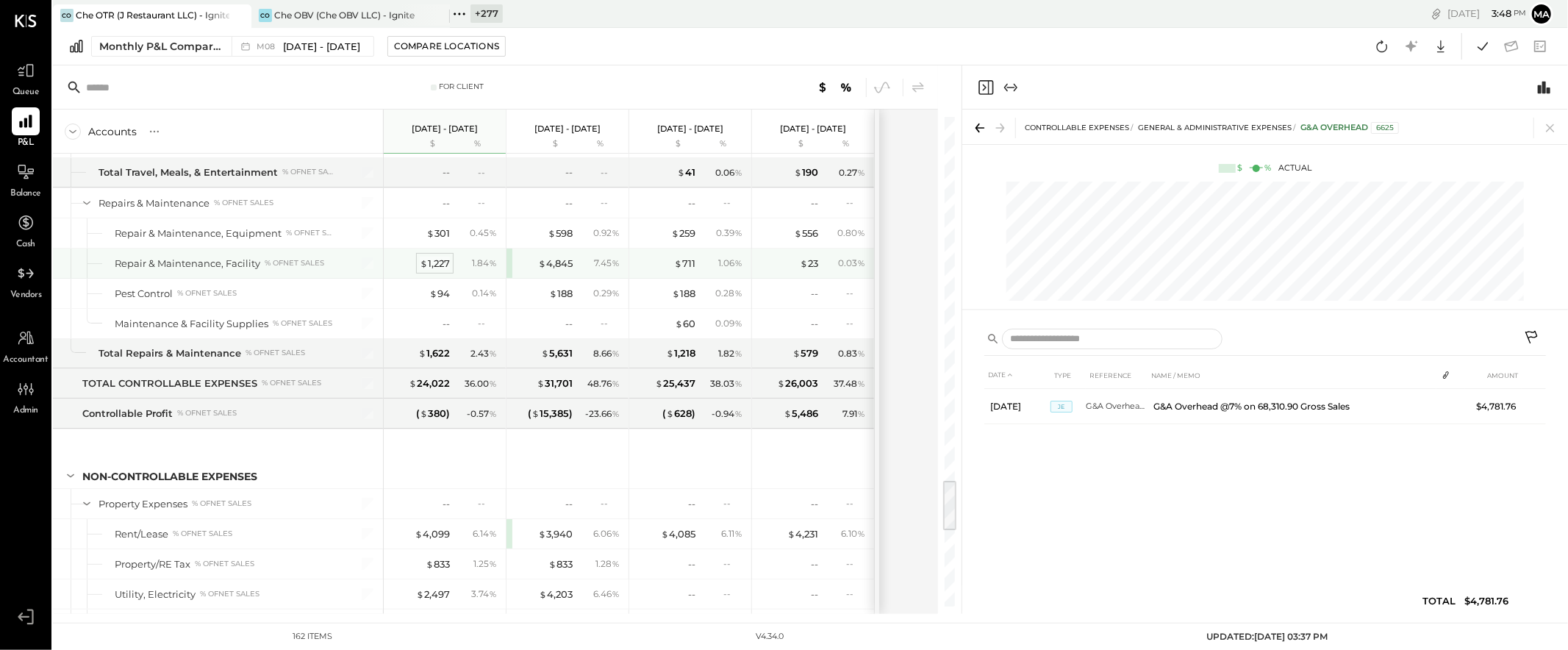
click at [440, 269] on div "$ 1,227" at bounding box center [435, 263] width 30 height 14
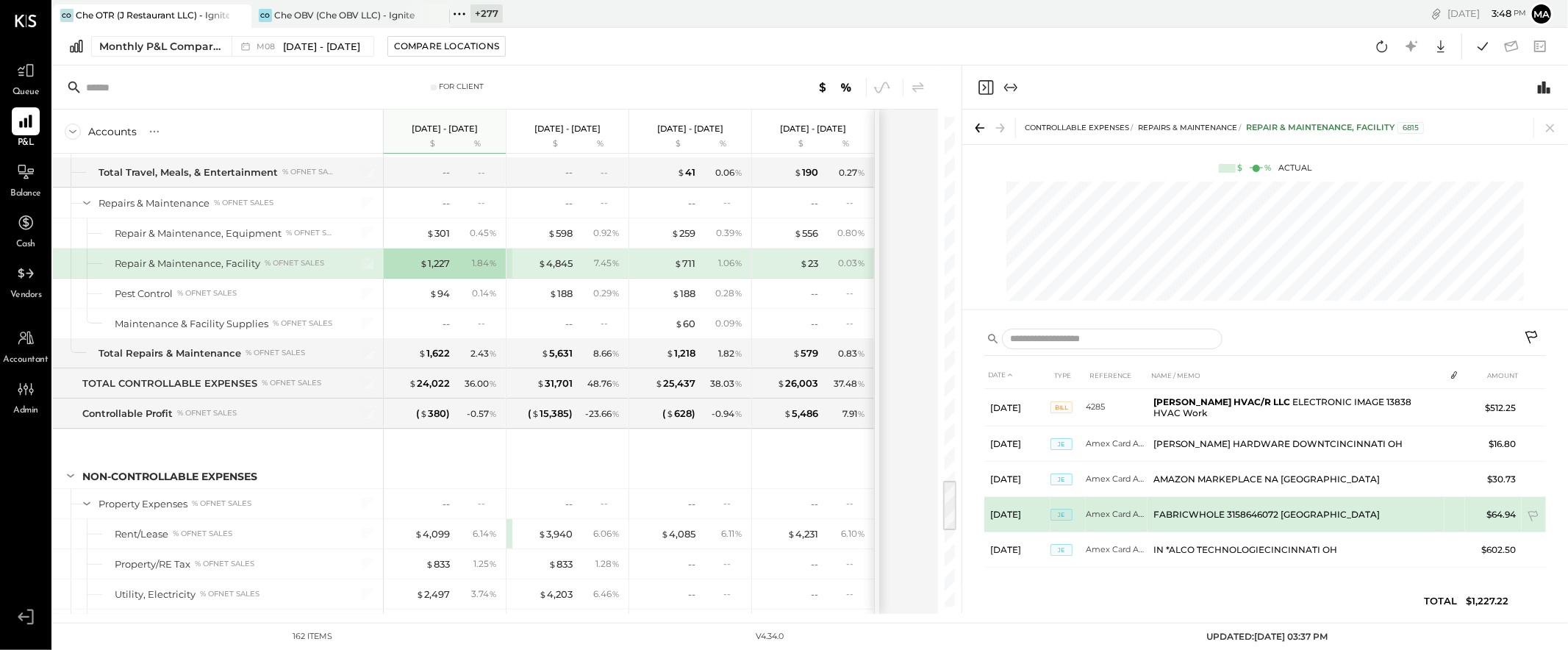
scroll to position [3, 0]
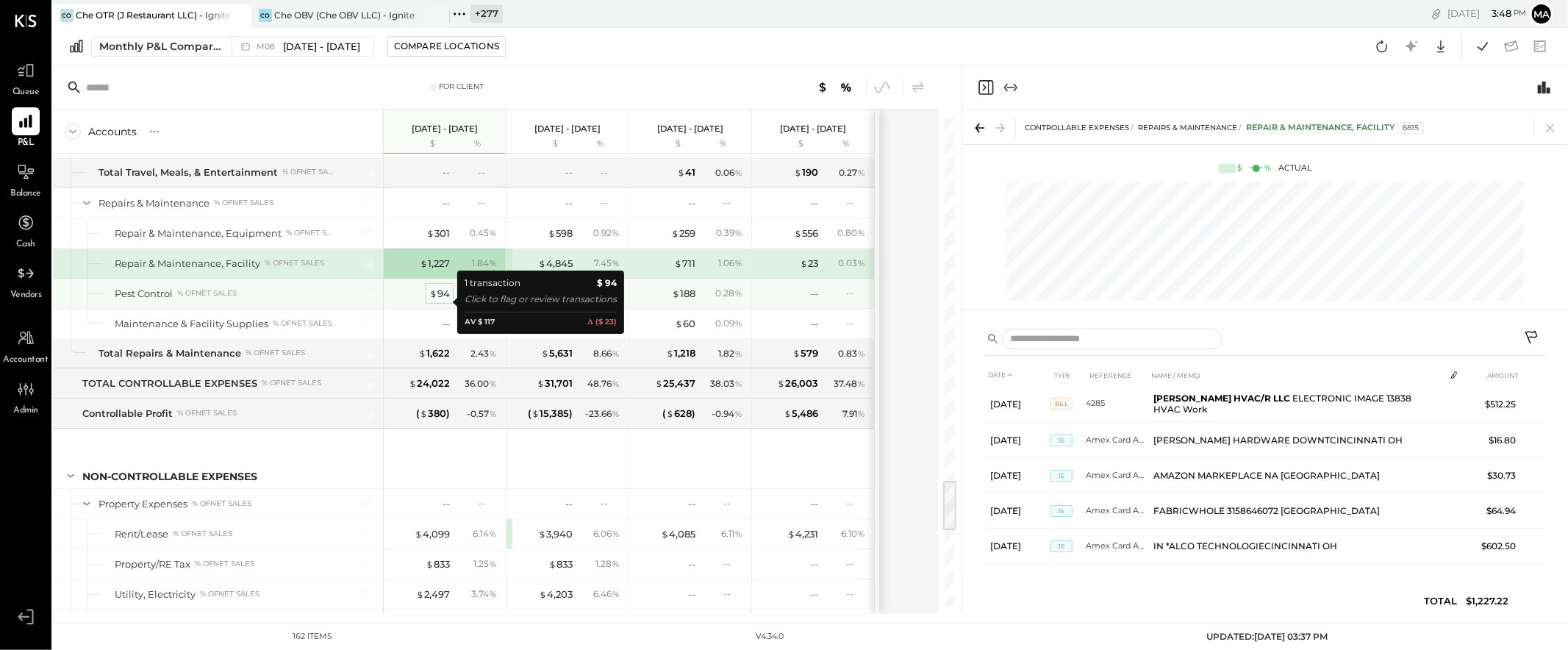
click at [438, 300] on div "$ 94" at bounding box center [440, 293] width 21 height 14
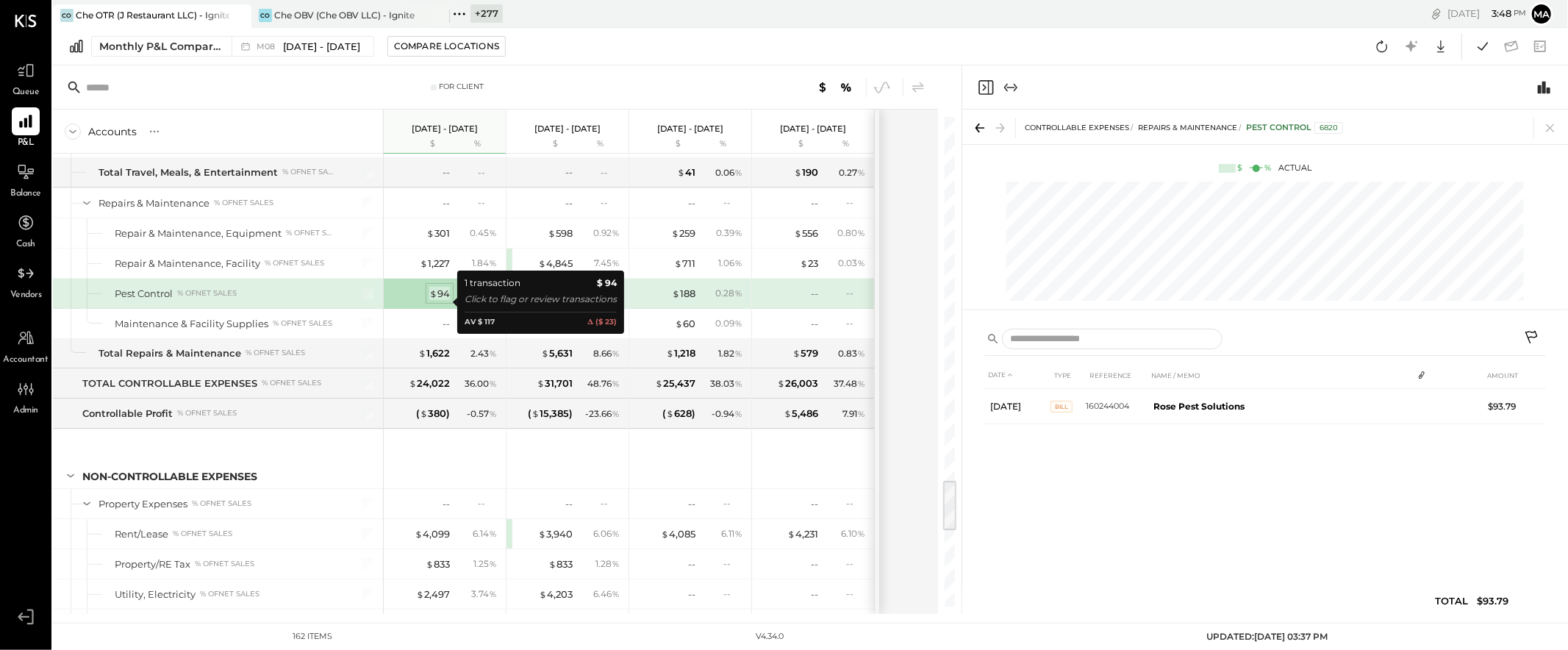
scroll to position [0, 0]
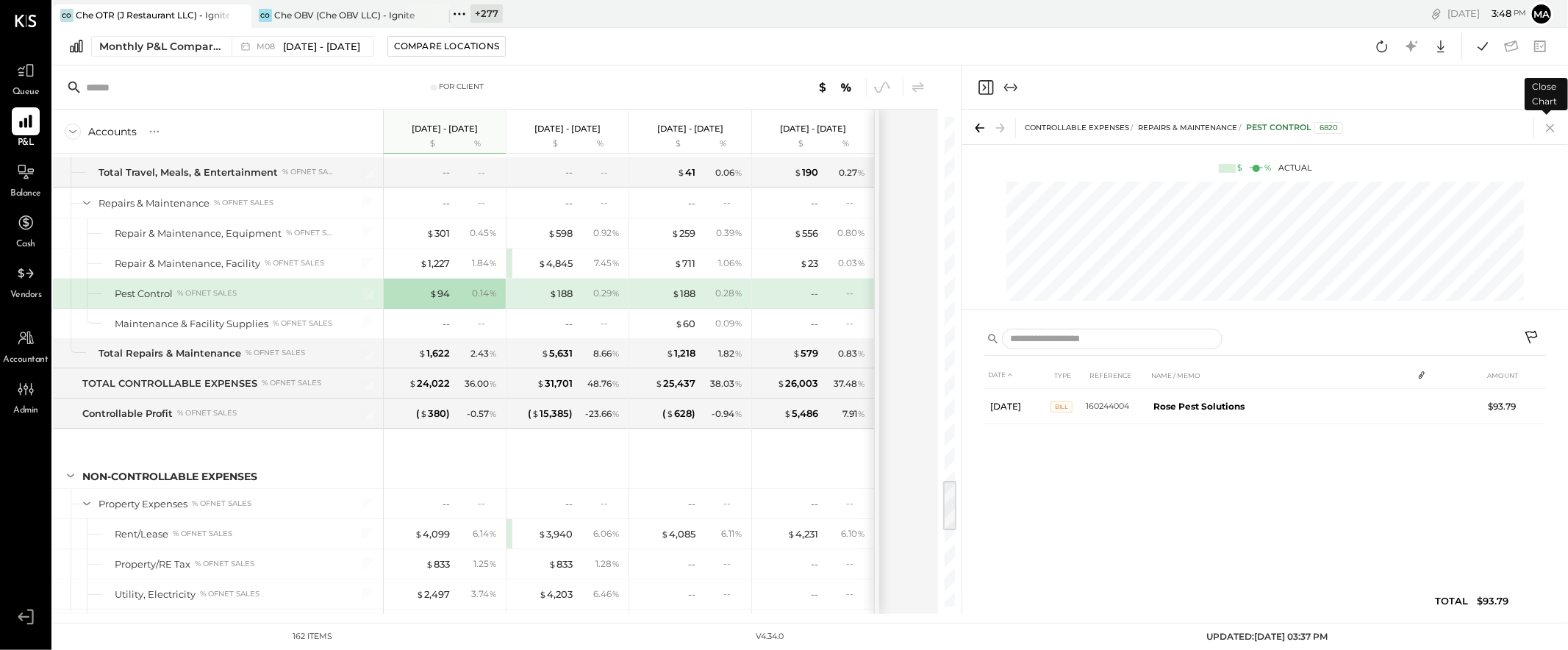
click at [1554, 125] on icon at bounding box center [1550, 127] width 21 height 20
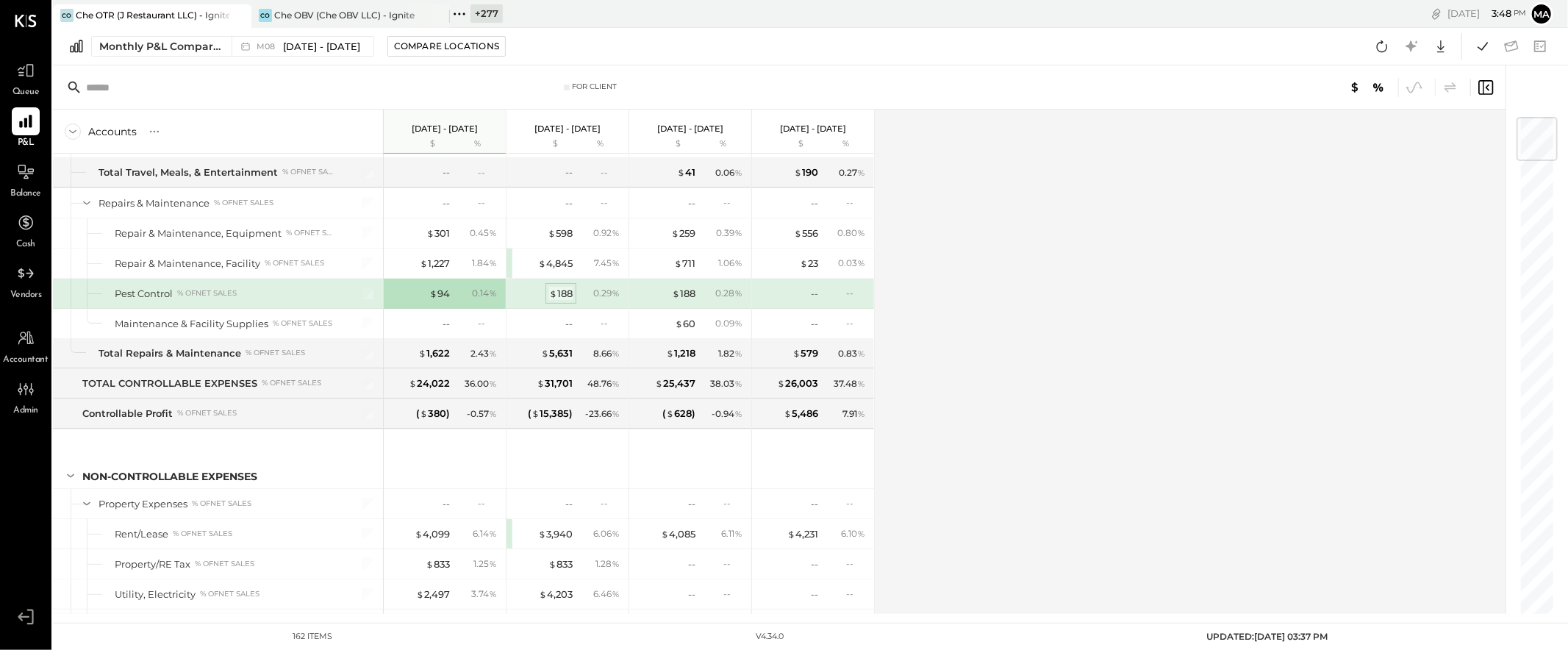
click at [567, 299] on div "$ 188" at bounding box center [561, 293] width 24 height 14
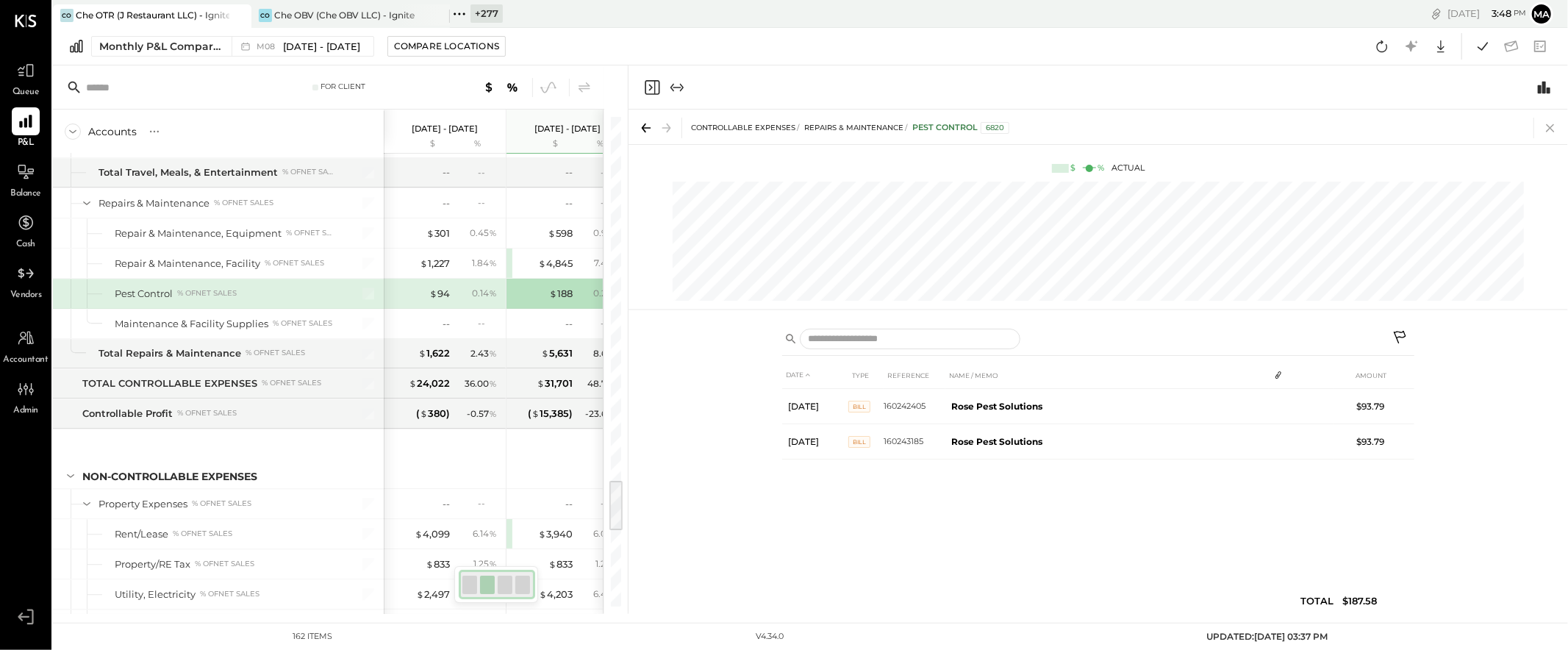
click at [1552, 128] on icon at bounding box center [1550, 129] width 8 height 8
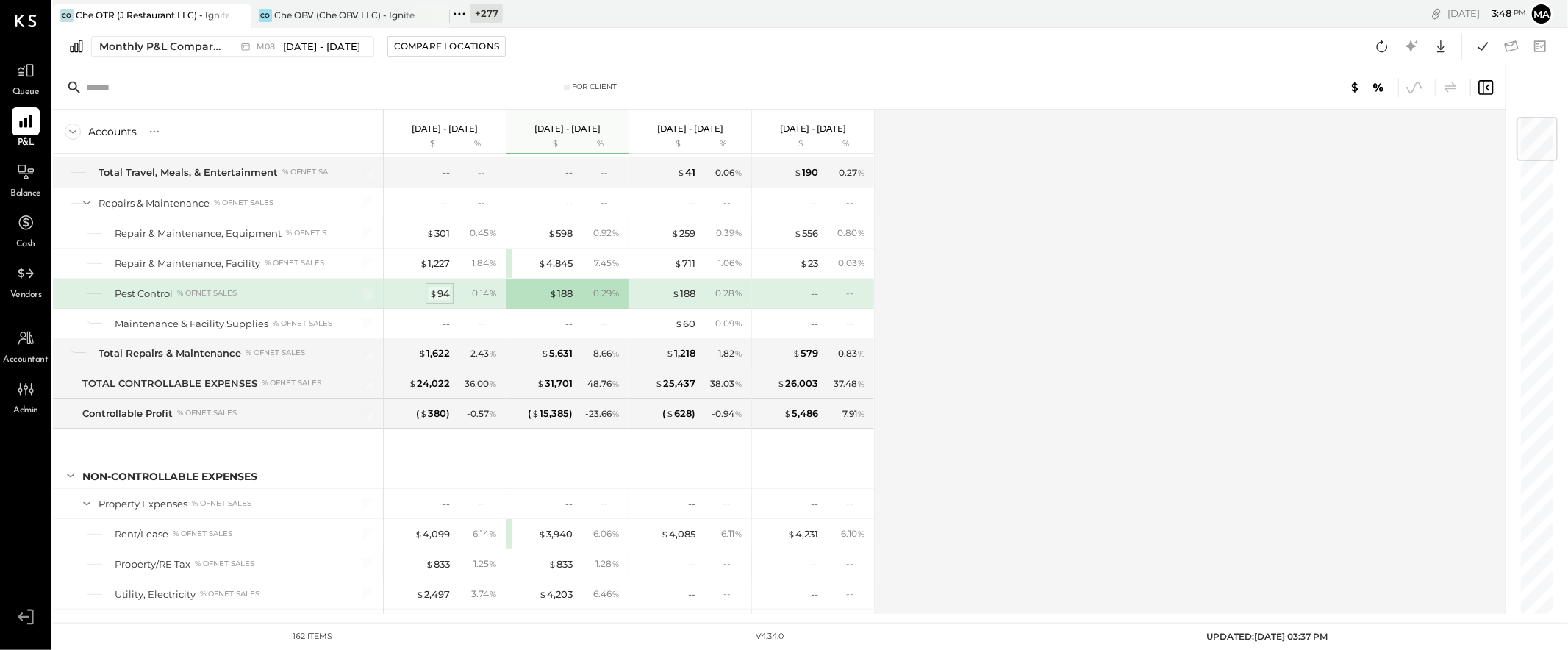
click at [447, 300] on div "$ 94" at bounding box center [440, 293] width 21 height 14
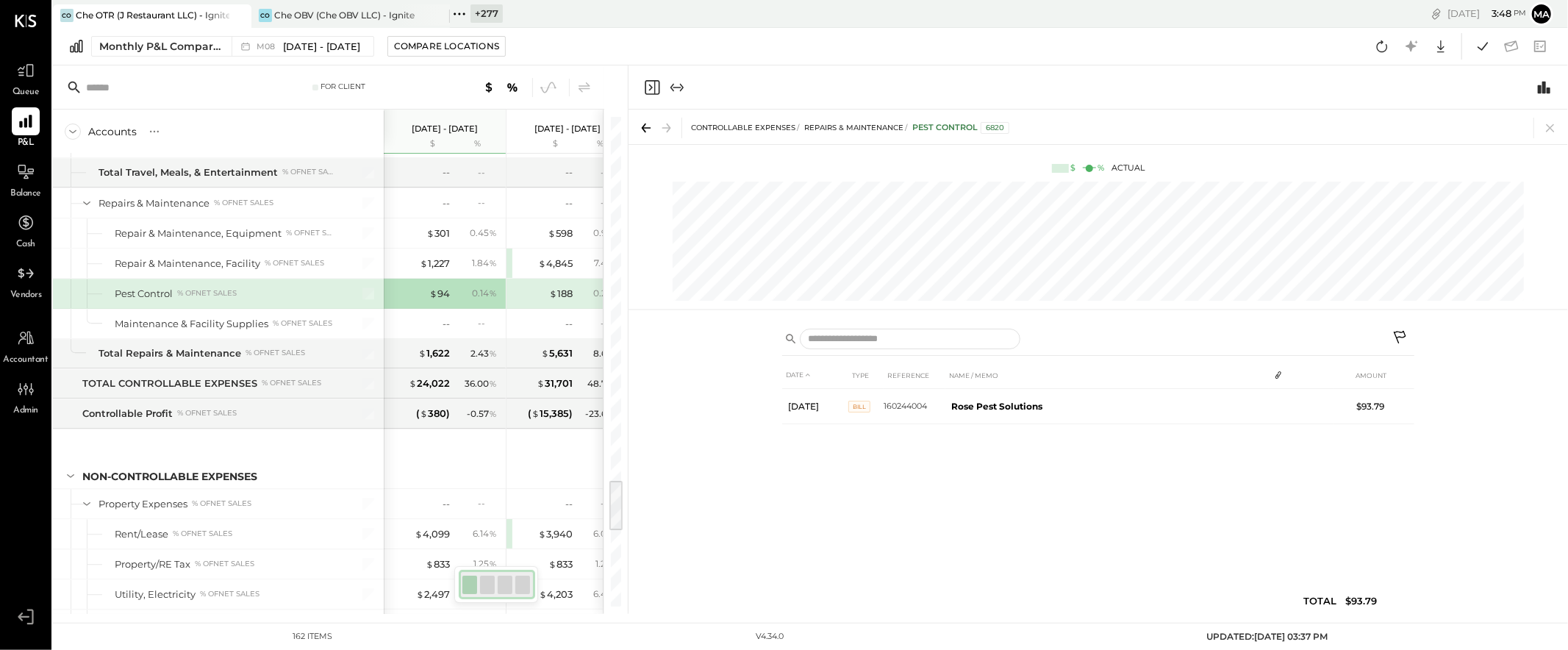
click at [1402, 334] on icon at bounding box center [1402, 339] width 18 height 18
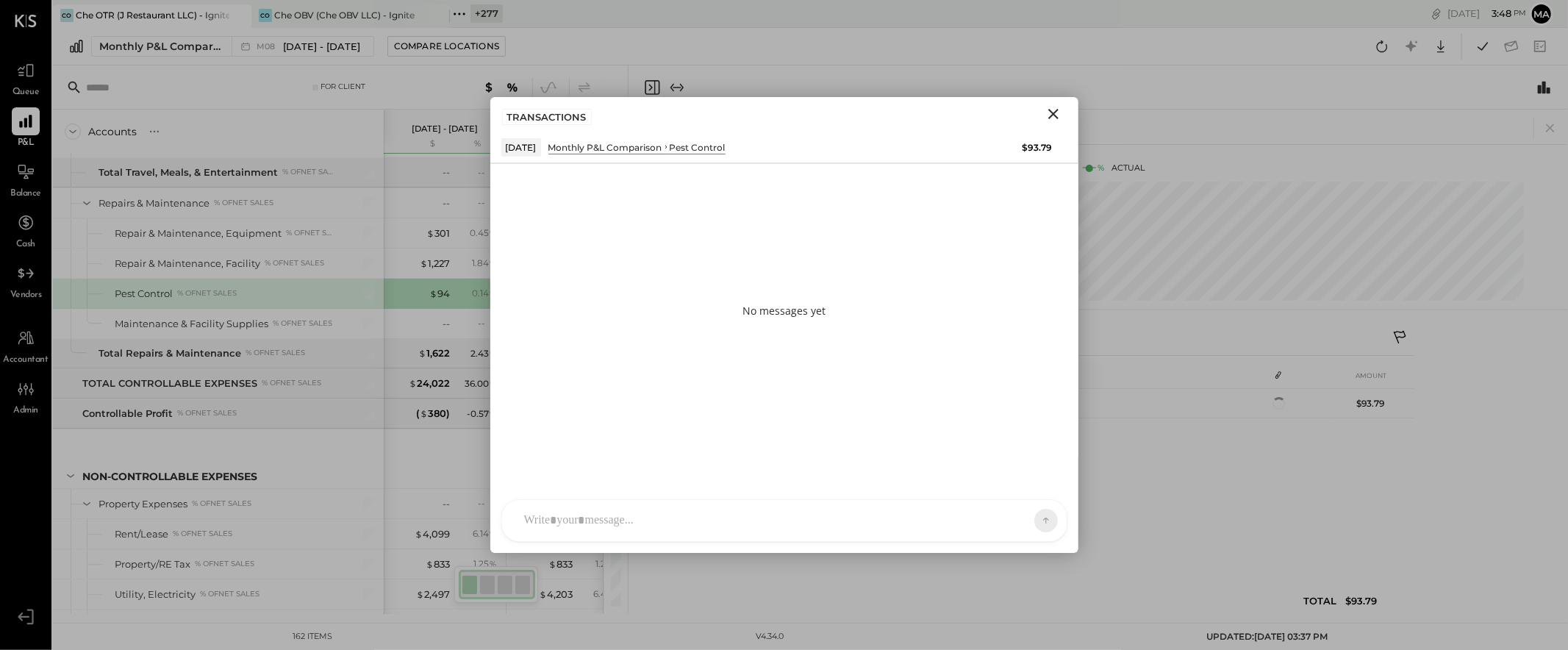
click at [805, 520] on div at bounding box center [784, 520] width 565 height 41
type input "******"
click at [1054, 114] on icon "Close" at bounding box center [1053, 114] width 11 height 11
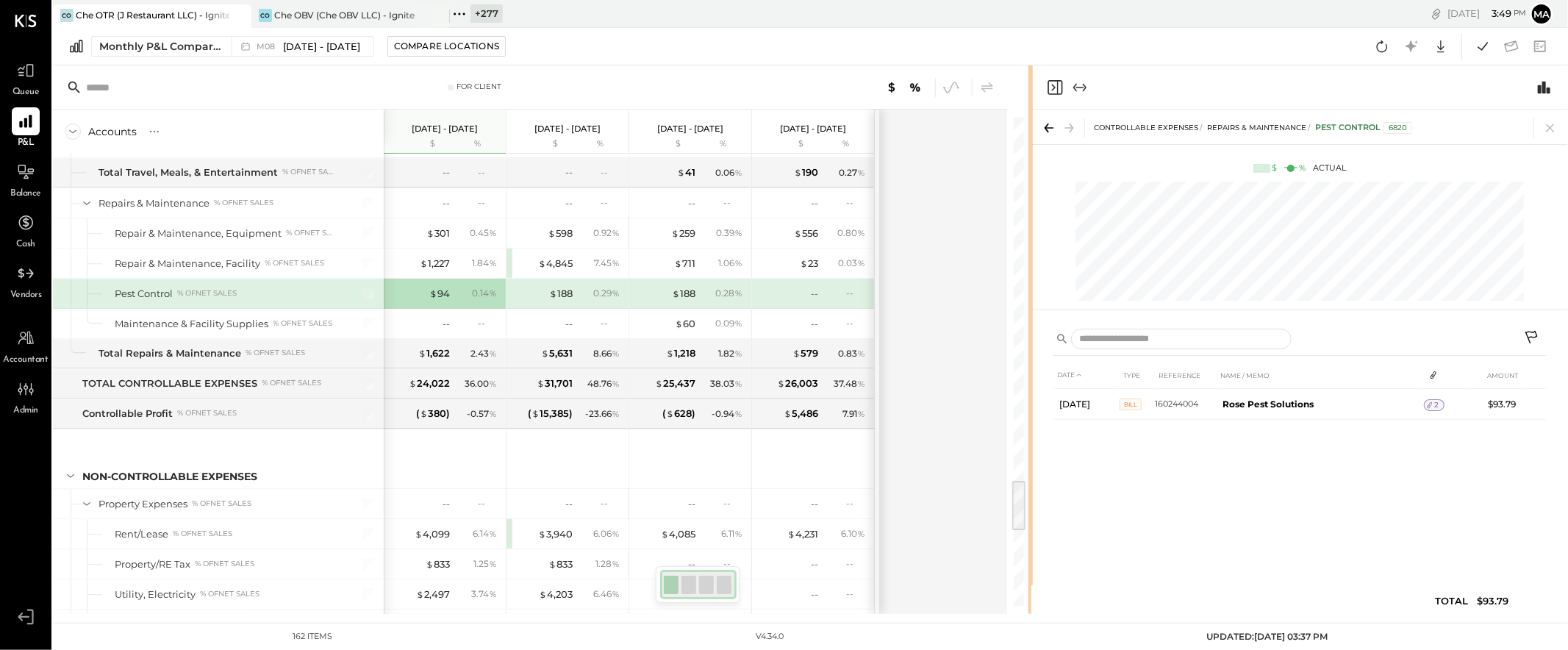
drag, startPoint x: 984, startPoint y: 387, endPoint x: 1032, endPoint y: 386, distance: 48.0
click at [1032, 386] on div "For Client Accounts S % GL [DATE] - [DATE] $ % [DATE] - [DATE] $ % [DATE] - [DA…" at bounding box center [811, 339] width 1516 height 548
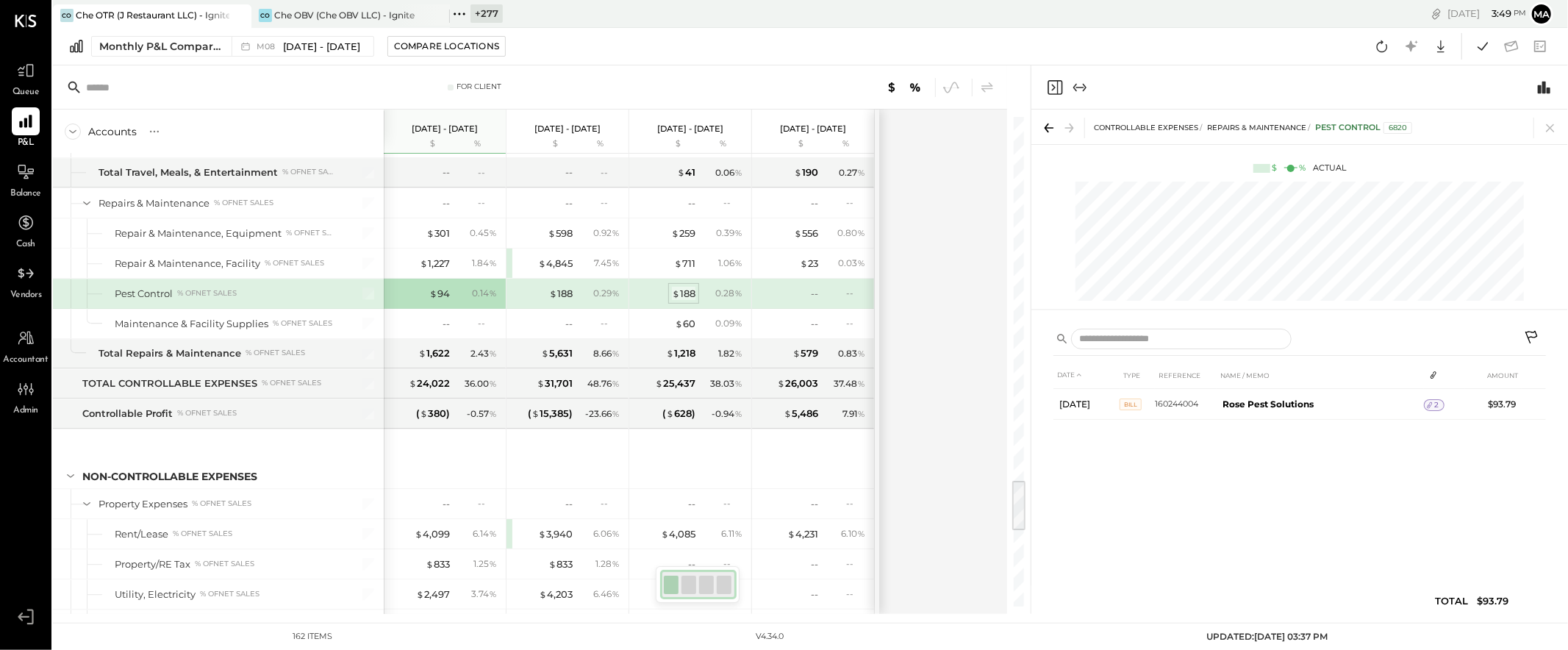
click at [687, 301] on div "$ 188" at bounding box center [683, 293] width 24 height 14
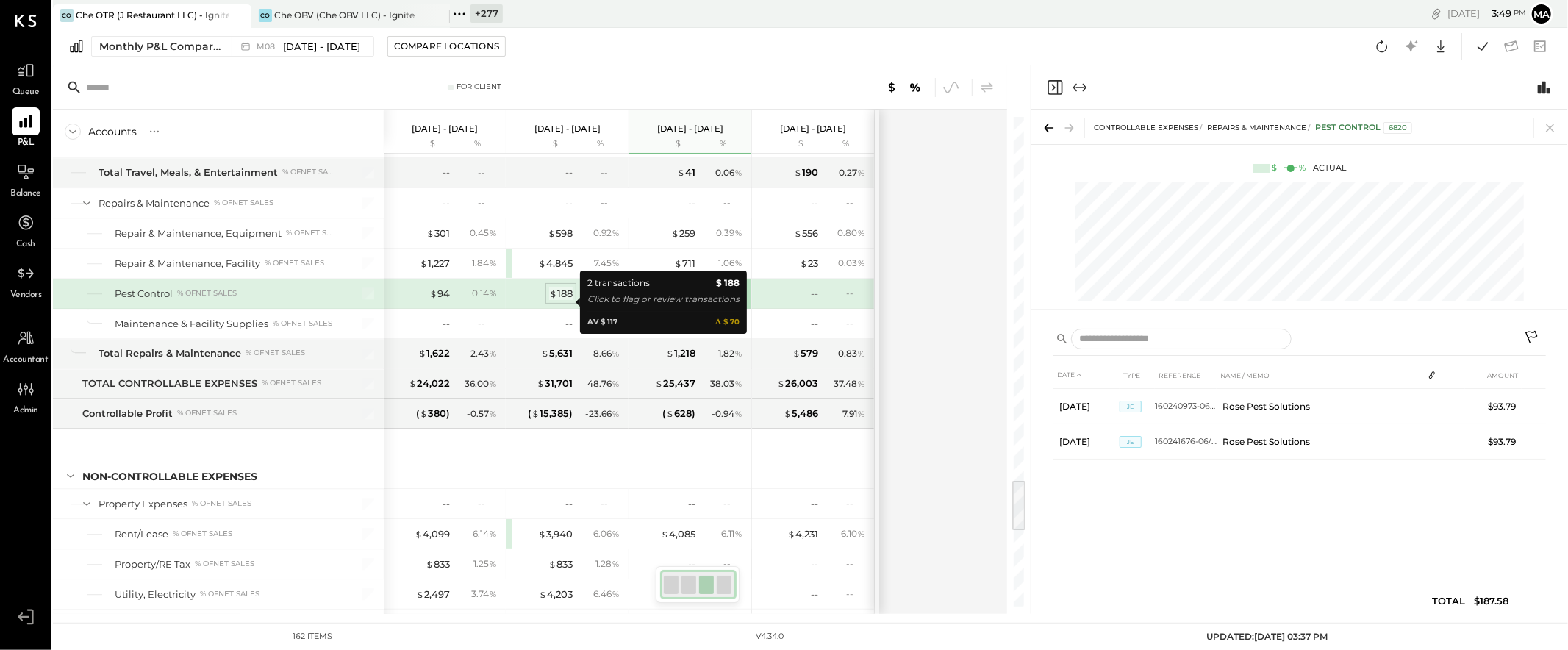
click at [560, 298] on div "$ 188" at bounding box center [561, 293] width 24 height 14
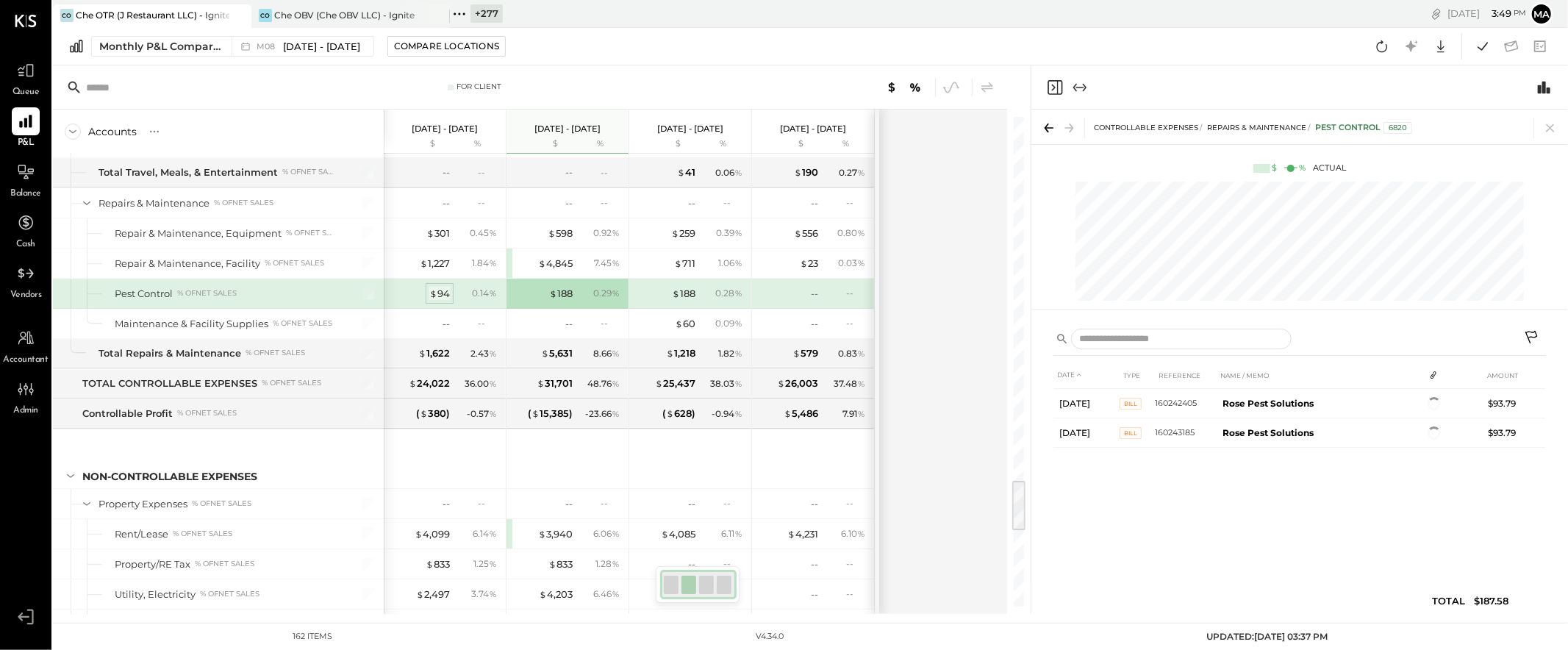
click at [440, 301] on div "$ 94" at bounding box center [440, 293] width 21 height 14
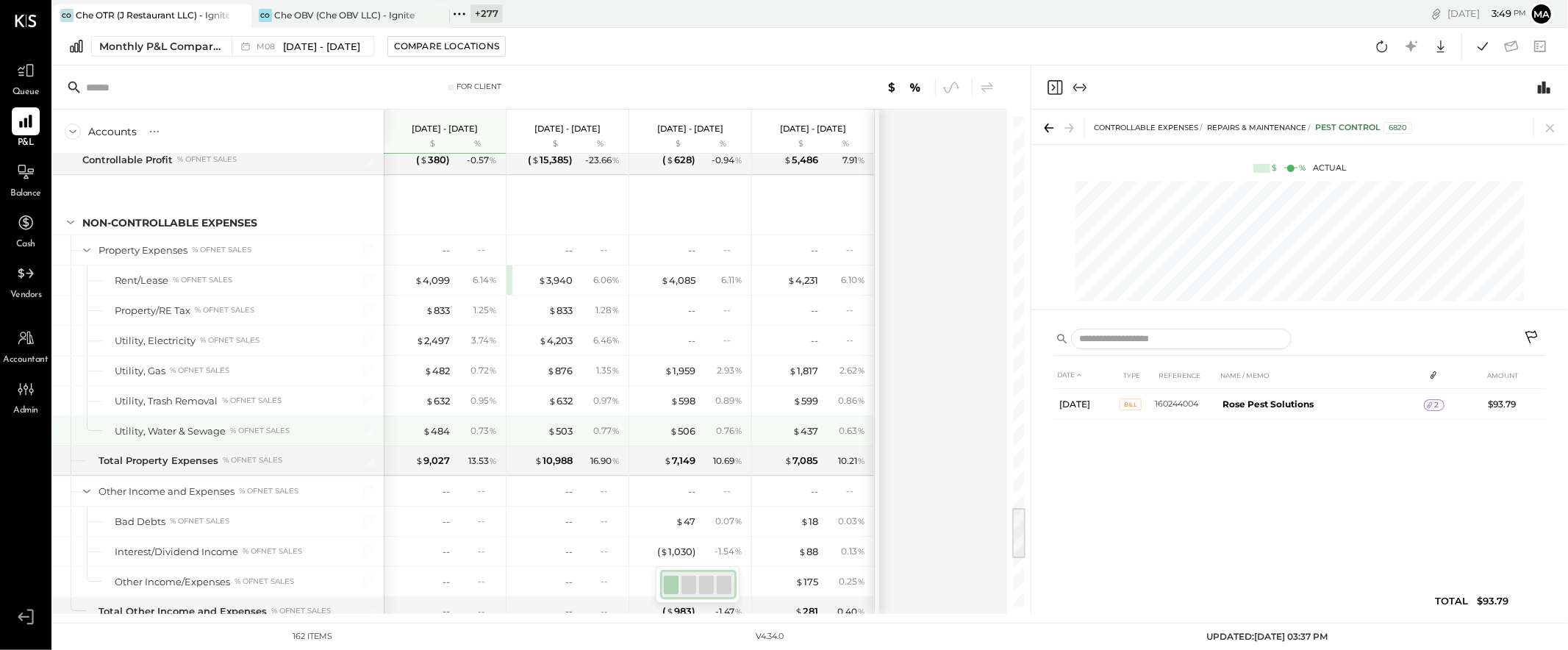
scroll to position [3634, 0]
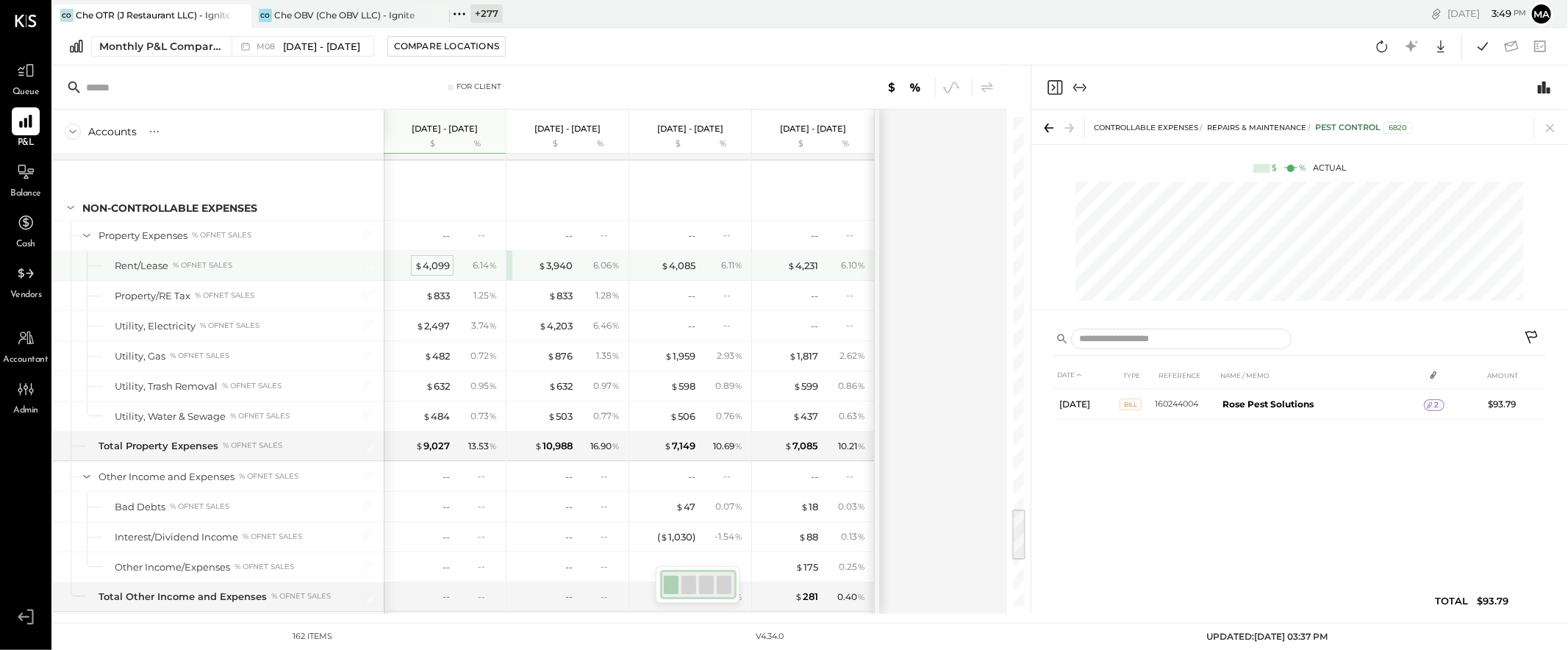
click at [435, 270] on div "$ 4,099" at bounding box center [432, 266] width 35 height 14
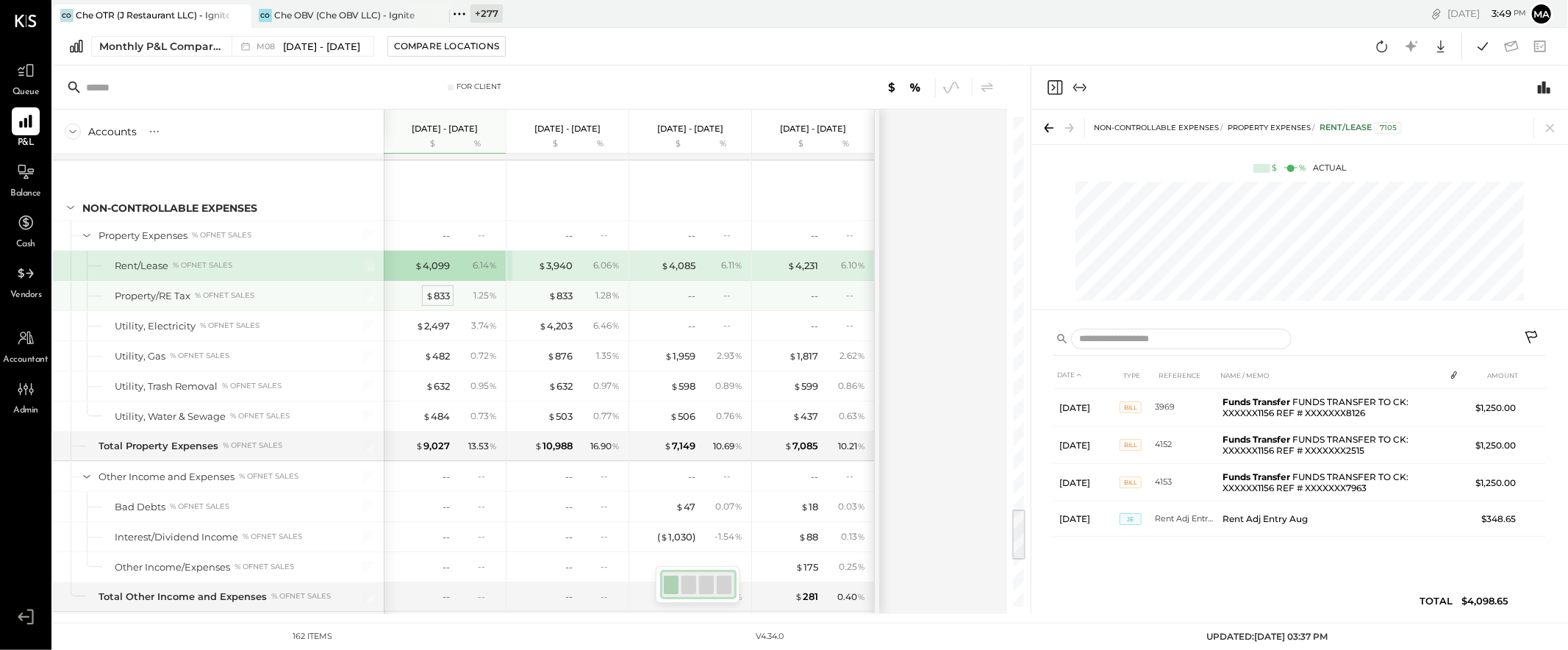
click at [437, 302] on div "$ 833" at bounding box center [438, 295] width 25 height 14
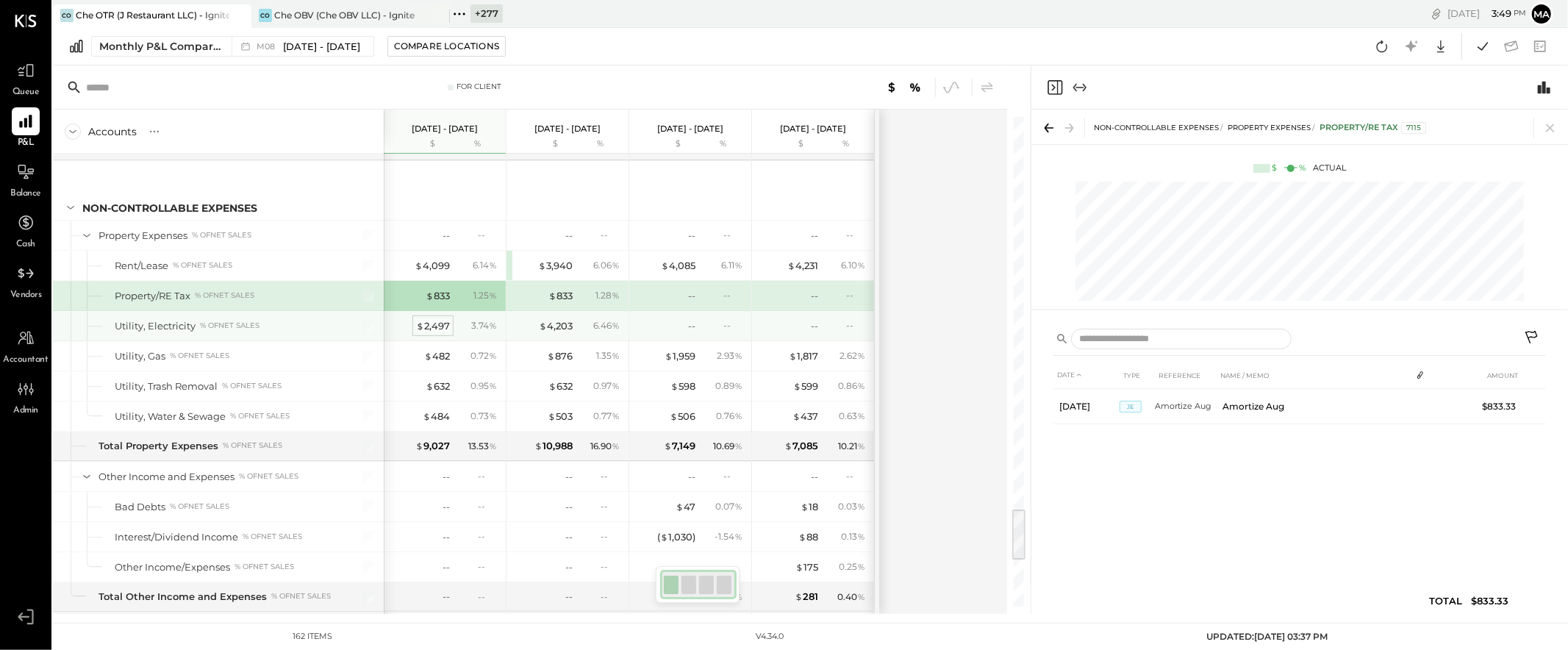
click at [435, 330] on div "$ 2,497" at bounding box center [432, 325] width 34 height 14
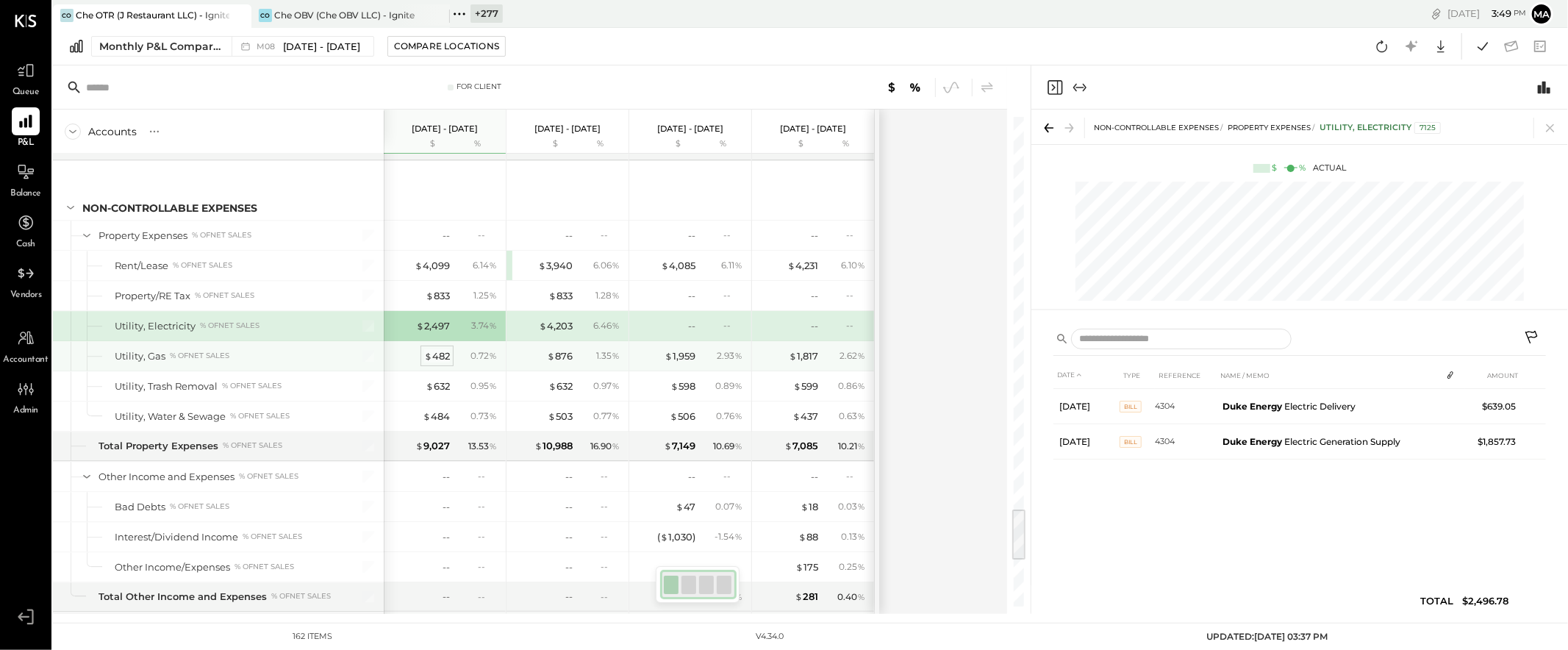
click at [435, 363] on div "$ 482" at bounding box center [436, 356] width 25 height 14
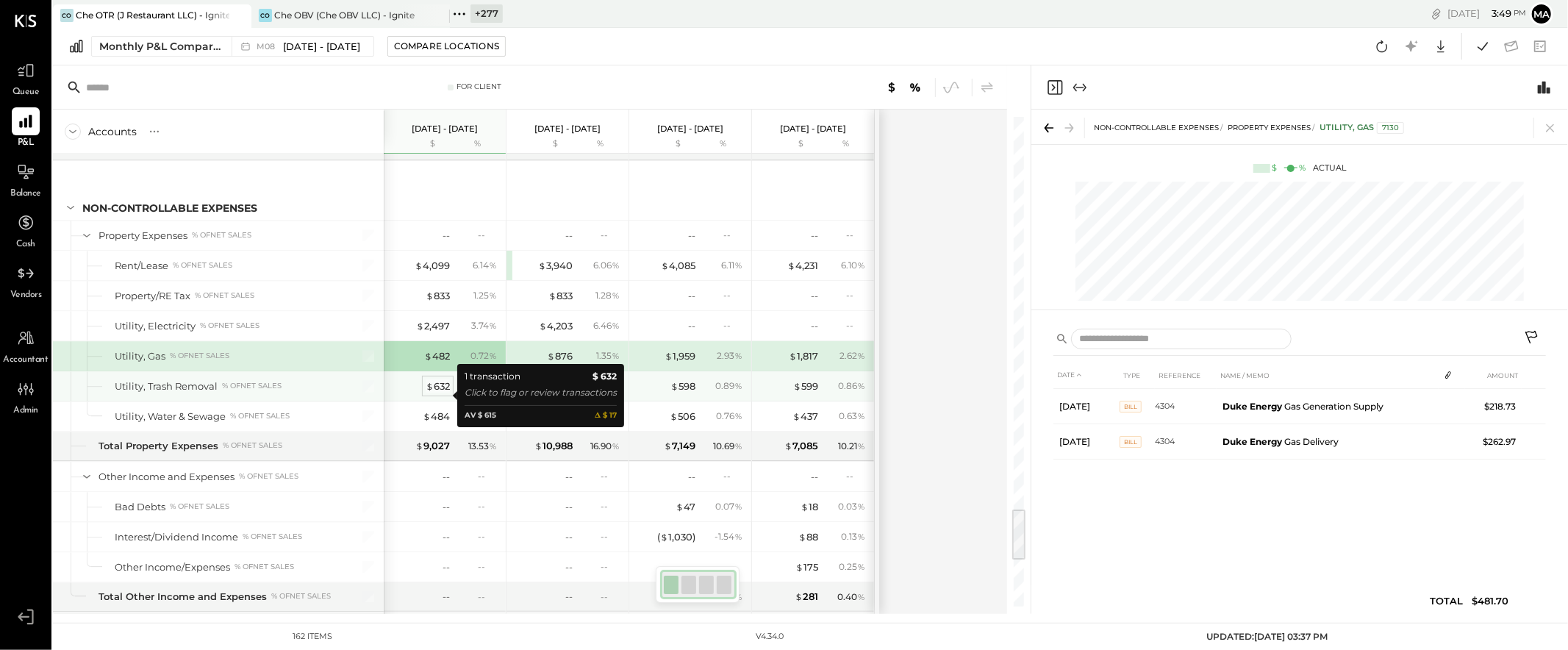
click at [442, 393] on div "$ 632" at bounding box center [438, 386] width 25 height 14
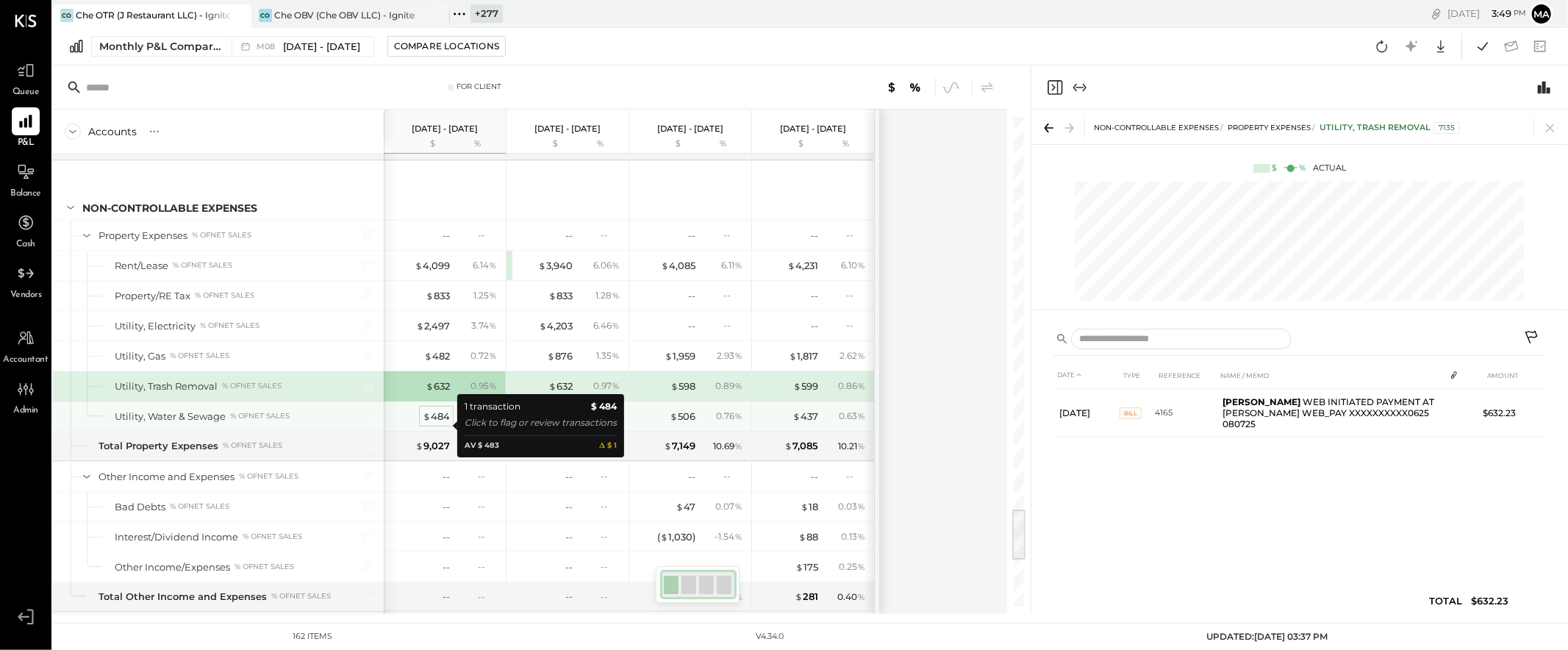
click at [441, 420] on div "$ 484" at bounding box center [436, 416] width 27 height 14
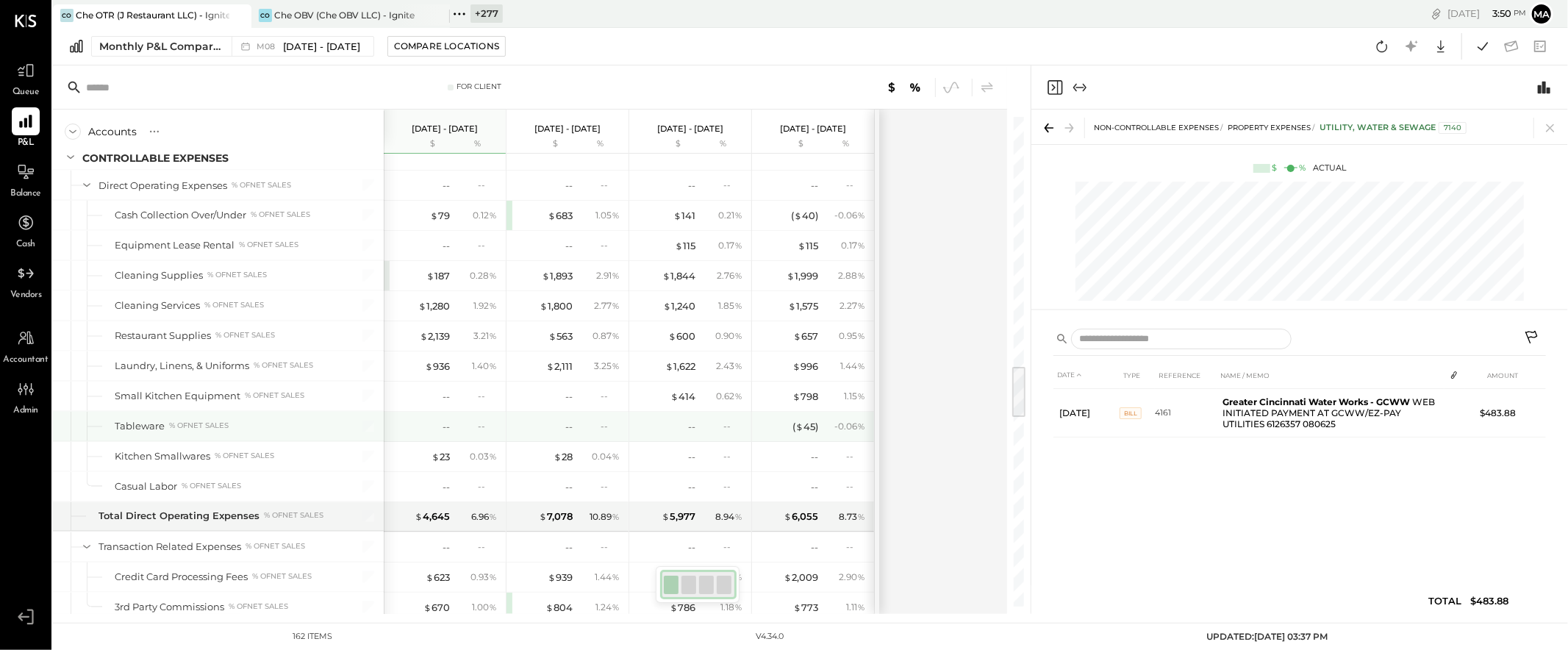
scroll to position [2317, 0]
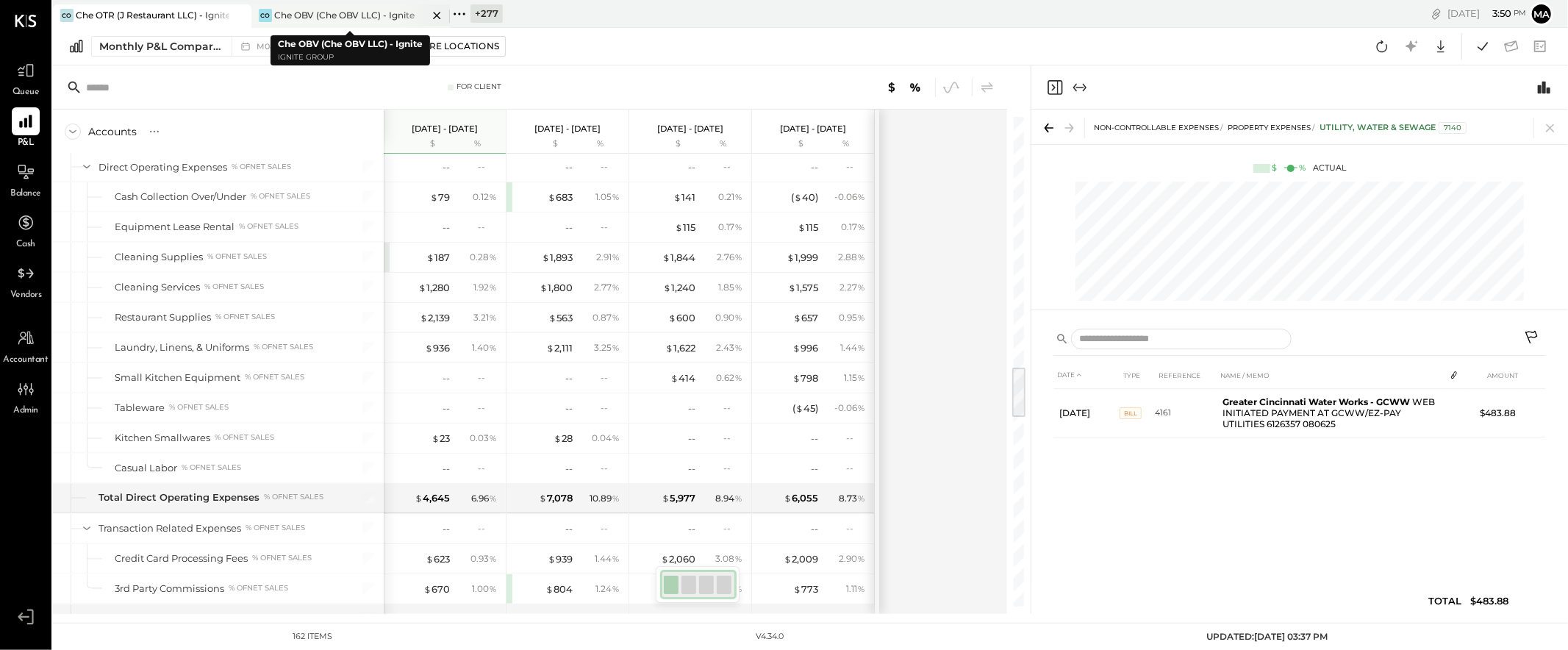
click at [325, 10] on div "Che OBV (Che OBV LLC) - Ignite" at bounding box center [344, 15] width 140 height 12
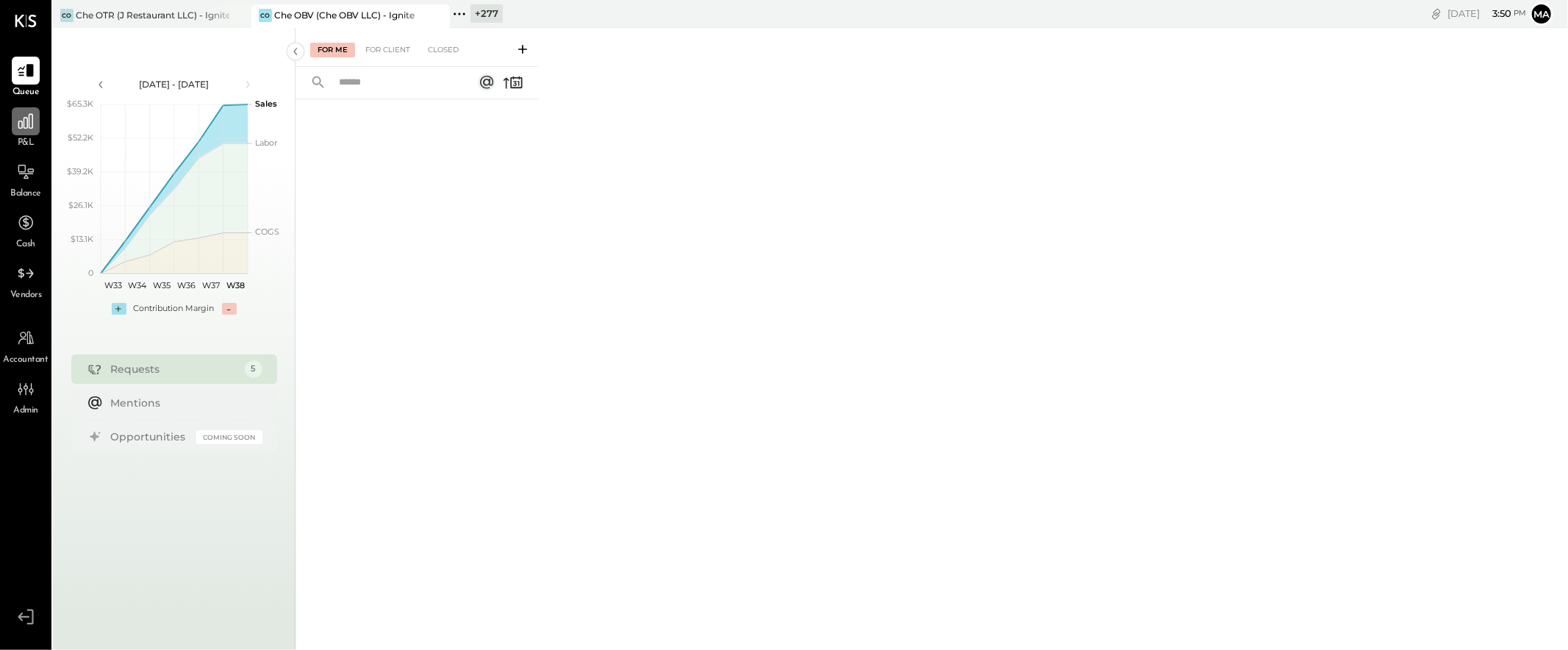
click at [25, 121] on icon at bounding box center [25, 121] width 15 height 15
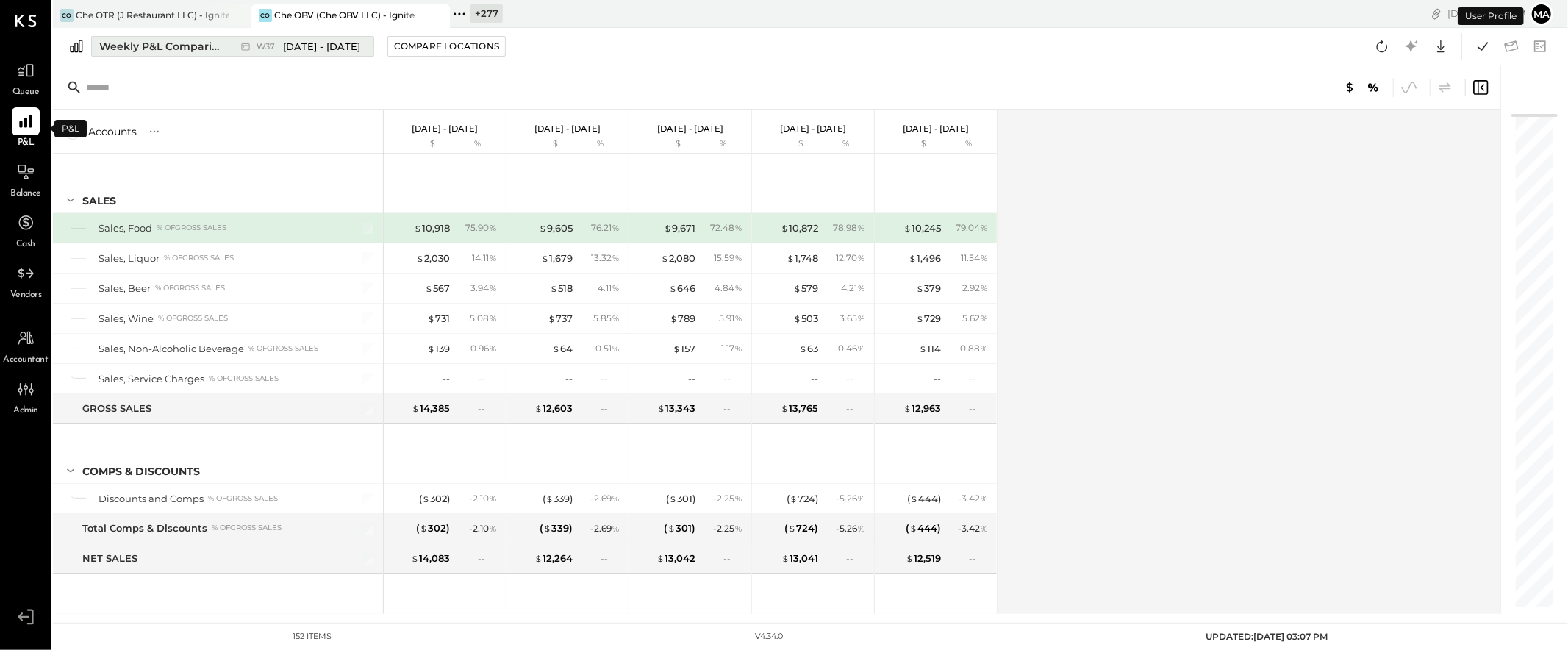
click at [198, 46] on div "Weekly P&L Comparison" at bounding box center [161, 47] width 124 height 15
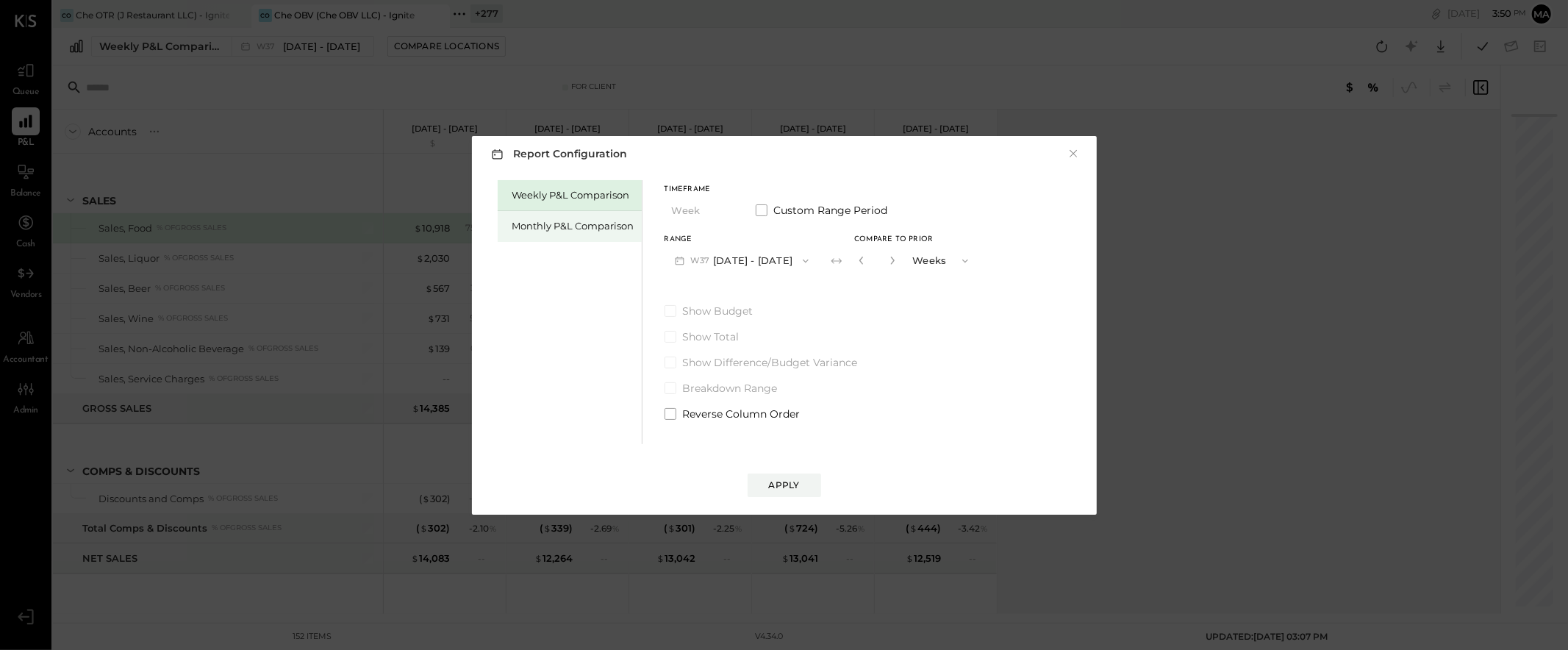
click at [589, 228] on div "Monthly P&L Comparison" at bounding box center [573, 225] width 122 height 14
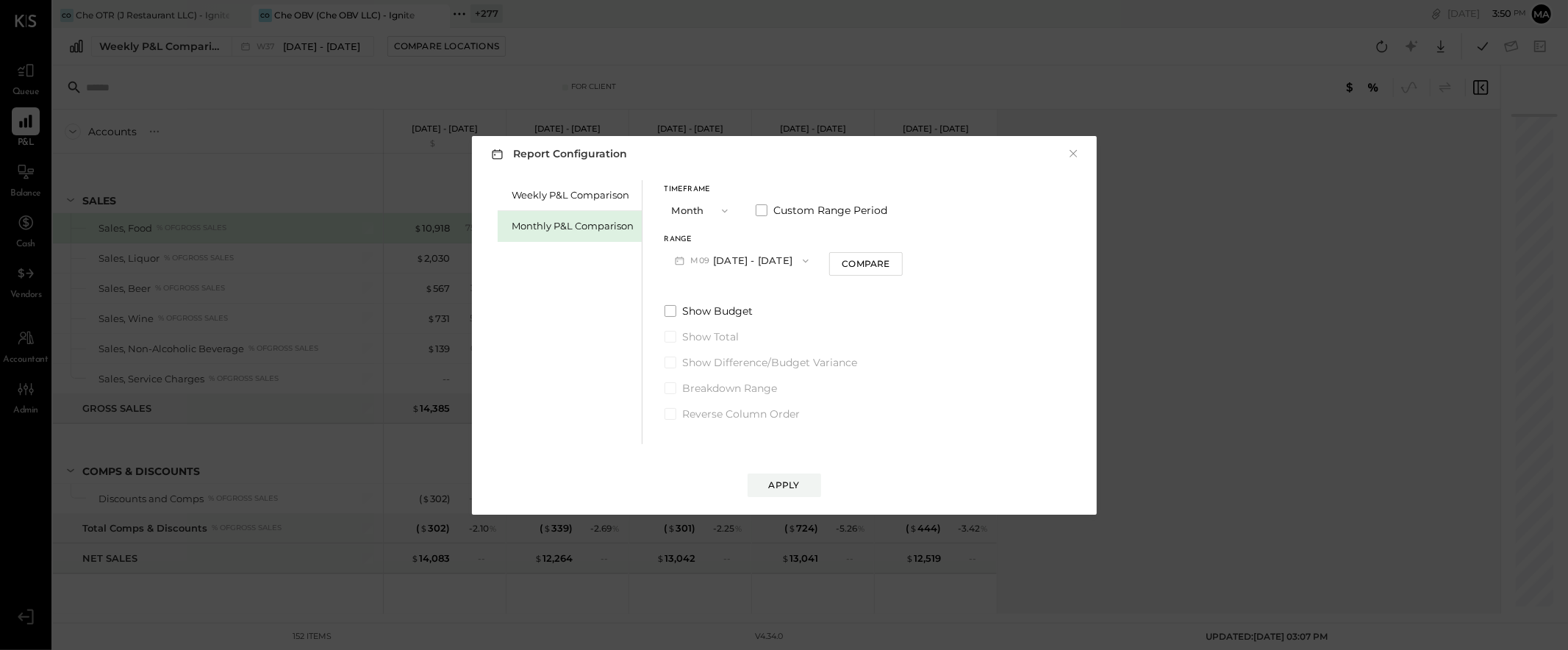
click at [718, 253] on button "M09 [DATE] - [DATE]" at bounding box center [741, 260] width 155 height 27
drag, startPoint x: 741, startPoint y: 293, endPoint x: 887, endPoint y: 266, distance: 148.5
click at [741, 293] on span "[DATE] - [DATE]" at bounding box center [735, 293] width 70 height 12
click at [882, 265] on div "Compare" at bounding box center [866, 263] width 48 height 12
click at [888, 257] on icon "button" at bounding box center [892, 260] width 9 height 9
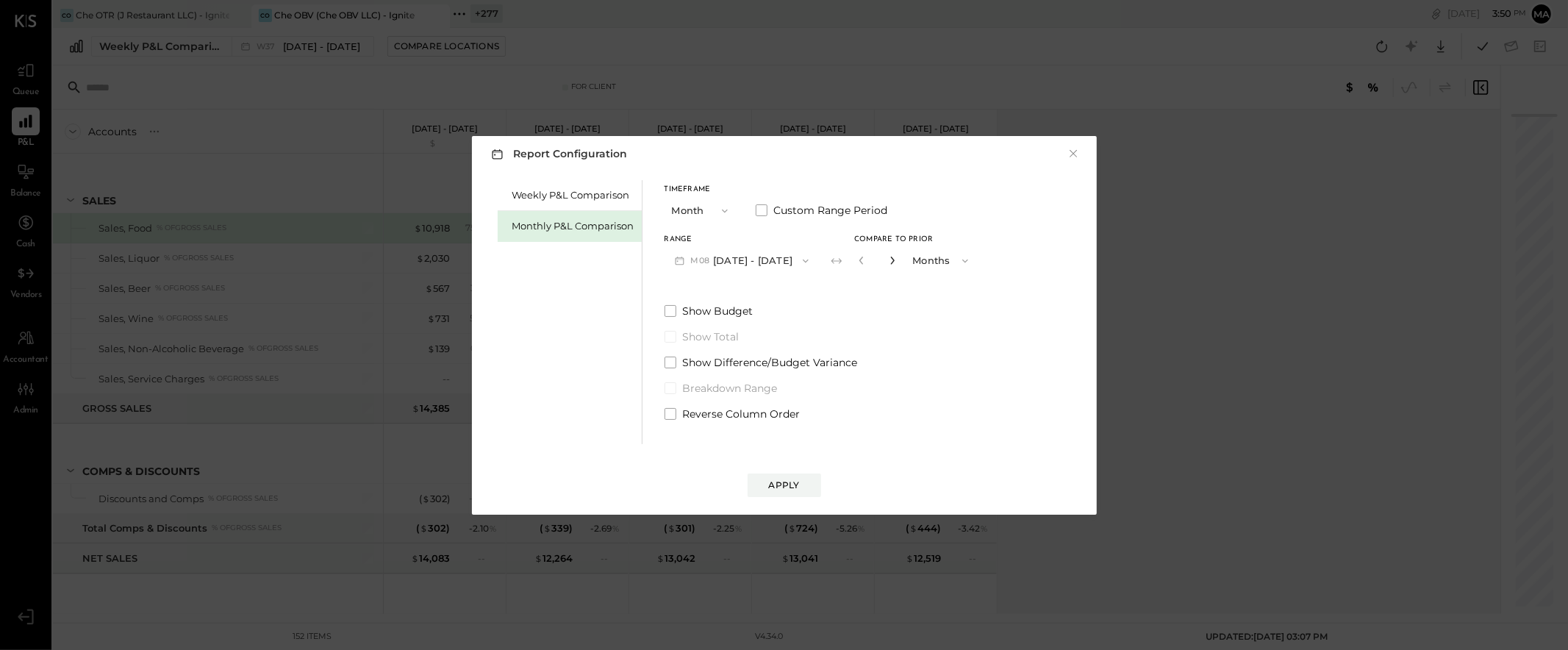
click at [888, 259] on icon "button" at bounding box center [892, 260] width 9 height 9
type input "*"
click at [800, 480] on button "Apply" at bounding box center [785, 484] width 74 height 24
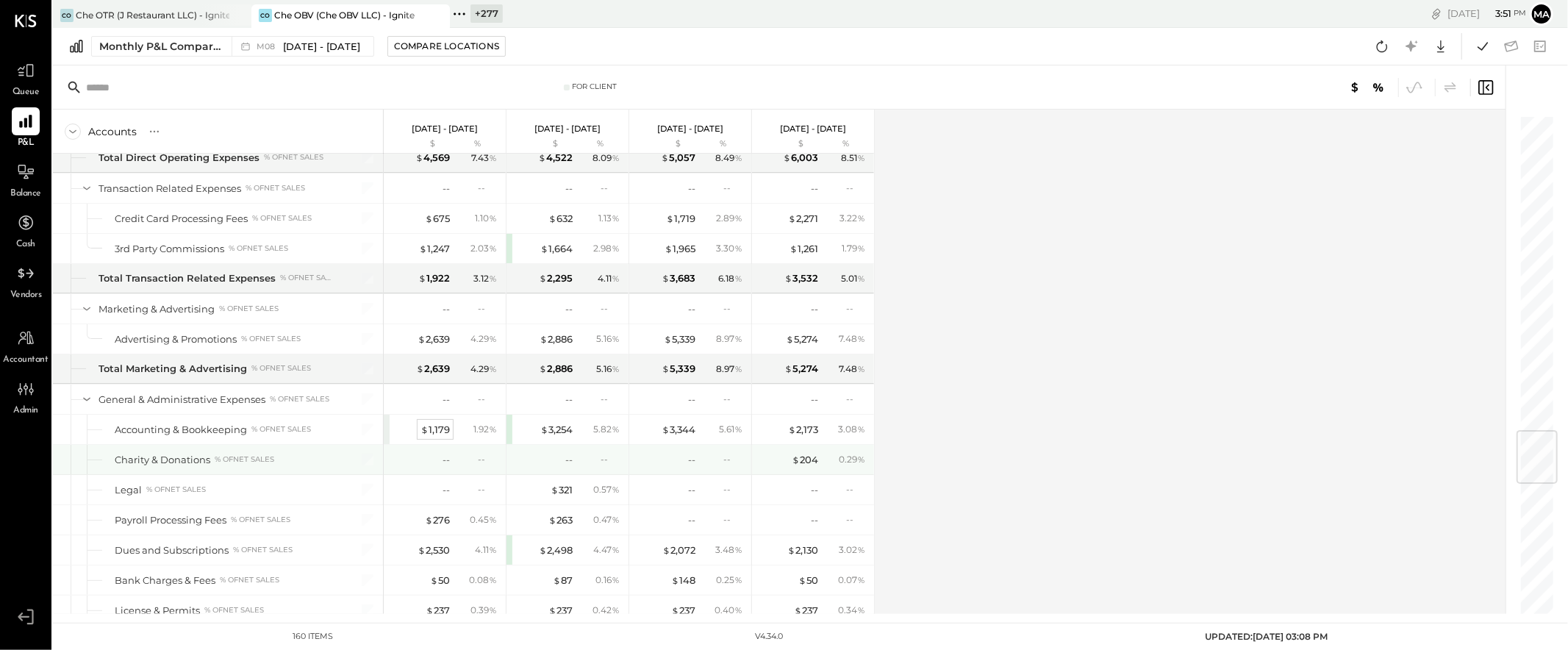
scroll to position [2688, 0]
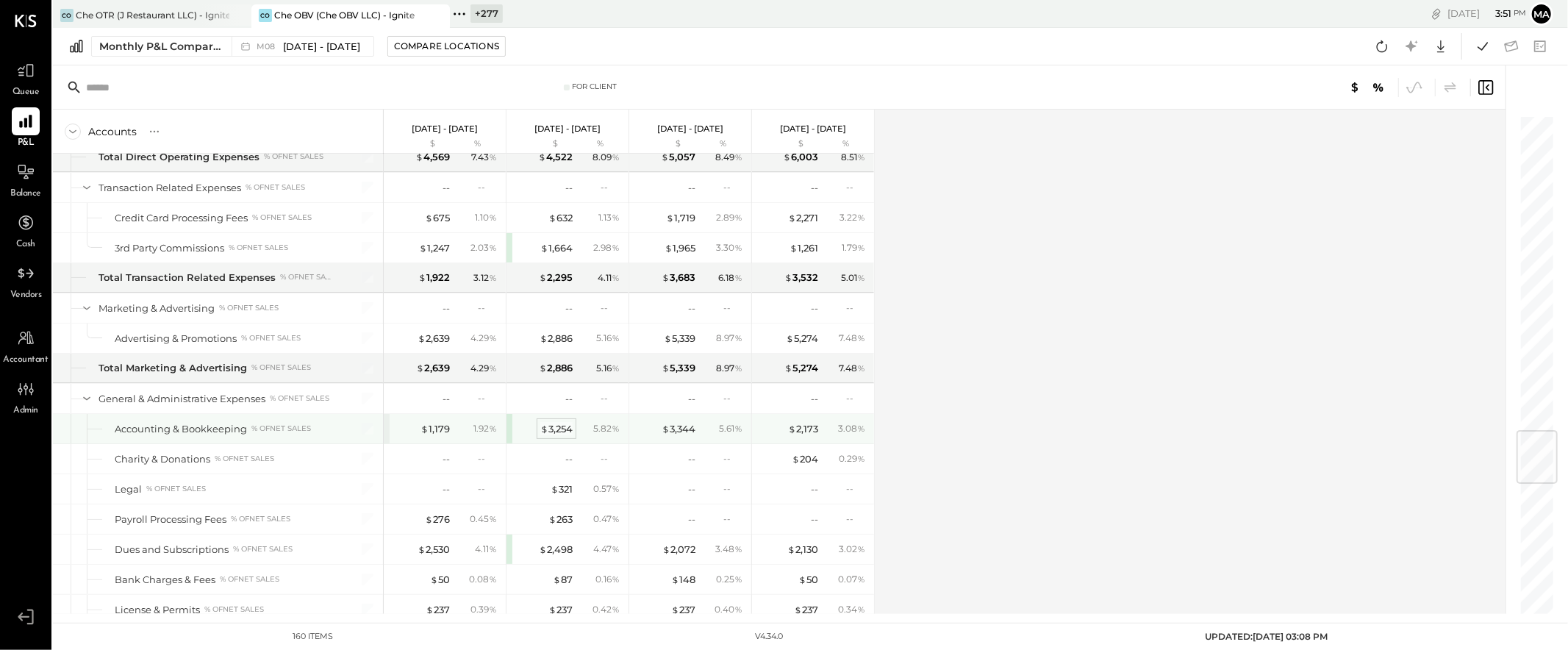
click at [567, 431] on div "$ 3,254" at bounding box center [556, 429] width 32 height 14
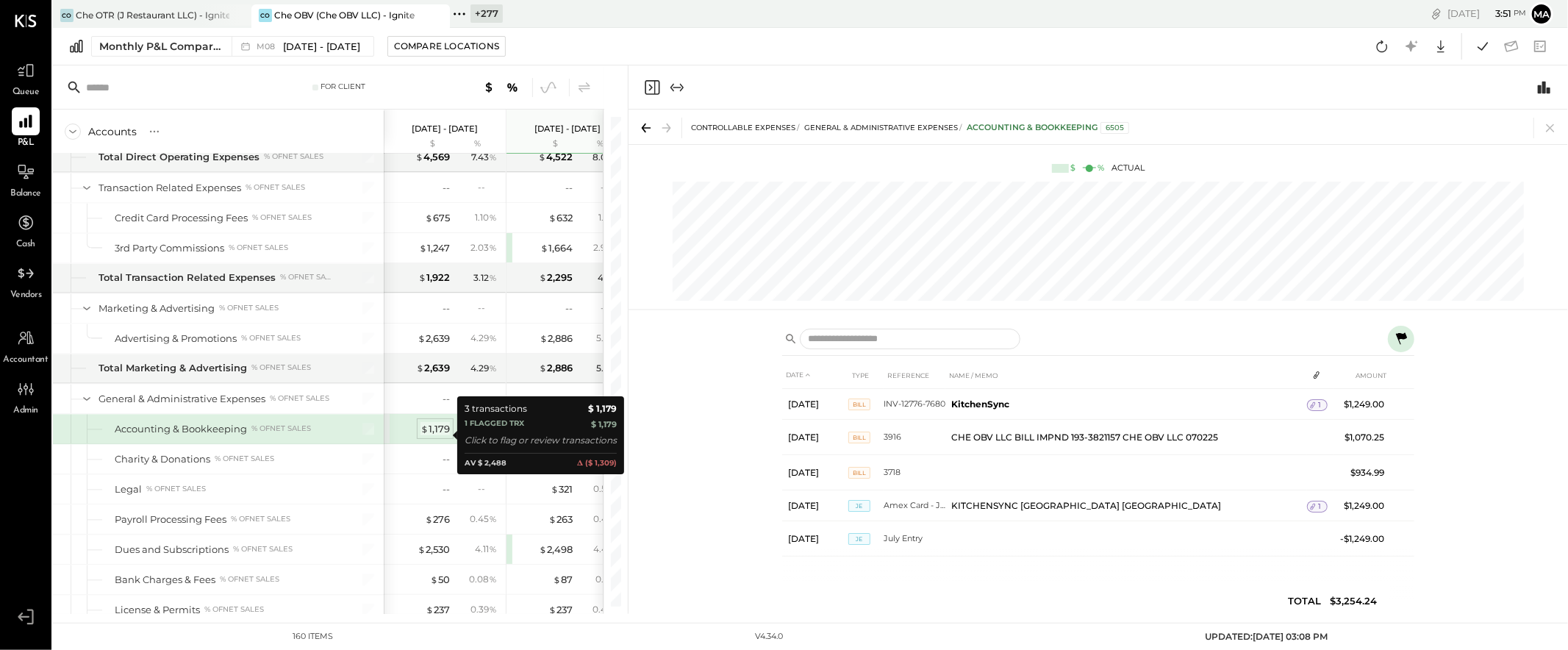
click at [436, 434] on div "$ 1,179" at bounding box center [435, 429] width 30 height 14
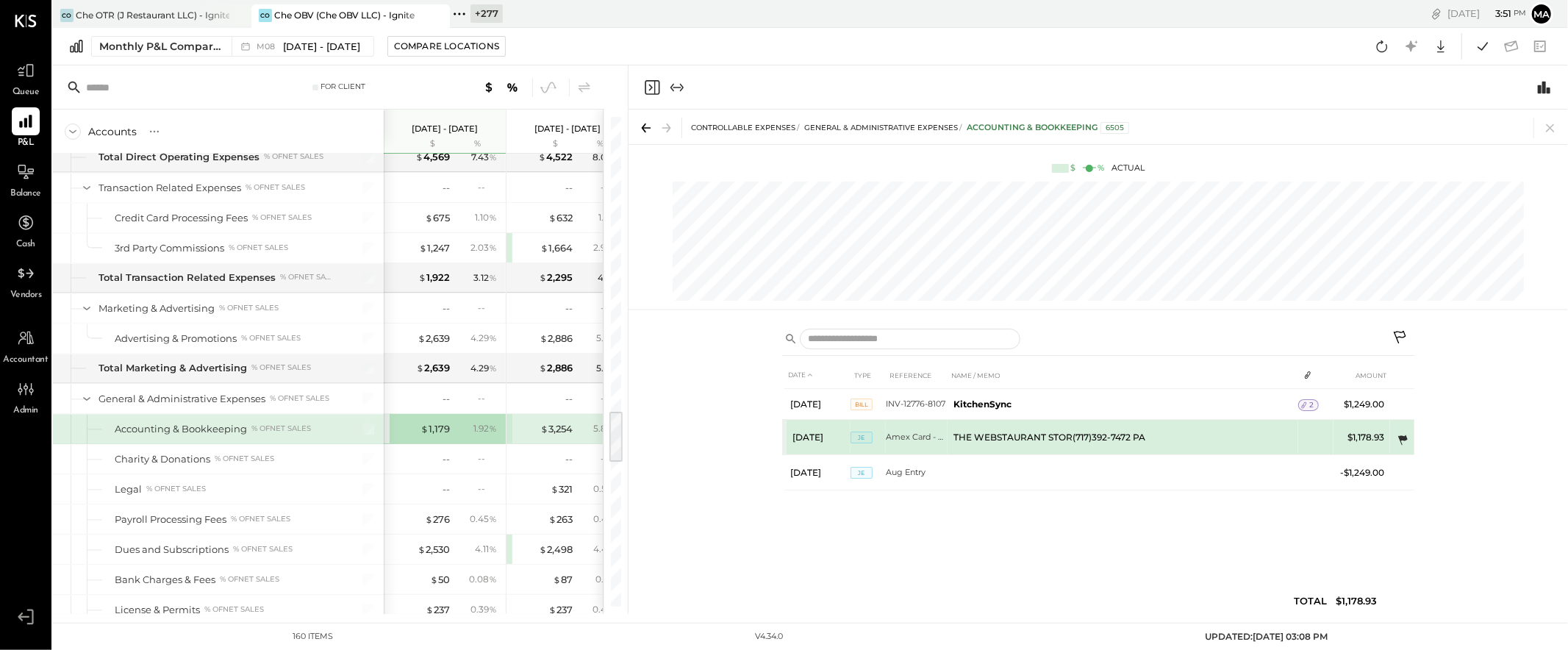
click at [1404, 436] on icon at bounding box center [1403, 440] width 10 height 10
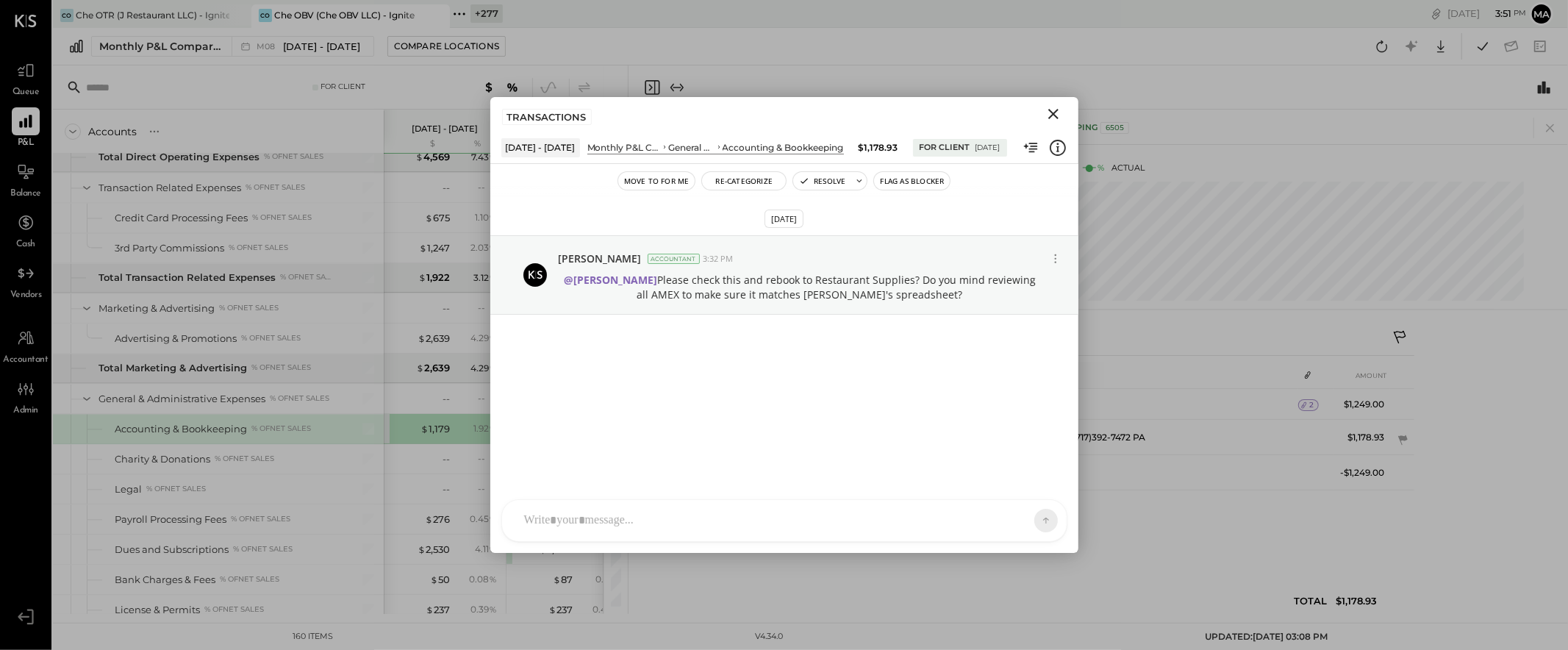
click at [1053, 115] on icon "Close" at bounding box center [1053, 114] width 11 height 11
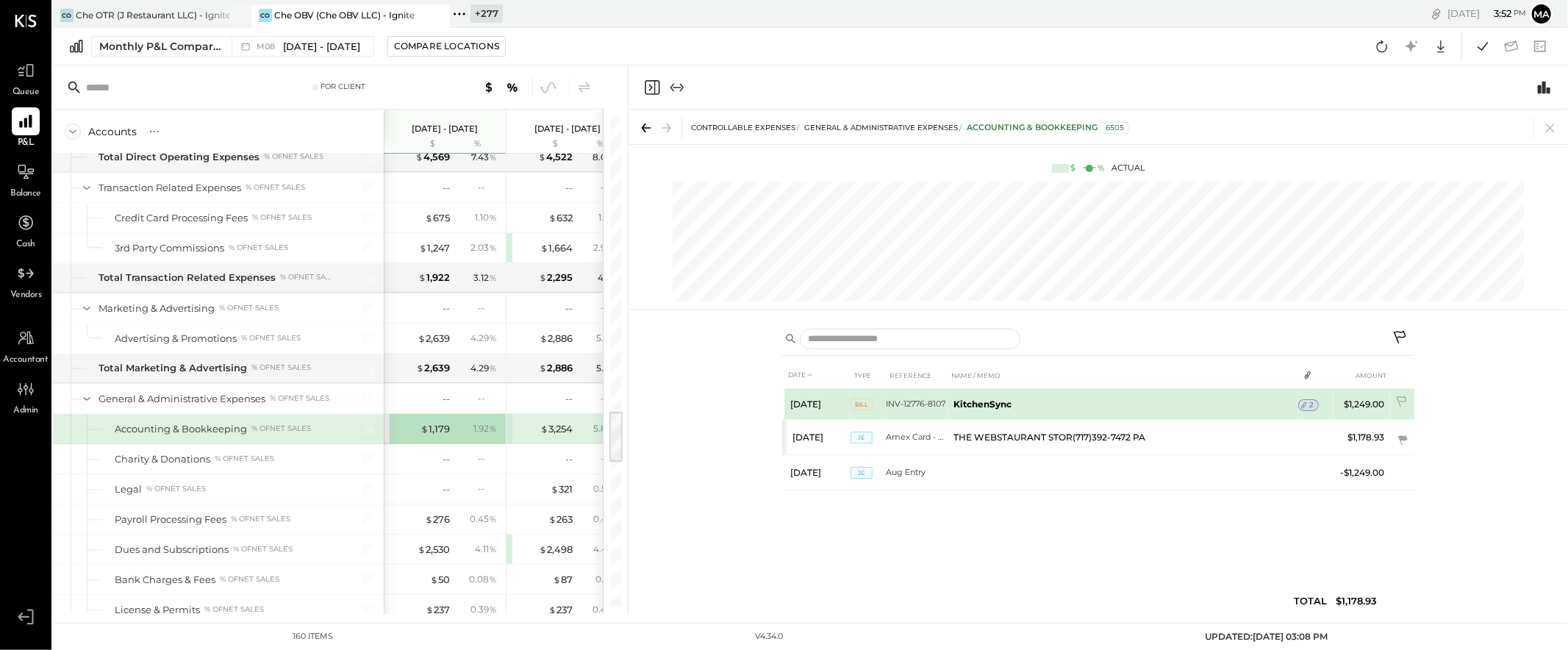
click at [1310, 402] on span "2" at bounding box center [1311, 405] width 4 height 11
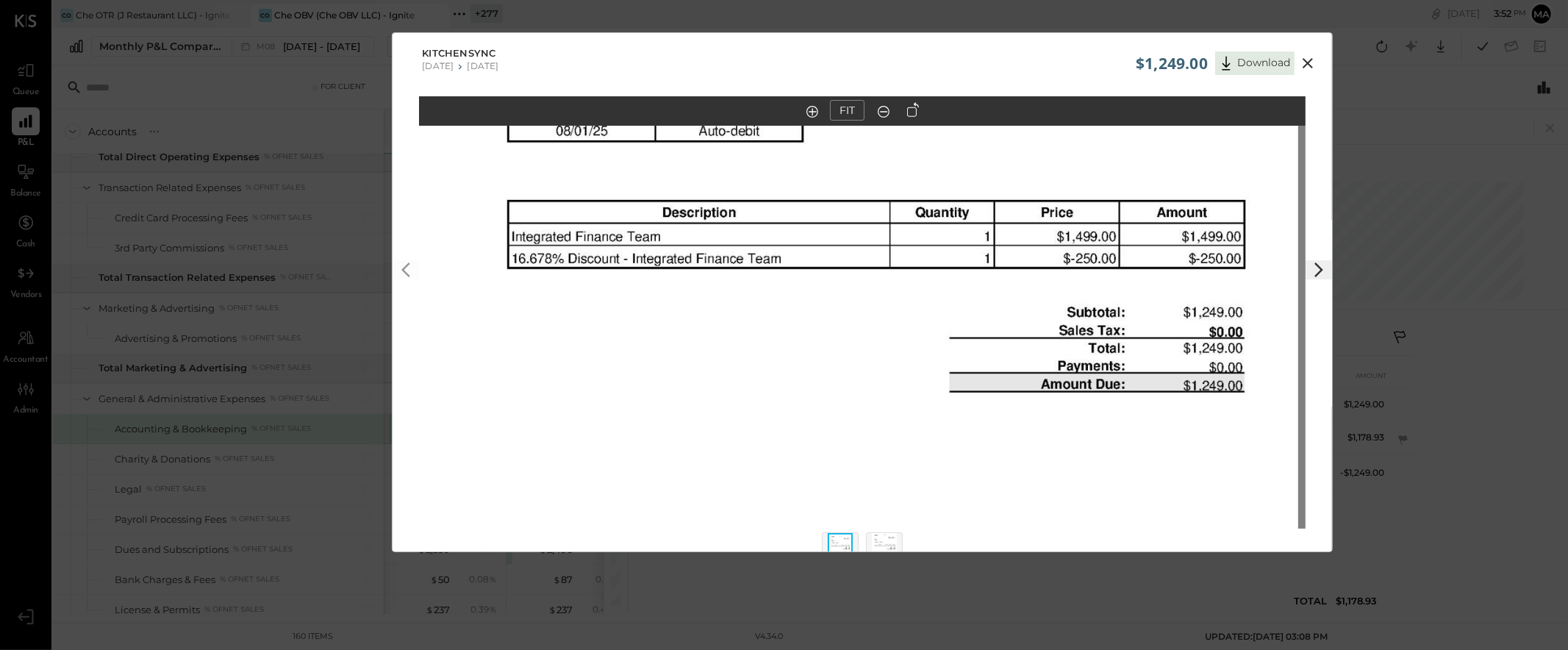
drag, startPoint x: 777, startPoint y: 353, endPoint x: 770, endPoint y: 451, distance: 98.2
click at [770, 451] on img at bounding box center [855, 389] width 887 height 1254
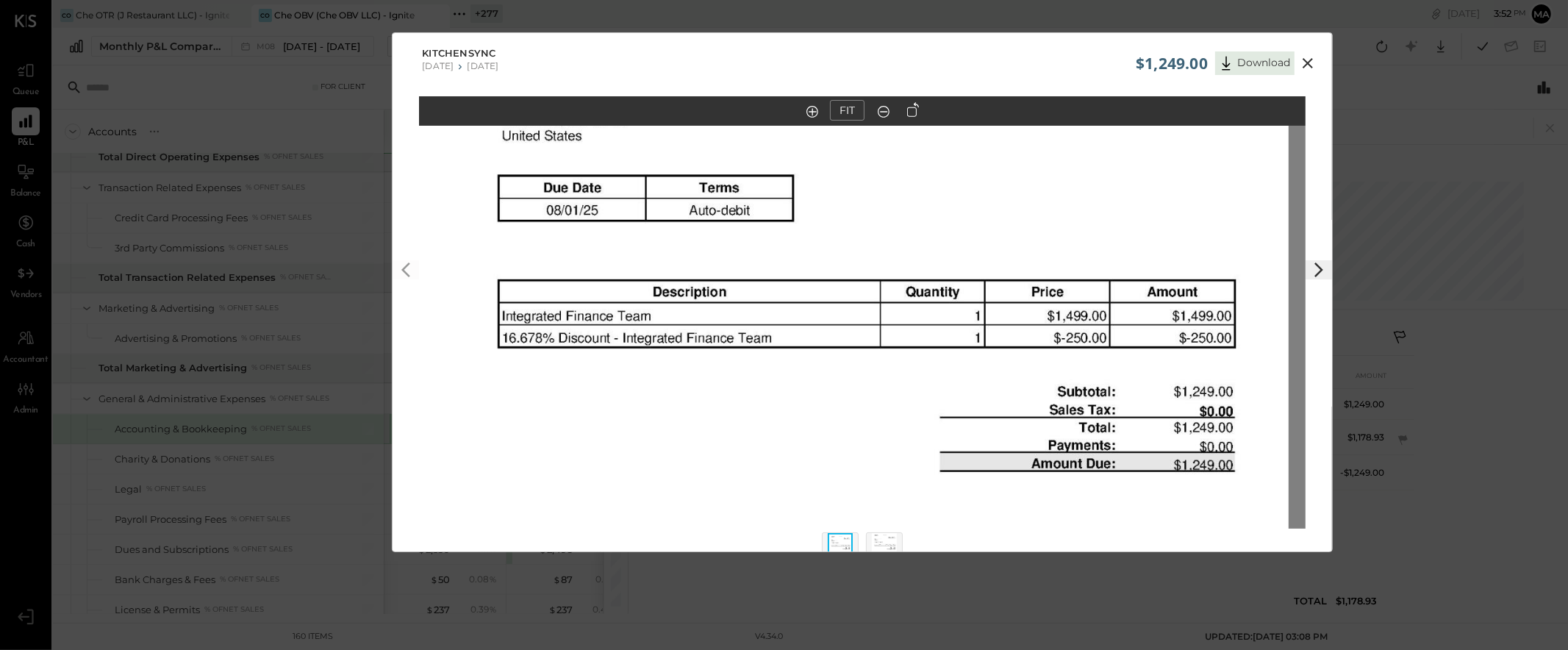
drag, startPoint x: 804, startPoint y: 325, endPoint x: 794, endPoint y: 405, distance: 80.6
click at [794, 405] on img at bounding box center [845, 469] width 887 height 1254
click at [1310, 61] on icon at bounding box center [1308, 63] width 11 height 11
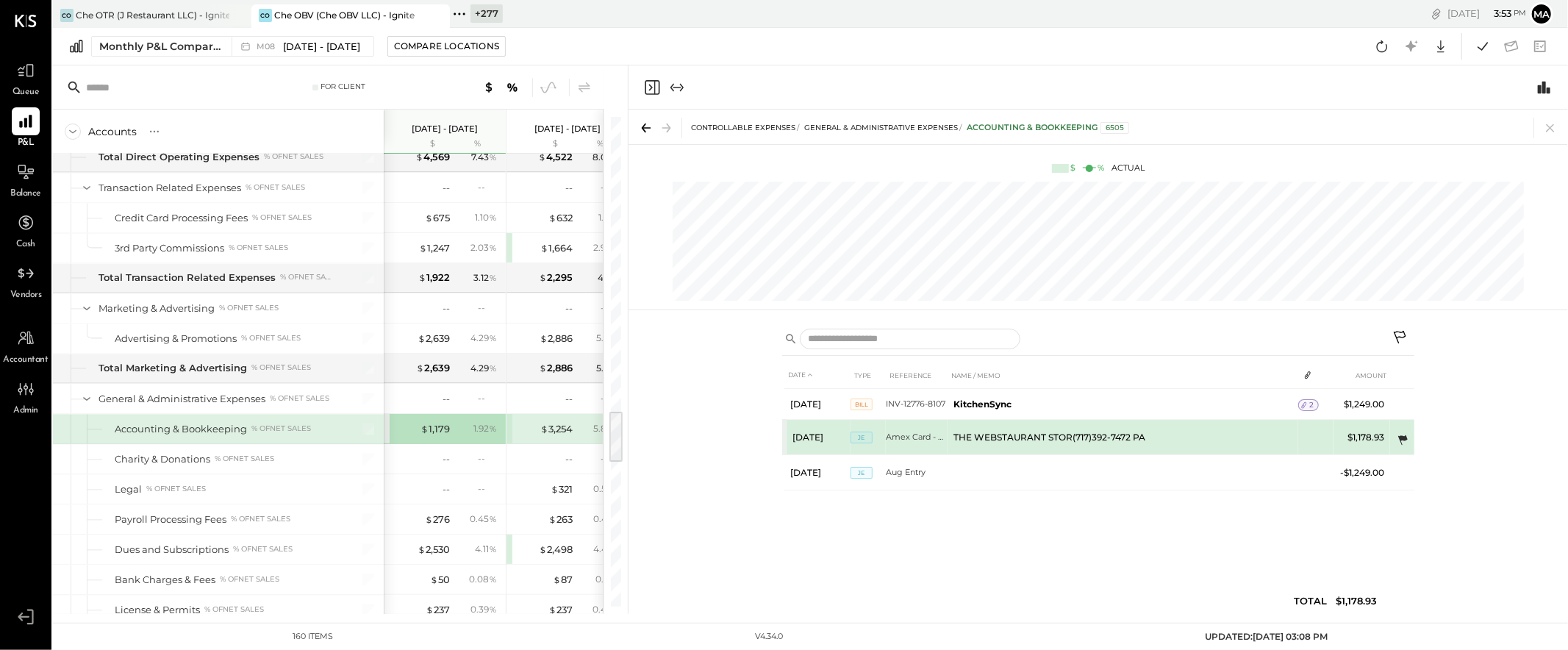
click at [1403, 437] on icon at bounding box center [1403, 440] width 10 height 10
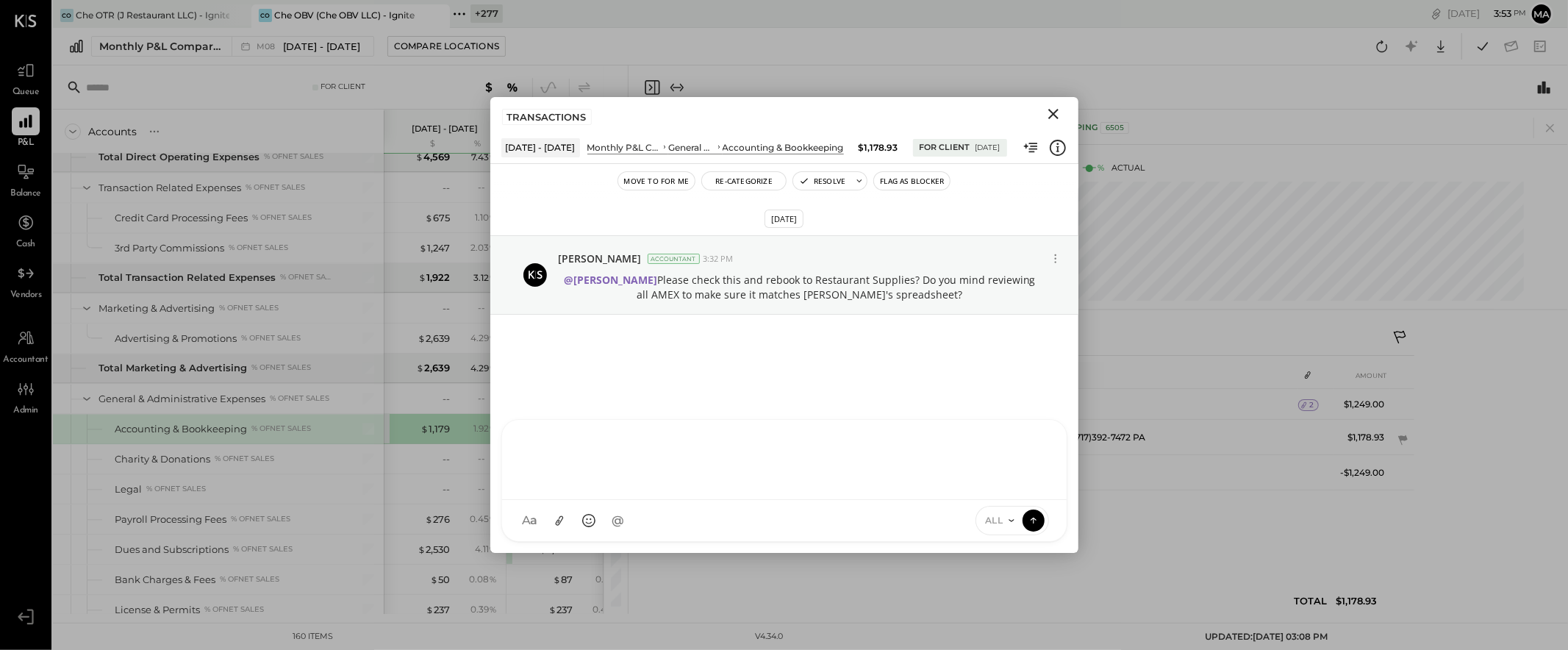
click at [695, 521] on div "AM [PERSON_NAME] I imeronijuan MA [PERSON_NAME] Ansari J jpennells J jpeyton S …" at bounding box center [784, 480] width 566 height 123
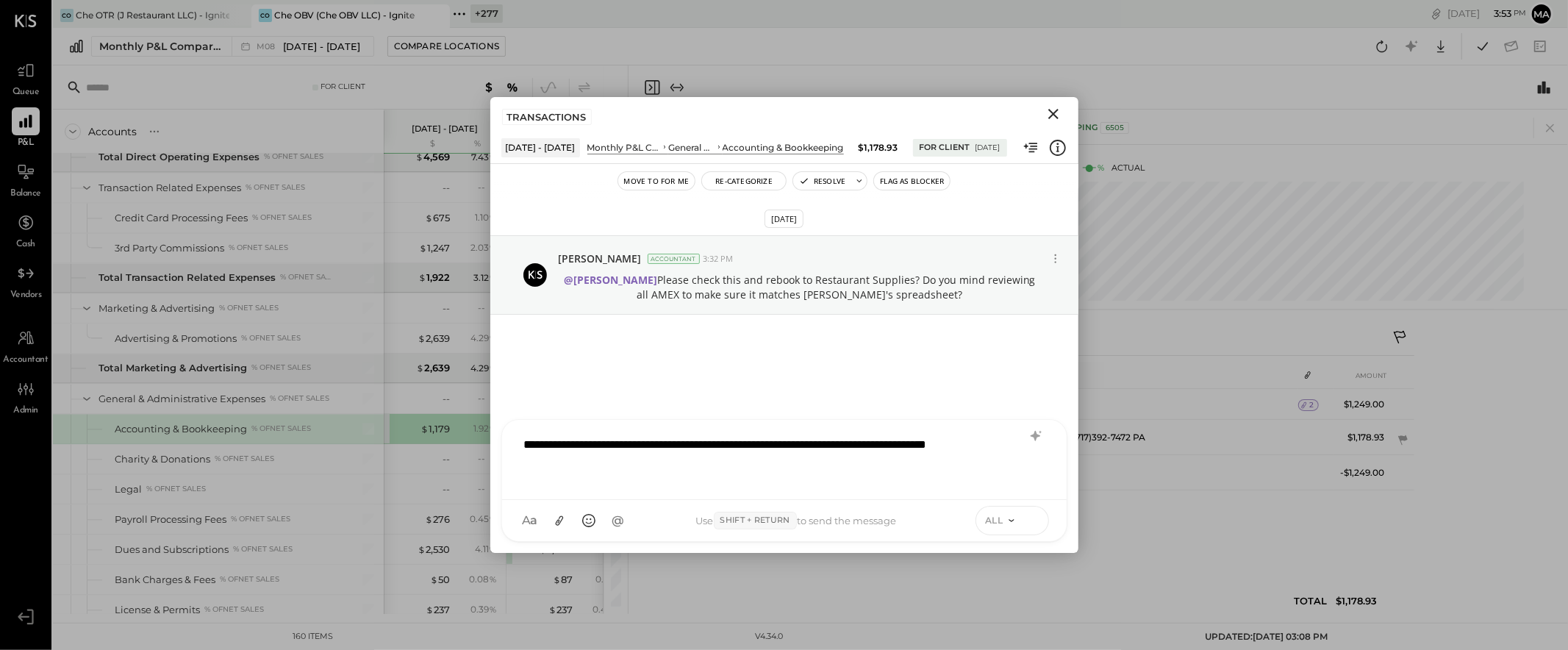
click at [1037, 518] on icon at bounding box center [1033, 520] width 13 height 15
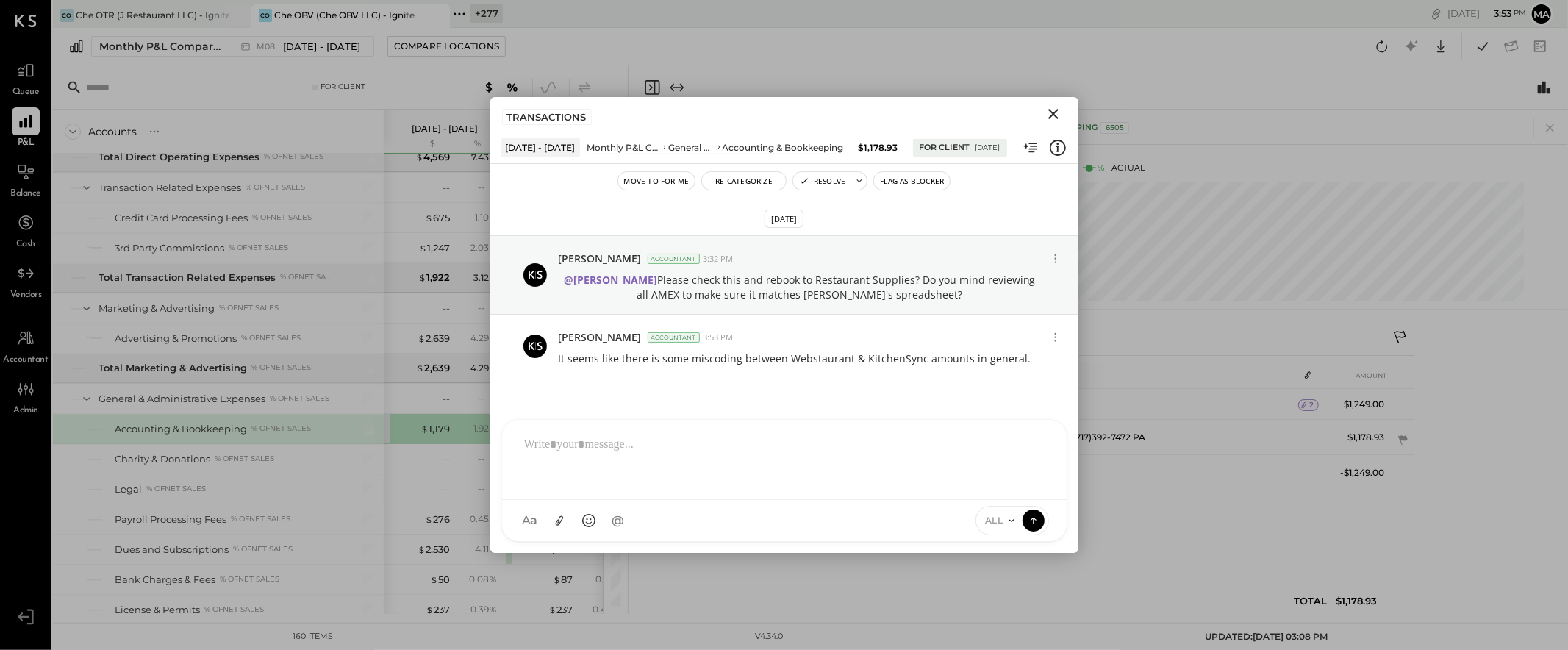
click at [1055, 112] on icon "Close" at bounding box center [1053, 114] width 11 height 11
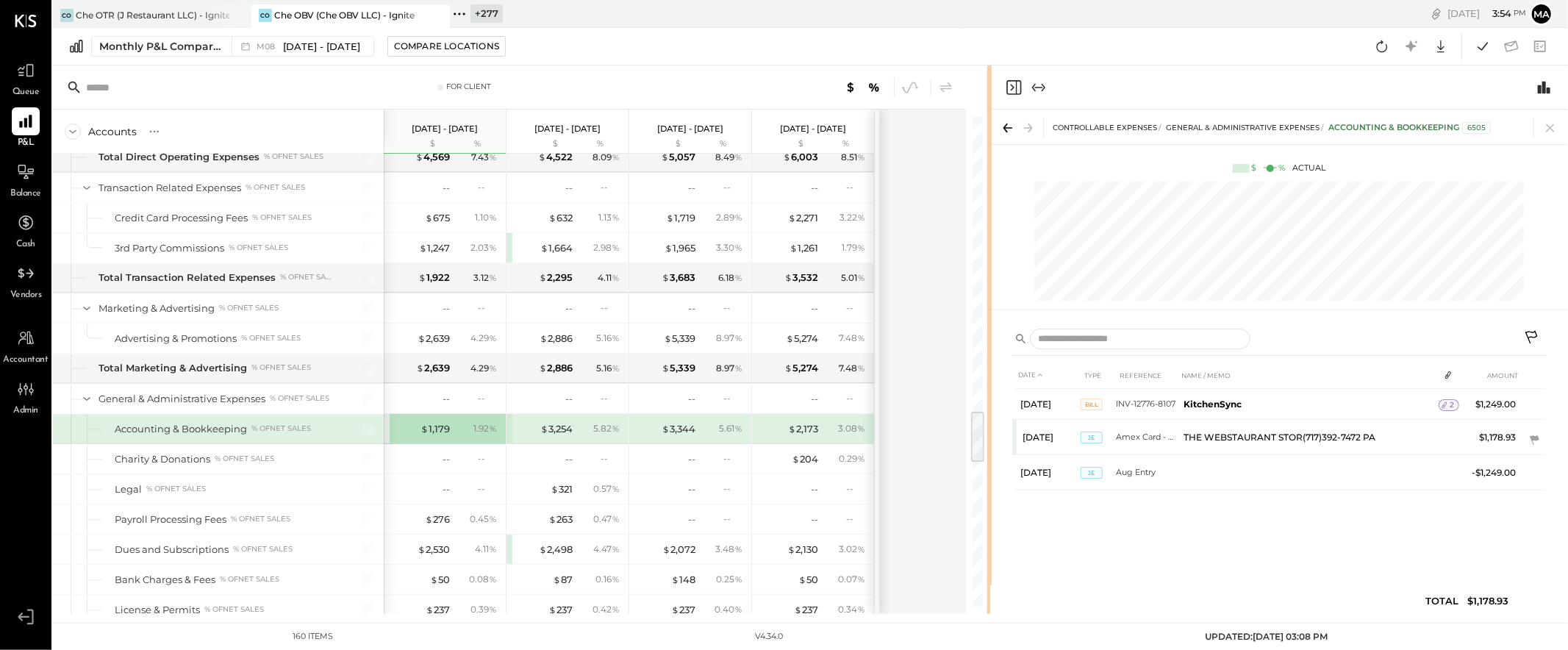
drag, startPoint x: 626, startPoint y: 368, endPoint x: 990, endPoint y: 355, distance: 364.2
click at [990, 355] on div "For Client Accounts S % GL [DATE] - [DATE] $ % [DATE] - [DATE] $ % [DATE] - [DA…" at bounding box center [811, 339] width 1516 height 548
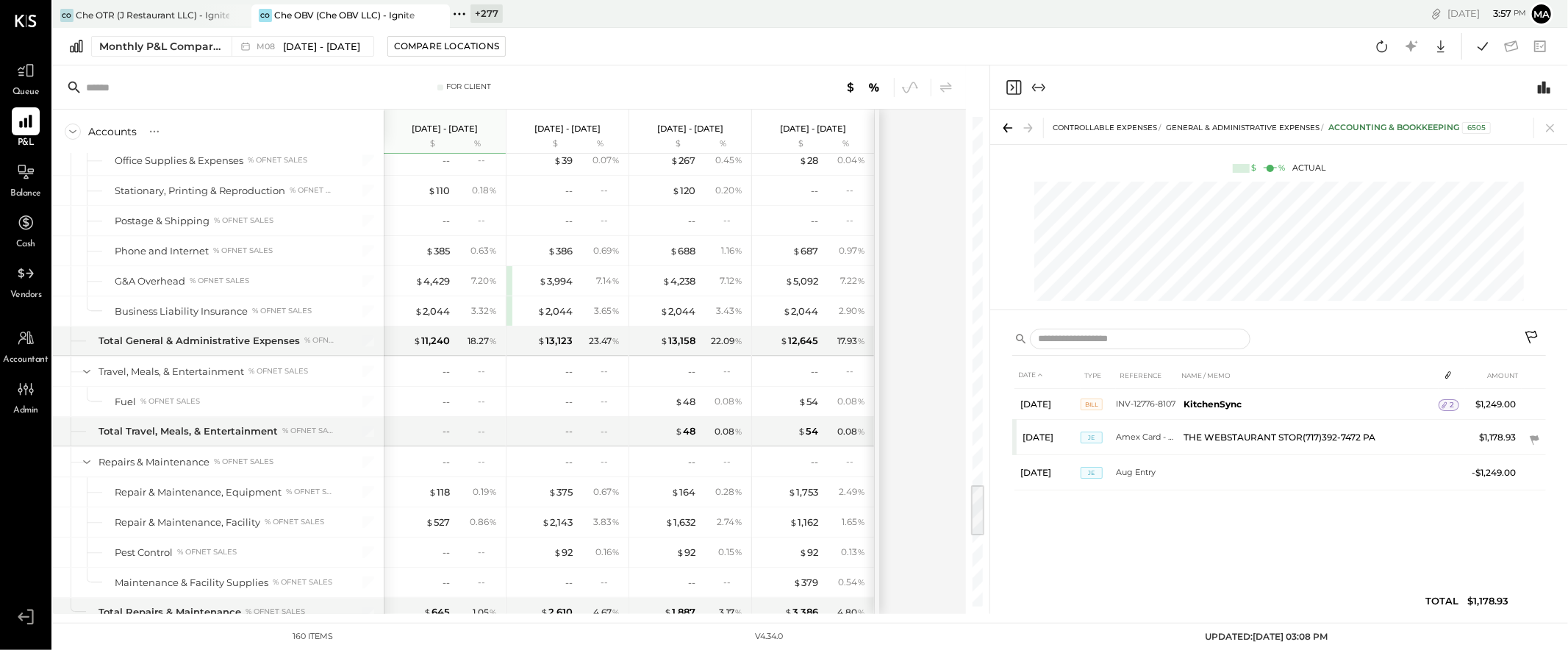
scroll to position [3432, 0]
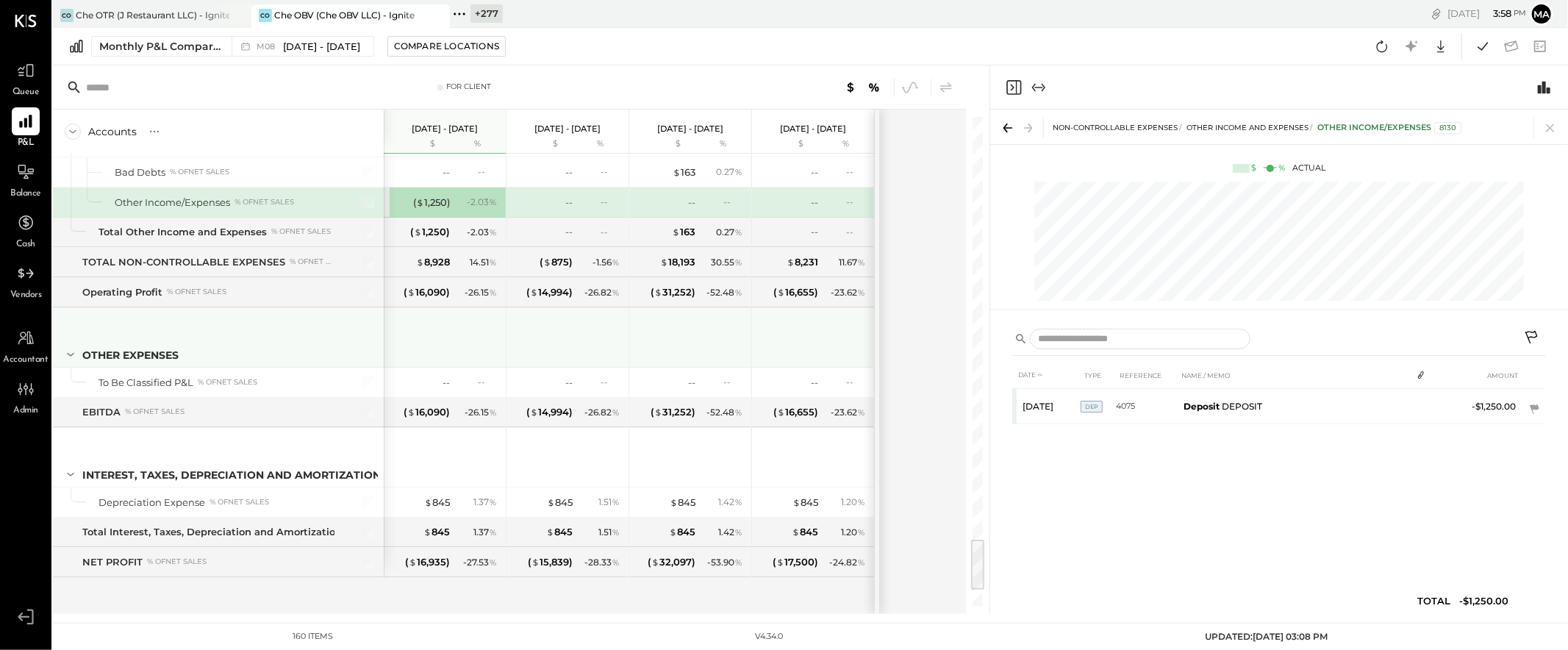
click at [428, 352] on div at bounding box center [446, 335] width 110 height 54
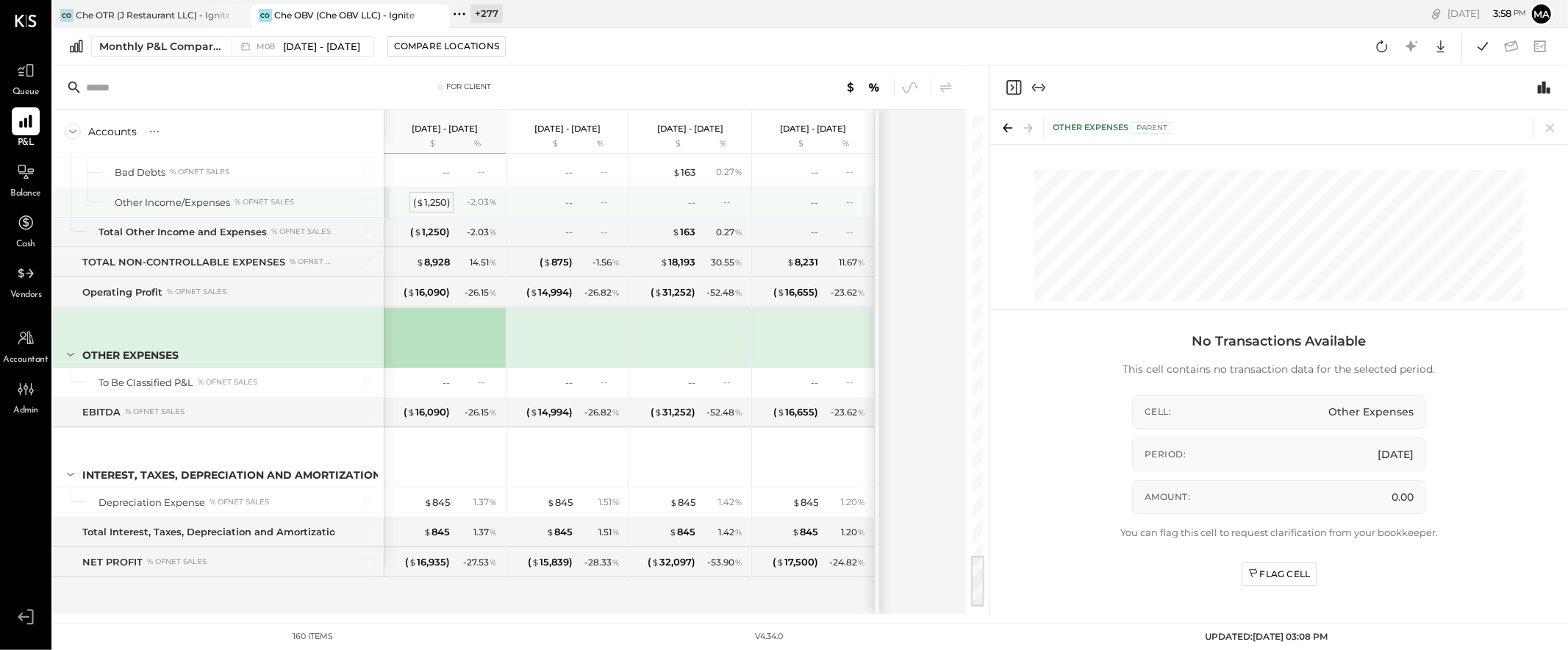
click at [434, 196] on div "( $ 1,250 )" at bounding box center [431, 202] width 37 height 14
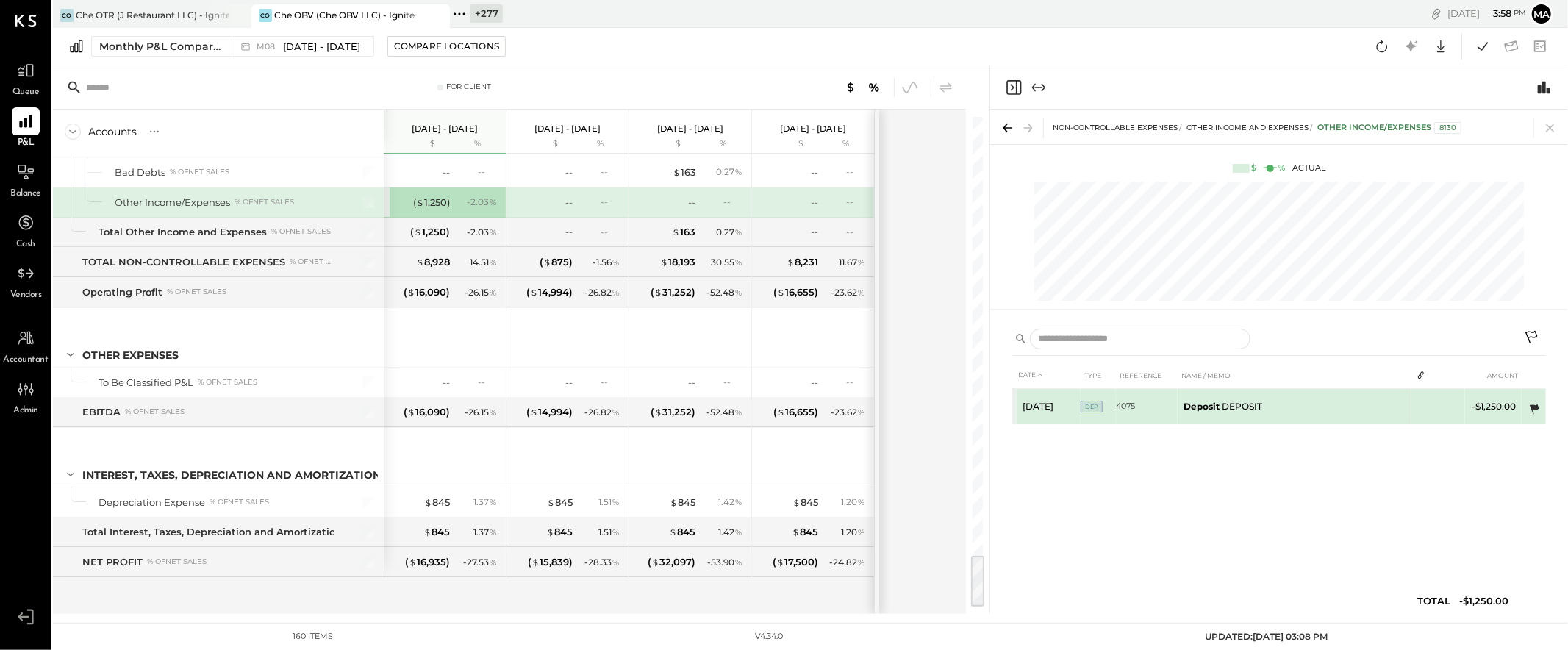
click at [1538, 407] on icon at bounding box center [1535, 409] width 10 height 10
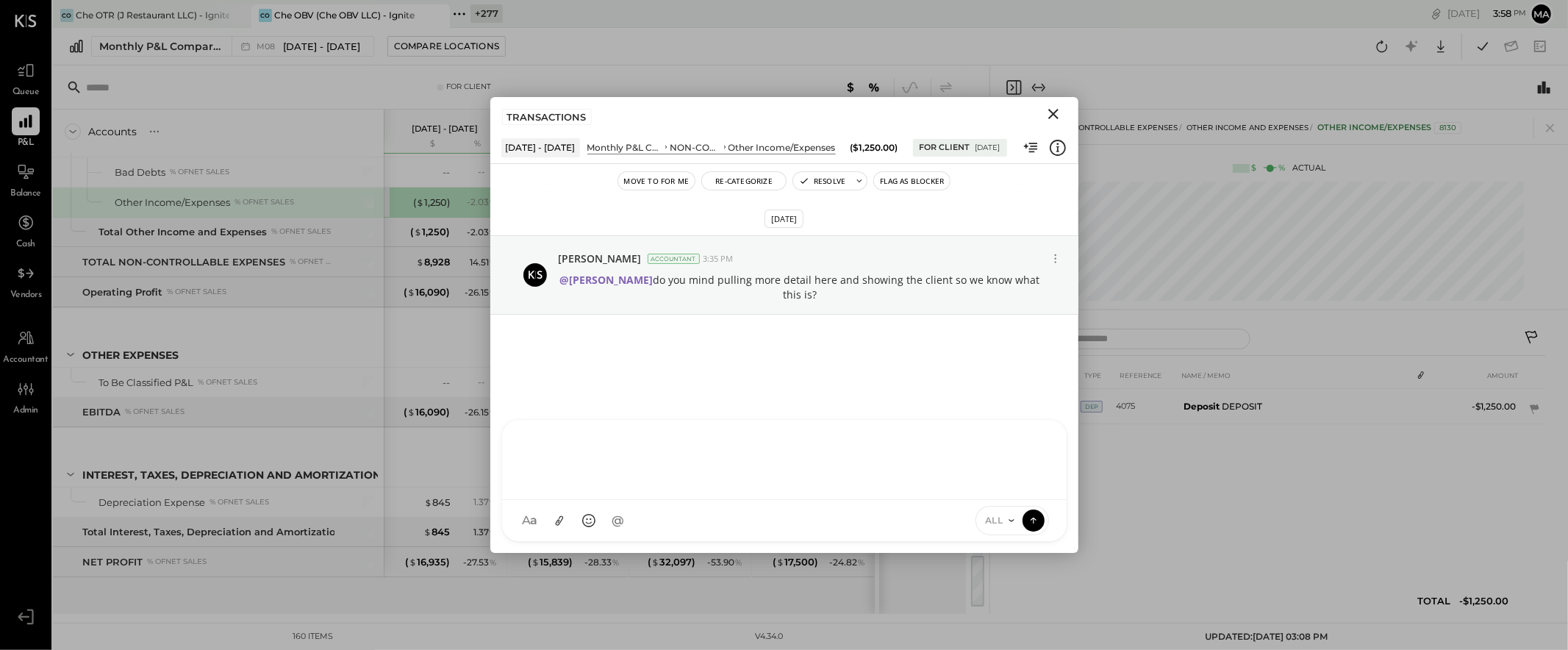
click at [694, 500] on div at bounding box center [784, 460] width 565 height 80
type input "*"
type input "******"
click at [1054, 261] on icon at bounding box center [1055, 258] width 16 height 16
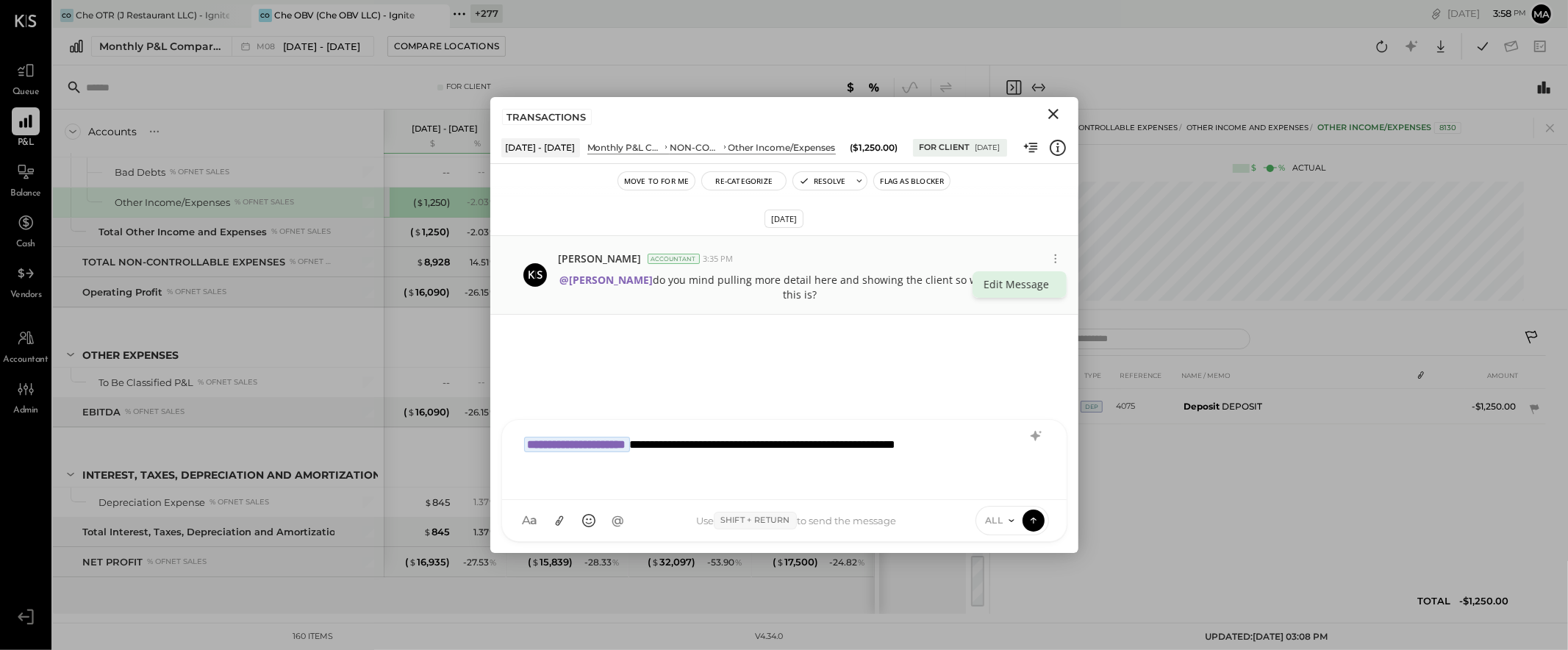
click at [1027, 283] on button "Edit Message" at bounding box center [1019, 284] width 94 height 26
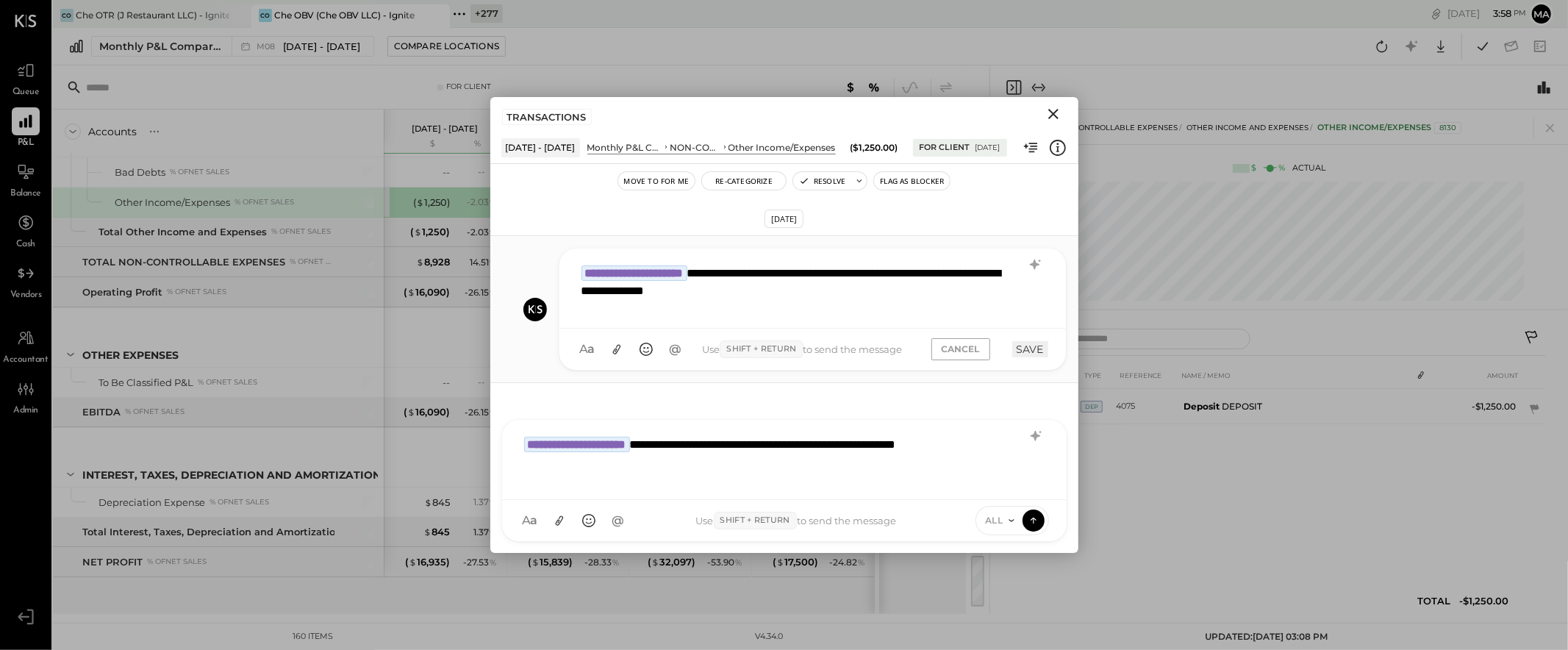
click at [884, 392] on div "**********" at bounding box center [784, 326] width 588 height 257
click at [961, 344] on button "CANCEL" at bounding box center [961, 348] width 59 height 21
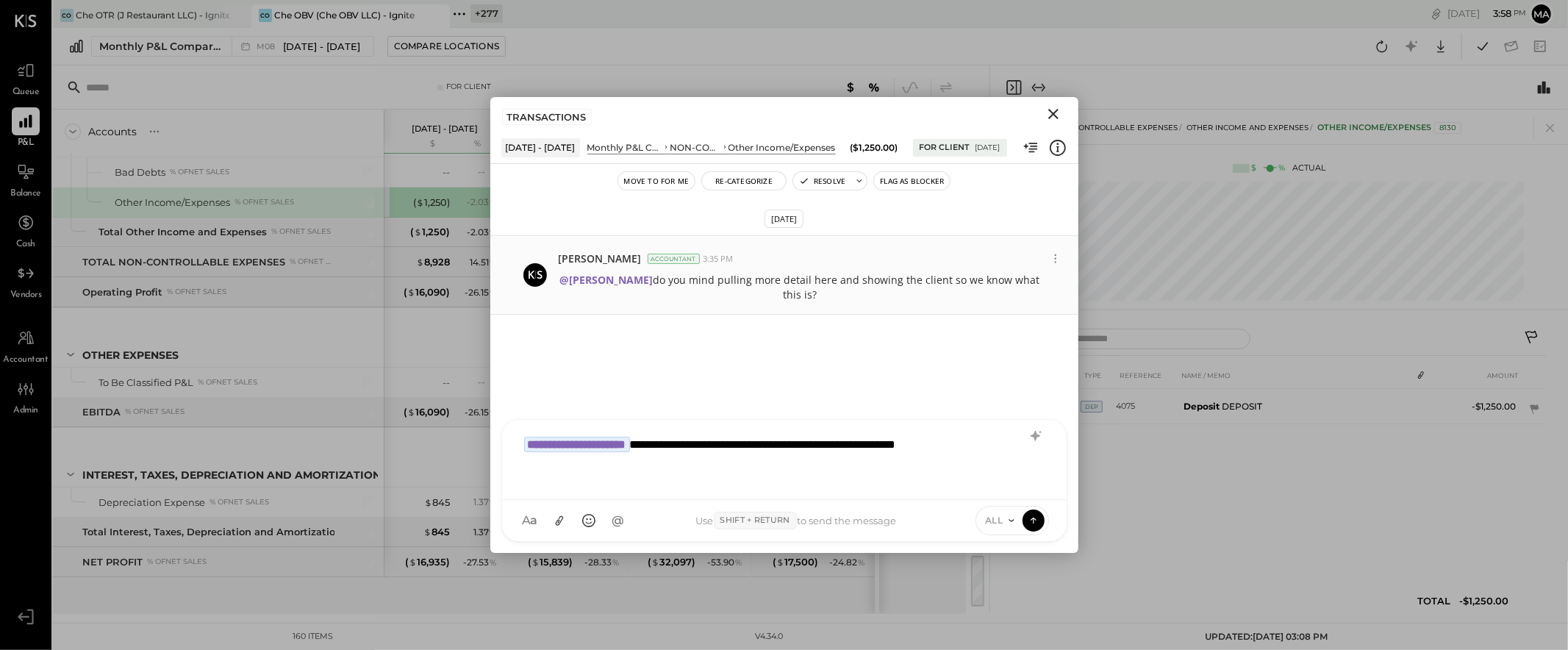
click at [854, 463] on div "**********" at bounding box center [784, 458] width 536 height 59
click at [1036, 518] on icon at bounding box center [1033, 520] width 13 height 15
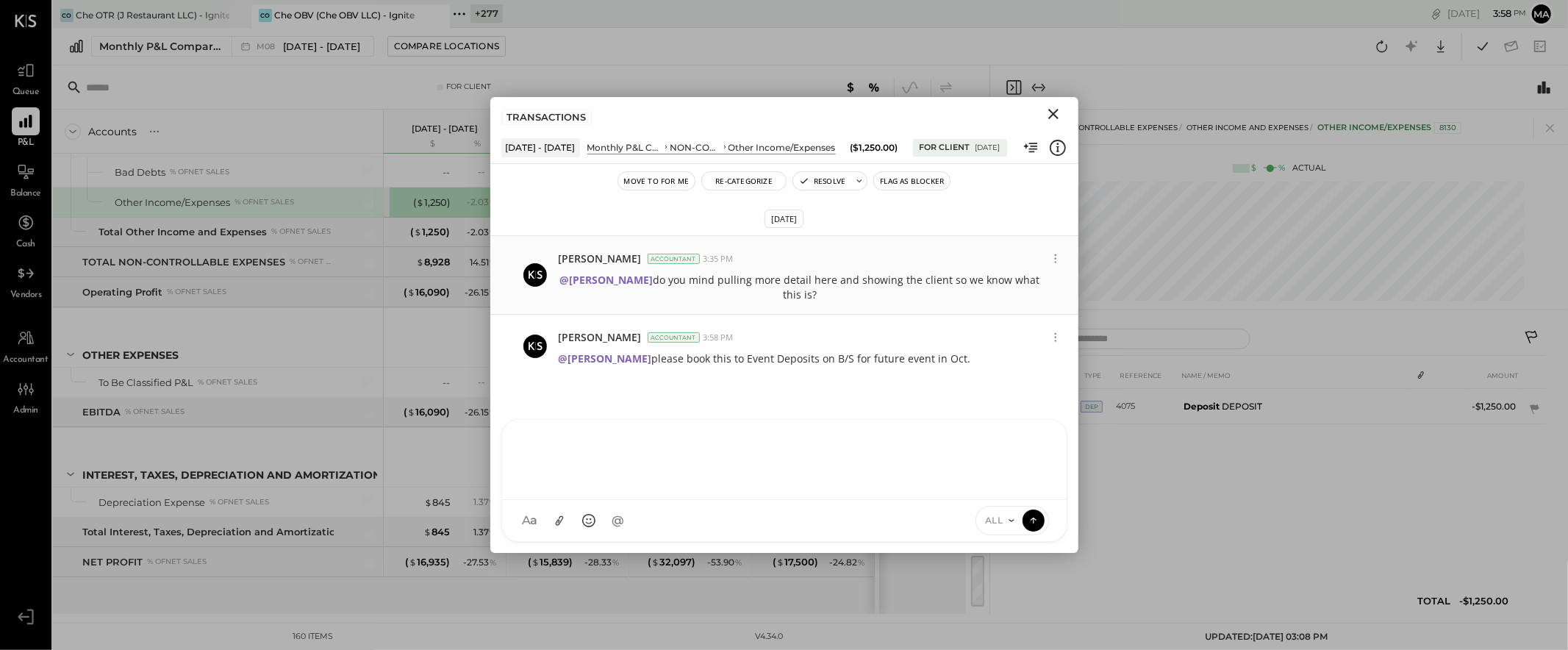
click at [1053, 112] on icon "Close" at bounding box center [1053, 114] width 11 height 11
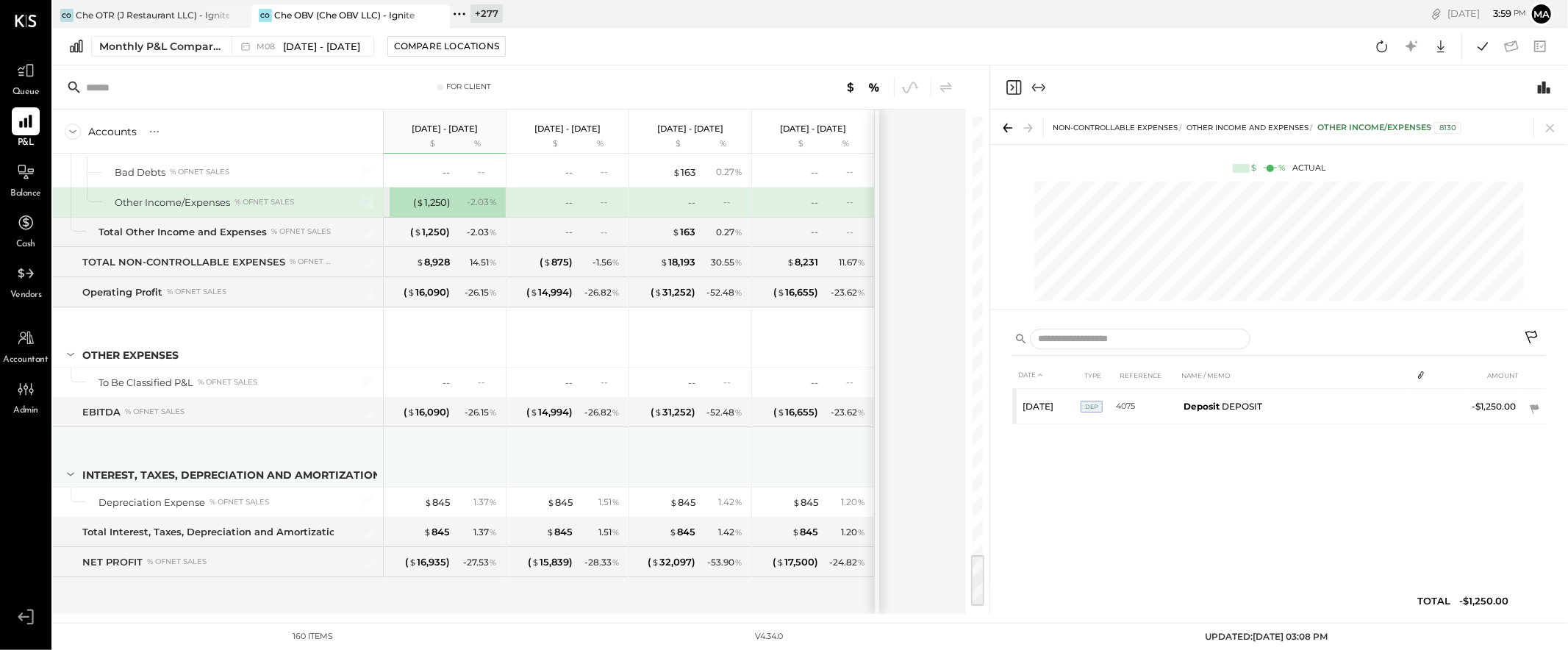
scroll to position [4002, 0]
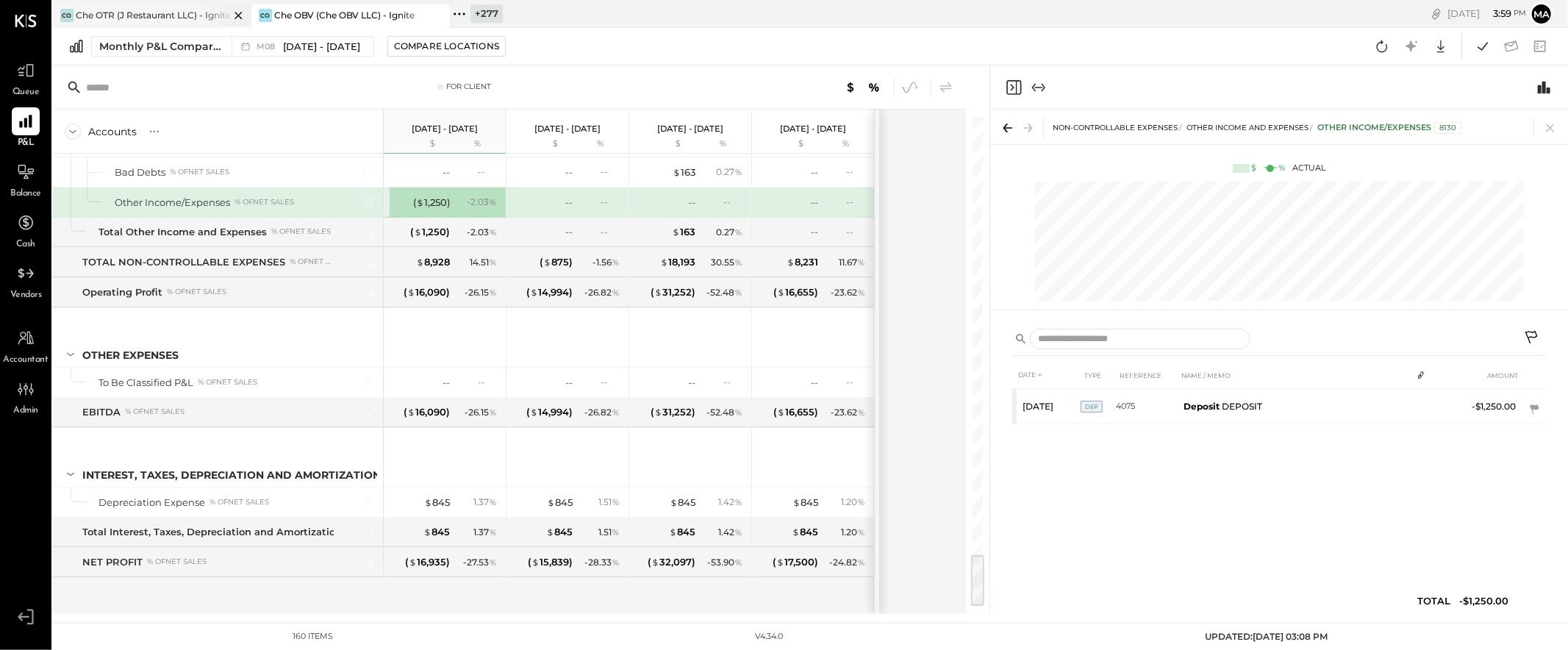
click at [159, 14] on div "Che OTR (J Restaurant LLC) - Ignite" at bounding box center [152, 15] width 153 height 12
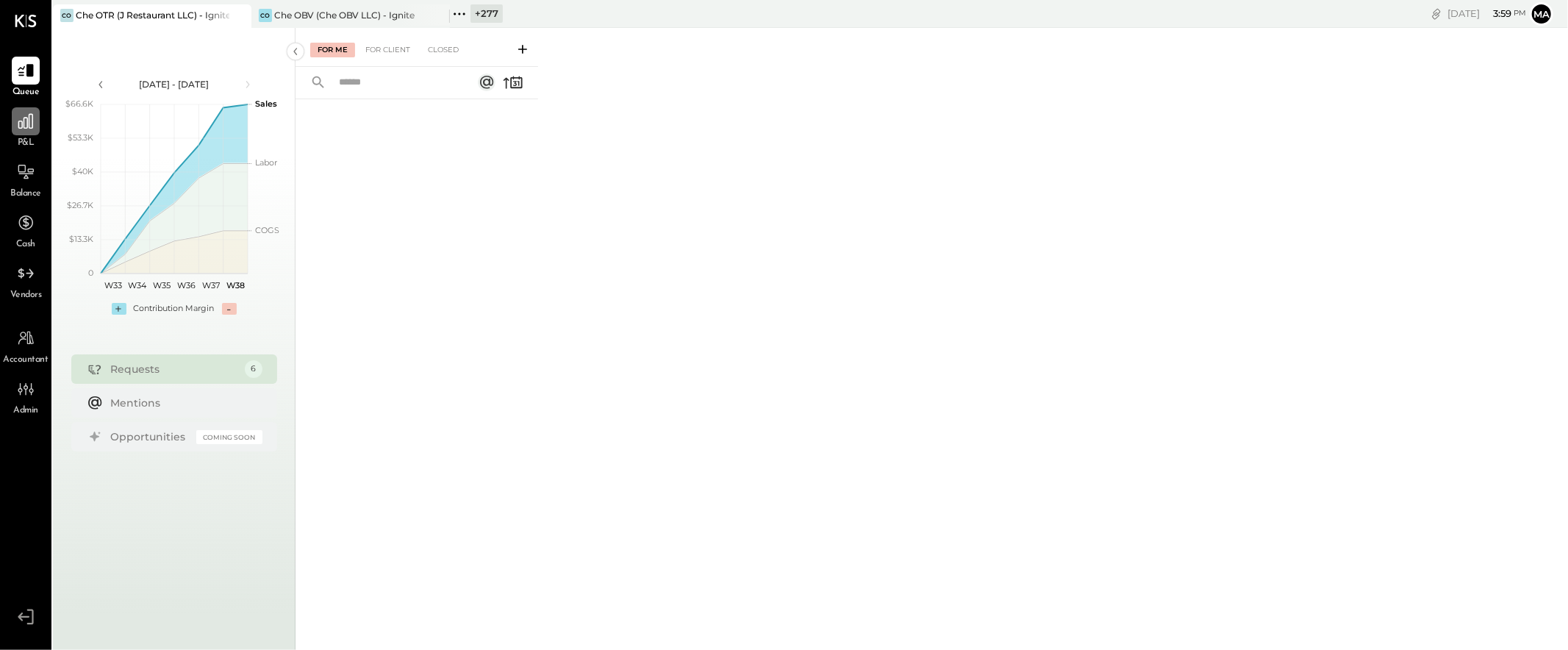
click at [28, 123] on icon at bounding box center [25, 120] width 19 height 19
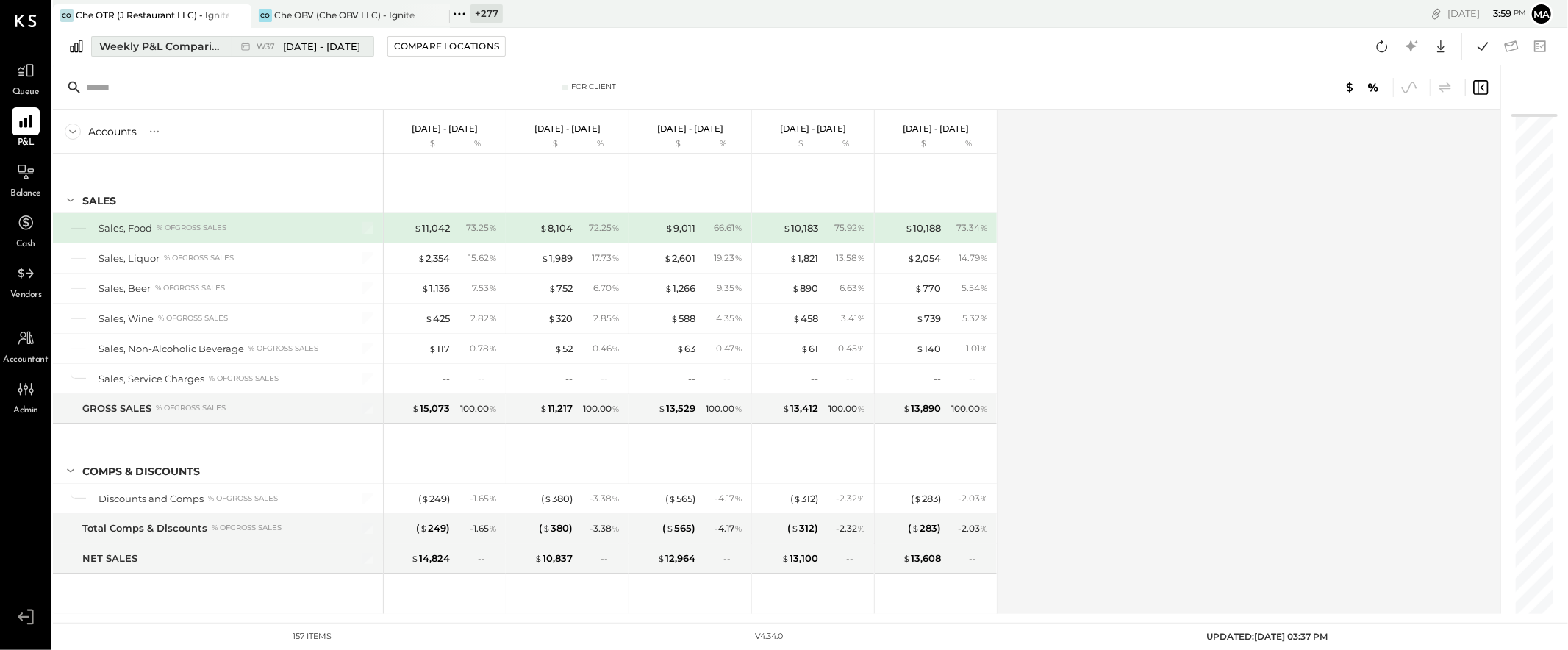
click at [215, 45] on div "Weekly P&L Comparison" at bounding box center [161, 47] width 124 height 15
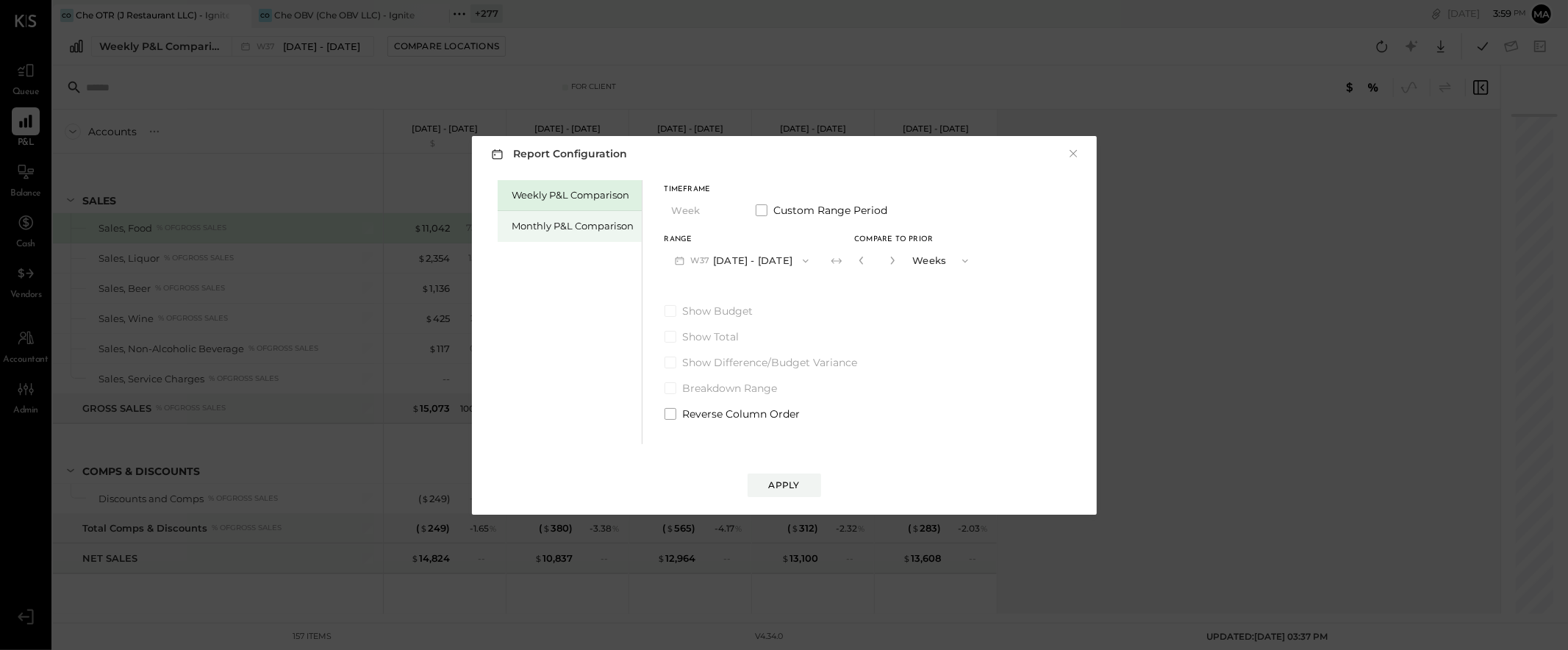
click at [558, 238] on div "Monthly P&L Comparison" at bounding box center [570, 226] width 144 height 31
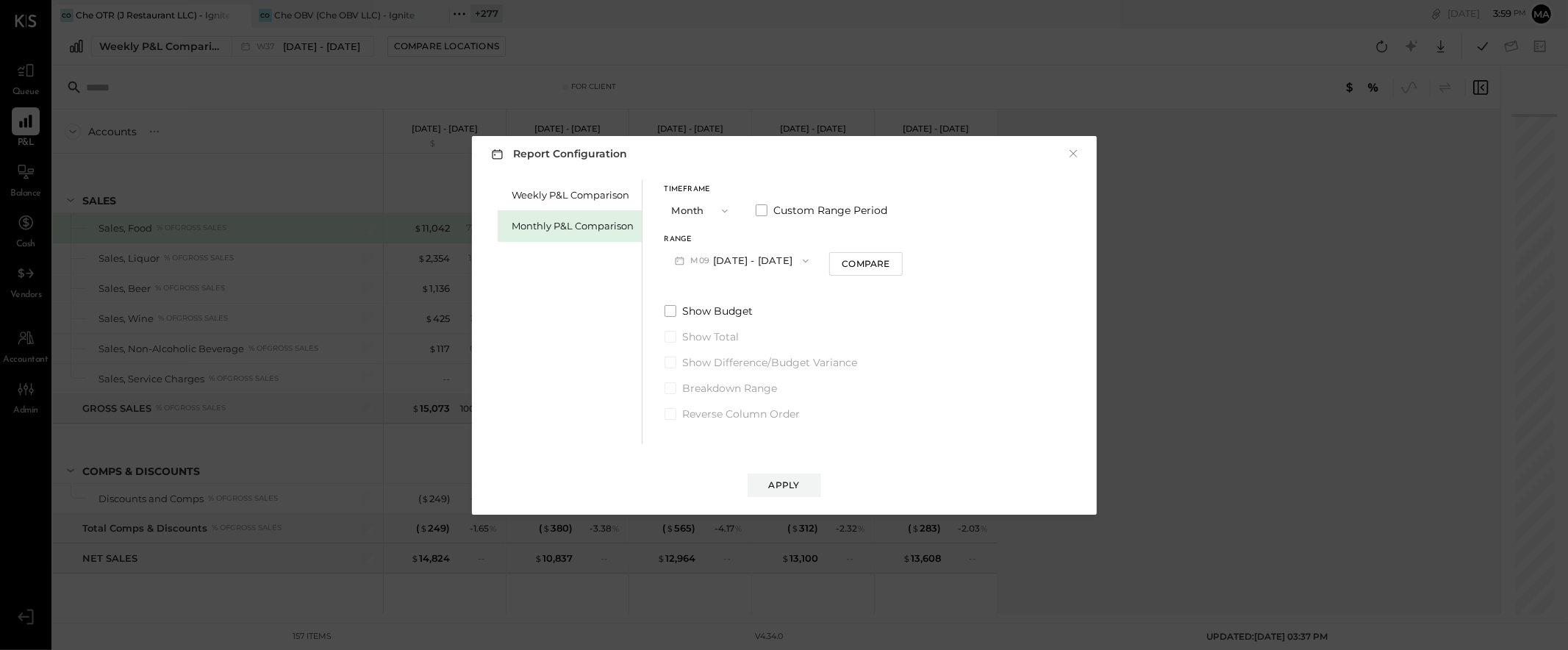
click at [752, 261] on button "M09 [DATE] - [DATE]" at bounding box center [741, 260] width 155 height 27
click at [752, 291] on span "[DATE] - [DATE]" at bounding box center [735, 293] width 70 height 12
click at [781, 479] on div "Apply" at bounding box center [785, 484] width 31 height 12
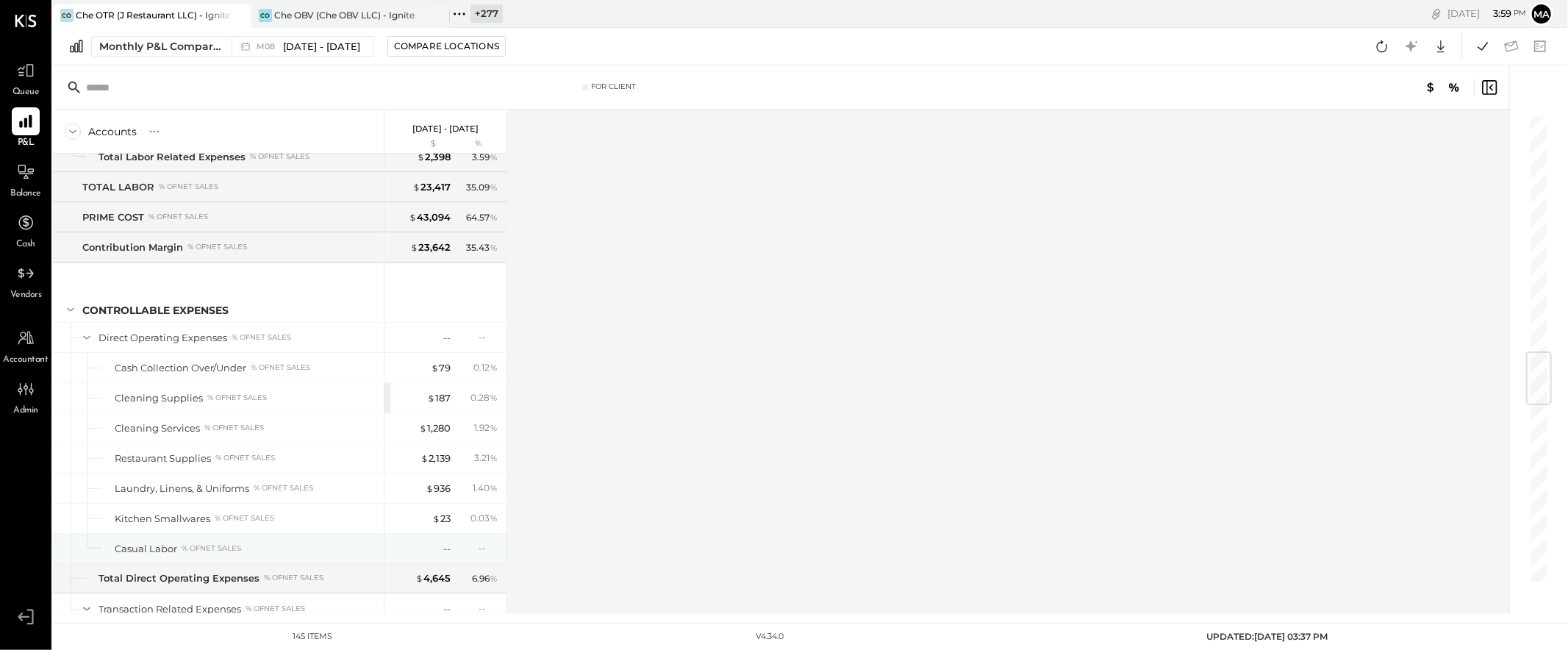
scroll to position [2027, 0]
click at [437, 430] on div "$ 1,280" at bounding box center [435, 427] width 32 height 14
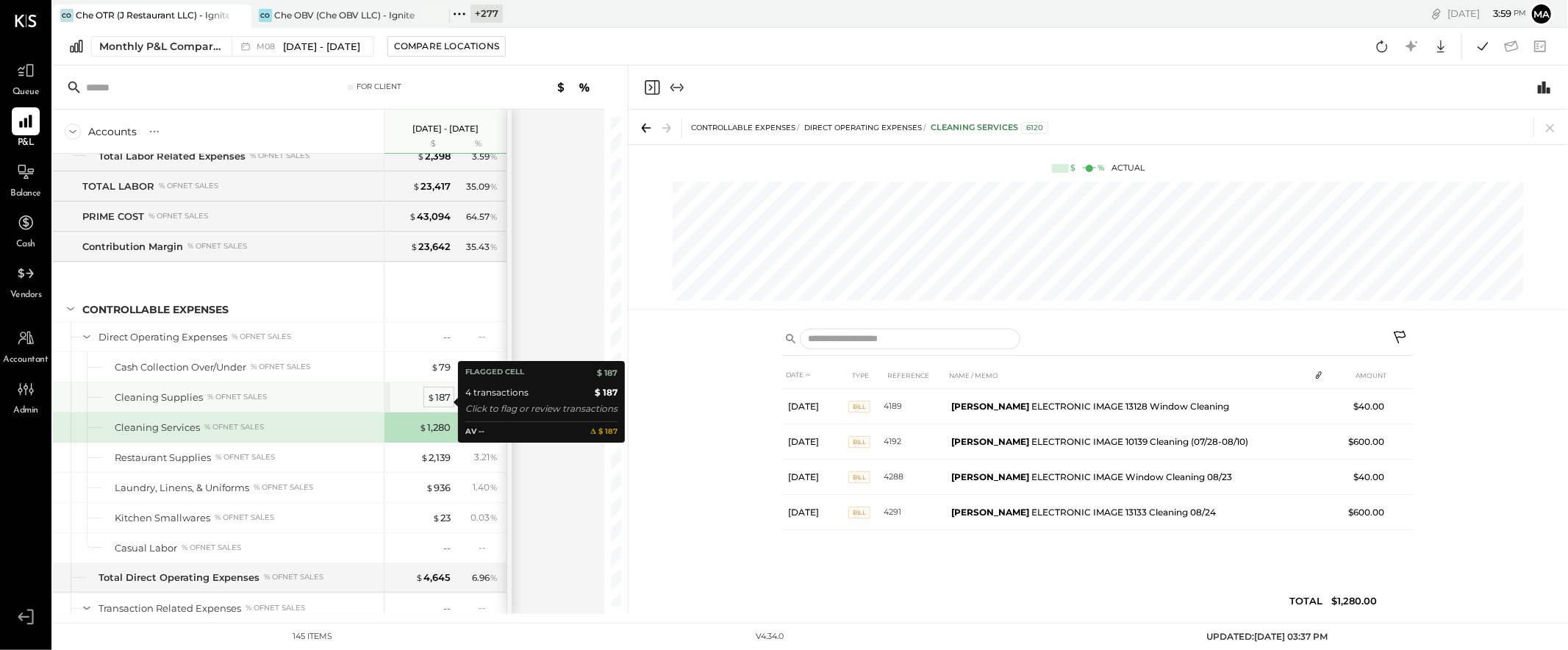
click at [438, 400] on div "$ 187" at bounding box center [439, 397] width 24 height 14
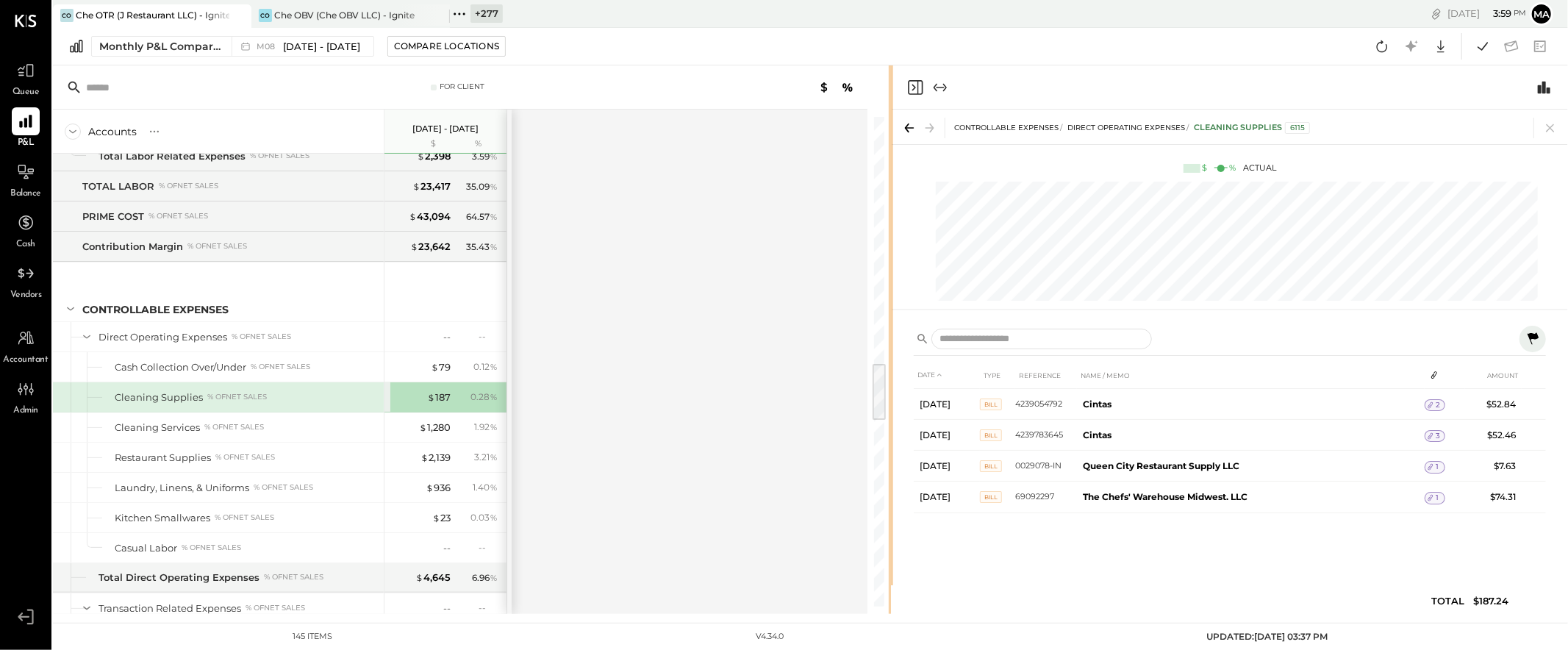
drag, startPoint x: 626, startPoint y: 380, endPoint x: 903, endPoint y: 366, distance: 277.4
click at [903, 366] on div "For Client Accounts S % GL Aug 1 - 31, 2025 $ % SALES Sales, Food % of GROSS SA…" at bounding box center [811, 339] width 1516 height 548
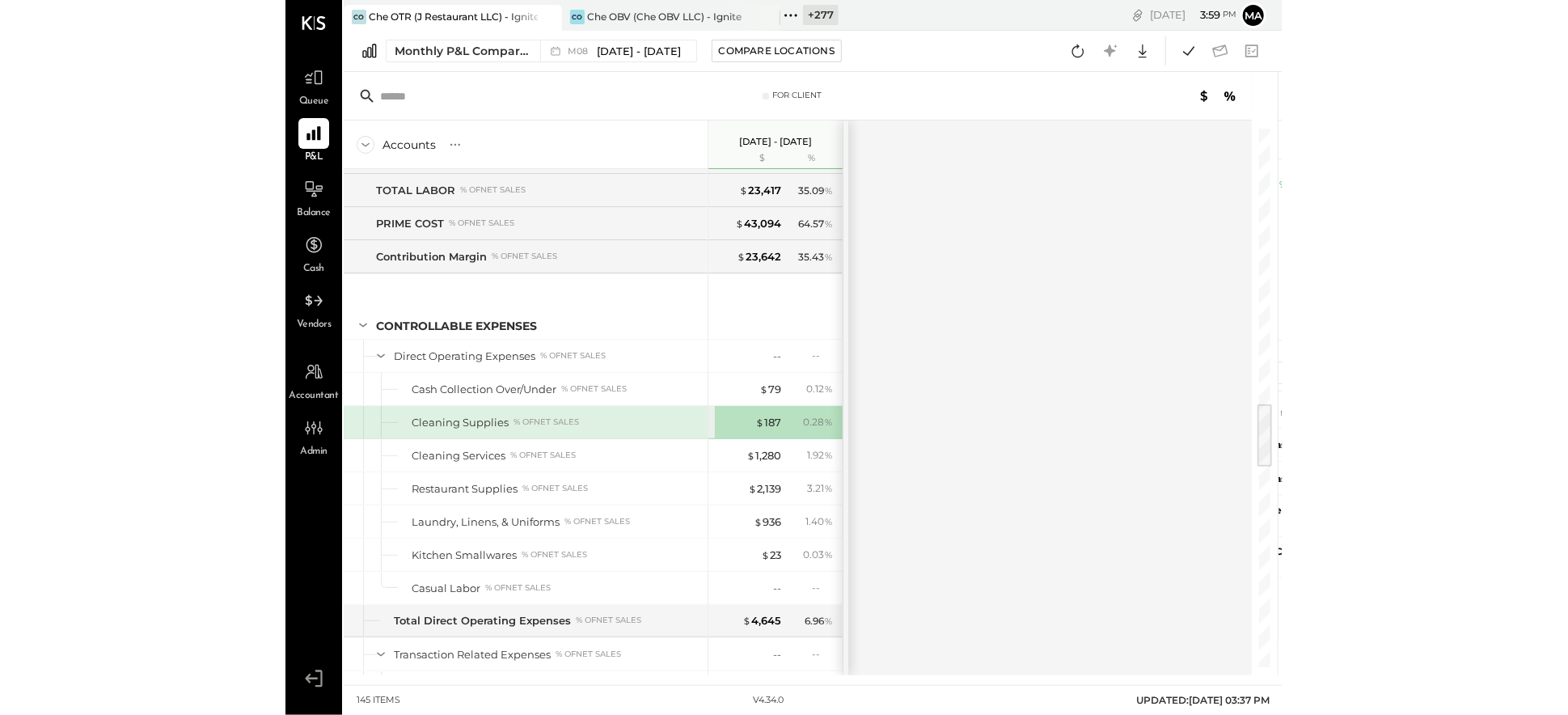
scroll to position [2244, 0]
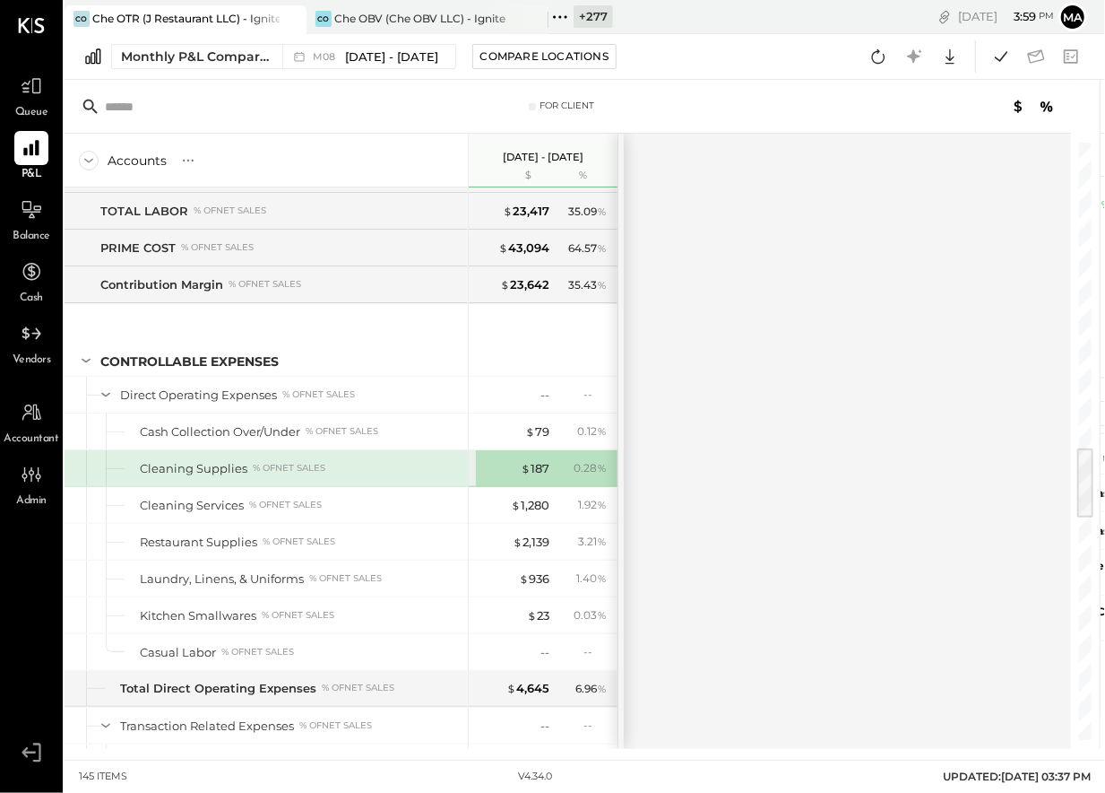
click at [22, 549] on ul "Queue P&L Balance Cash Vendors Accountant Admin" at bounding box center [31, 404] width 61 height 670
drag, startPoint x: 681, startPoint y: 459, endPoint x: 3, endPoint y: 517, distance: 681.2
click at [672, 459] on div "Accounts S % GL Aug 1 - 31, 2025 $ % SALES Sales, Food % of GROSS SALES Sales, …" at bounding box center [569, 441] width 1009 height 615
drag, startPoint x: 3, startPoint y: 537, endPoint x: -736, endPoint y: 590, distance: 740.6
click at [0, 590] on html "Queue P&L Balance Cash Vendors Accountant Admin v 4.34.0 CO Che OTR (J Restaura…" at bounding box center [552, 396] width 1105 height 793
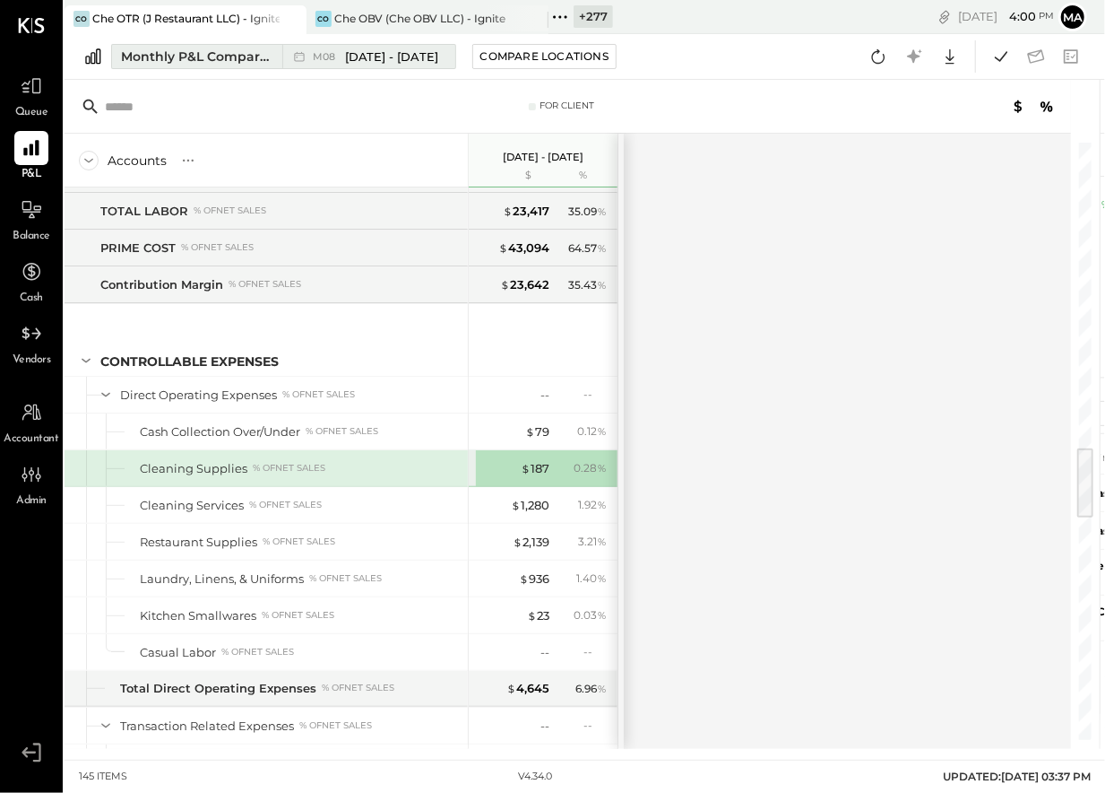
click at [347, 52] on span "[DATE] - [DATE]" at bounding box center [392, 56] width 94 height 17
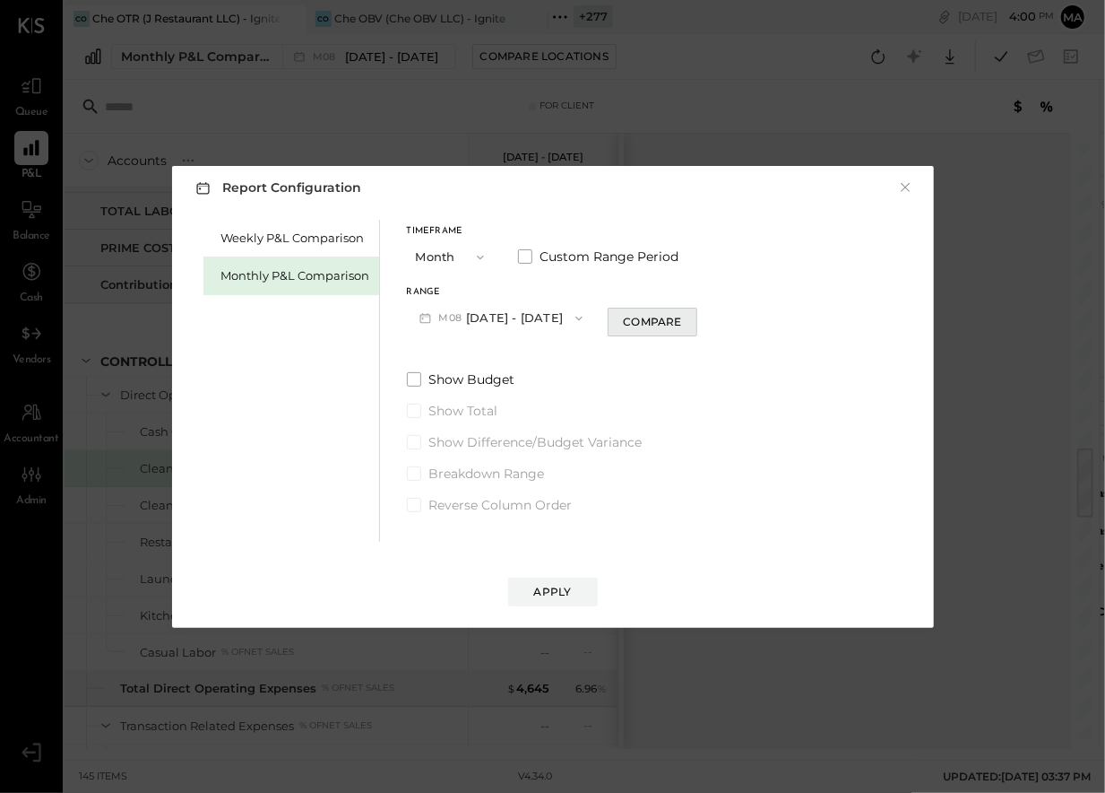
click at [642, 308] on div "Range M08 Aug 1 - 31, 2025 Compare" at bounding box center [552, 311] width 291 height 47
click at [648, 318] on div "Compare" at bounding box center [652, 321] width 58 height 15
click at [680, 319] on icon "button" at bounding box center [685, 317] width 11 height 11
type input "*"
click at [558, 580] on button "Apply" at bounding box center [553, 591] width 90 height 29
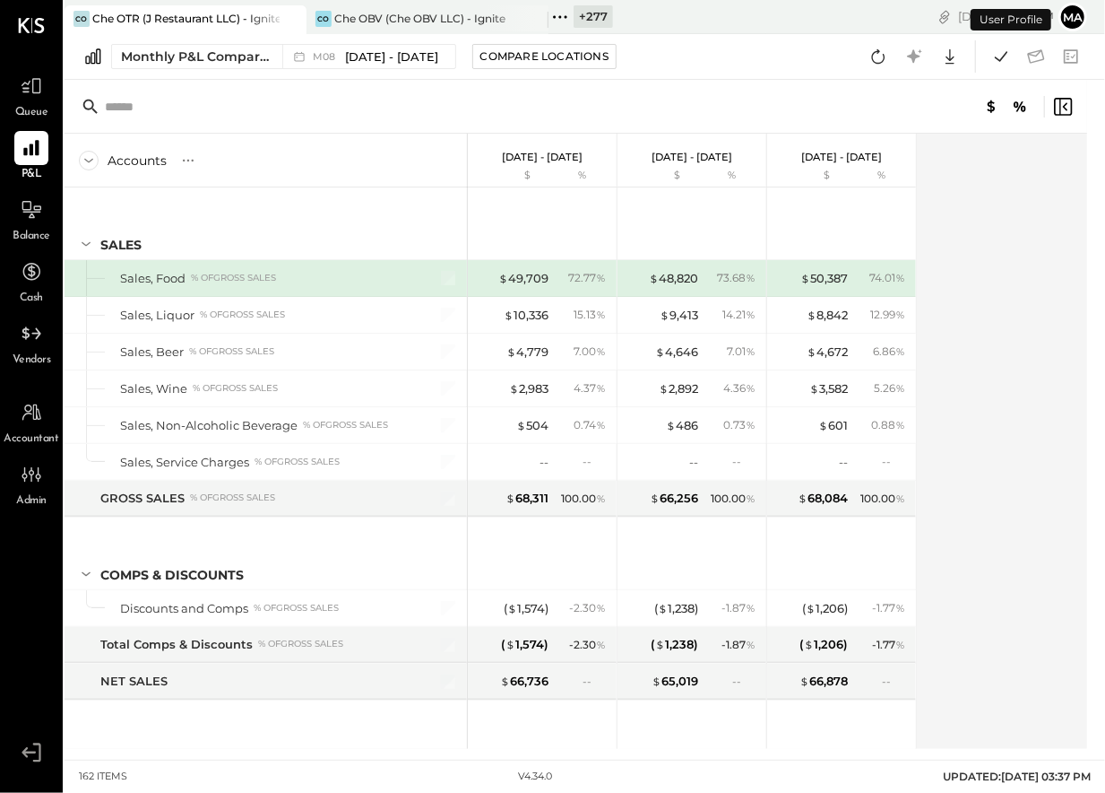
drag, startPoint x: -289, startPoint y: 589, endPoint x: -462, endPoint y: 595, distance: 173.1
click at [0, 595] on html "Queue P&L Balance Cash Vendors Accountant Admin v 4.34.0 CO Che OTR (J Restaura…" at bounding box center [552, 396] width 1105 height 793
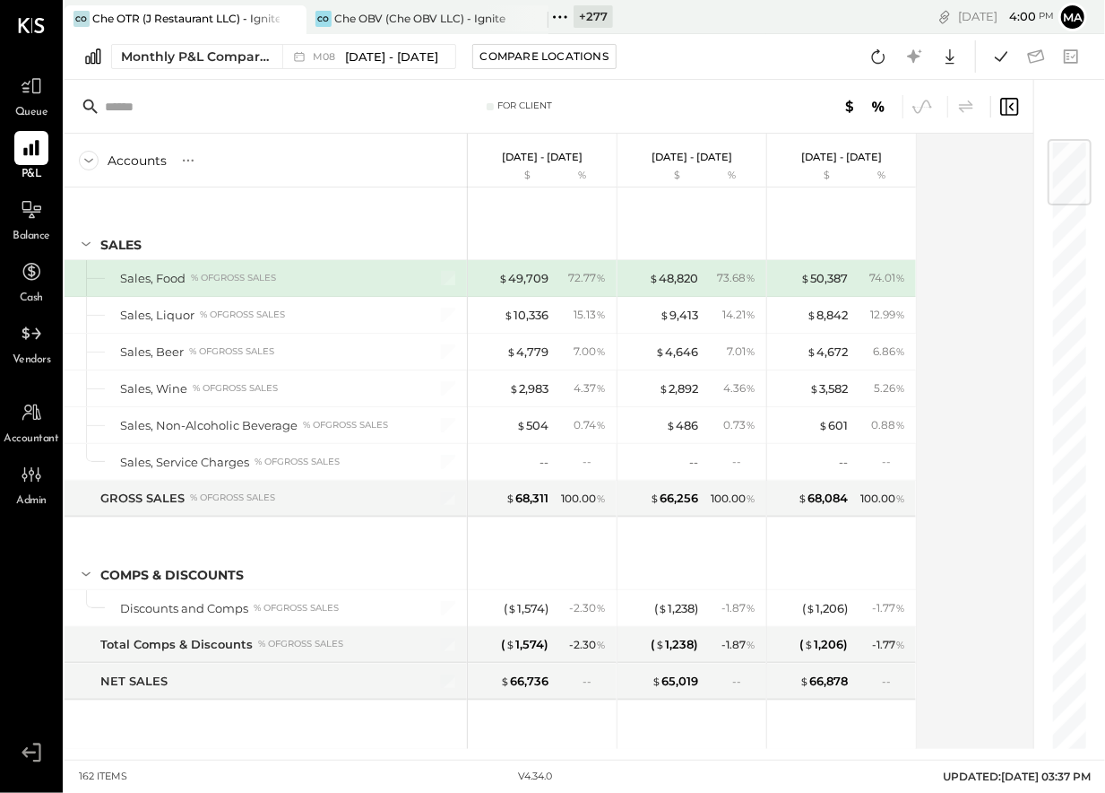
click at [0, 576] on div "Queue P&L Balance Cash Vendors Accountant Admin v 4.34.0" at bounding box center [31, 396] width 63 height 793
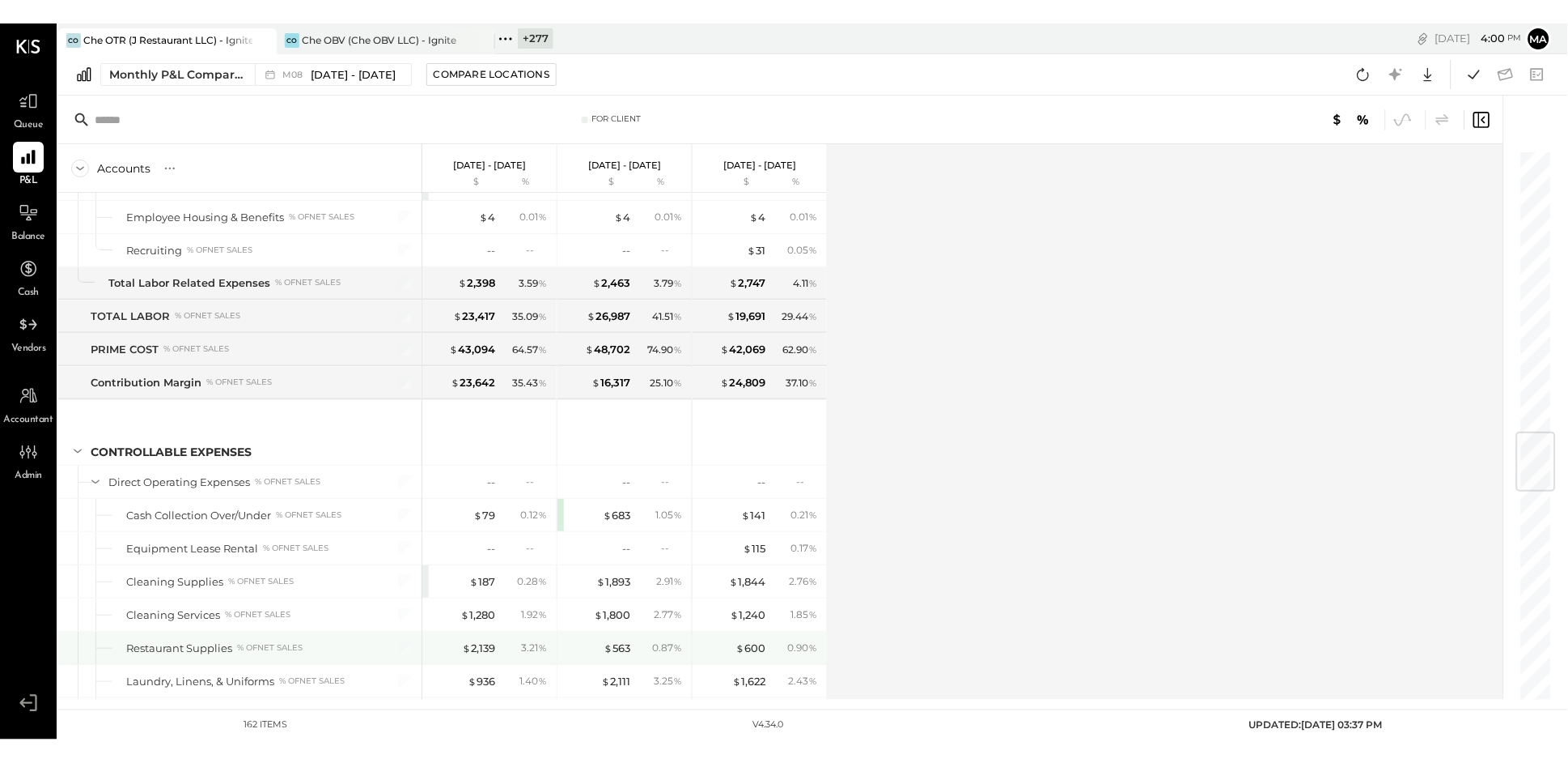
scroll to position [2415, 0]
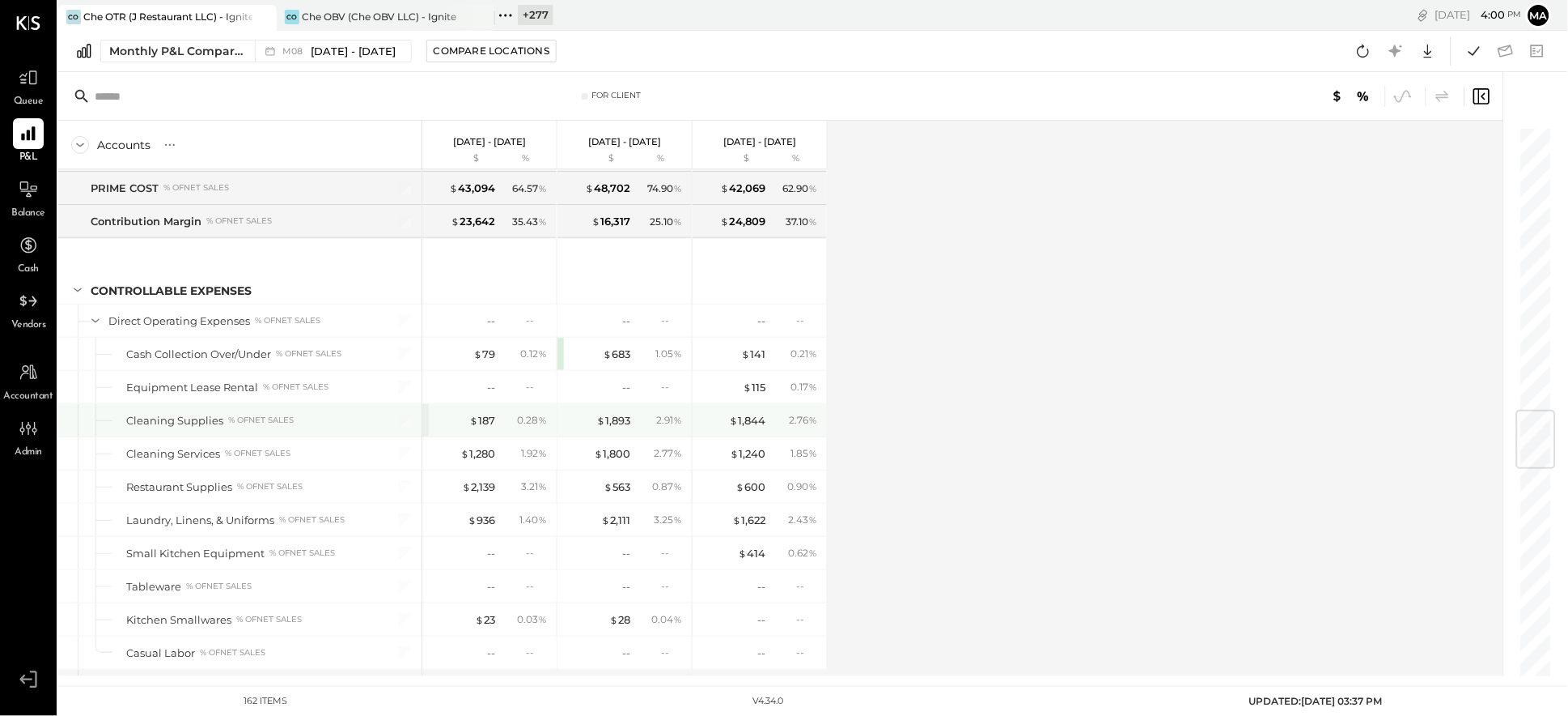
click at [524, 424] on div "0.28 %" at bounding box center [532, 420] width 30 height 14
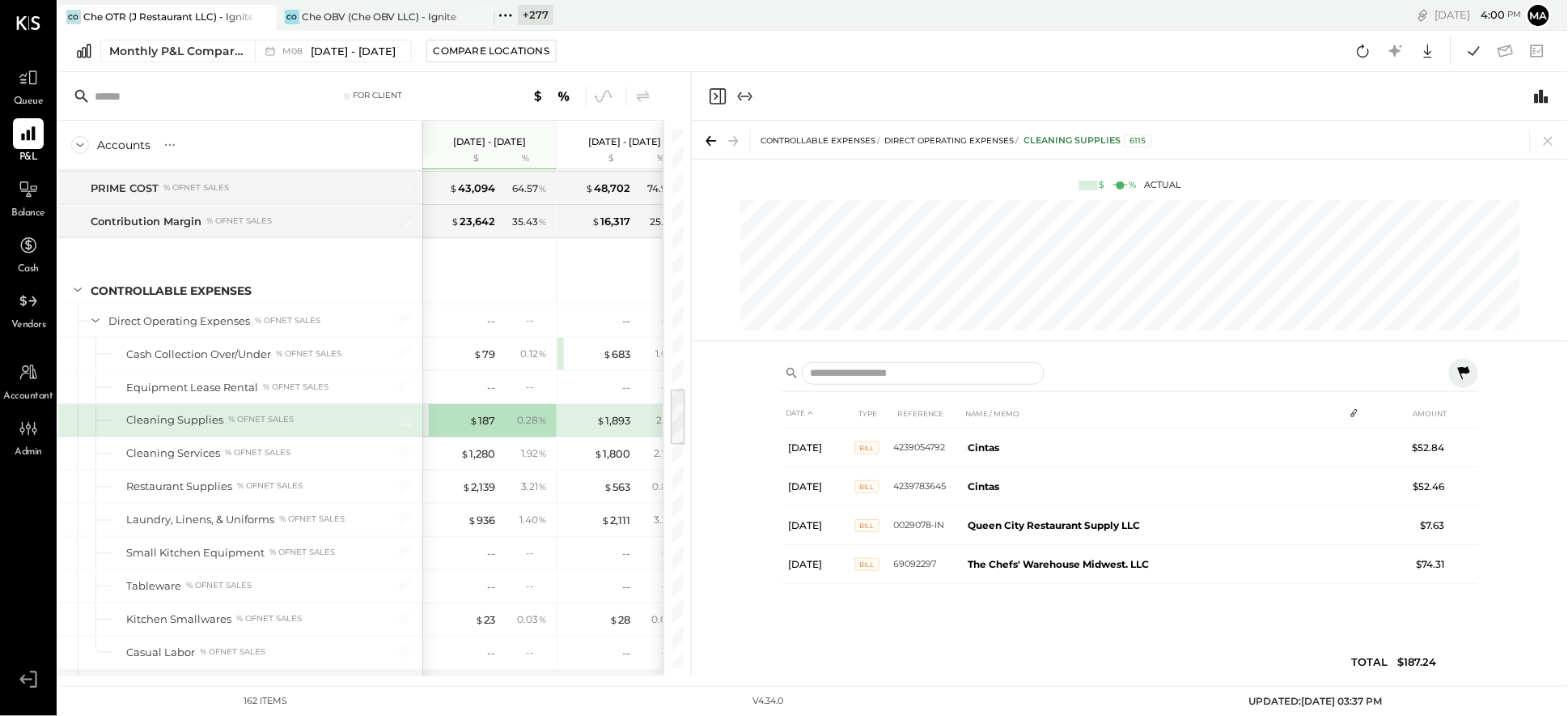
click at [1466, 367] on icon at bounding box center [1464, 372] width 12 height 13
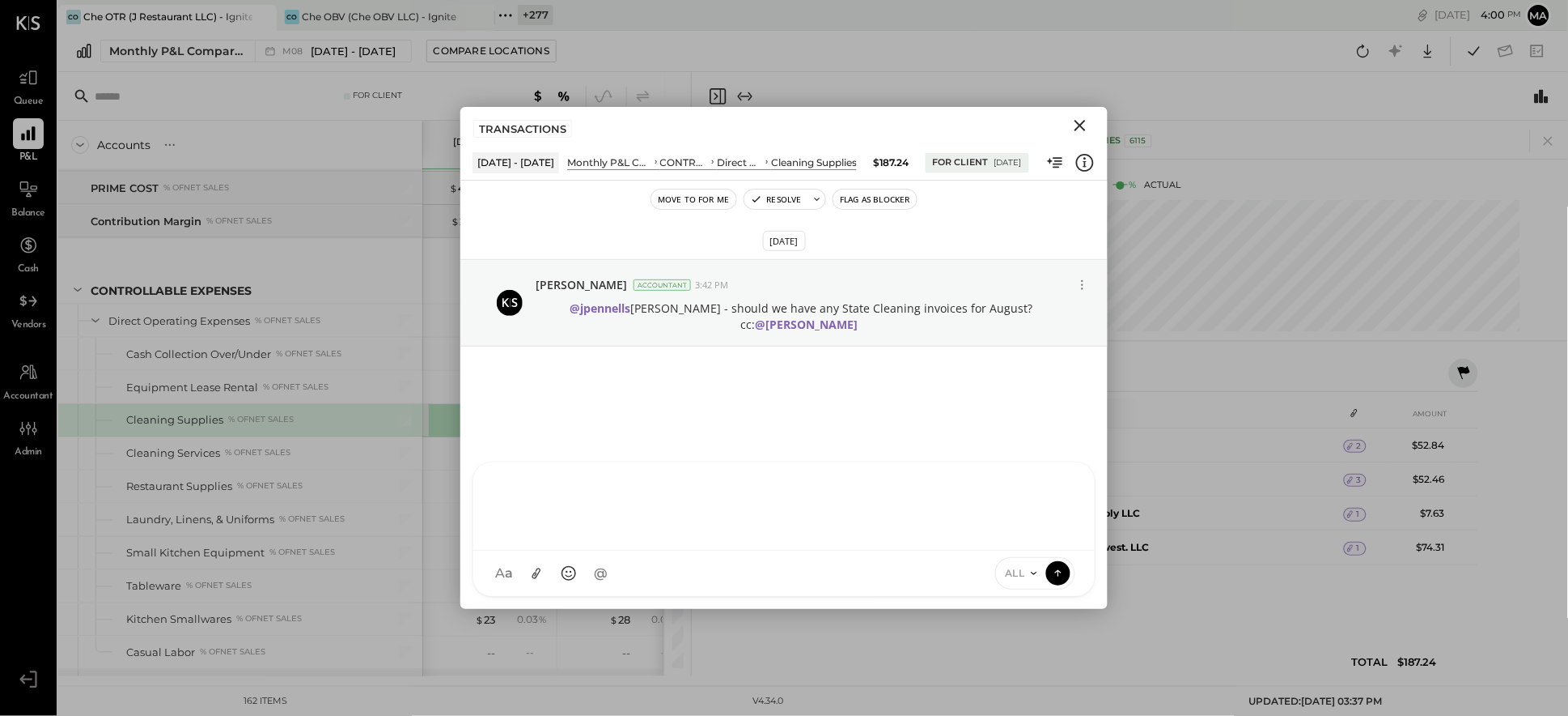
click at [668, 551] on div at bounding box center [784, 507] width 622 height 88
type input "******"
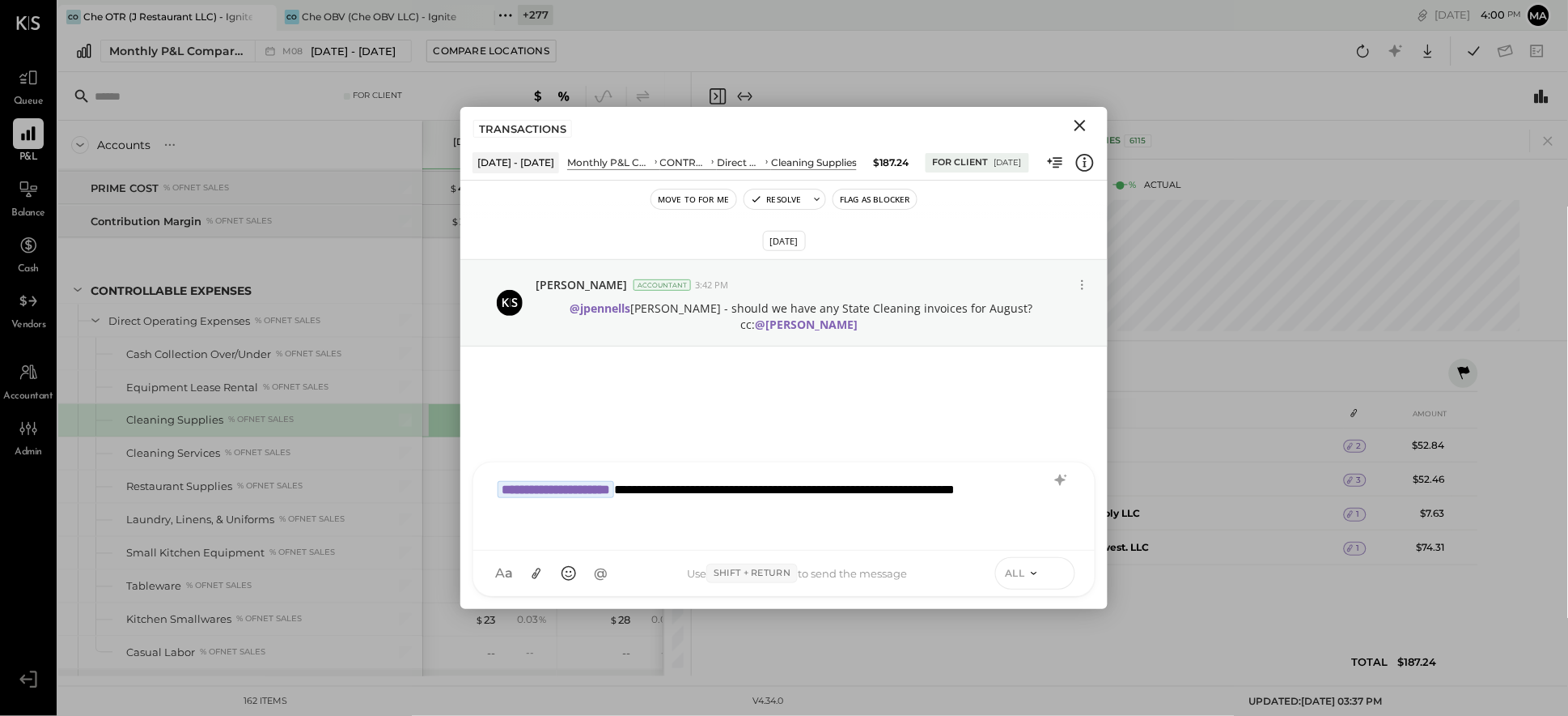
click at [1061, 571] on icon at bounding box center [1059, 572] width 14 height 16
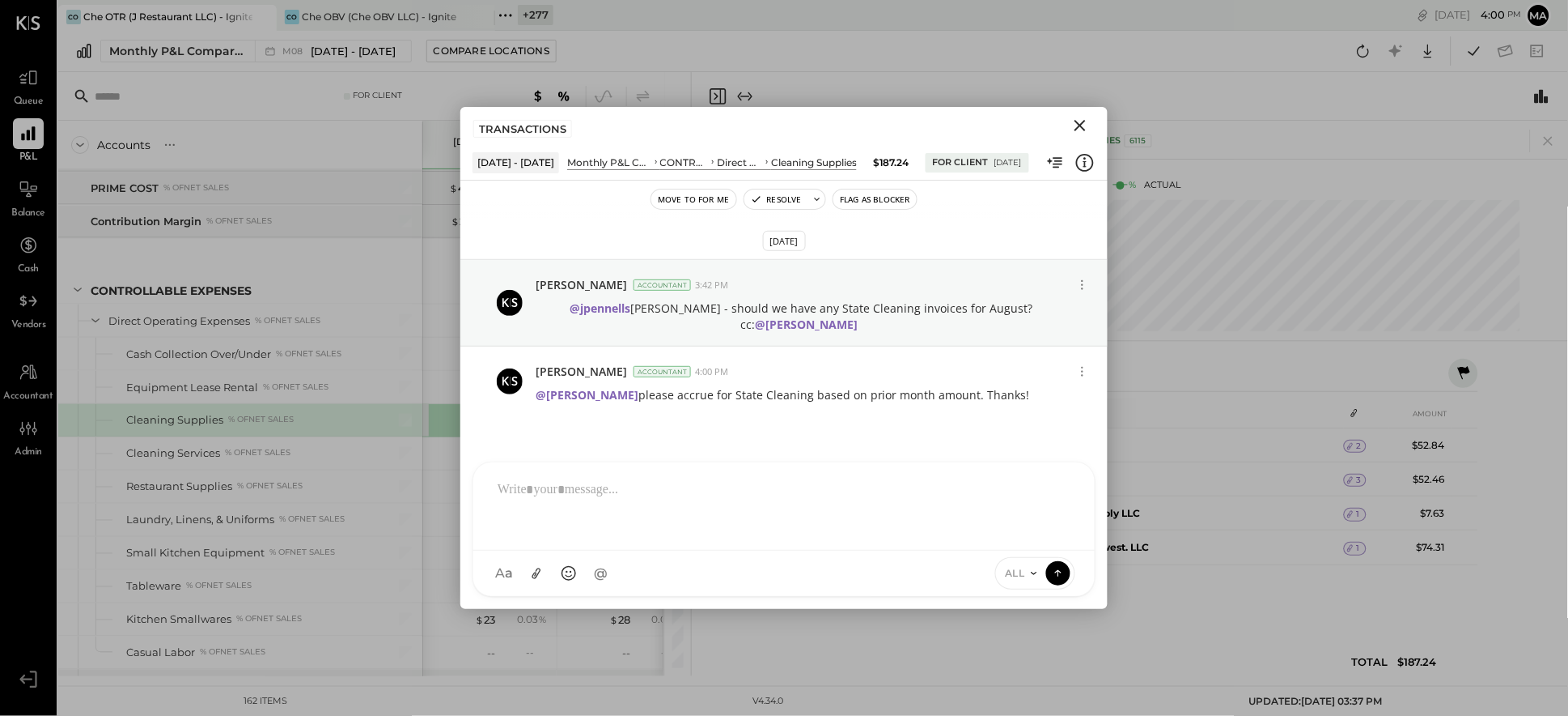
click at [1083, 124] on icon "Close" at bounding box center [1081, 126] width 20 height 20
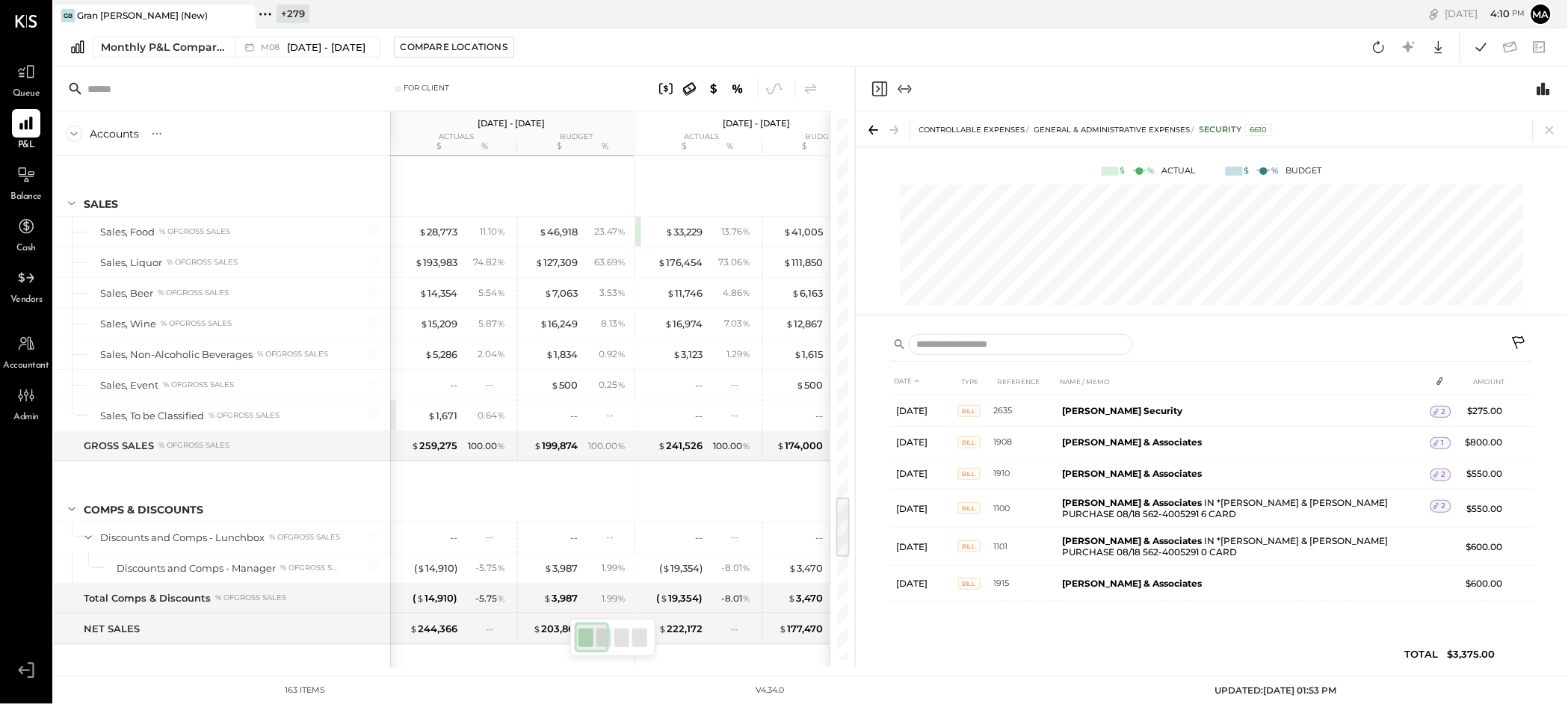
scroll to position [0, 1]
